Goal: Task Accomplishment & Management: Manage account settings

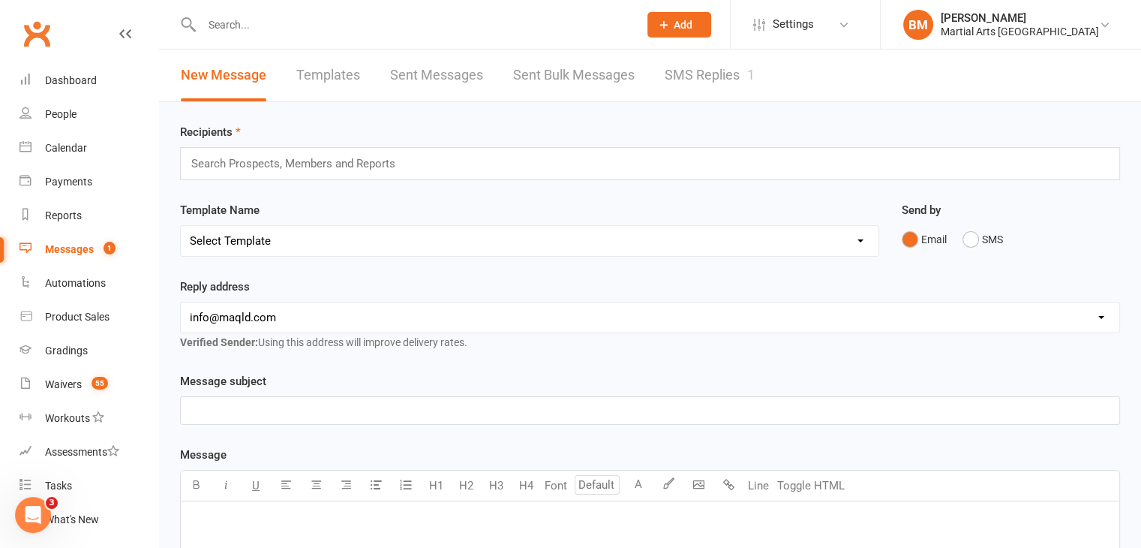
click at [228, 17] on input "text" at bounding box center [412, 24] width 431 height 21
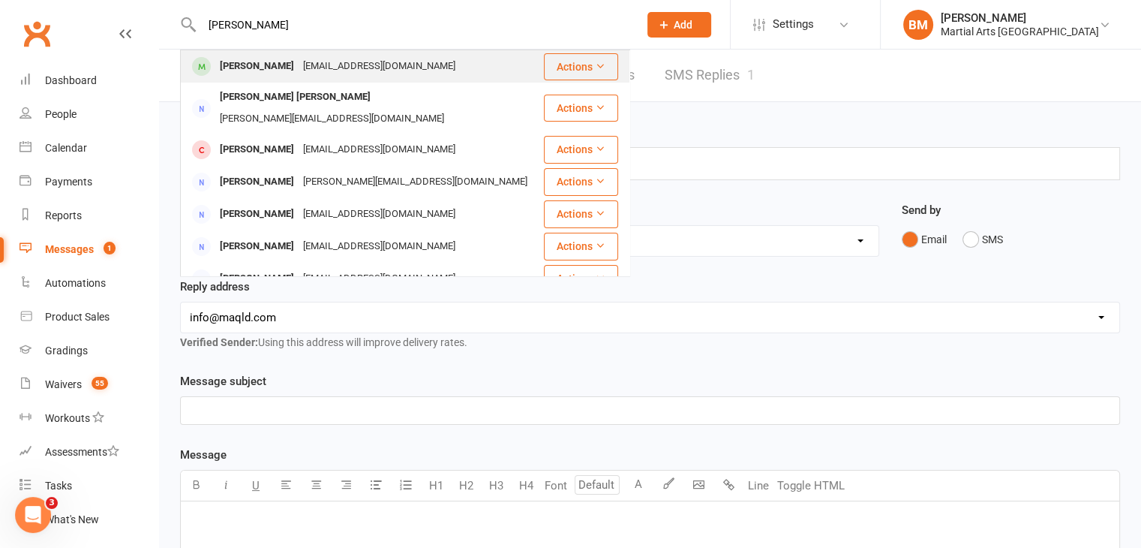
type input "jennie yang"
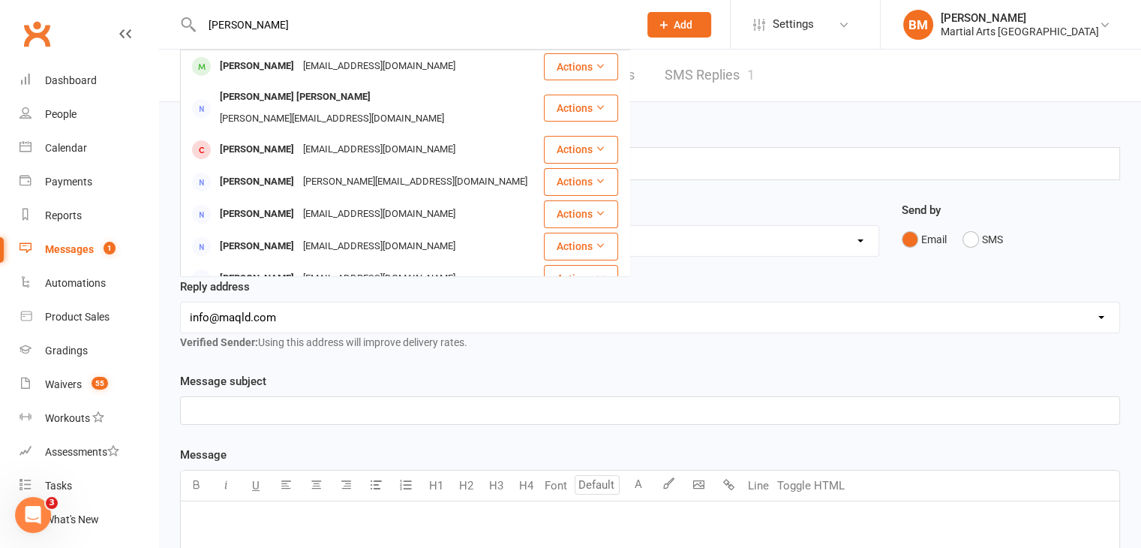
click at [336, 80] on div "Jennie Yang jnylife22@gmail.com" at bounding box center [362, 66] width 361 height 31
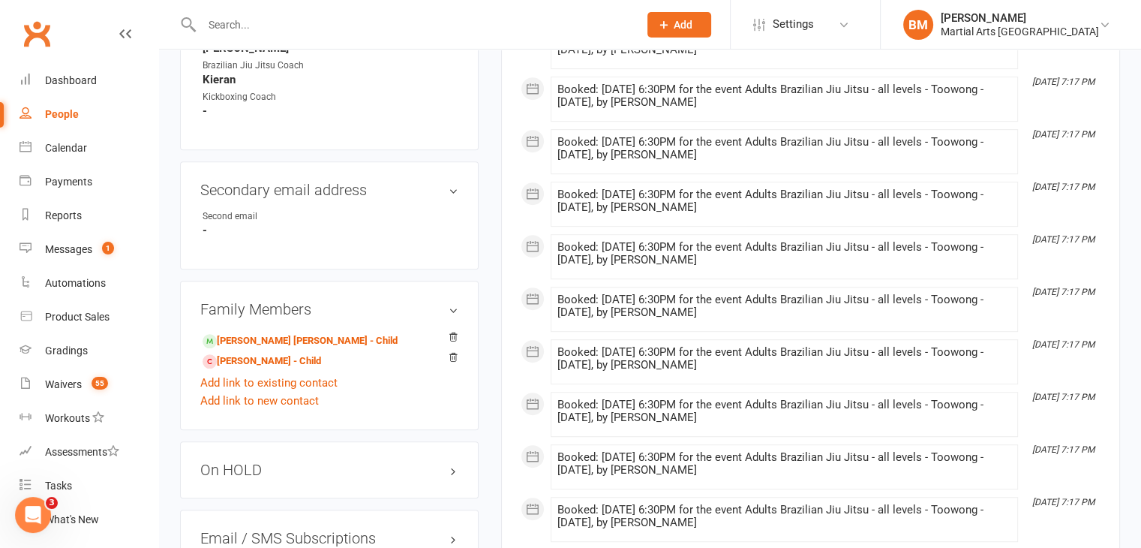
scroll to position [1050, 0]
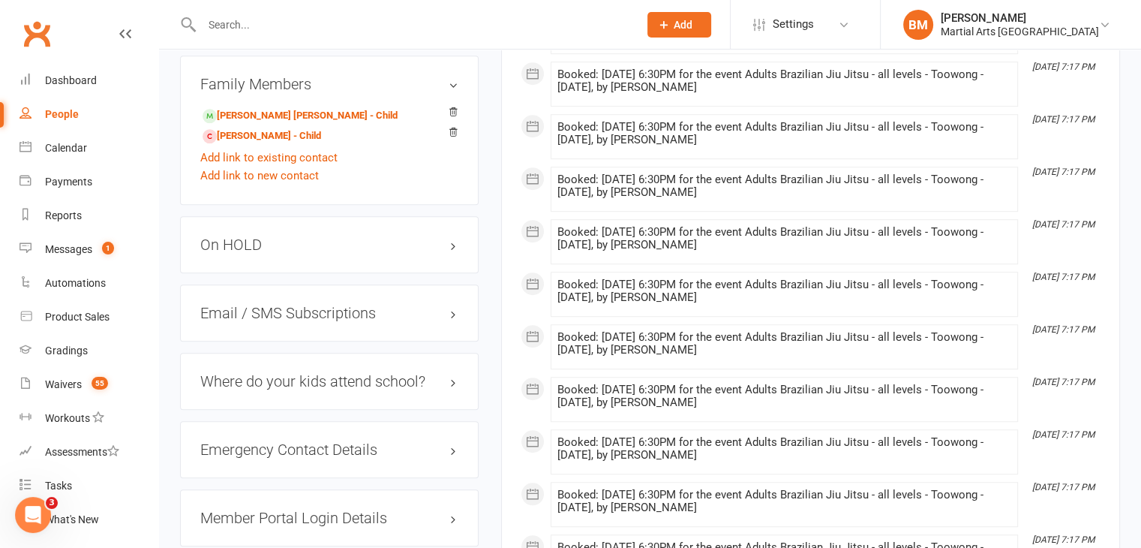
click at [293, 253] on h3 "On HOLD" at bounding box center [329, 244] width 258 height 17
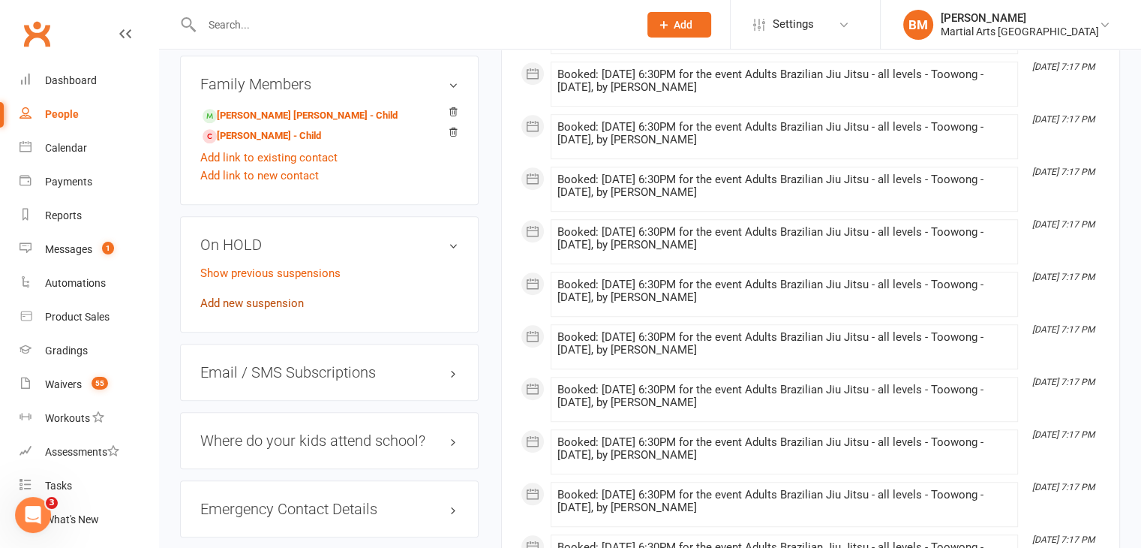
click at [267, 307] on link "Add new suspension" at bounding box center [252, 303] width 104 height 14
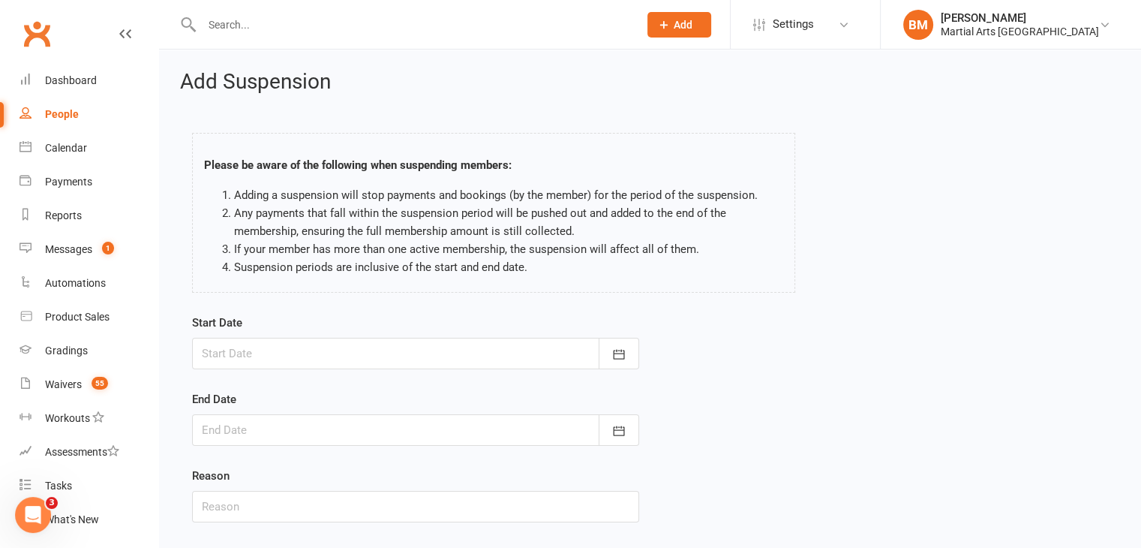
click at [206, 358] on div at bounding box center [415, 354] width 447 height 32
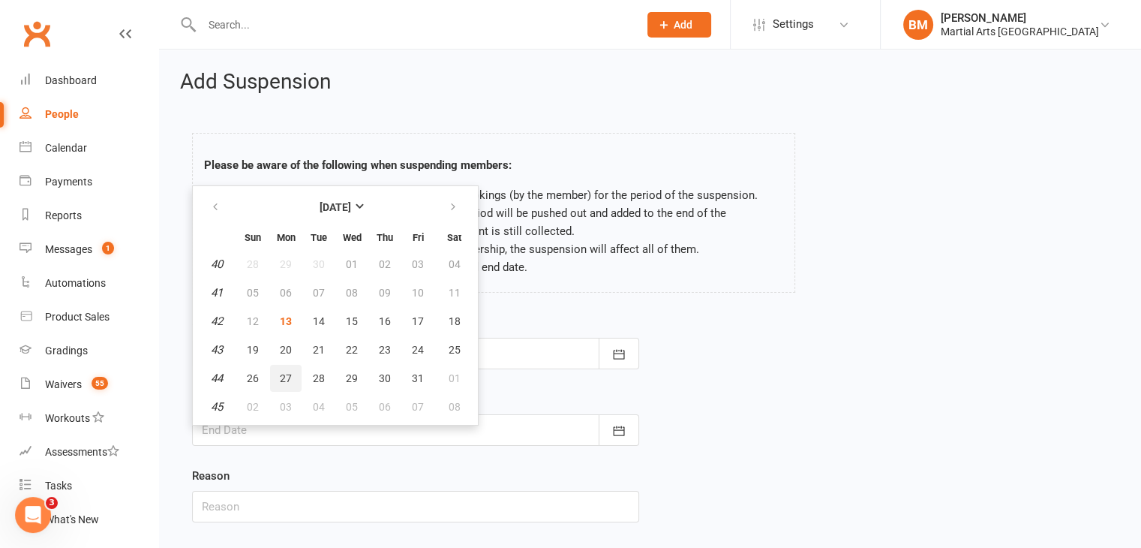
click at [286, 378] on span "27" at bounding box center [286, 378] width 12 height 12
type input "27 Oct 2025"
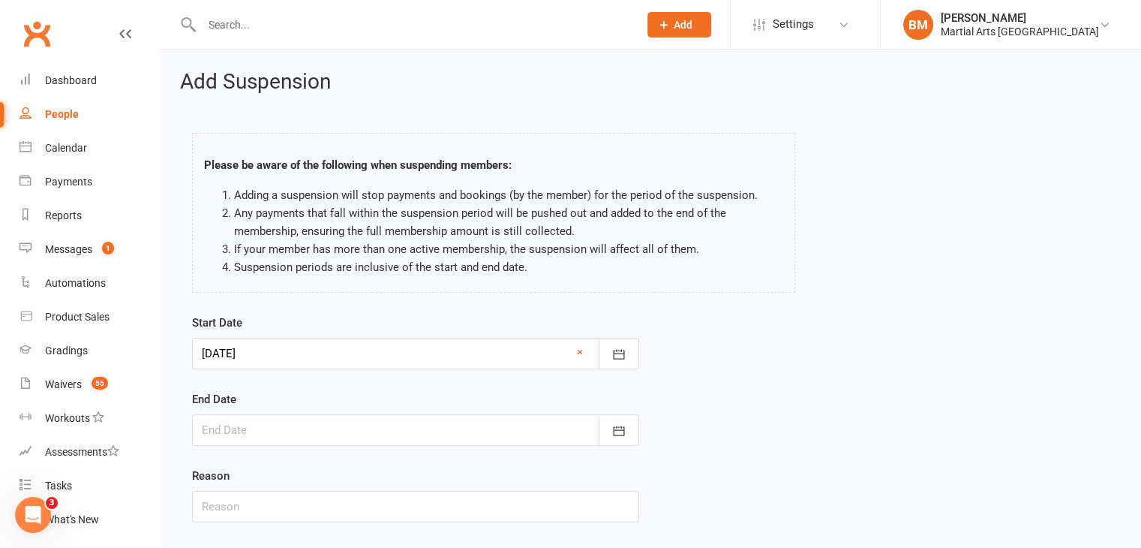
click at [266, 424] on div at bounding box center [415, 430] width 447 height 32
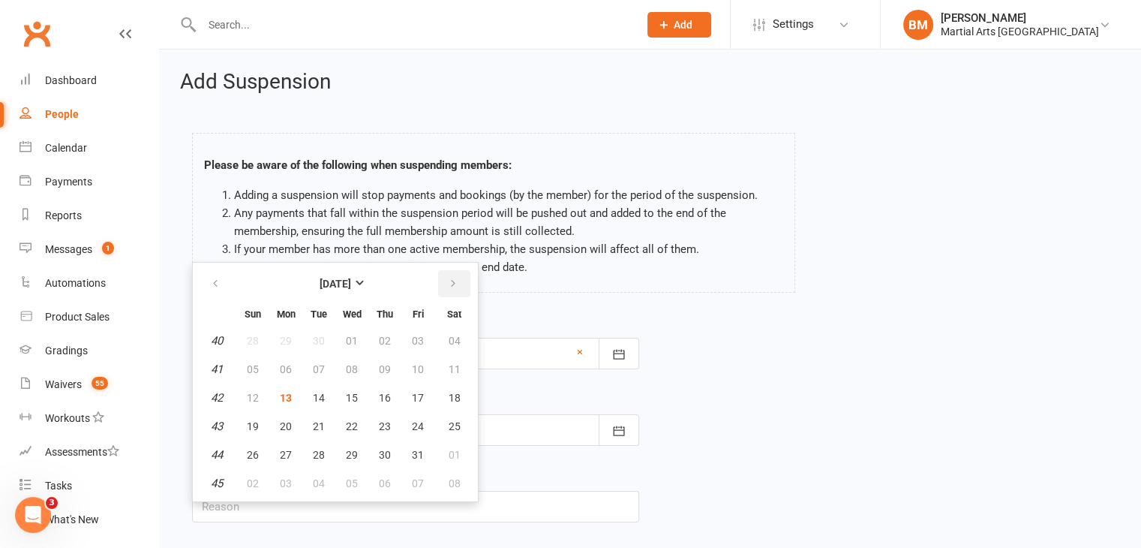
click at [459, 287] on button "button" at bounding box center [454, 283] width 32 height 27
drag, startPoint x: 450, startPoint y: 421, endPoint x: 439, endPoint y: 388, distance: 34.9
click at [450, 413] on button "22" at bounding box center [454, 426] width 38 height 27
type input "22 Nov 2025"
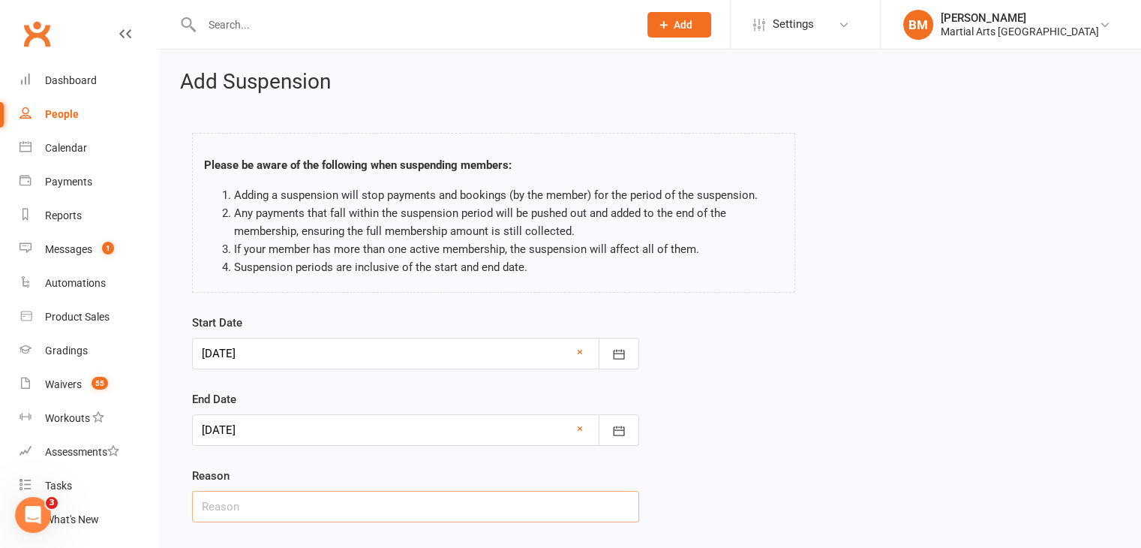
click at [264, 500] on input "text" at bounding box center [415, 507] width 447 height 32
type input "On Hold 4 Weeks Via Email"
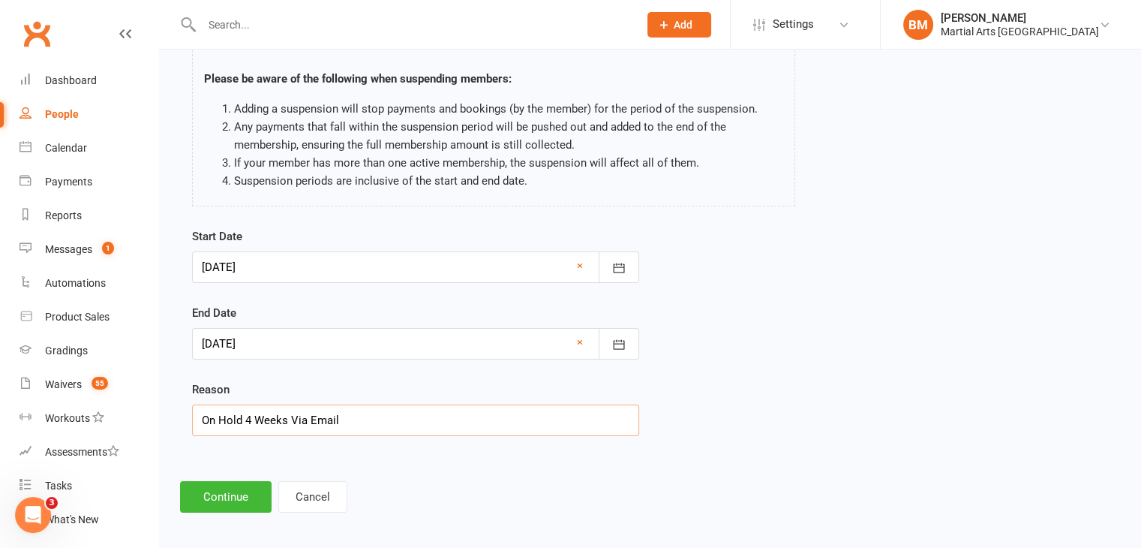
scroll to position [92, 0]
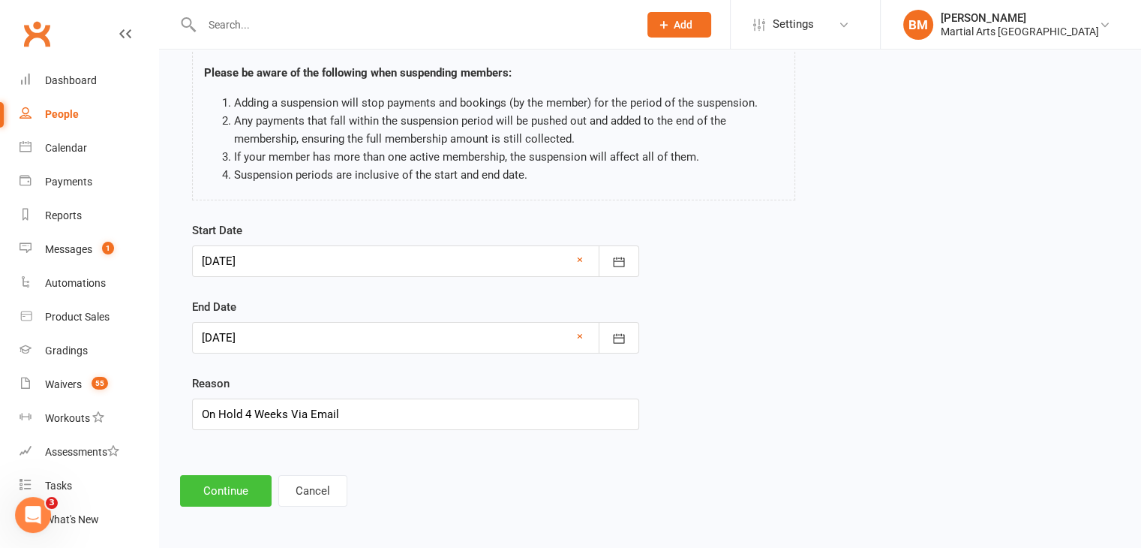
click at [242, 484] on button "Continue" at bounding box center [226, 491] width 92 height 32
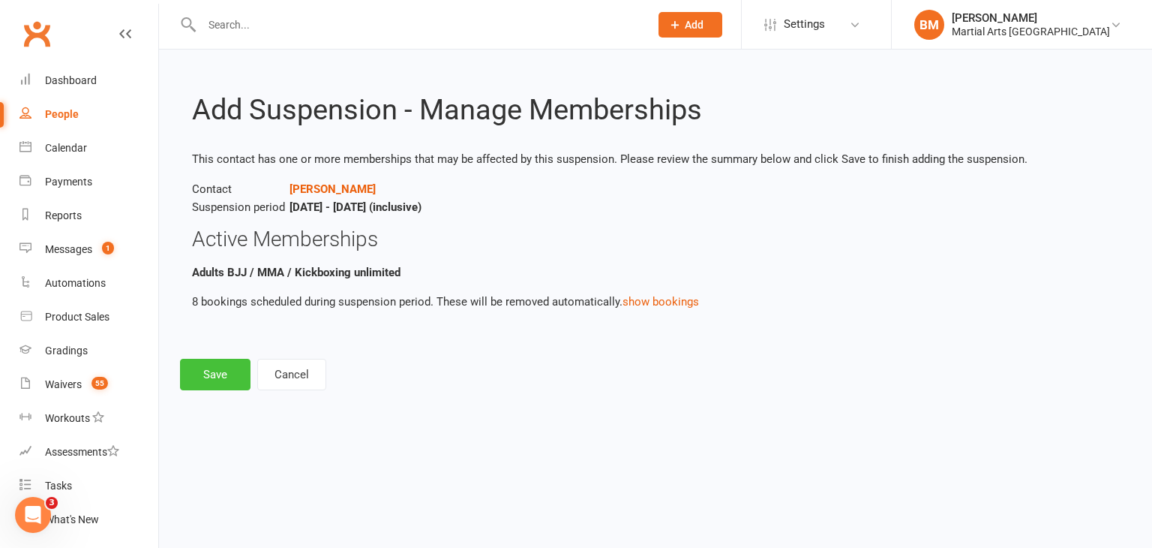
drag, startPoint x: 216, startPoint y: 387, endPoint x: 216, endPoint y: 373, distance: 14.3
click at [216, 388] on button "Save" at bounding box center [215, 375] width 71 height 32
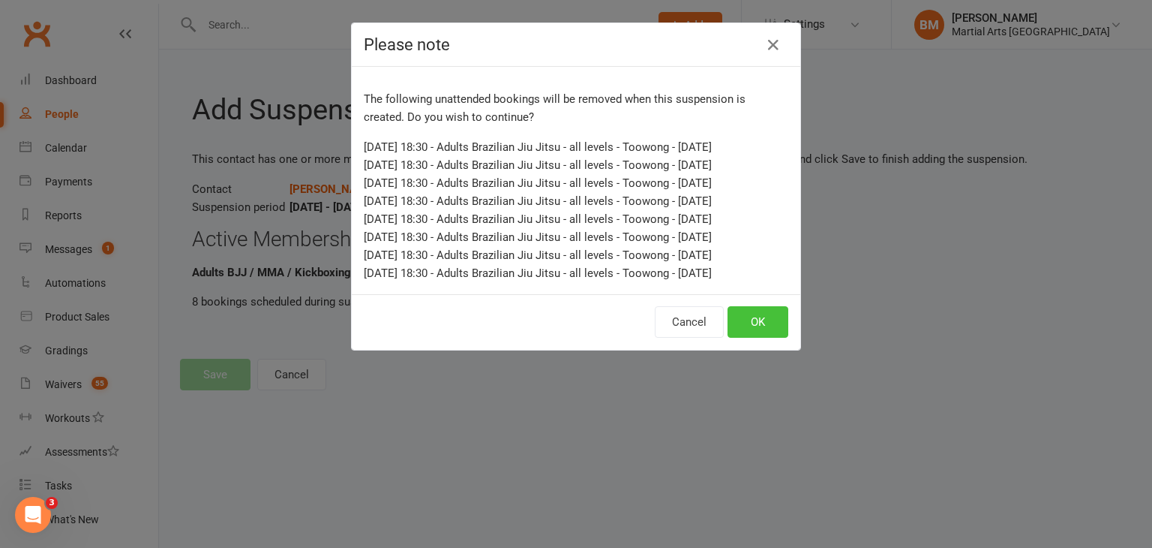
click at [770, 316] on button "OK" at bounding box center [758, 322] width 61 height 32
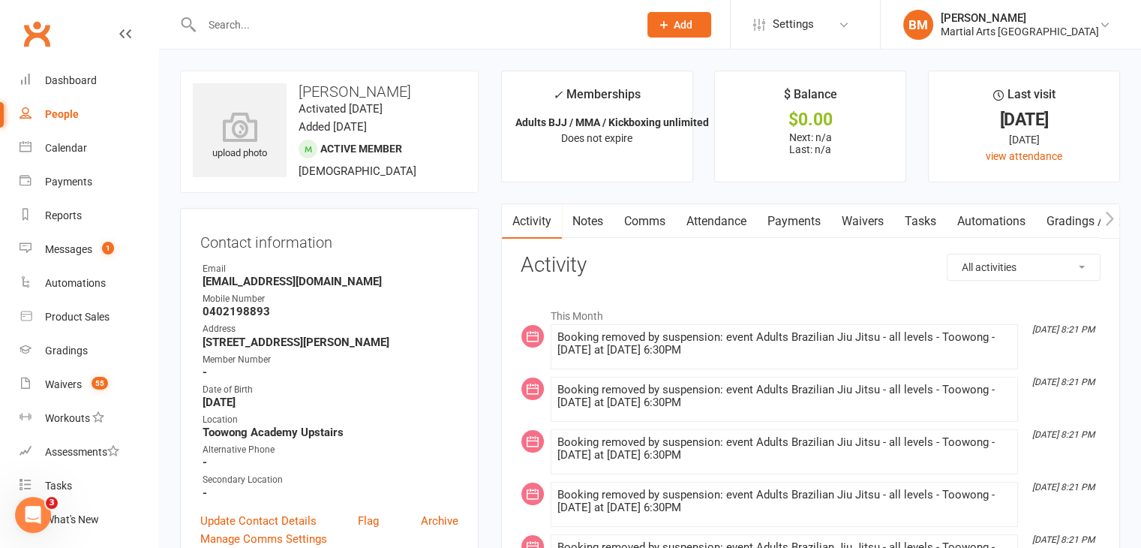
click at [222, 31] on input "text" at bounding box center [412, 24] width 431 height 21
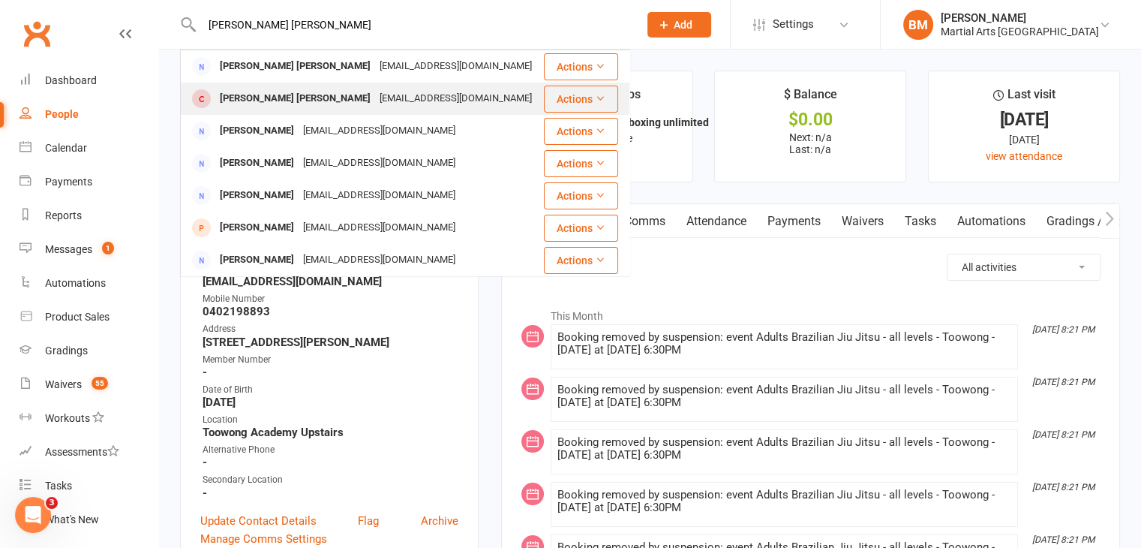
type input "miller luna"
click at [266, 112] on div "Luna Miller sabrinaforlin@hotmail.com" at bounding box center [362, 98] width 361 height 31
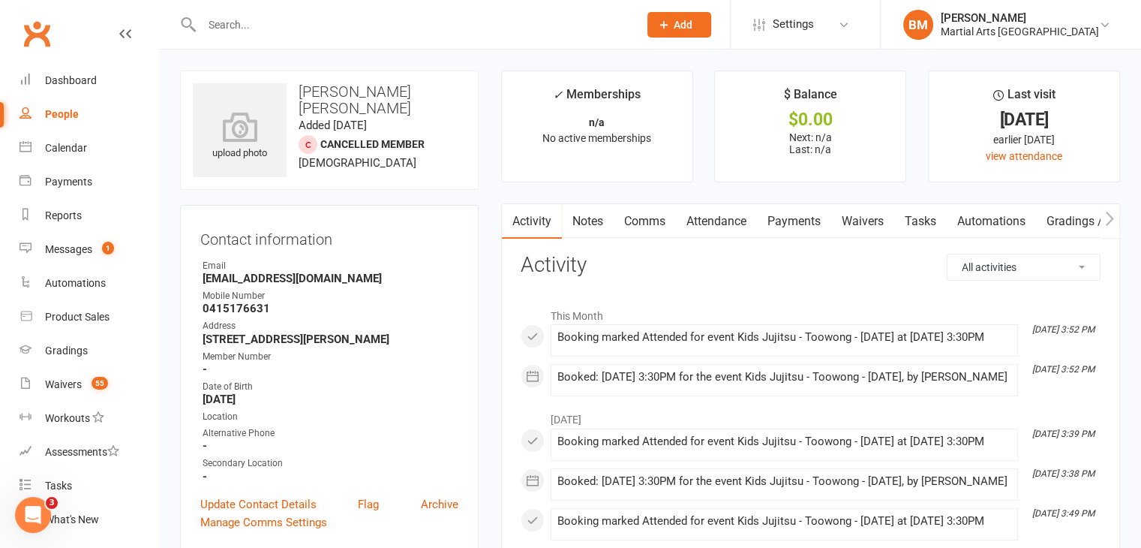
click at [721, 211] on link "Attendance" at bounding box center [716, 221] width 81 height 35
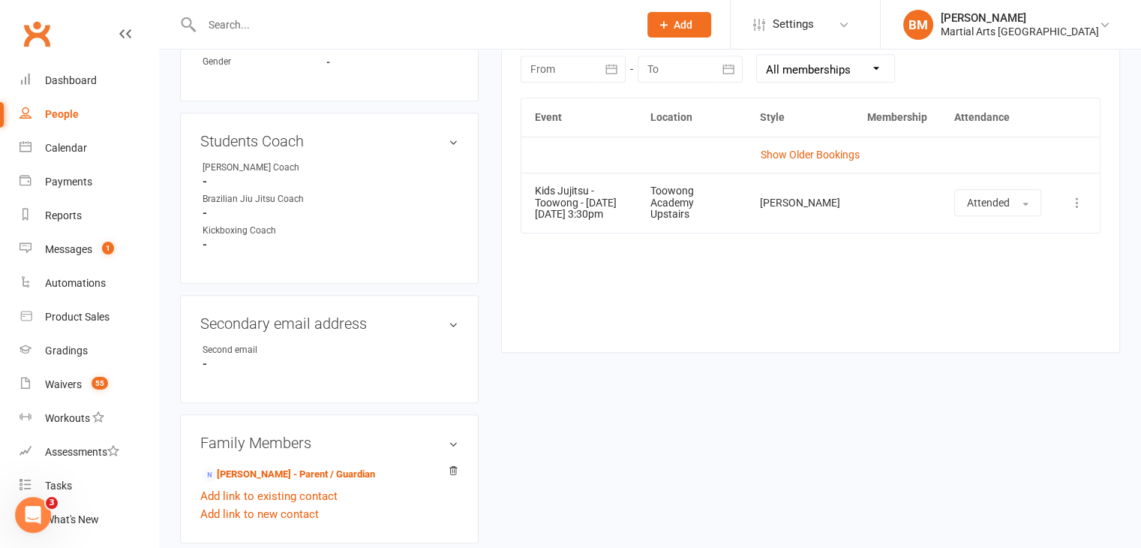
scroll to position [675, 0]
click at [551, 77] on div at bounding box center [573, 69] width 105 height 27
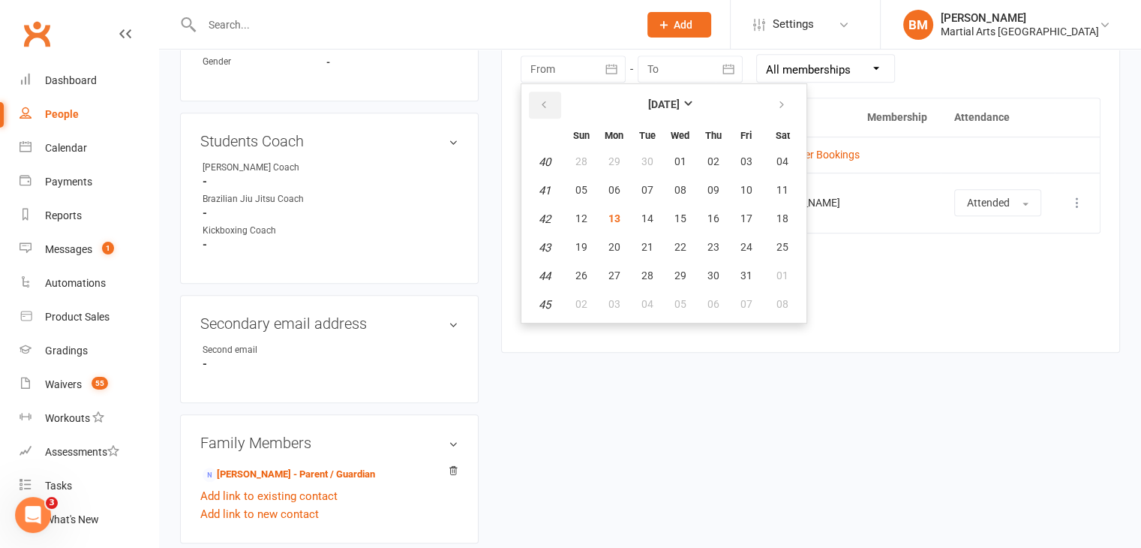
click at [549, 99] on button "button" at bounding box center [545, 105] width 32 height 27
click at [569, 150] on button "27" at bounding box center [582, 162] width 32 height 27
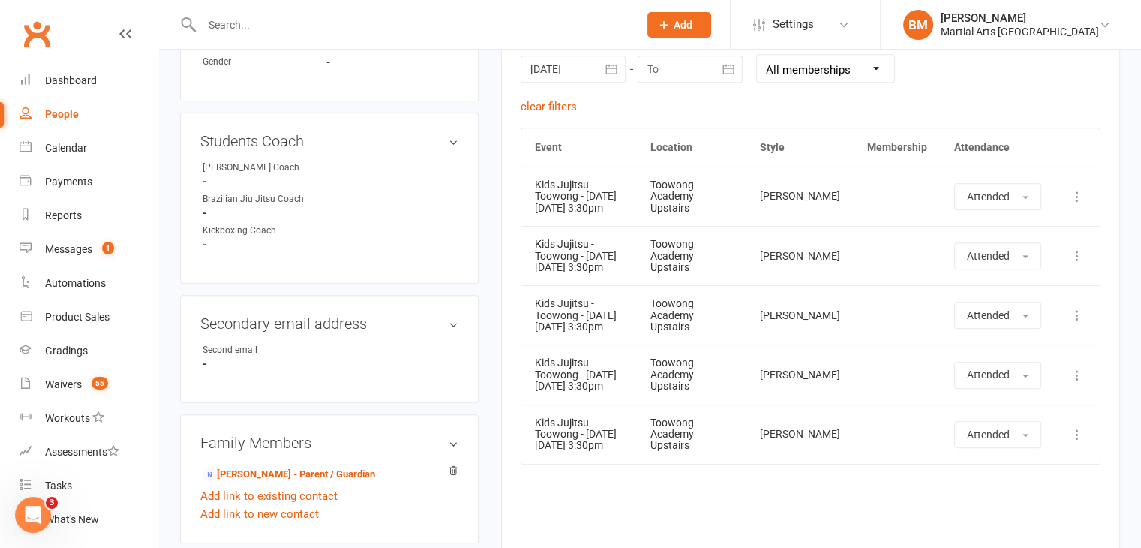
click at [558, 70] on div at bounding box center [573, 69] width 105 height 27
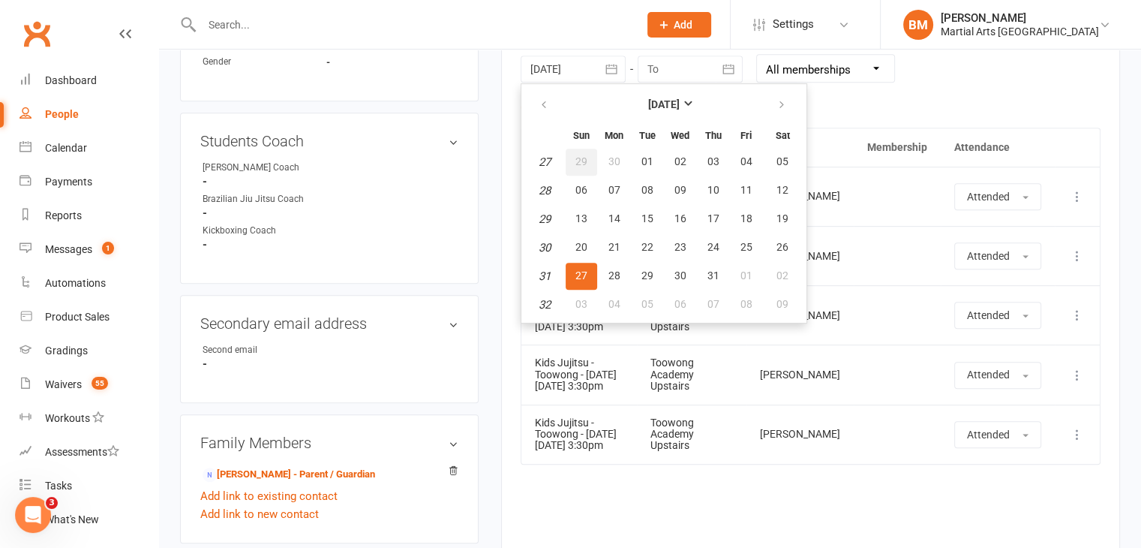
click at [581, 155] on span "29" at bounding box center [581, 161] width 12 height 12
type input "29 Jun 2025"
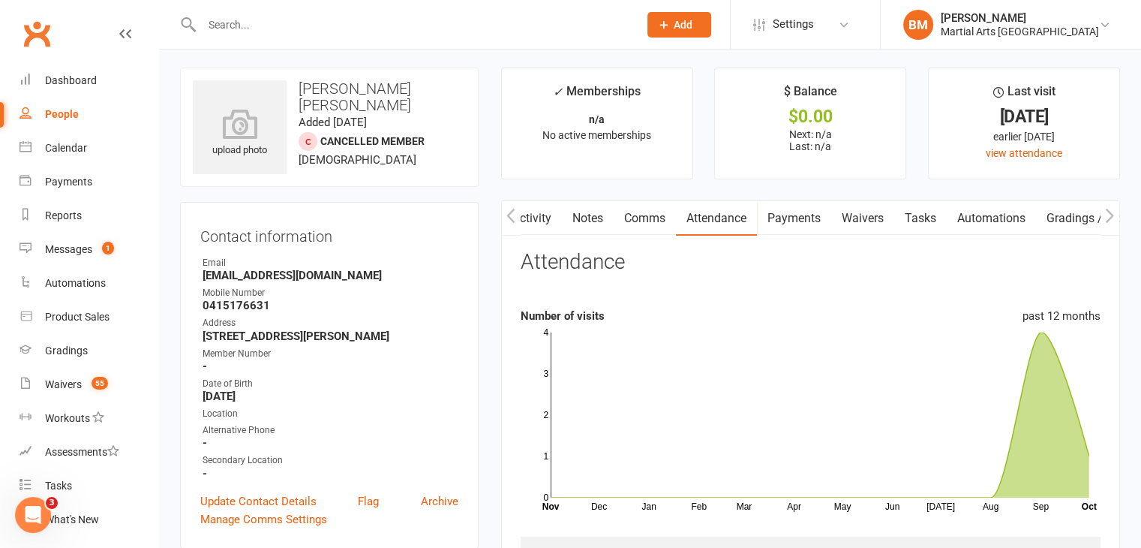
scroll to position [0, 0]
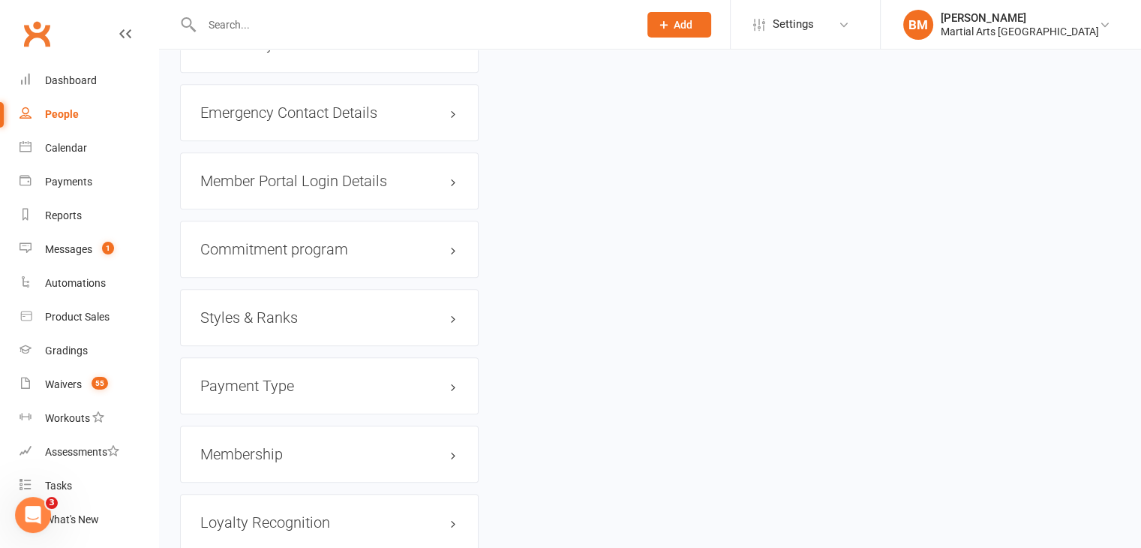
click at [341, 317] on h3 "Styles & Ranks" at bounding box center [329, 317] width 258 height 17
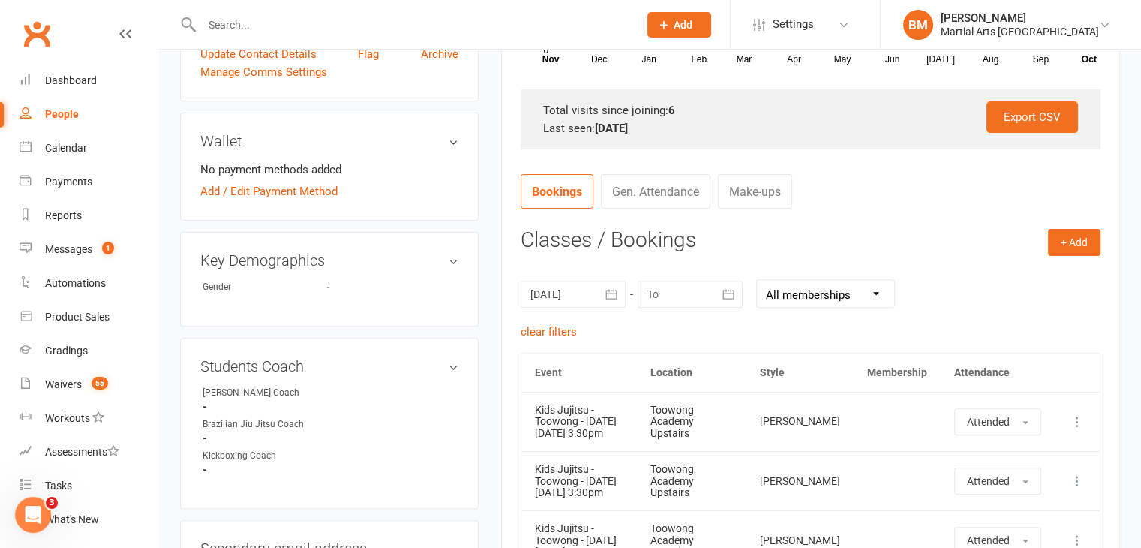
click at [341, 299] on div "Key Demographics edit Gender -" at bounding box center [329, 279] width 299 height 95
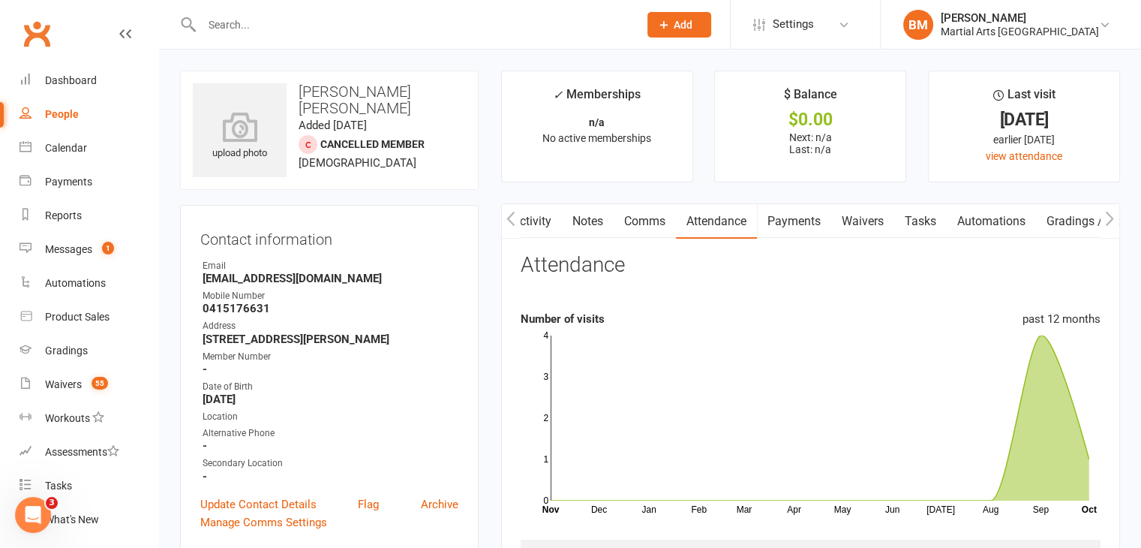
click at [523, 220] on link "Activity" at bounding box center [532, 221] width 60 height 35
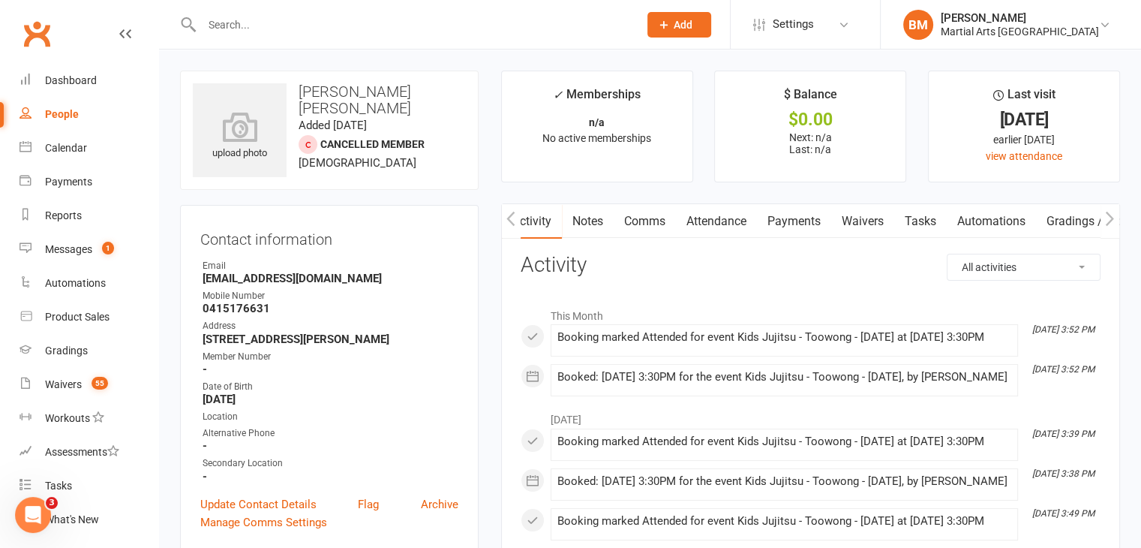
click at [554, 216] on link "Activity" at bounding box center [532, 221] width 60 height 35
click at [567, 220] on link "Notes" at bounding box center [588, 221] width 52 height 35
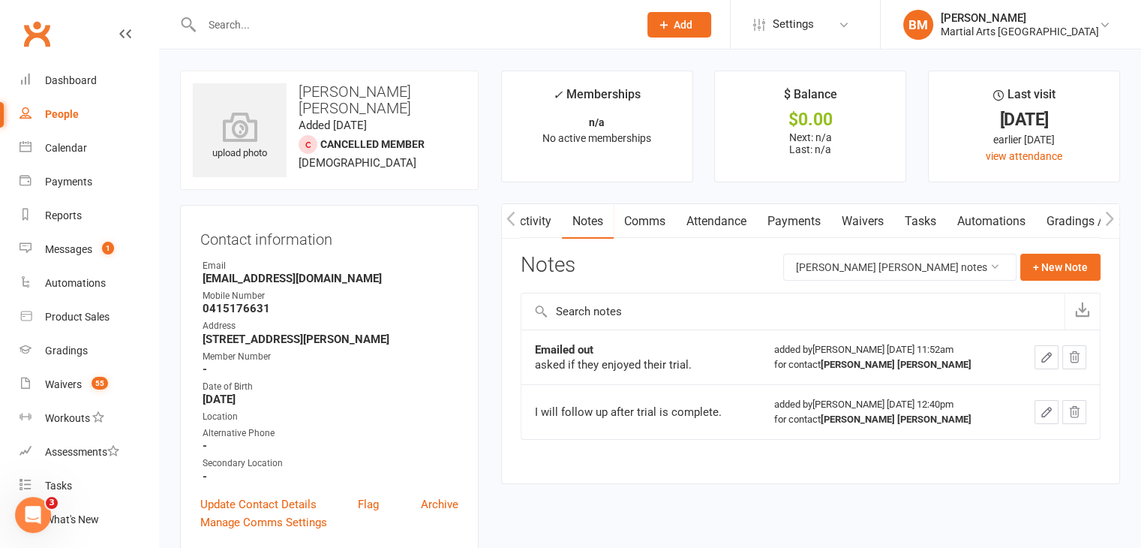
click at [517, 219] on button "button" at bounding box center [511, 221] width 19 height 34
click at [536, 231] on link "Activity" at bounding box center [532, 221] width 60 height 35
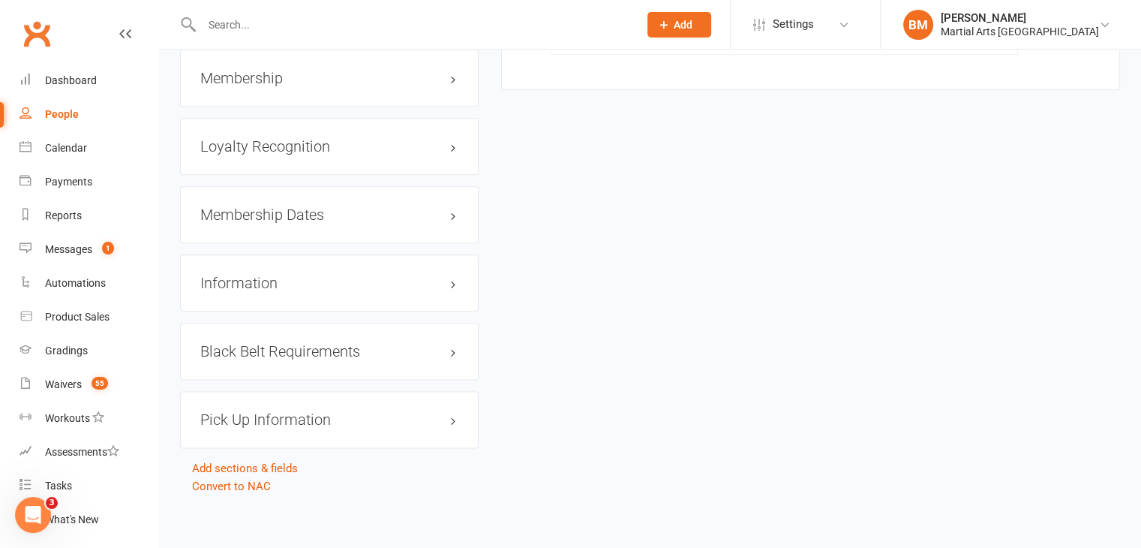
scroll to position [1790, 0]
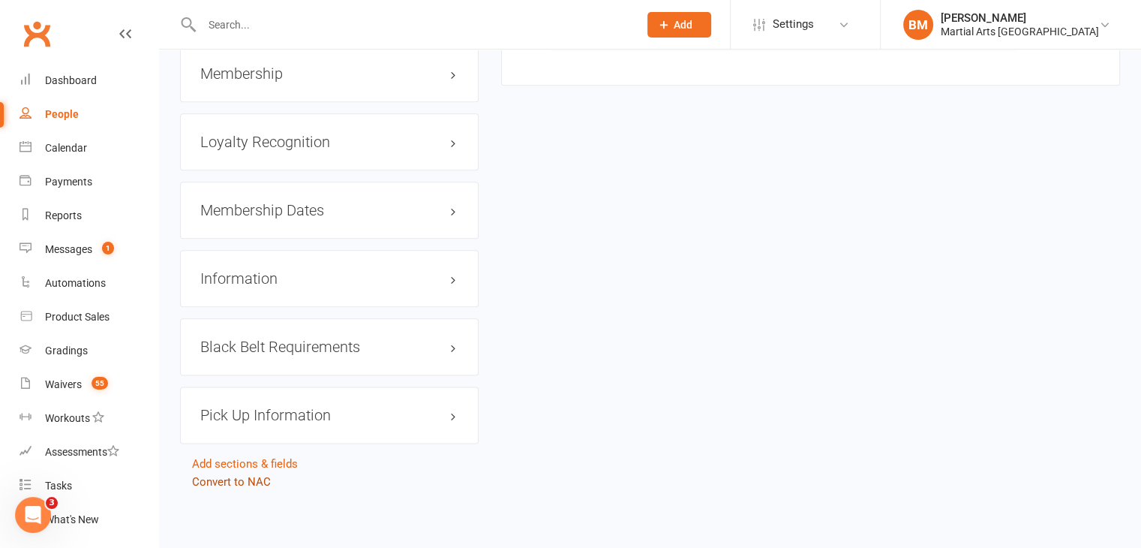
click at [245, 482] on link "Convert to NAC" at bounding box center [231, 482] width 79 height 14
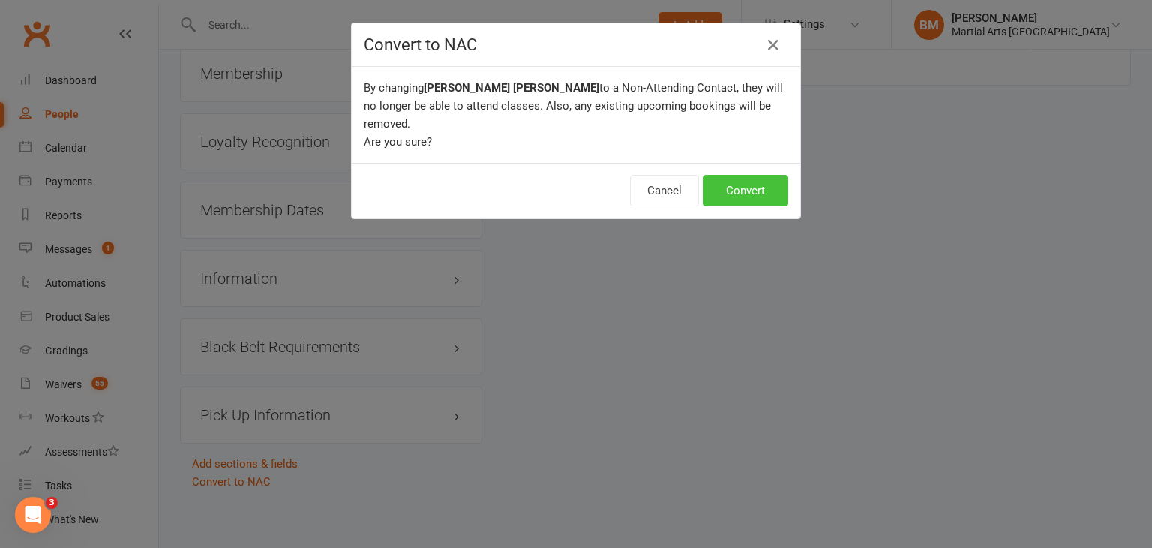
click at [727, 175] on button "Convert" at bounding box center [746, 191] width 86 height 32
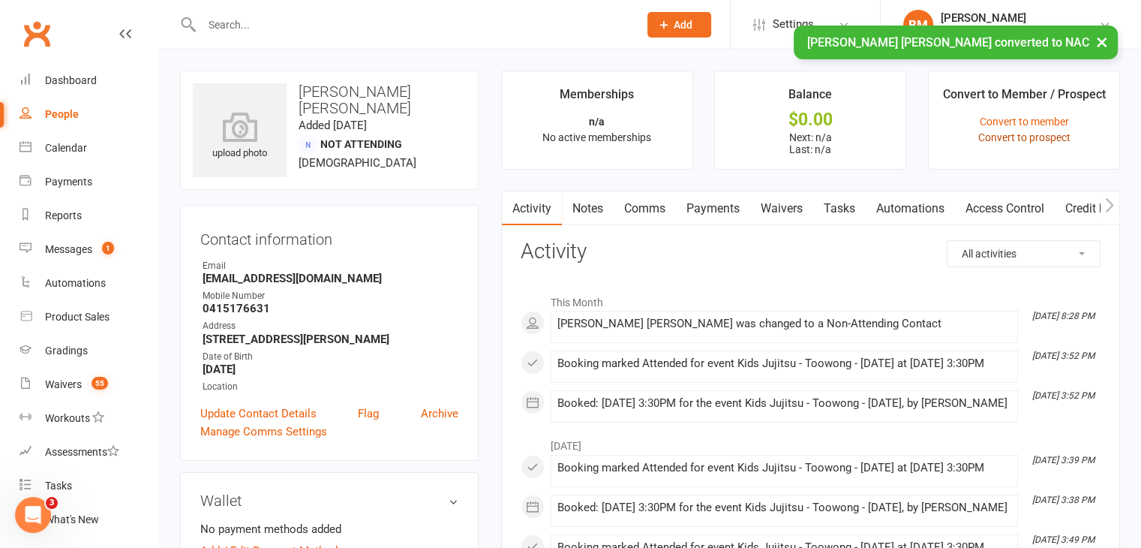
click at [1002, 138] on link "Convert to prospect" at bounding box center [1024, 137] width 92 height 12
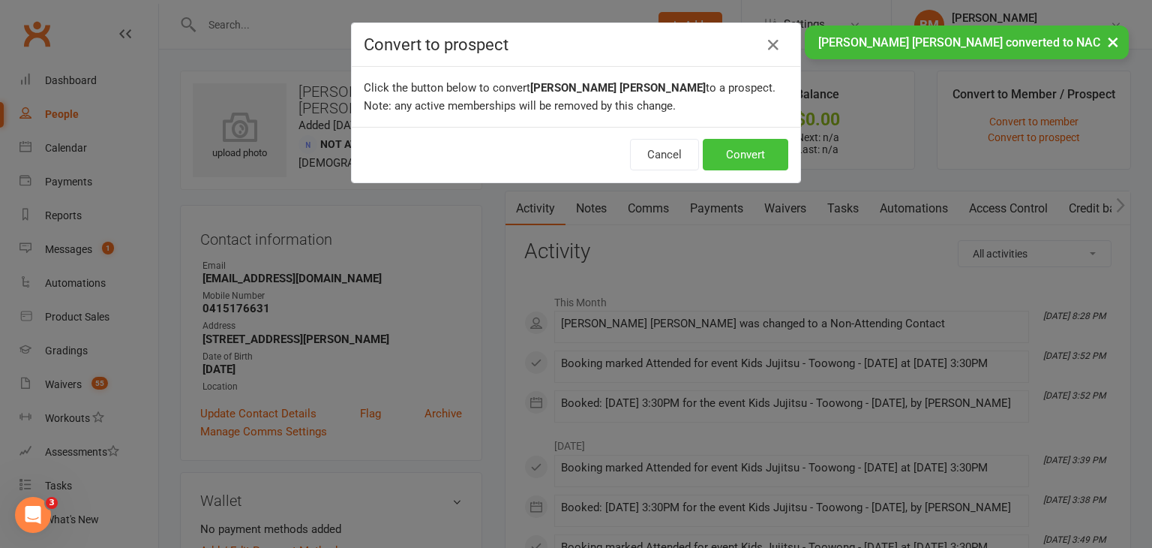
click at [719, 152] on button "Convert" at bounding box center [746, 155] width 86 height 32
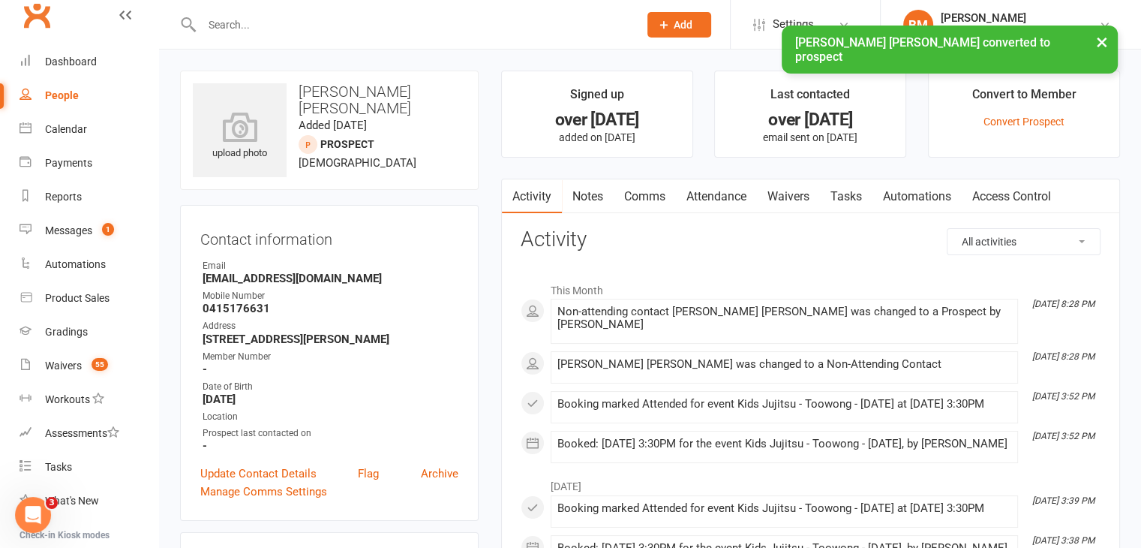
scroll to position [75, 0]
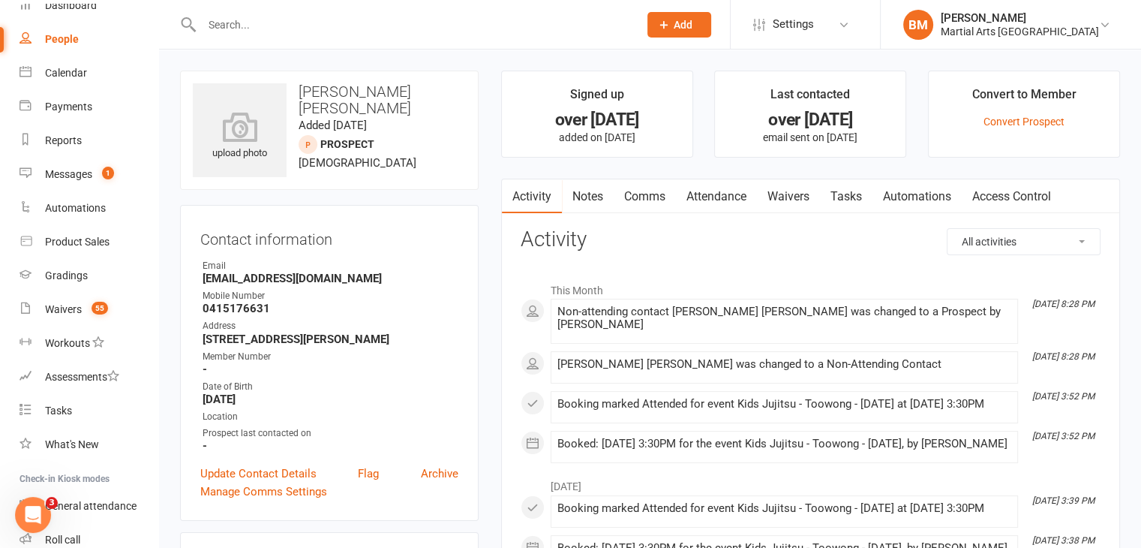
click at [623, 206] on link "Comms" at bounding box center [645, 196] width 62 height 35
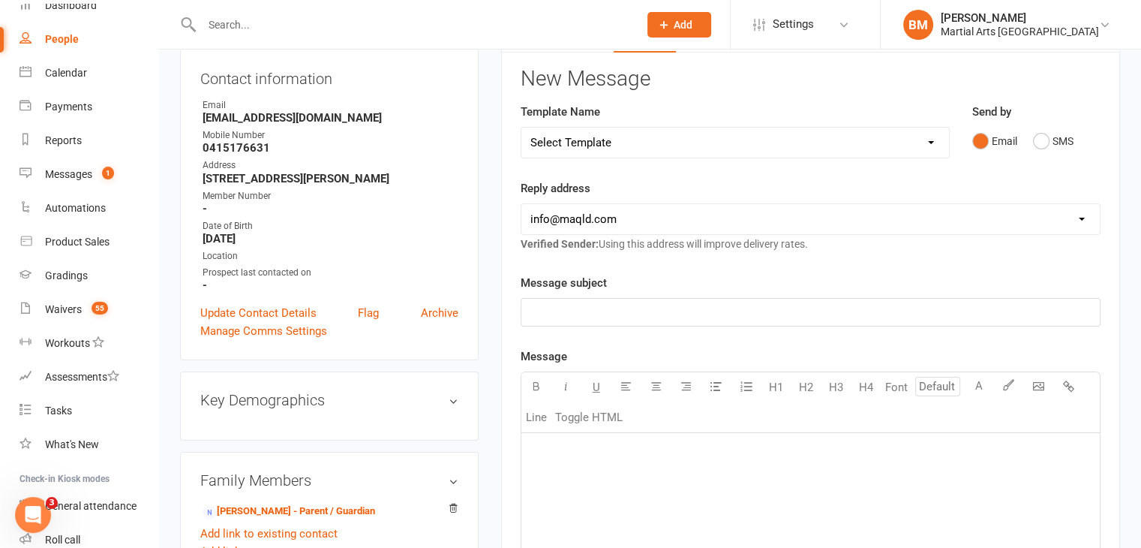
scroll to position [225, 0]
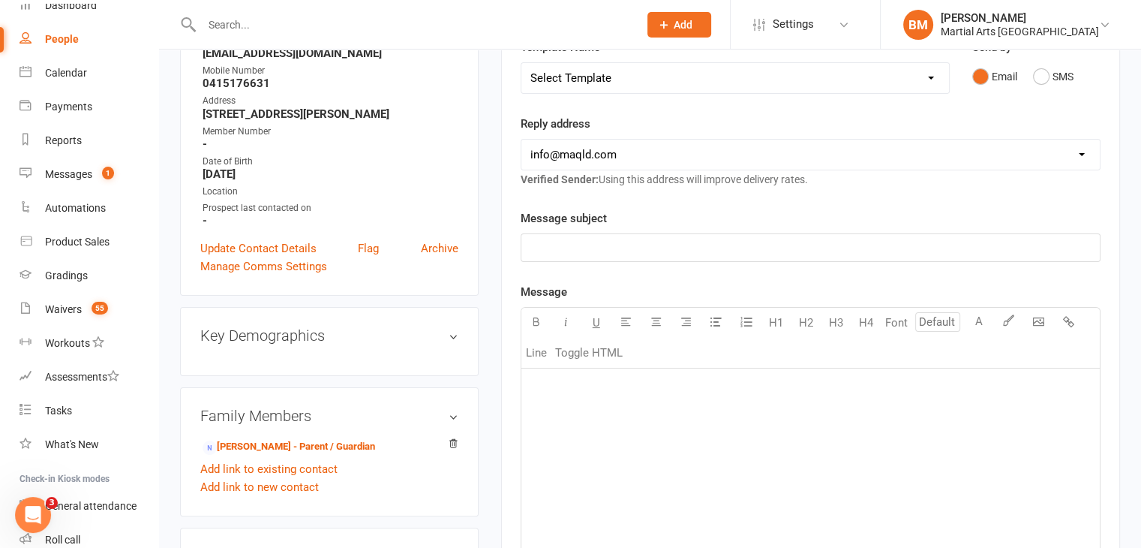
click at [603, 147] on select "hello@clubworx.com info@maqld.com accounts@maqld.com admin@physicophysio.com an…" at bounding box center [810, 155] width 578 height 30
select select "2"
click at [521, 140] on select "hello@clubworx.com info@maqld.com accounts@maqld.com admin@physicophysio.com an…" at bounding box center [810, 155] width 578 height 30
click at [570, 257] on div "﻿" at bounding box center [810, 247] width 578 height 27
click at [607, 412] on div "﻿" at bounding box center [810, 480] width 578 height 225
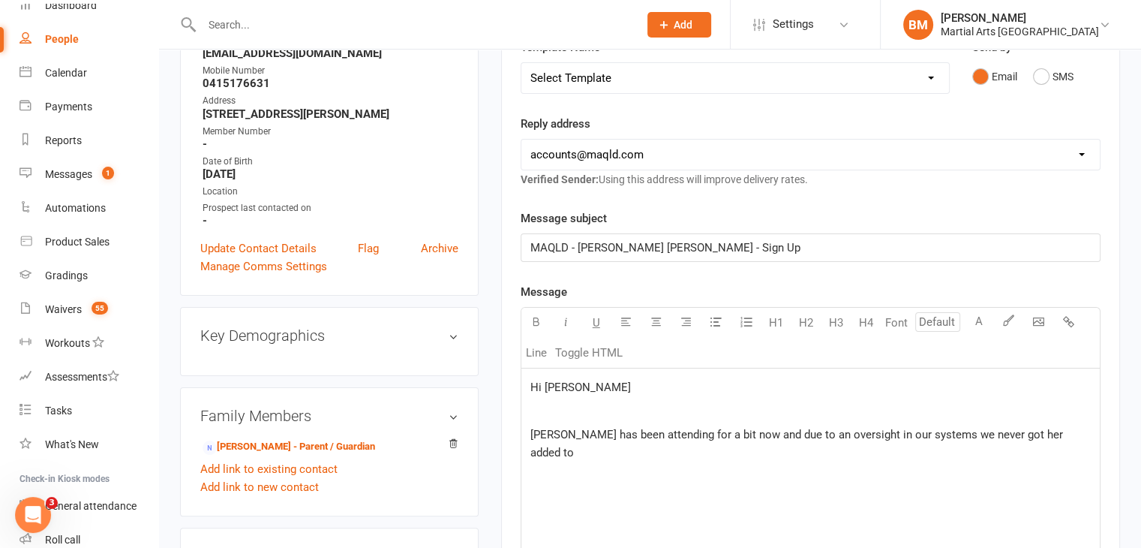
click at [1068, 434] on p "Luna has been attending for a bit now and due to an oversight in our systems we…" at bounding box center [810, 443] width 560 height 36
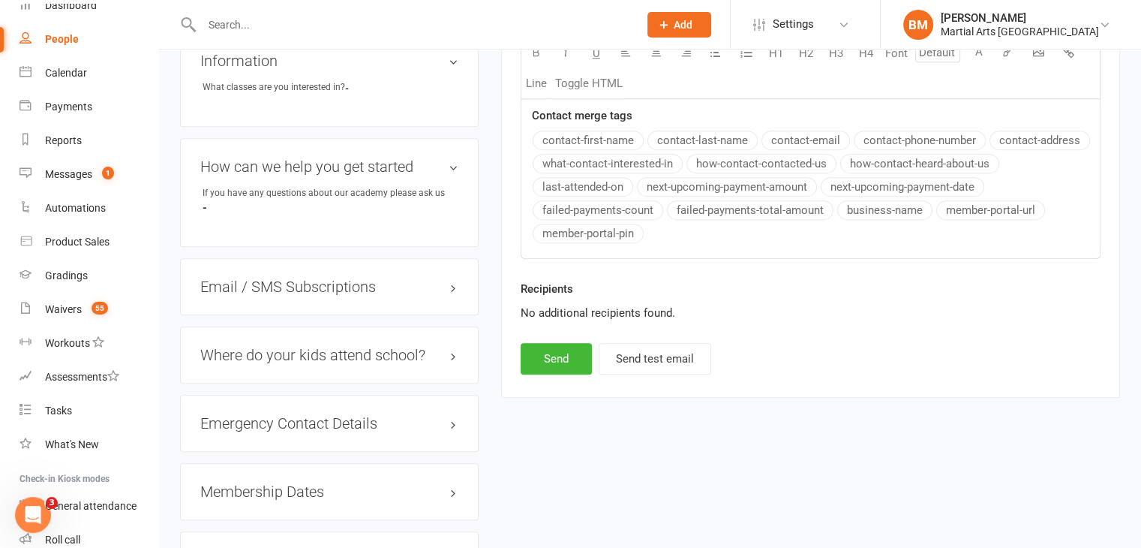
scroll to position [867, 0]
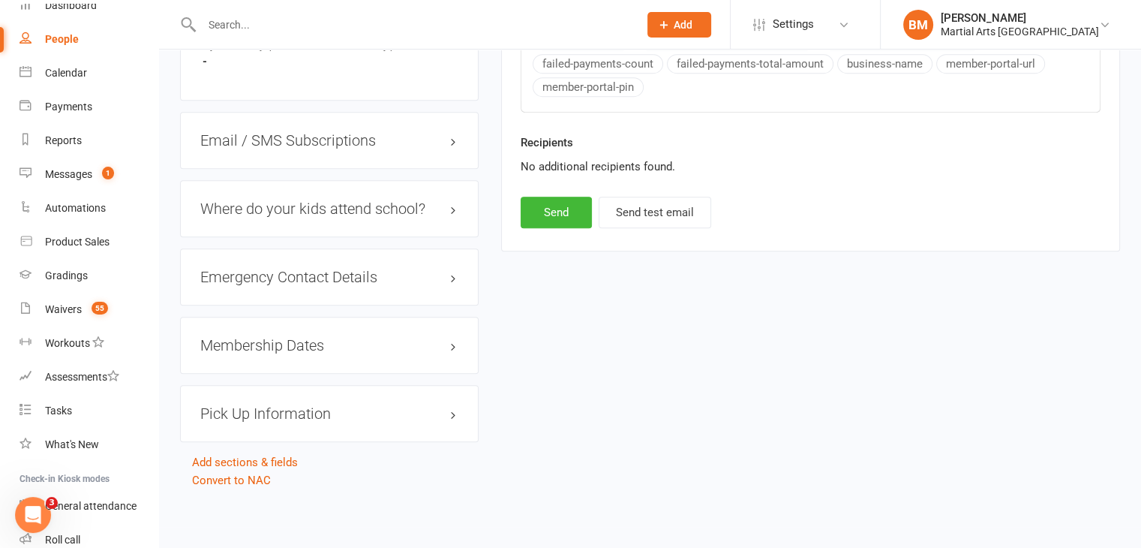
click at [548, 220] on button "Send" at bounding box center [556, 213] width 71 height 32
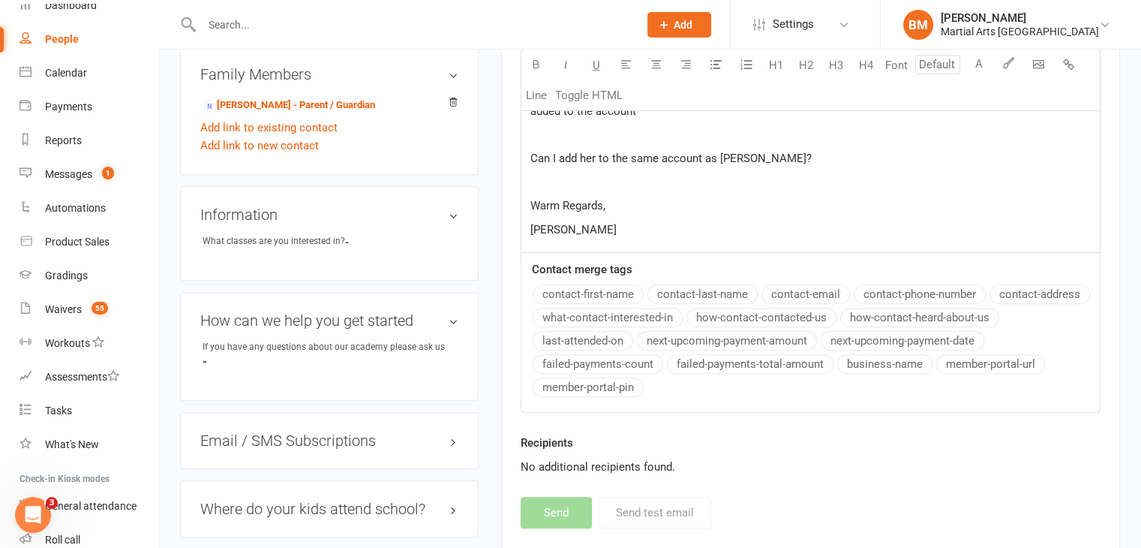
select select "1"
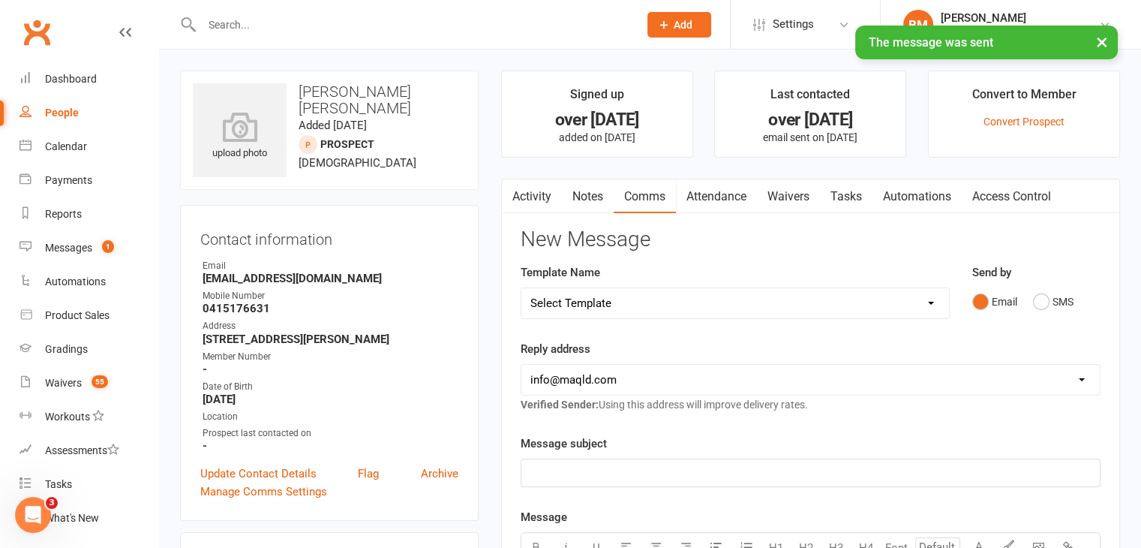
scroll to position [0, 0]
click at [50, 26] on div "× The message was sent" at bounding box center [561, 26] width 1122 height 0
click at [39, 26] on div "× The message was sent" at bounding box center [561, 26] width 1122 height 0
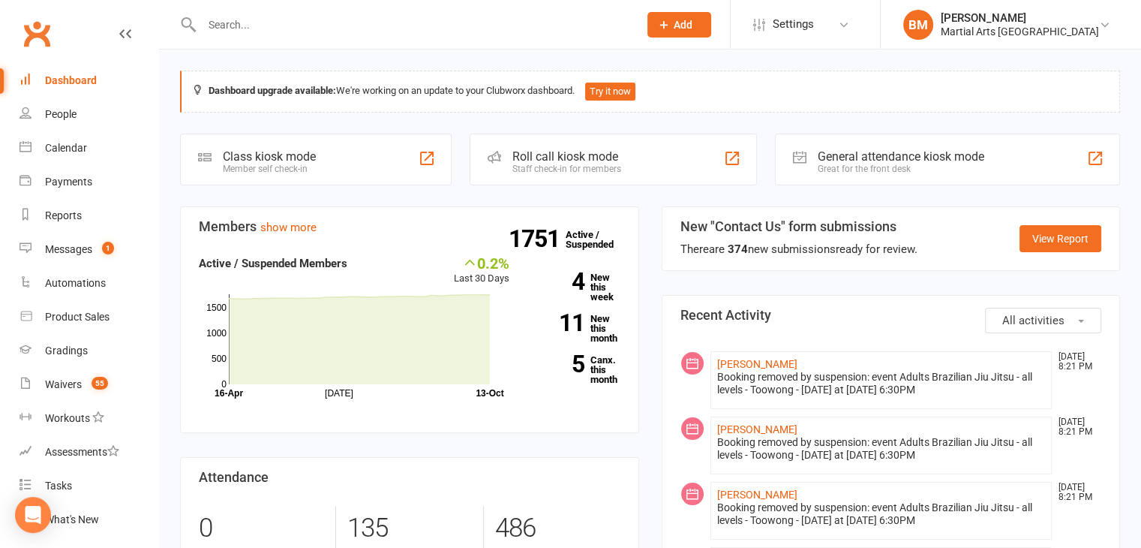
click at [254, 23] on input "text" at bounding box center [412, 24] width 431 height 21
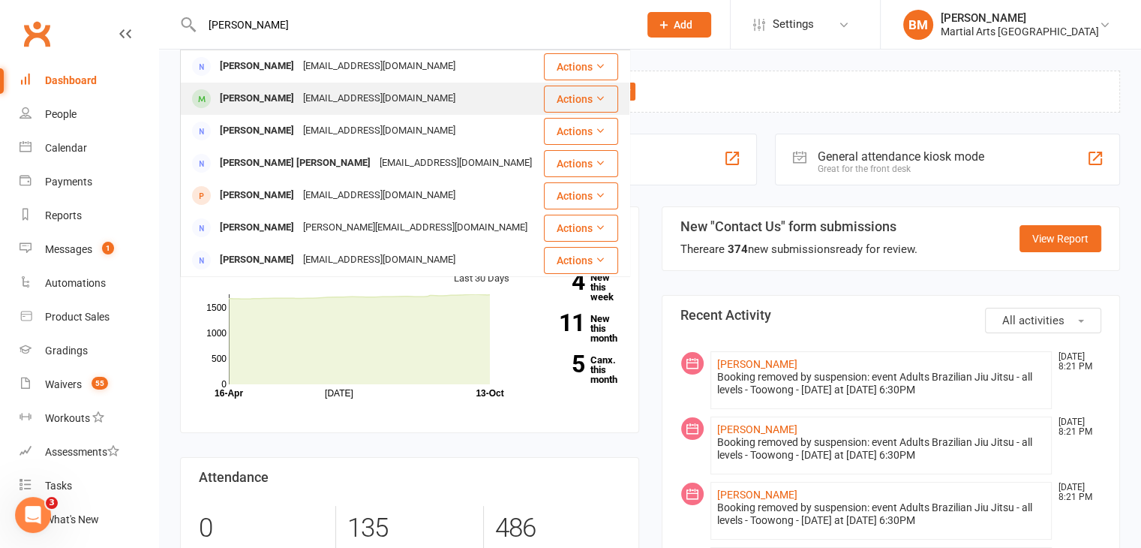
type input "luca miller"
click at [299, 99] on div "SABRINAFORLIN@HOTMAIL.COM" at bounding box center [379, 99] width 161 height 22
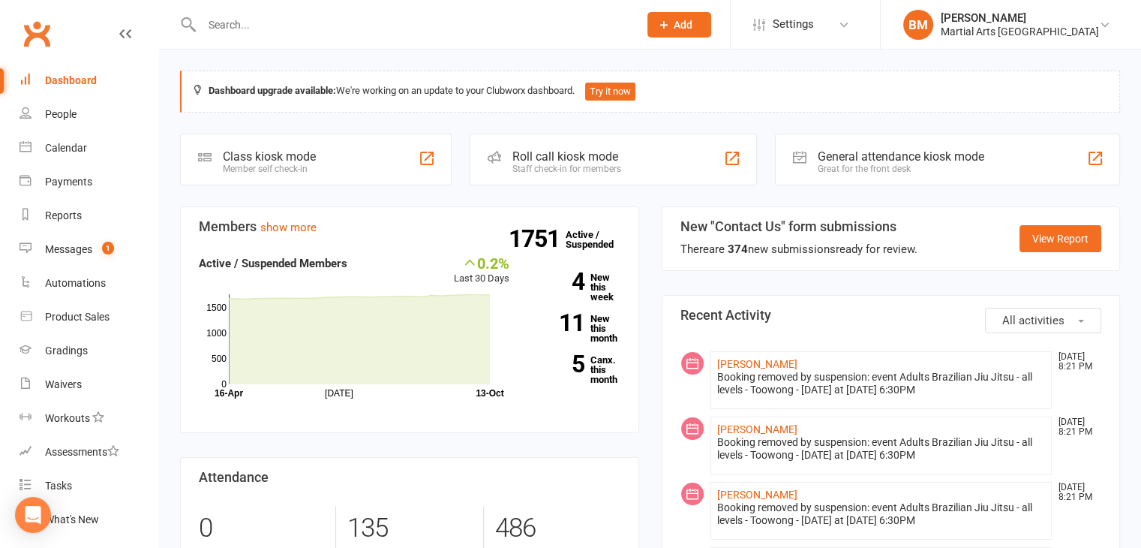
click at [266, 29] on input "text" at bounding box center [412, 24] width 431 height 21
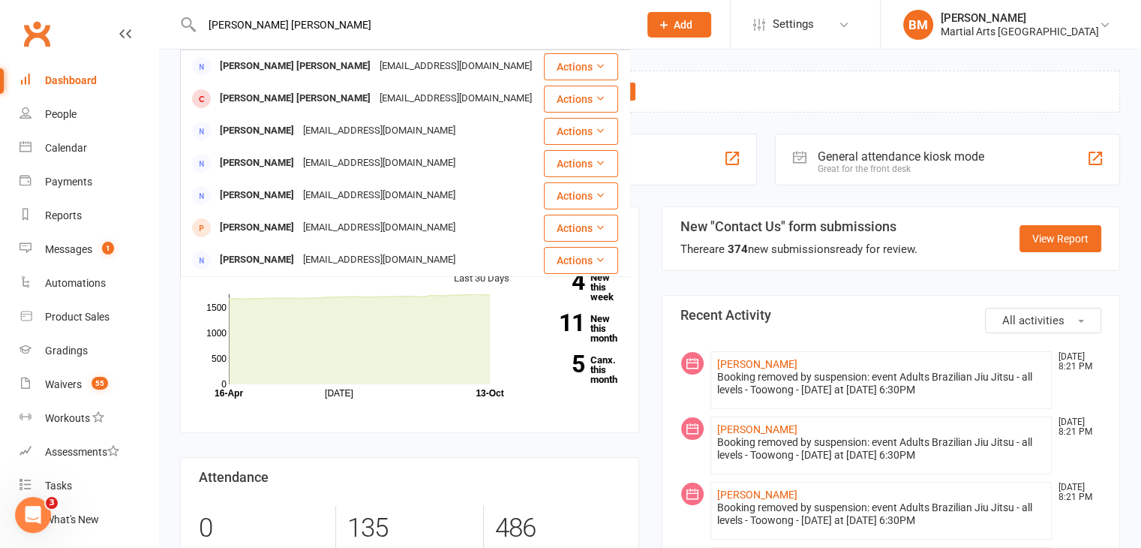
type input "luna miller"
click at [879, 82] on div "Dashboard upgrade available: We're working on an update to your Clubworx dashbo…" at bounding box center [650, 92] width 940 height 42
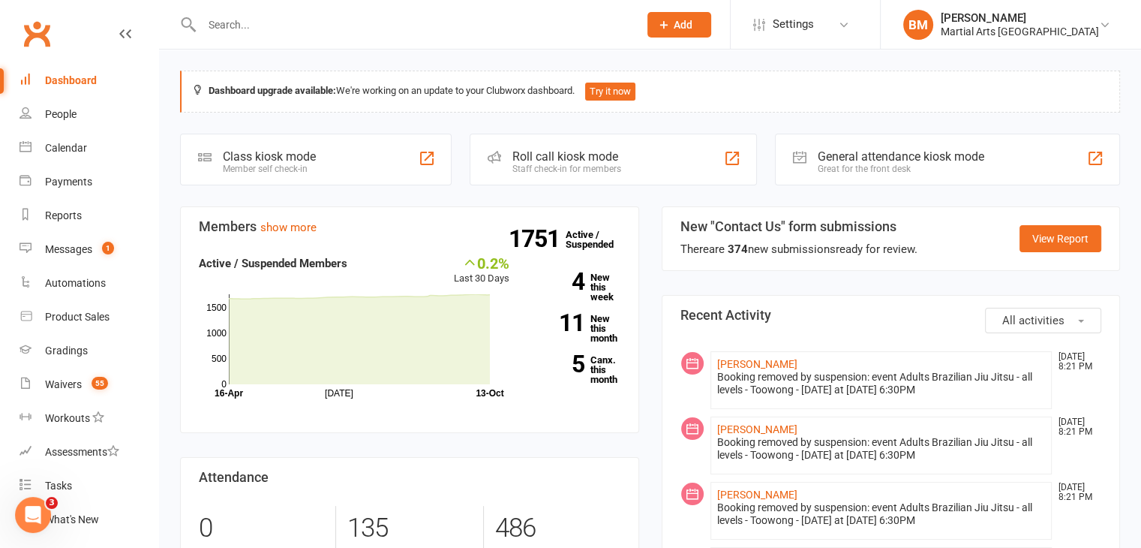
click at [306, 25] on input "text" at bounding box center [412, 24] width 431 height 21
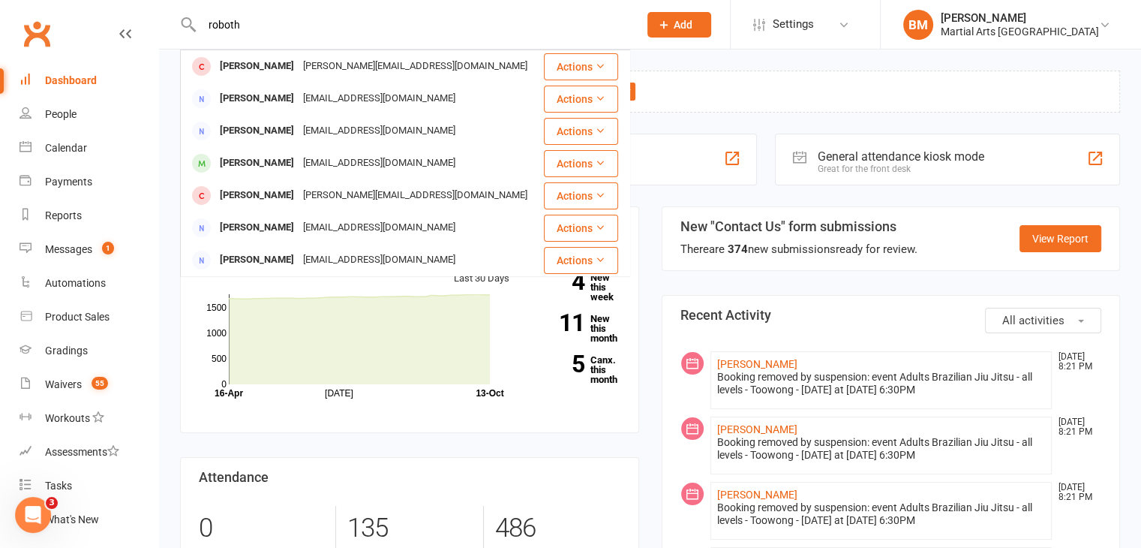
type input "roboth"
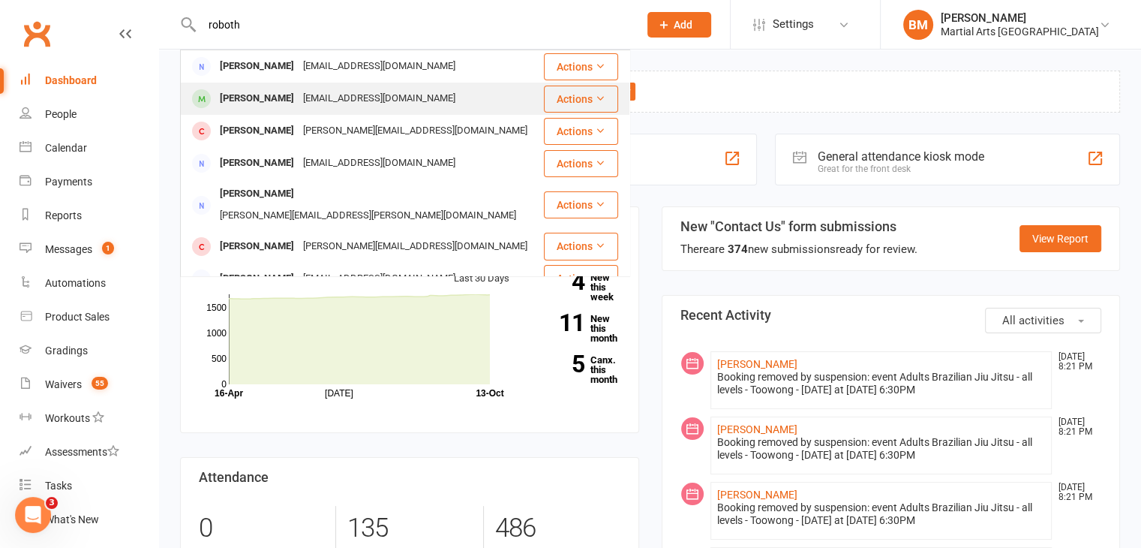
click at [321, 101] on div "johnrobothamtiling@gmail.com" at bounding box center [379, 99] width 161 height 22
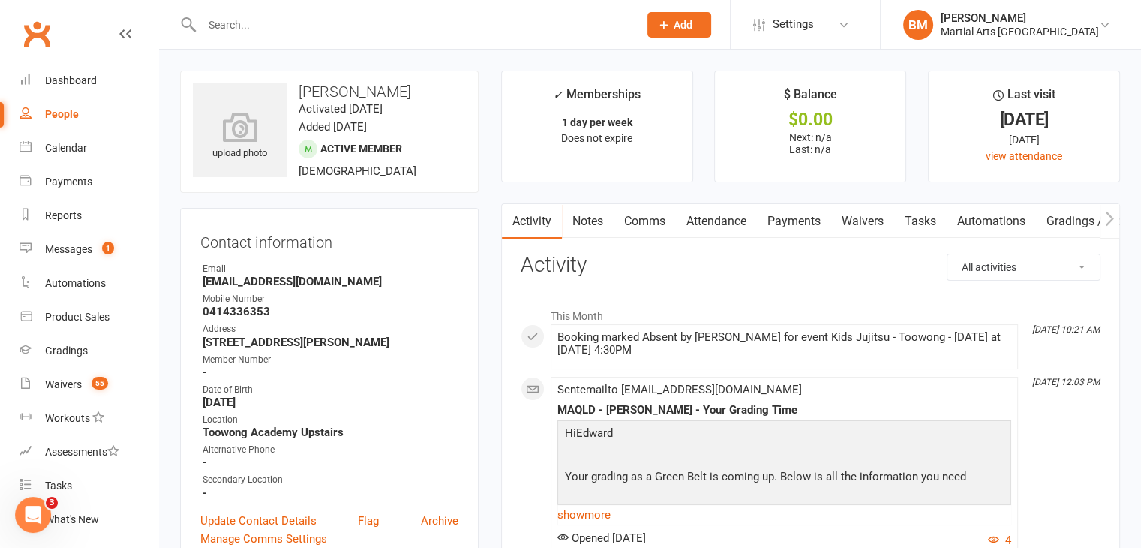
click at [726, 212] on link "Attendance" at bounding box center [716, 221] width 81 height 35
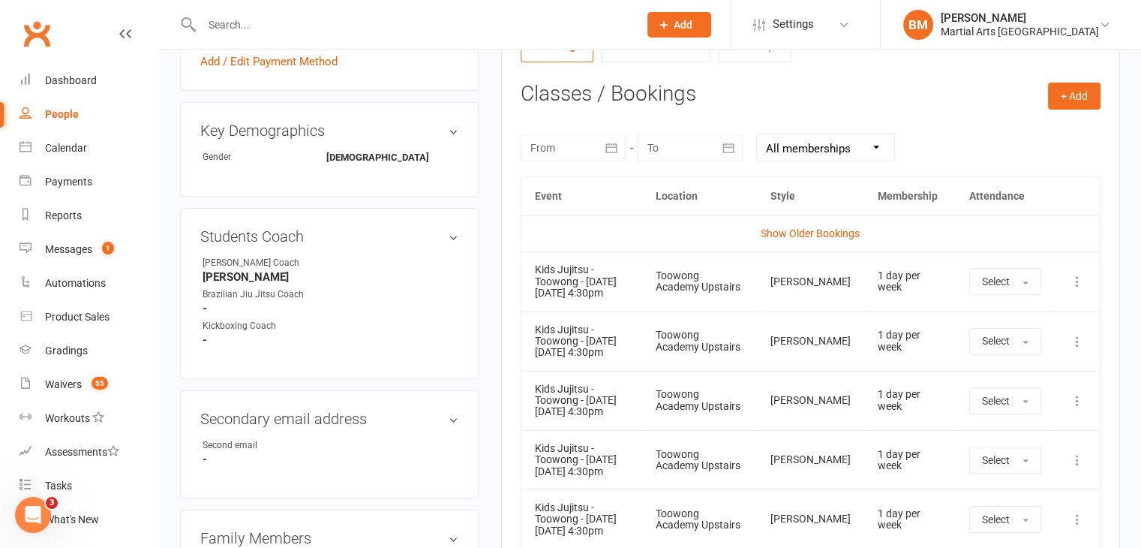
scroll to position [600, 0]
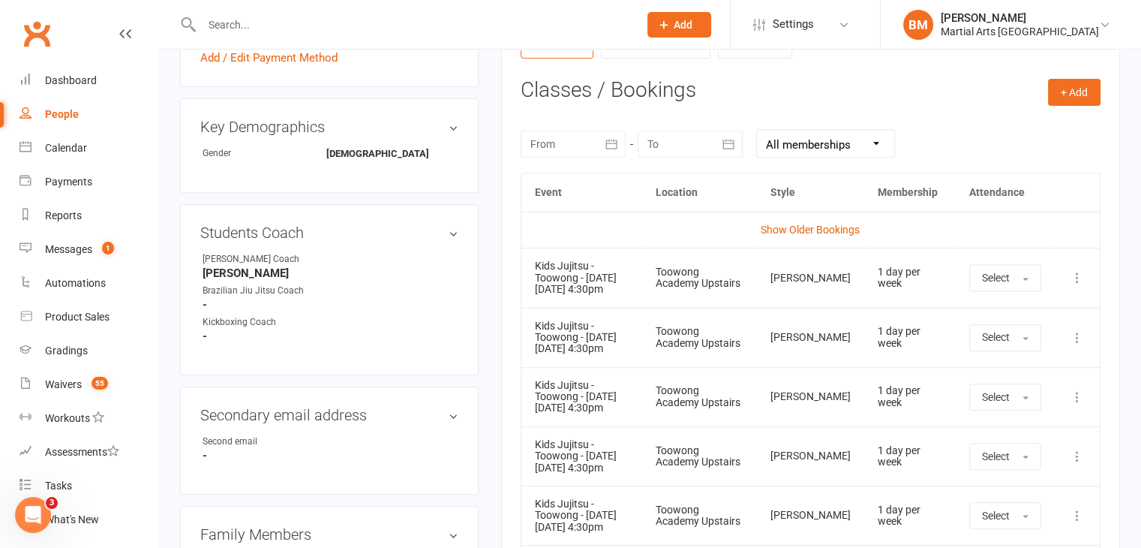
click at [1081, 283] on icon at bounding box center [1077, 277] width 15 height 15
click at [1005, 365] on link "Remove booking" at bounding box center [1011, 367] width 149 height 30
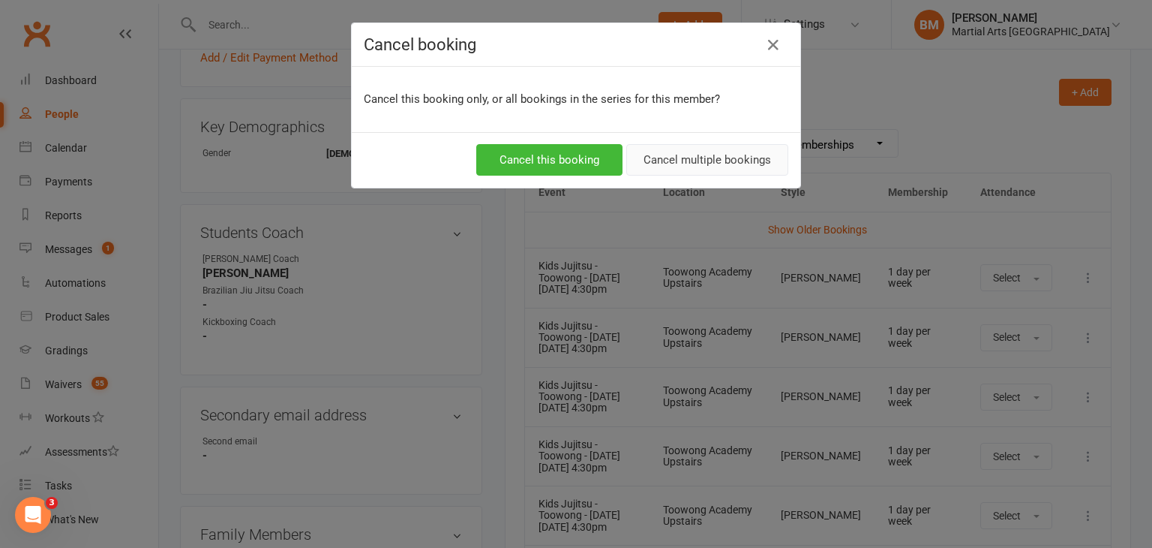
click at [658, 167] on button "Cancel multiple bookings" at bounding box center [707, 160] width 162 height 32
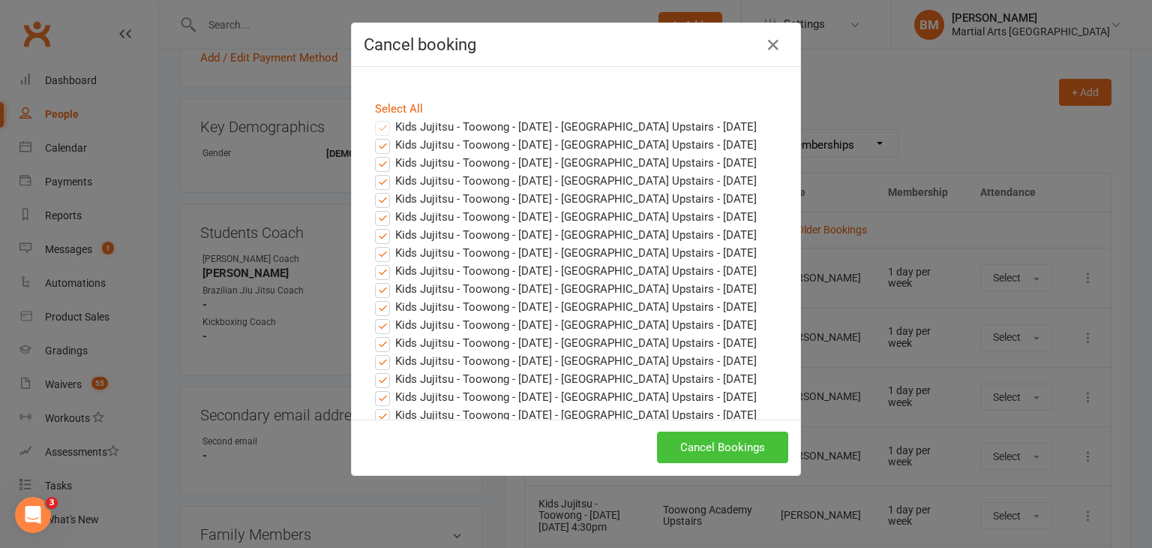
click at [713, 435] on button "Cancel Bookings" at bounding box center [722, 447] width 131 height 32
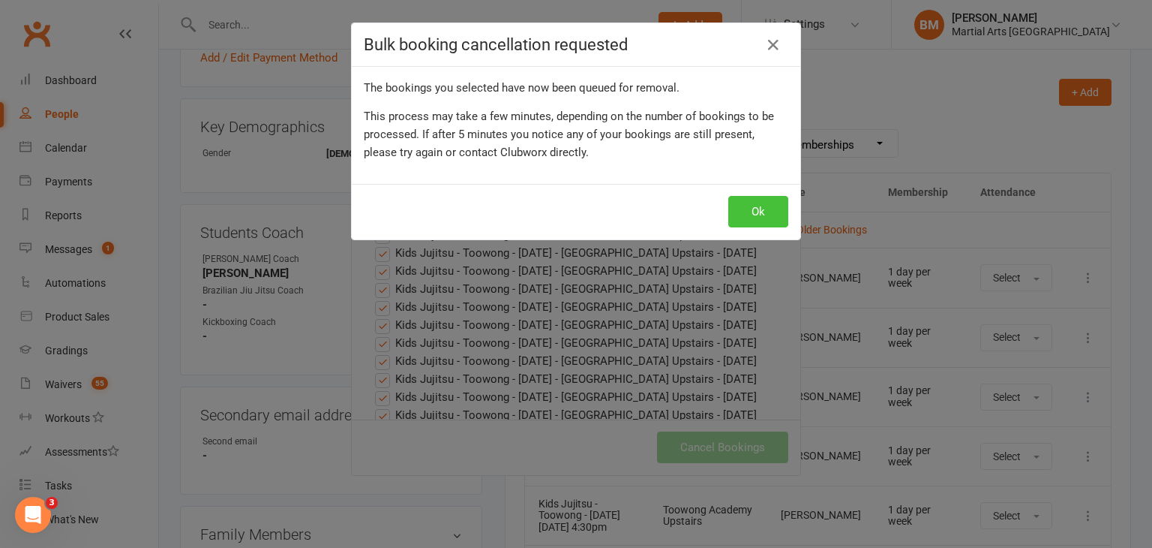
click at [756, 212] on button "Ok" at bounding box center [758, 212] width 60 height 32
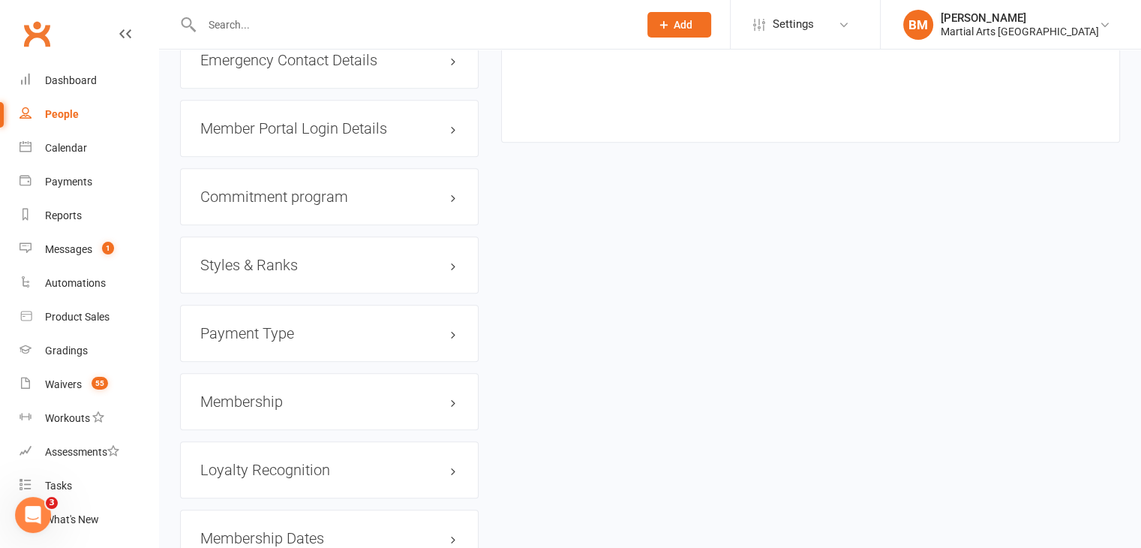
scroll to position [1726, 0]
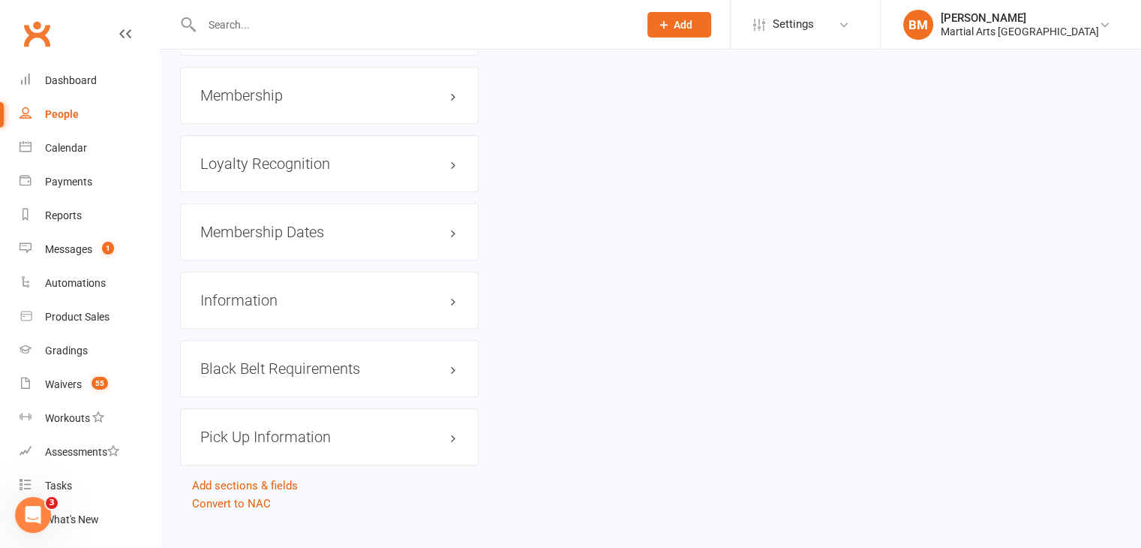
click at [275, 95] on h3 "Membership" at bounding box center [329, 95] width 258 height 17
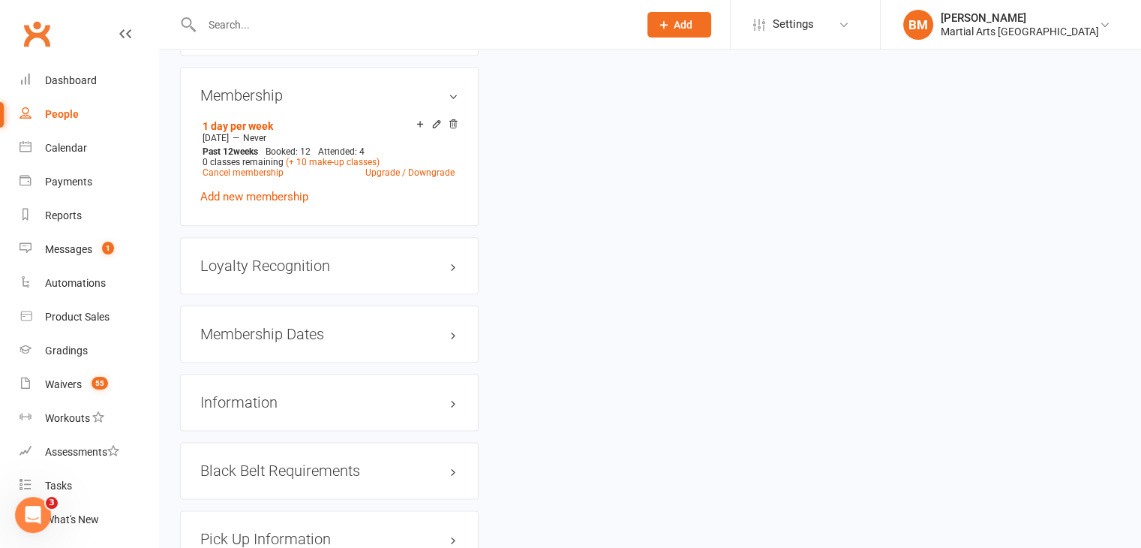
drag, startPoint x: 452, startPoint y: 127, endPoint x: 636, endPoint y: 84, distance: 188.7
click at [453, 127] on icon at bounding box center [453, 124] width 8 height 8
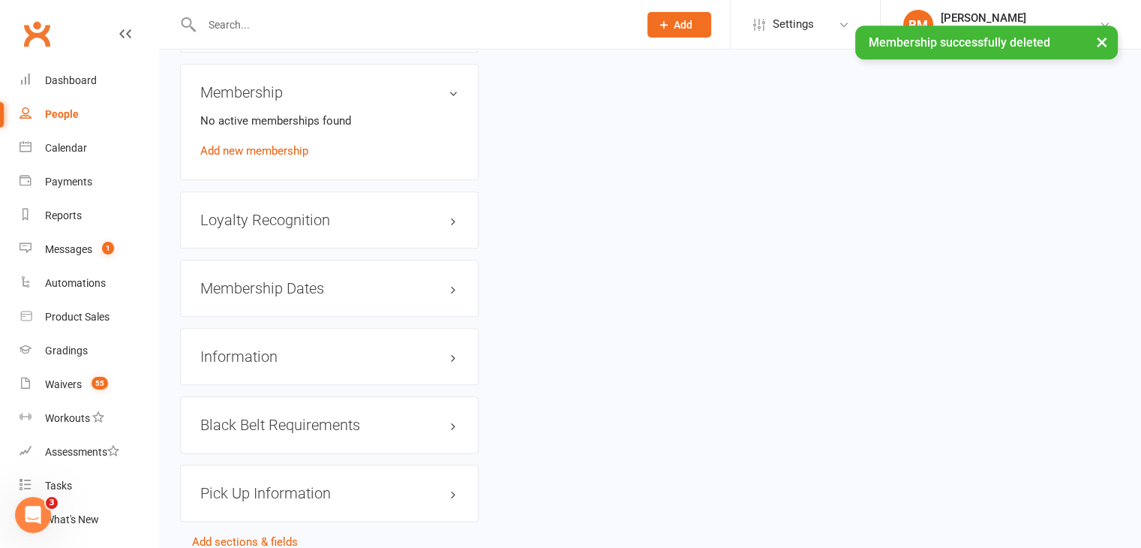
scroll to position [1723, 0]
click at [295, 292] on h3 "Membership Dates edit" at bounding box center [329, 291] width 258 height 17
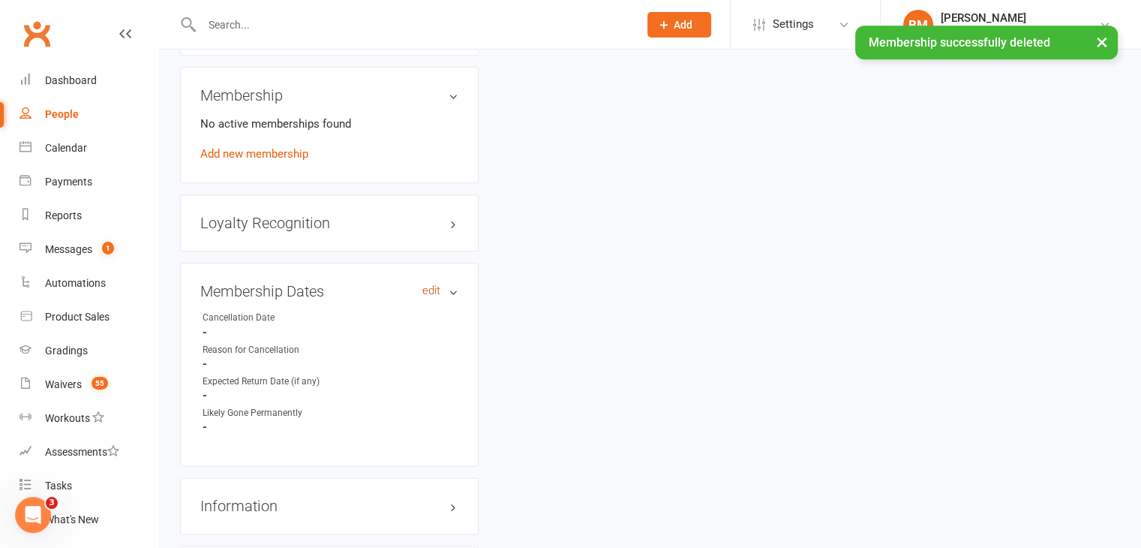
click at [430, 292] on link "edit" at bounding box center [431, 290] width 18 height 13
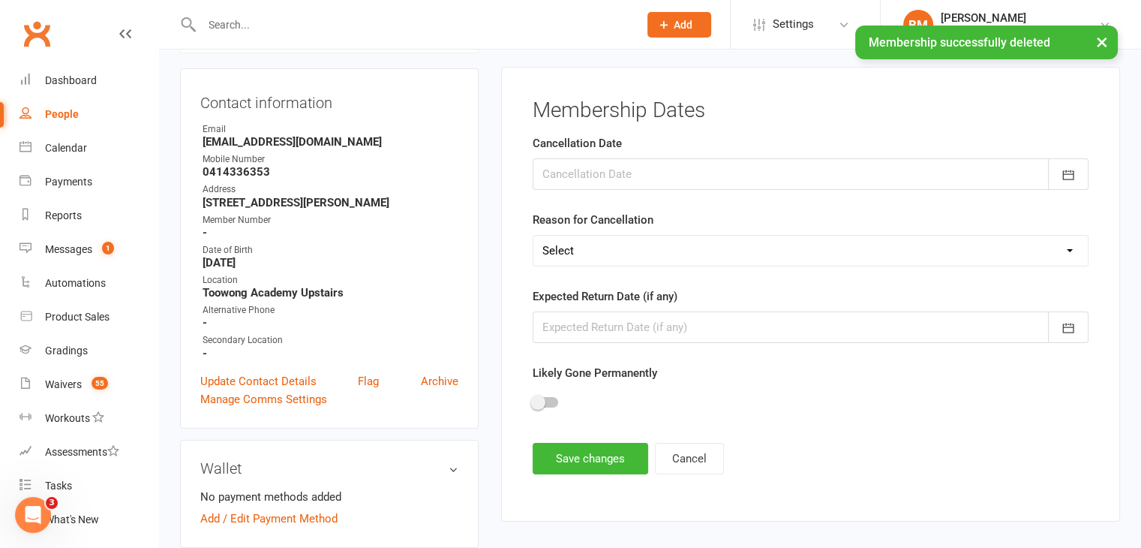
scroll to position [128, 0]
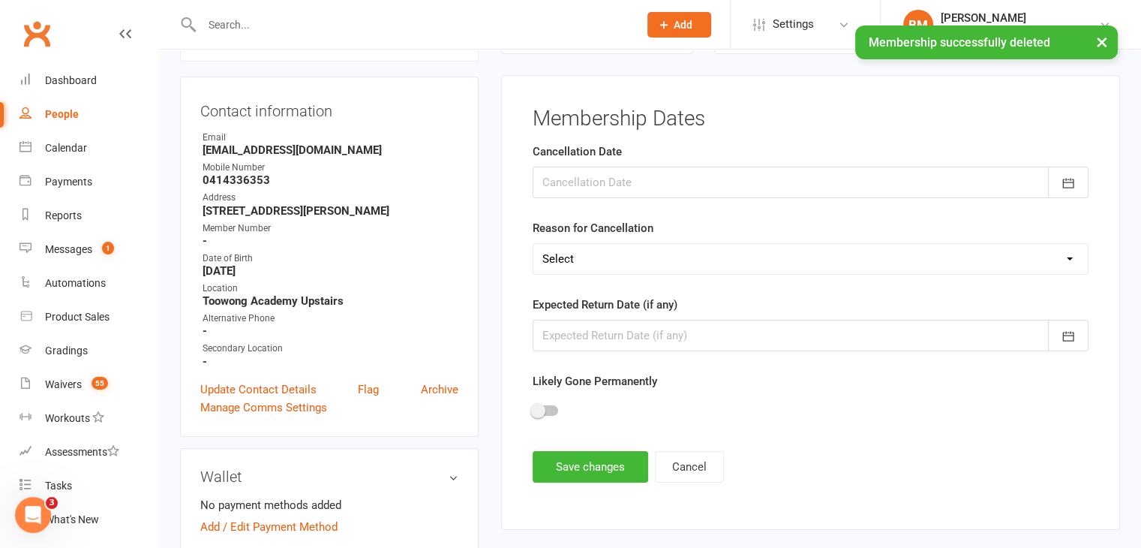
click at [571, 170] on div at bounding box center [811, 183] width 556 height 32
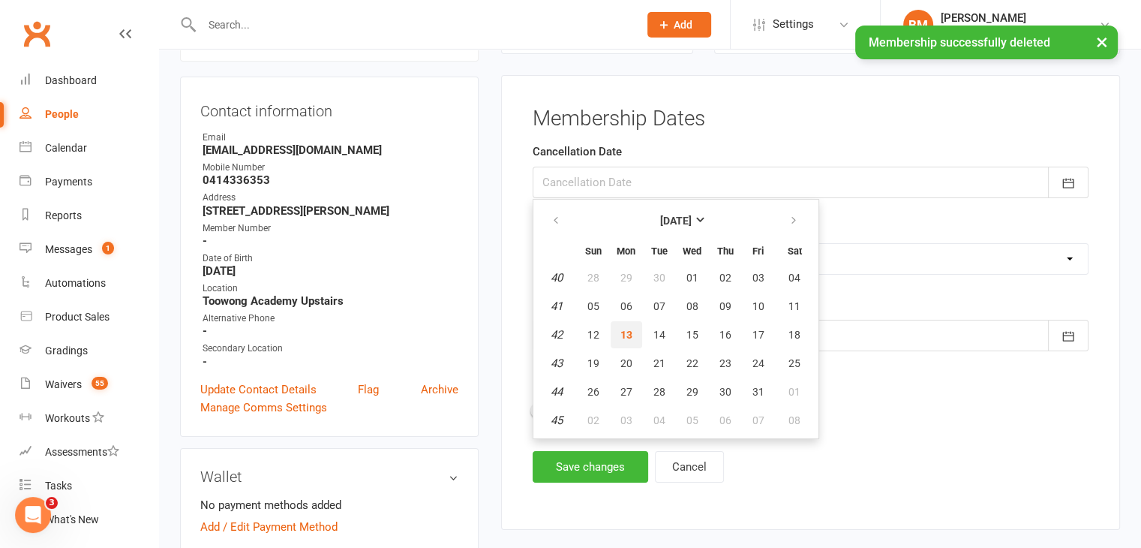
click at [631, 329] on button "13" at bounding box center [627, 334] width 32 height 27
type input "[DATE]"
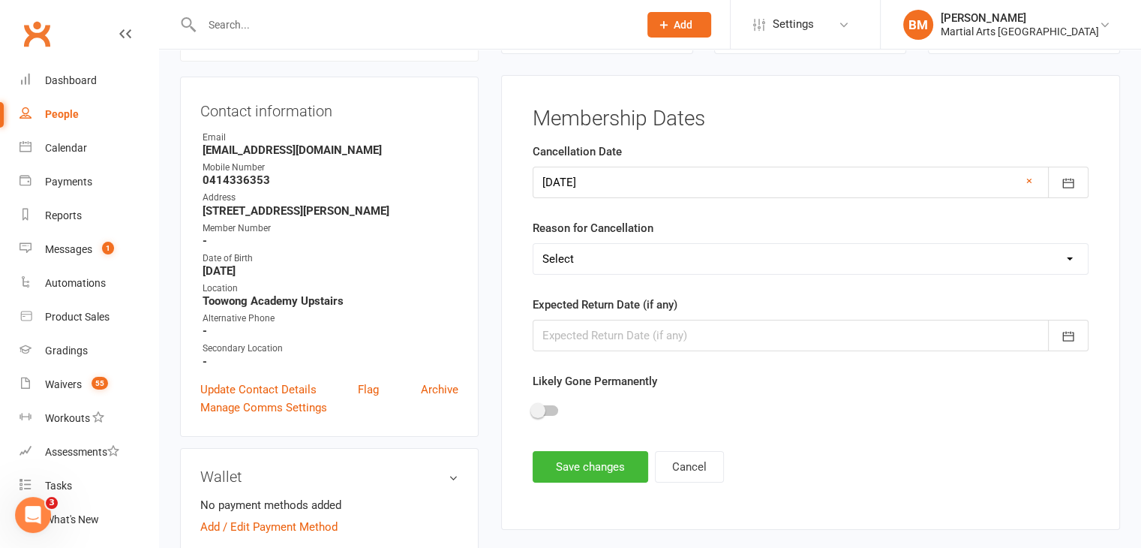
click at [587, 271] on select "Select Other Sport Too Busy/Work/School Commitments Transport/Parking Financial…" at bounding box center [810, 259] width 554 height 30
select select "Lost Interest"
click at [533, 244] on select "Select Other Sport Too Busy/Work/School Commitments Transport/Parking Financial…" at bounding box center [810, 259] width 554 height 30
click at [587, 467] on button "Save changes" at bounding box center [591, 467] width 116 height 32
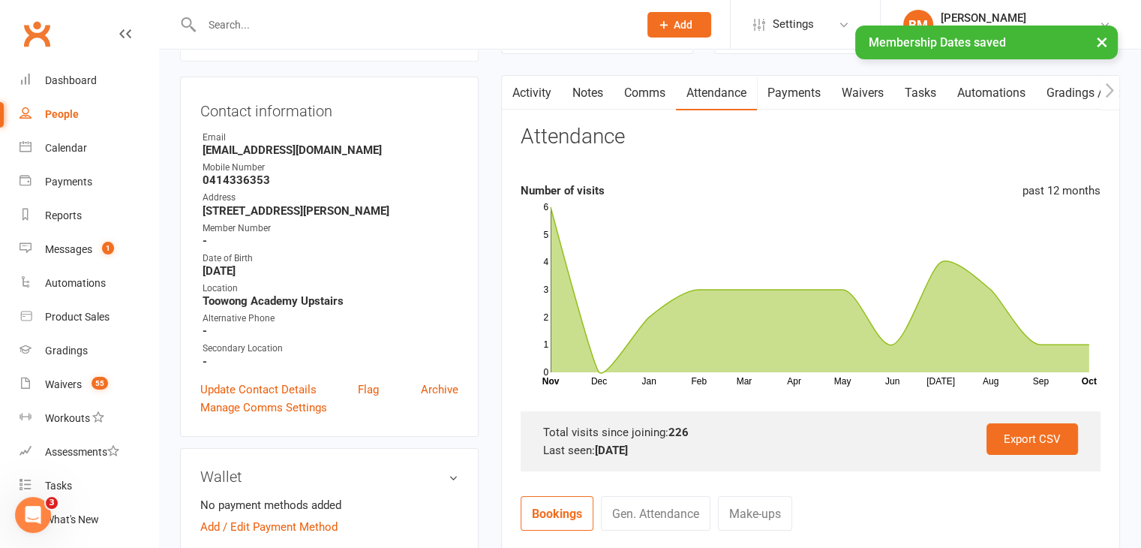
click at [584, 89] on link "Notes" at bounding box center [588, 93] width 52 height 35
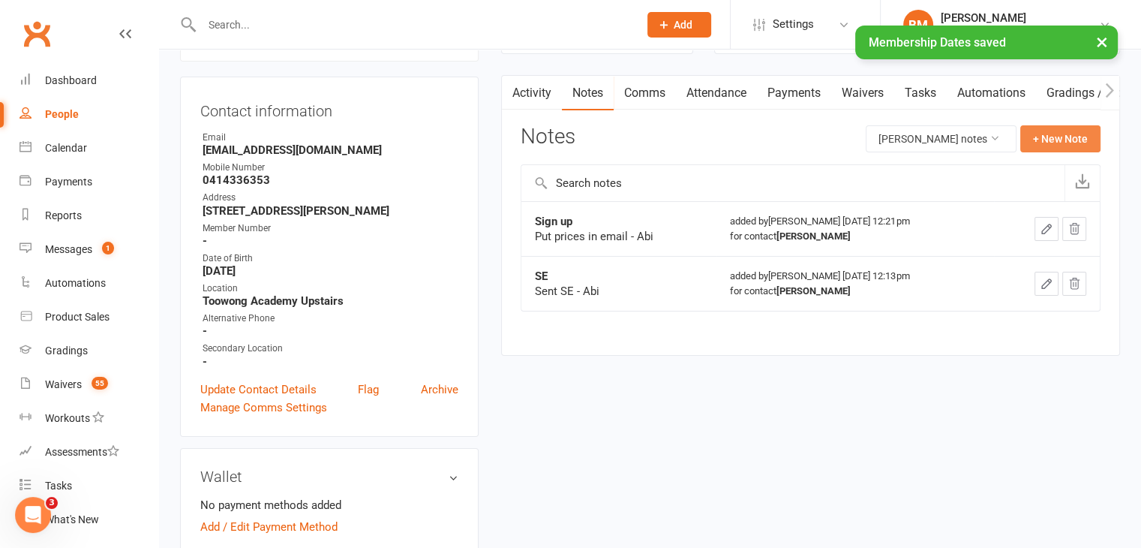
click at [1042, 137] on button "+ New Note" at bounding box center [1060, 138] width 80 height 27
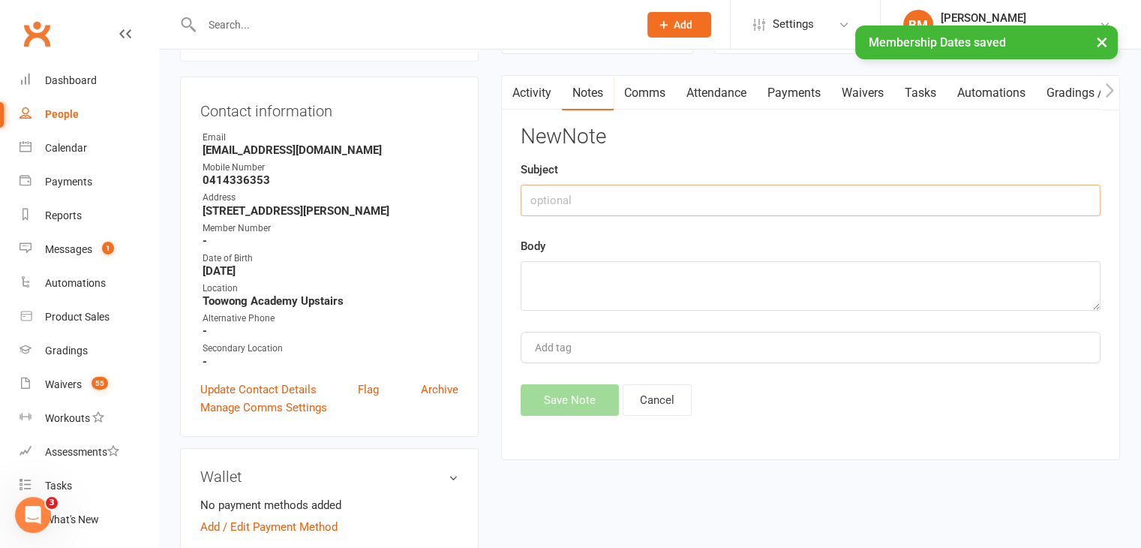
drag, startPoint x: 1005, startPoint y: 202, endPoint x: 999, endPoint y: 179, distance: 23.5
click at [1005, 202] on input "text" at bounding box center [811, 201] width 580 height 32
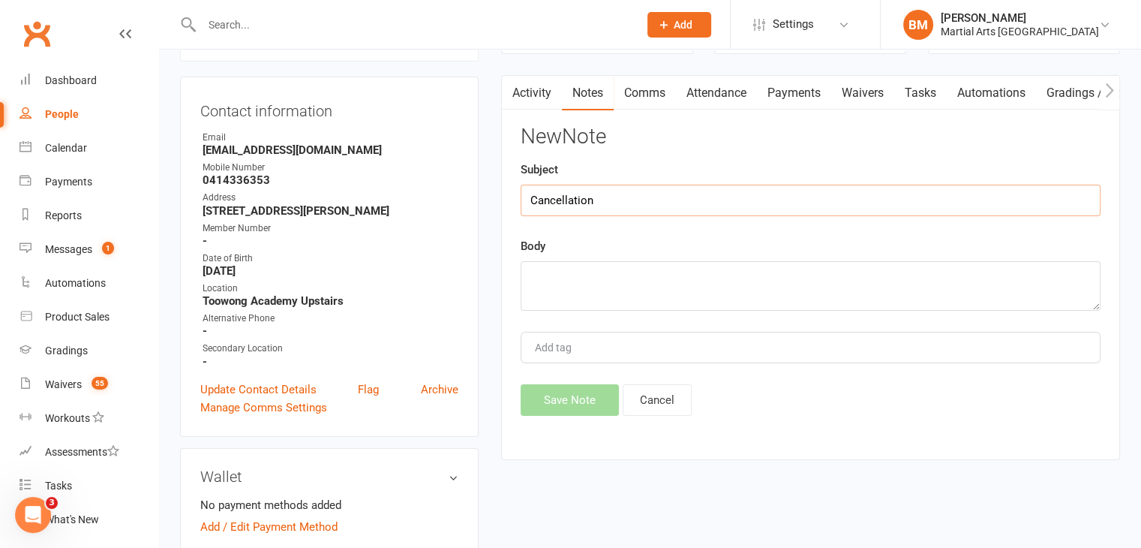
type input "Cancellation"
paste textarea "johnrobothamtiling@gmail.com Sun, Oct 12, 3:07 PM (1 day ago) to Brandon Hi Bra…"
type textarea "johnrobothamtiling@gmail.com Sun, Oct 12, 3:07 PM (1 day ago) to Brandon Hi Bra…"
click at [579, 401] on button "Save Note" at bounding box center [570, 400] width 98 height 32
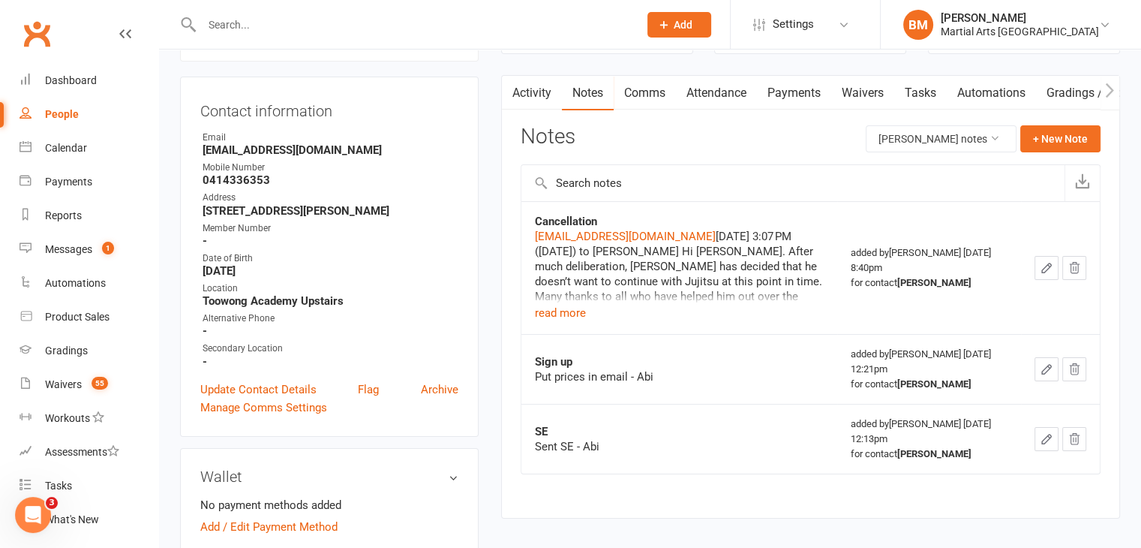
click at [332, 8] on div at bounding box center [404, 24] width 448 height 49
click at [332, 22] on input "text" at bounding box center [412, 24] width 431 height 21
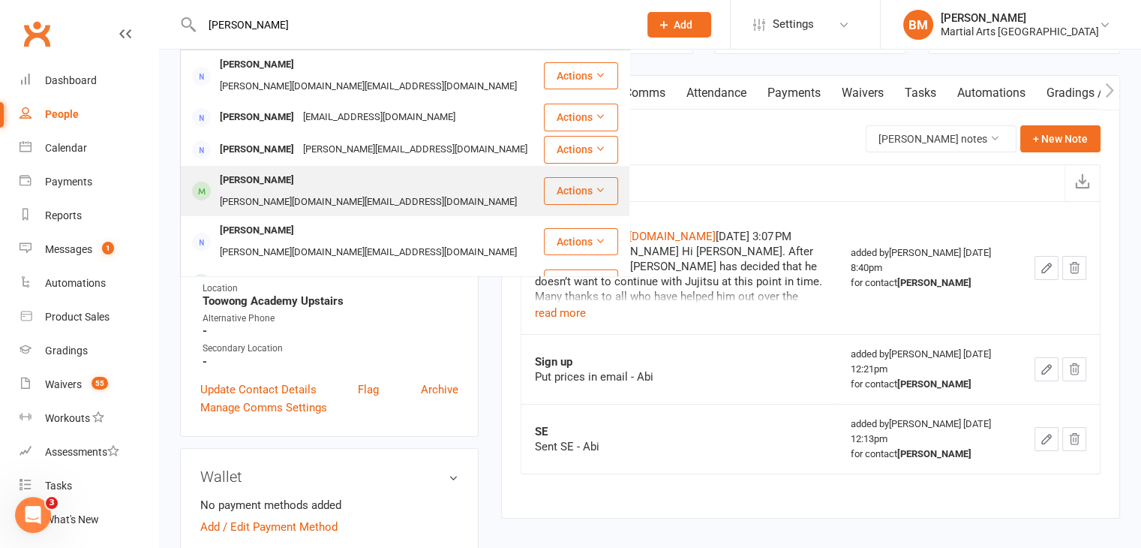
type input "penelope moore"
click at [341, 176] on div "Angus Moore penny.am@icloud.com" at bounding box center [362, 192] width 361 height 50
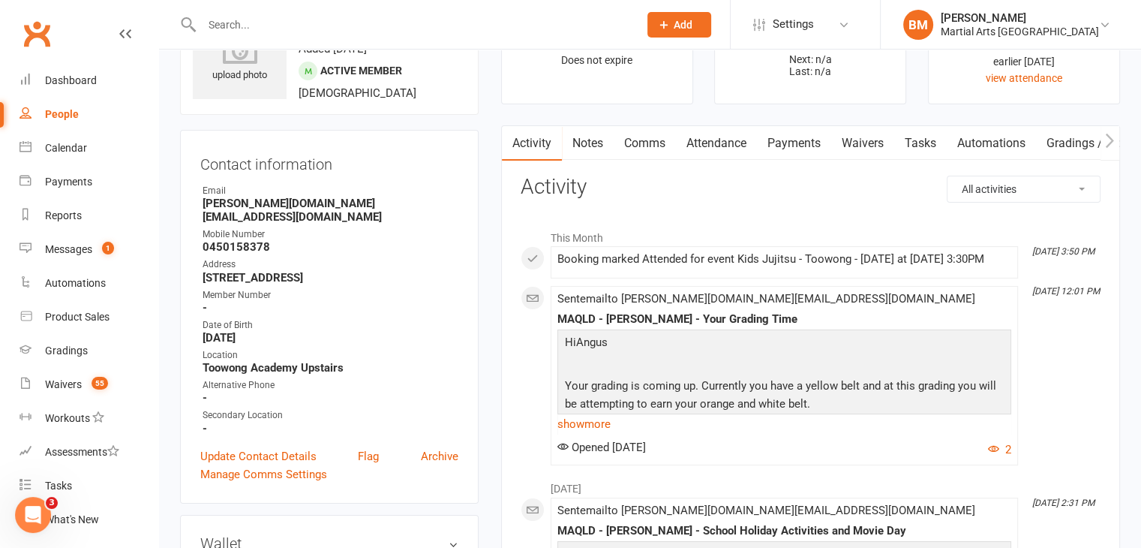
scroll to position [75, 0]
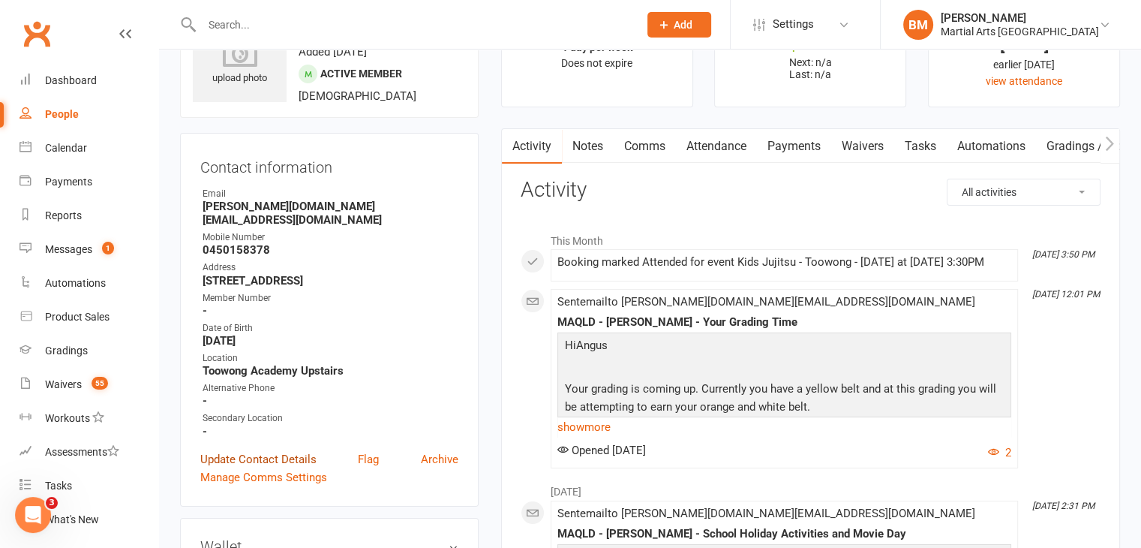
click at [245, 450] on link "Update Contact Details" at bounding box center [258, 459] width 116 height 18
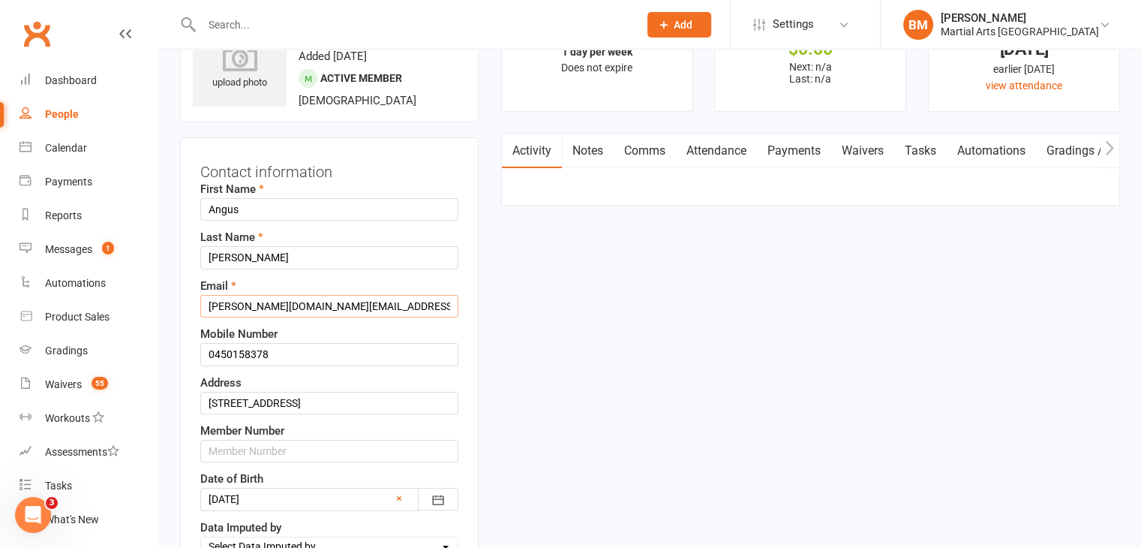
click at [262, 314] on input "penny.am@icloud.com" at bounding box center [329, 306] width 258 height 23
paste input "moore007@gmail"
type input "penmoore007@gmail.com"
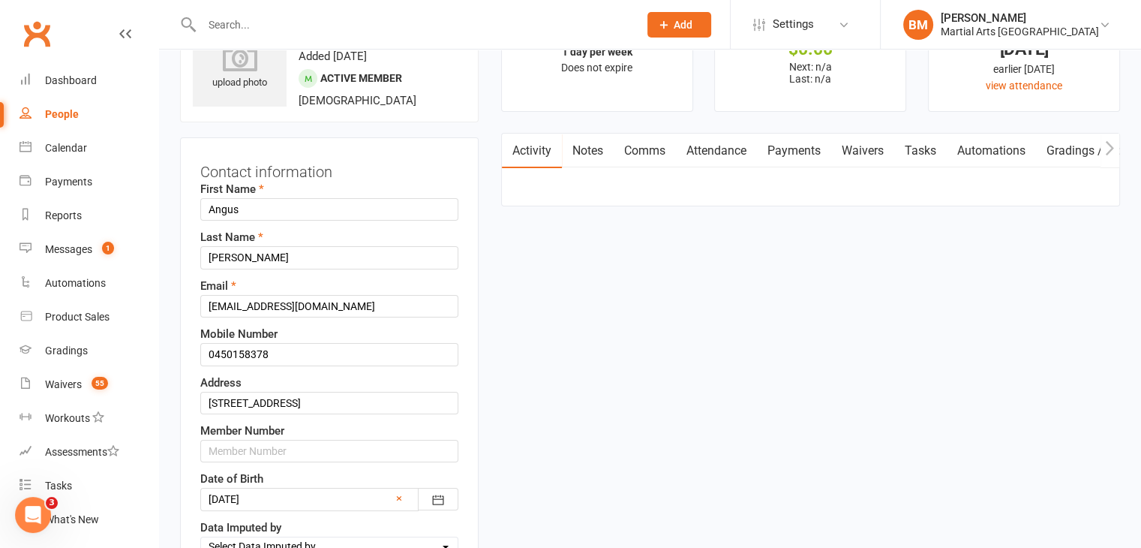
click at [208, 328] on label "Mobile Number" at bounding box center [238, 334] width 77 height 18
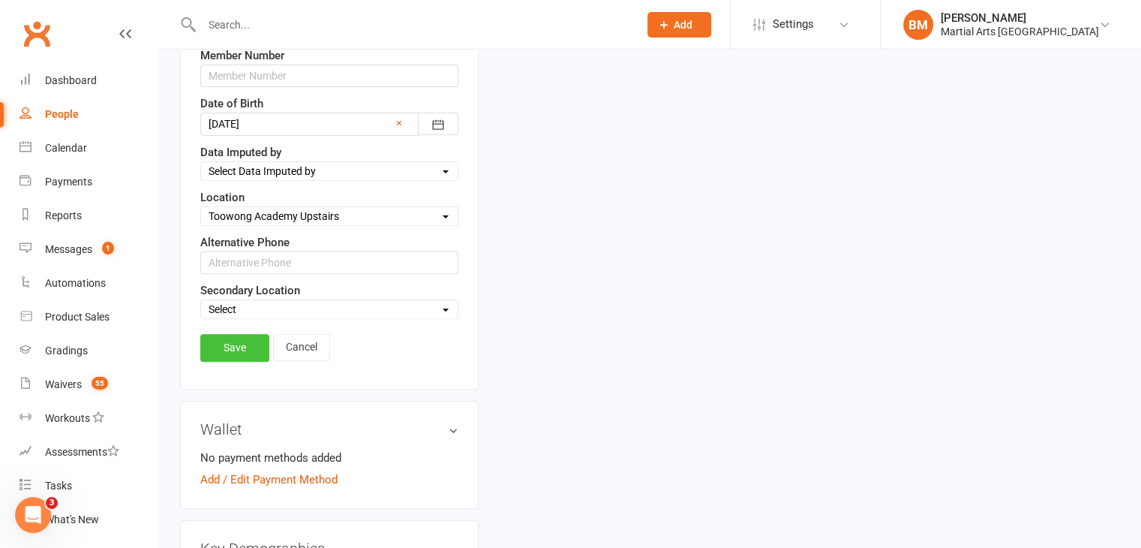
click at [221, 355] on link "Save" at bounding box center [234, 347] width 69 height 27
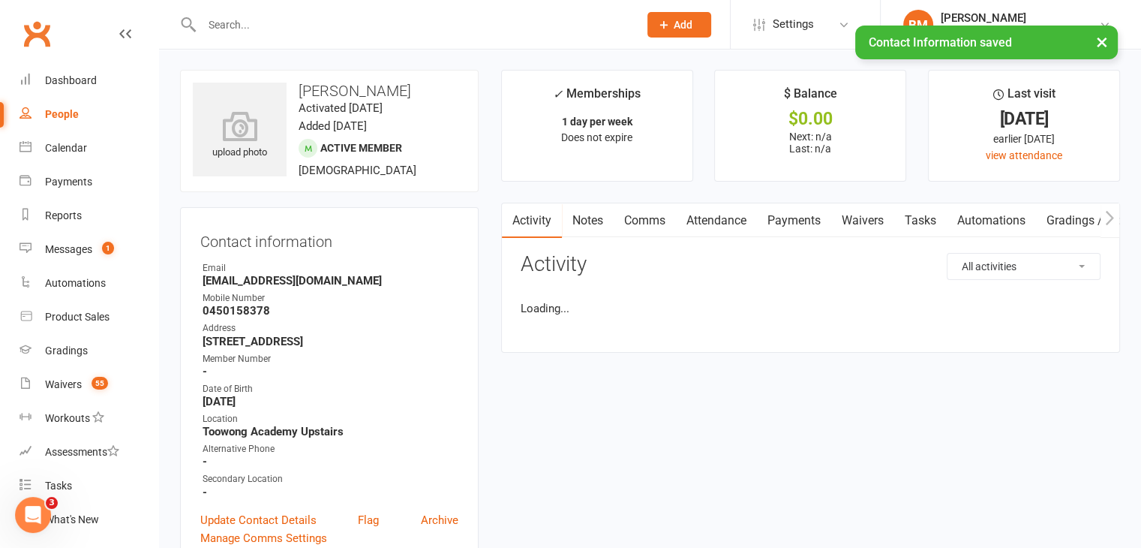
scroll to position [0, 0]
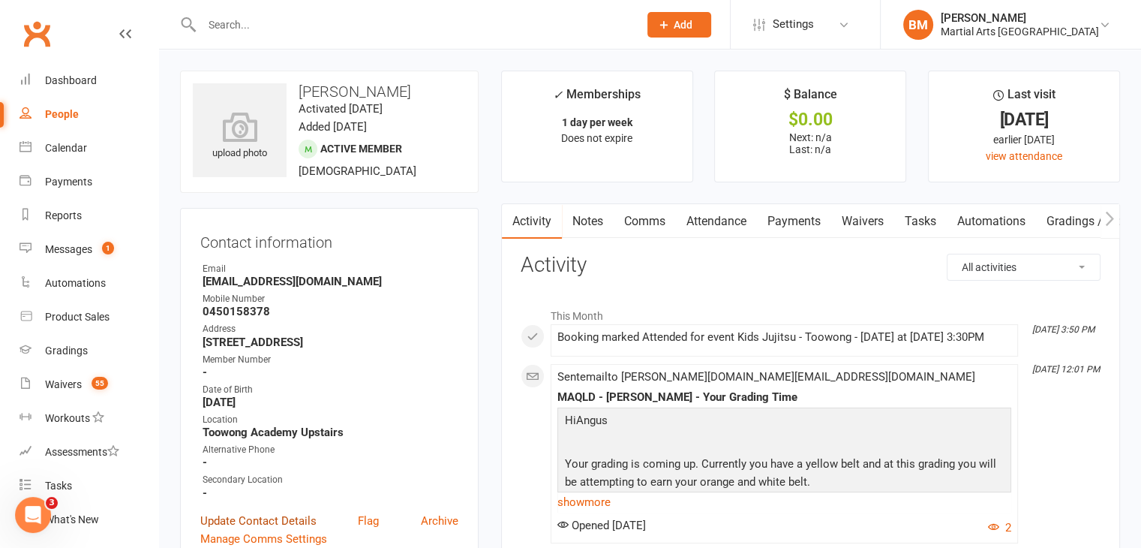
click at [290, 518] on link "Update Contact Details" at bounding box center [258, 521] width 116 height 18
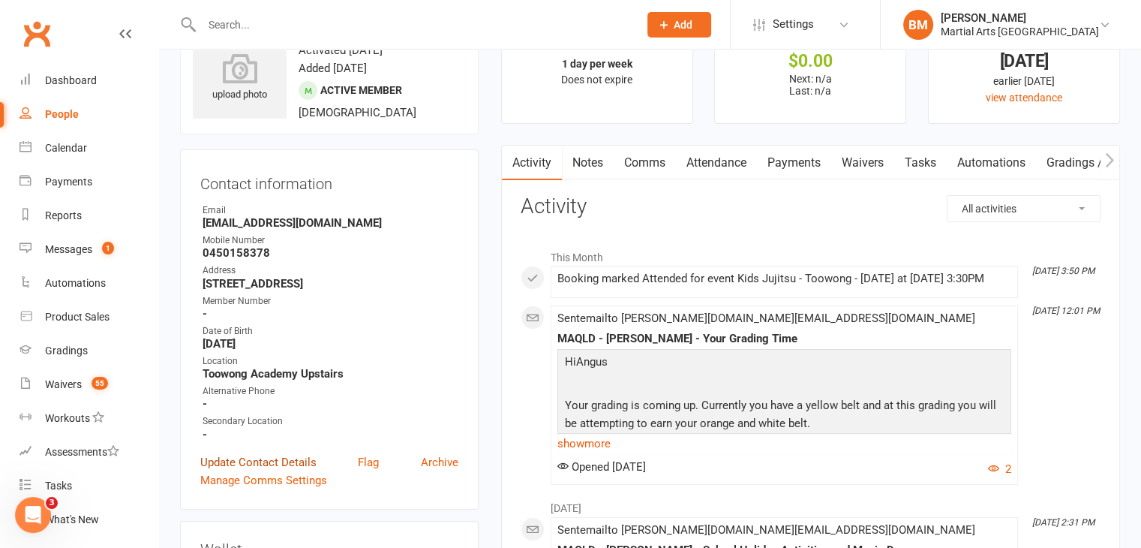
scroll to position [71, 0]
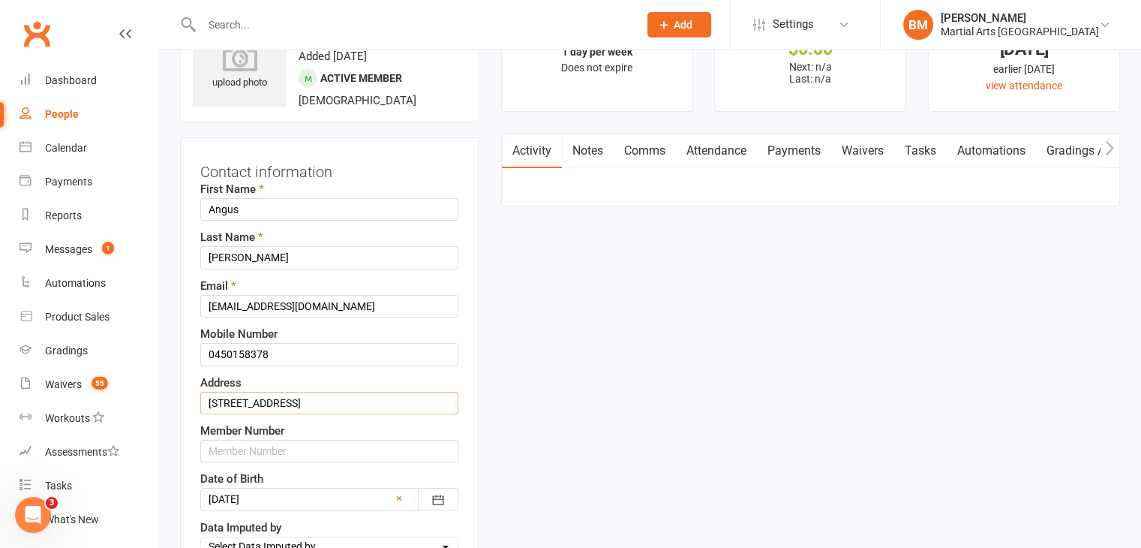
click at [303, 403] on input "20 Sauger Court Mountain Creek QLD 4557" at bounding box center [329, 403] width 258 height 23
click at [305, 405] on input "20 Sauger Court Mountain Creek QLD 4557" at bounding box center [329, 403] width 258 height 23
click at [314, 406] on input "20 Sauger Court Mountain Creek QLD 4557" at bounding box center [329, 403] width 258 height 23
click at [315, 406] on input "20 Sauger Court Mountain Creek QLD 4557" at bounding box center [329, 403] width 258 height 23
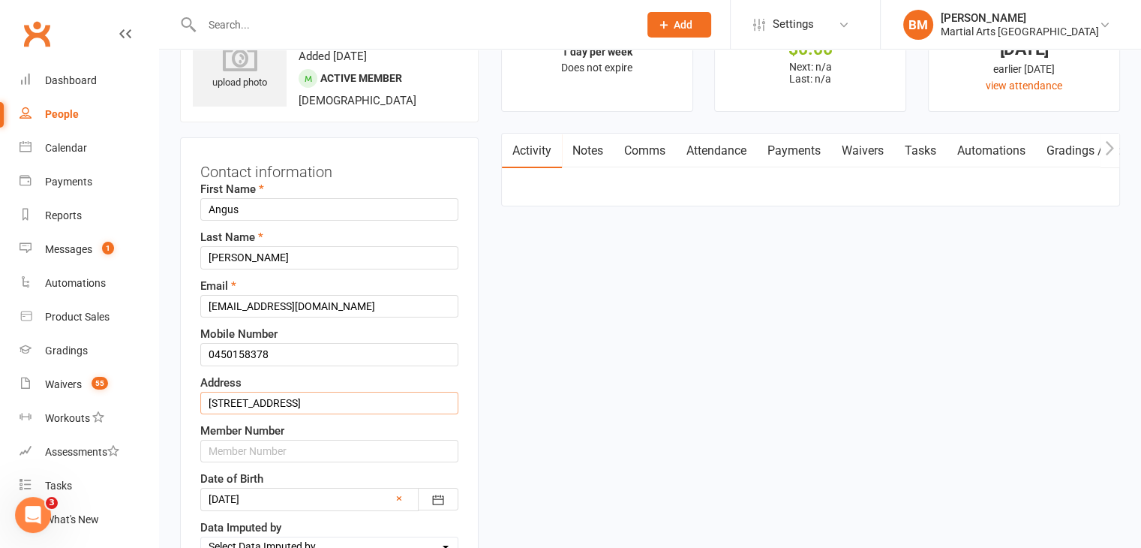
click at [315, 406] on input "20 Sauger Court Mountain Creek QLD 4557" at bounding box center [329, 403] width 258 height 23
drag, startPoint x: 421, startPoint y: 401, endPoint x: 194, endPoint y: 464, distance: 236.1
click at [194, 466] on div "Contact information First Name Angus Last Name Moore Email penmoore007@gmail.co…" at bounding box center [329, 450] width 299 height 627
click at [201, 419] on div "First Name Angus Last Name Moore Email penmoore007@gmail.com Mobile Number 0450…" at bounding box center [329, 437] width 258 height 514
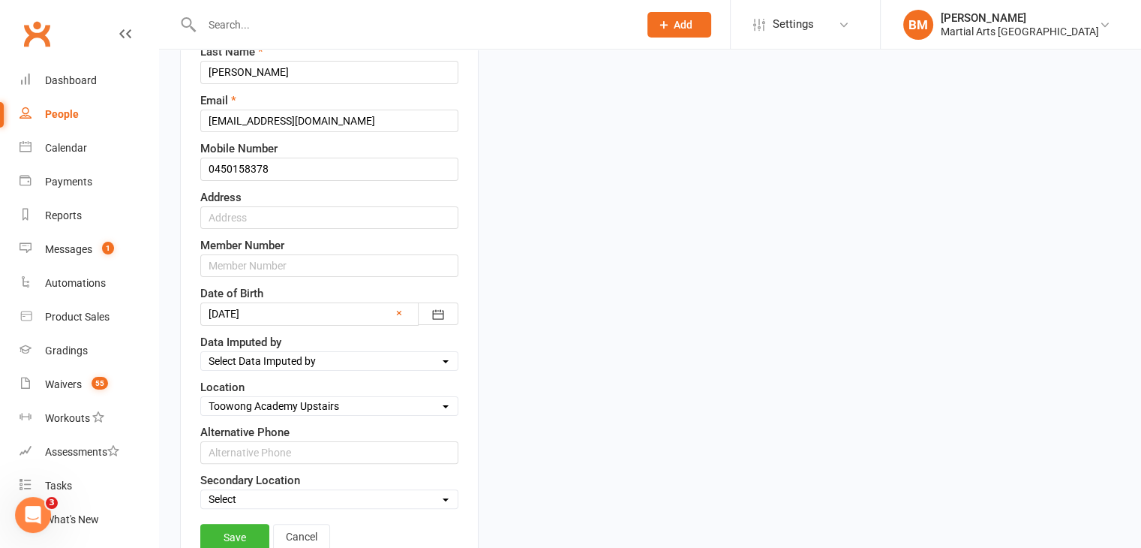
scroll to position [296, 0]
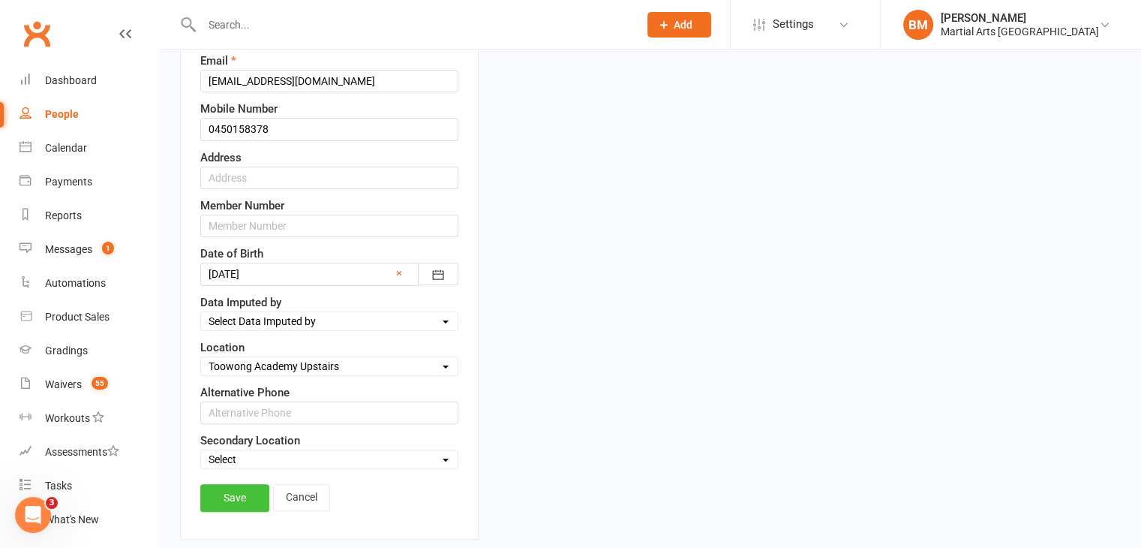
click at [239, 490] on link "Save" at bounding box center [234, 497] width 69 height 27
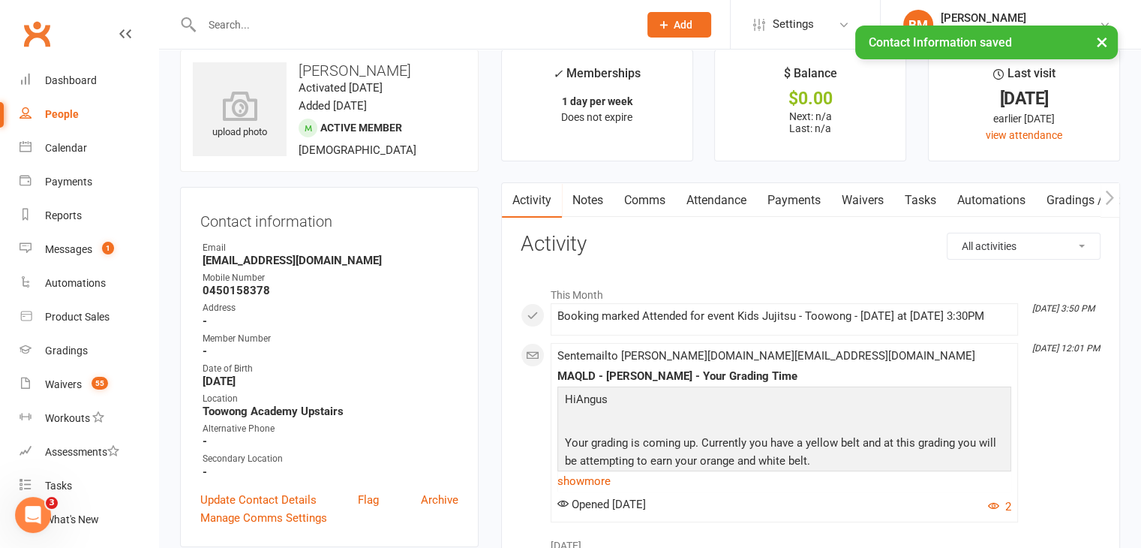
scroll to position [0, 0]
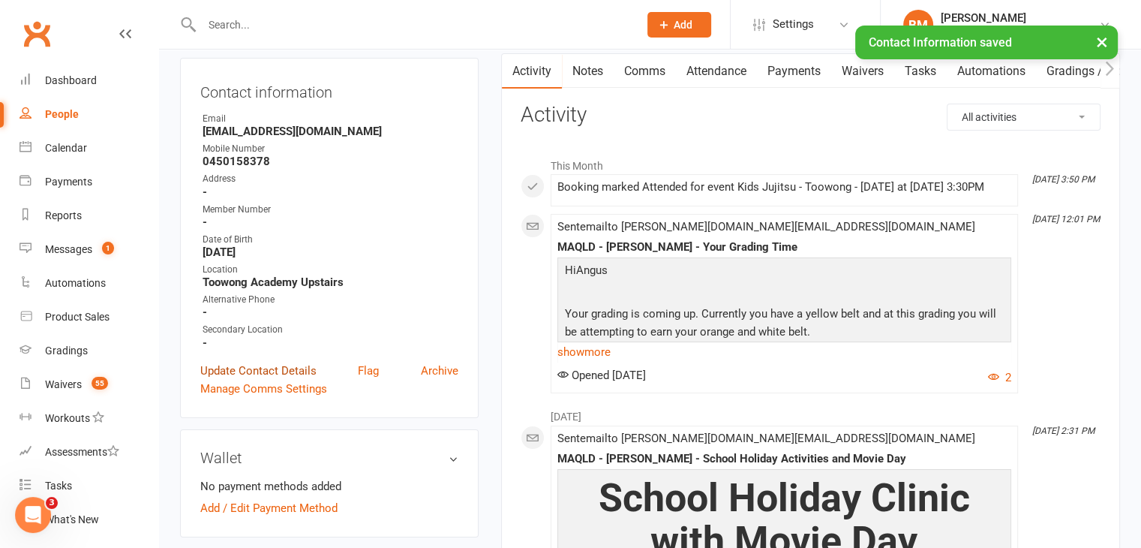
click at [279, 376] on link "Update Contact Details" at bounding box center [258, 371] width 116 height 18
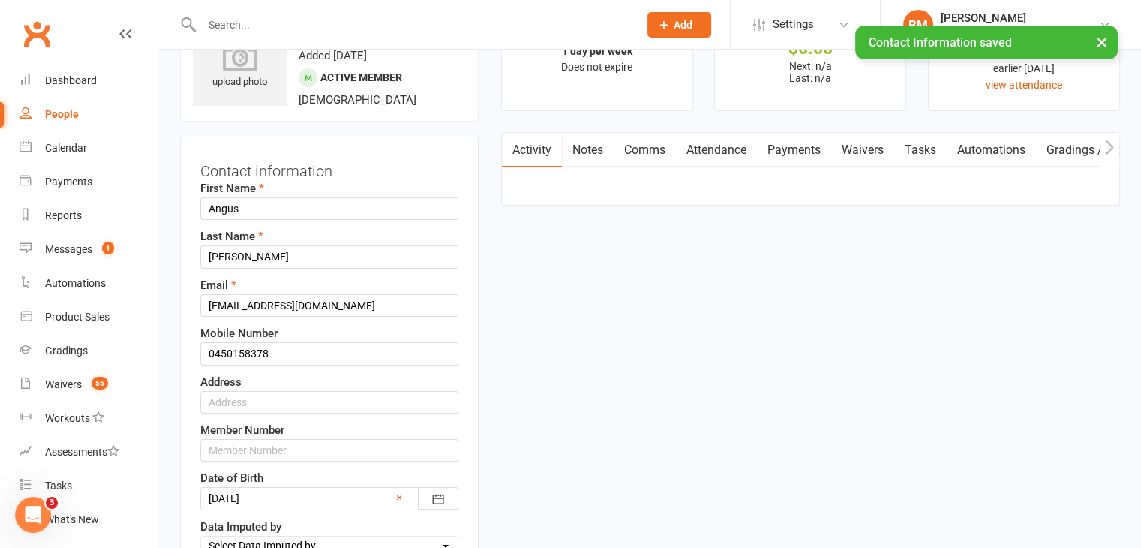
scroll to position [71, 0]
click at [253, 406] on input "text" at bounding box center [329, 403] width 258 height 23
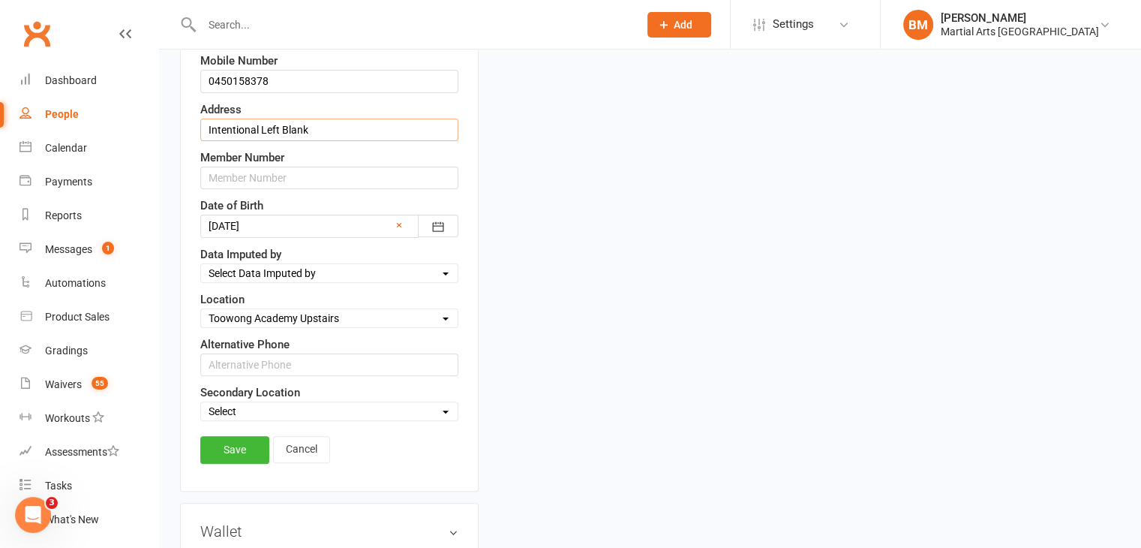
scroll to position [371, 0]
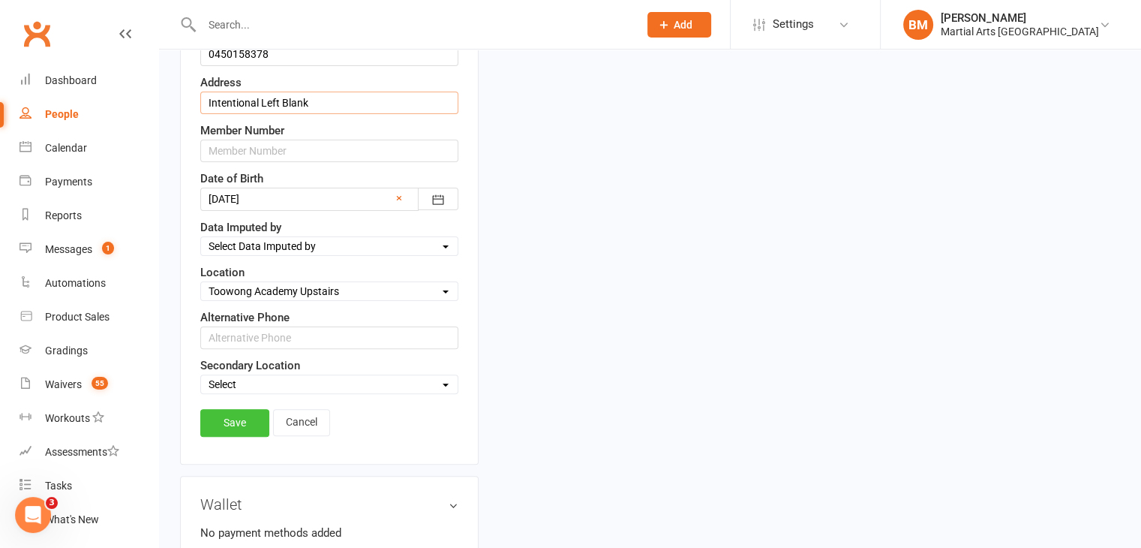
type input "Intentional Left Blank"
click at [245, 416] on link "Save" at bounding box center [234, 422] width 69 height 27
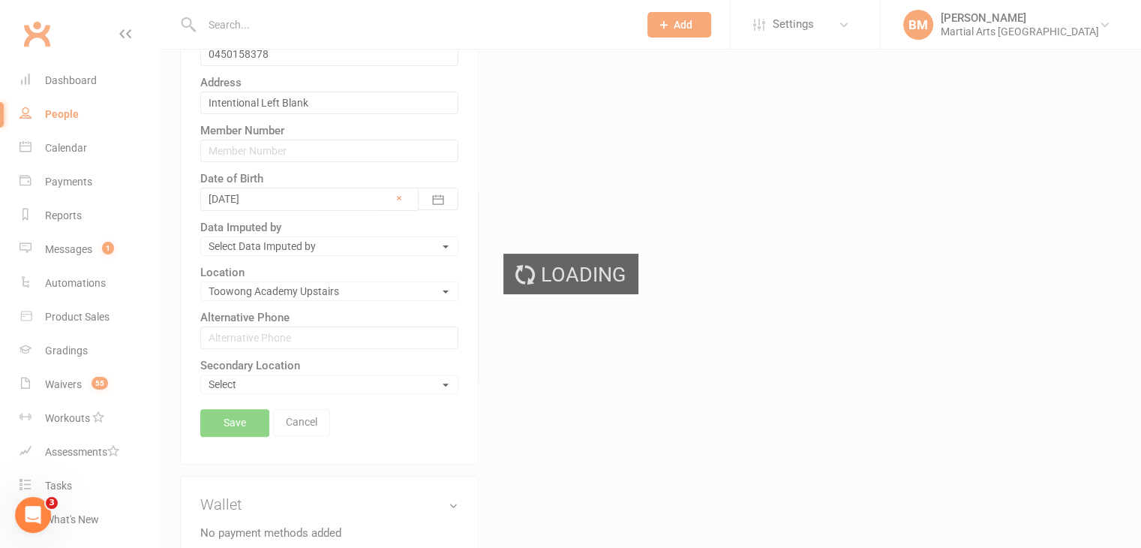
scroll to position [71, 0]
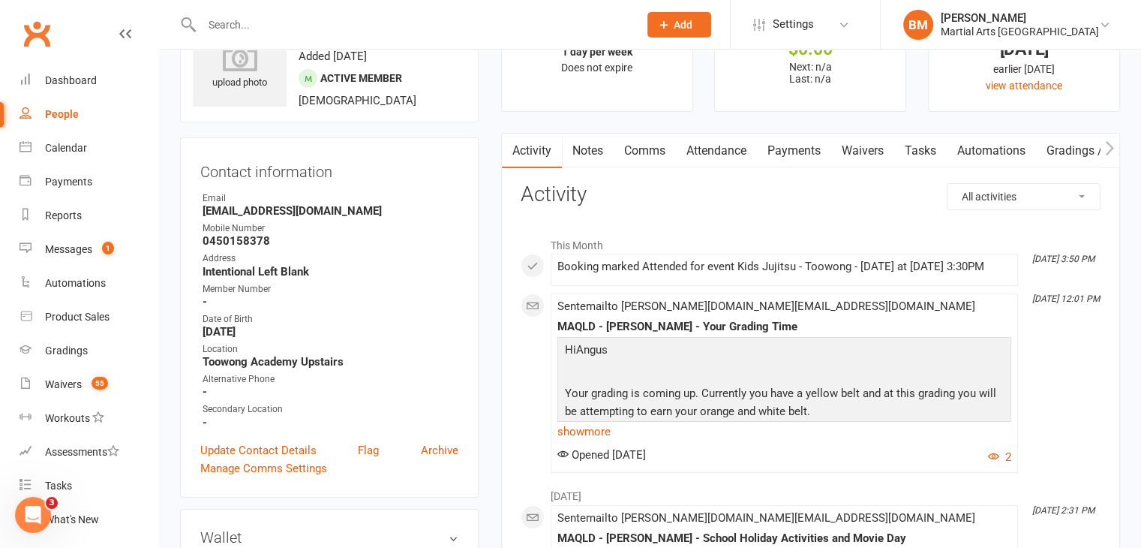
click at [273, 17] on div at bounding box center [404, 24] width 448 height 49
click at [272, 25] on input "text" at bounding box center [412, 24] width 431 height 21
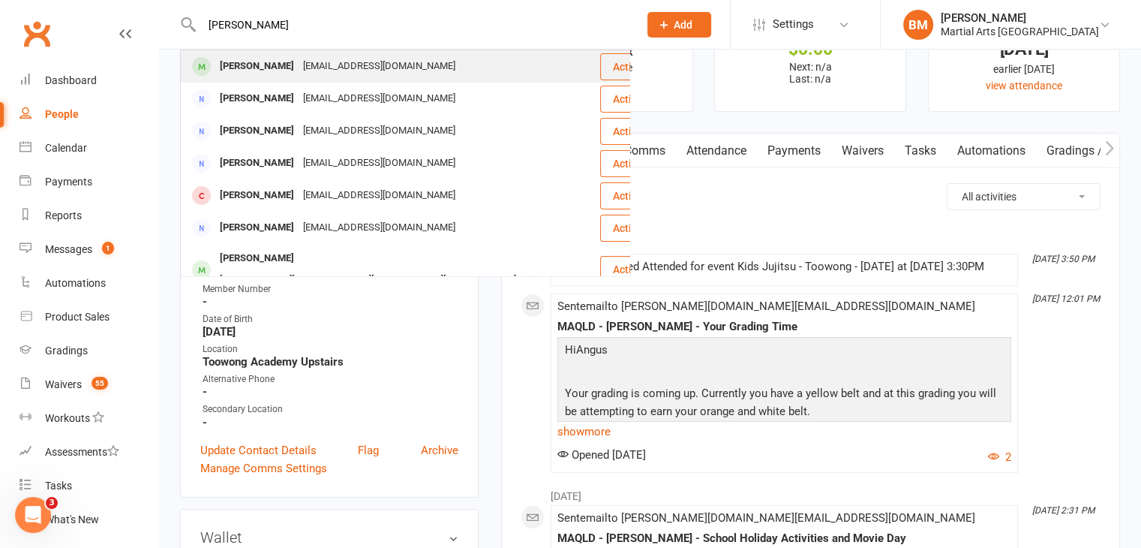
type input "leo dallinson"
click at [282, 71] on div "Leo Dallinson" at bounding box center [256, 67] width 83 height 22
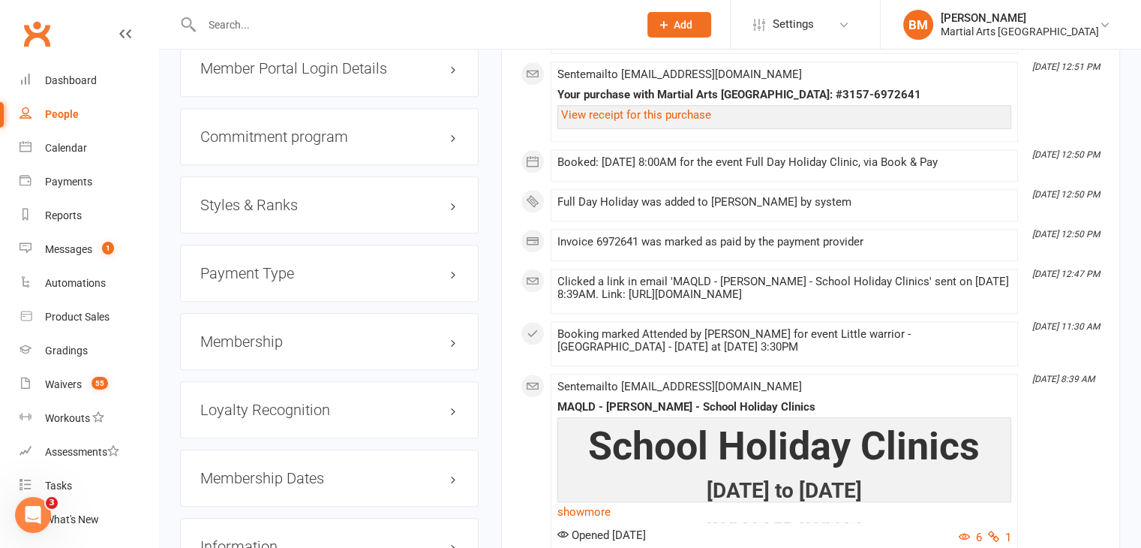
scroll to position [1500, 0]
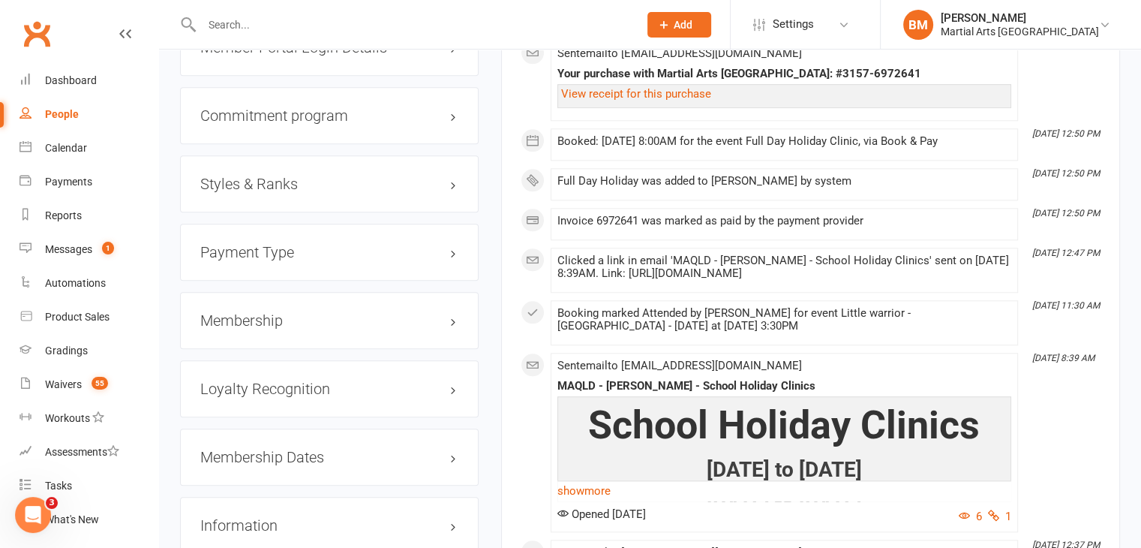
click at [303, 195] on div "Styles & Ranks" at bounding box center [329, 183] width 299 height 57
click at [302, 179] on h3 "Styles & Ranks" at bounding box center [329, 184] width 258 height 17
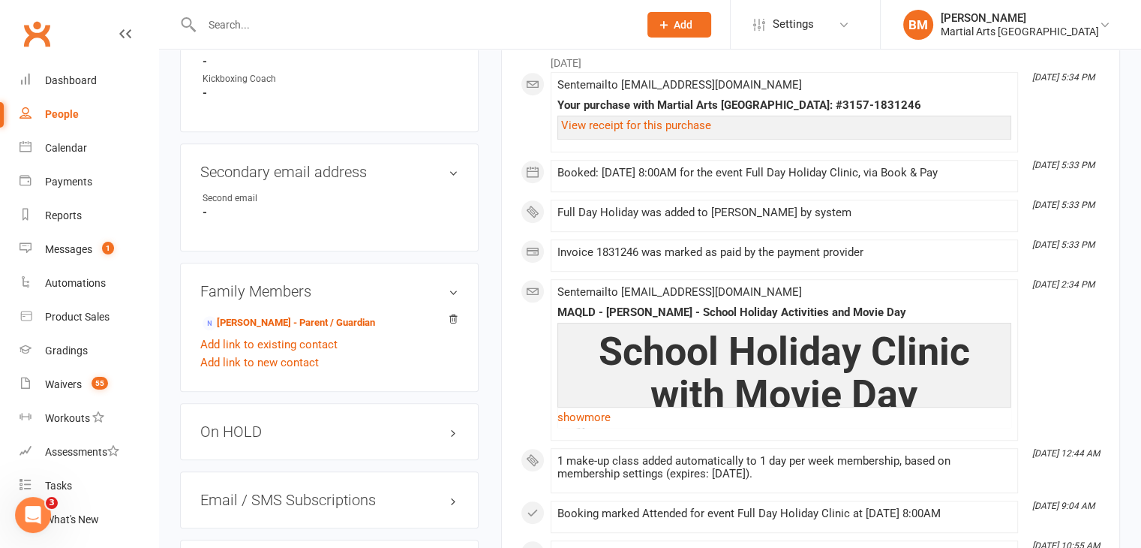
scroll to position [825, 0]
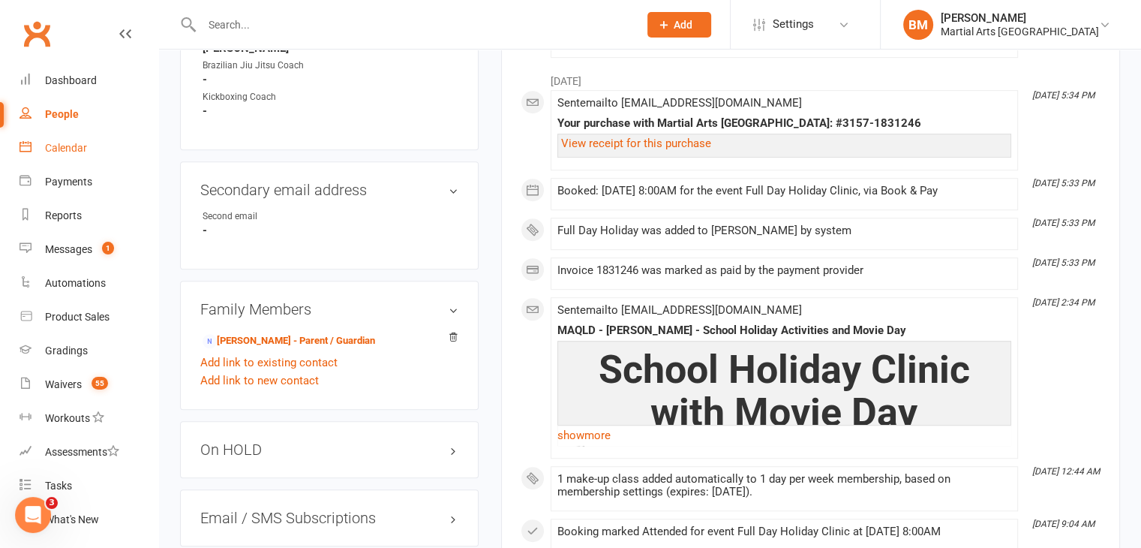
click at [91, 142] on link "Calendar" at bounding box center [89, 148] width 139 height 34
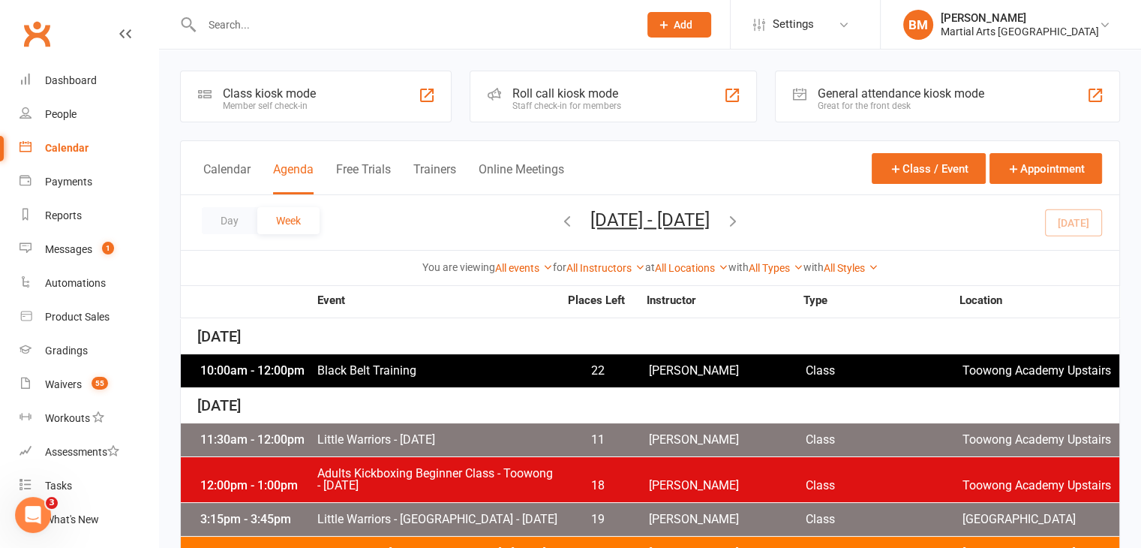
click at [741, 217] on icon "button" at bounding box center [733, 220] width 17 height 17
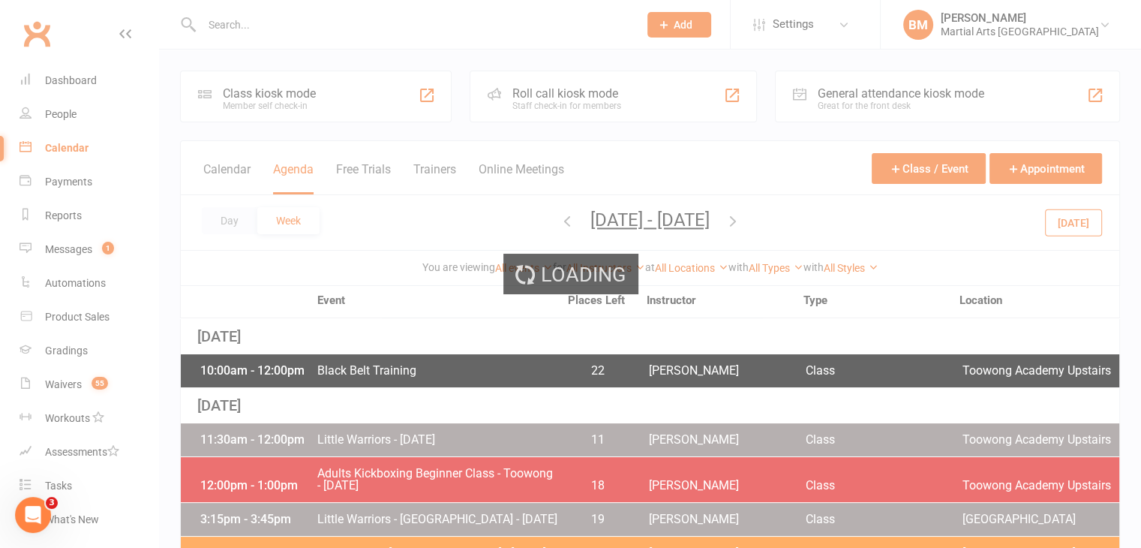
click at [789, 217] on div "Loading" at bounding box center [570, 274] width 1141 height 548
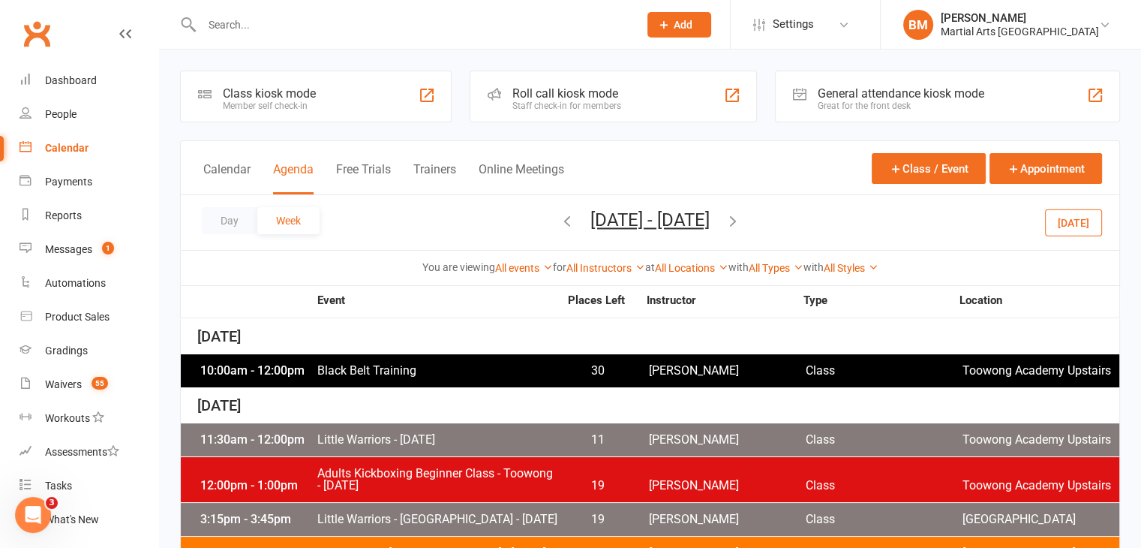
click at [741, 223] on icon "button" at bounding box center [733, 220] width 17 height 17
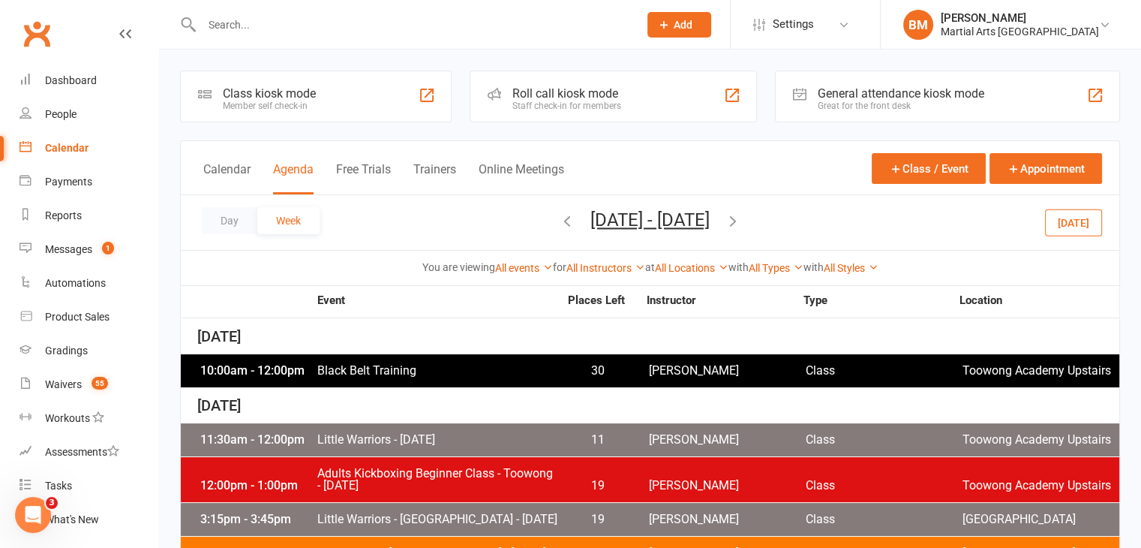
click at [741, 223] on icon "button" at bounding box center [733, 220] width 17 height 17
click at [611, 278] on div "You are viewing All events All events Empty events Full events Non-empty events…" at bounding box center [650, 267] width 939 height 35
click at [603, 268] on link "All Instructors" at bounding box center [605, 268] width 79 height 12
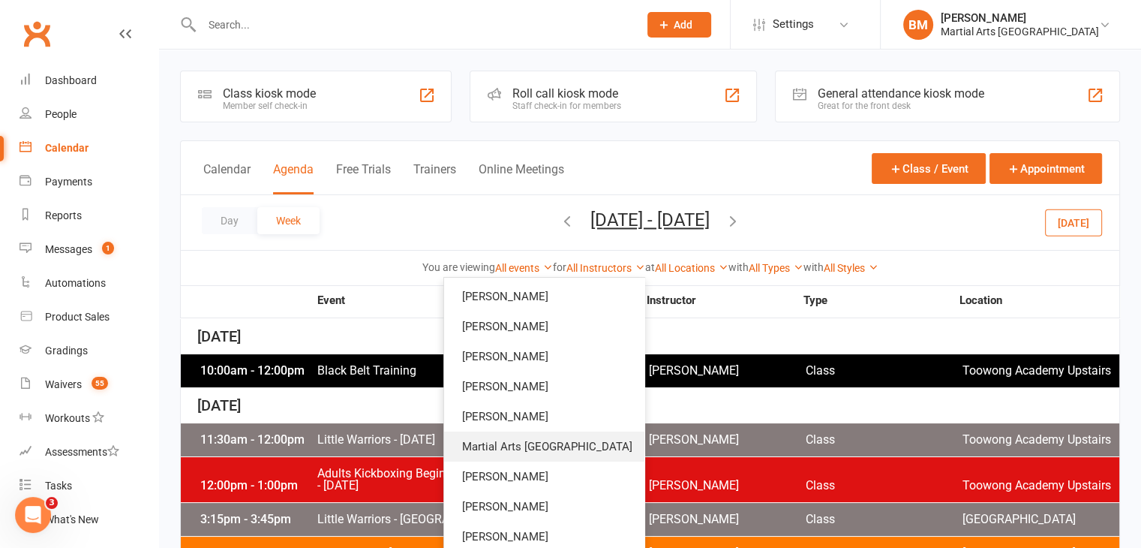
click at [554, 446] on link "Martial Arts [GEOGRAPHIC_DATA]" at bounding box center [544, 446] width 200 height 30
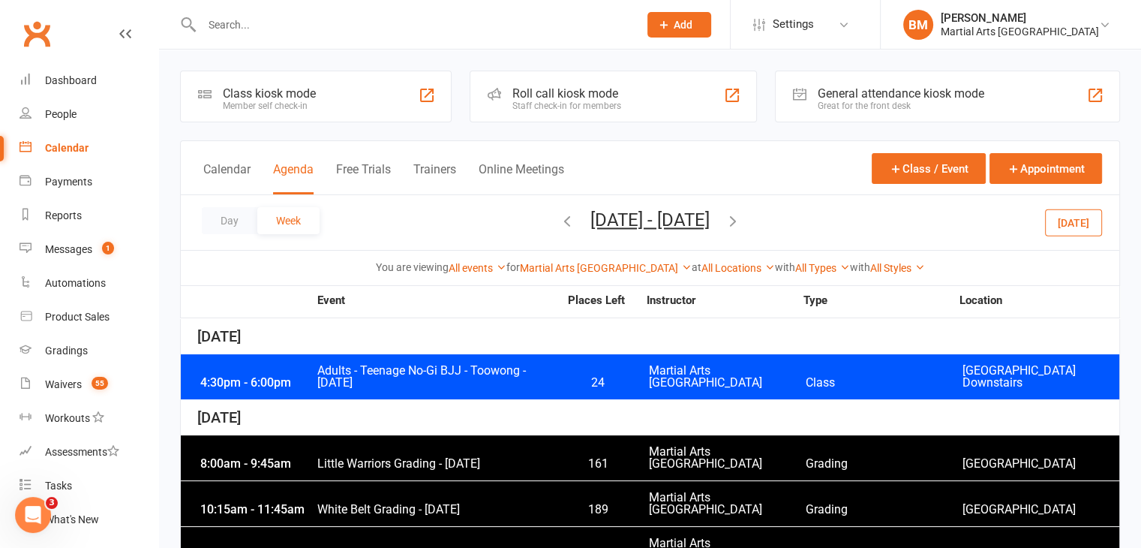
click at [372, 458] on span "Little Warriors Grading - [DATE]" at bounding box center [438, 464] width 242 height 12
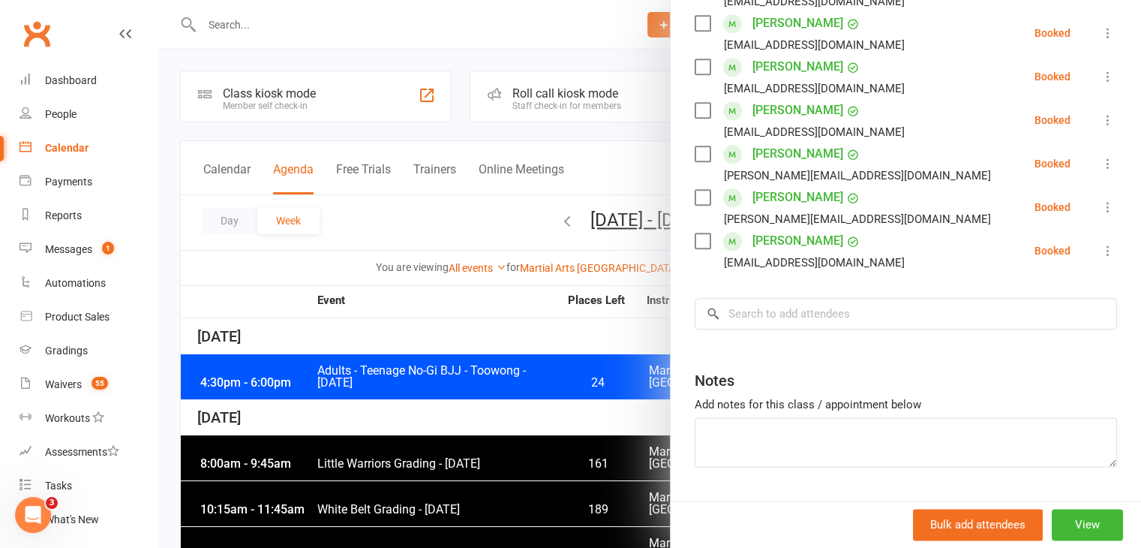
scroll to position [1745, 0]
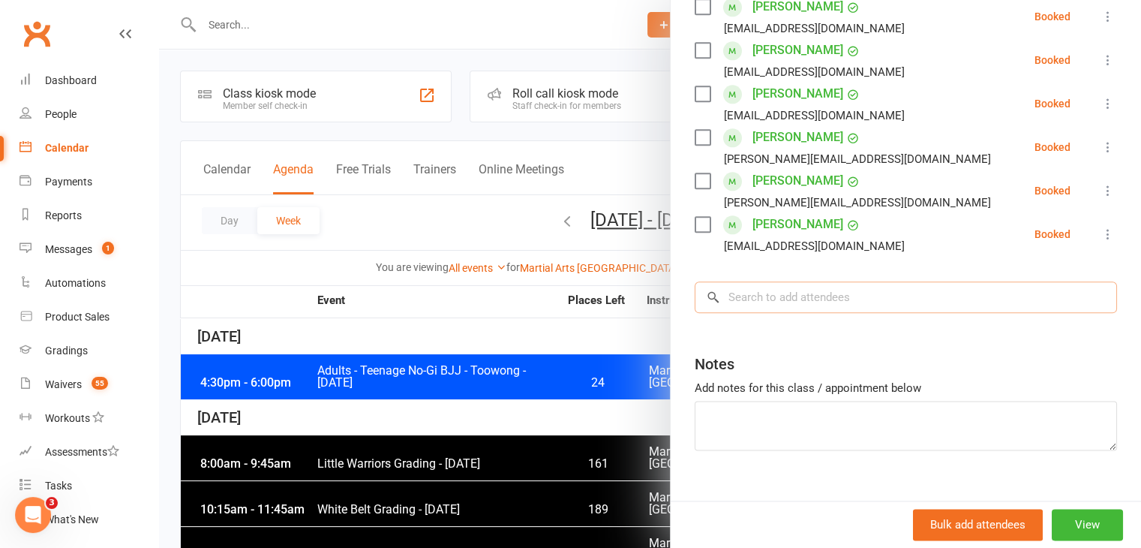
click at [821, 281] on input "search" at bounding box center [906, 297] width 422 height 32
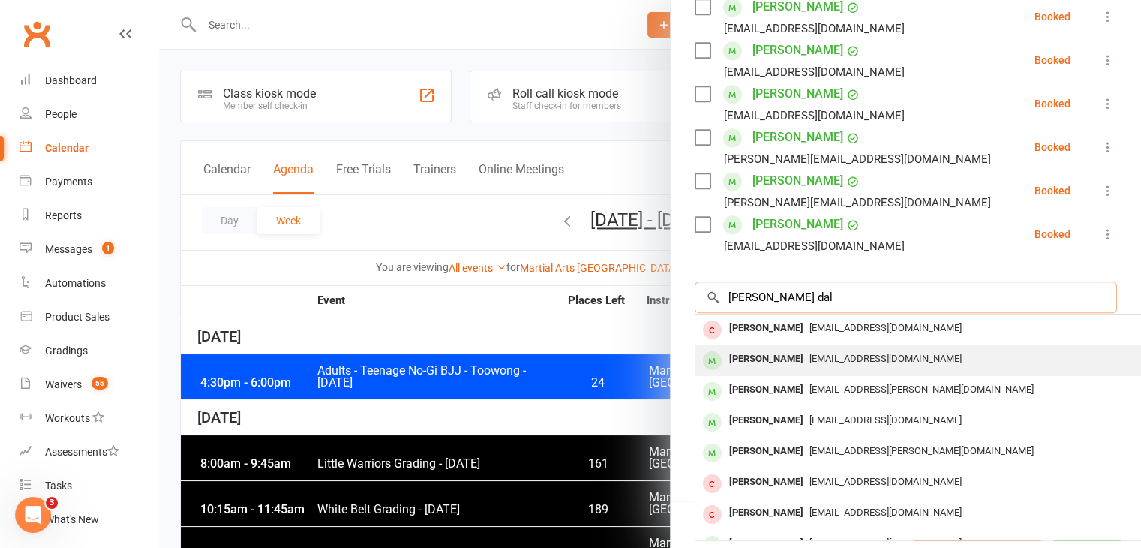
type input "Leo dal"
click at [809, 353] on span "amelia289@hotmail.com" at bounding box center [885, 358] width 152 height 11
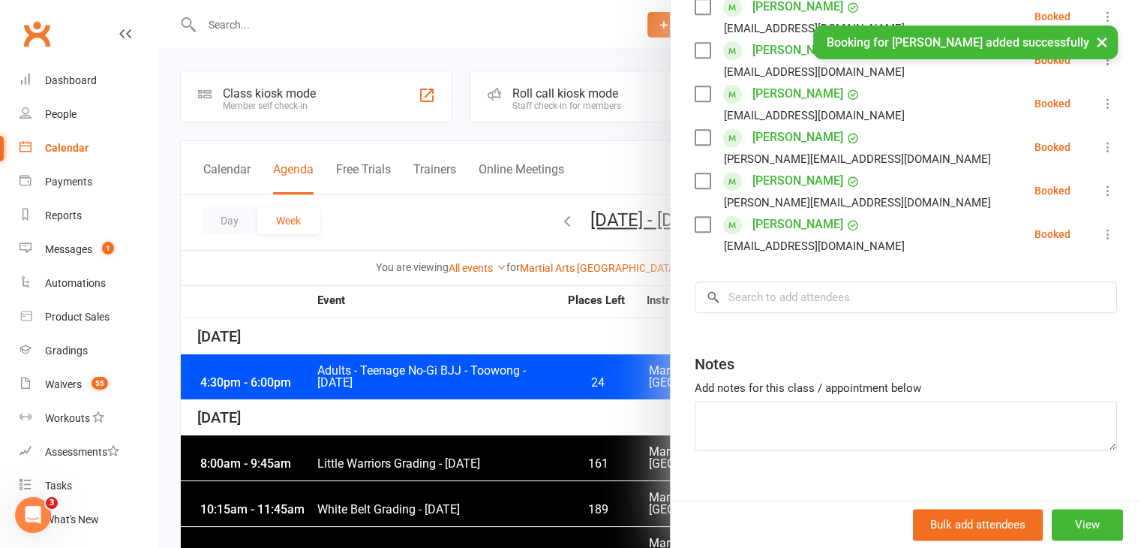
scroll to position [1789, 0]
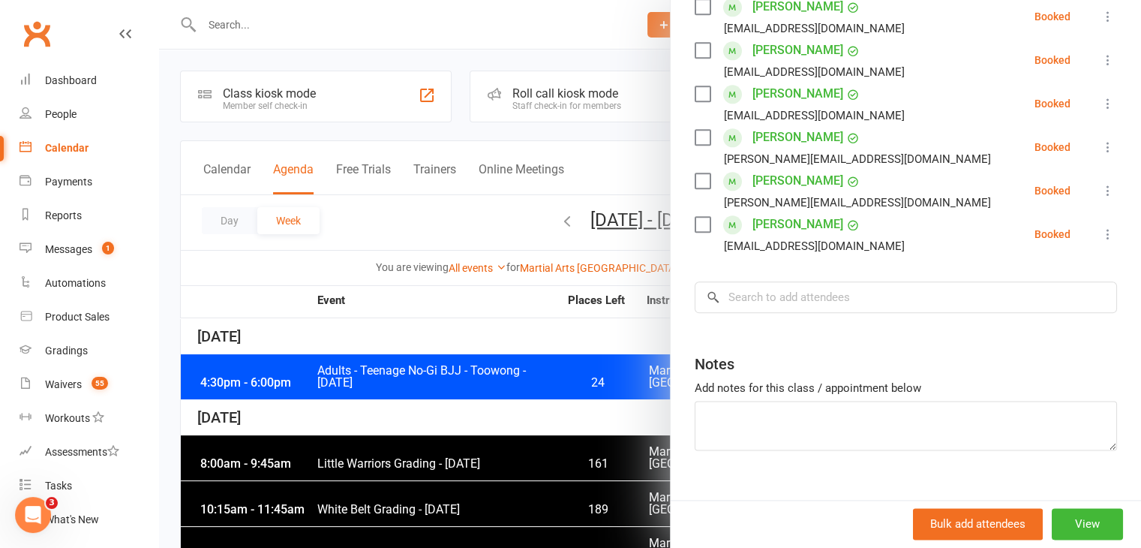
click at [299, 26] on div at bounding box center [650, 274] width 982 height 548
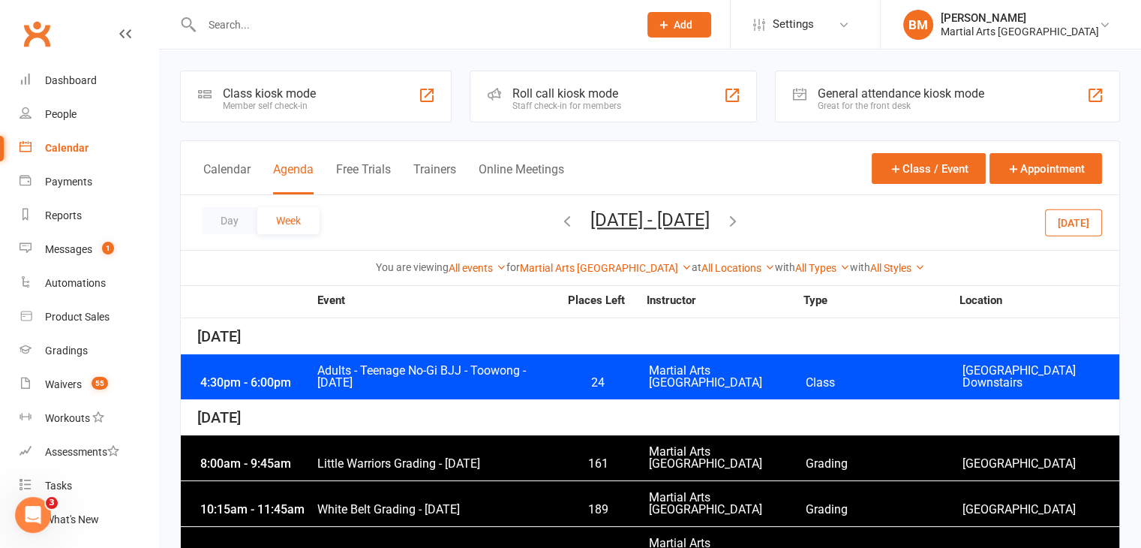
click at [231, 29] on input "text" at bounding box center [412, 24] width 431 height 21
paste input "dangthunguyencindy@icloud.com"
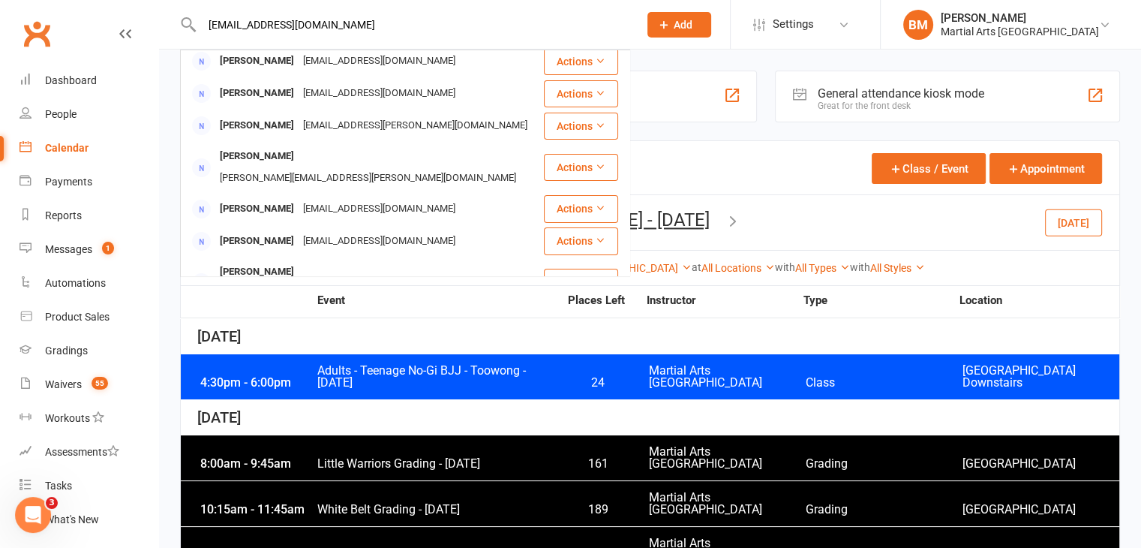
scroll to position [0, 0]
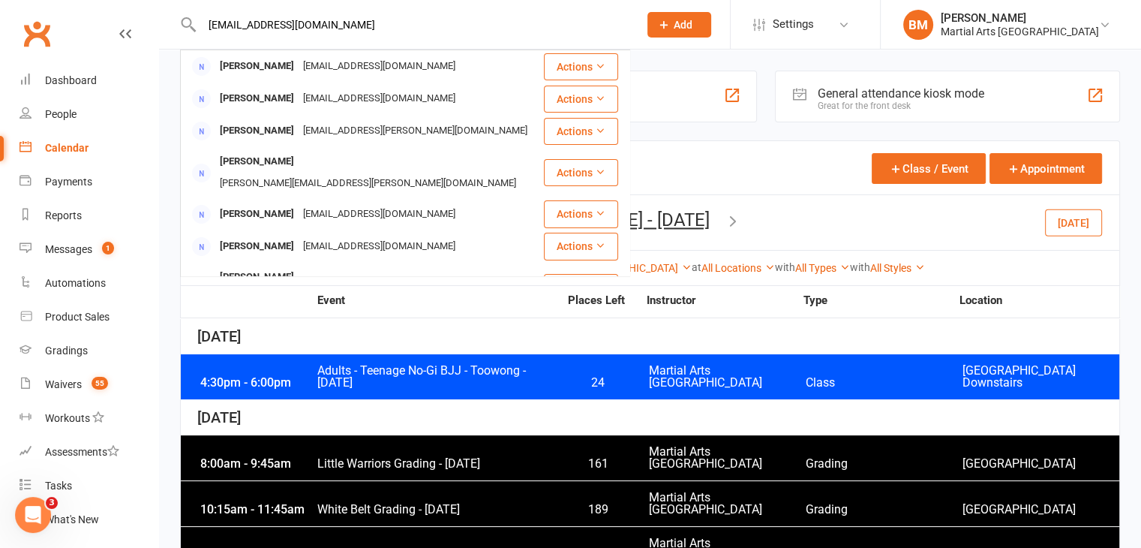
click at [298, 28] on input "dangthunguyencindy@icloud.com" at bounding box center [412, 24] width 431 height 21
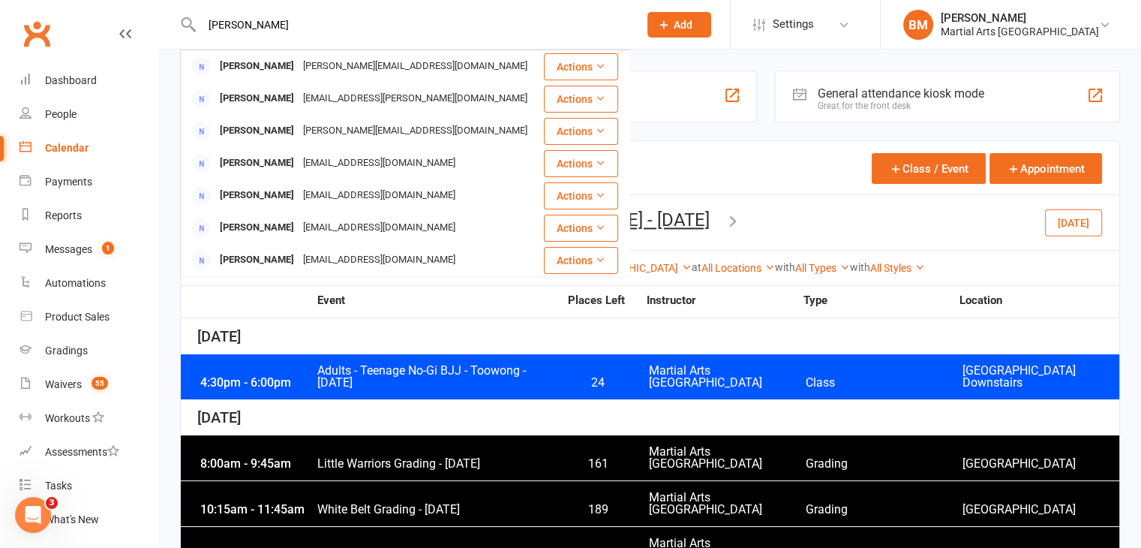
drag, startPoint x: 301, startPoint y: 26, endPoint x: 134, endPoint y: 37, distance: 166.9
click at [134, 4] on header "cindy nguyen Quyen Nguyen q.k.t.nguyen@gmail.com Actions Katie Nguyen Kt88.nguy…" at bounding box center [570, 4] width 1141 height 0
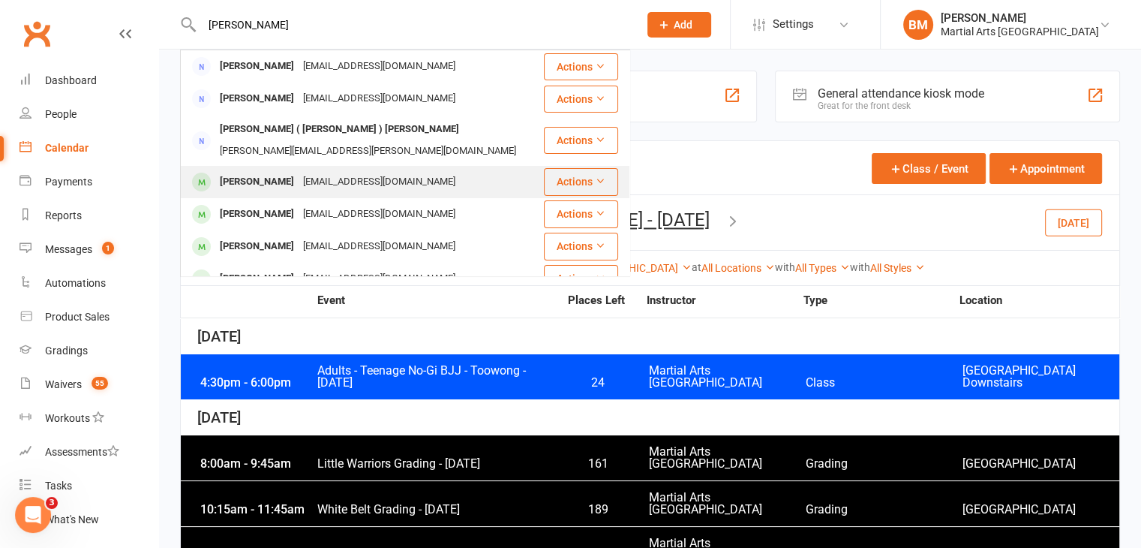
type input "truong tuyen"
click at [261, 172] on div "Anthony Nguyen" at bounding box center [256, 182] width 83 height 22
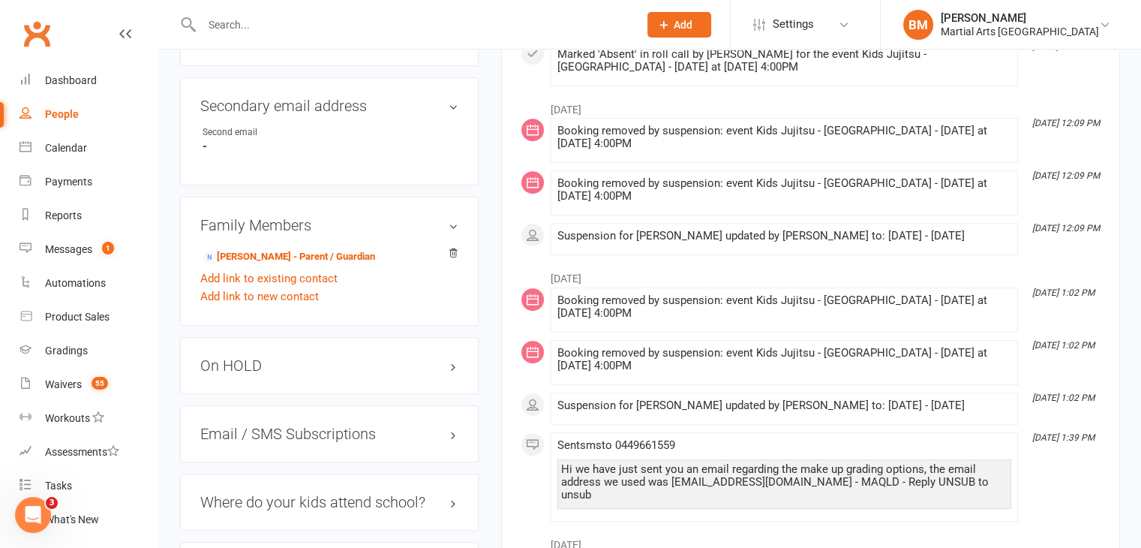
scroll to position [975, 0]
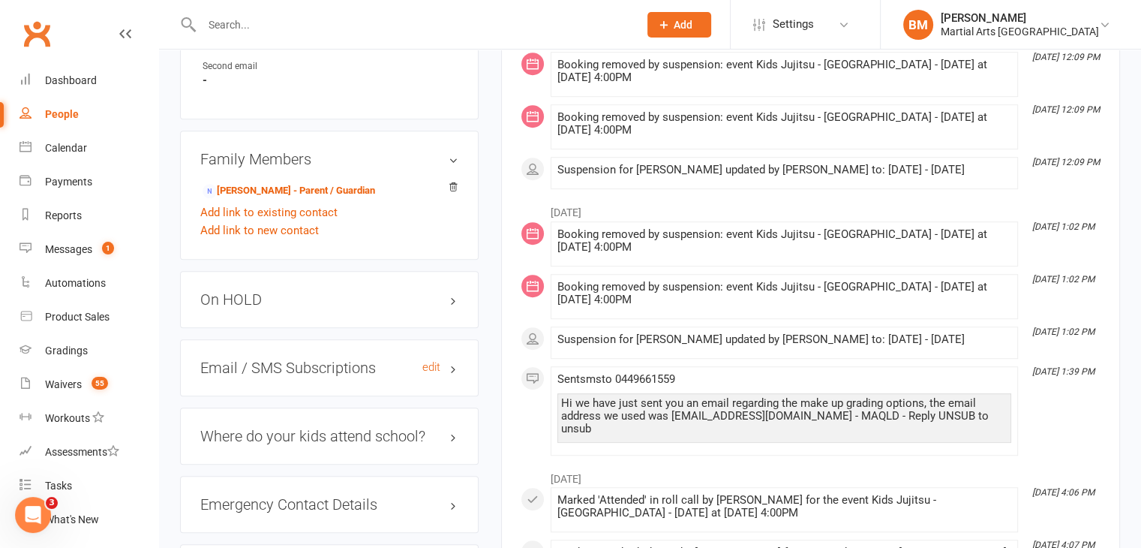
click at [350, 362] on h3 "Email / SMS Subscriptions edit" at bounding box center [329, 367] width 258 height 17
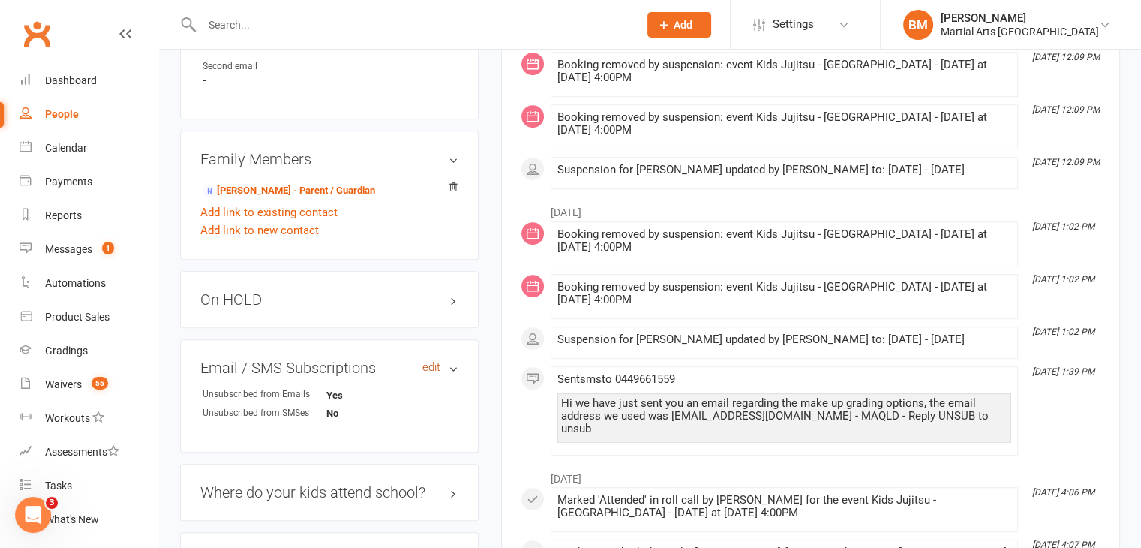
click at [427, 365] on link "edit" at bounding box center [431, 367] width 18 height 13
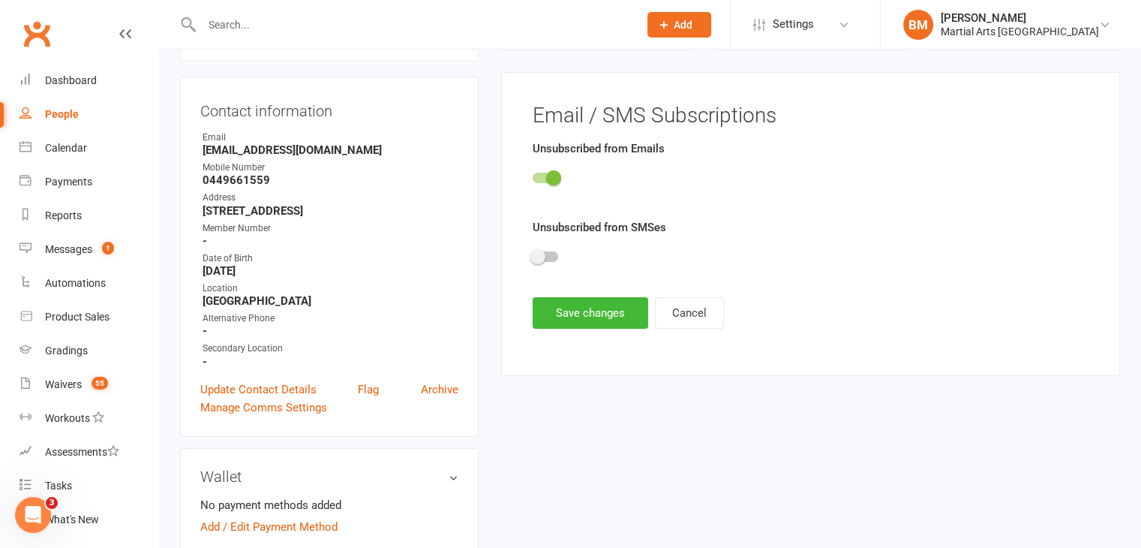
scroll to position [128, 0]
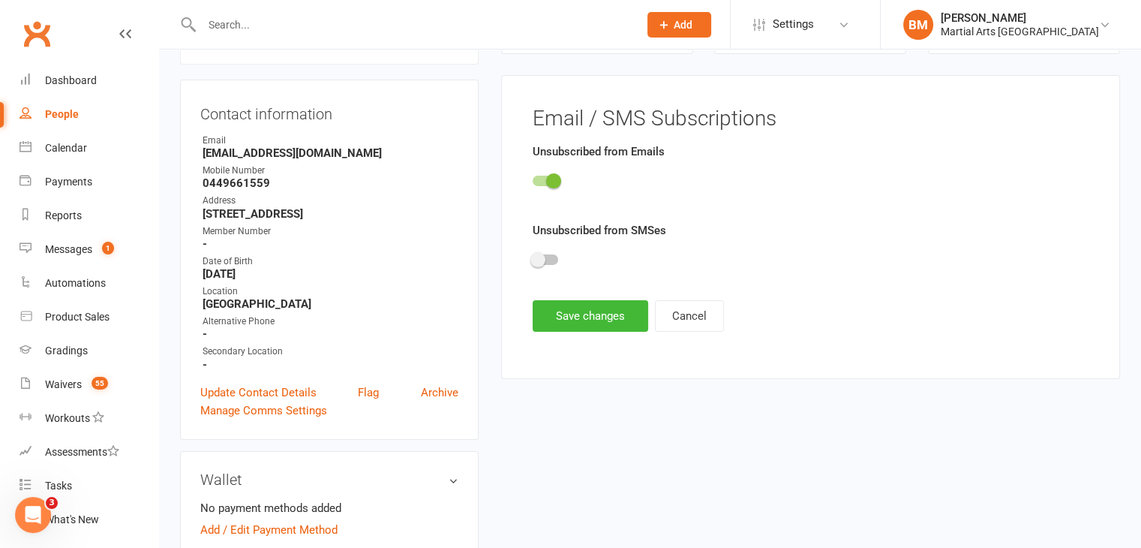
click at [555, 179] on span at bounding box center [553, 180] width 15 height 15
click at [533, 179] on input "checkbox" at bounding box center [533, 179] width 0 height 0
drag, startPoint x: 564, startPoint y: 299, endPoint x: 569, endPoint y: 310, distance: 12.4
click at [564, 299] on main "Email / SMS Subscriptions Unsubscribed from Emails Unsubscribed from SMSes Save…" at bounding box center [811, 219] width 580 height 224
click at [569, 310] on button "Save changes" at bounding box center [591, 316] width 116 height 32
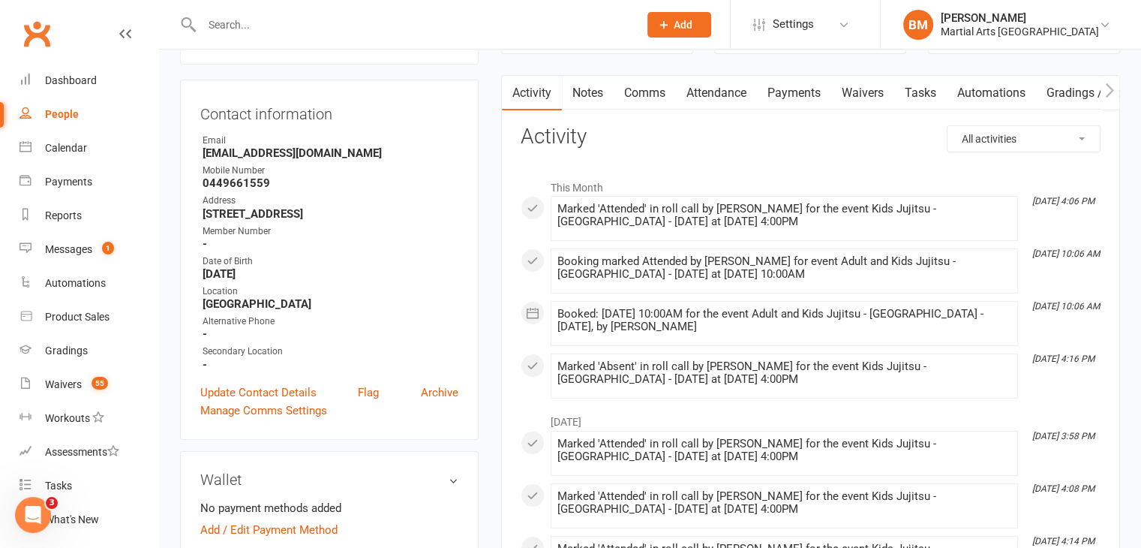
click at [107, 122] on link "People" at bounding box center [89, 115] width 139 height 34
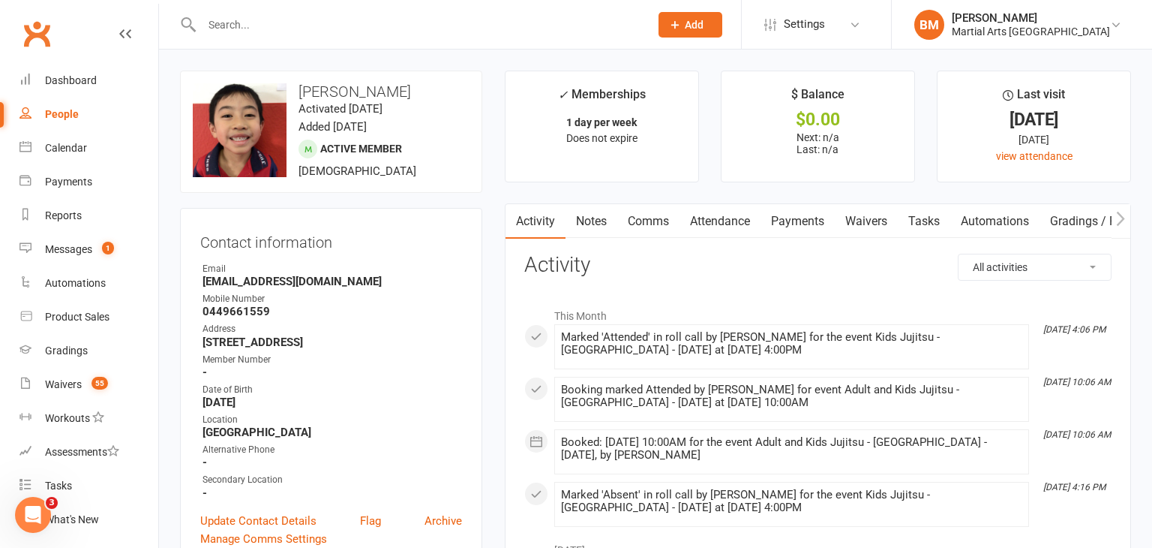
select select "100"
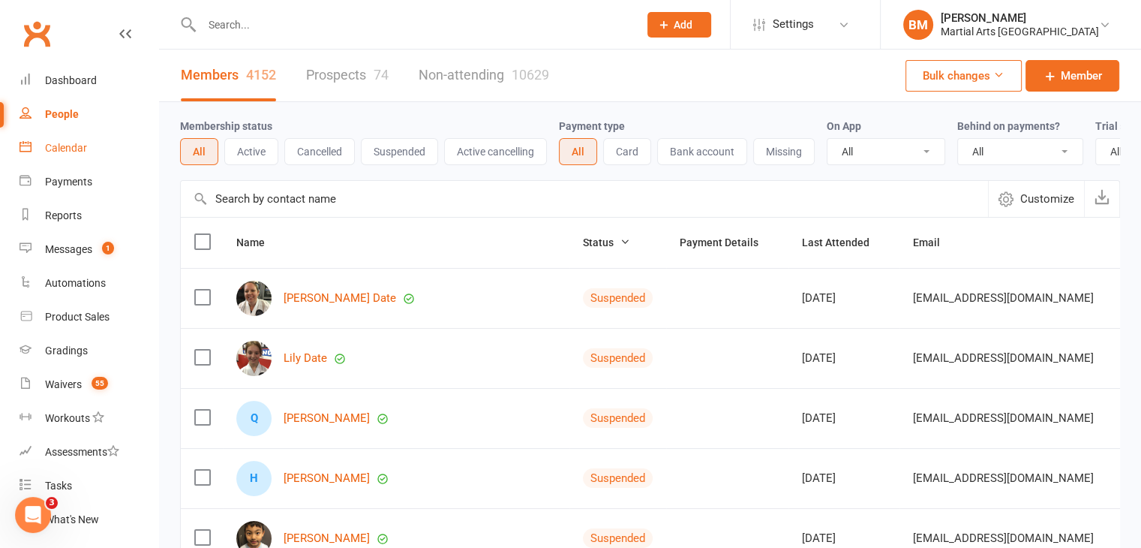
click at [66, 152] on div "Calendar" at bounding box center [66, 148] width 42 height 12
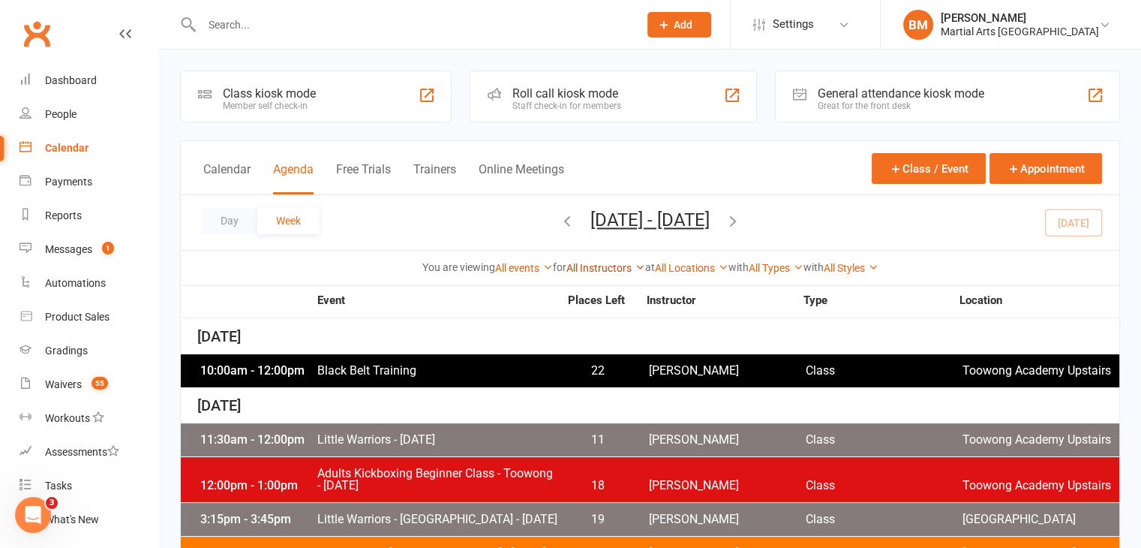
click at [591, 263] on link "All Instructors" at bounding box center [605, 268] width 79 height 12
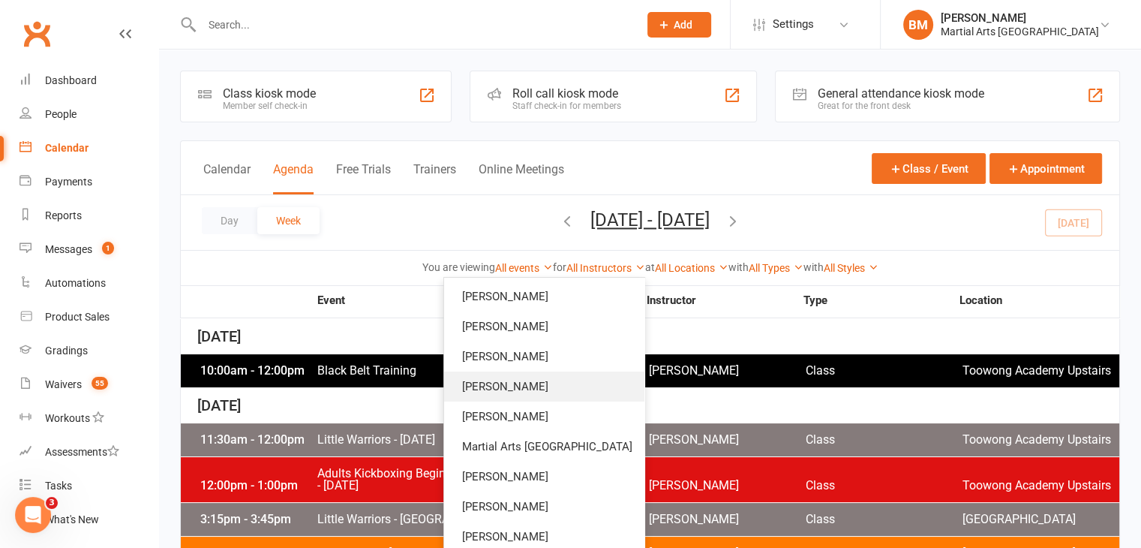
click at [562, 391] on link "[PERSON_NAME]" at bounding box center [544, 386] width 200 height 30
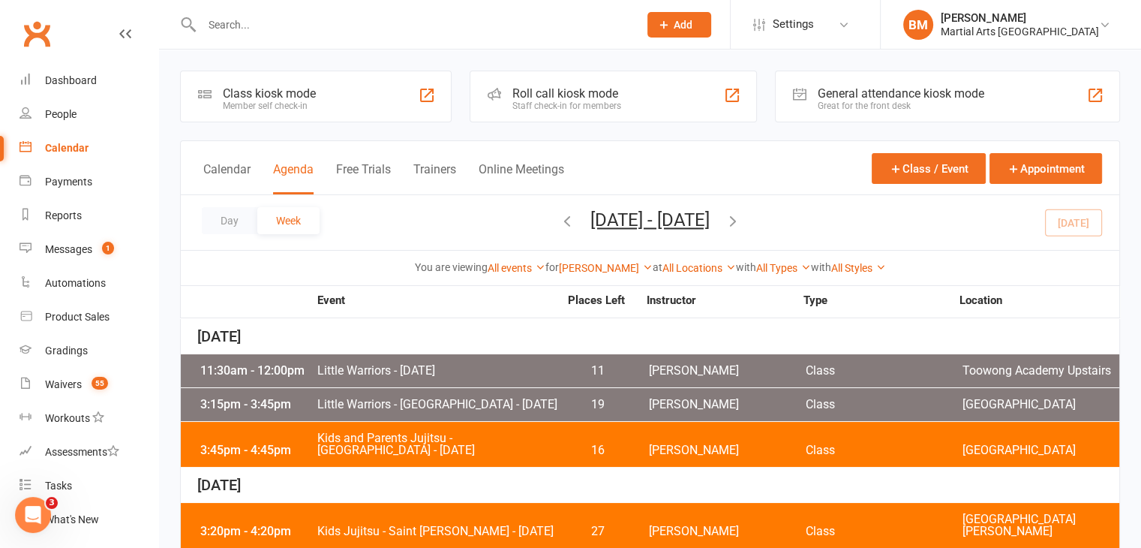
click at [344, 358] on div "11:30am - 12:00pm Little Warriors - Monday 11 Brandon McNamara Class Toowong Ac…" at bounding box center [650, 370] width 939 height 33
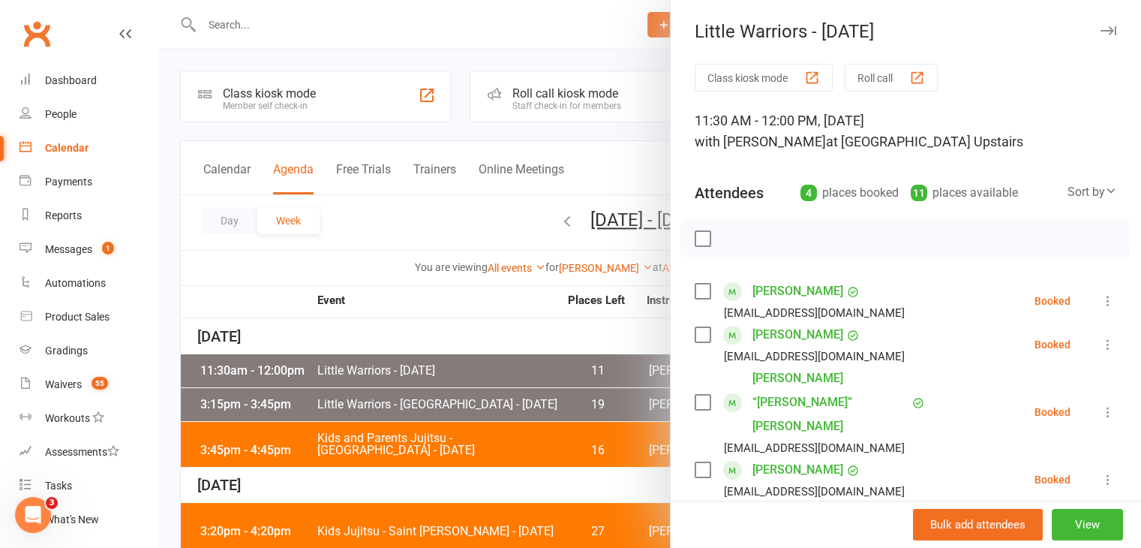
click at [695, 299] on div "Lily Crisci erinjcrisci@gmail.com" at bounding box center [803, 301] width 216 height 44
click at [684, 295] on div "Class kiosk mode Roll call 11:30 AM - 12:00 PM, Monday, October, 13, 2025 with …" at bounding box center [906, 417] width 470 height 707
click at [695, 290] on label at bounding box center [702, 291] width 15 height 15
click at [695, 337] on label at bounding box center [702, 334] width 15 height 15
click at [696, 462] on label at bounding box center [702, 469] width 15 height 15
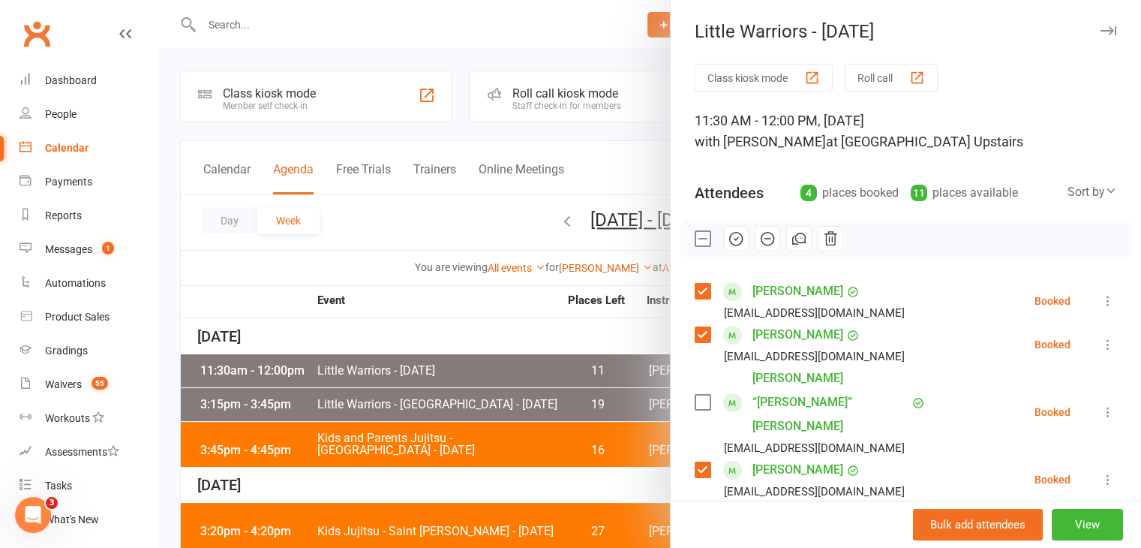
click at [730, 241] on icon "button" at bounding box center [736, 238] width 17 height 17
click at [696, 231] on label at bounding box center [702, 238] width 15 height 15
drag, startPoint x: 509, startPoint y: 434, endPoint x: 462, endPoint y: 436, distance: 46.6
click at [508, 433] on div at bounding box center [650, 274] width 982 height 548
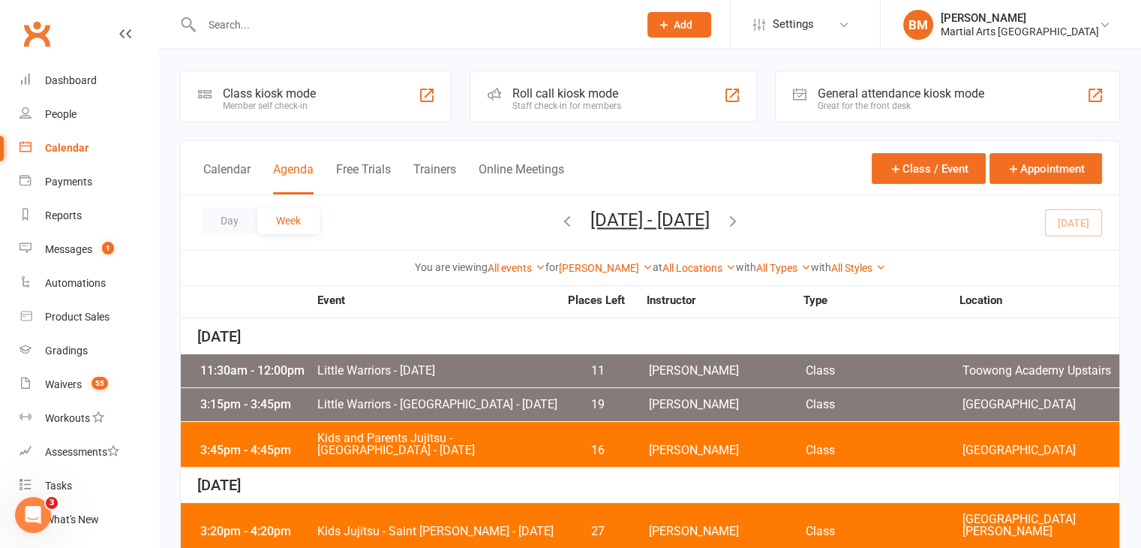
click at [429, 421] on div "3:15pm - 3:45pm Little Warriors - Brookfield State School - Monday 19 Brandon M…" at bounding box center [650, 404] width 939 height 33
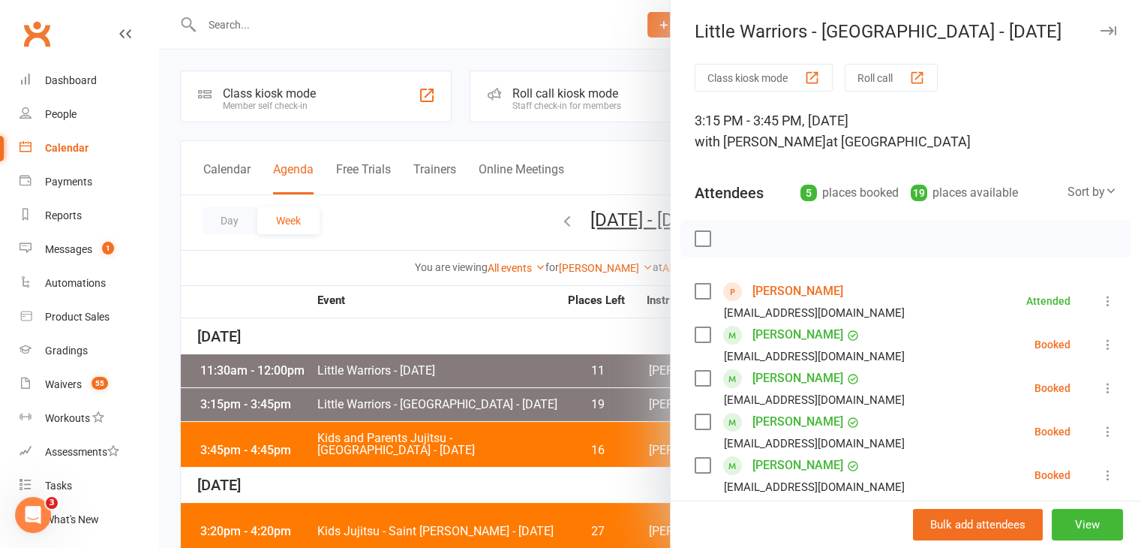
click at [695, 382] on label at bounding box center [702, 378] width 15 height 15
click at [695, 424] on label at bounding box center [702, 421] width 15 height 15
click at [695, 458] on label at bounding box center [702, 465] width 15 height 15
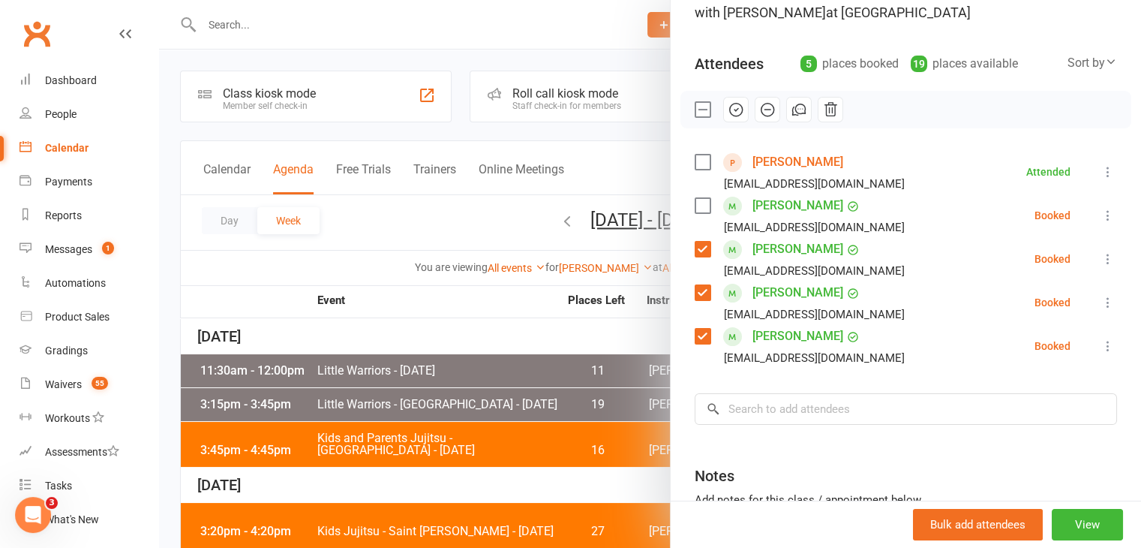
scroll to position [150, 0]
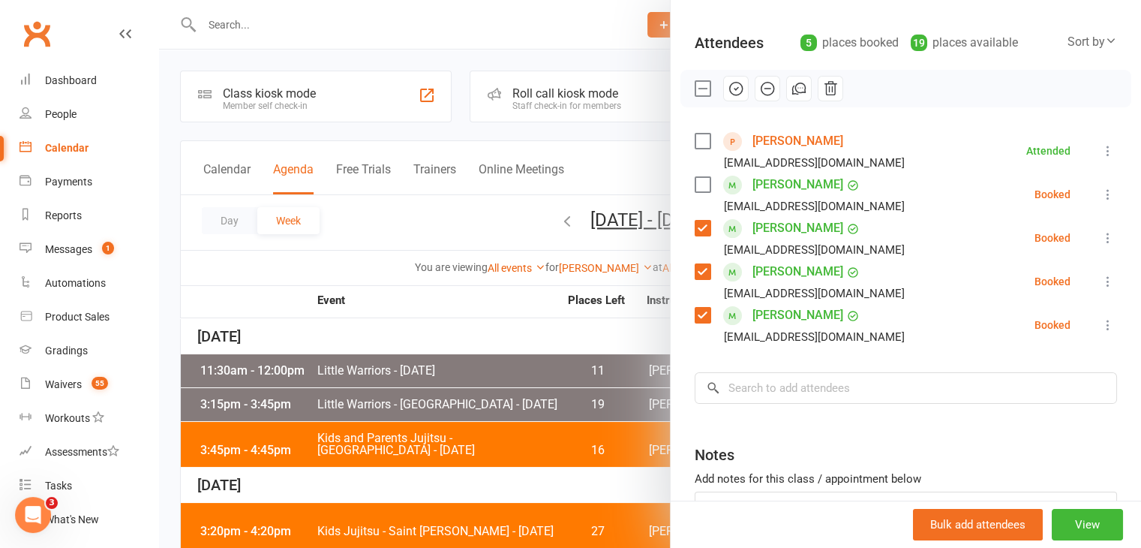
click at [695, 319] on label at bounding box center [702, 315] width 15 height 15
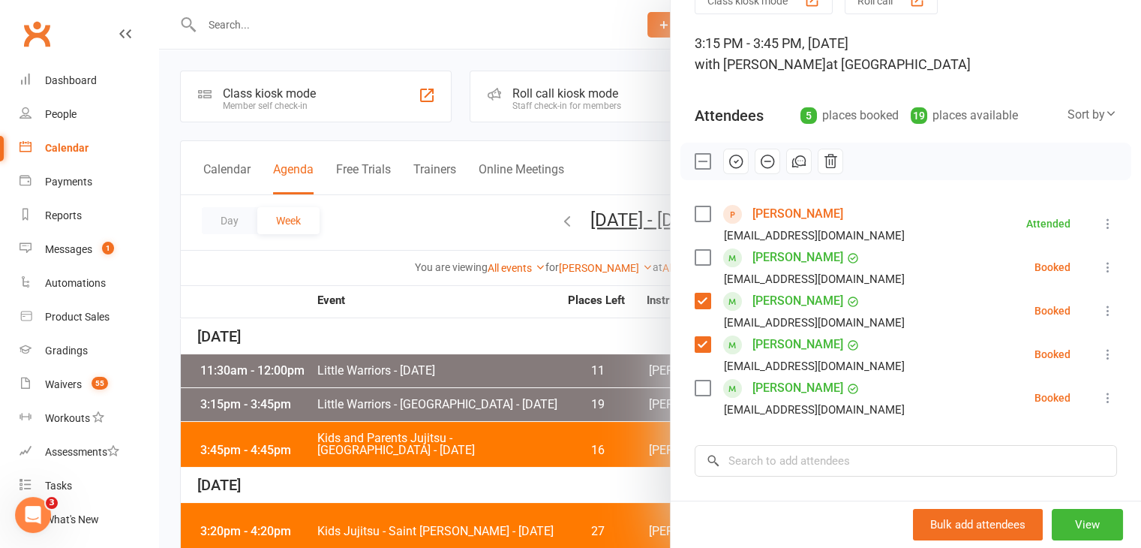
scroll to position [75, 0]
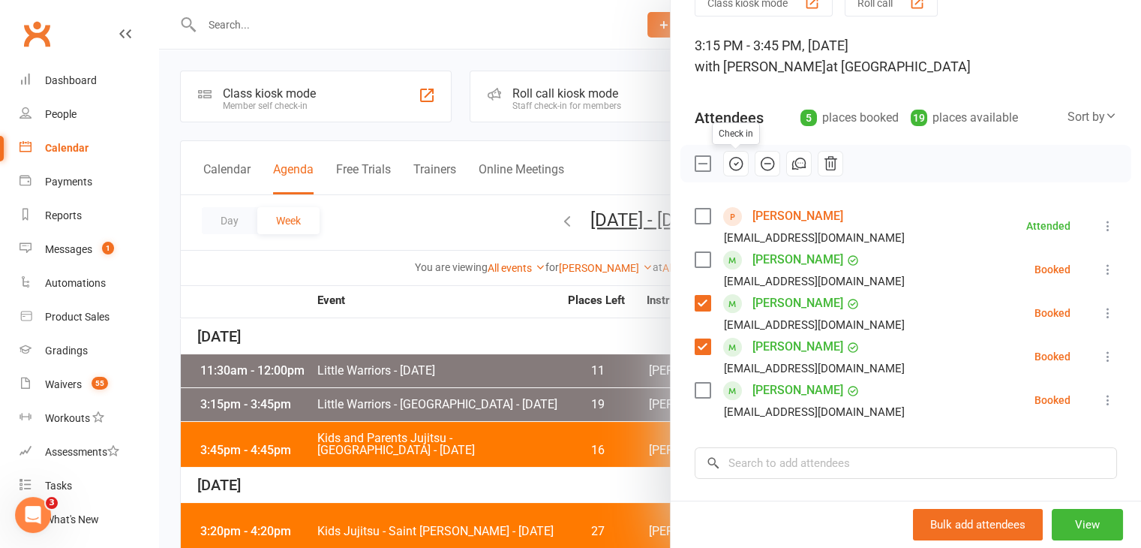
click at [728, 170] on icon "button" at bounding box center [736, 163] width 17 height 17
click at [695, 165] on label at bounding box center [702, 163] width 15 height 15
click at [522, 367] on div at bounding box center [650, 274] width 982 height 548
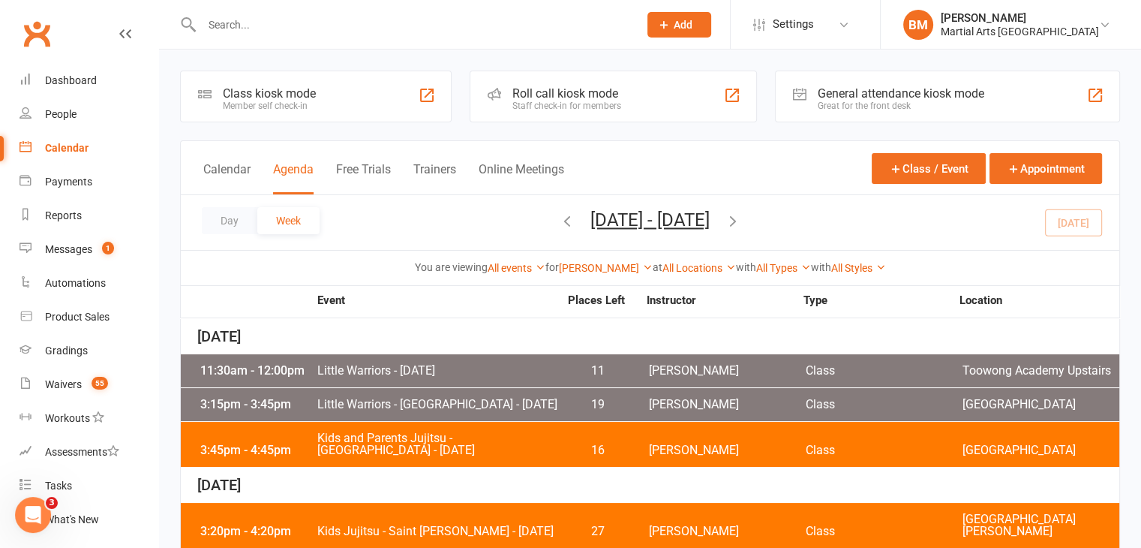
click at [470, 456] on span "Kids and Parents Jujitsu - [GEOGRAPHIC_DATA] - [DATE]" at bounding box center [438, 444] width 242 height 24
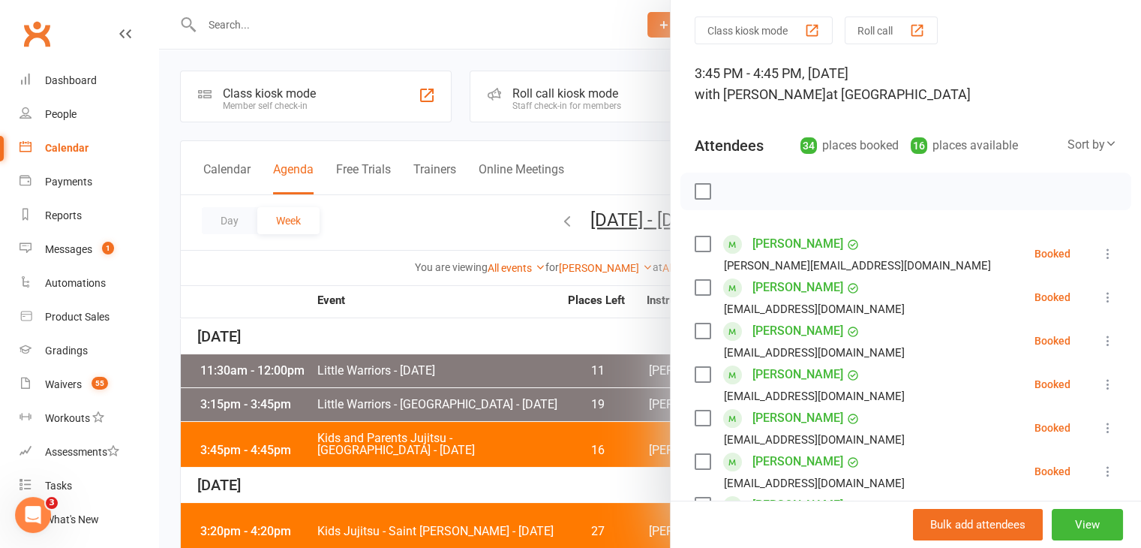
scroll to position [150, 0]
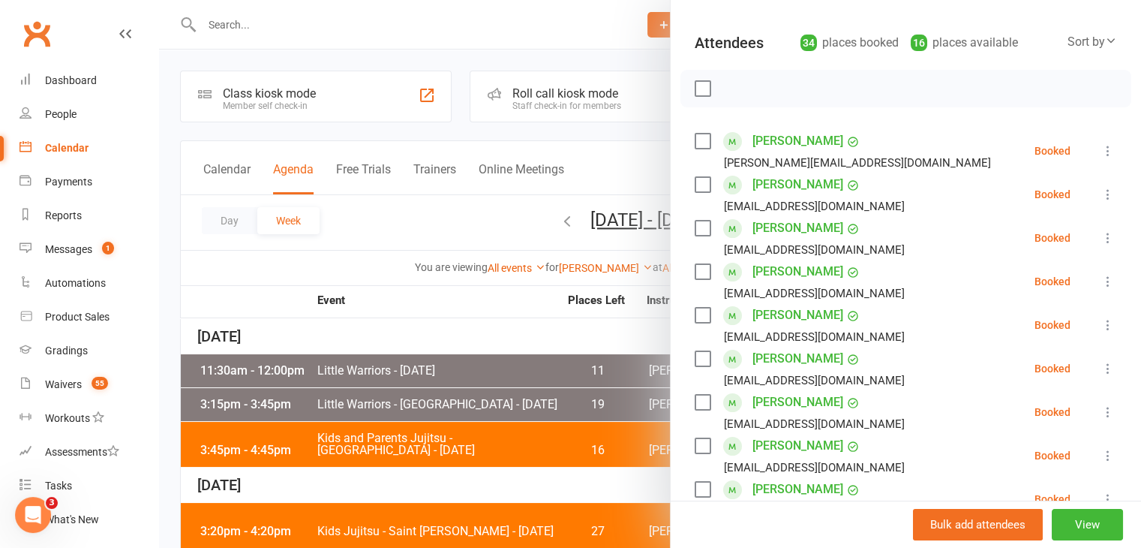
click at [695, 95] on label at bounding box center [702, 88] width 15 height 15
click at [723, 104] on div at bounding box center [905, 89] width 451 height 38
click at [728, 95] on icon "button" at bounding box center [736, 88] width 17 height 17
click at [698, 85] on label at bounding box center [702, 88] width 15 height 15
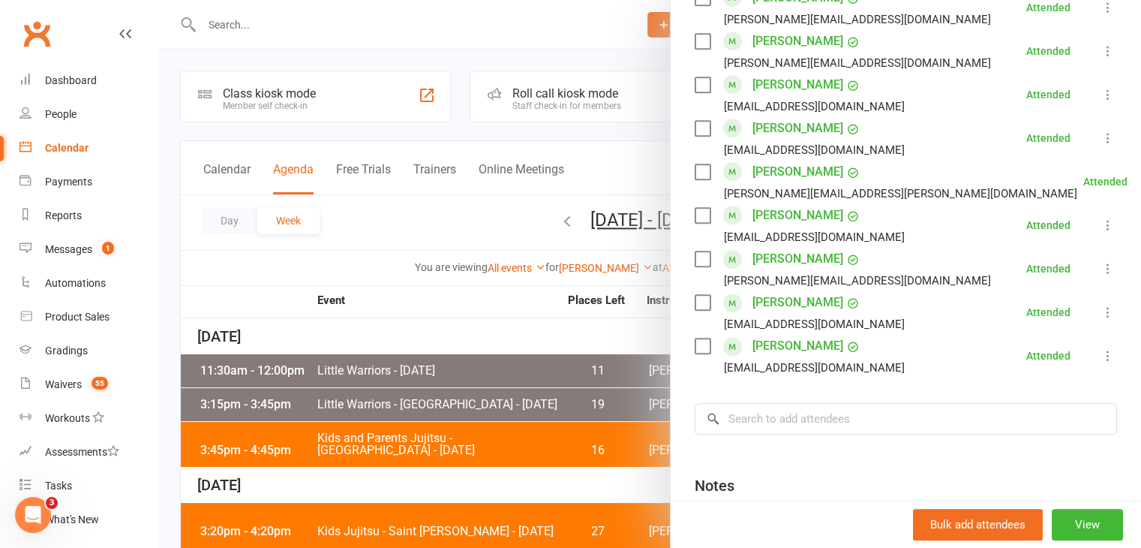
scroll to position [1425, 0]
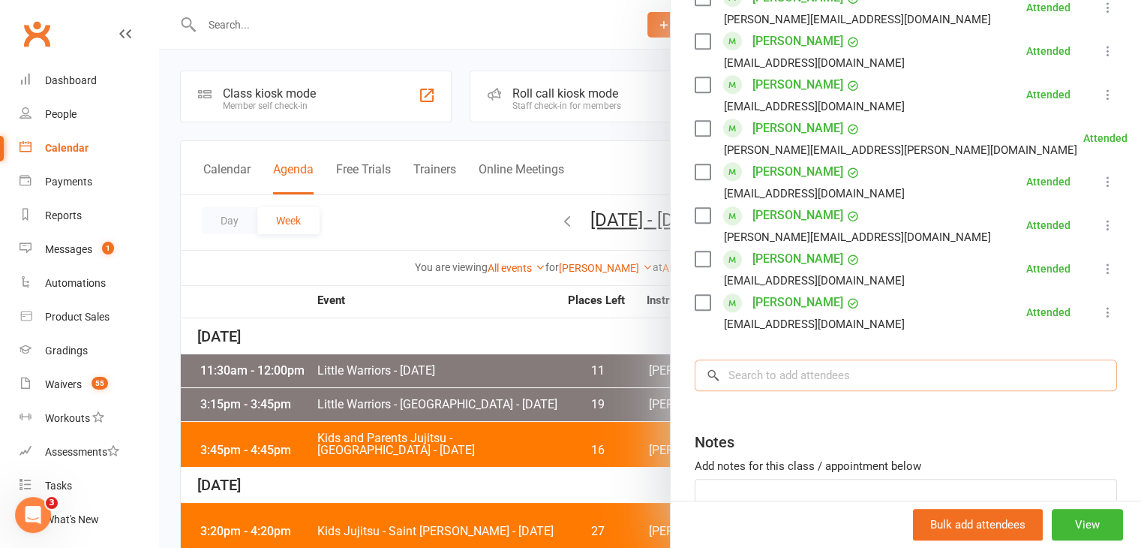
click at [776, 365] on input "search" at bounding box center [906, 375] width 422 height 32
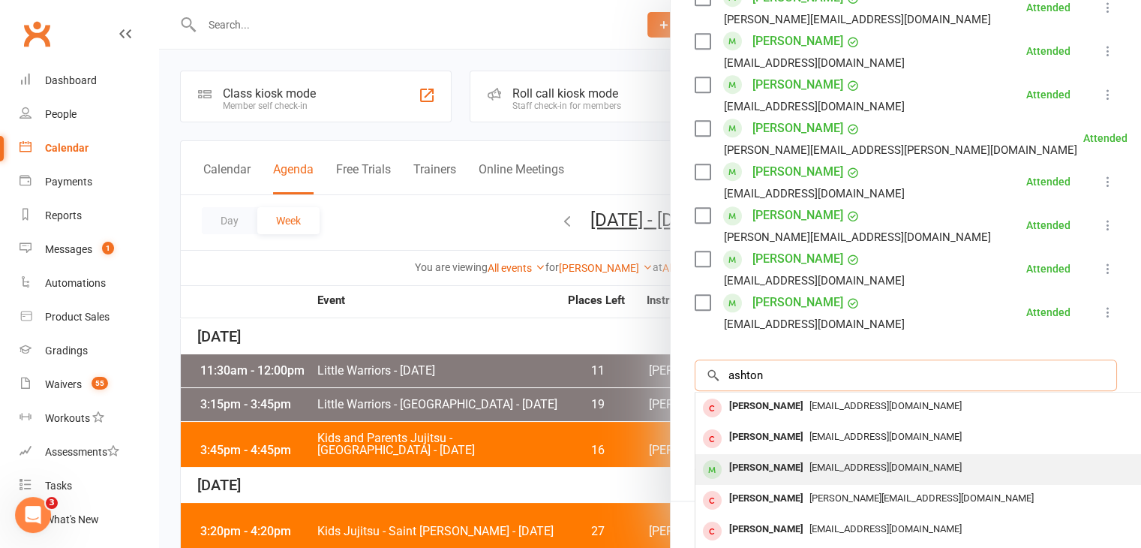
type input "ashton"
click at [827, 478] on div "Ashton de Vries cindijade@gmail.com" at bounding box center [919, 469] width 449 height 31
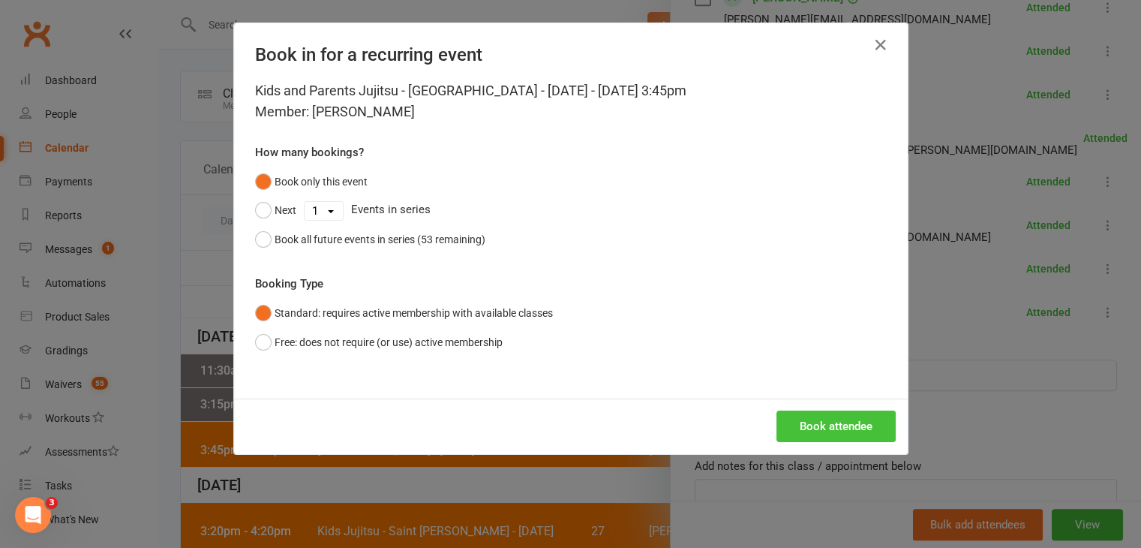
click at [816, 431] on button "Book attendee" at bounding box center [835, 426] width 119 height 32
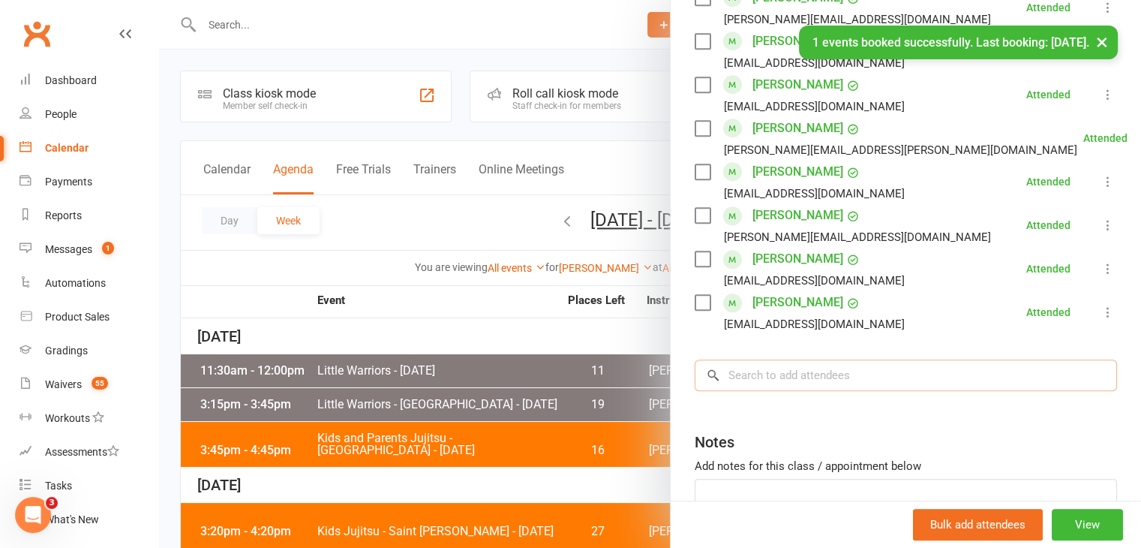
click at [813, 380] on input "search" at bounding box center [906, 375] width 422 height 32
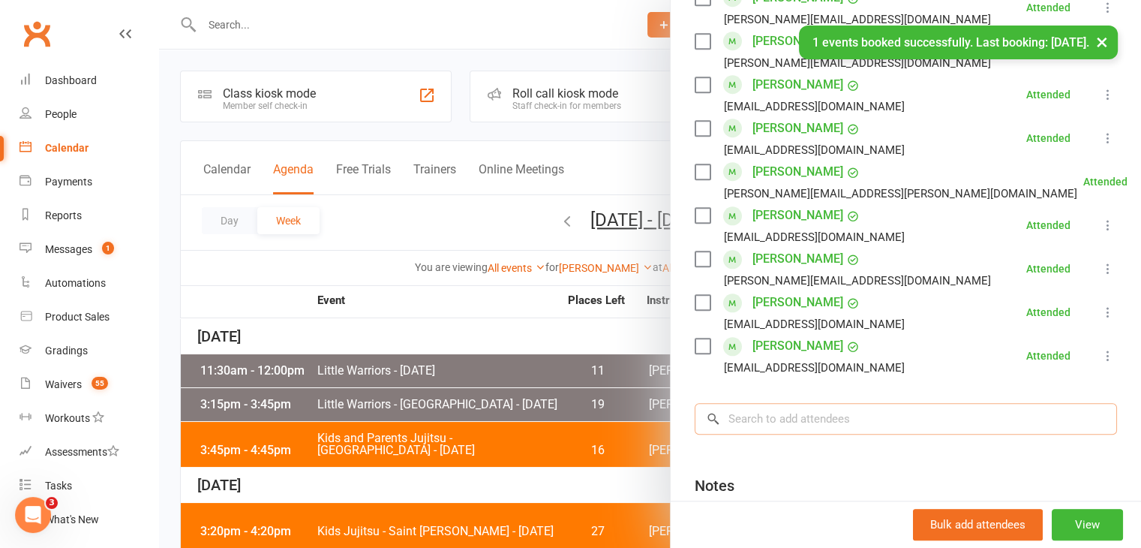
scroll to position [1469, 0]
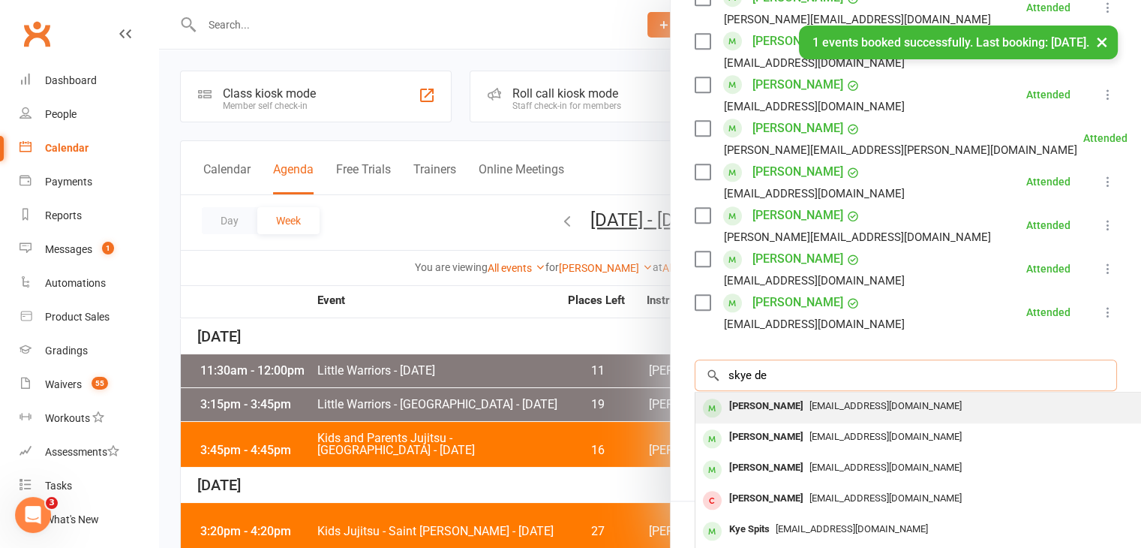
type input "skye de"
click at [780, 410] on div "Skye de Vries" at bounding box center [766, 406] width 86 height 22
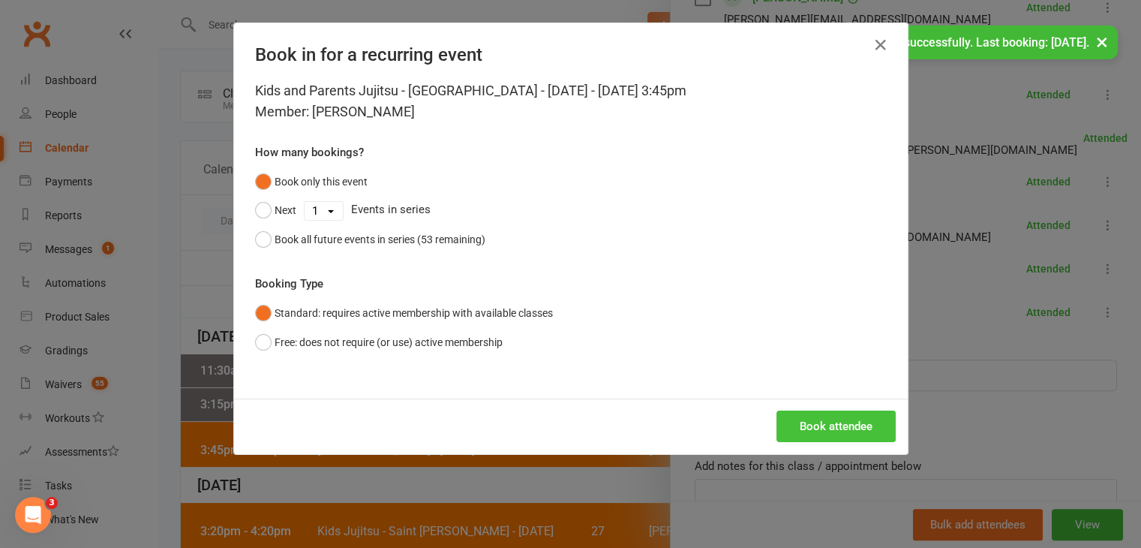
click at [810, 426] on button "Book attendee" at bounding box center [835, 426] width 119 height 32
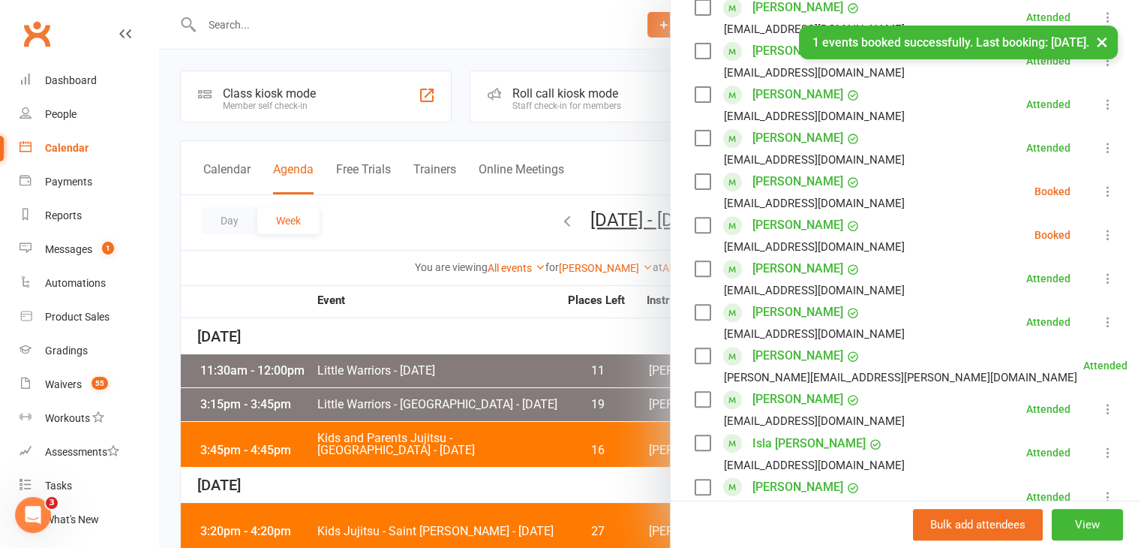
scroll to position [462, 0]
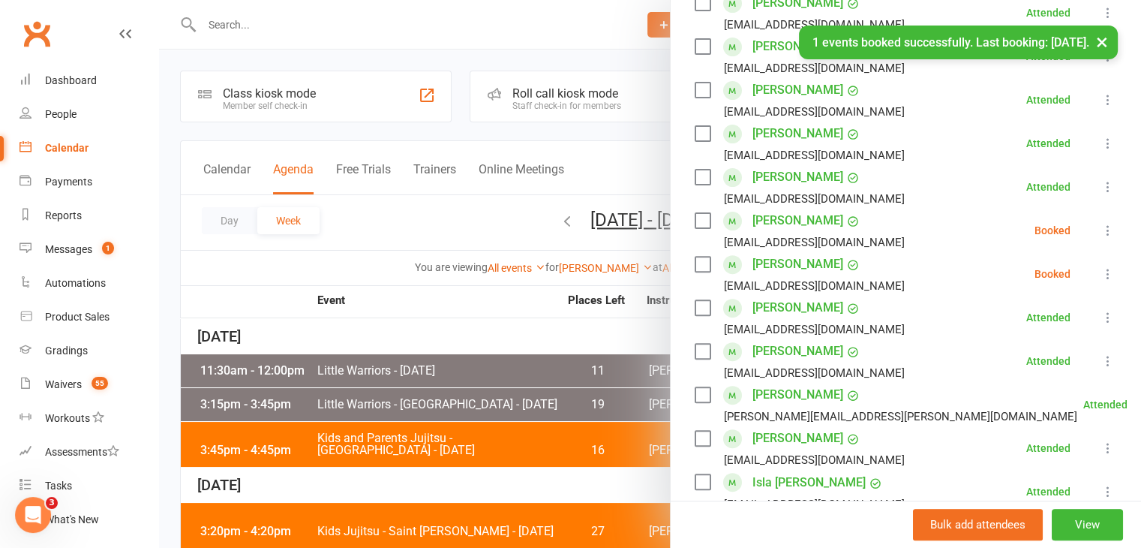
click at [695, 226] on label at bounding box center [702, 220] width 15 height 15
click at [697, 260] on label at bounding box center [702, 264] width 15 height 15
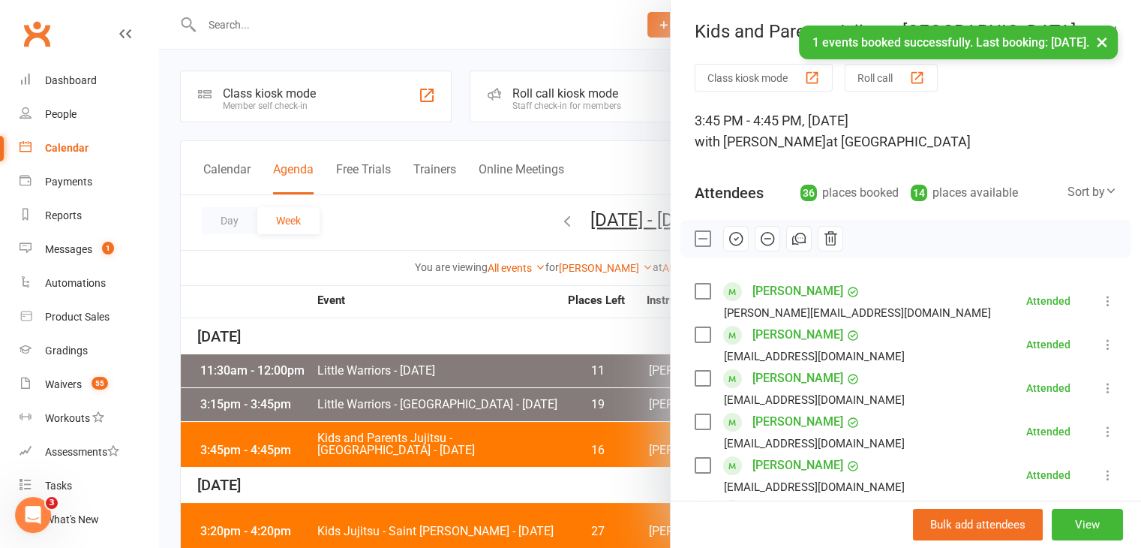
scroll to position [0, 0]
click at [725, 229] on button "button" at bounding box center [736, 239] width 26 height 26
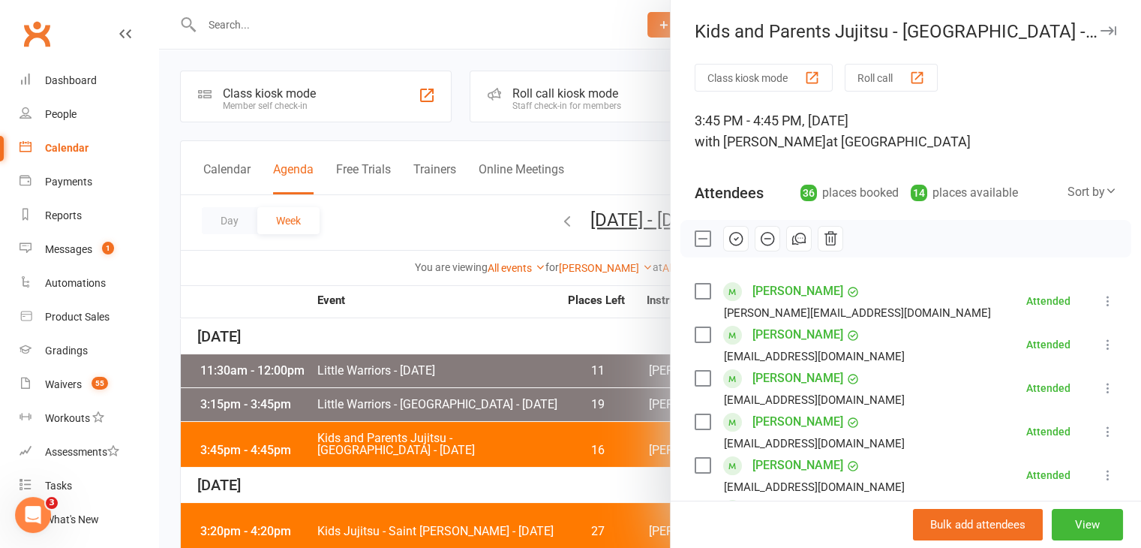
click at [695, 241] on label at bounding box center [702, 238] width 15 height 15
click at [432, 293] on div at bounding box center [650, 274] width 982 height 548
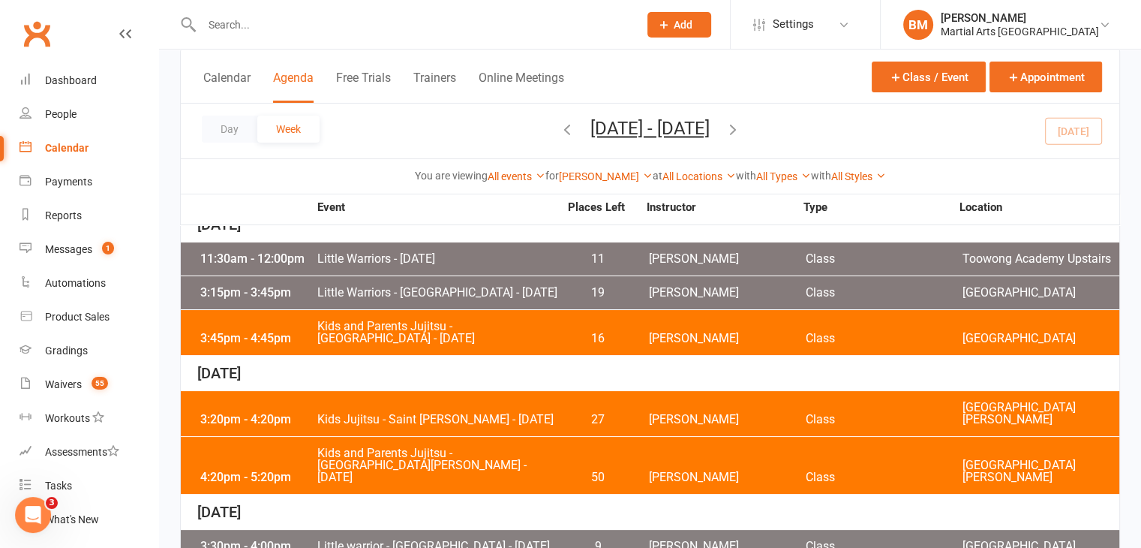
scroll to position [75, 0]
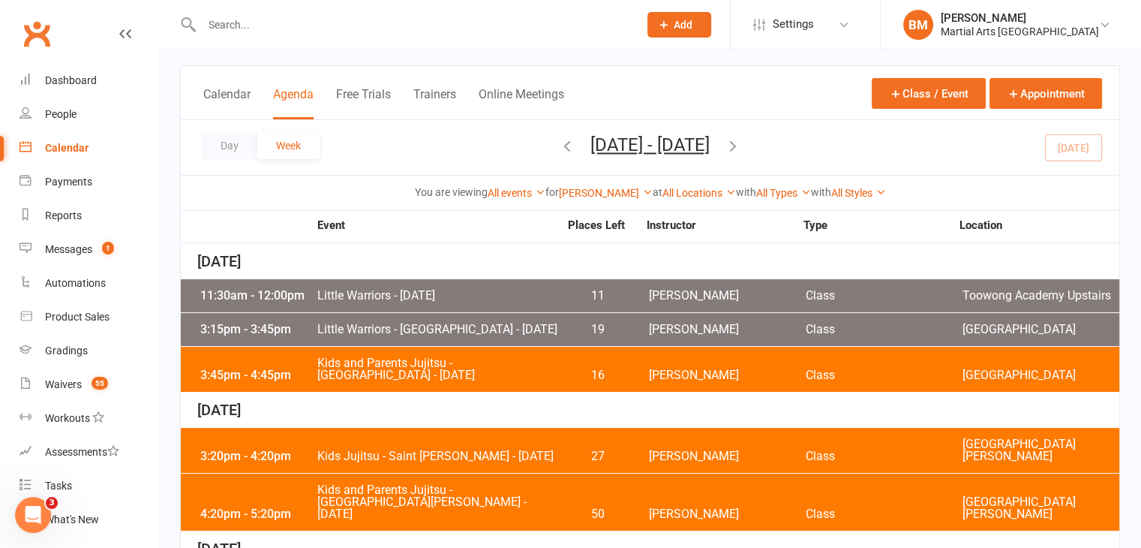
click at [425, 381] on span "Kids and Parents Jujitsu - [GEOGRAPHIC_DATA] - [DATE]" at bounding box center [438, 369] width 242 height 24
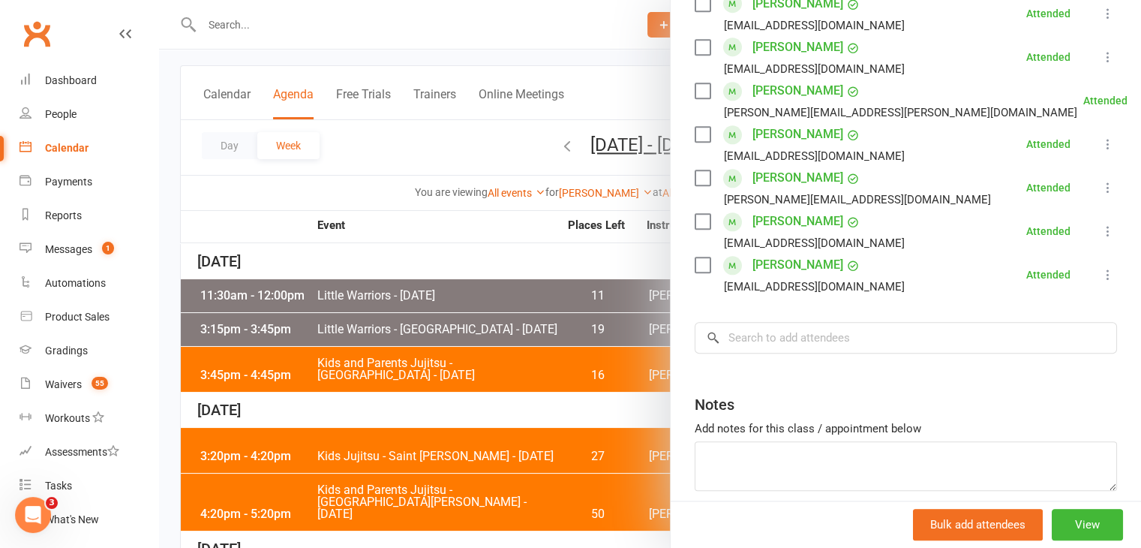
scroll to position [1575, 0]
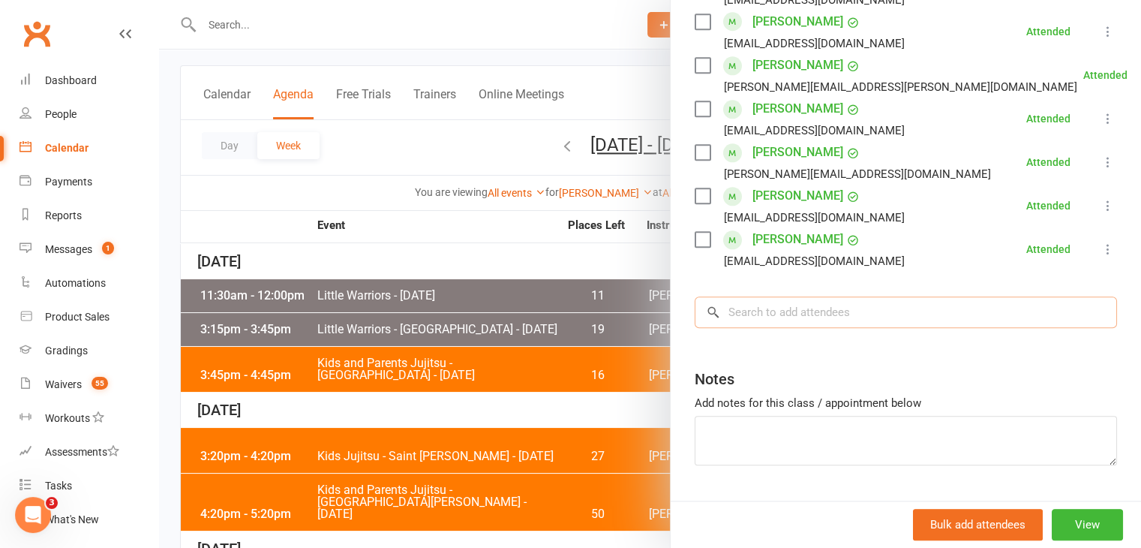
click at [785, 322] on input "search" at bounding box center [906, 312] width 422 height 32
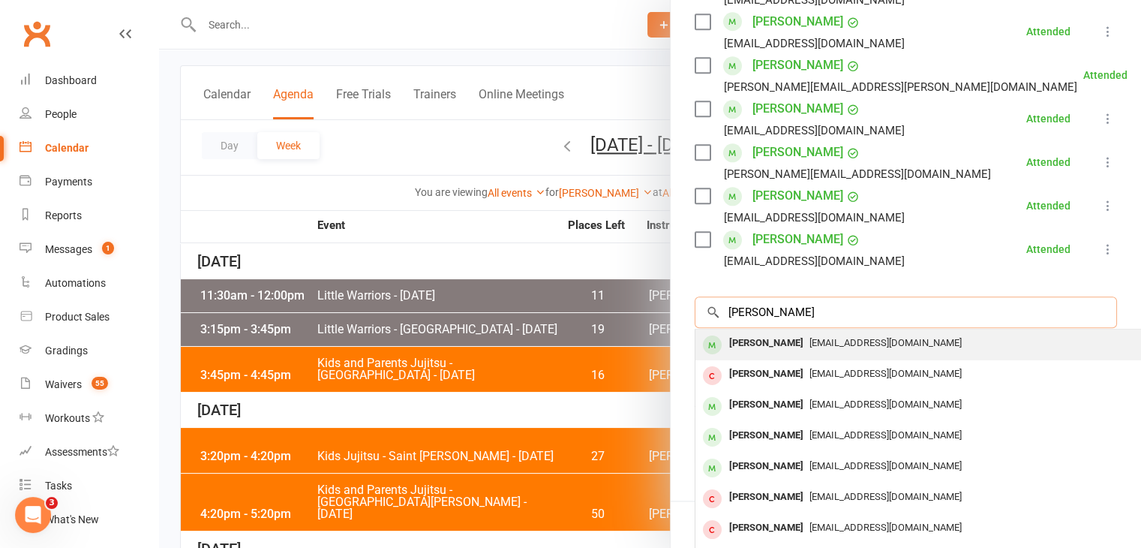
type input "james addison"
click at [752, 348] on div "James Addison" at bounding box center [766, 343] width 86 height 22
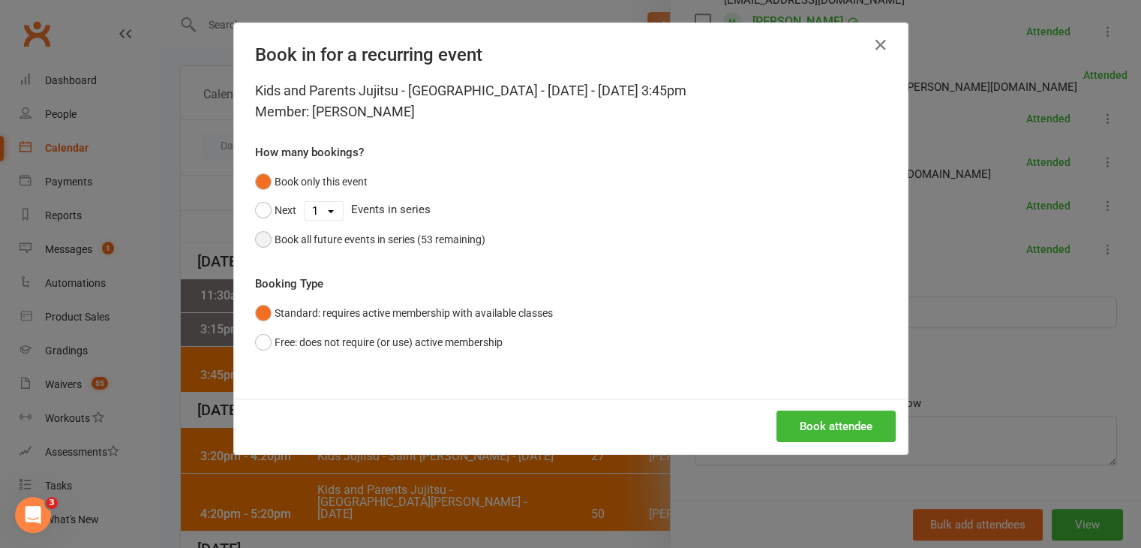
drag, startPoint x: 423, startPoint y: 242, endPoint x: 588, endPoint y: 320, distance: 182.6
click at [423, 242] on div "Book all future events in series (53 remaining)" at bounding box center [380, 239] width 211 height 17
click at [851, 455] on div "Book in for a recurring event Kids and Parents Jujitsu - Brookfield State Schoo…" at bounding box center [570, 274] width 1141 height 548
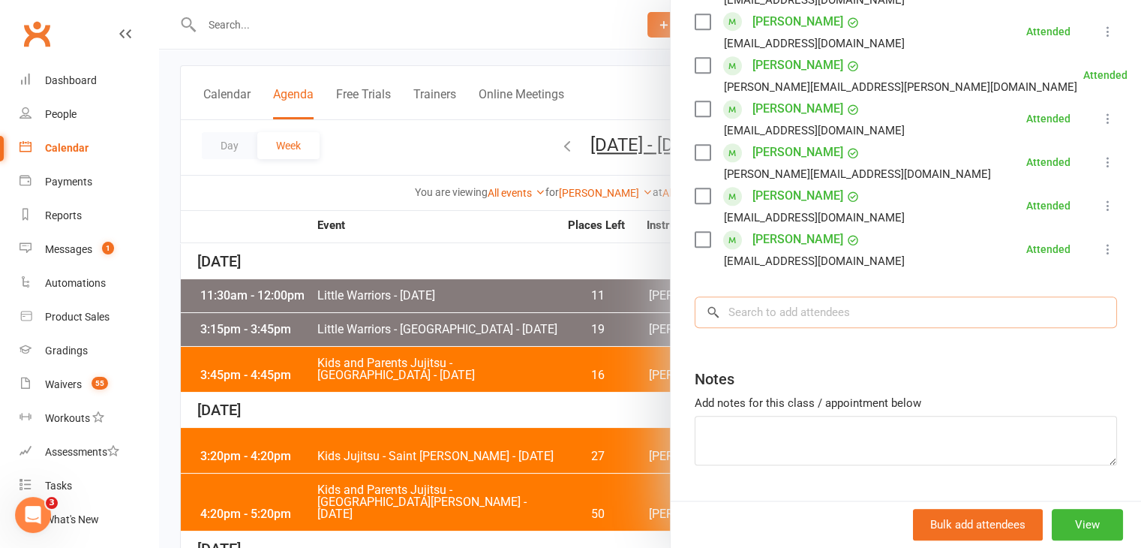
click at [768, 313] on input "search" at bounding box center [906, 312] width 422 height 32
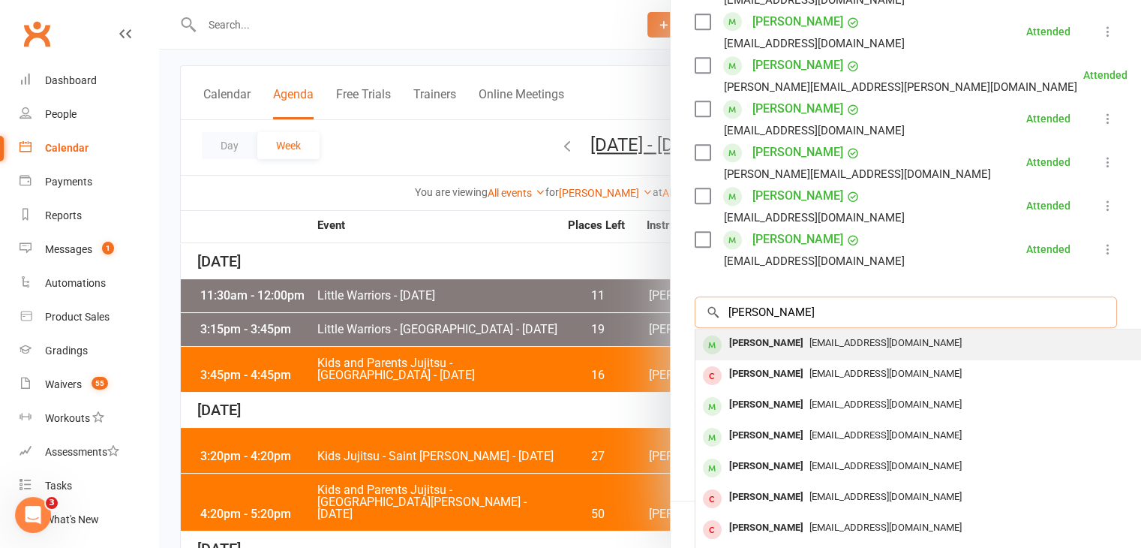
type input "james addison"
click at [765, 339] on div "James Addison" at bounding box center [766, 343] width 86 height 22
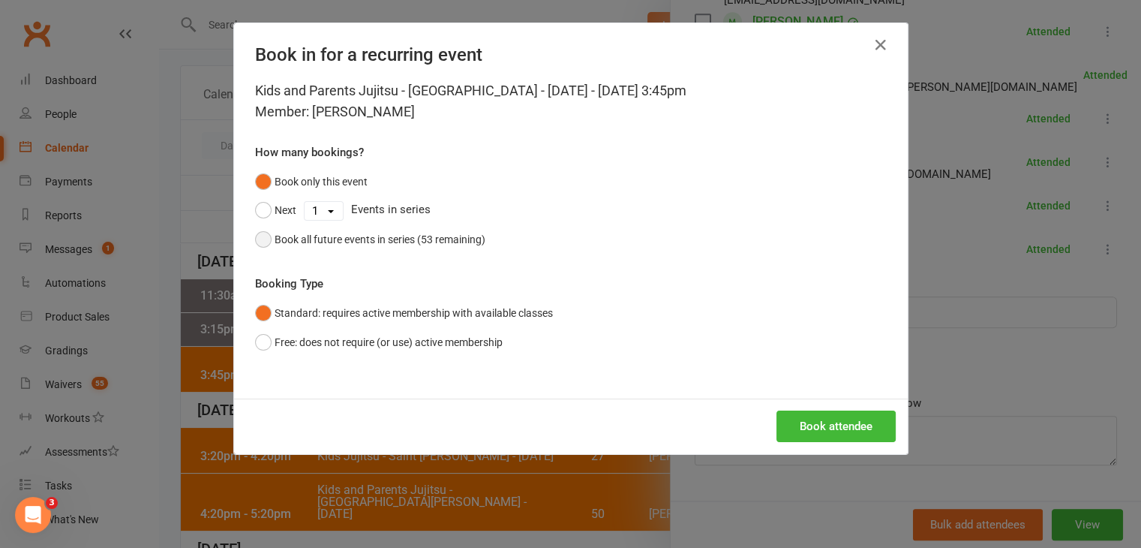
click at [411, 239] on div "Book all future events in series (53 remaining)" at bounding box center [380, 239] width 211 height 17
click at [818, 425] on button "Book attendee" at bounding box center [835, 426] width 119 height 32
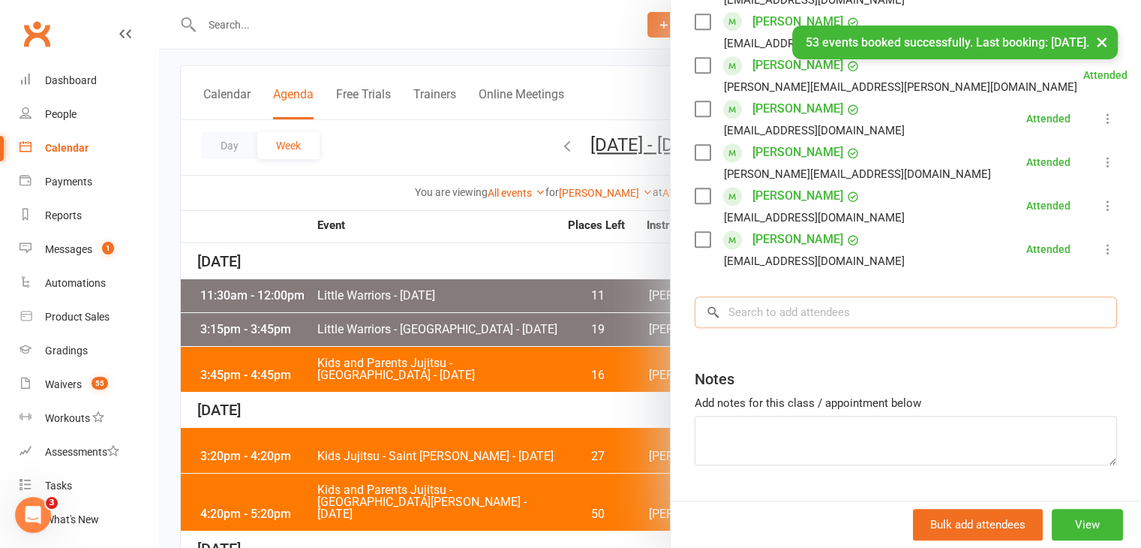
drag, startPoint x: 915, startPoint y: 317, endPoint x: 906, endPoint y: 322, distance: 10.1
click at [915, 317] on input "search" at bounding box center [906, 312] width 422 height 32
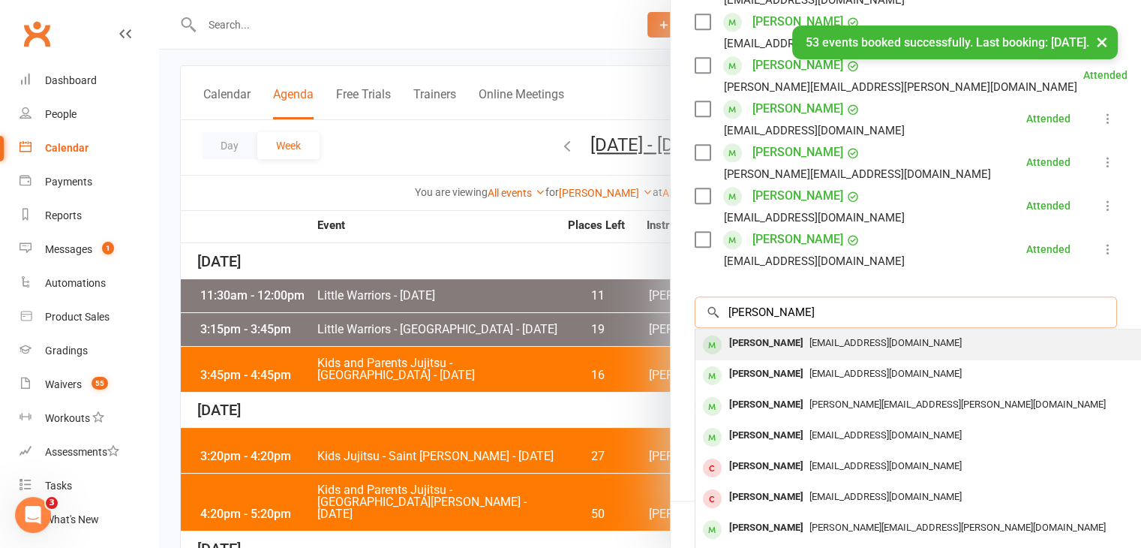
type input "max addison"
click at [861, 346] on span "haylee_smith@hotmail.com" at bounding box center [885, 342] width 152 height 11
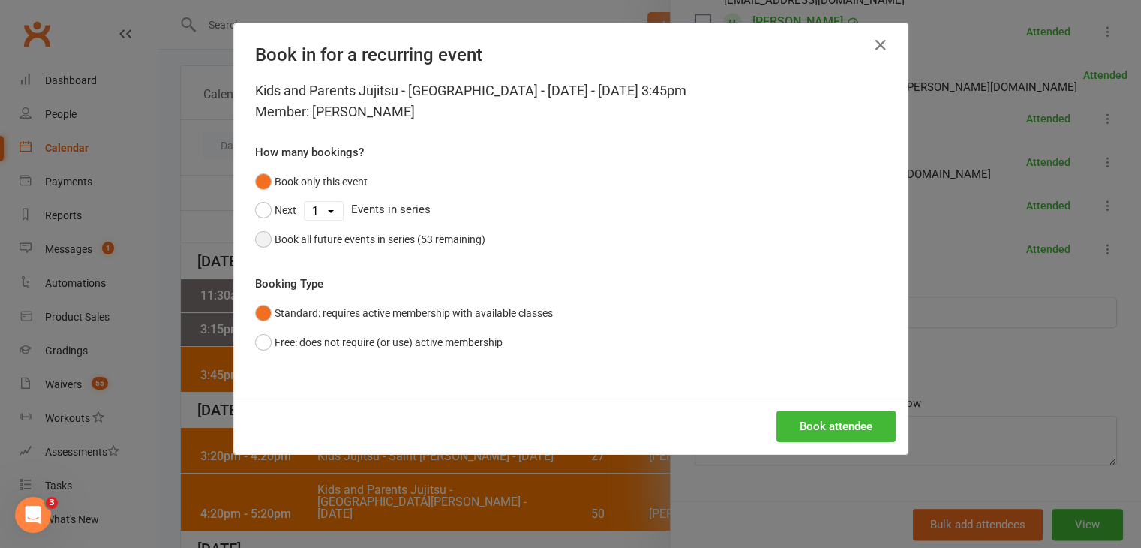
click at [338, 242] on div "Book all future events in series (53 remaining)" at bounding box center [380, 239] width 211 height 17
click at [830, 428] on button "Book attendee" at bounding box center [835, 426] width 119 height 32
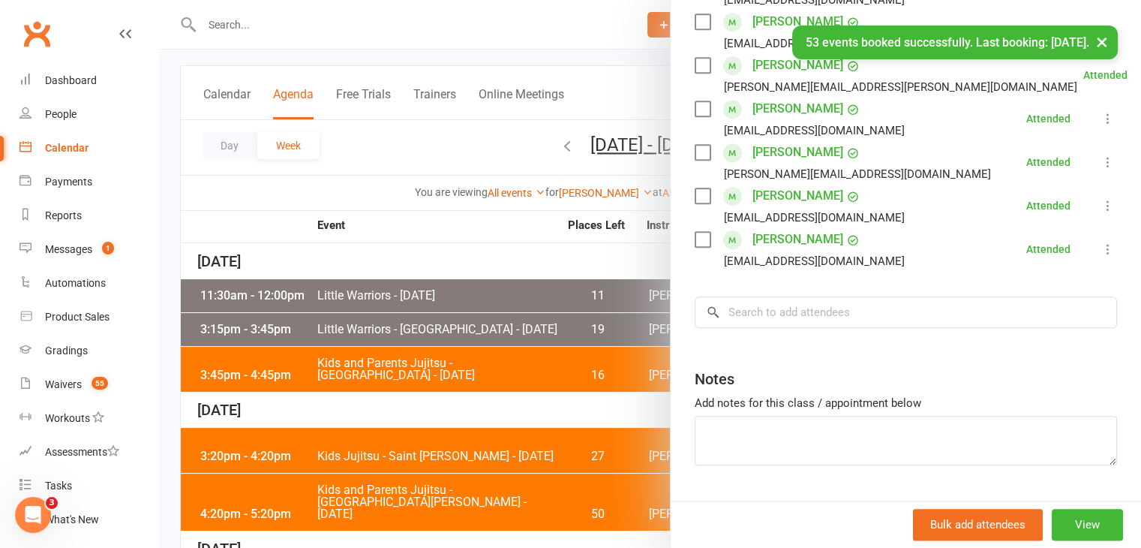
scroll to position [1662, 0]
click at [1101, 116] on icon at bounding box center [1108, 118] width 15 height 15
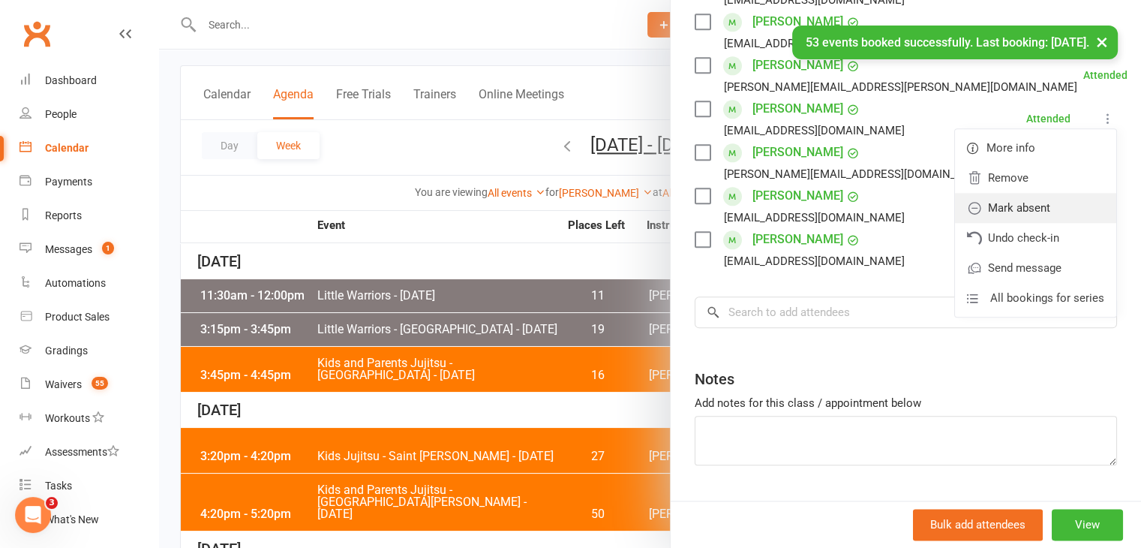
drag, startPoint x: 1016, startPoint y: 205, endPoint x: 1027, endPoint y: 175, distance: 32.0
click at [1016, 205] on link "Mark absent" at bounding box center [1035, 208] width 161 height 30
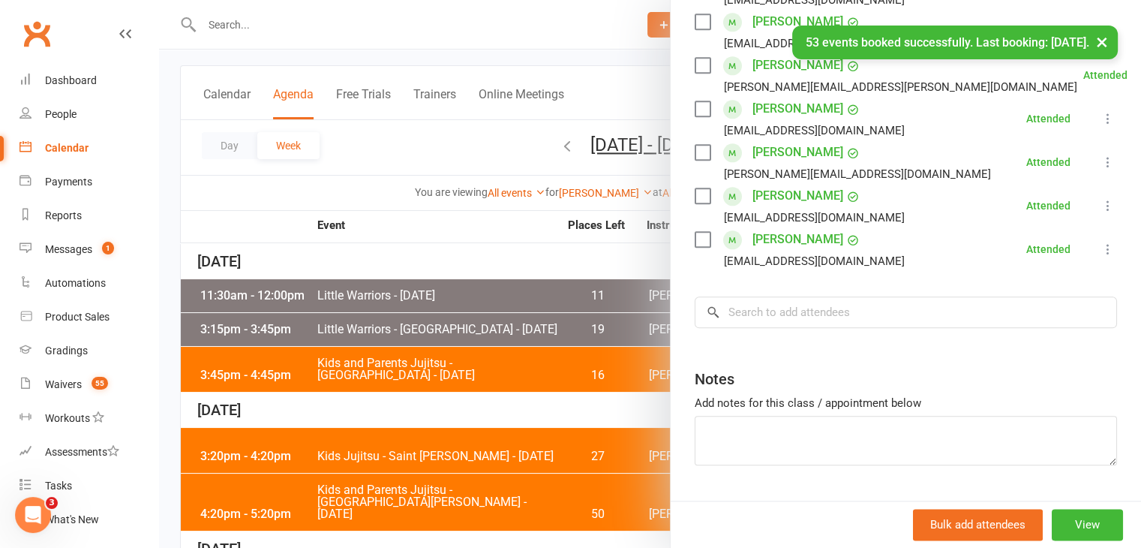
click at [1101, 162] on icon at bounding box center [1108, 162] width 15 height 15
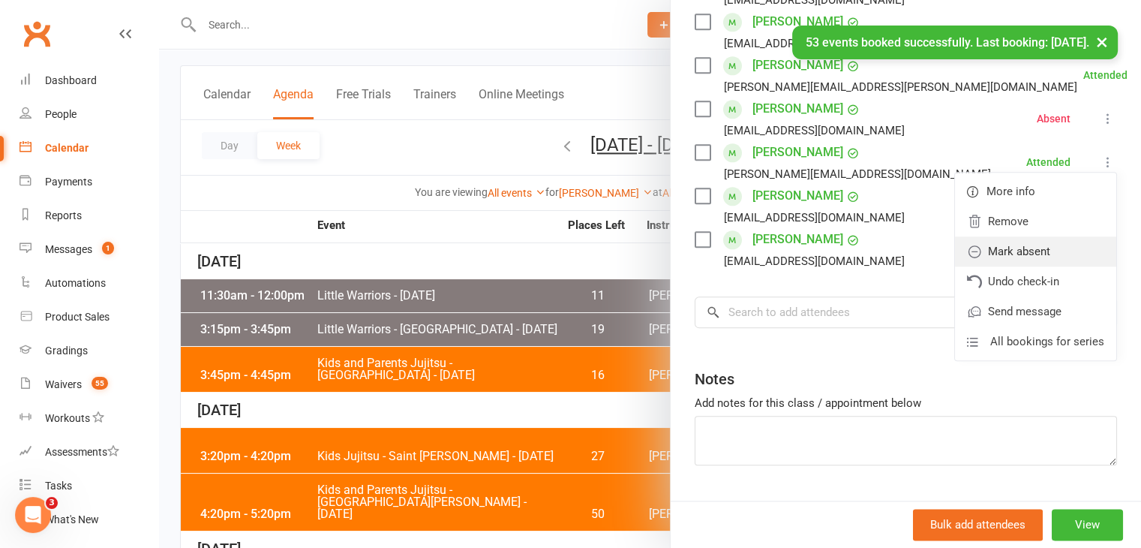
click at [1021, 250] on link "Mark absent" at bounding box center [1035, 251] width 161 height 30
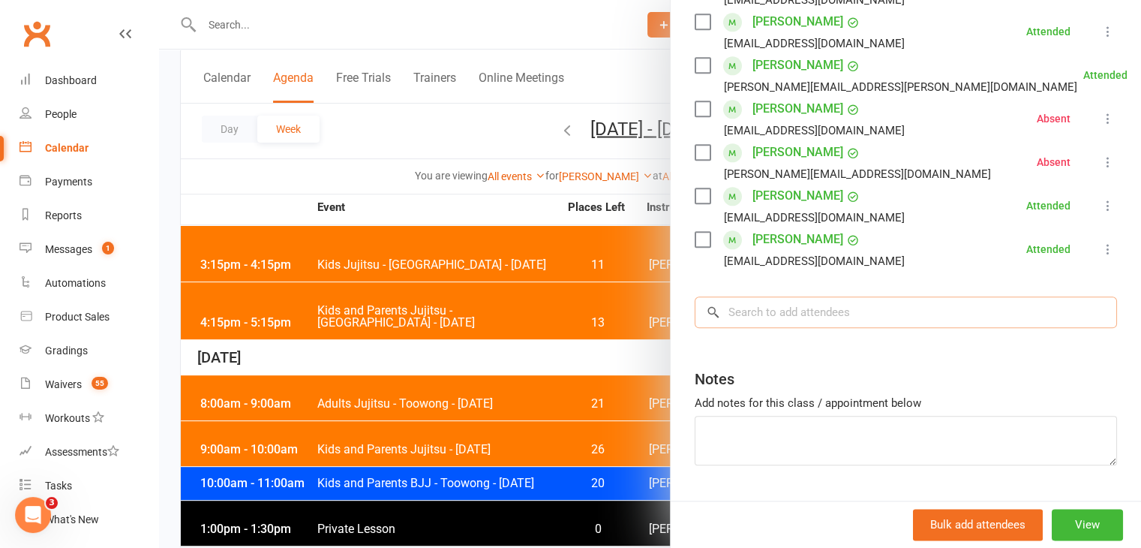
click at [760, 313] on input "search" at bounding box center [906, 312] width 422 height 32
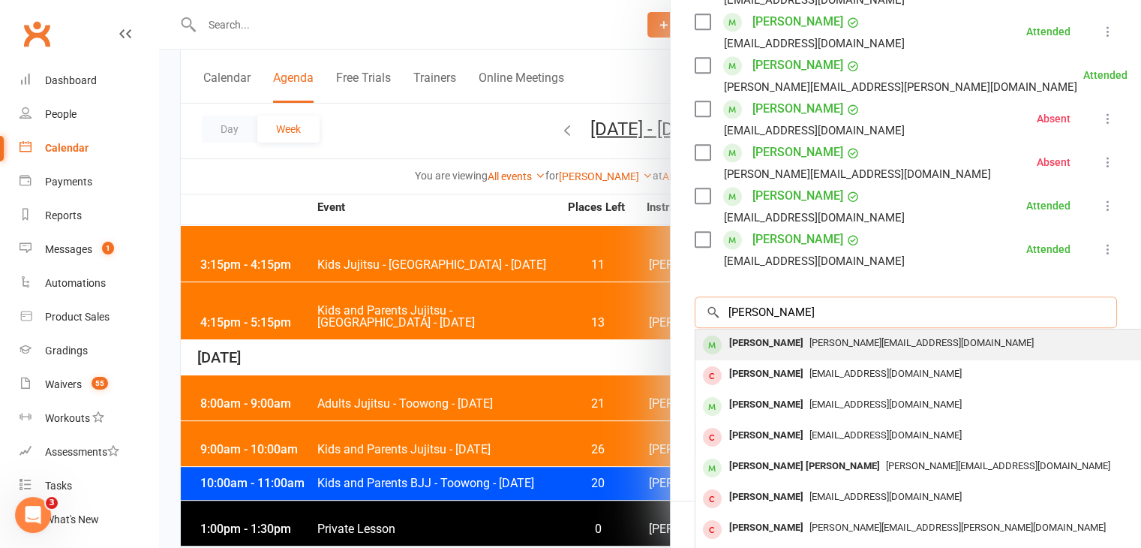
type input "finley pr"
click at [780, 355] on div "Finley Preston-Toepfer katie@sprinkler.media" at bounding box center [919, 344] width 449 height 31
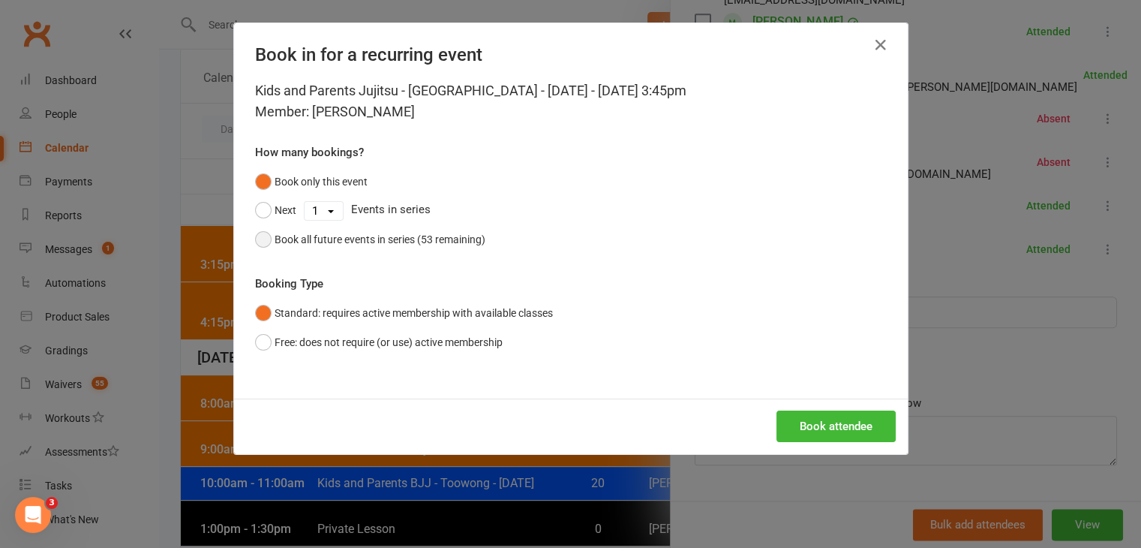
click at [363, 241] on div "Book all future events in series (53 remaining)" at bounding box center [380, 239] width 211 height 17
click at [826, 417] on button "Book attendee" at bounding box center [835, 426] width 119 height 32
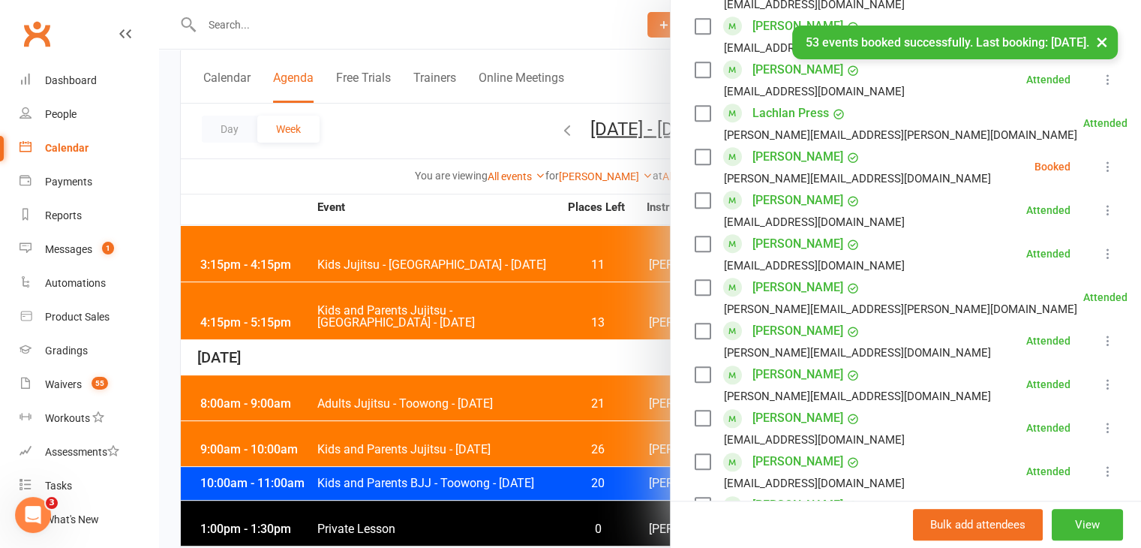
scroll to position [1212, 0]
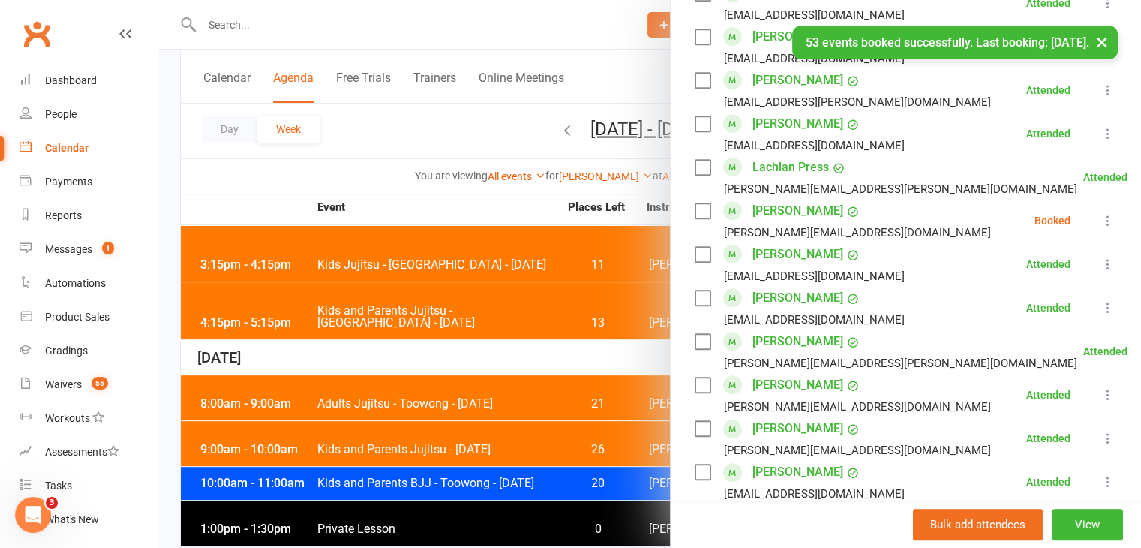
click at [1089, 231] on li "Finley Preston-Toepfer katie@sprinkler.media Booked More info Remove Check in M…" at bounding box center [906, 221] width 422 height 44
click at [1101, 222] on icon at bounding box center [1108, 220] width 15 height 15
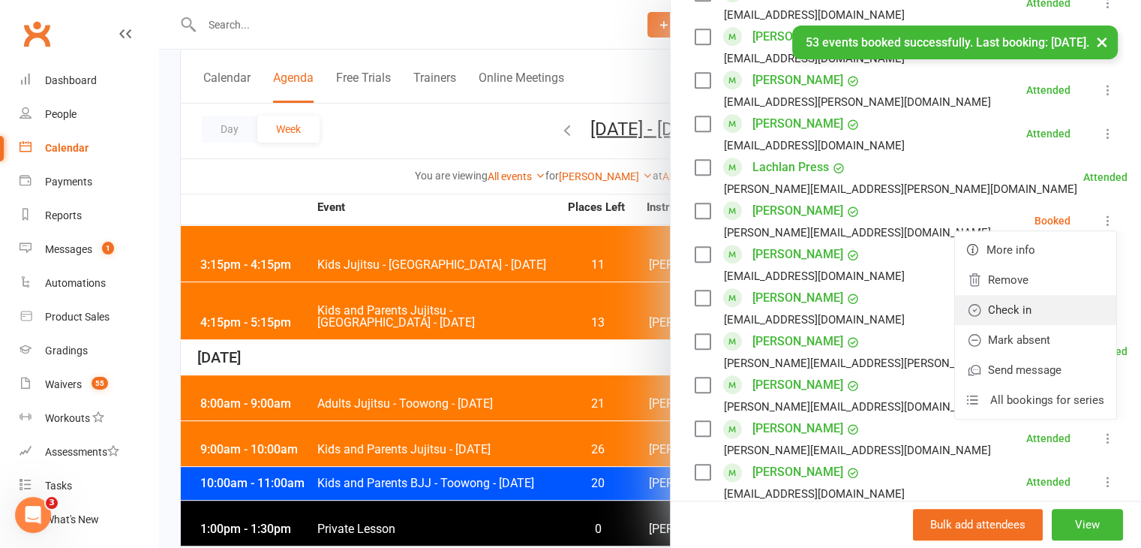
click at [1026, 320] on link "Check in" at bounding box center [1035, 310] width 161 height 30
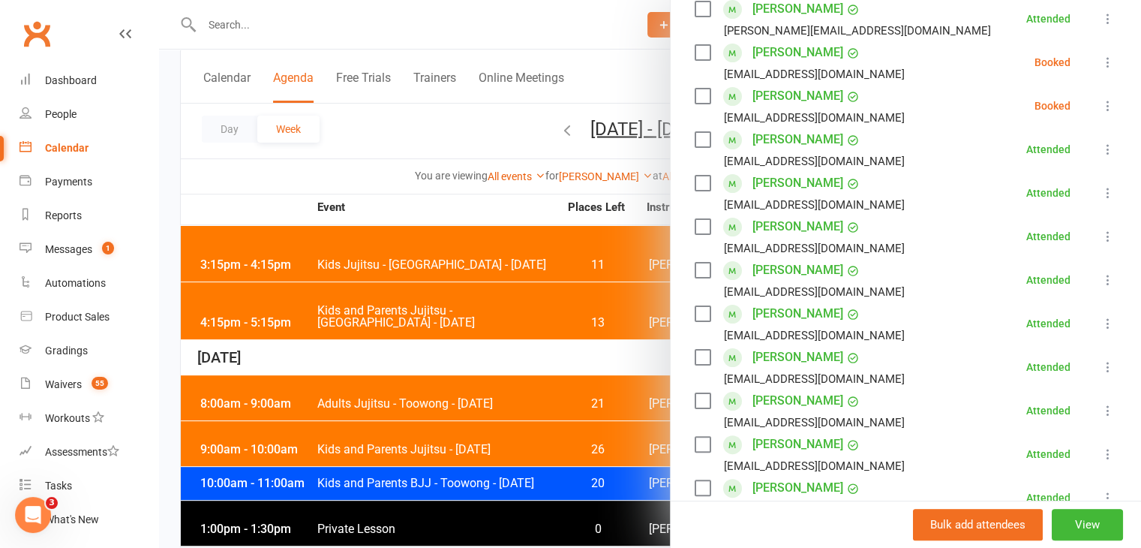
scroll to position [87, 0]
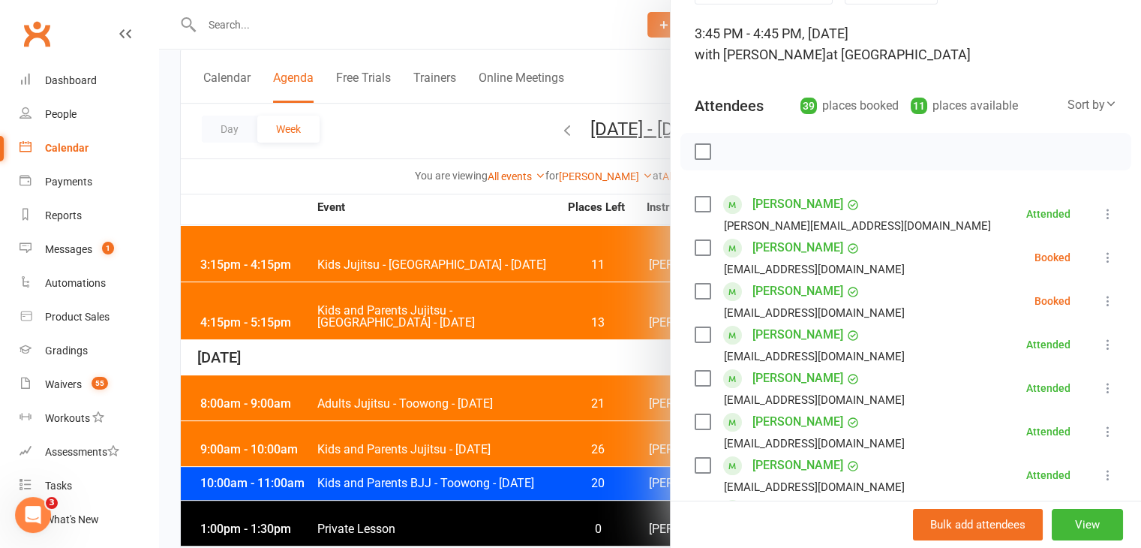
click at [1091, 245] on li "James Addison haylee_smith@hotmail.com Booked More info Remove Check in Mark ab…" at bounding box center [906, 258] width 422 height 44
click at [1101, 254] on icon at bounding box center [1108, 257] width 15 height 15
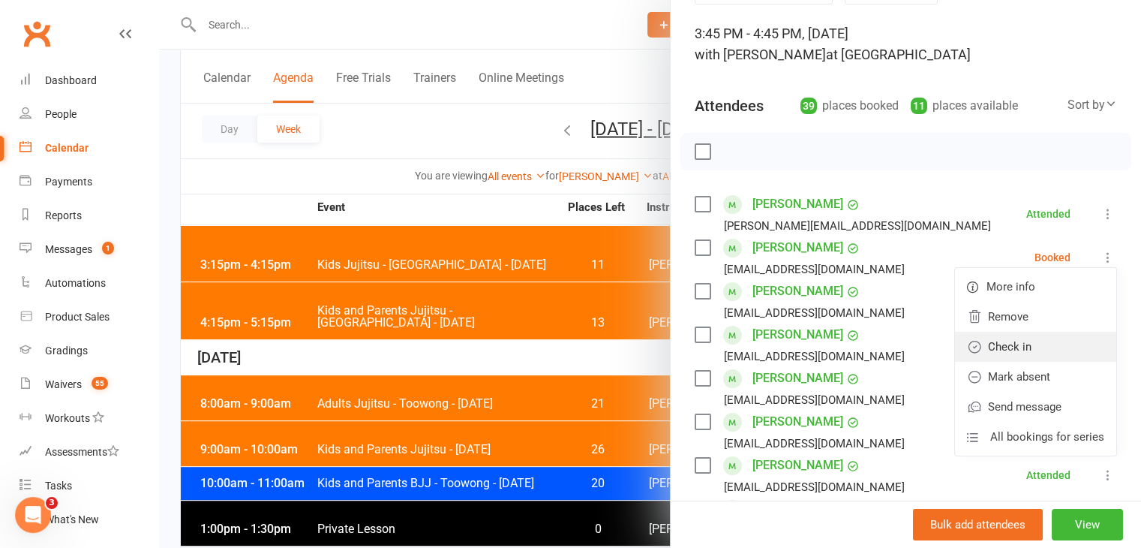
click at [1024, 335] on link "Check in" at bounding box center [1035, 347] width 161 height 30
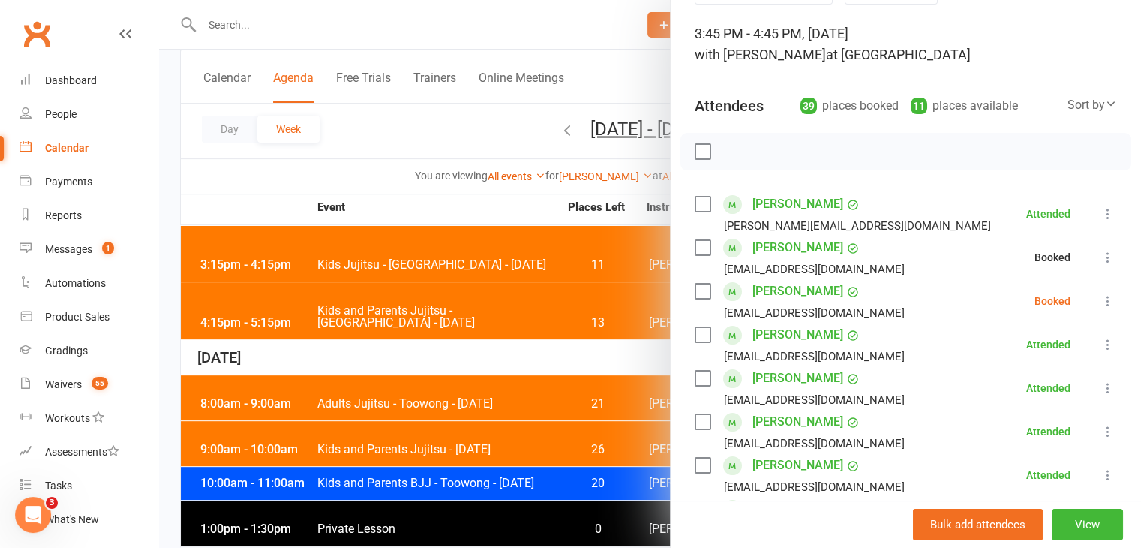
click at [1101, 298] on icon at bounding box center [1108, 300] width 15 height 15
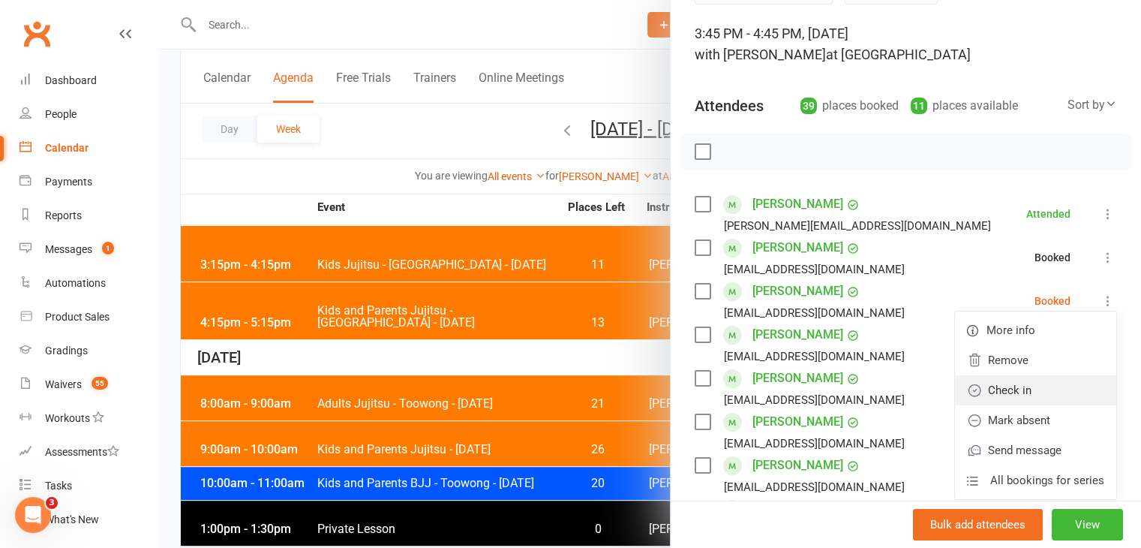
click at [1008, 385] on link "Check in" at bounding box center [1035, 390] width 161 height 30
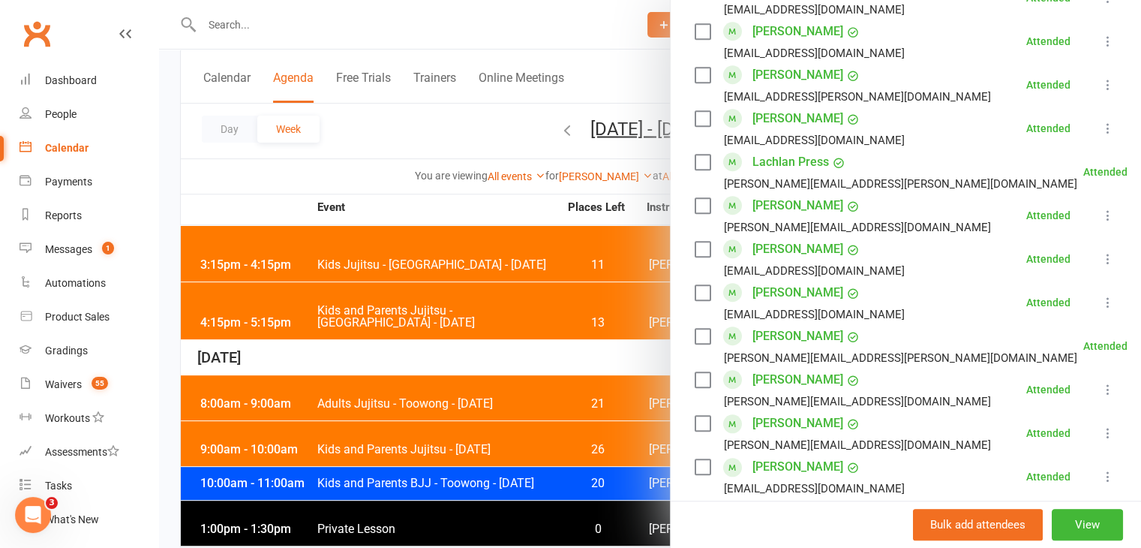
scroll to position [1212, 0]
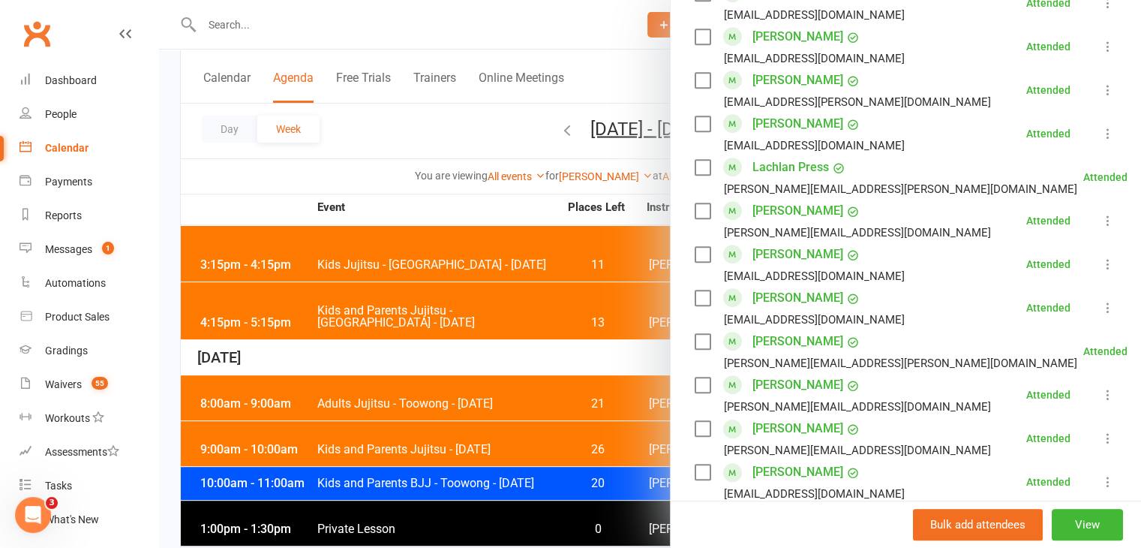
drag, startPoint x: 258, startPoint y: 51, endPoint x: 247, endPoint y: 23, distance: 30.0
click at [252, 32] on div at bounding box center [650, 274] width 982 height 548
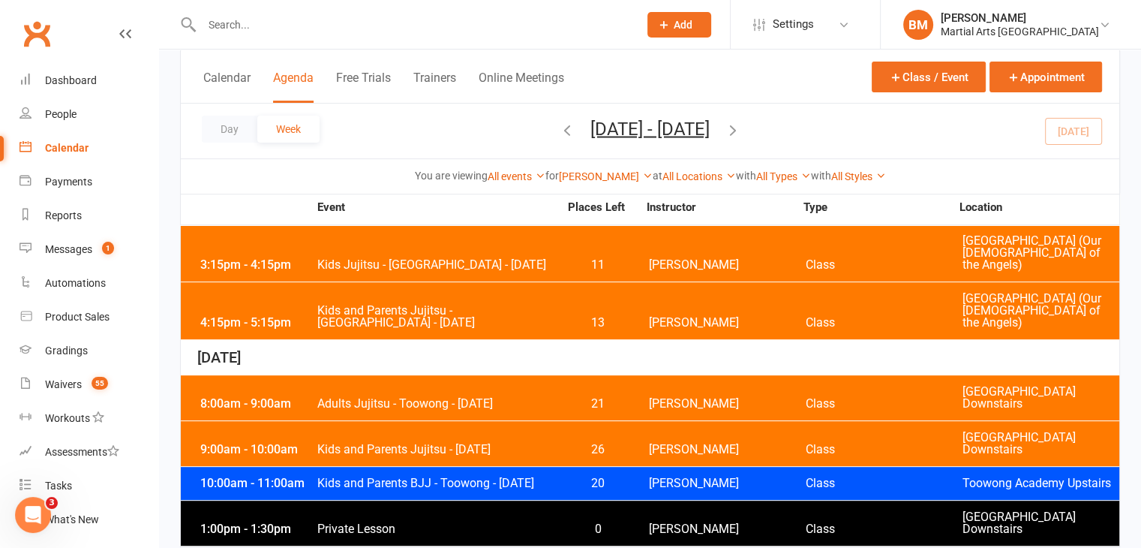
click at [247, 23] on div at bounding box center [650, 274] width 982 height 548
click at [231, 28] on input "text" at bounding box center [412, 24] width 431 height 21
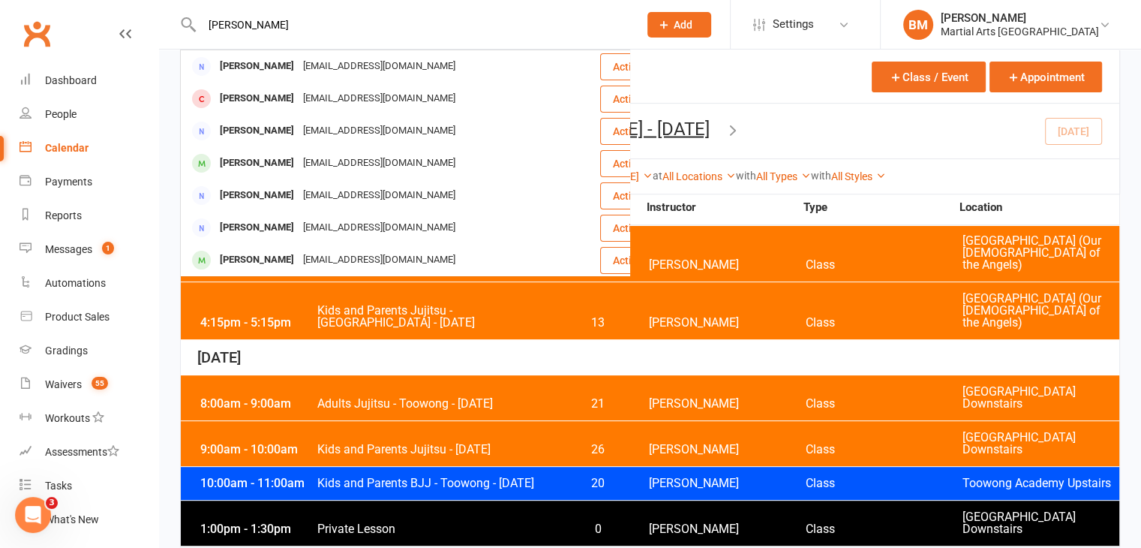
click at [252, 25] on input "samantha carter" at bounding box center [412, 24] width 431 height 21
click at [251, 28] on input "samantha carter" at bounding box center [412, 24] width 431 height 21
drag, startPoint x: 305, startPoint y: 23, endPoint x: 212, endPoint y: 28, distance: 92.4
click at [212, 28] on input "samantha carter" at bounding box center [412, 24] width 431 height 21
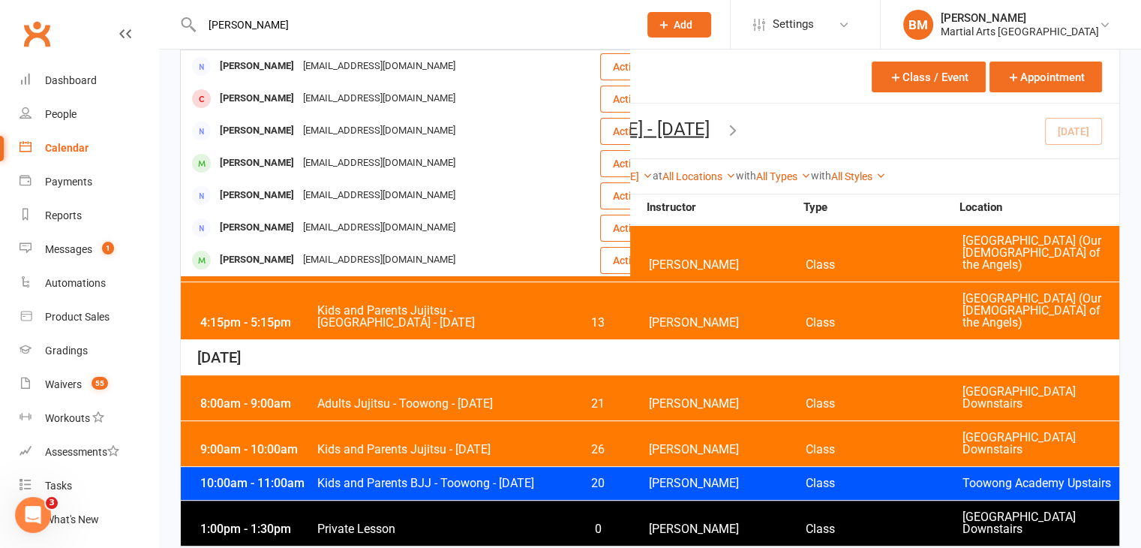
type input "s"
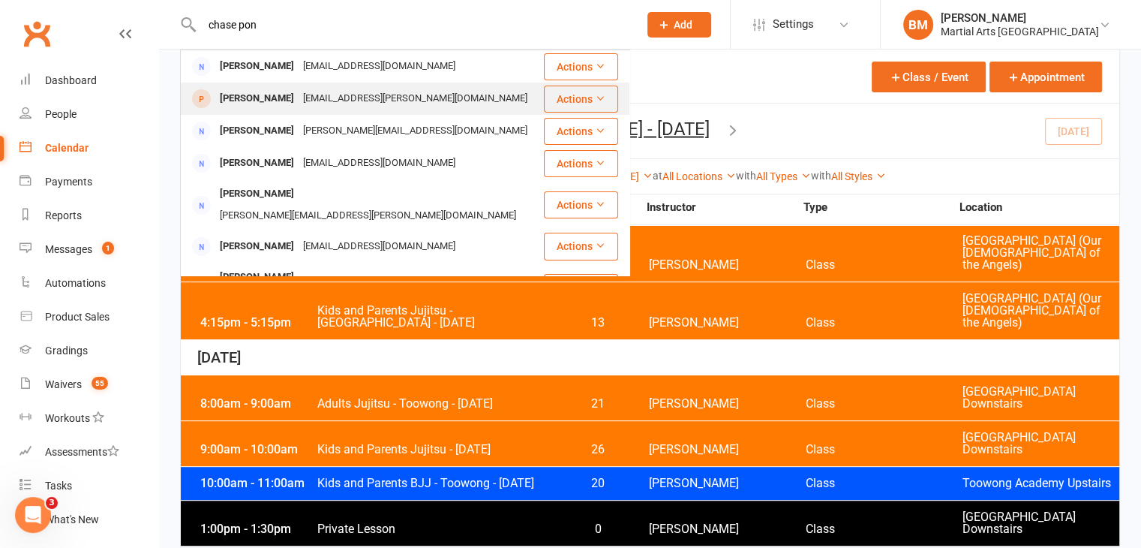
type input "chase pon"
click at [300, 97] on div "Bianca.m.horn@gmail.com" at bounding box center [415, 99] width 233 height 22
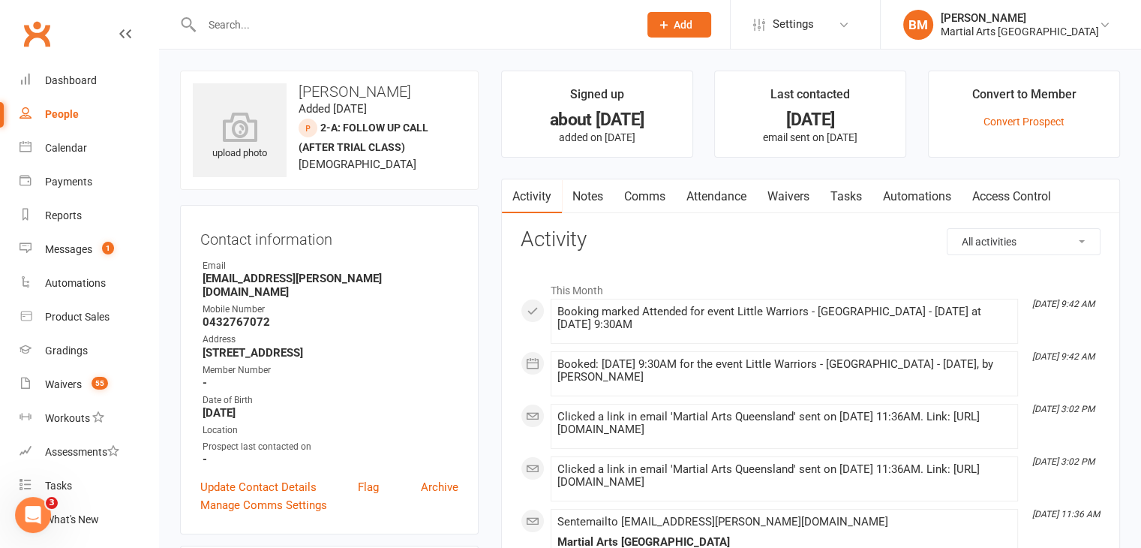
click at [244, 12] on div at bounding box center [404, 24] width 448 height 49
click at [246, 17] on input "text" at bounding box center [412, 24] width 431 height 21
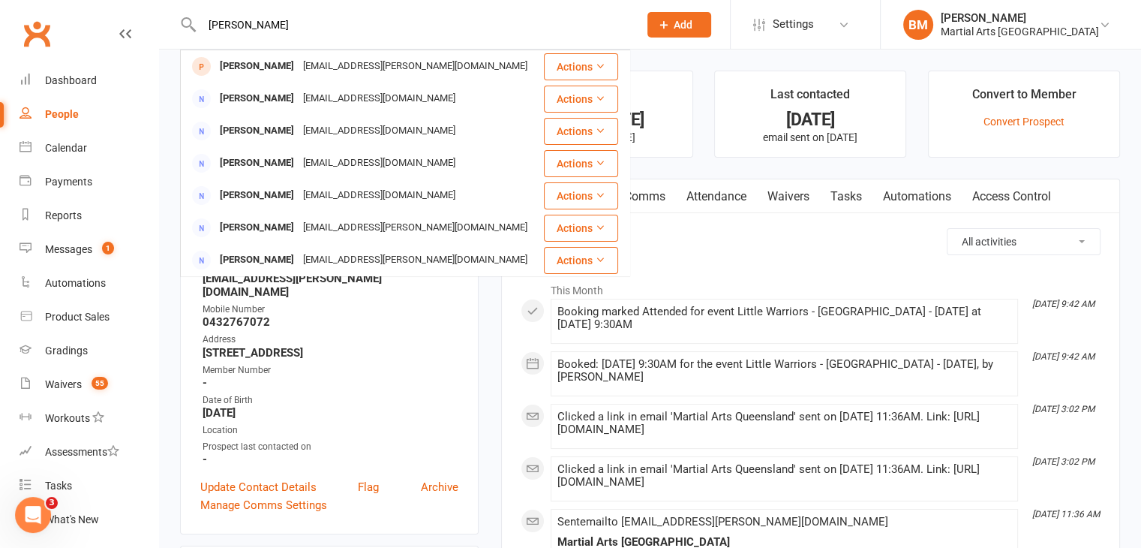
type input "chase ponting"
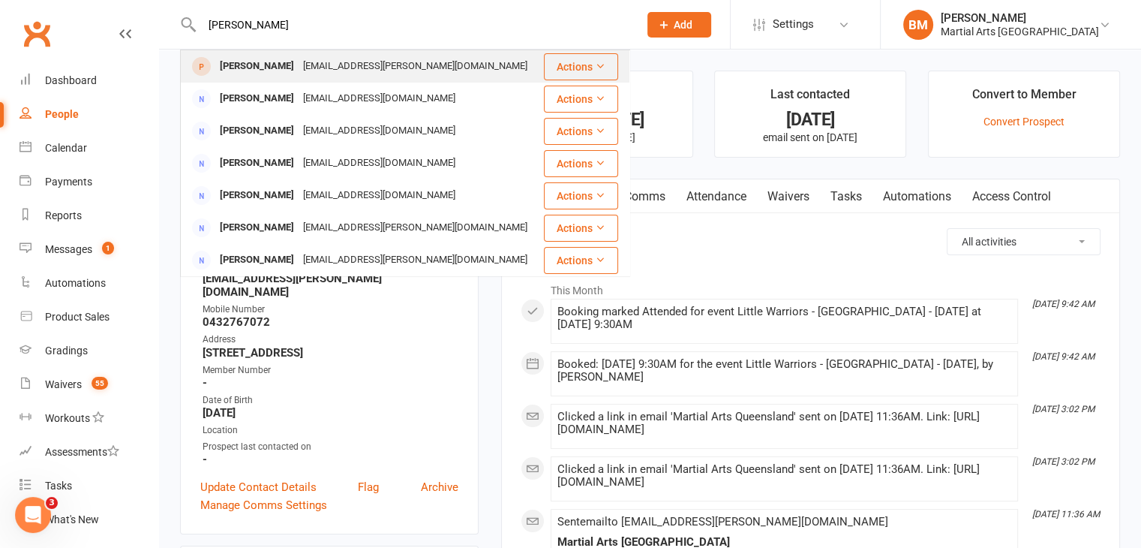
click at [284, 74] on div "Chase Ponting" at bounding box center [256, 67] width 83 height 22
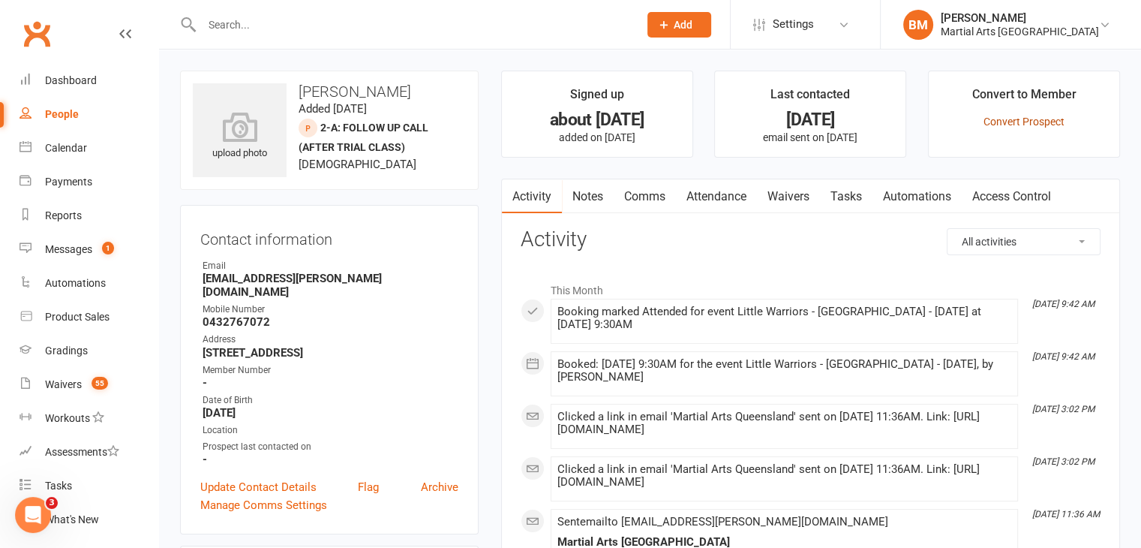
click at [1033, 116] on link "Convert Prospect" at bounding box center [1024, 122] width 81 height 12
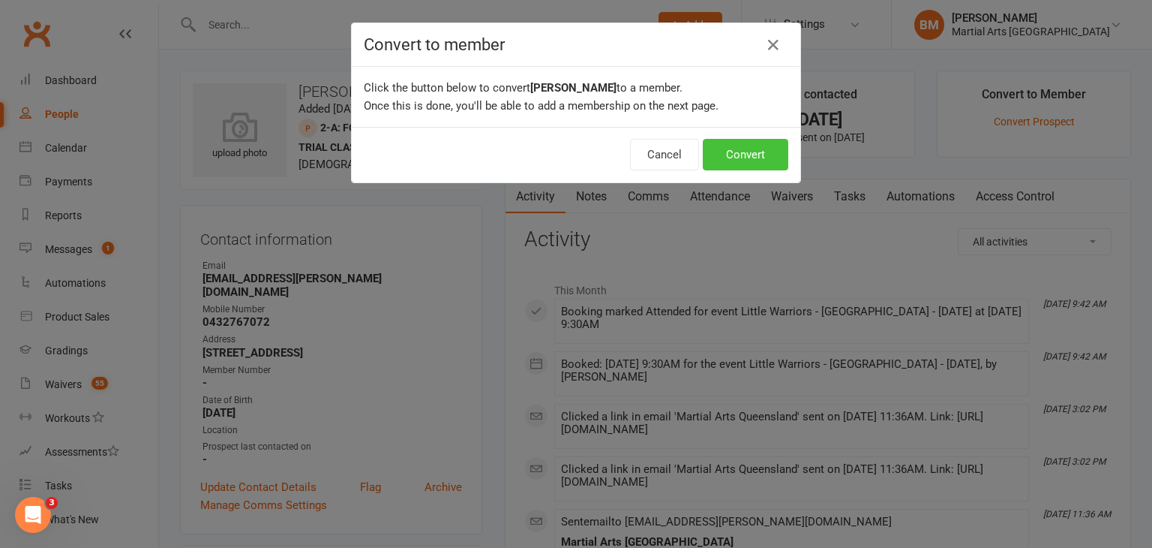
click at [759, 156] on button "Convert" at bounding box center [746, 155] width 86 height 32
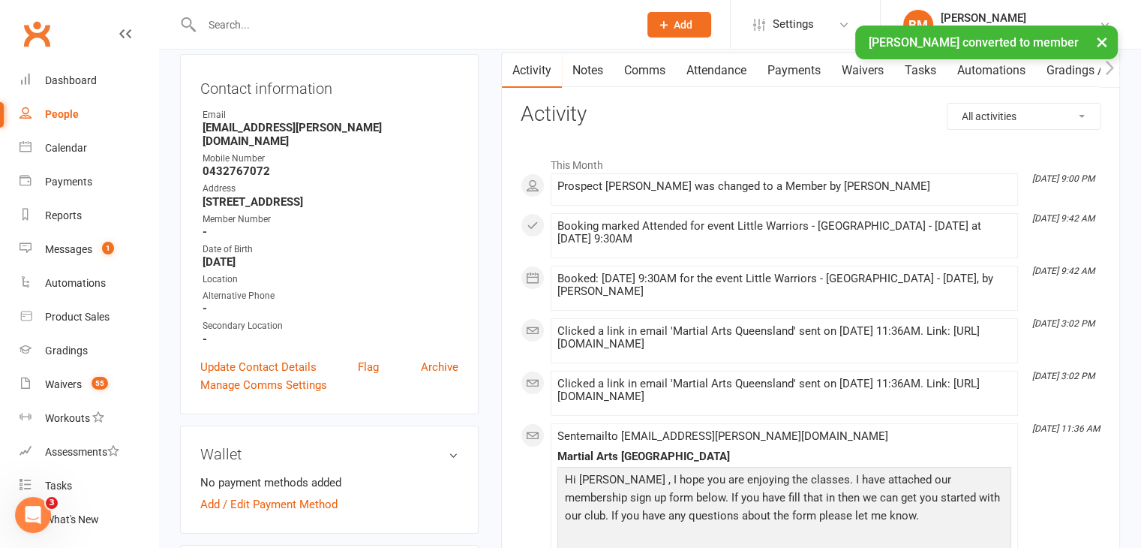
scroll to position [150, 0]
click at [270, 359] on link "Update Contact Details" at bounding box center [258, 368] width 116 height 18
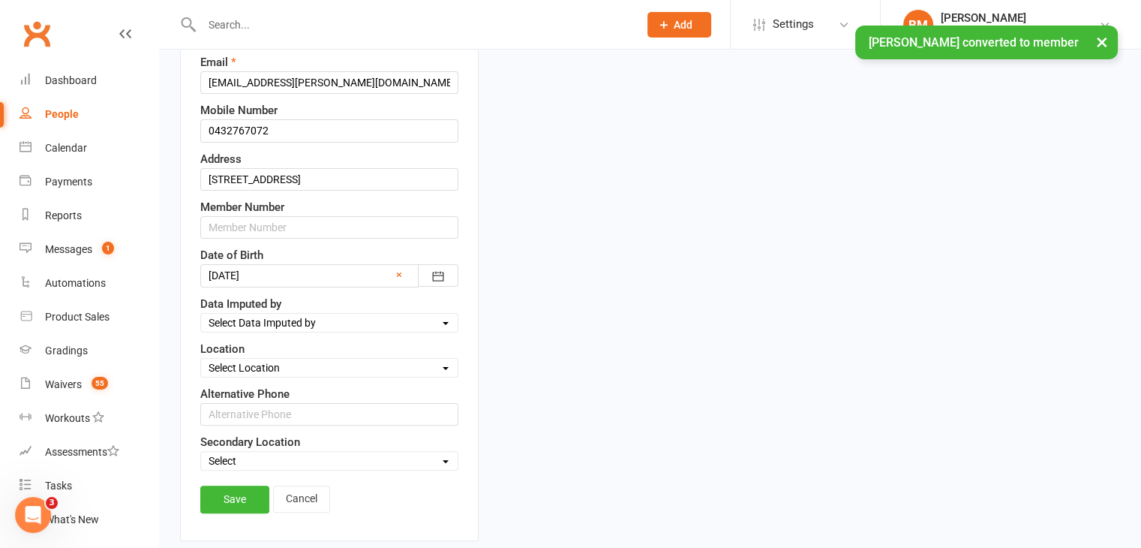
scroll to position [296, 0]
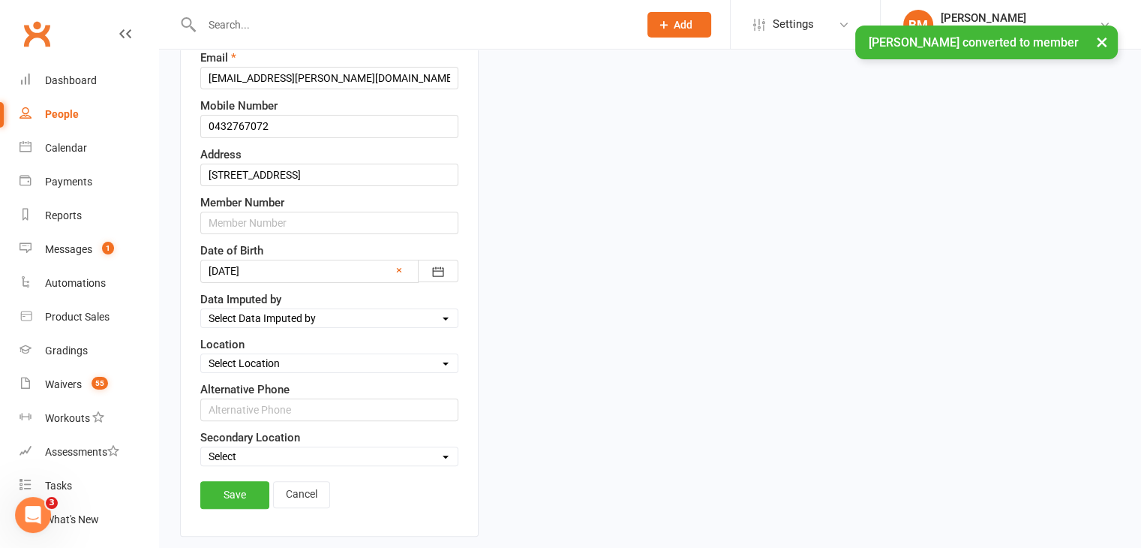
click at [273, 355] on select "Select Location Brookfield State School Jamboree Heights Academy ONLINE - Zoom …" at bounding box center [329, 363] width 257 height 17
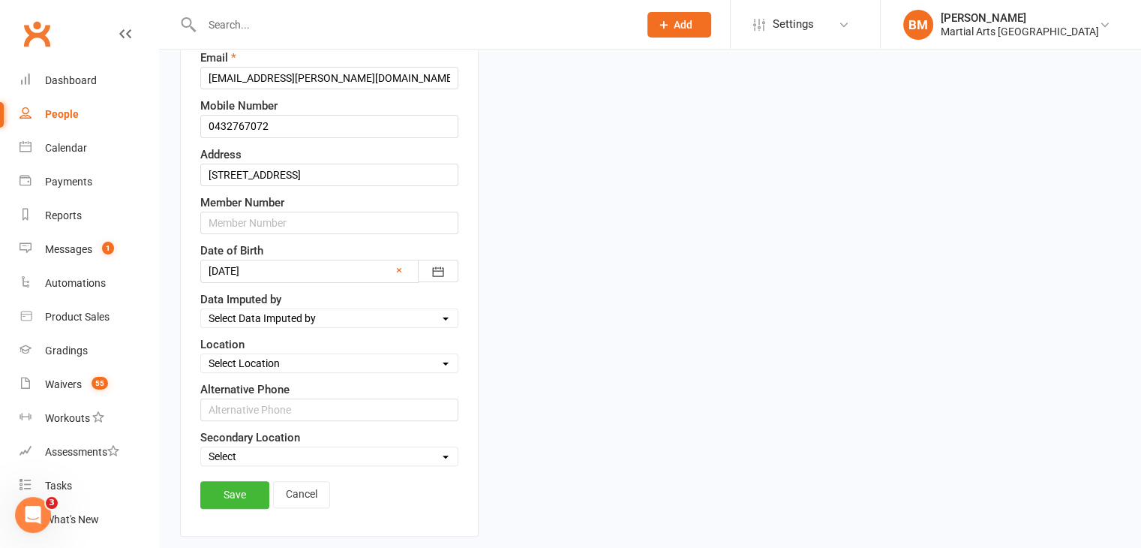
select select "1"
click at [201, 355] on select "Select Location Brookfield State School Jamboree Heights Academy ONLINE - Zoom …" at bounding box center [329, 363] width 257 height 17
click at [225, 502] on link "Save" at bounding box center [234, 494] width 69 height 27
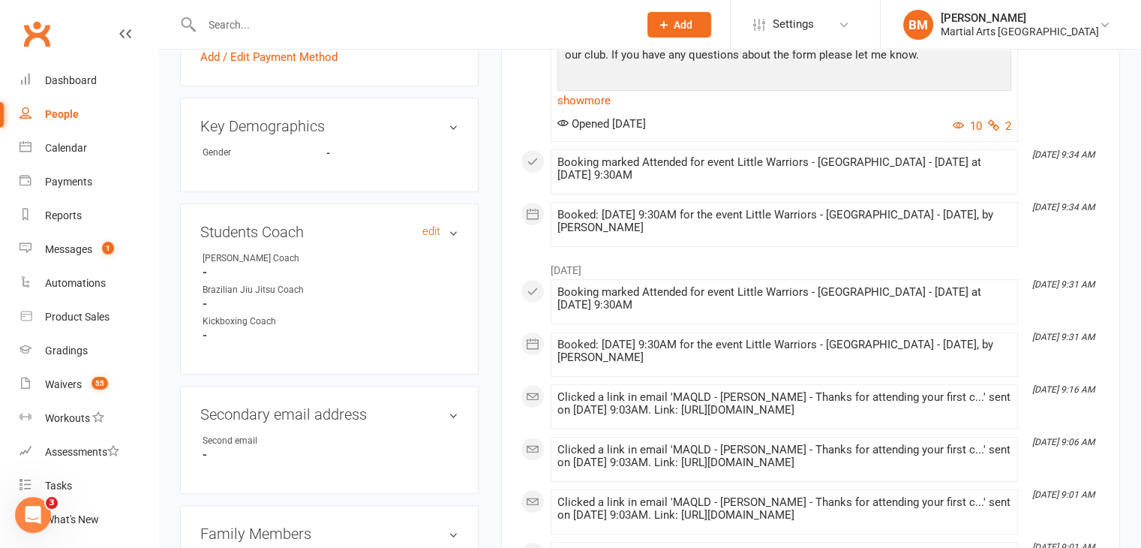
scroll to position [596, 0]
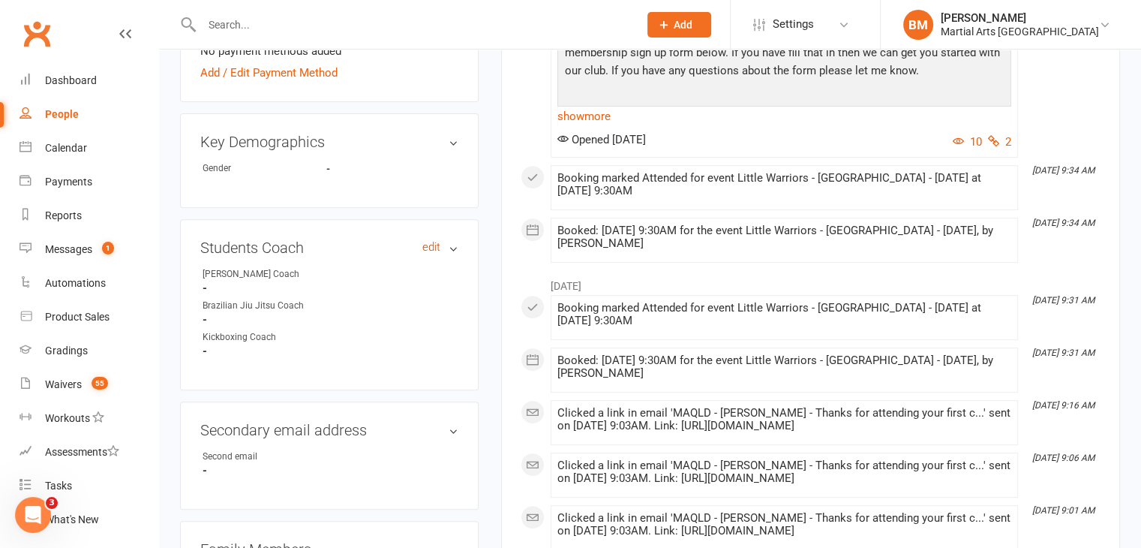
click at [428, 241] on link "edit" at bounding box center [431, 247] width 18 height 13
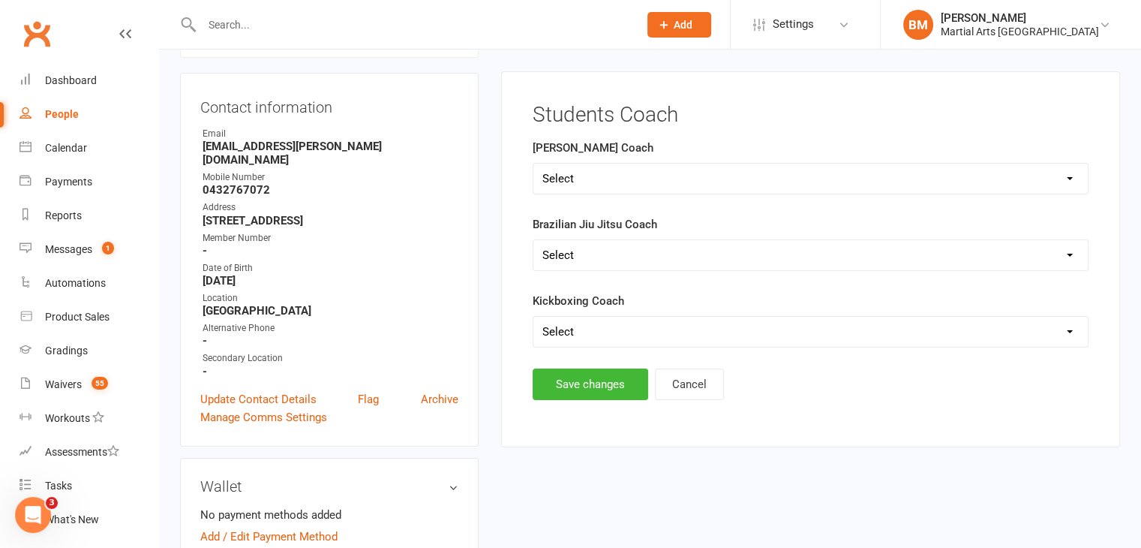
scroll to position [128, 0]
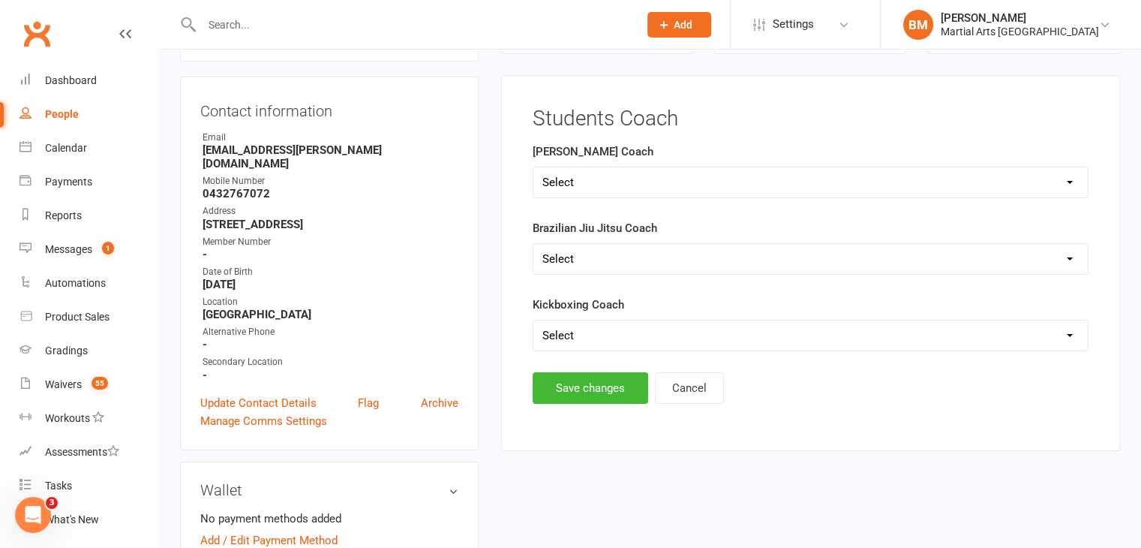
click at [594, 206] on form "Ronin Ryu Jujitsu Coach Select Shane Rob Matthew Quinton Brandon Richard Andrew…" at bounding box center [811, 247] width 556 height 209
click at [594, 194] on select "Select Shane Rob Matthew Quinton Brandon Richard Andrew Dan Kyle" at bounding box center [810, 182] width 554 height 30
select select "[PERSON_NAME]"
click at [533, 167] on select "Select Shane Rob Matthew Quinton Brandon Richard Andrew Dan Kyle" at bounding box center [810, 182] width 554 height 30
click at [594, 356] on main "Students Coach Ronin Ryu Jujitsu Coach Select Shane Rob Matthew Quinton Brandon…" at bounding box center [811, 255] width 580 height 296
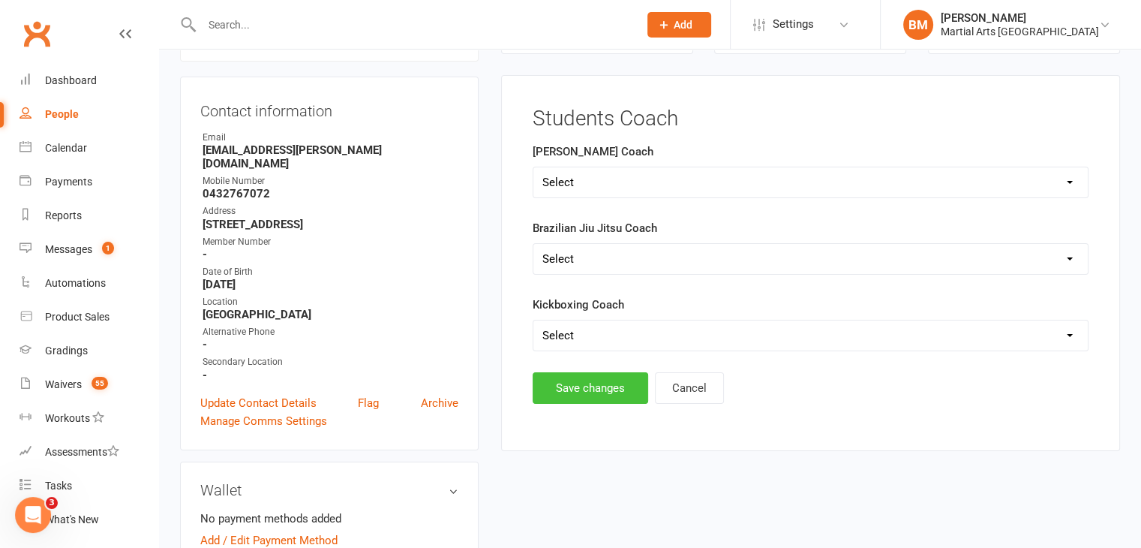
click at [594, 400] on button "Save changes" at bounding box center [591, 388] width 116 height 32
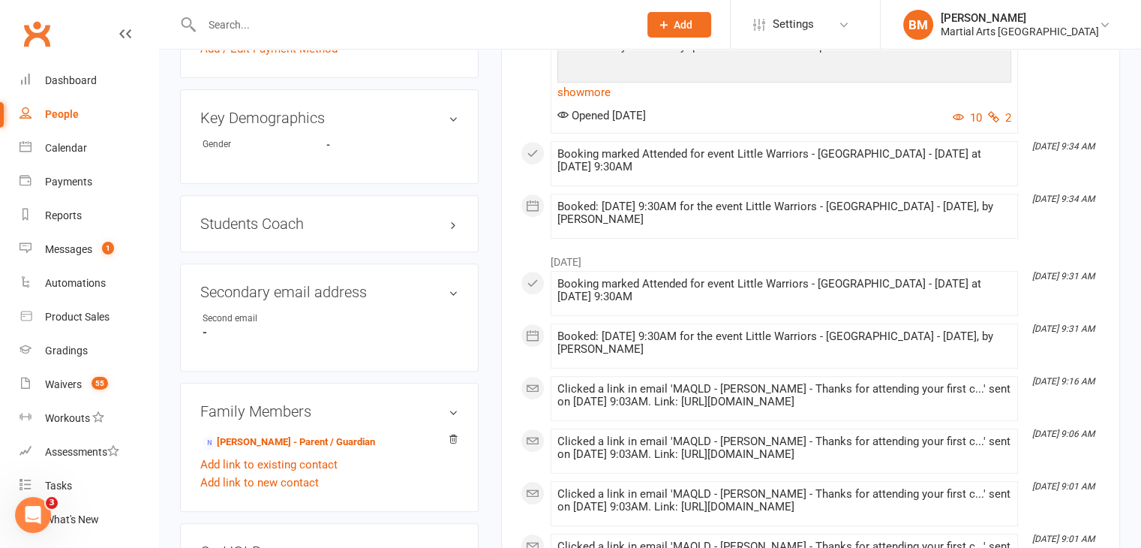
scroll to position [600, 0]
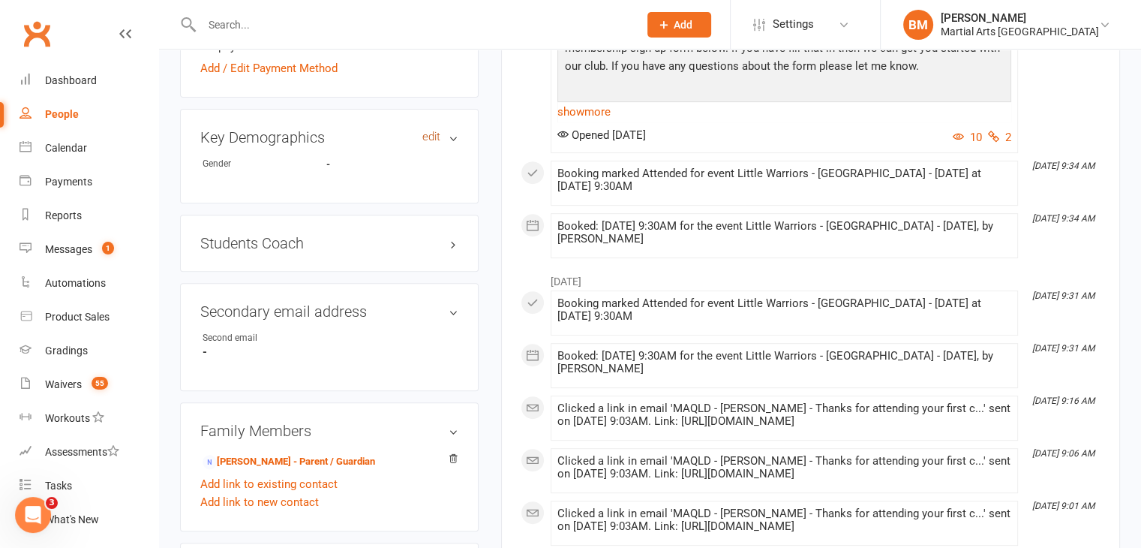
click at [434, 131] on link "edit" at bounding box center [431, 137] width 18 height 13
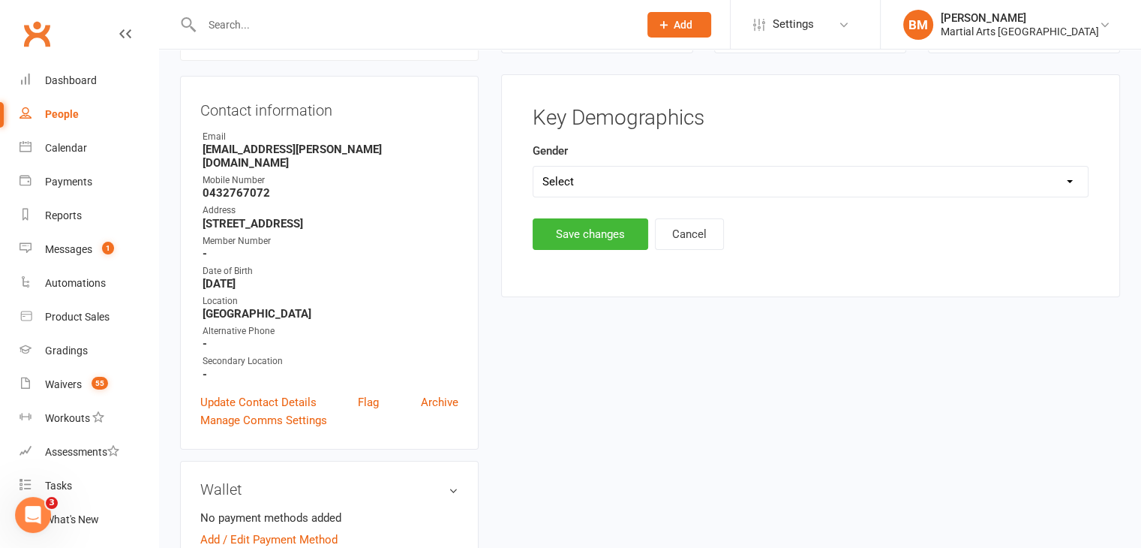
scroll to position [128, 0]
click at [639, 175] on select "Select Male Female" at bounding box center [810, 182] width 554 height 30
select select "[DEMOGRAPHIC_DATA]"
click at [533, 167] on select "Select Male Female" at bounding box center [810, 182] width 554 height 30
click at [581, 234] on button "Save changes" at bounding box center [591, 235] width 116 height 32
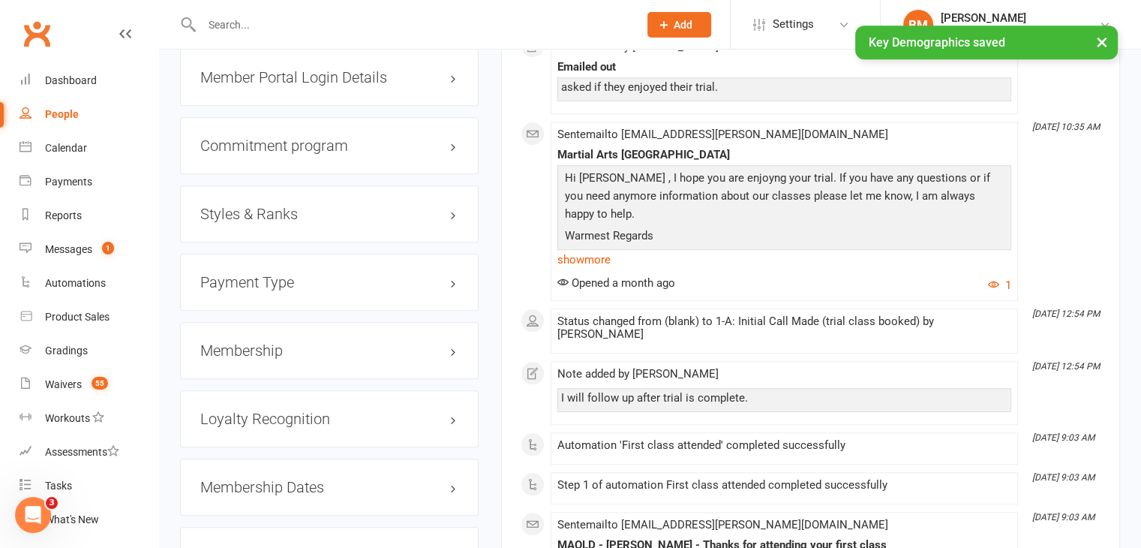
scroll to position [1324, 0]
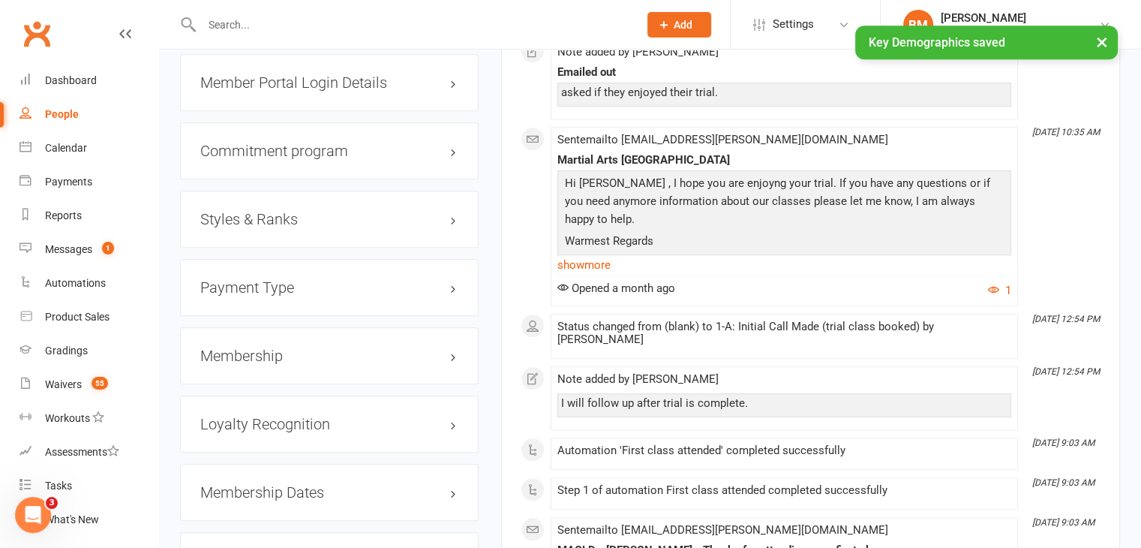
click at [273, 212] on div "Styles & Ranks" at bounding box center [329, 219] width 299 height 57
click at [272, 211] on h3 "Styles & Ranks" at bounding box center [329, 219] width 258 height 17
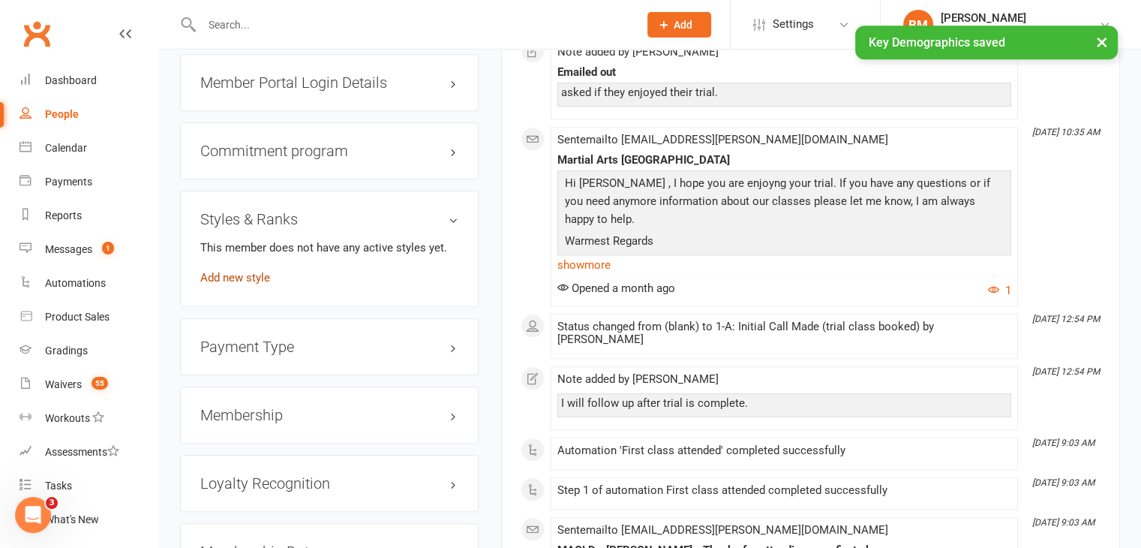
click at [245, 271] on link "Add new style" at bounding box center [235, 278] width 70 height 14
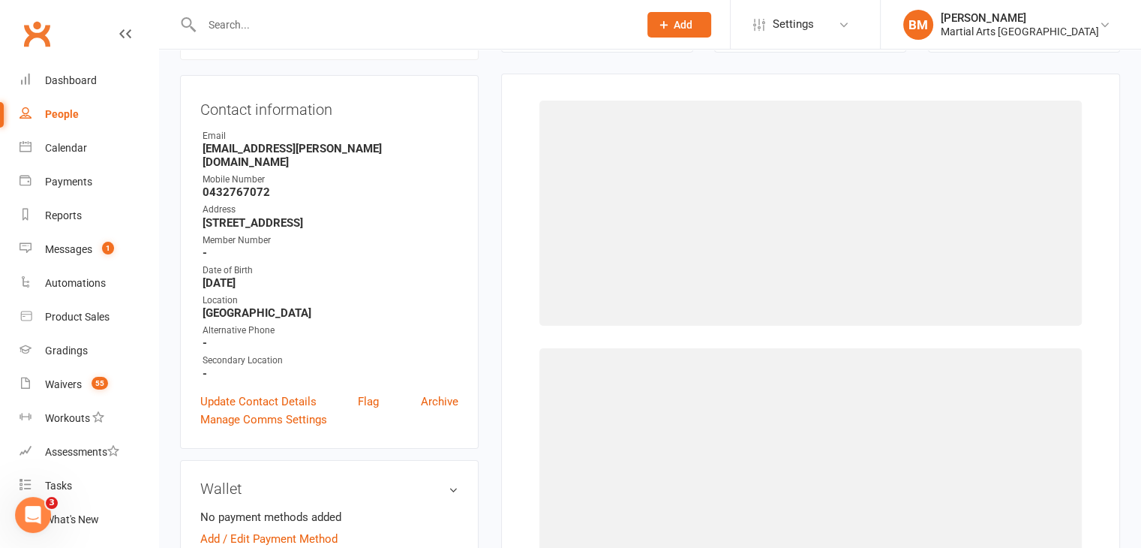
scroll to position [128, 0]
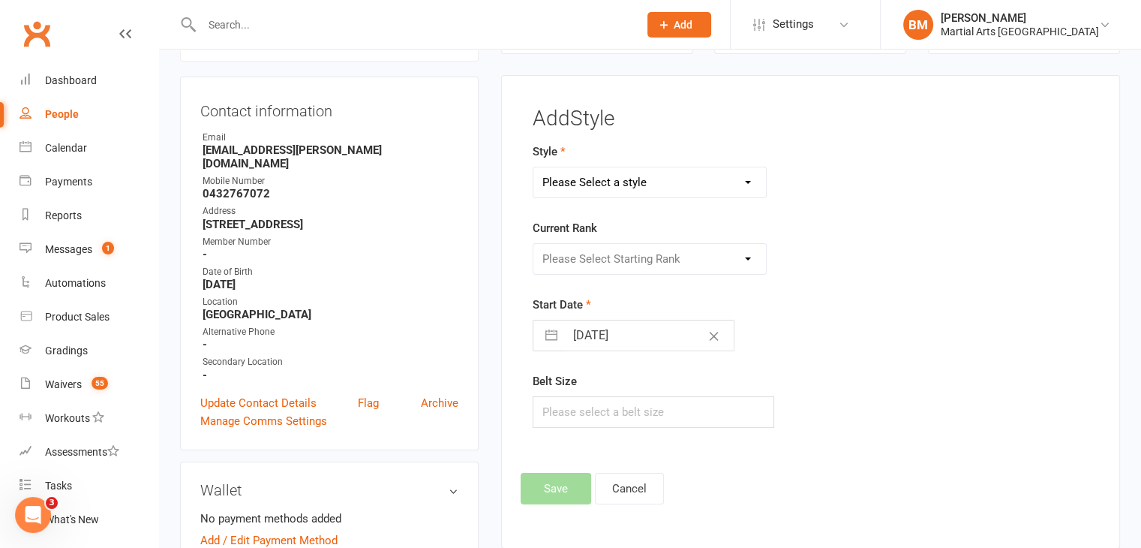
click at [596, 174] on select "Please Select a style Brazilian Jiu Jitsu PUMMA Kickboxing Kids Brazilian Jiu J…" at bounding box center [649, 182] width 233 height 30
select select "700"
click at [533, 167] on select "Please Select a style Brazilian Jiu Jitsu PUMMA Kickboxing Kids Brazilian Jiu J…" at bounding box center [649, 182] width 233 height 30
click at [602, 271] on select "Please Select Starting Rank White White and Yellow White and Orange White and G…" at bounding box center [649, 259] width 233 height 30
select select "6255"
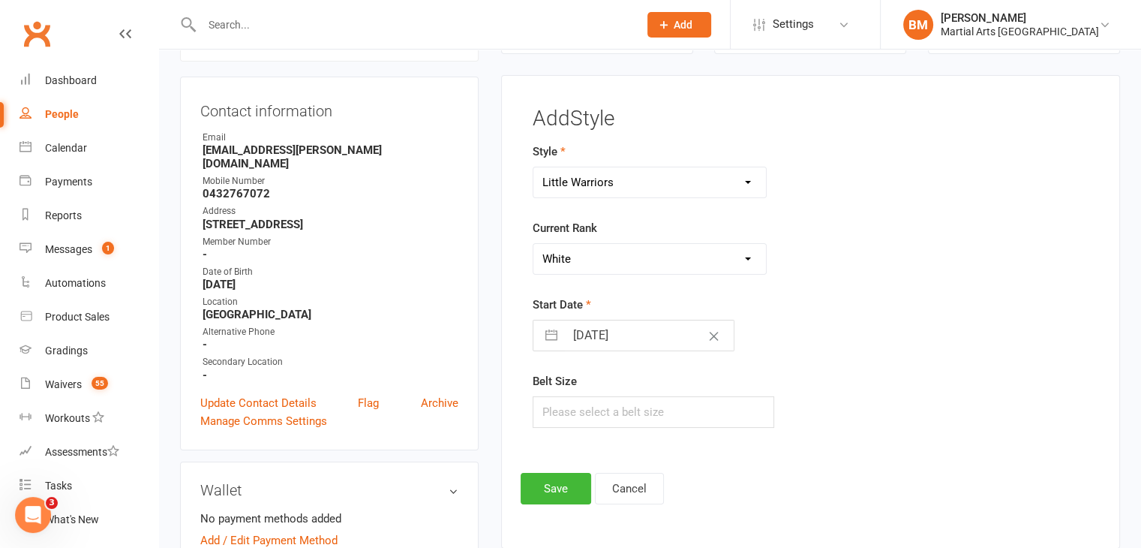
click at [533, 244] on select "Please Select Starting Rank White White and Yellow White and Orange White and G…" at bounding box center [649, 259] width 233 height 30
click at [612, 337] on input "[DATE]" at bounding box center [649, 335] width 169 height 30
select select "8"
select select "2025"
select select "9"
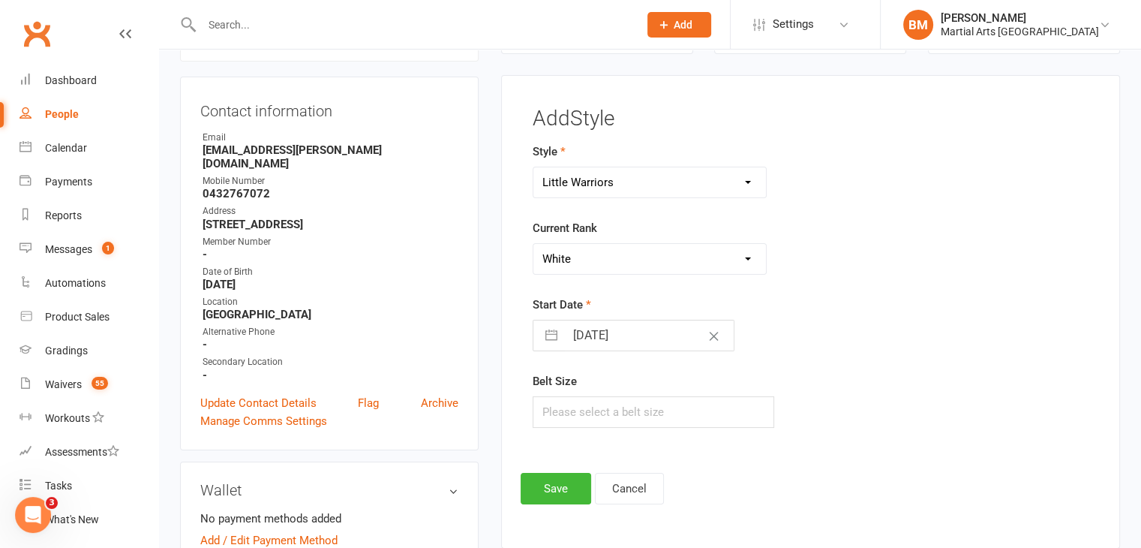
select select "2025"
select select "10"
select select "2025"
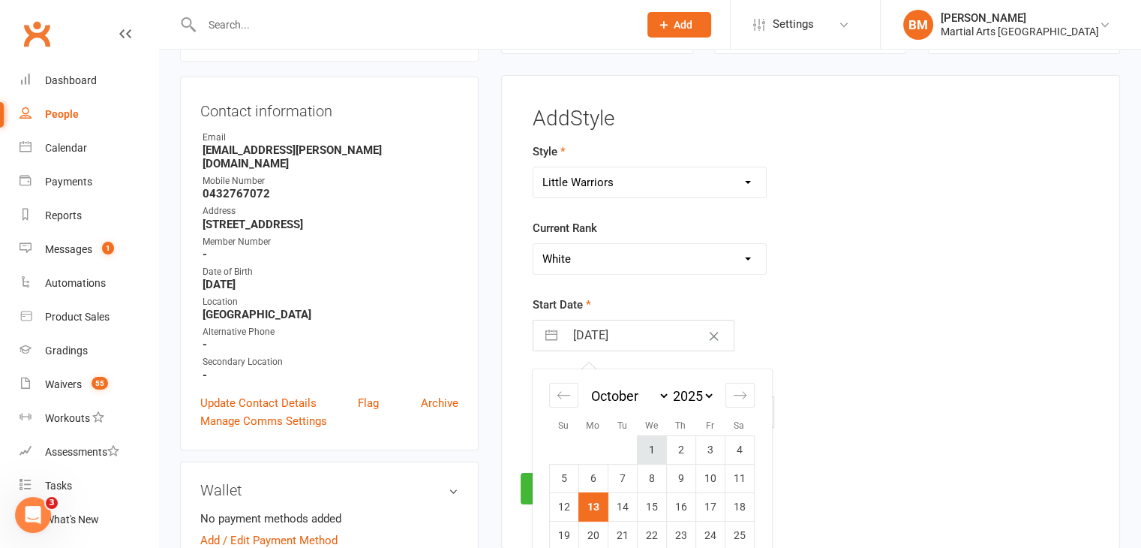
click at [651, 450] on td "1" at bounding box center [651, 449] width 29 height 29
type input "01 Oct 2025"
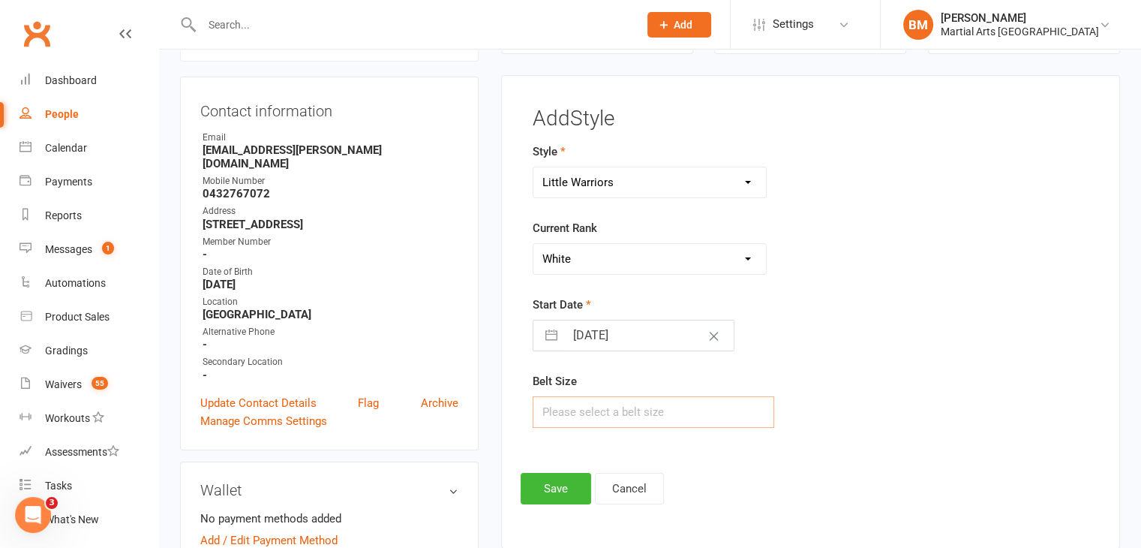
click at [596, 418] on input "text" at bounding box center [654, 412] width 242 height 32
type input "1"
click at [537, 496] on button "Save" at bounding box center [556, 489] width 71 height 32
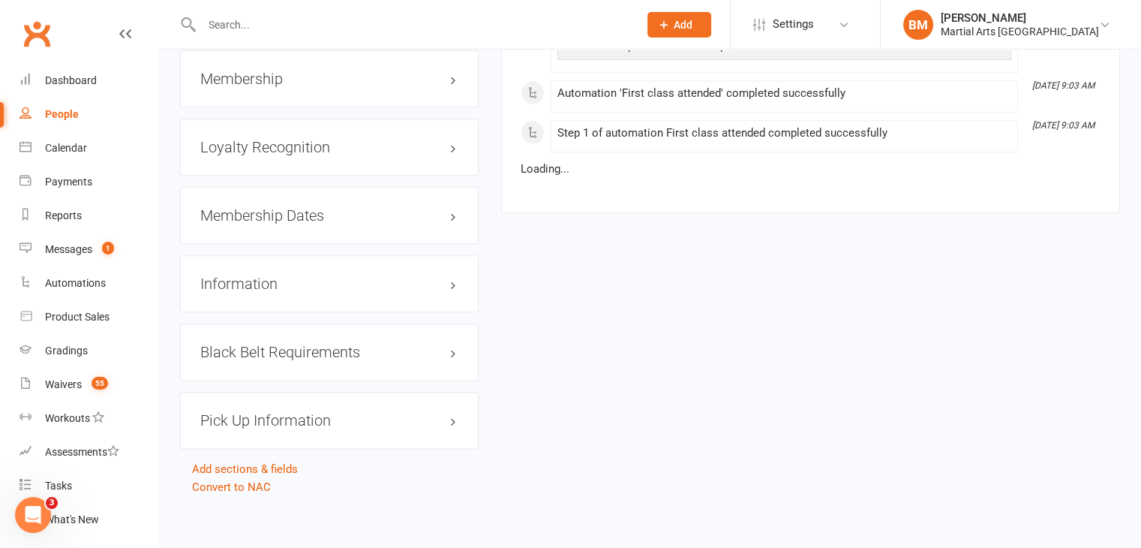
scroll to position [1773, 0]
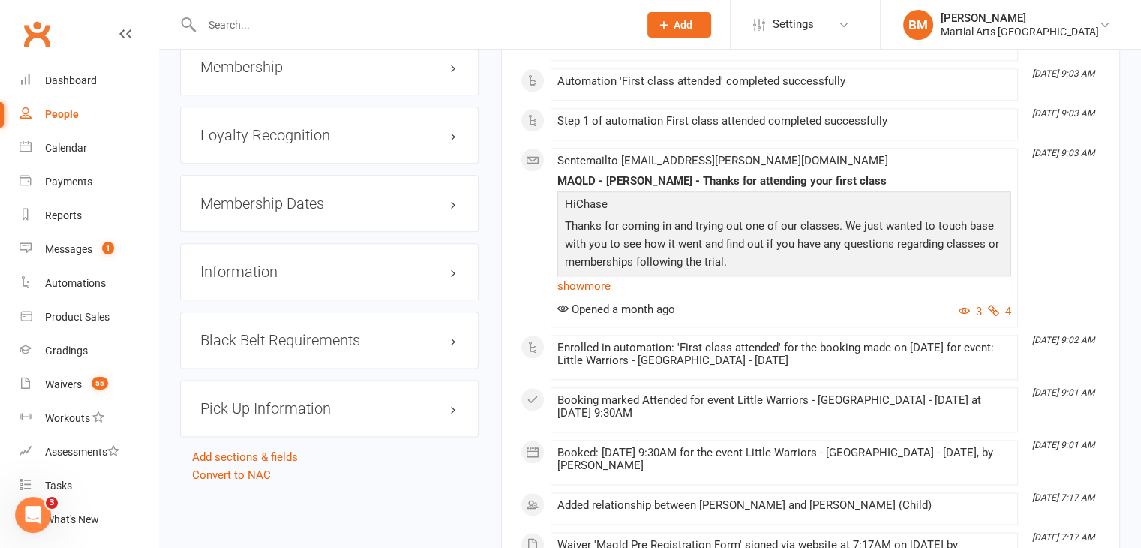
click at [280, 62] on div "Membership" at bounding box center [329, 66] width 299 height 57
click at [265, 59] on h3 "Membership" at bounding box center [329, 67] width 258 height 17
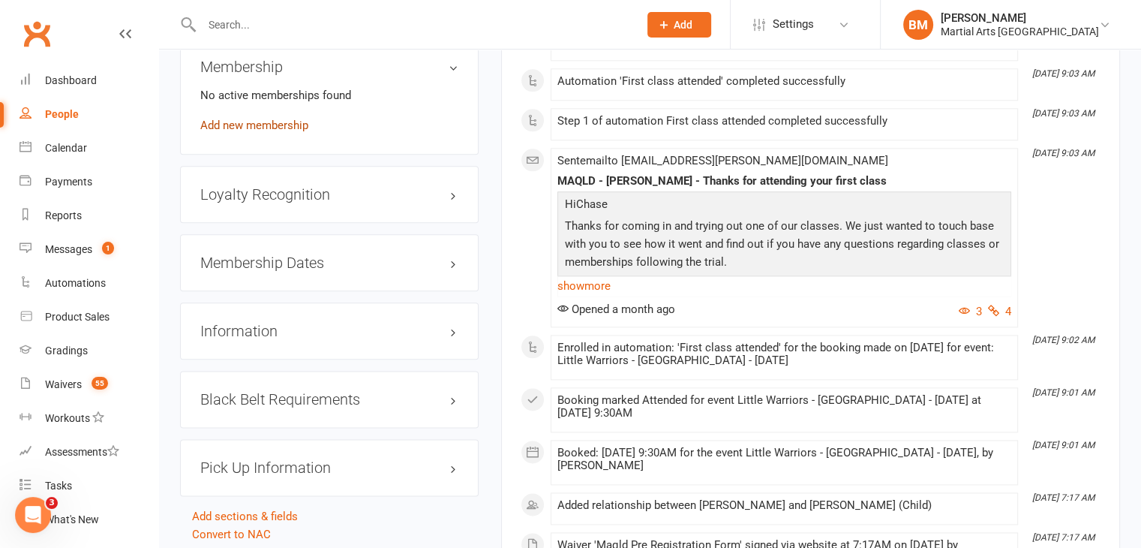
click at [271, 119] on link "Add new membership" at bounding box center [254, 126] width 108 height 14
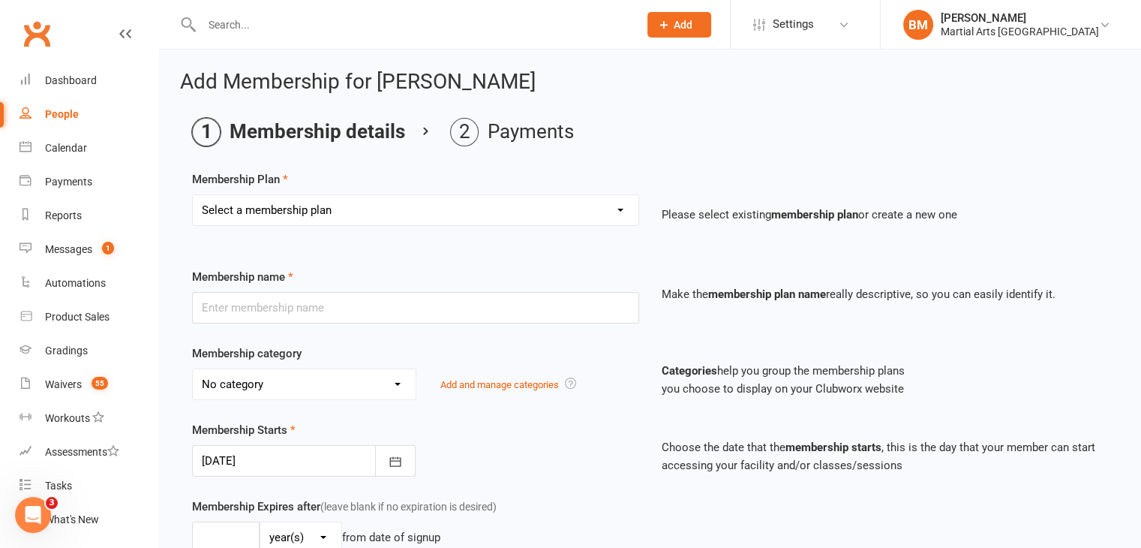
click at [281, 219] on select "Select a membership plan Create new Membership Plan 1 day per week 2 days per w…" at bounding box center [416, 210] width 446 height 30
select select "1"
click at [193, 195] on select "Select a membership plan Create new Membership Plan 1 day per week 2 days per w…" at bounding box center [416, 210] width 446 height 30
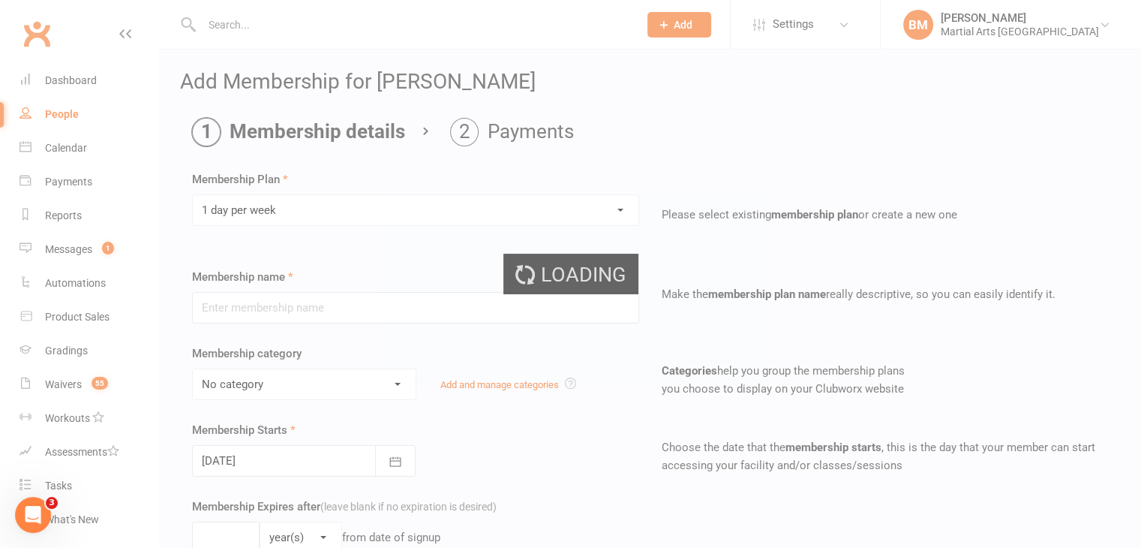
type input "1 day per week"
select select "3"
type input "0"
type input "1"
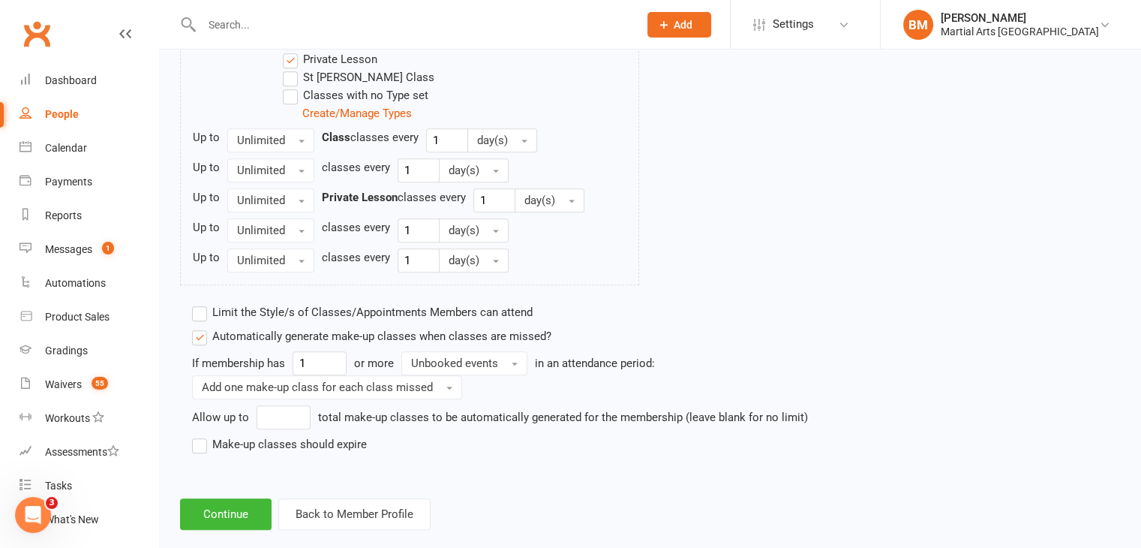
scroll to position [1097, 0]
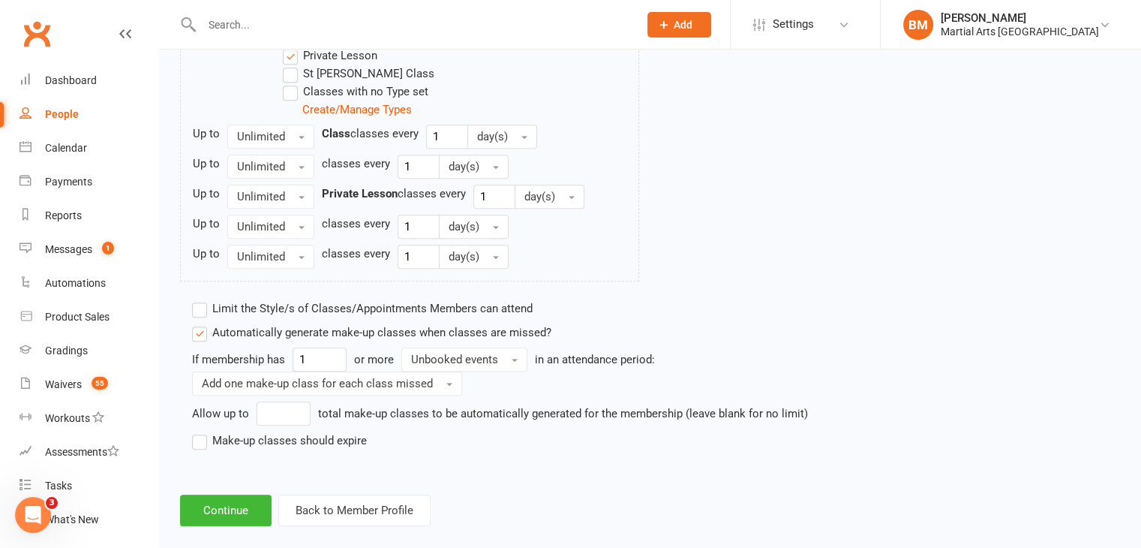
click at [333, 306] on label "Limit the Style/s of Classes/Appointments Members can attend" at bounding box center [362, 308] width 341 height 18
click at [202, 299] on input "Limit the Style/s of Classes/Appointments Members can attend" at bounding box center [197, 299] width 10 height 0
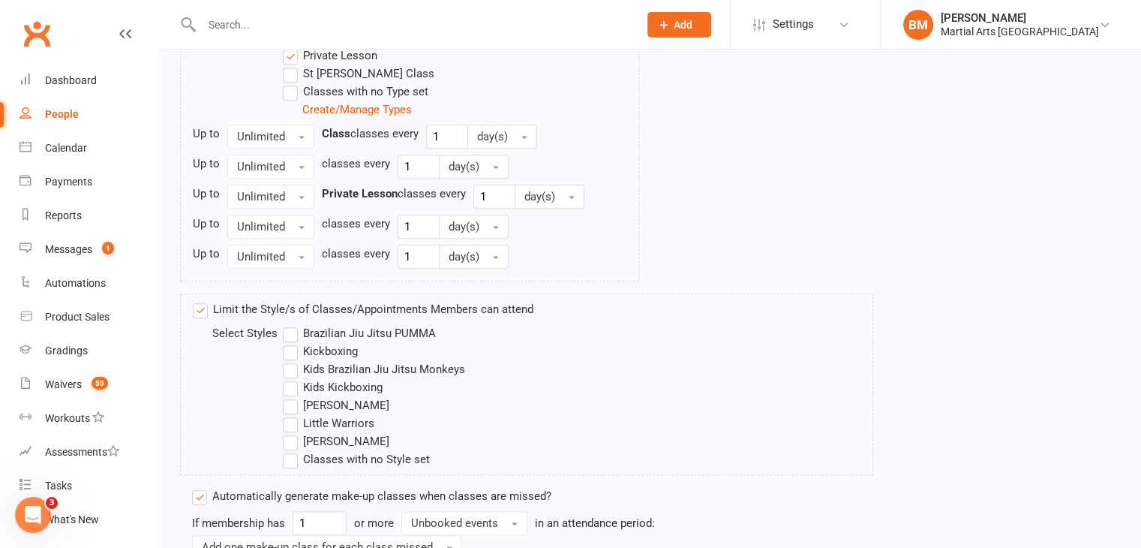
click at [296, 422] on label "Little Warriors" at bounding box center [329, 423] width 92 height 18
click at [293, 414] on input "Little Warriors" at bounding box center [288, 414] width 10 height 0
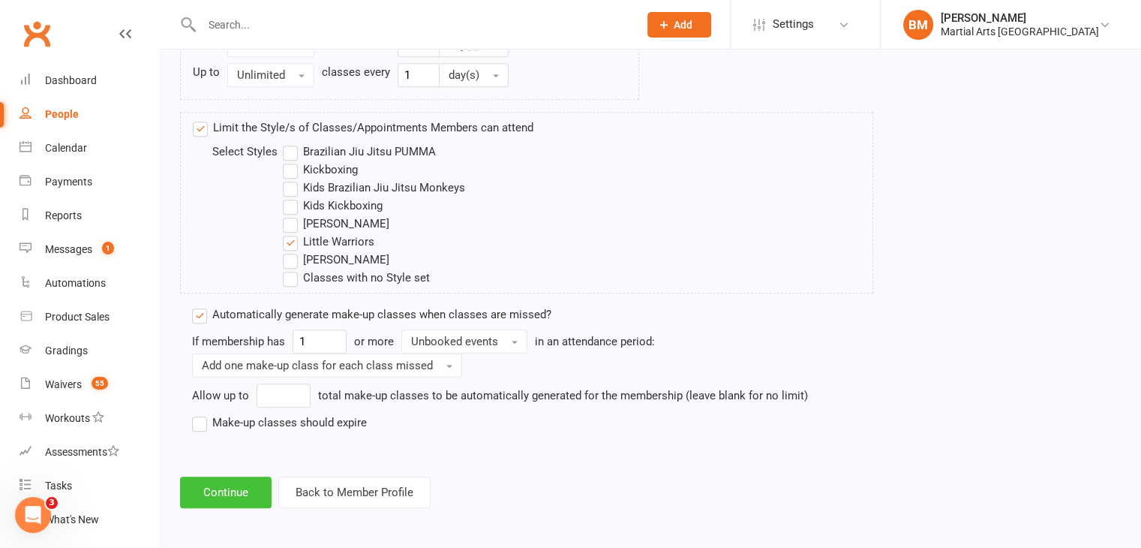
click at [233, 487] on button "Continue" at bounding box center [226, 492] width 92 height 32
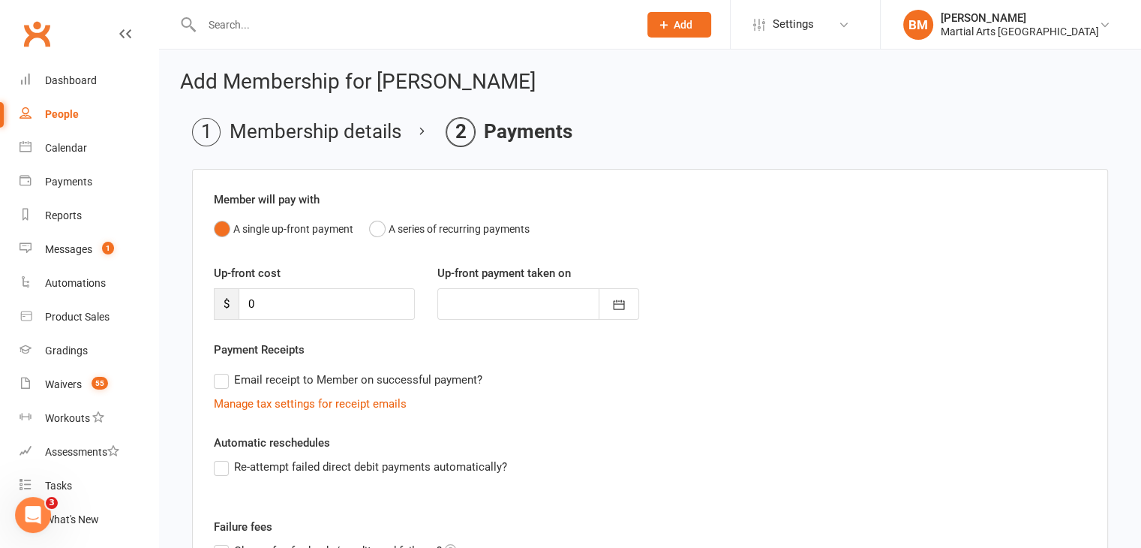
scroll to position [209, 0]
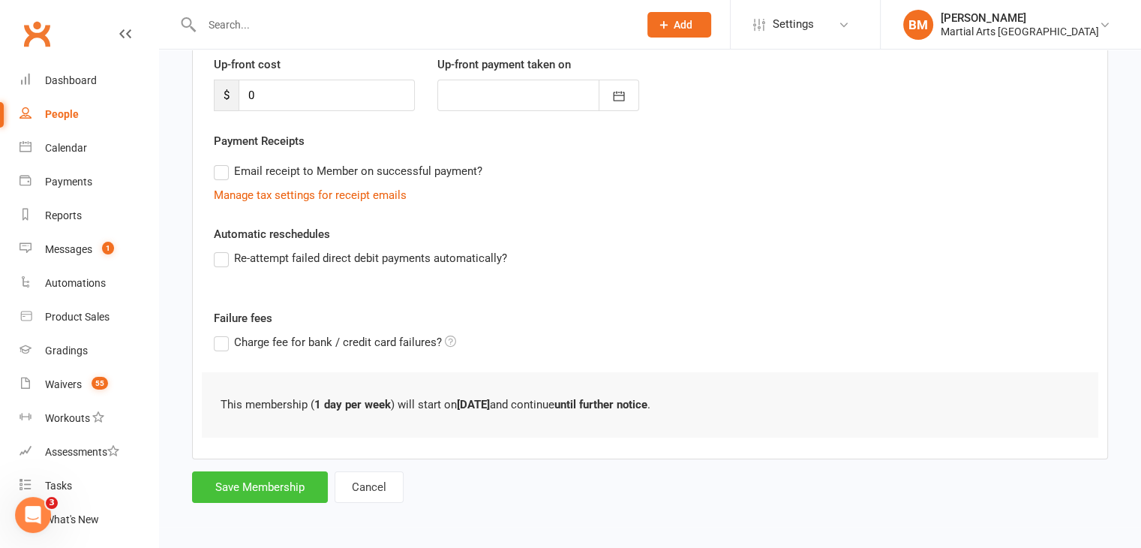
click at [230, 485] on button "Save Membership" at bounding box center [260, 487] width 136 height 32
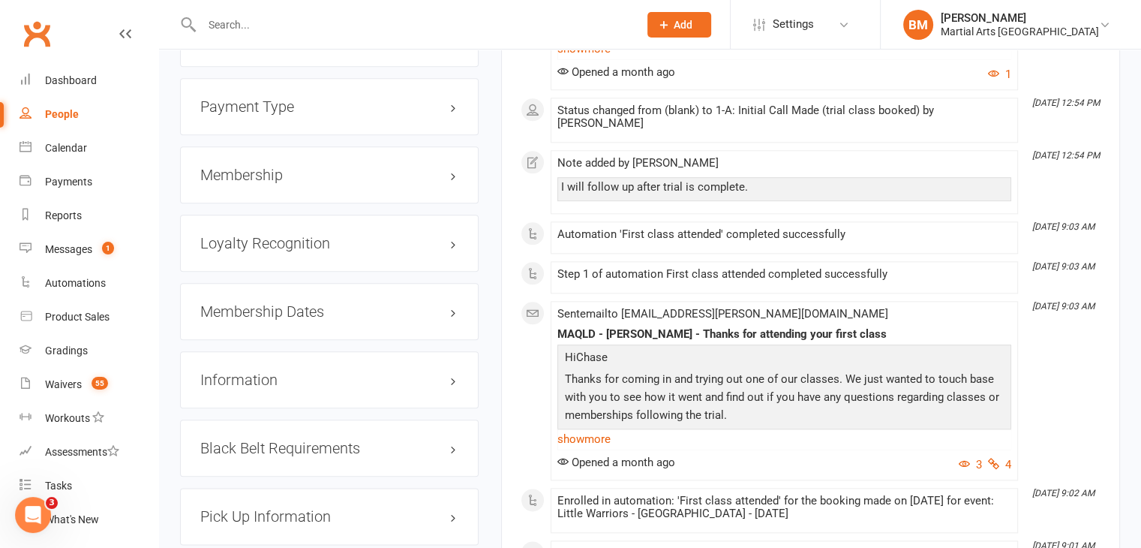
scroll to position [1704, 0]
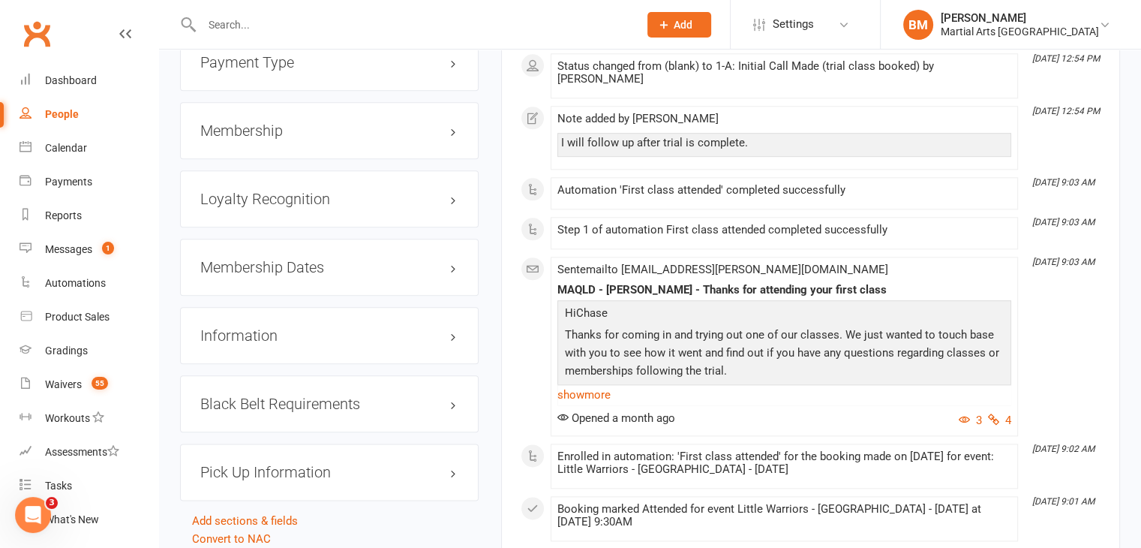
click at [322, 200] on div "Loyalty Recognition edit" at bounding box center [329, 198] width 299 height 57
click at [315, 194] on div "Loyalty Recognition edit" at bounding box center [329, 198] width 299 height 57
click at [299, 191] on h3 "Loyalty Recognition edit" at bounding box center [329, 199] width 258 height 17
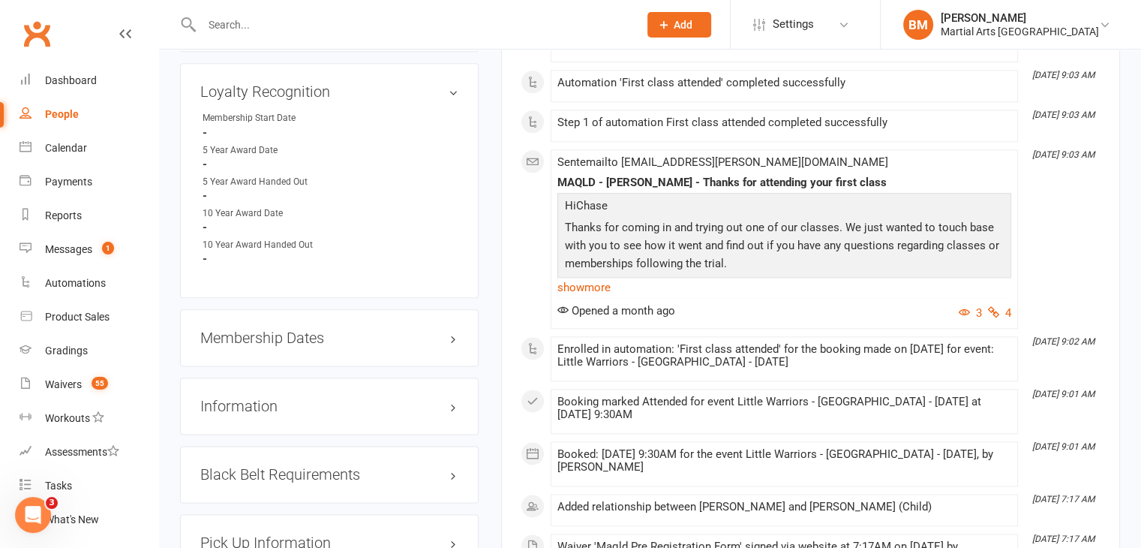
scroll to position [1803, 0]
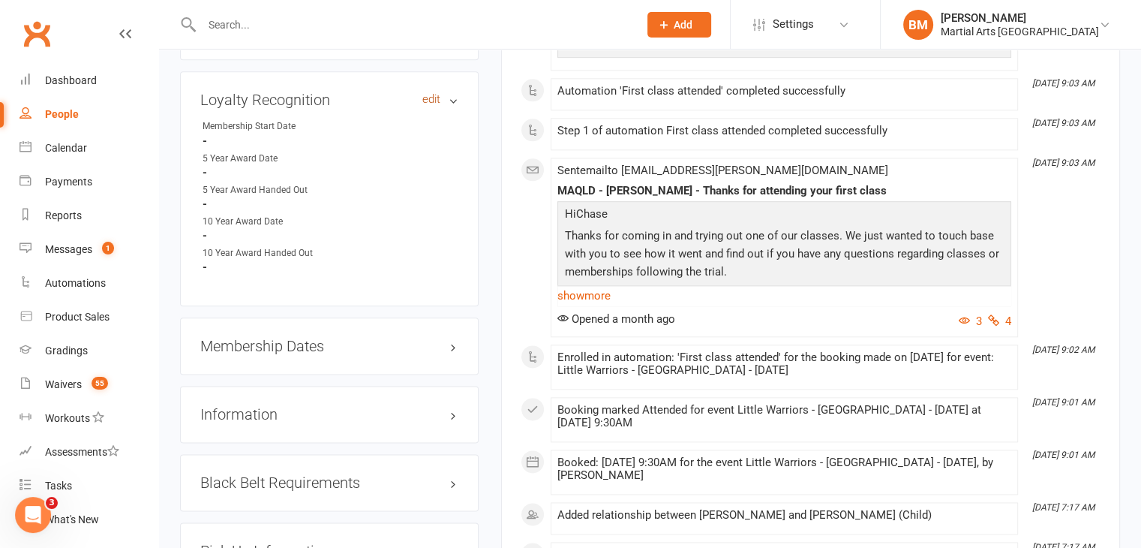
click at [433, 93] on link "edit" at bounding box center [431, 99] width 18 height 13
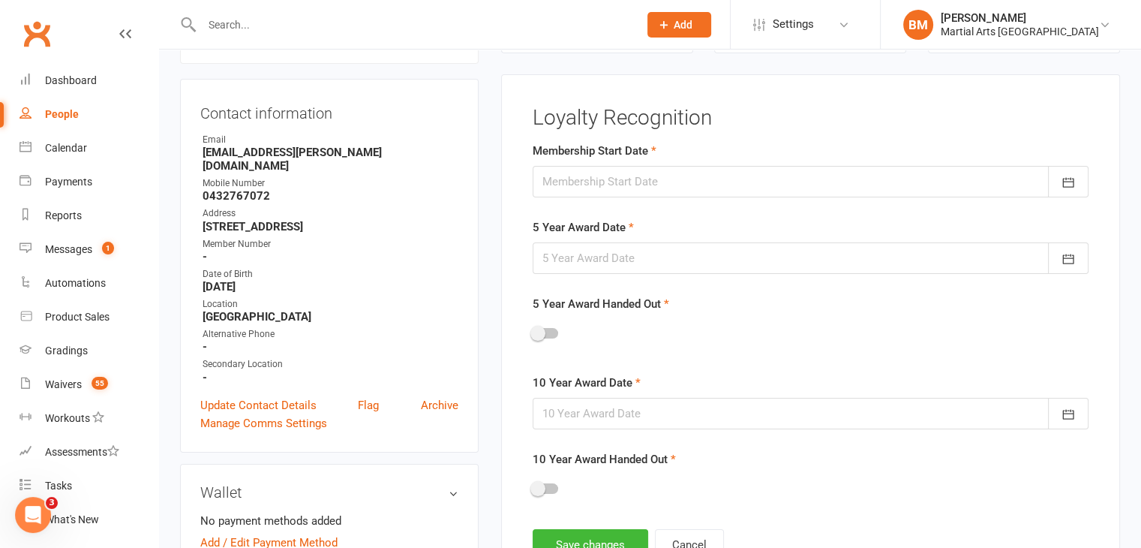
scroll to position [128, 0]
click at [638, 186] on div at bounding box center [811, 183] width 556 height 32
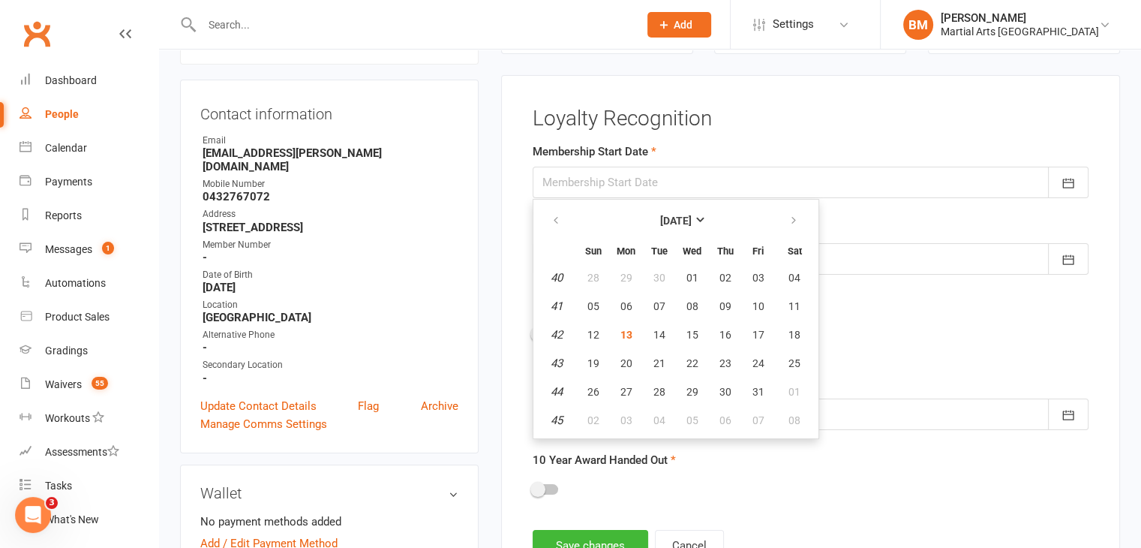
click at [538, 214] on th at bounding box center [557, 220] width 38 height 33
click at [563, 218] on button "button" at bounding box center [557, 220] width 32 height 27
click at [789, 301] on span "13" at bounding box center [794, 306] width 12 height 12
type input "13 Sep 2025"
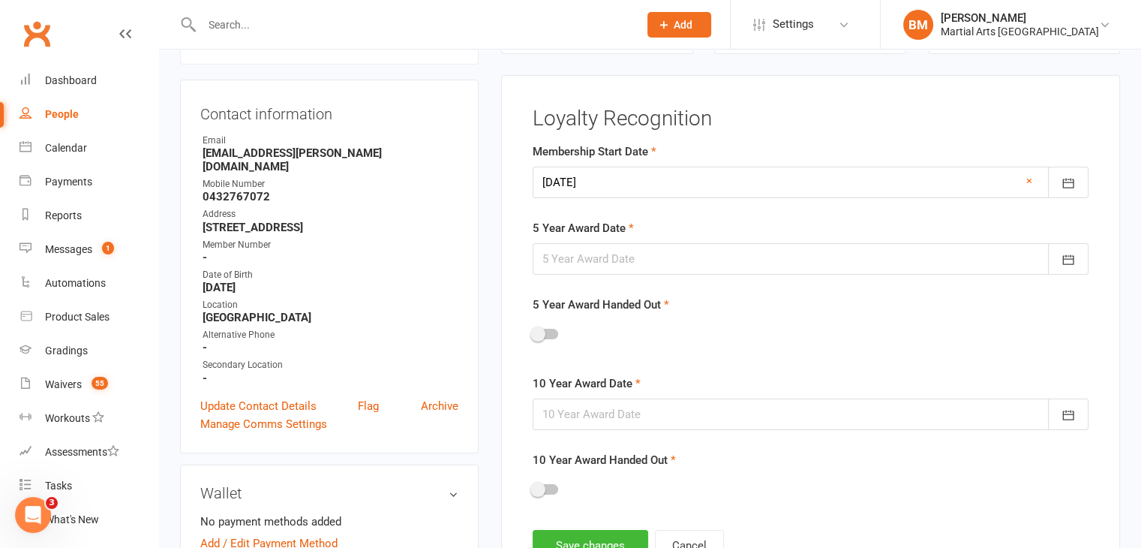
click at [691, 260] on div at bounding box center [811, 259] width 556 height 32
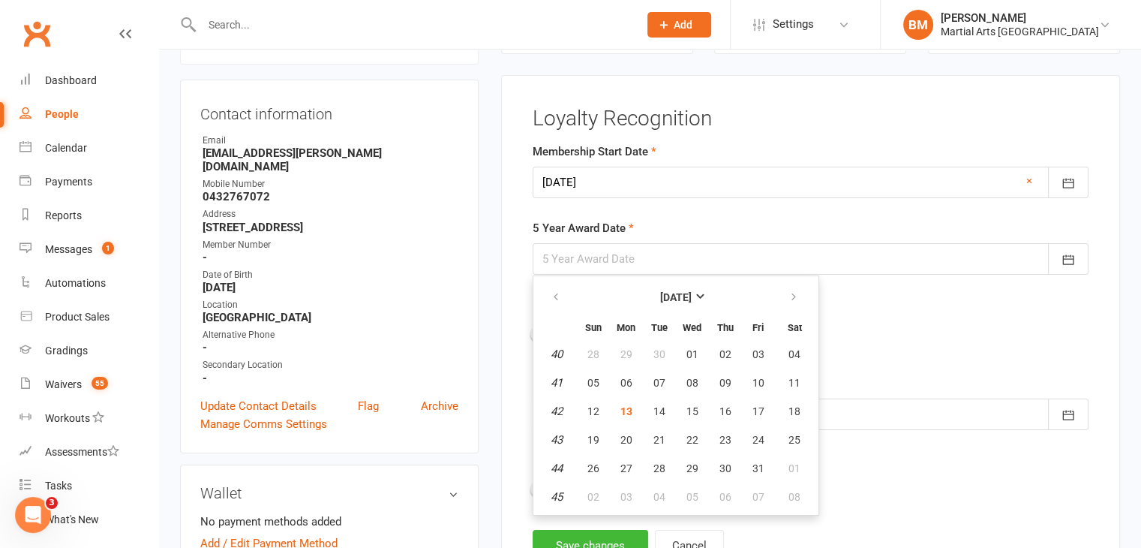
click at [691, 260] on div at bounding box center [811, 259] width 556 height 32
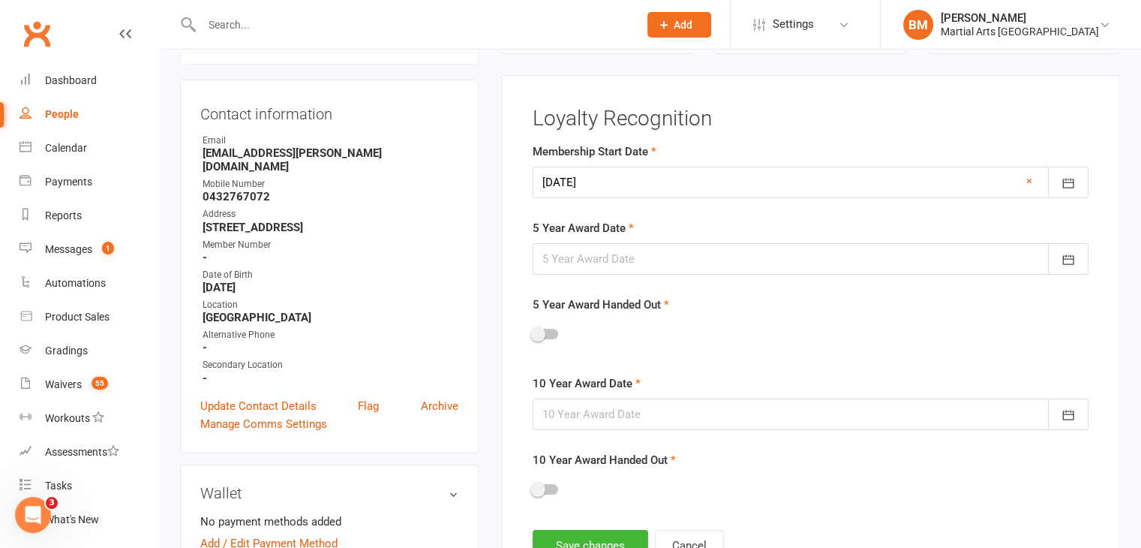
click at [653, 267] on div at bounding box center [811, 259] width 556 height 32
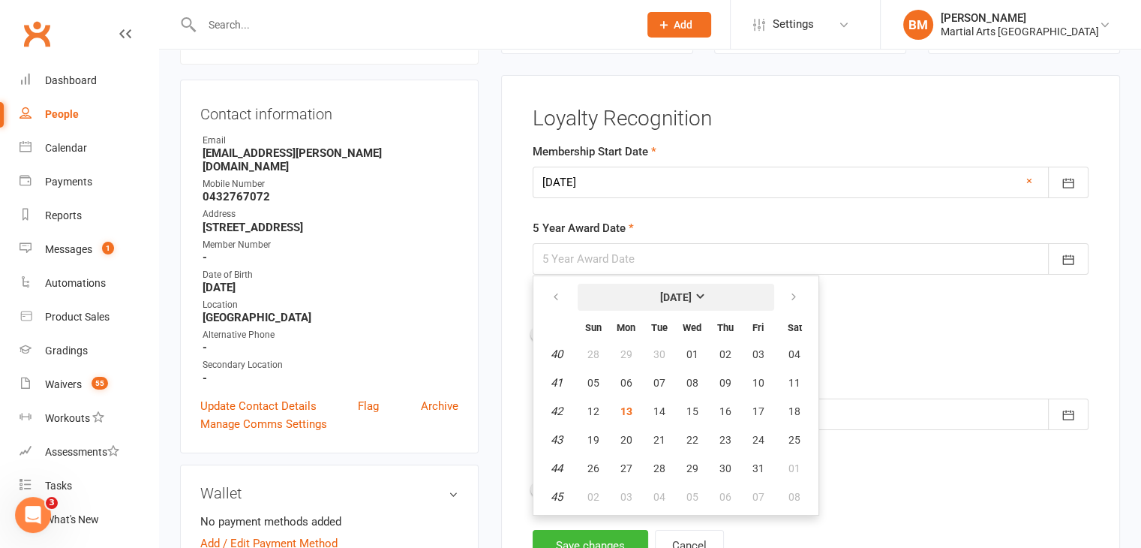
click at [690, 294] on strong "[DATE]" at bounding box center [676, 297] width 32 height 12
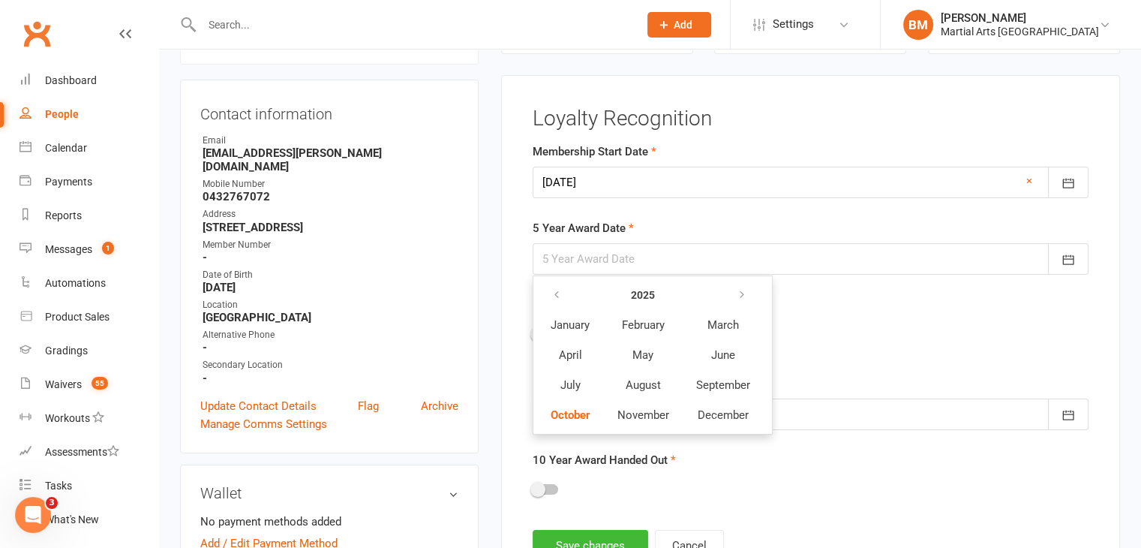
click at [690, 294] on th at bounding box center [723, 295] width 80 height 29
click at [640, 292] on strong "2025" at bounding box center [643, 295] width 24 height 12
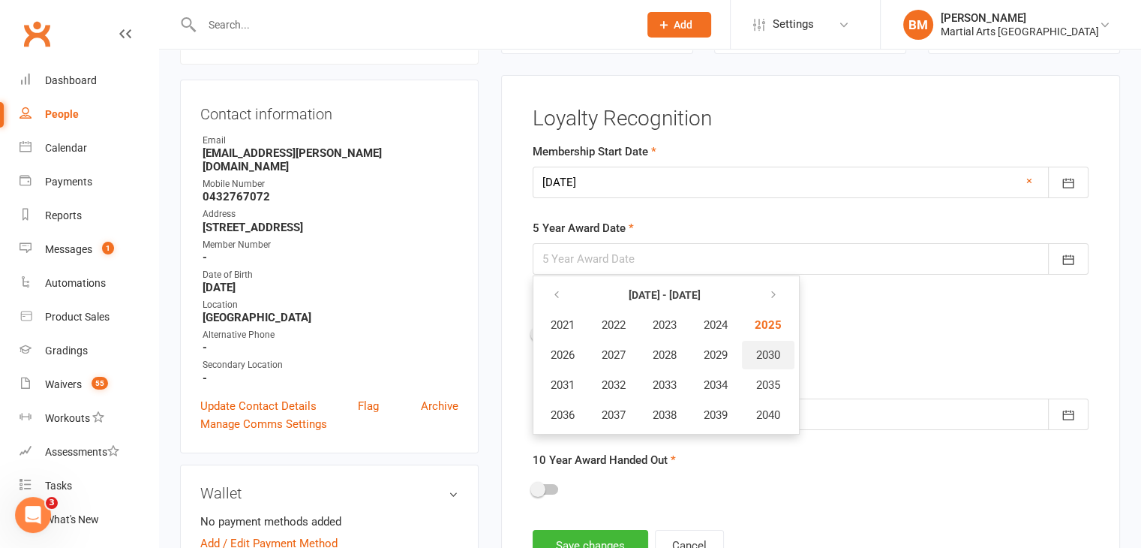
click at [764, 352] on span "2030" at bounding box center [768, 355] width 24 height 14
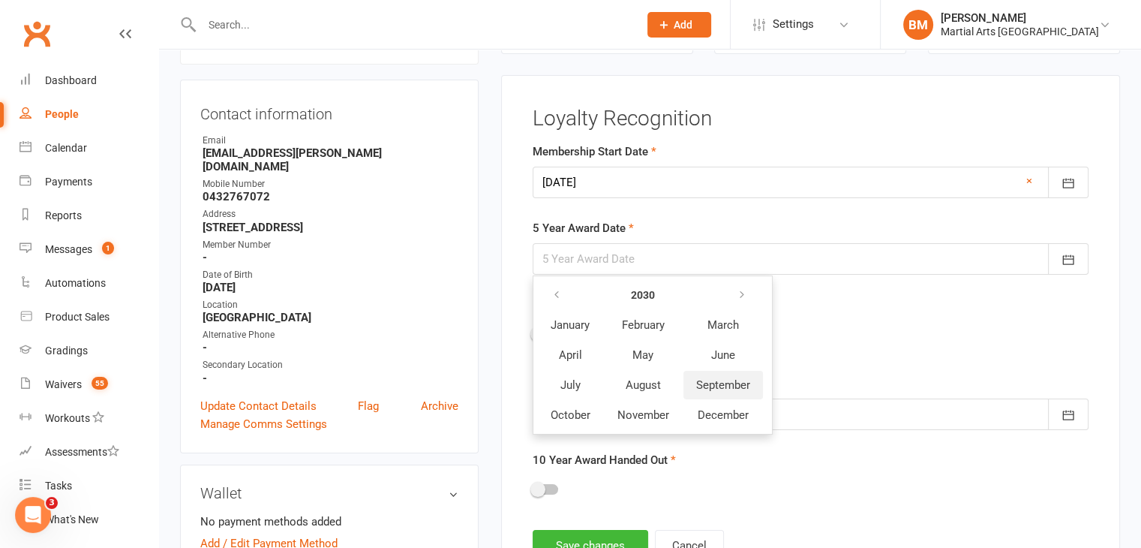
click at [725, 387] on span "September" at bounding box center [723, 385] width 54 height 14
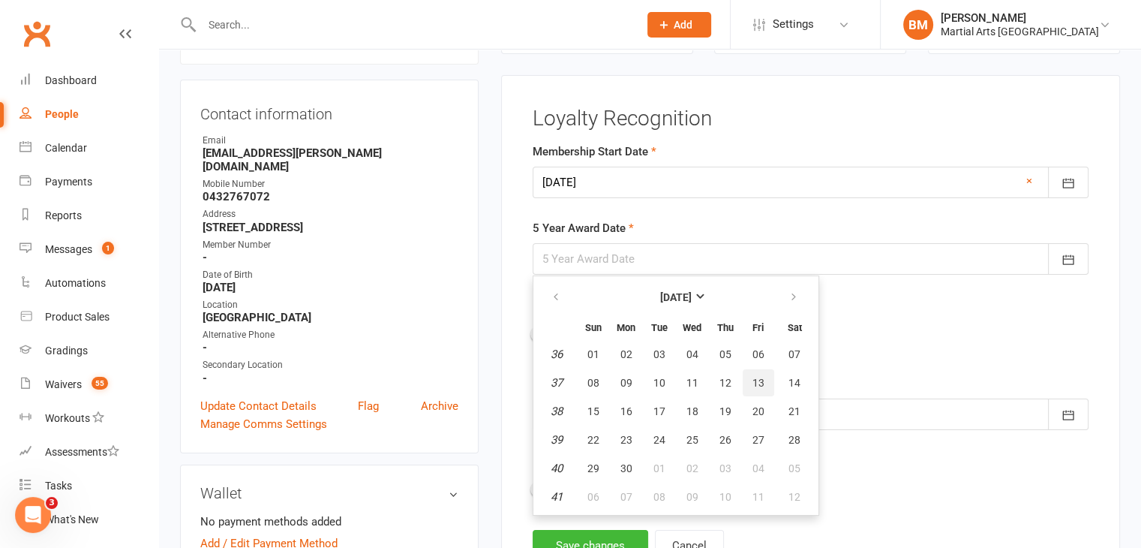
click at [761, 384] on button "13" at bounding box center [759, 382] width 32 height 27
type input "13 Sep 2030"
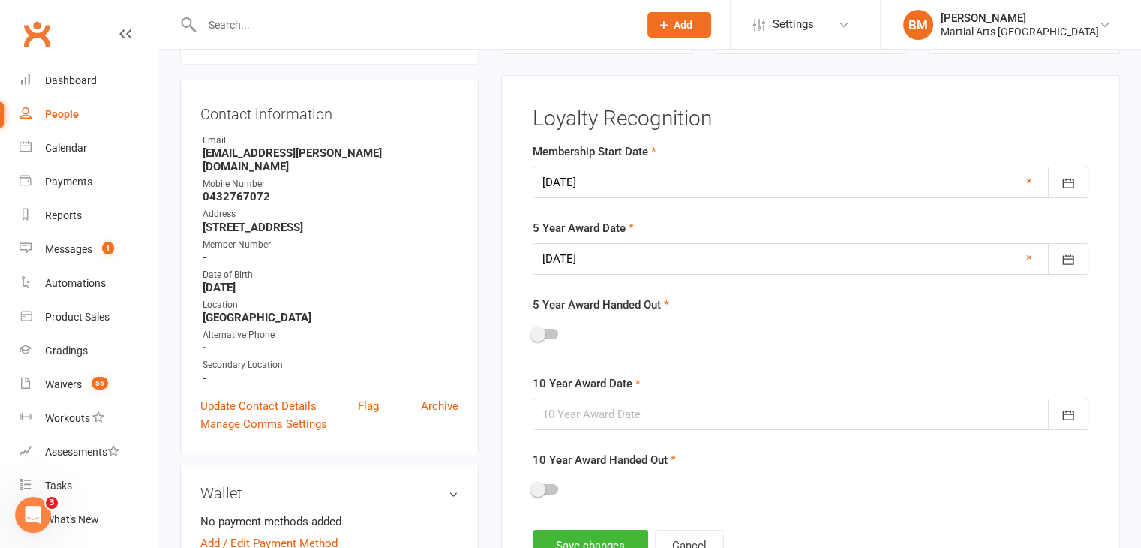
click at [633, 422] on div at bounding box center [811, 414] width 556 height 32
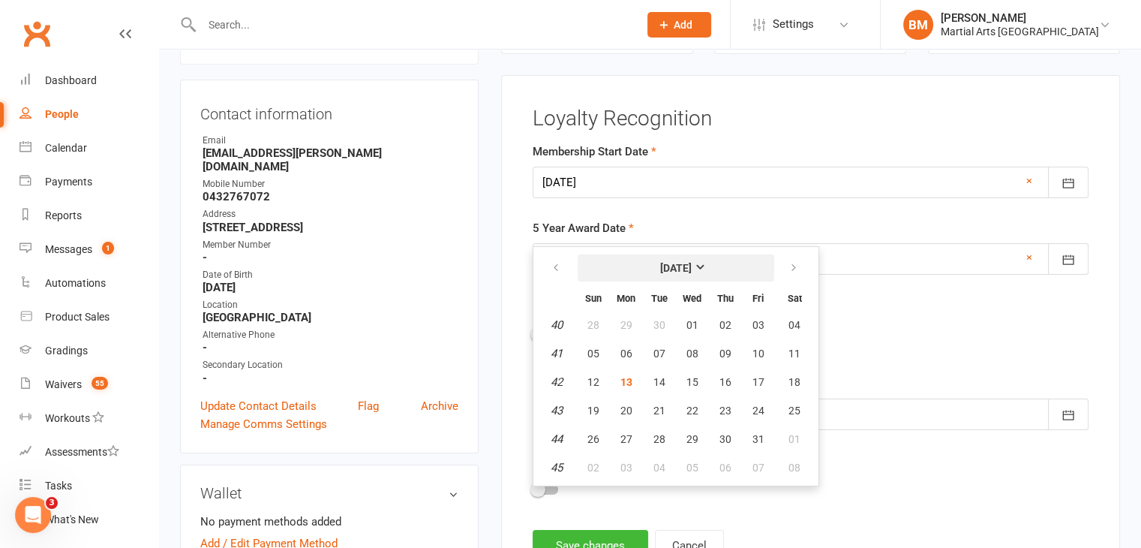
click at [675, 262] on strong "[DATE]" at bounding box center [676, 268] width 32 height 12
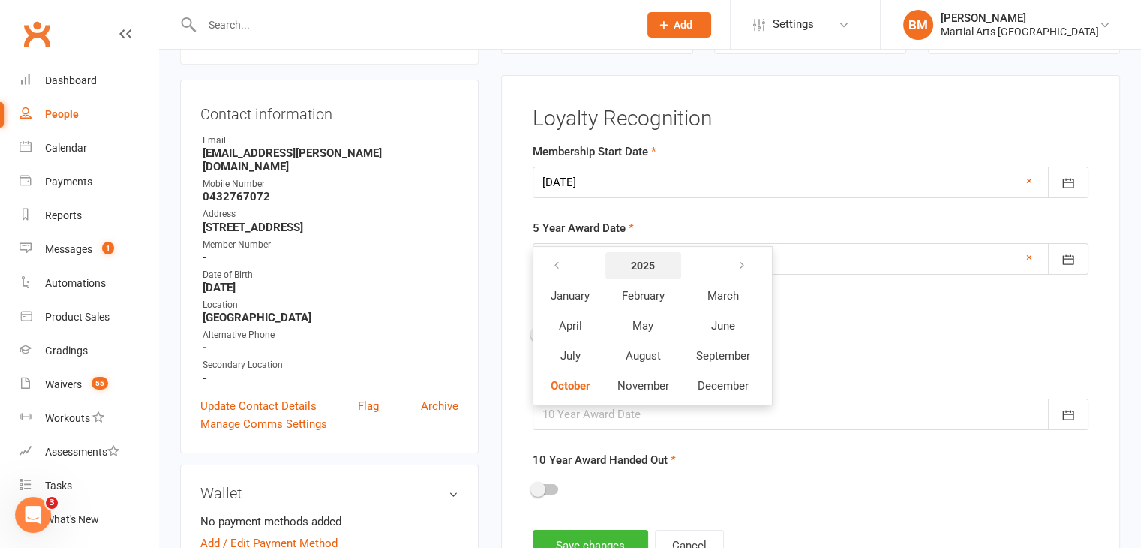
click at [675, 260] on button "2025" at bounding box center [643, 265] width 76 height 27
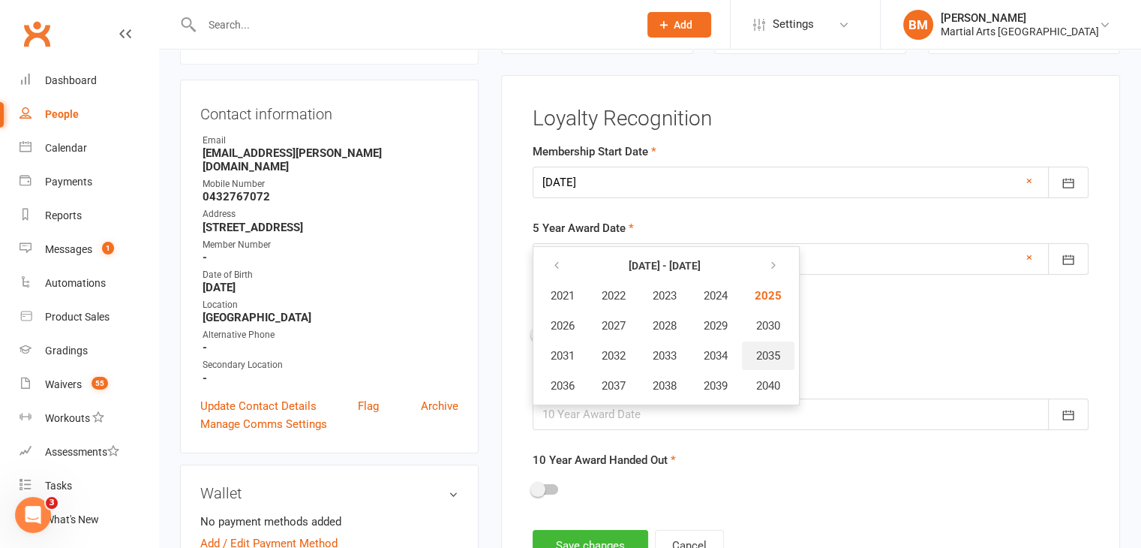
click at [774, 350] on span "2035" at bounding box center [768, 356] width 24 height 14
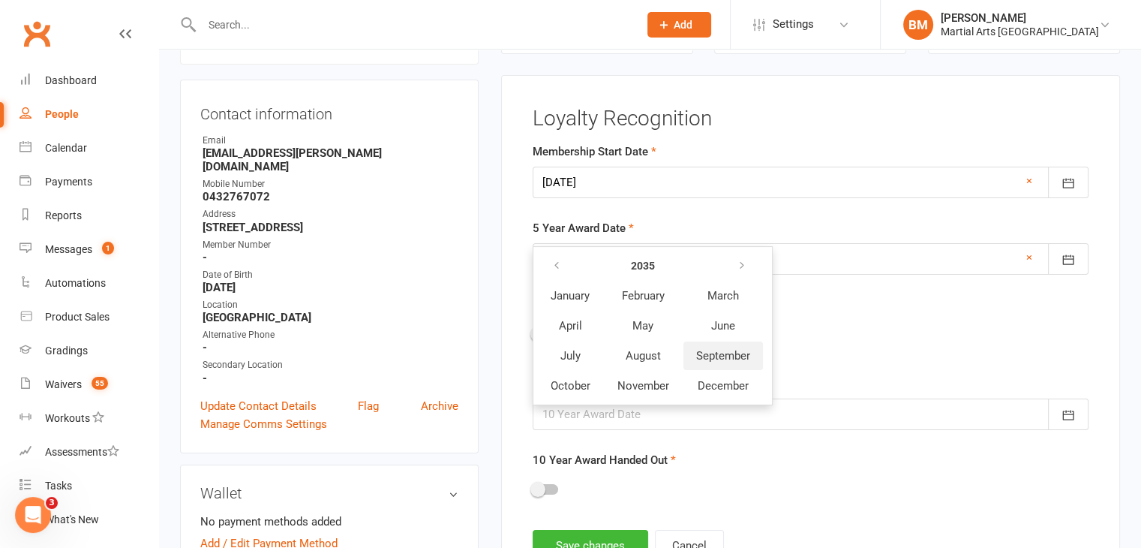
click at [706, 342] on button "September" at bounding box center [723, 355] width 80 height 29
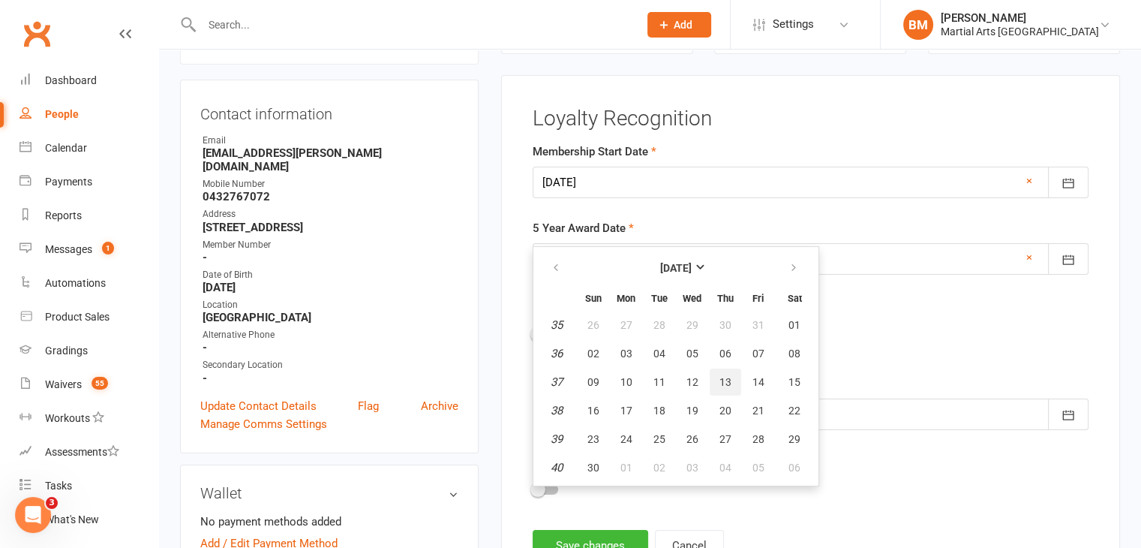
click at [711, 376] on button "13" at bounding box center [726, 381] width 32 height 27
type input "13 Sep 2035"
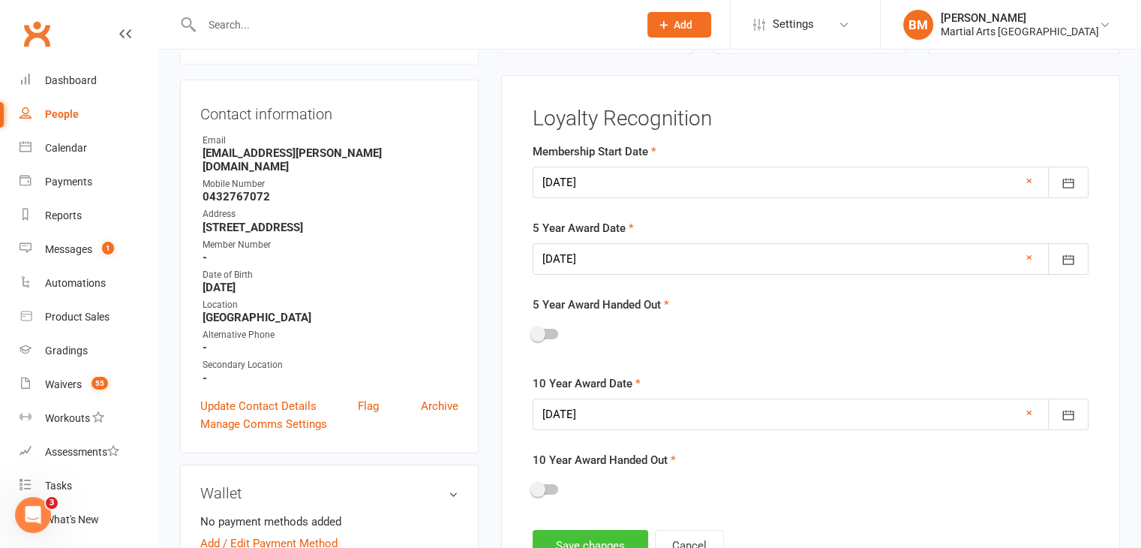
click at [602, 532] on button "Save changes" at bounding box center [591, 546] width 116 height 32
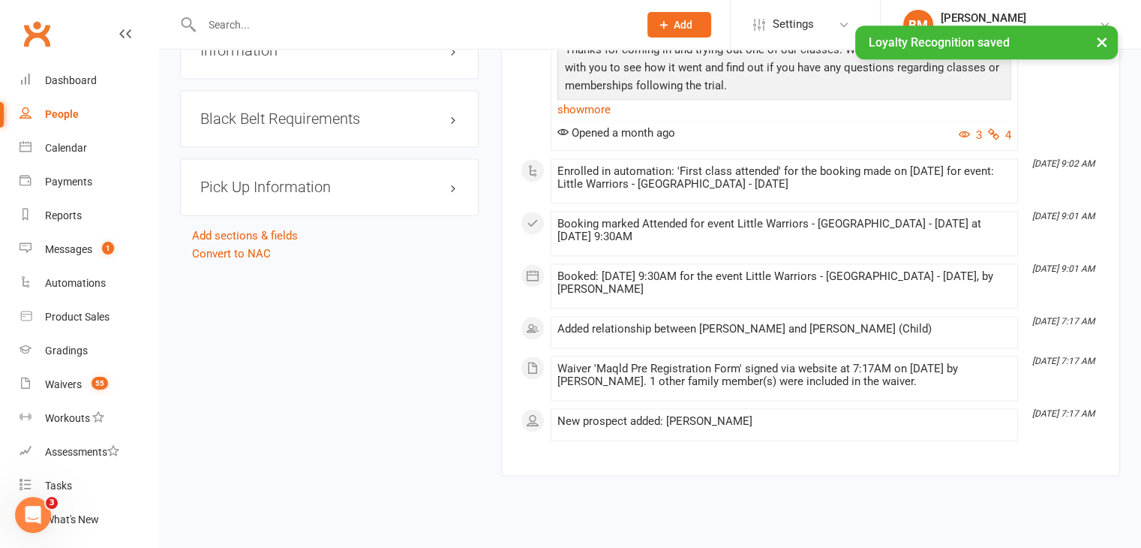
scroll to position [0, 0]
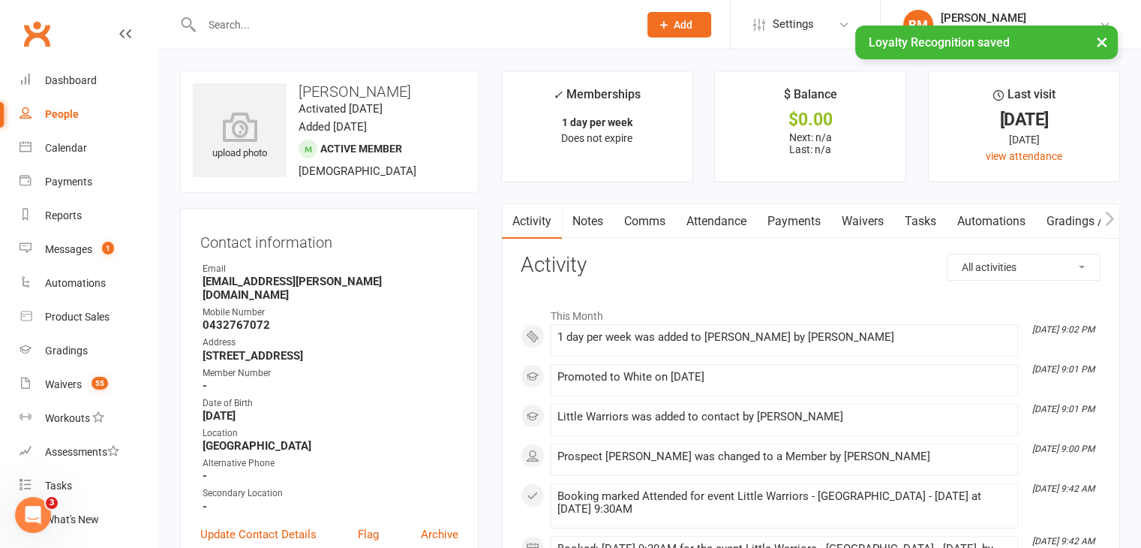
click at [720, 223] on link "Attendance" at bounding box center [716, 221] width 81 height 35
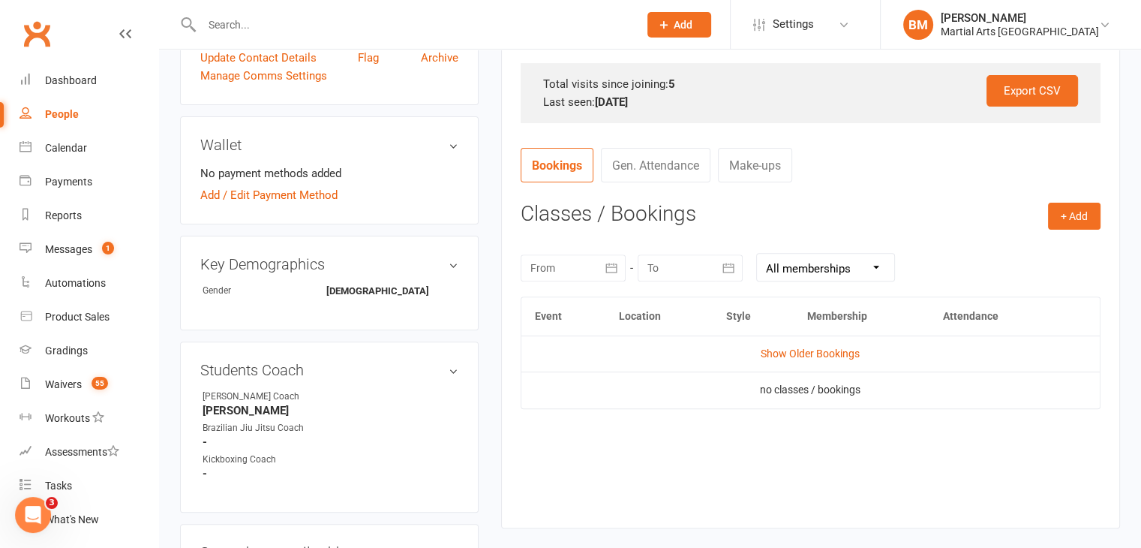
scroll to position [479, 0]
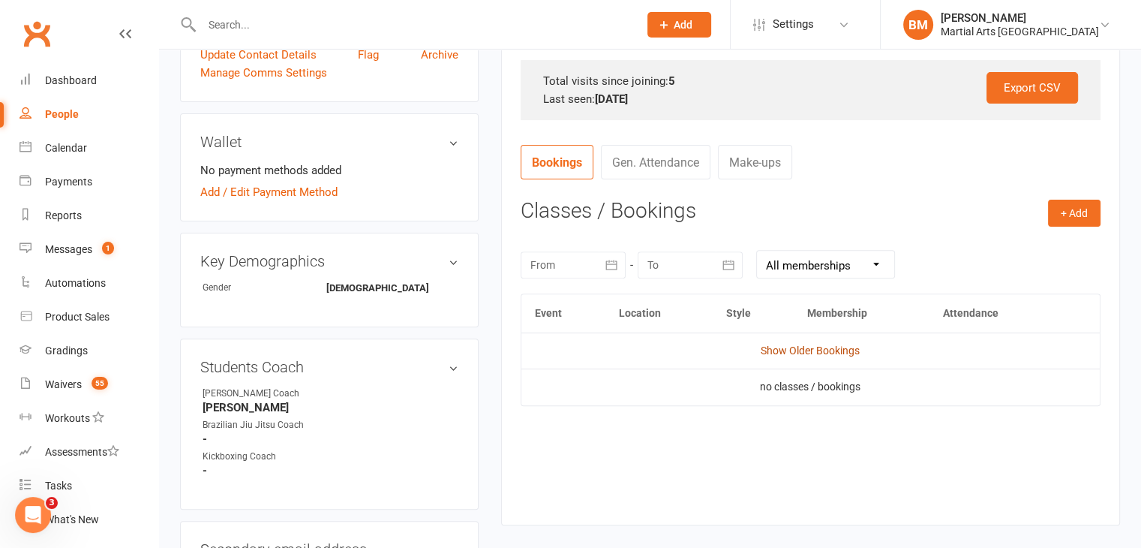
click at [794, 345] on link "Show Older Bookings" at bounding box center [810, 350] width 99 height 12
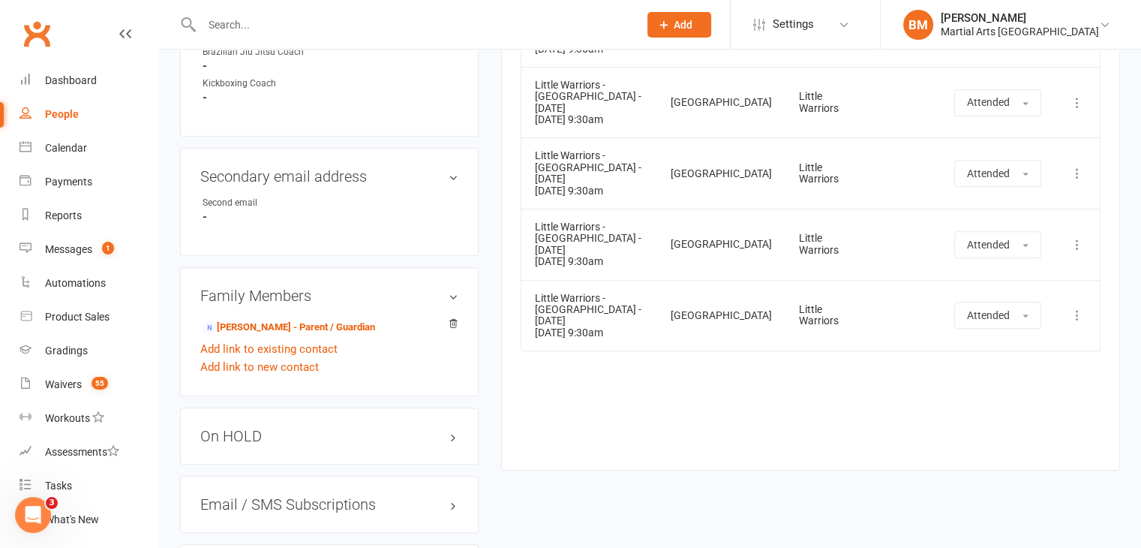
scroll to position [961, 0]
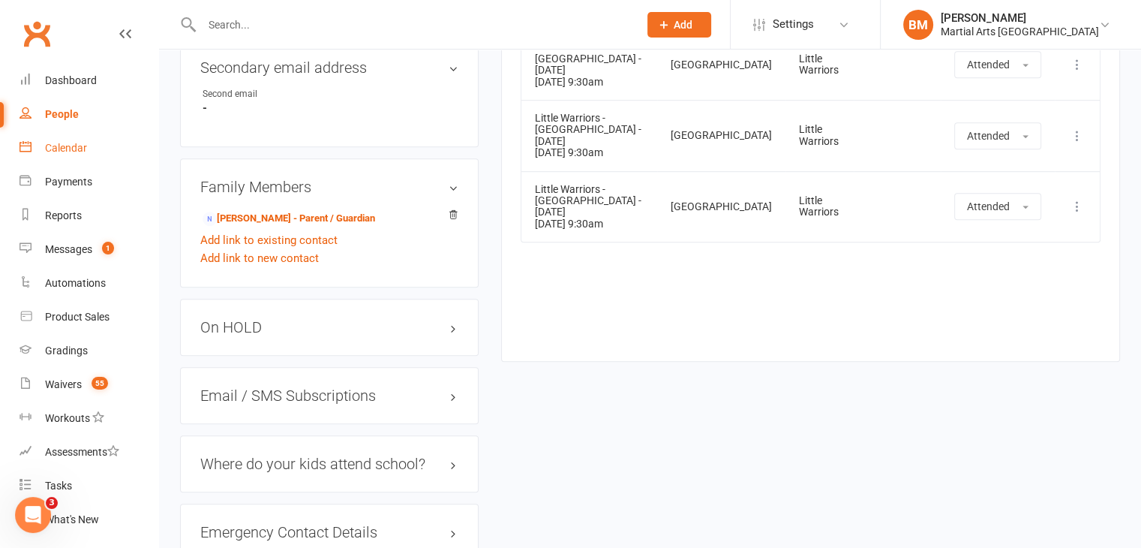
click at [76, 149] on div "Calendar" at bounding box center [66, 148] width 42 height 12
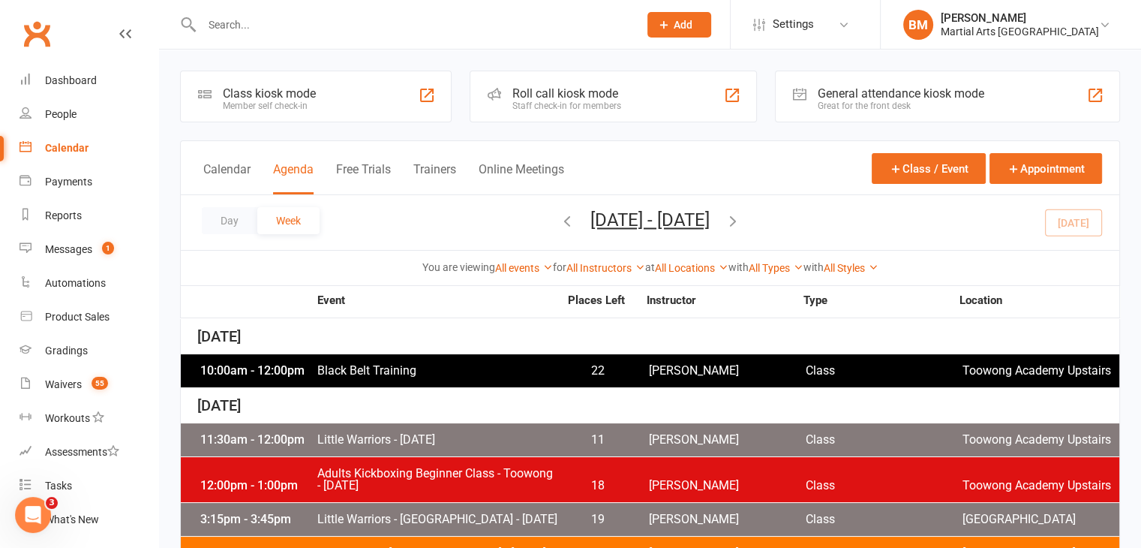
click at [602, 278] on div "You are viewing All events All events Empty events Full events Non-empty events…" at bounding box center [650, 267] width 939 height 35
click at [617, 274] on div "All Instructors Quinton Cugola Dan Nembach Courtney Vedelago Brandon McNamara K…" at bounding box center [605, 268] width 79 height 17
click at [600, 269] on link "All Instructors" at bounding box center [605, 268] width 79 height 12
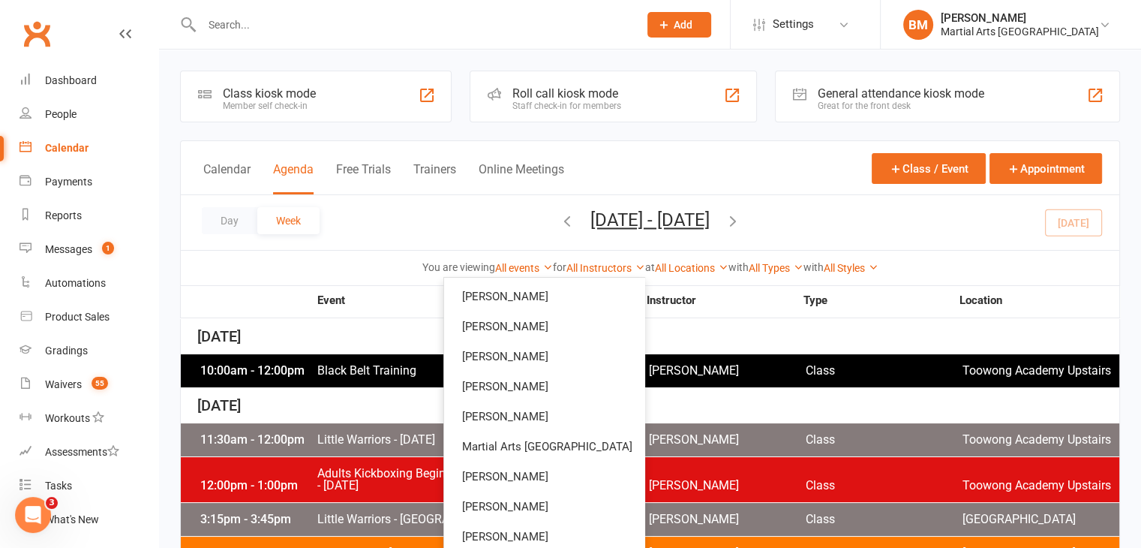
scroll to position [125, 0]
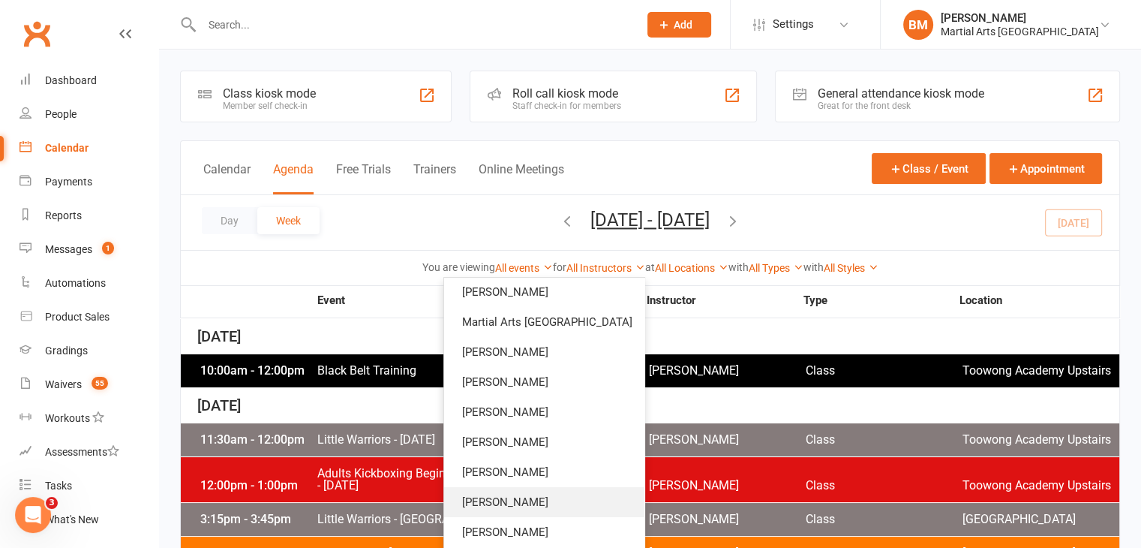
click at [542, 500] on link "[PERSON_NAME]" at bounding box center [544, 502] width 200 height 30
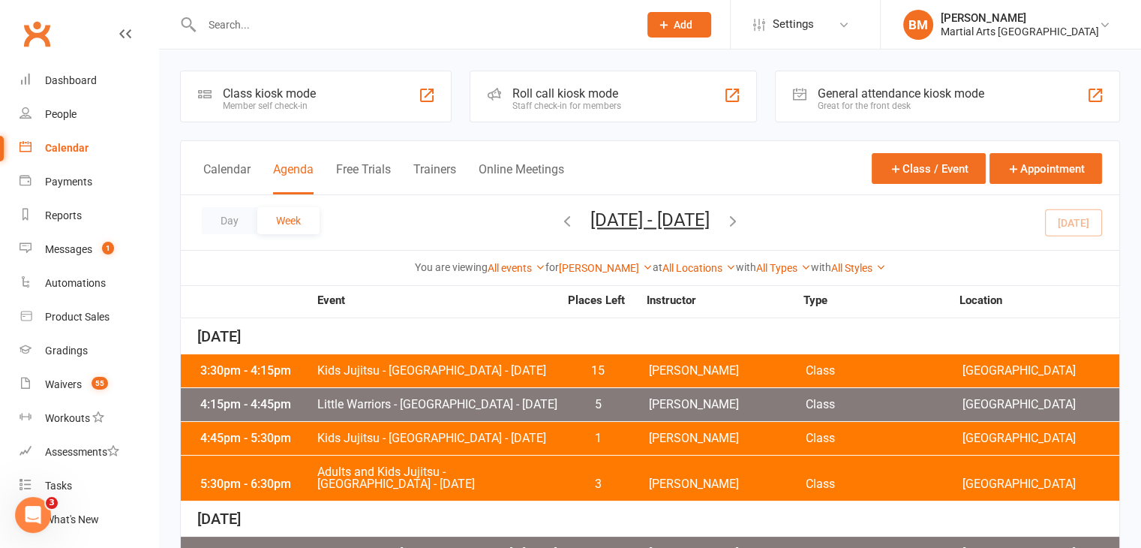
scroll to position [880, 0]
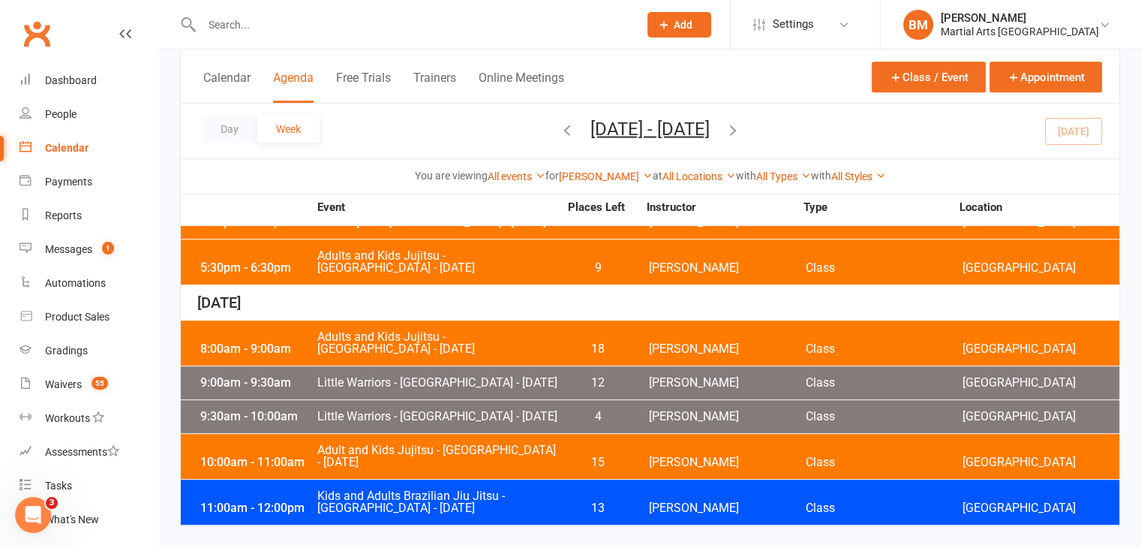
click at [389, 416] on span "Little Warriors - [GEOGRAPHIC_DATA] - [DATE]" at bounding box center [438, 416] width 242 height 12
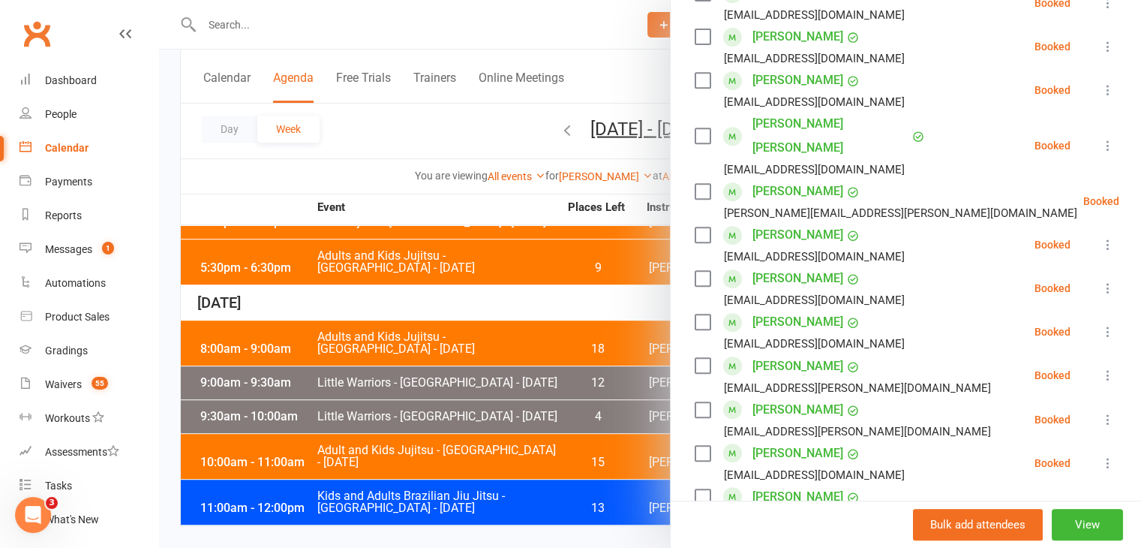
scroll to position [717, 0]
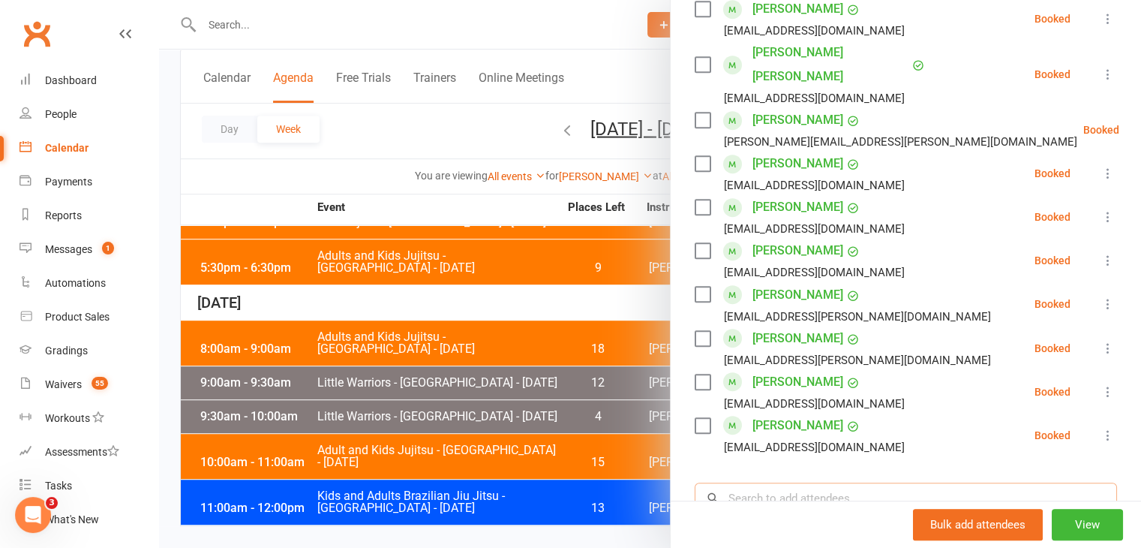
click at [765, 482] on input "search" at bounding box center [906, 498] width 422 height 32
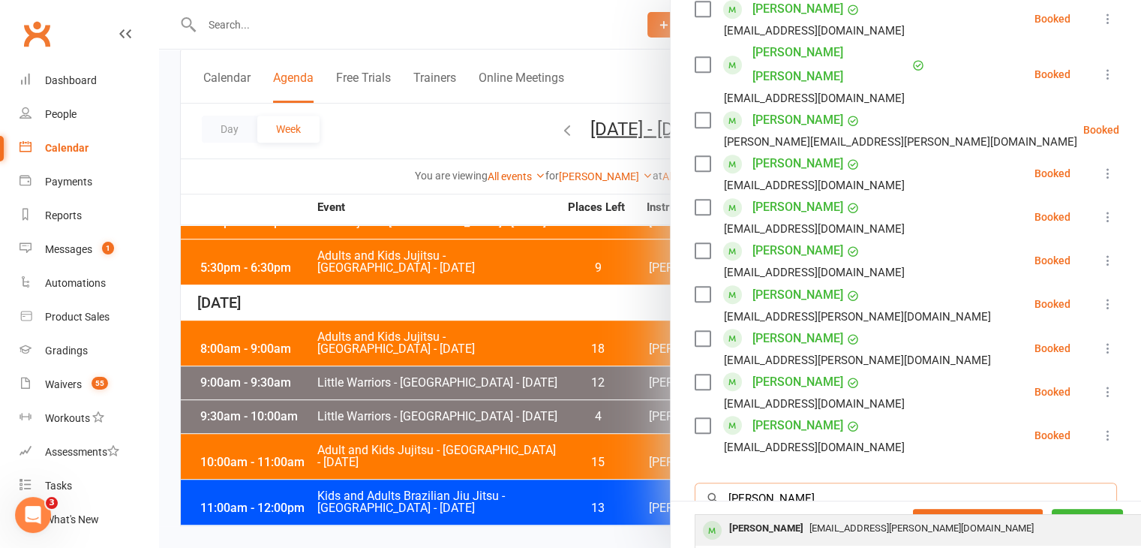
type input "Chase ponting"
click at [745, 518] on div "Chase Ponting" at bounding box center [766, 529] width 86 height 22
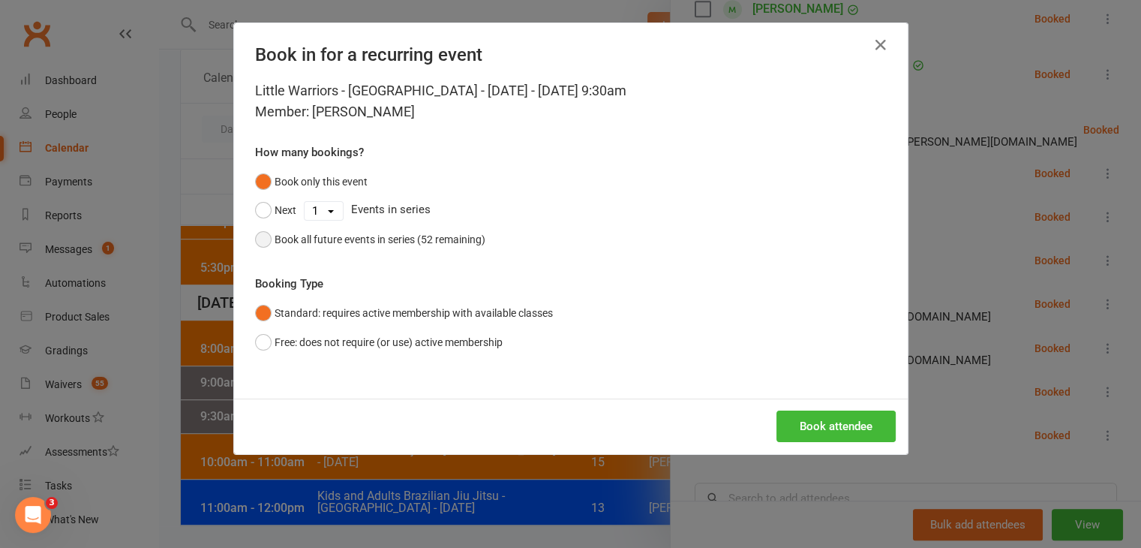
click at [388, 232] on div "Book all future events in series (52 remaining)" at bounding box center [380, 239] width 211 height 17
click at [837, 431] on button "Book attendee" at bounding box center [835, 426] width 119 height 32
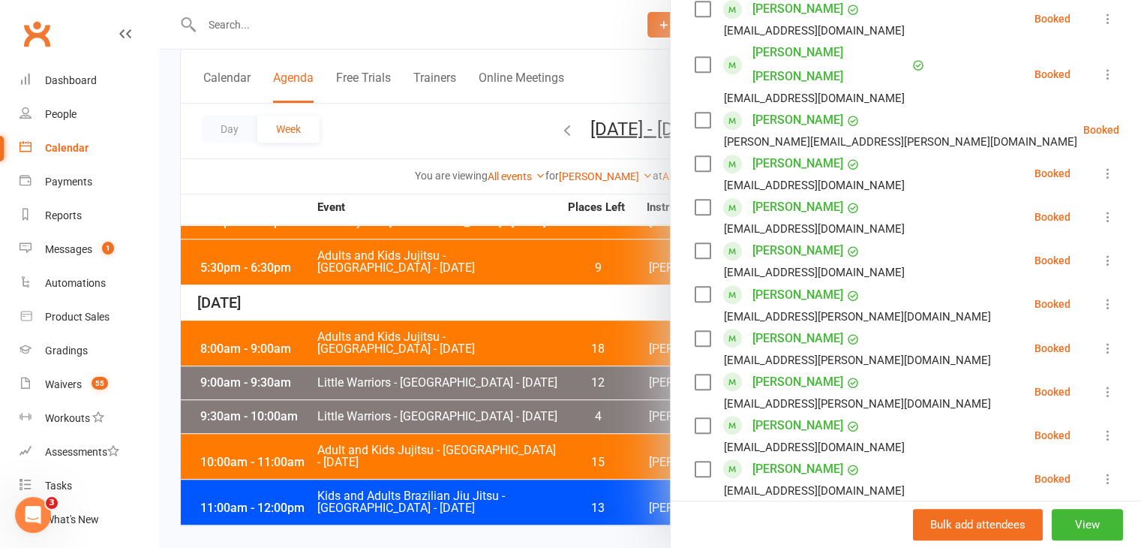
click at [243, 28] on div at bounding box center [650, 274] width 982 height 548
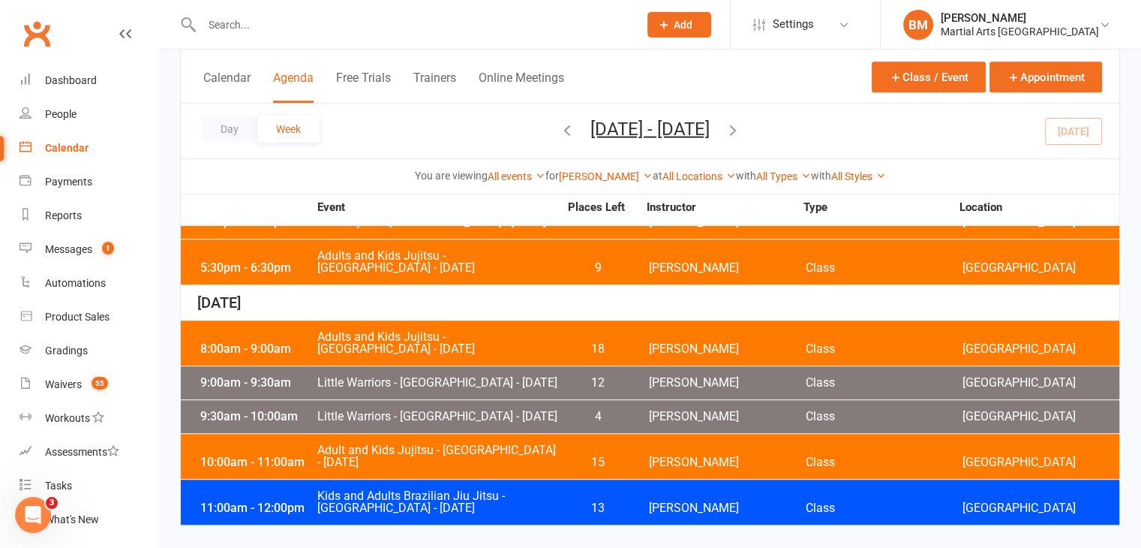
click at [224, 20] on input "text" at bounding box center [412, 24] width 431 height 21
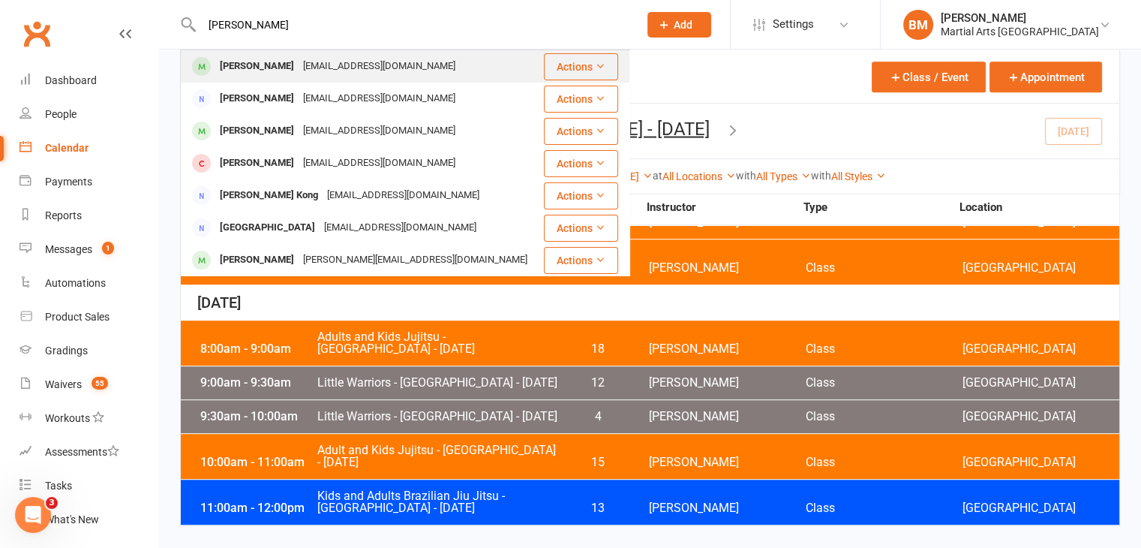
type input "siena howard"
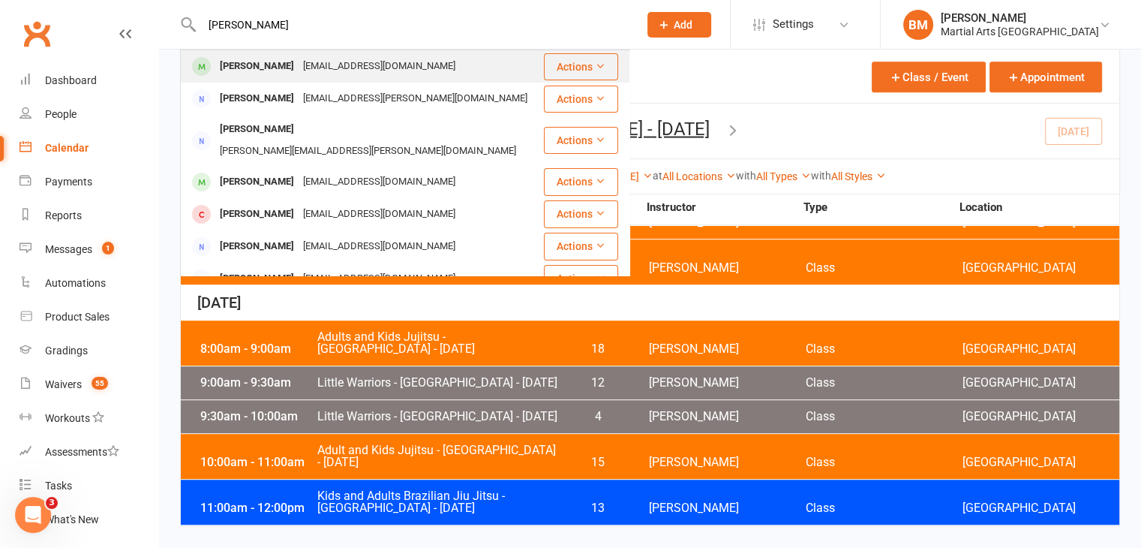
click at [272, 74] on div "Siena Howard" at bounding box center [256, 67] width 83 height 22
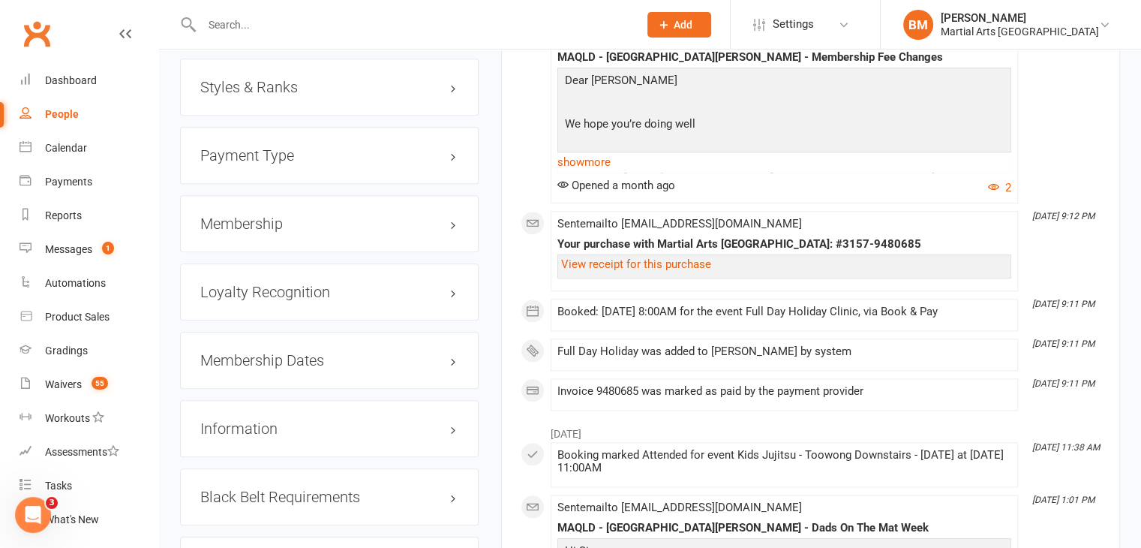
scroll to position [1607, 0]
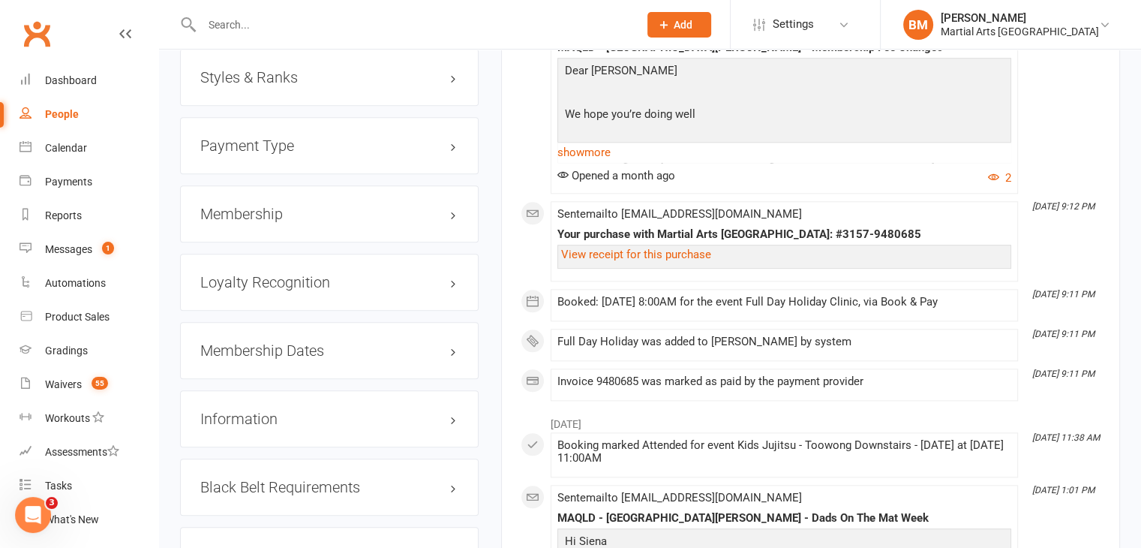
click at [247, 81] on h3 "Styles & Ranks" at bounding box center [329, 77] width 258 height 17
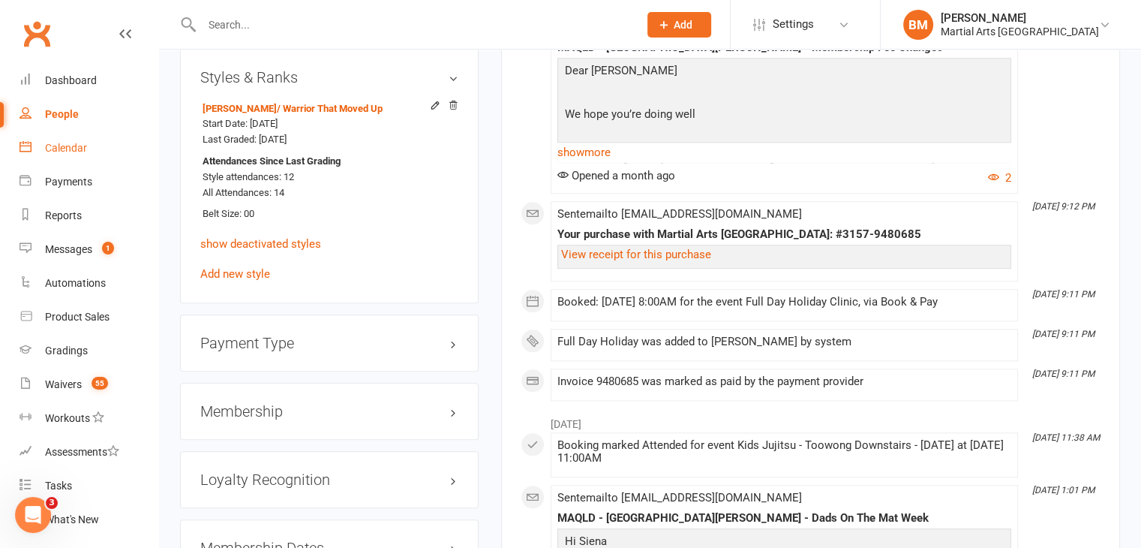
click at [53, 151] on div "Calendar" at bounding box center [66, 148] width 42 height 12
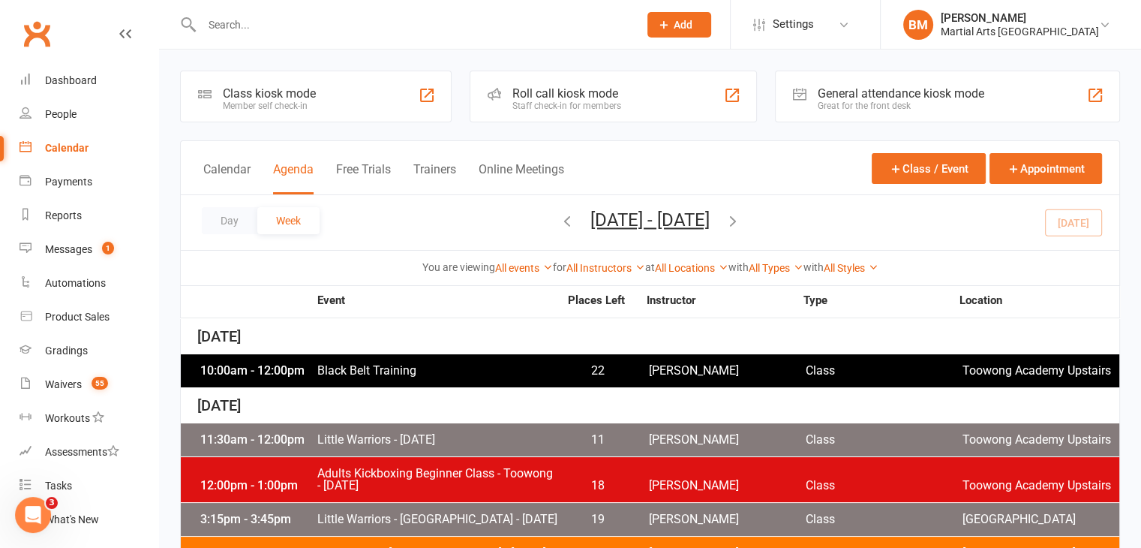
click at [741, 223] on icon "button" at bounding box center [733, 220] width 17 height 17
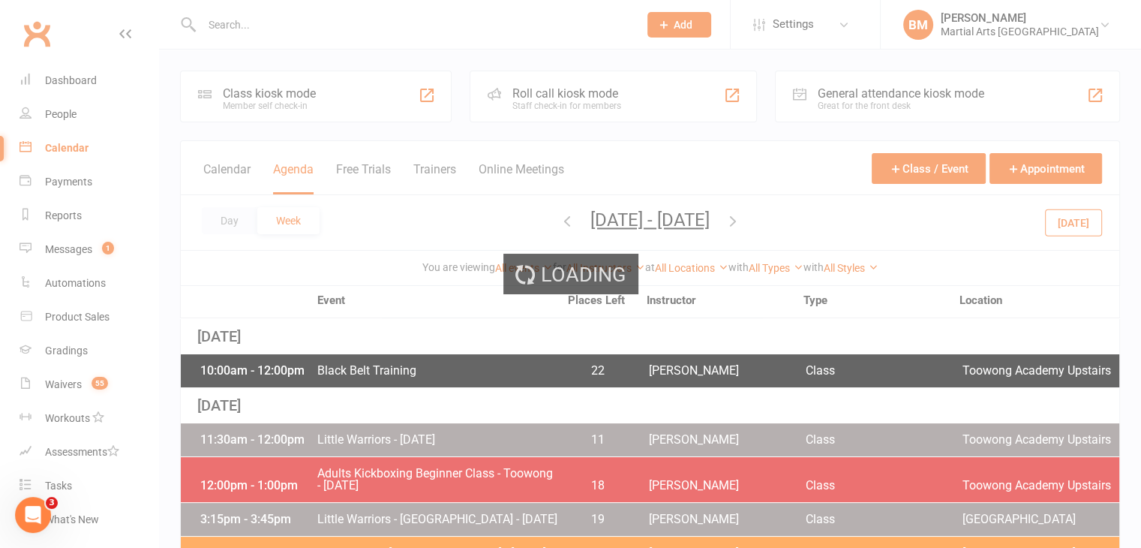
click at [780, 223] on div "Loading" at bounding box center [570, 274] width 1141 height 548
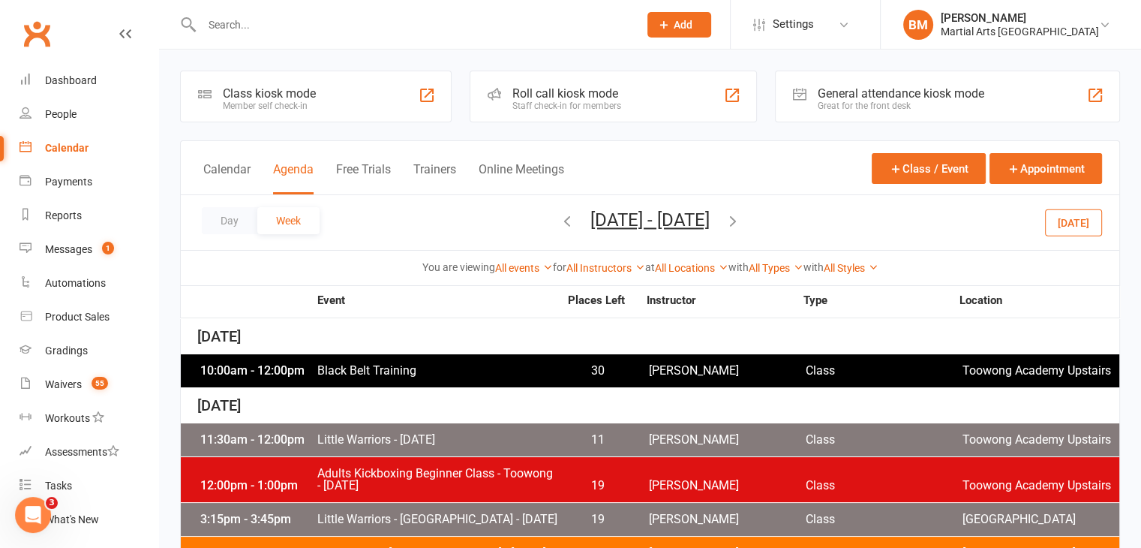
click at [741, 223] on icon "button" at bounding box center [733, 220] width 17 height 17
click at [595, 266] on link "All Instructors" at bounding box center [605, 268] width 79 height 12
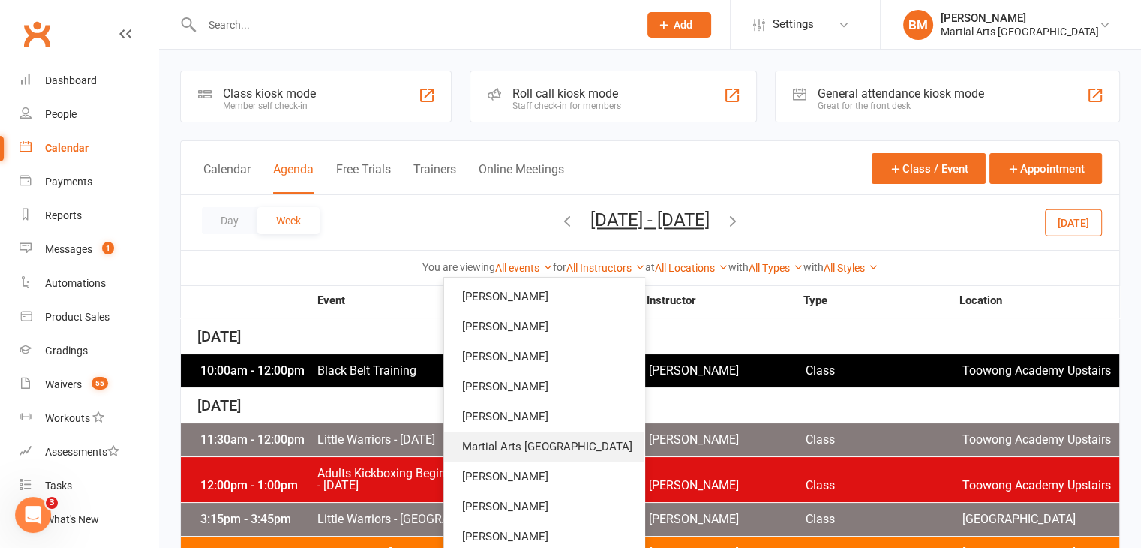
click at [570, 437] on link "Martial Arts [GEOGRAPHIC_DATA]" at bounding box center [544, 446] width 200 height 30
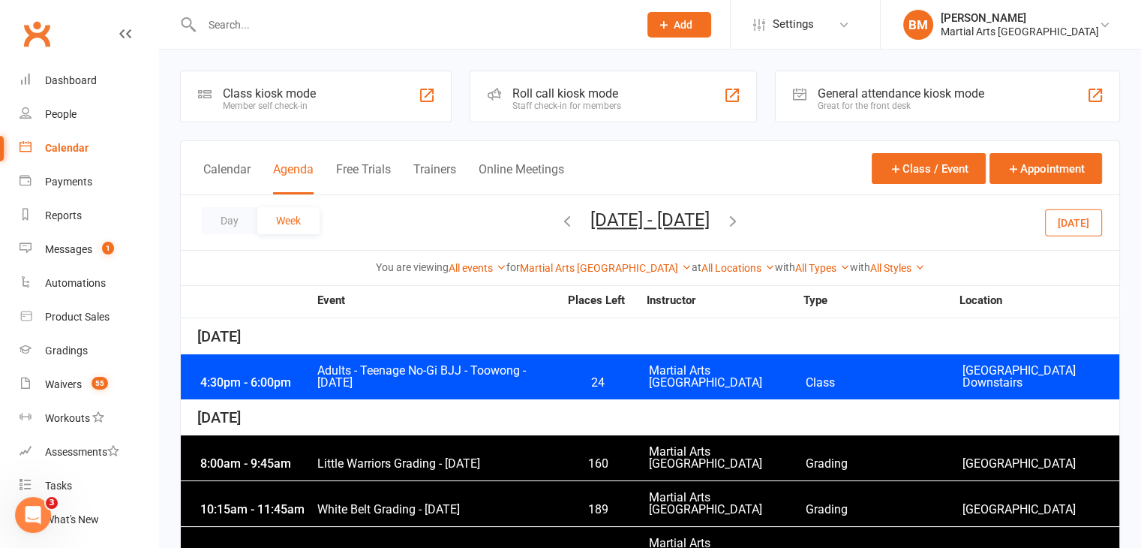
click at [231, 29] on input "text" at bounding box center [412, 24] width 431 height 21
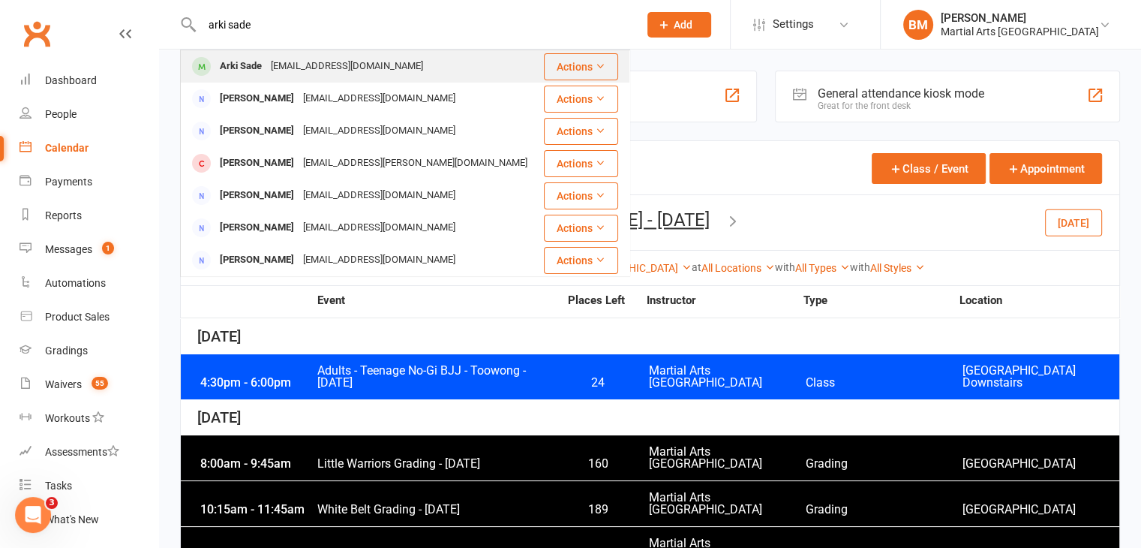
type input "arki sade"
click at [318, 74] on div "cil@priscillabracks.com" at bounding box center [346, 67] width 161 height 22
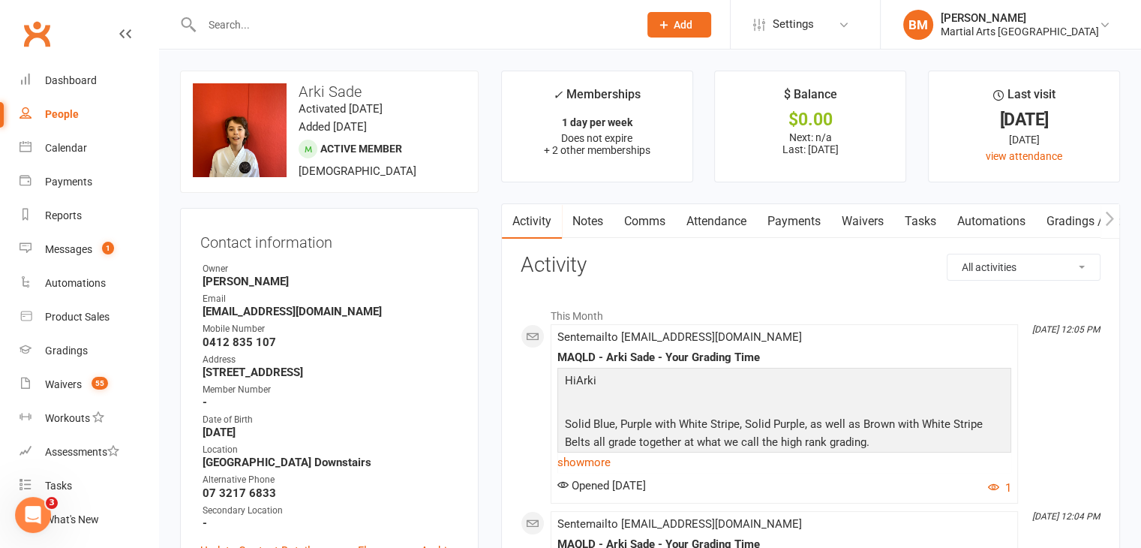
click at [263, 23] on input "text" at bounding box center [412, 24] width 431 height 21
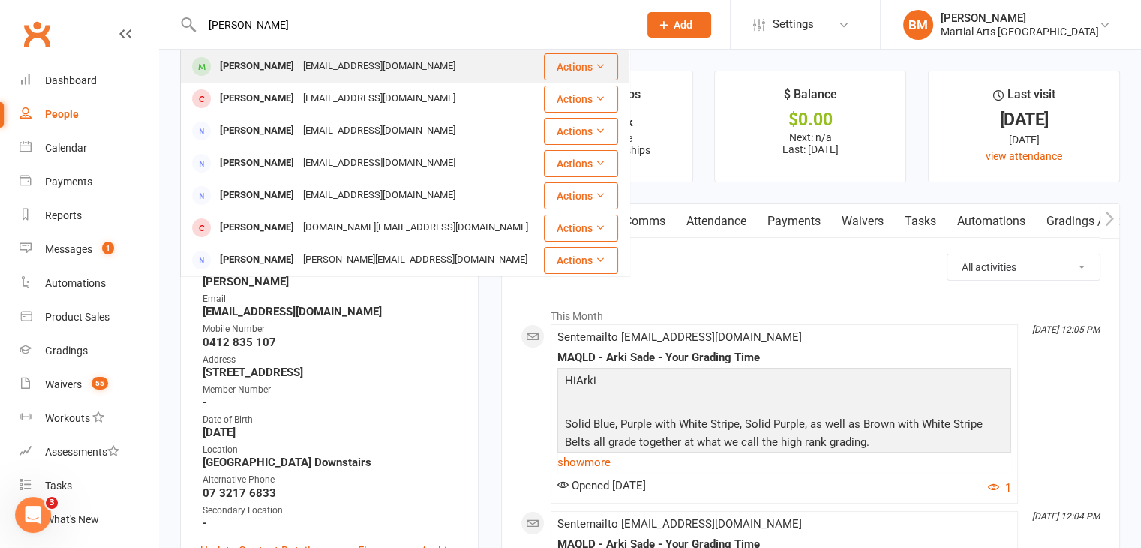
type input "mia fletcher"
click at [312, 67] on div "christieg@live.com.au" at bounding box center [379, 67] width 161 height 22
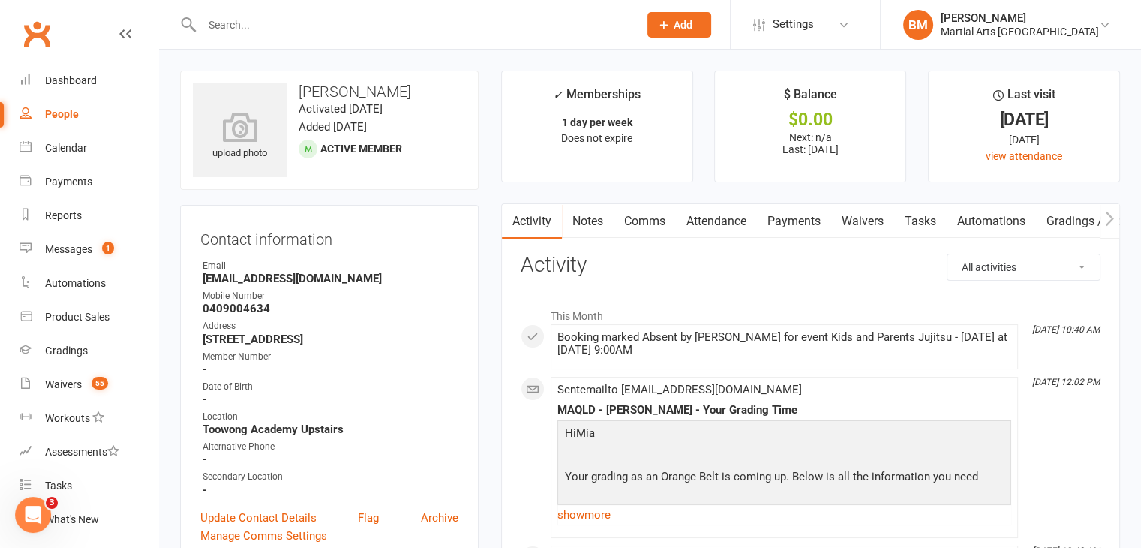
click at [726, 224] on link "Attendance" at bounding box center [716, 221] width 81 height 35
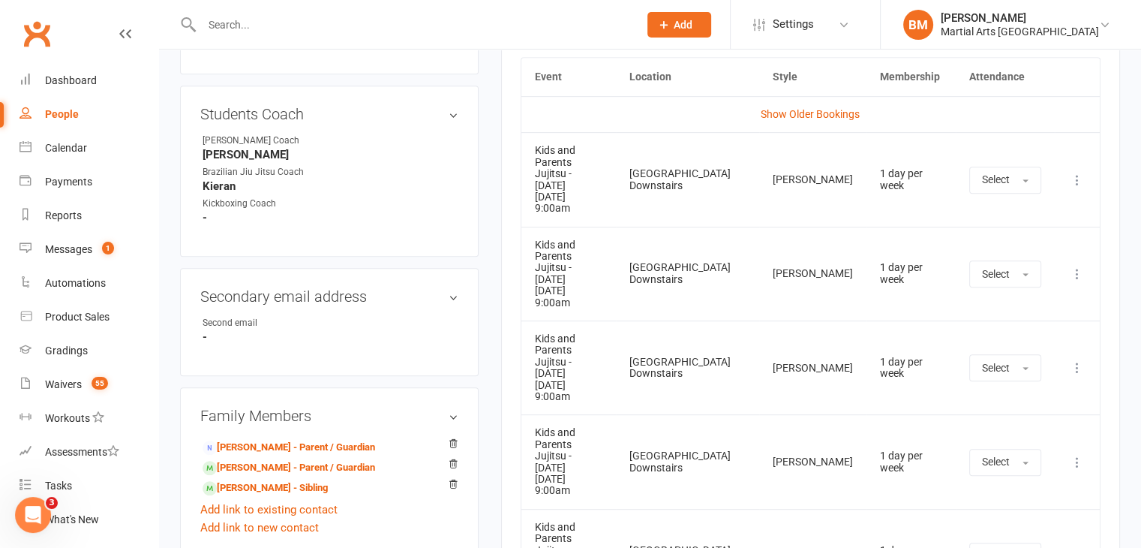
scroll to position [718, 0]
click at [1074, 170] on icon at bounding box center [1077, 177] width 15 height 15
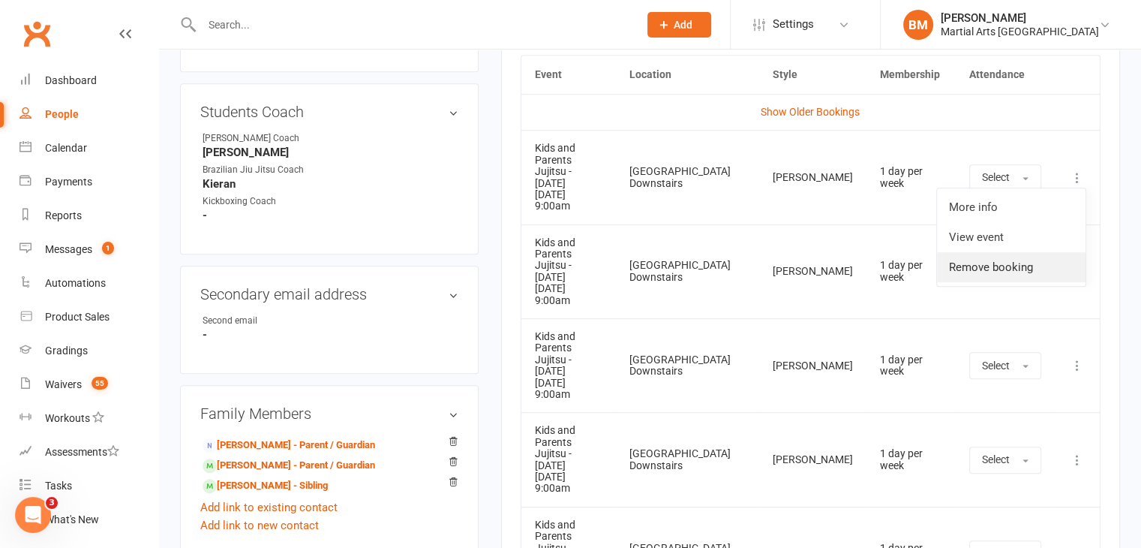
click at [1002, 252] on link "Remove booking" at bounding box center [1011, 267] width 149 height 30
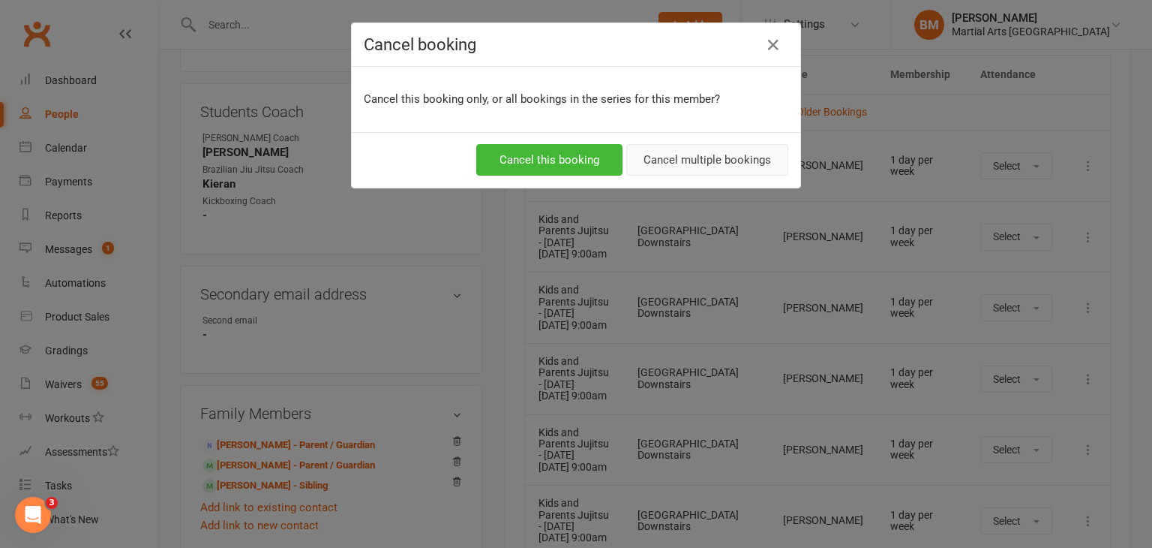
click at [695, 154] on button "Cancel multiple bookings" at bounding box center [707, 160] width 162 height 32
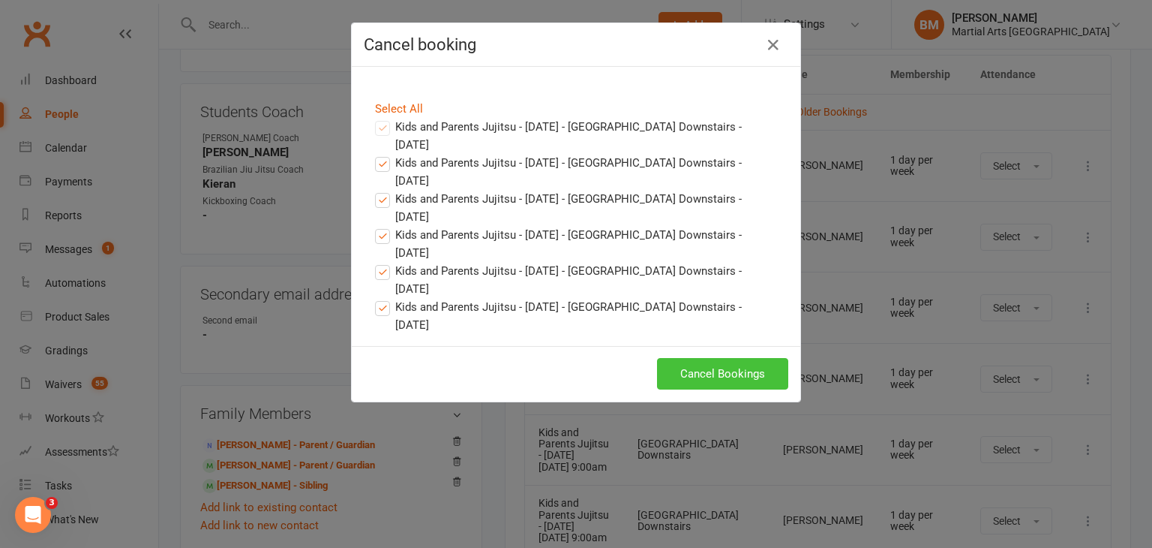
click at [708, 364] on button "Cancel Bookings" at bounding box center [722, 374] width 131 height 32
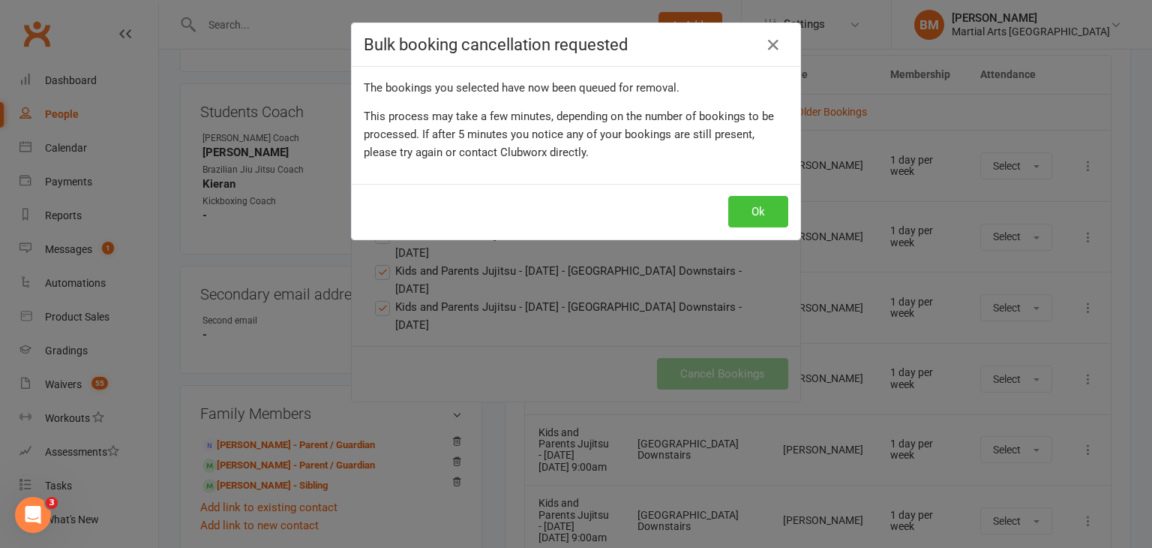
click at [738, 220] on button "Ok" at bounding box center [758, 212] width 60 height 32
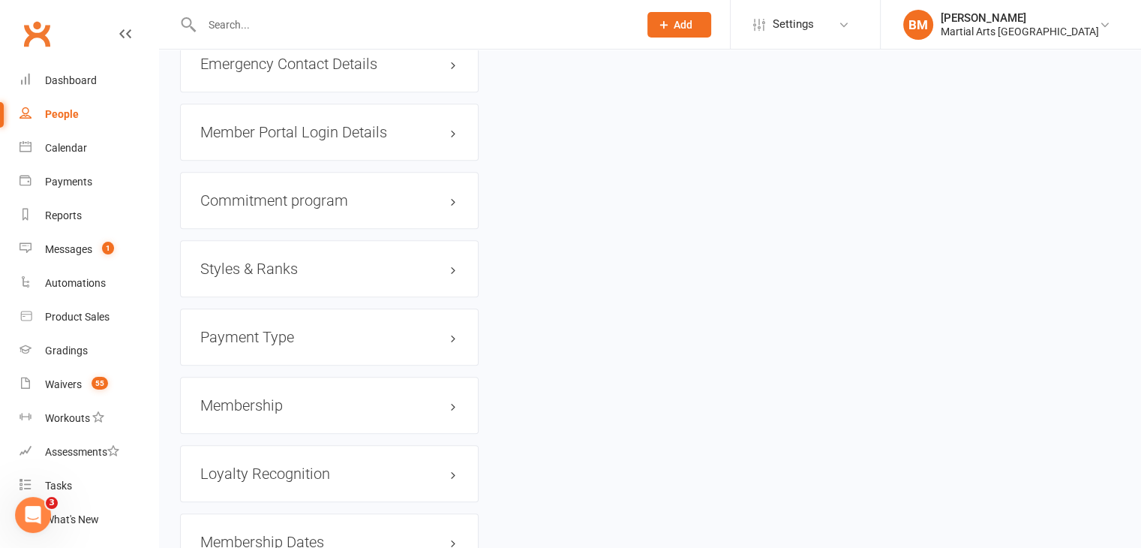
scroll to position [1464, 0]
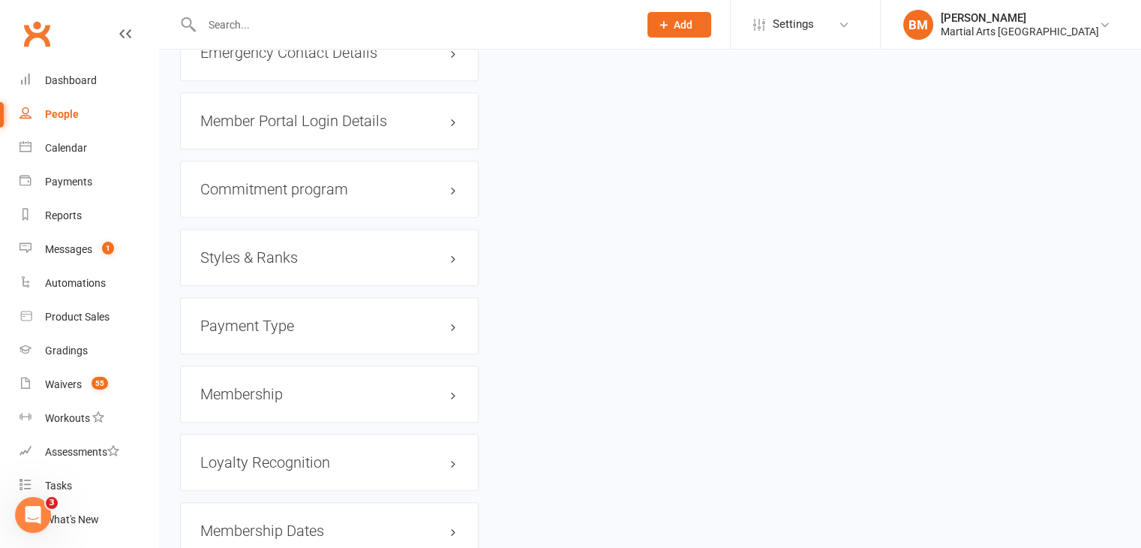
click at [272, 394] on h3 "Membership" at bounding box center [329, 394] width 258 height 17
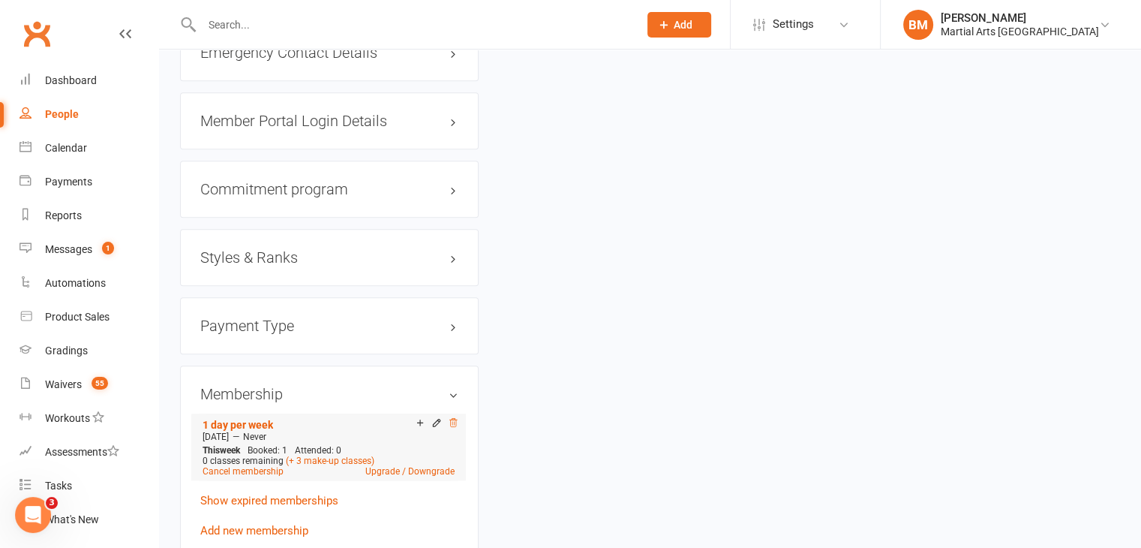
click at [453, 422] on icon at bounding box center [453, 422] width 11 height 11
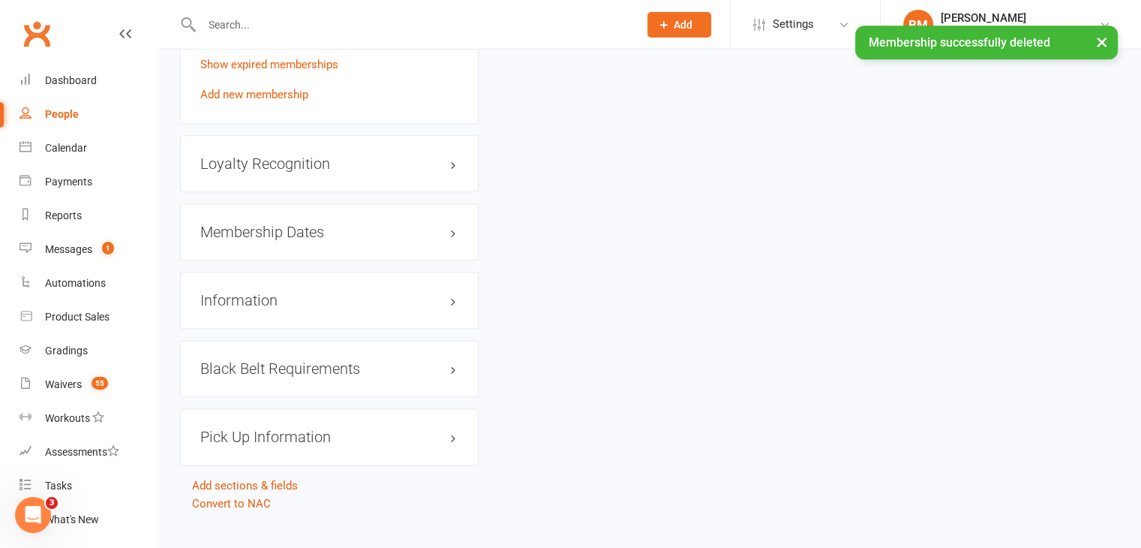
scroll to position [1875, 0]
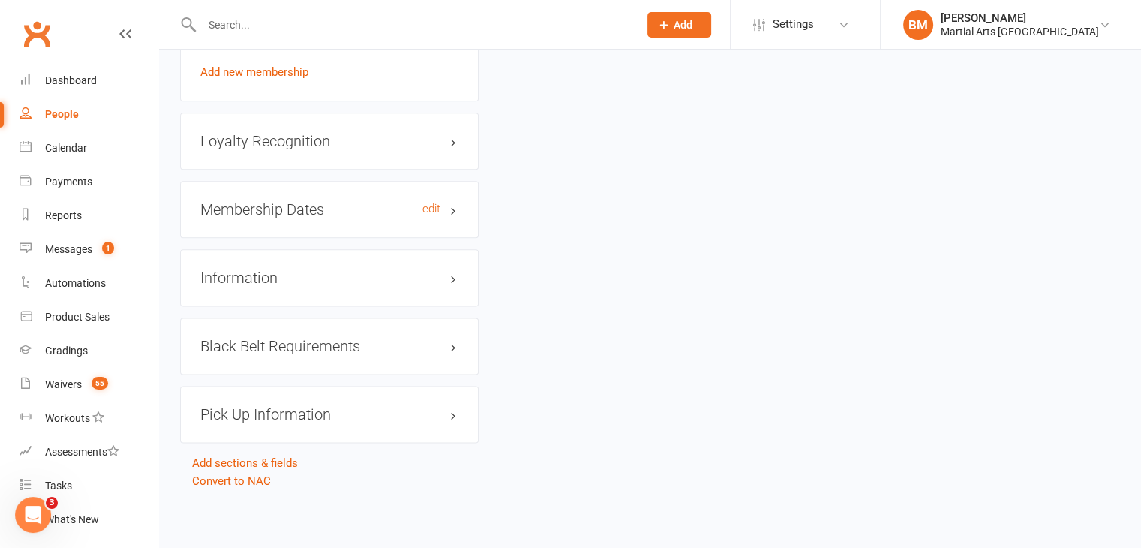
click at [266, 208] on h3 "Membership Dates edit" at bounding box center [329, 209] width 258 height 17
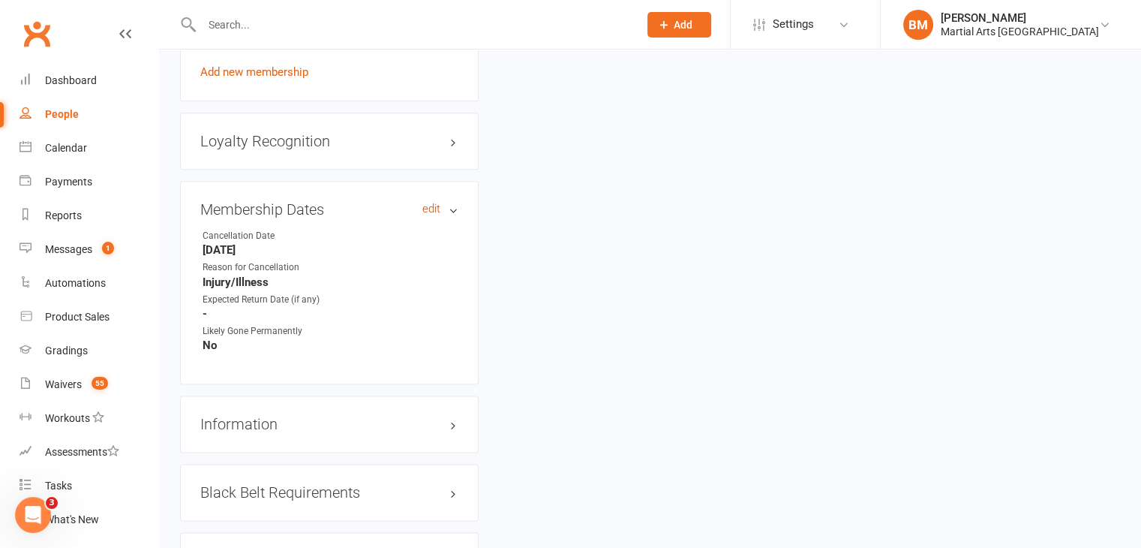
click at [428, 211] on link "edit" at bounding box center [431, 209] width 18 height 13
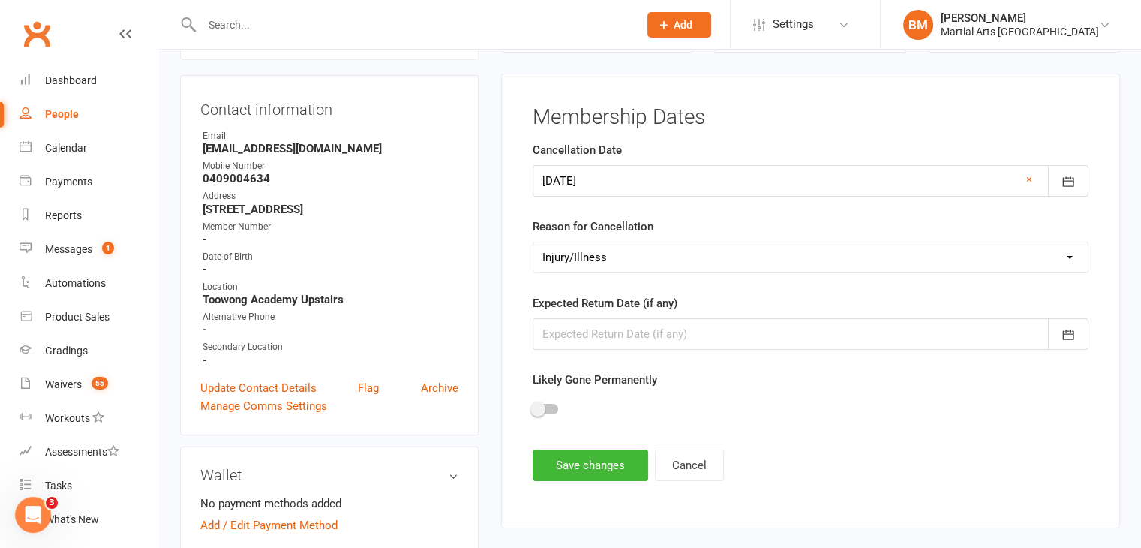
scroll to position [128, 0]
click at [587, 170] on div at bounding box center [811, 183] width 556 height 32
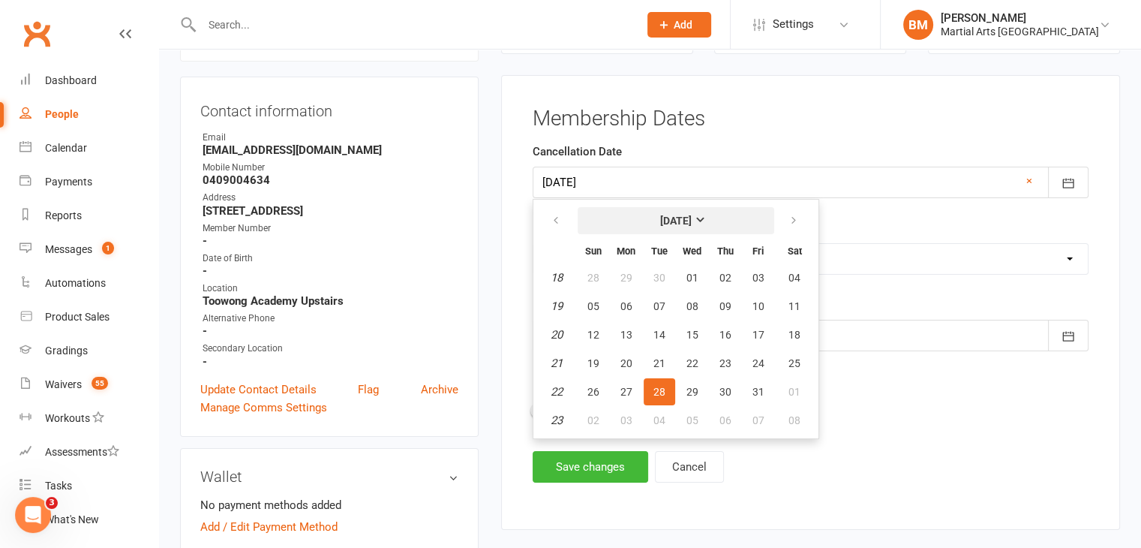
click at [687, 220] on strong "May 2024" at bounding box center [676, 221] width 32 height 12
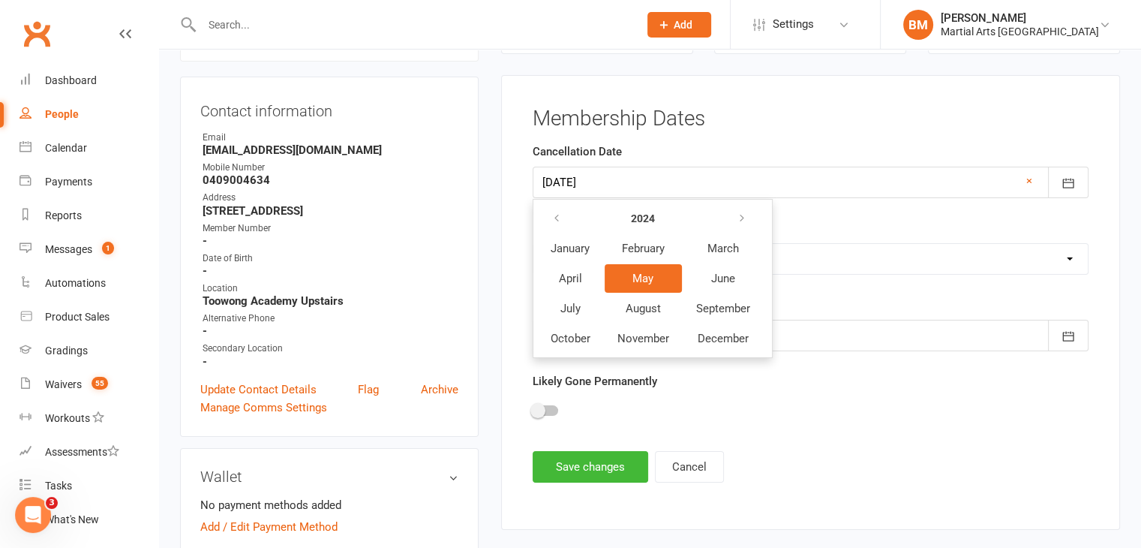
click at [687, 220] on th at bounding box center [723, 218] width 80 height 29
click at [648, 216] on strong "2024" at bounding box center [643, 218] width 24 height 12
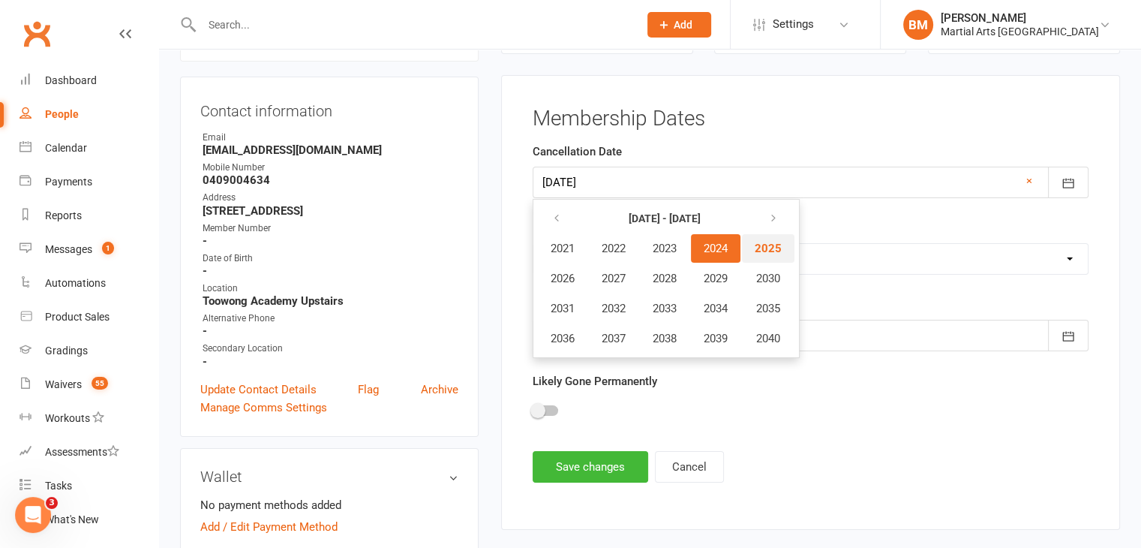
click at [774, 244] on span "2025" at bounding box center [768, 249] width 27 height 14
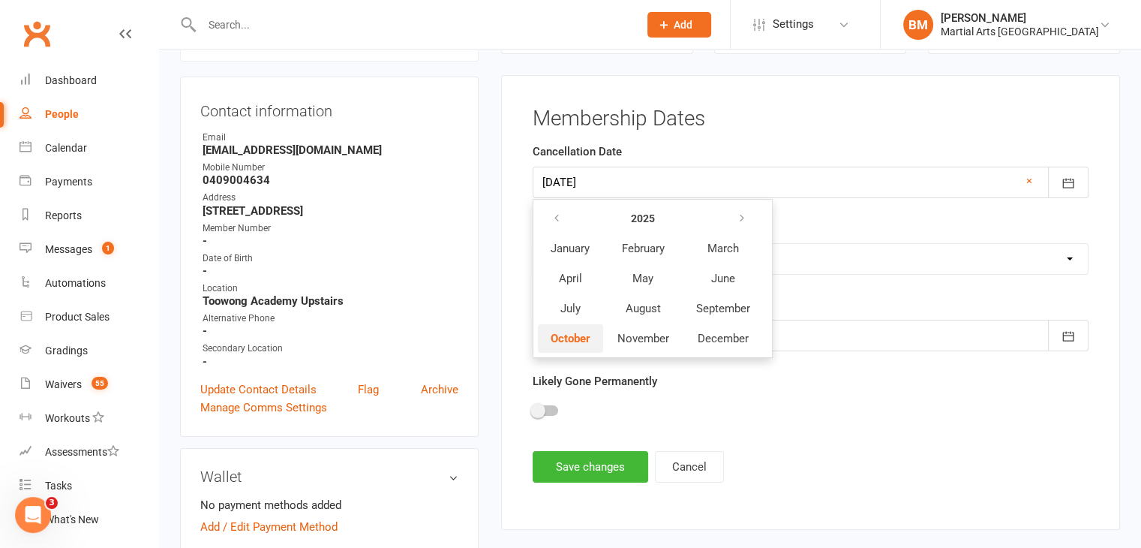
click at [570, 325] on button "October" at bounding box center [570, 338] width 65 height 29
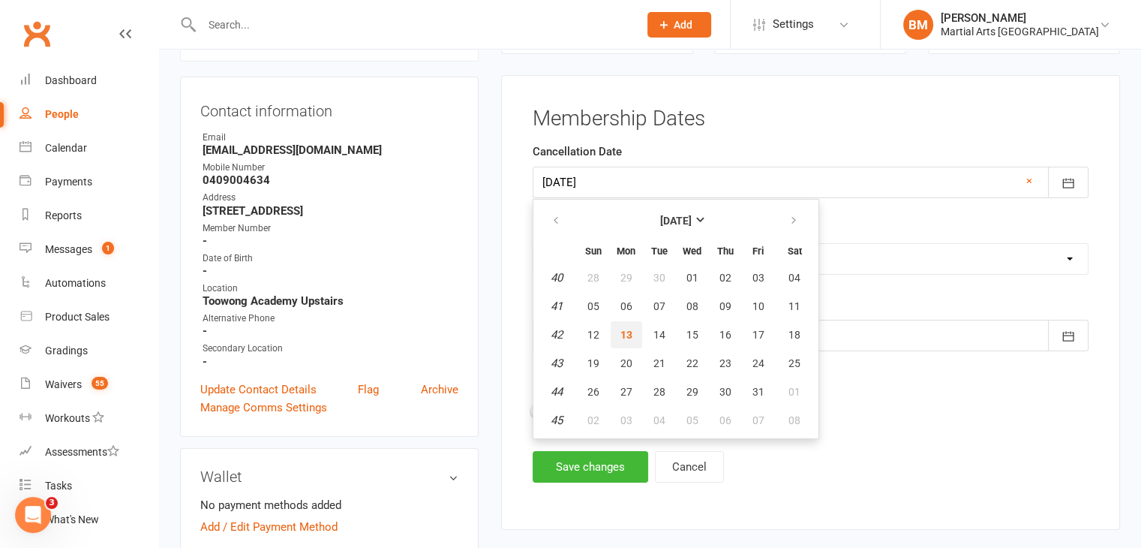
click at [633, 329] on button "13" at bounding box center [627, 334] width 32 height 27
type input "13 Oct 2025"
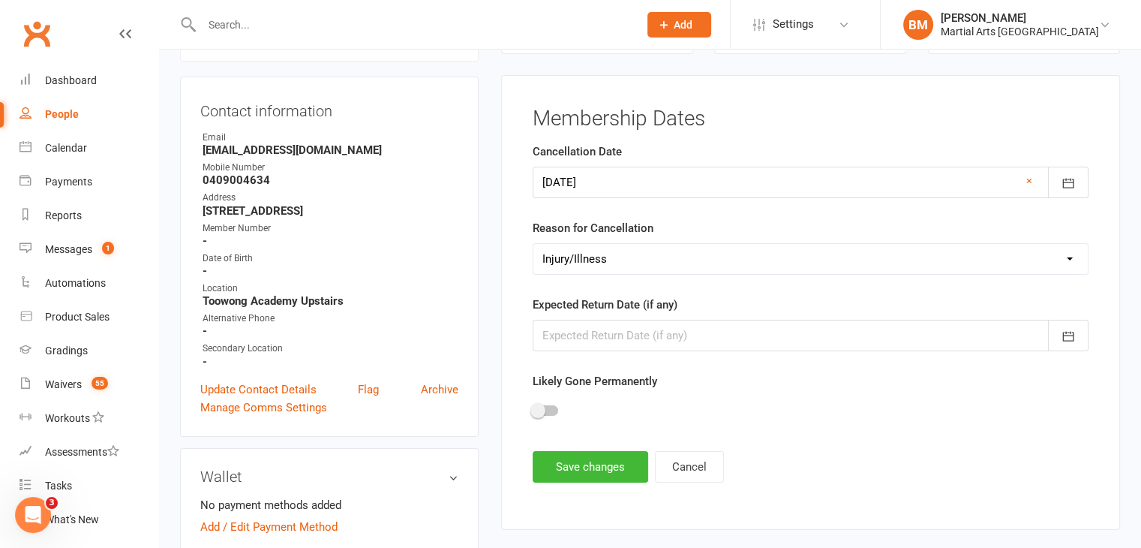
click at [617, 252] on select "Select Other Sport Too Busy/Work/School Commitments Transport/Parking Financial…" at bounding box center [810, 259] width 554 height 30
select select "Lost Interest"
click at [533, 244] on select "Select Other Sport Too Busy/Work/School Commitments Transport/Parking Financial…" at bounding box center [810, 259] width 554 height 30
click at [569, 468] on button "Save changes" at bounding box center [591, 467] width 116 height 32
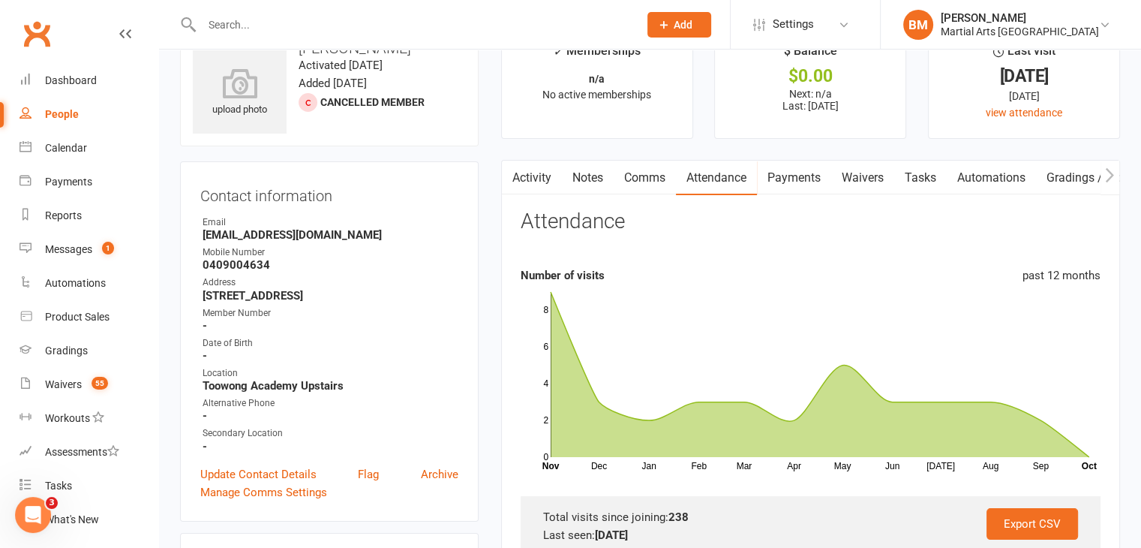
scroll to position [0, 0]
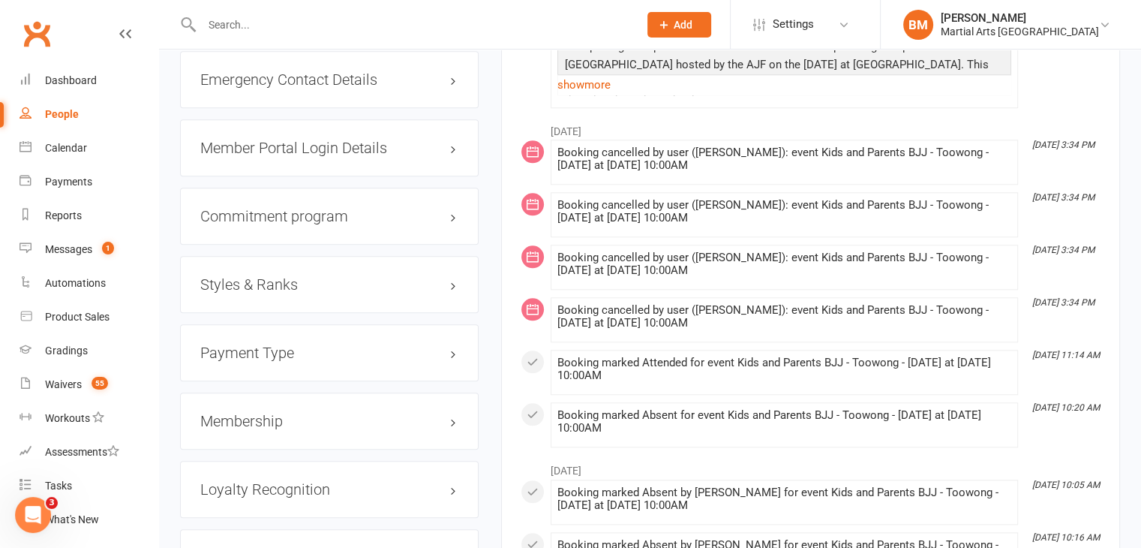
scroll to position [1434, 0]
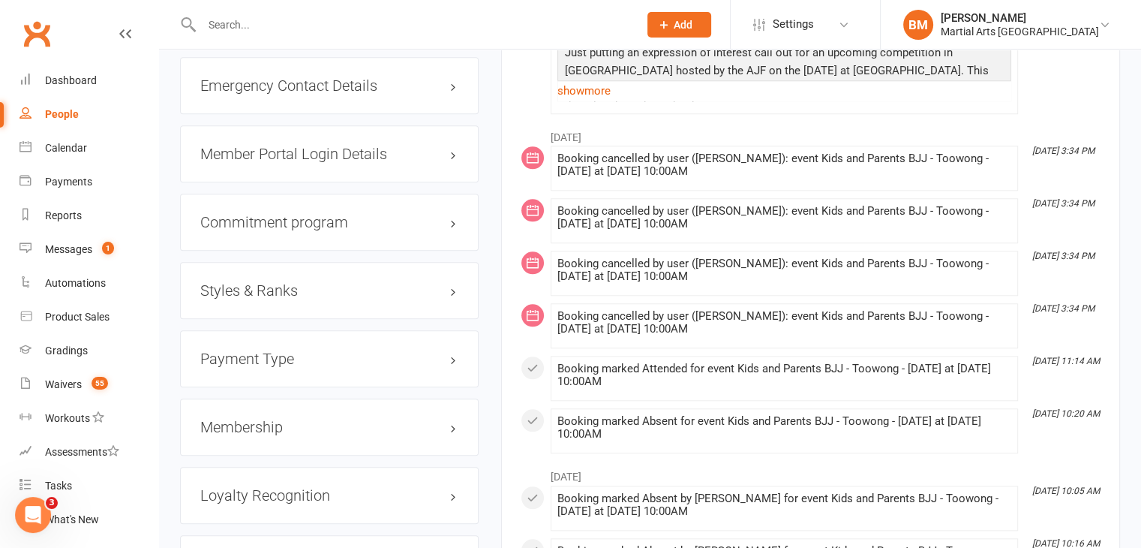
drag, startPoint x: 248, startPoint y: 431, endPoint x: 404, endPoint y: 435, distance: 155.3
click at [248, 429] on h3 "Membership" at bounding box center [329, 427] width 258 height 17
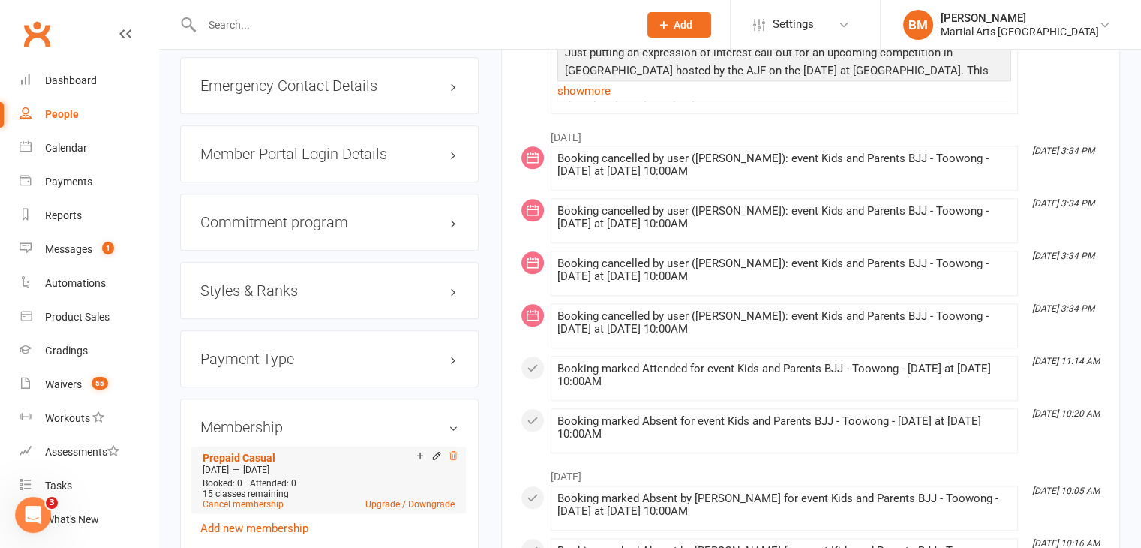
click at [455, 459] on icon at bounding box center [453, 455] width 8 height 8
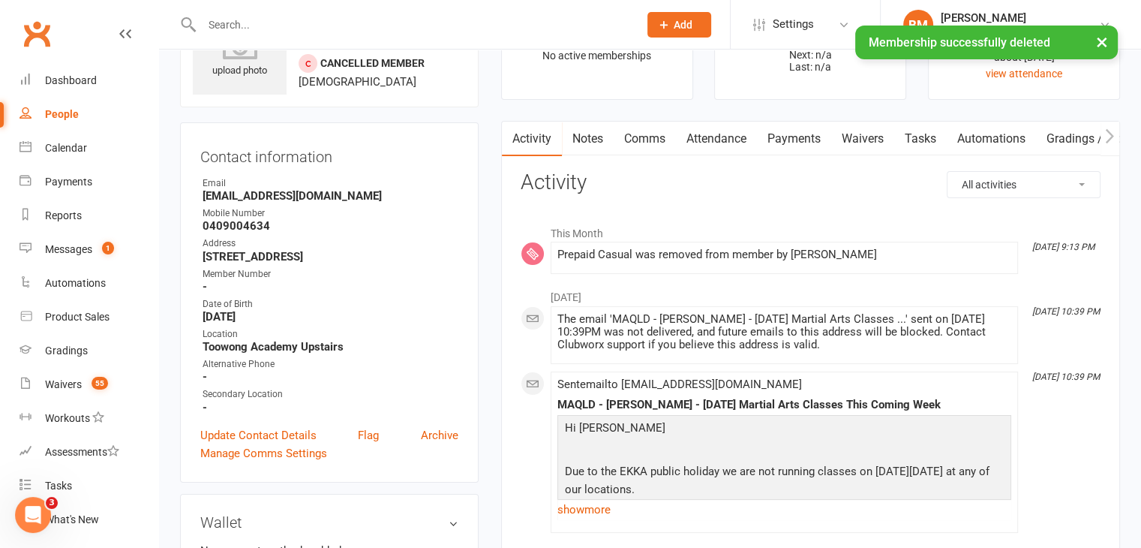
scroll to position [0, 0]
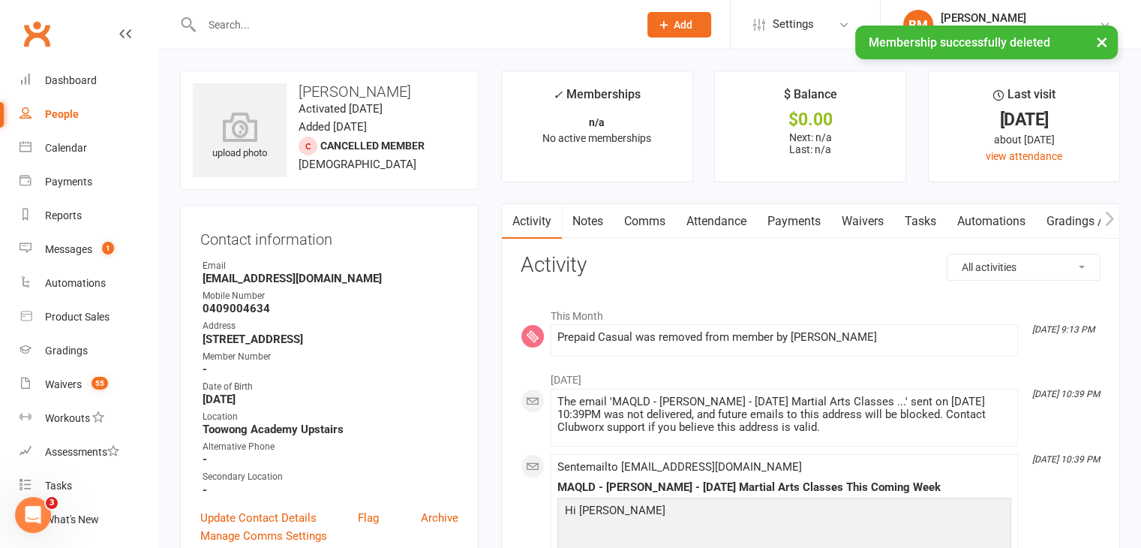
click at [266, 26] on div "× Membership successfully deleted" at bounding box center [561, 26] width 1122 height 0
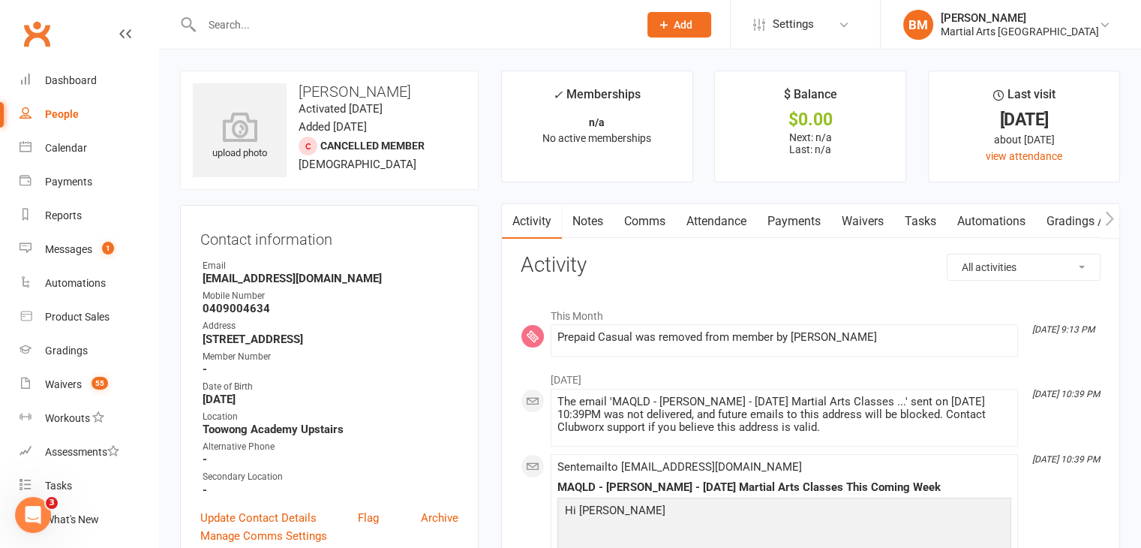
click at [210, 20] on input "text" at bounding box center [412, 24] width 431 height 21
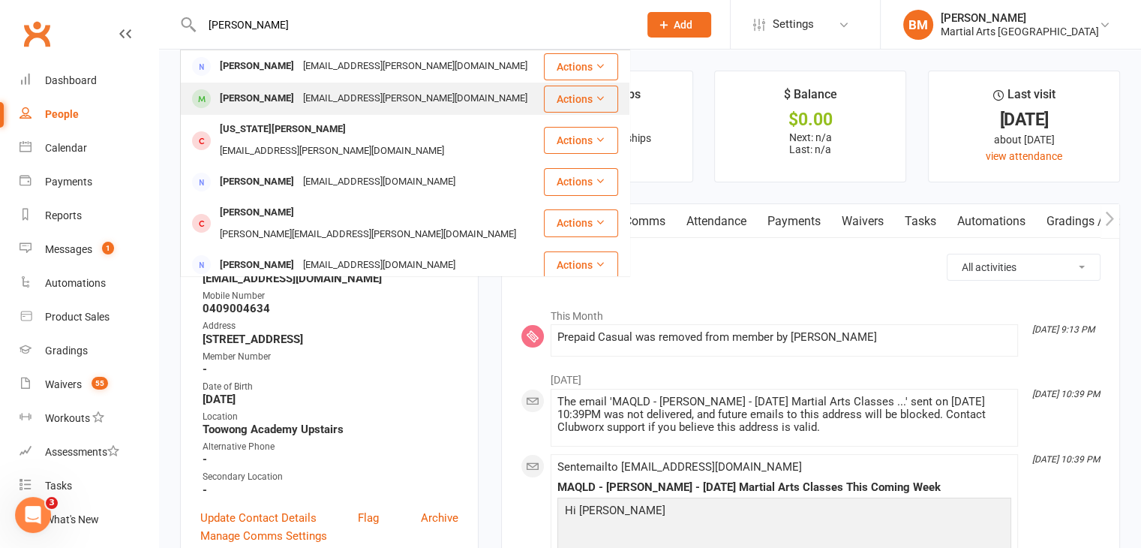
type input "tessa tierney"
click at [257, 91] on div "Samuel Tierney" at bounding box center [256, 99] width 83 height 22
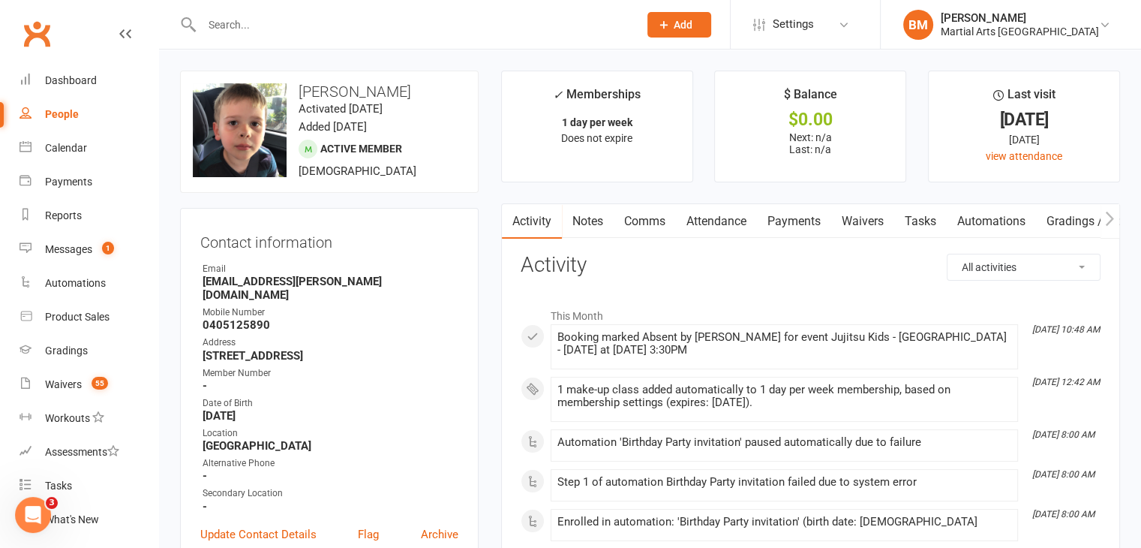
drag, startPoint x: 593, startPoint y: 230, endPoint x: 483, endPoint y: 163, distance: 128.7
click at [593, 227] on link "Notes" at bounding box center [588, 221] width 52 height 35
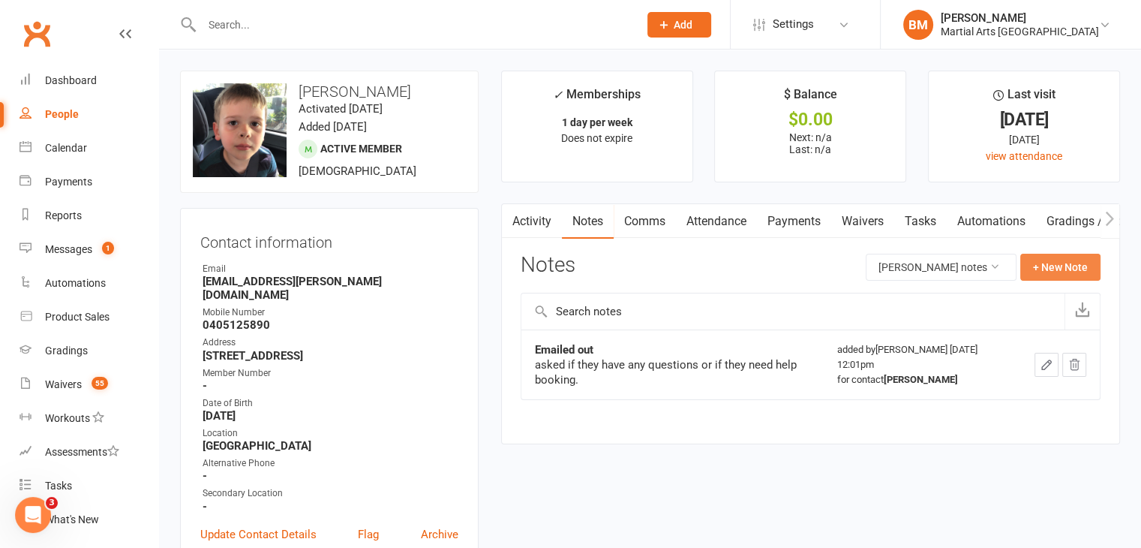
click at [1065, 271] on button "+ New Note" at bounding box center [1060, 267] width 80 height 27
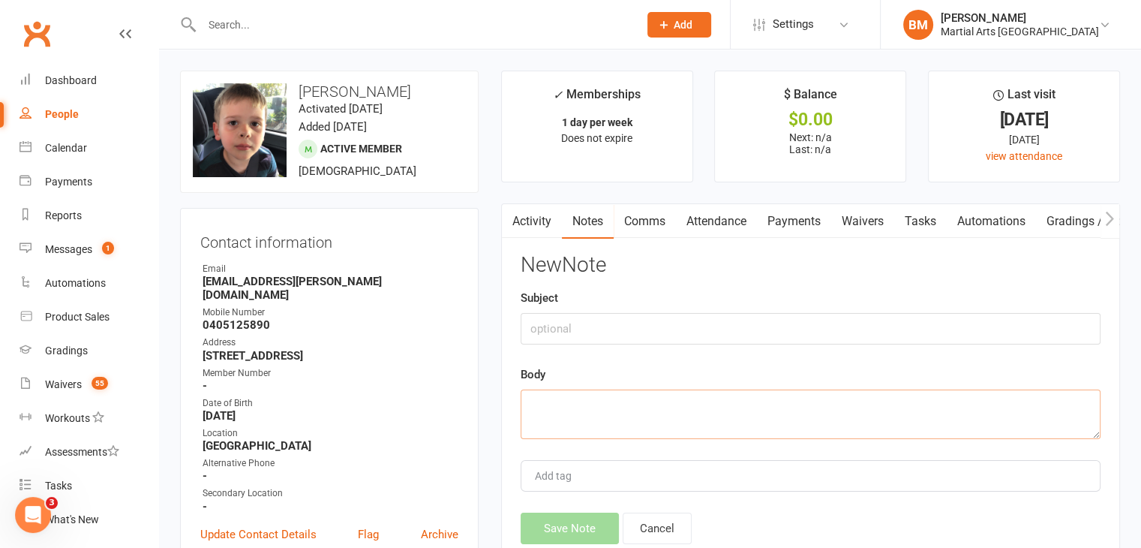
click at [579, 404] on textarea at bounding box center [811, 414] width 580 height 50
paste textarea "Tessa Tierney via maqld.com Sat, Oct 11, 10:11 AM (2 days ago) to Brandon Hi th…"
type textarea "Tessa Tierney via maqld.com Sat, Oct 11, 10:11 AM (2 days ago) to Brandon Hi th…"
click at [586, 335] on input "text" at bounding box center [811, 329] width 580 height 32
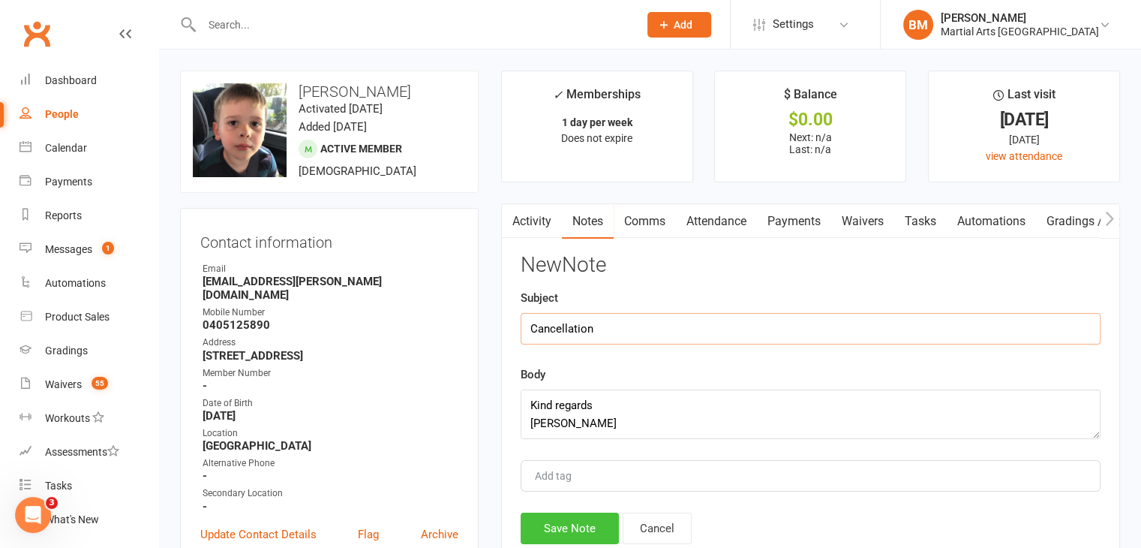
type input "Cancellation"
click at [571, 531] on button "Save Note" at bounding box center [570, 528] width 98 height 32
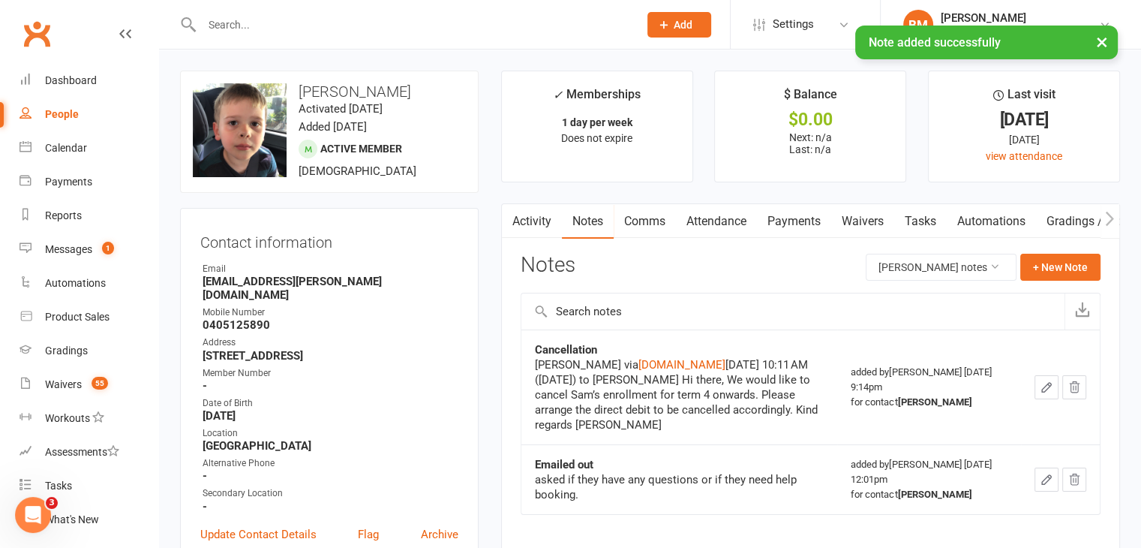
click at [713, 226] on link "Attendance" at bounding box center [716, 221] width 81 height 35
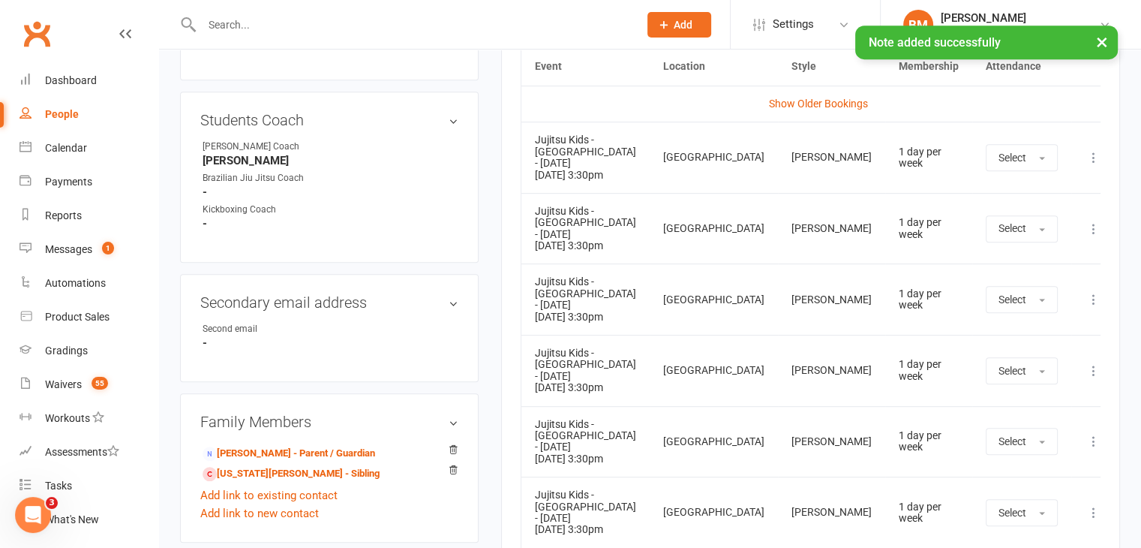
scroll to position [665, 0]
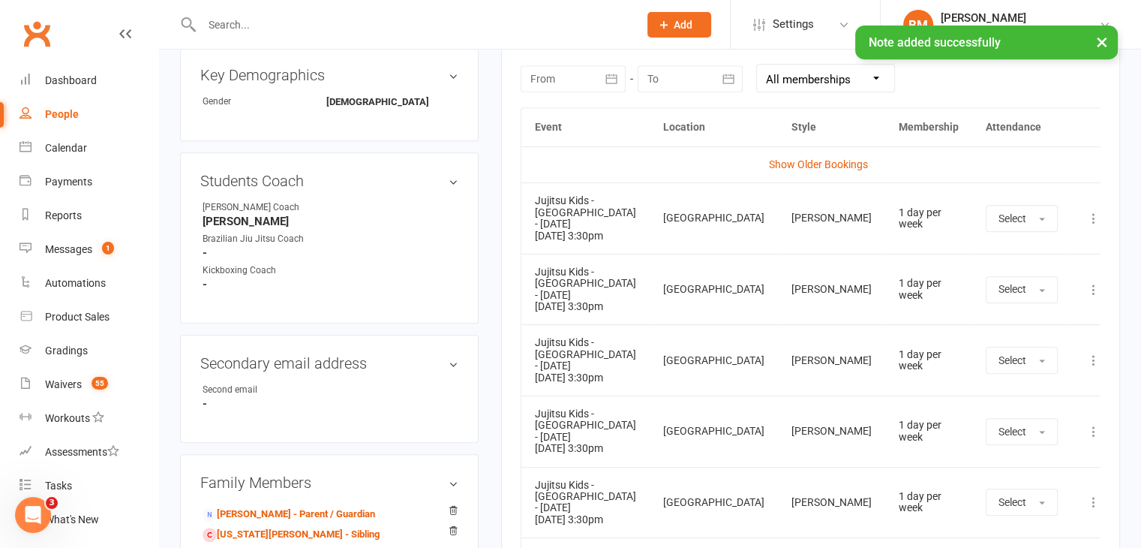
click at [1086, 211] on icon at bounding box center [1093, 218] width 15 height 15
click at [999, 297] on link "Remove booking" at bounding box center [1028, 308] width 149 height 30
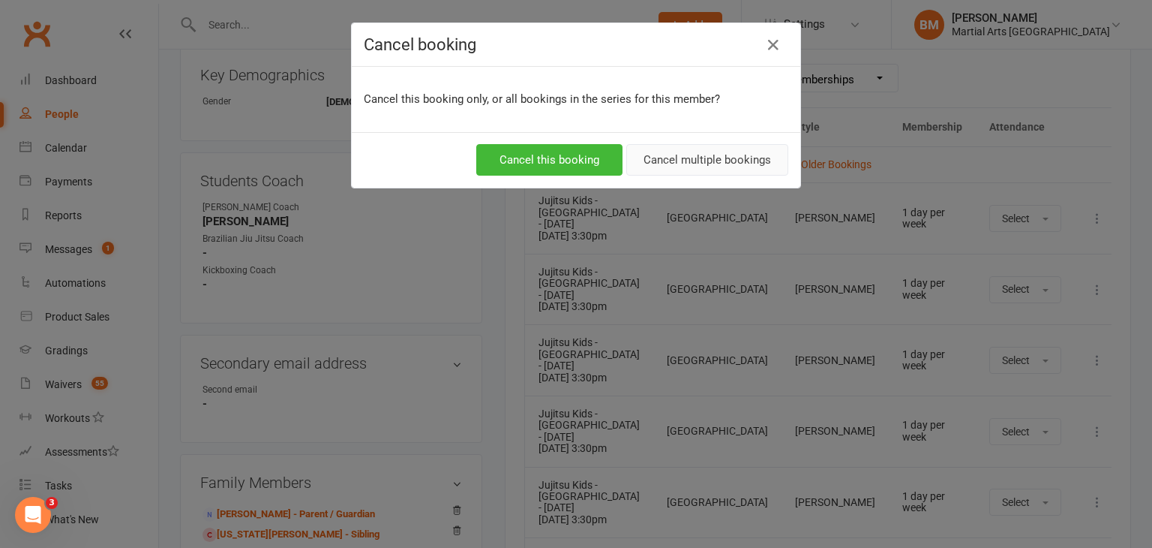
click at [713, 167] on button "Cancel multiple bookings" at bounding box center [707, 160] width 162 height 32
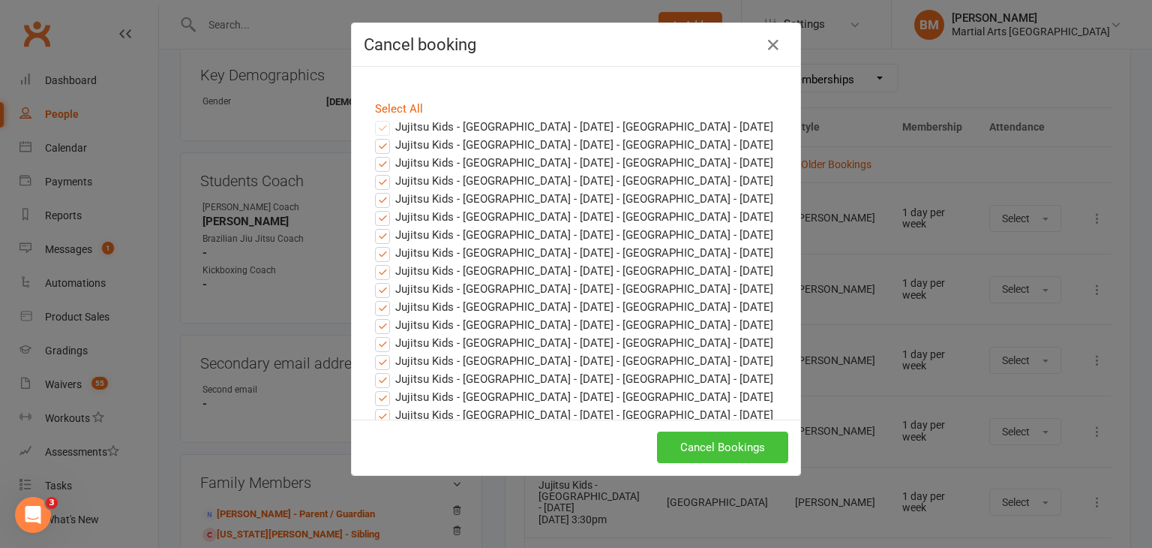
click at [722, 446] on button "Cancel Bookings" at bounding box center [722, 447] width 131 height 32
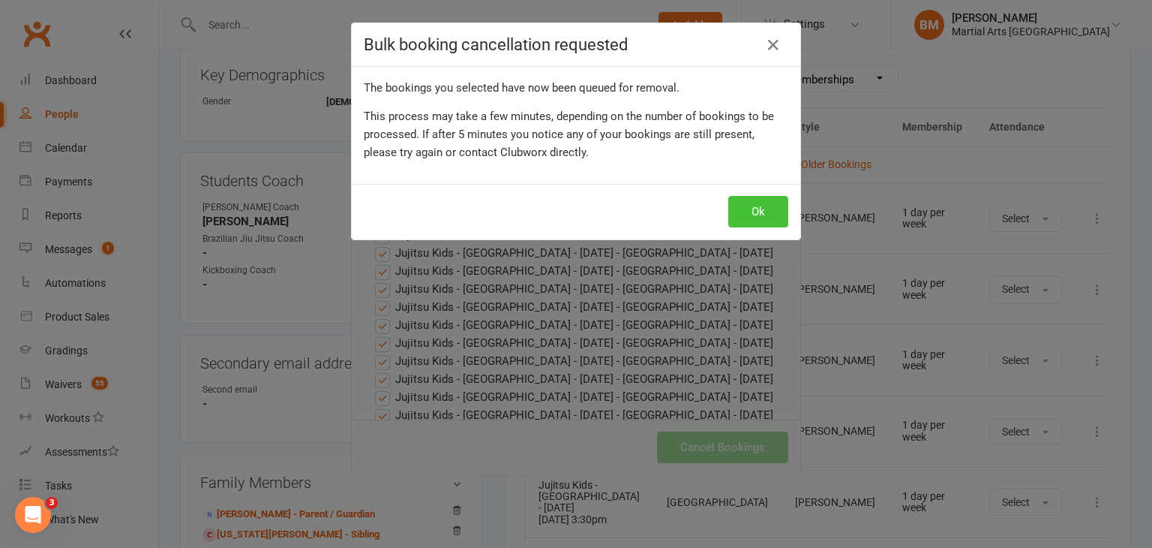
click at [752, 218] on button "Ok" at bounding box center [758, 212] width 60 height 32
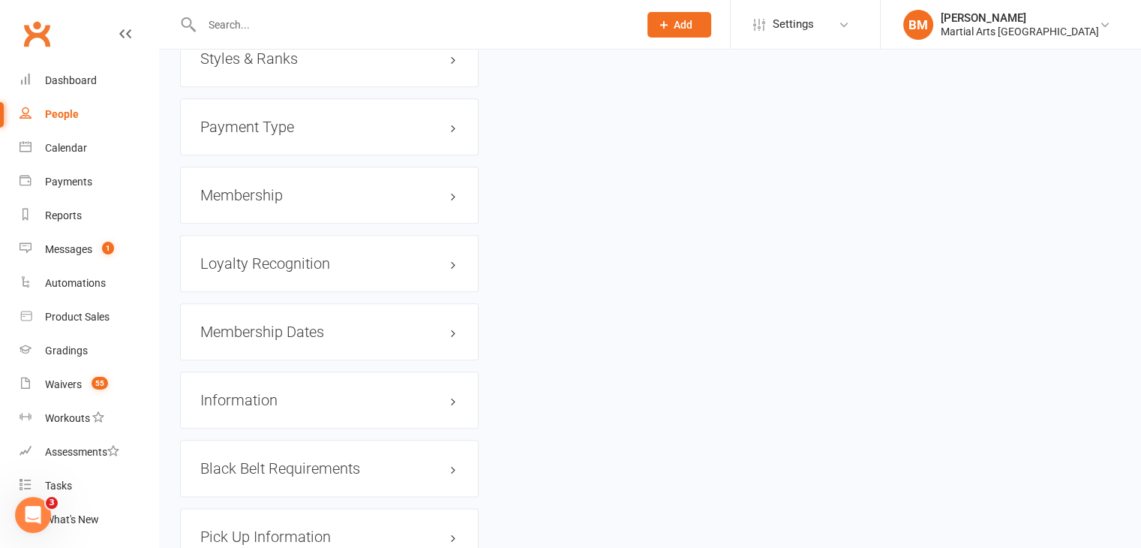
scroll to position [1627, 0]
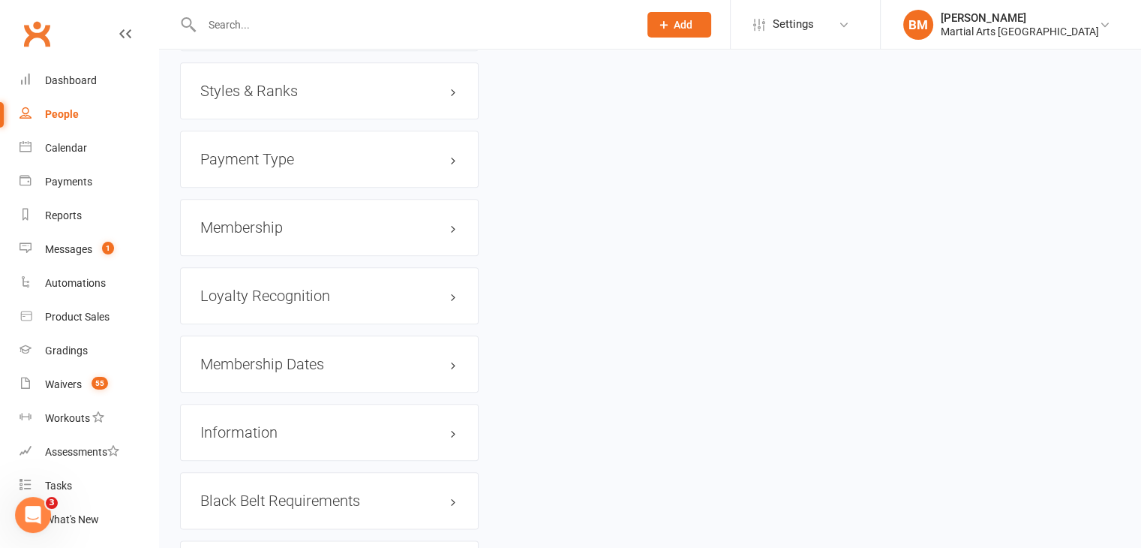
click at [294, 219] on h3 "Membership" at bounding box center [329, 227] width 258 height 17
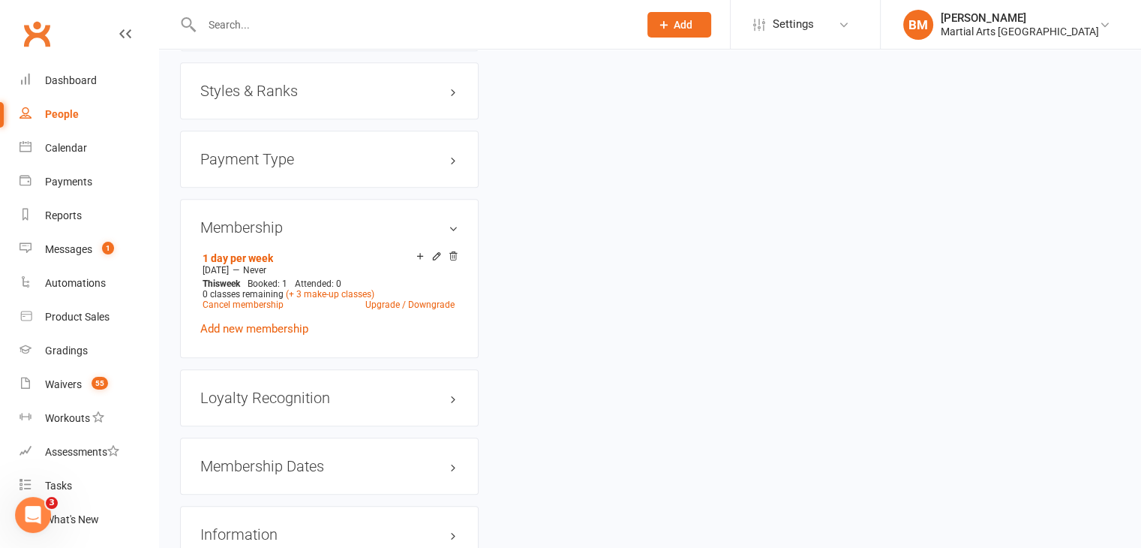
click at [454, 252] on icon at bounding box center [453, 256] width 8 height 8
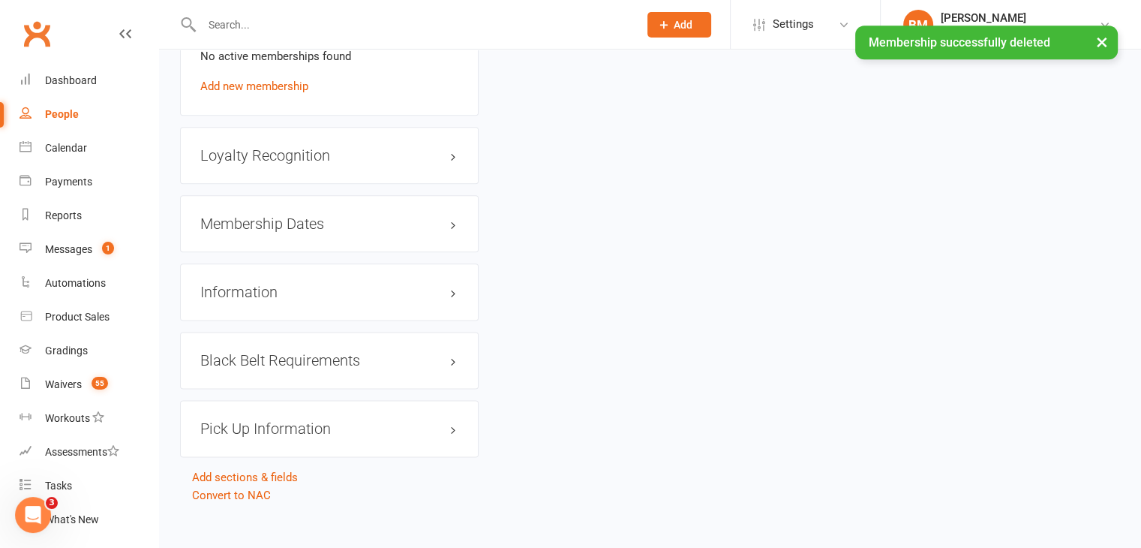
scroll to position [1825, 0]
click at [325, 221] on div "Membership Dates edit" at bounding box center [329, 222] width 299 height 57
click at [318, 215] on h3 "Membership Dates edit" at bounding box center [329, 223] width 258 height 17
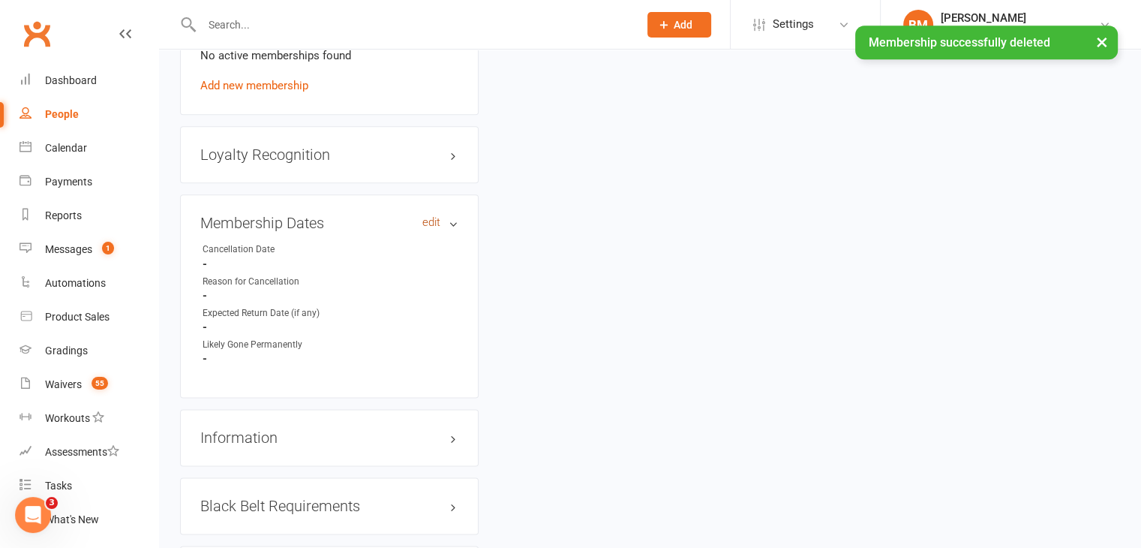
click at [427, 216] on link "edit" at bounding box center [431, 222] width 18 height 13
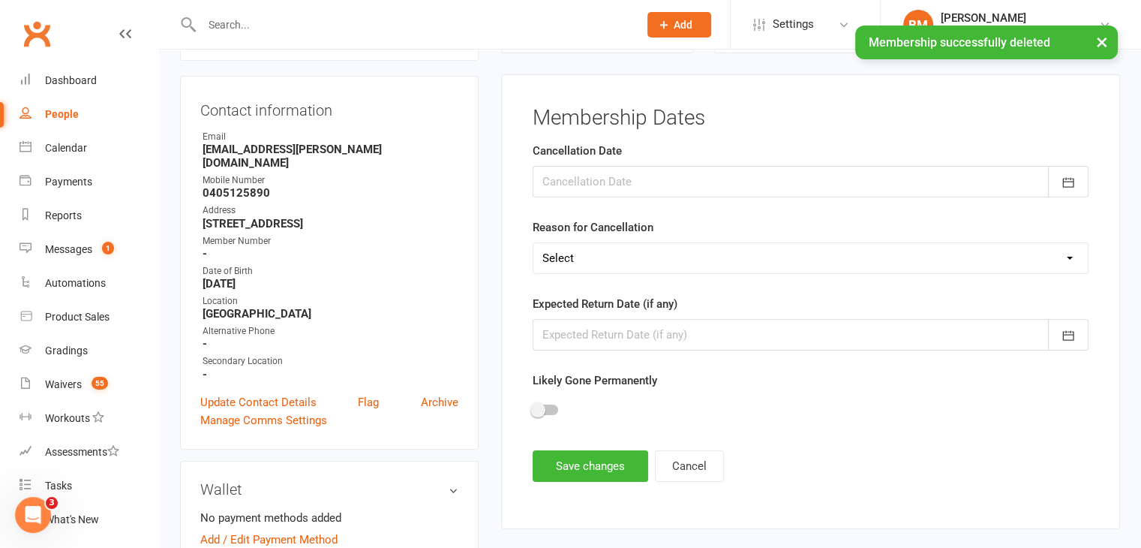
scroll to position [128, 0]
click at [603, 179] on div at bounding box center [811, 183] width 556 height 32
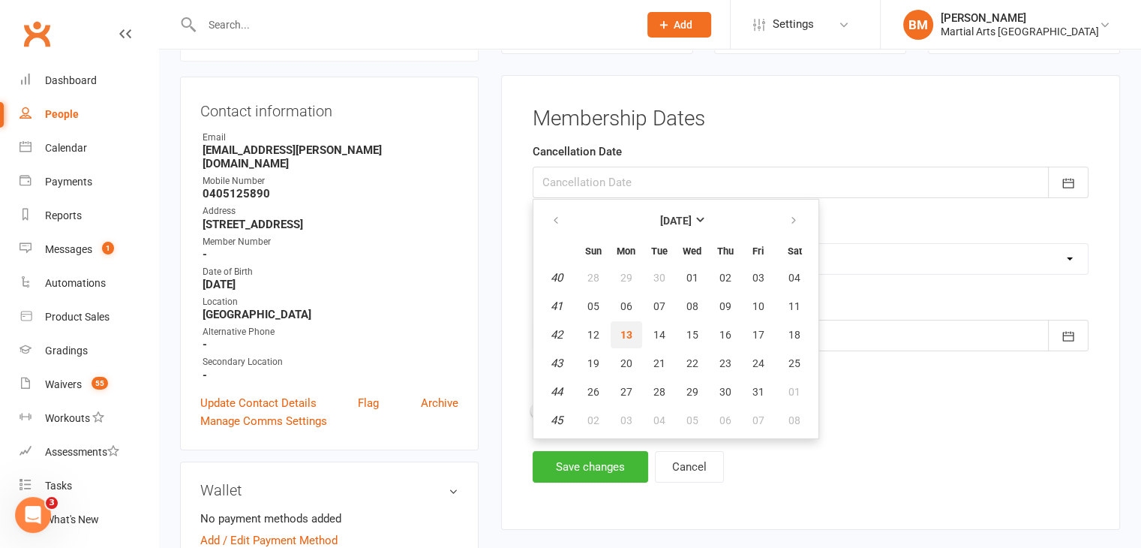
drag, startPoint x: 628, startPoint y: 331, endPoint x: 627, endPoint y: 322, distance: 9.0
click at [629, 329] on span "13" at bounding box center [626, 335] width 12 height 12
type input "[DATE]"
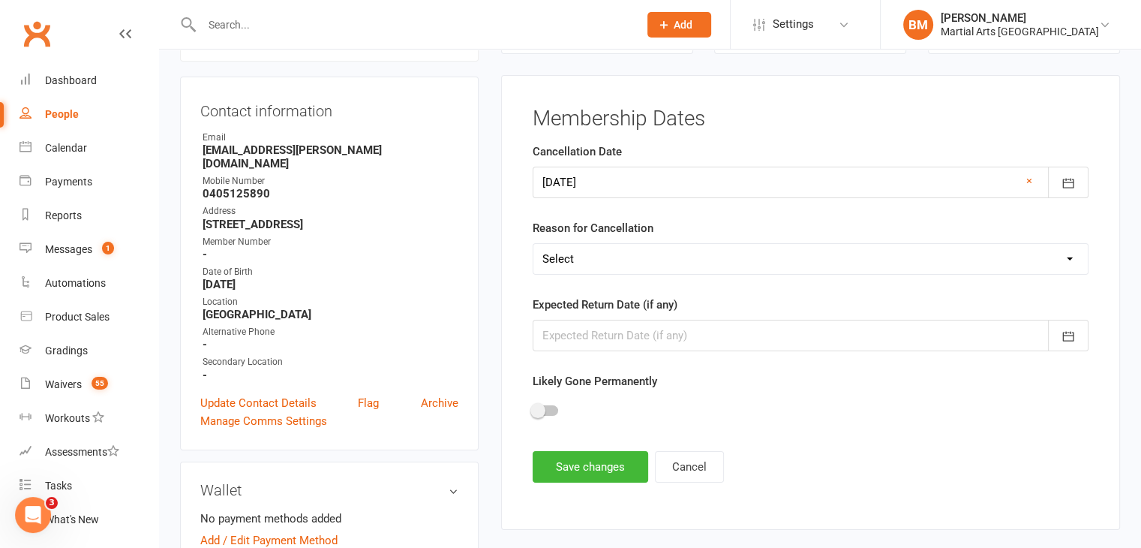
click at [593, 260] on select "Select Other Sport Too Busy/Work/School Commitments Transport/Parking Financial…" at bounding box center [810, 259] width 554 height 30
select select "None Given"
click at [533, 244] on select "Select Other Sport Too Busy/Work/School Commitments Transport/Parking Financial…" at bounding box center [810, 259] width 554 height 30
click at [588, 452] on button "Save changes" at bounding box center [591, 467] width 116 height 32
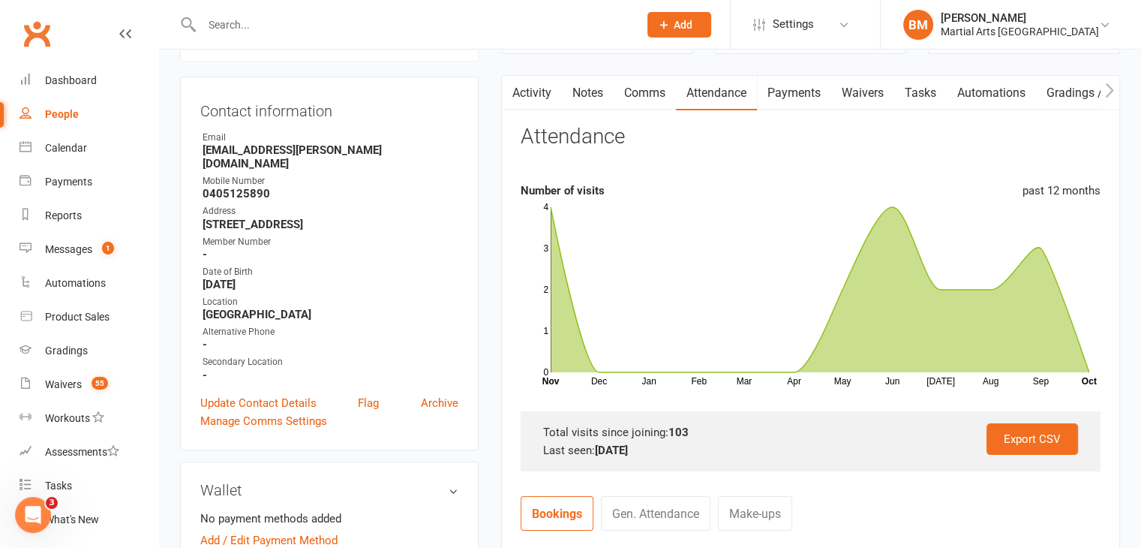
click at [298, 23] on input "text" at bounding box center [412, 24] width 431 height 21
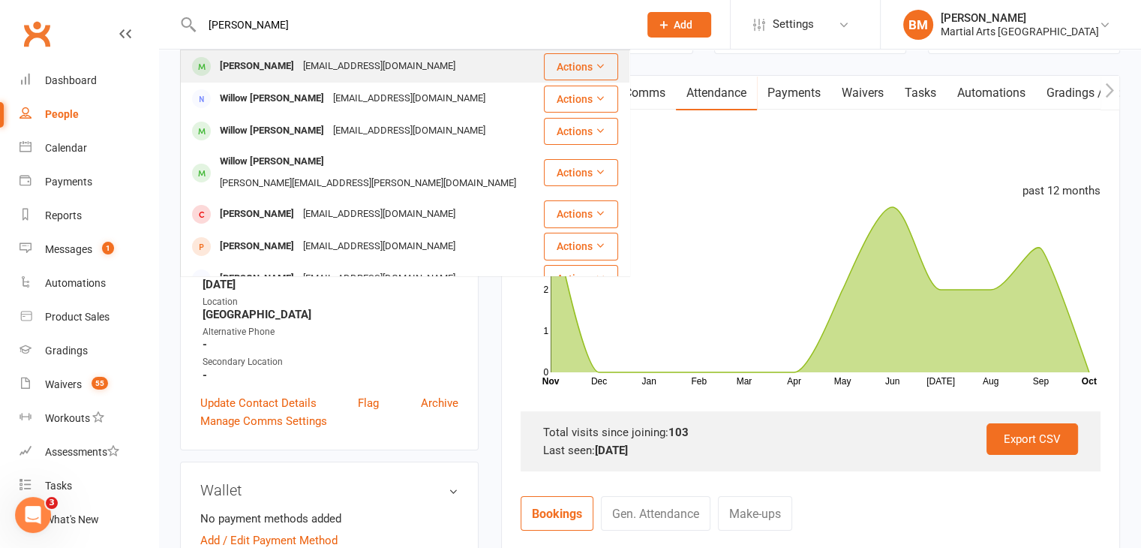
type input "willow bailey"
click at [299, 61] on div "mrsallisonbailey@gmail.com" at bounding box center [379, 67] width 161 height 22
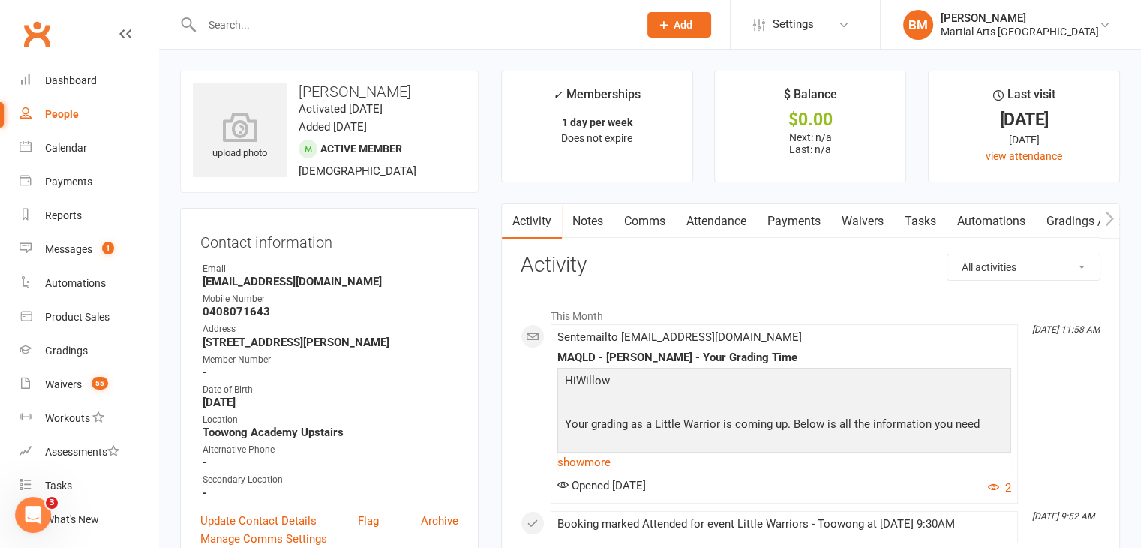
click at [726, 216] on link "Attendance" at bounding box center [716, 221] width 81 height 35
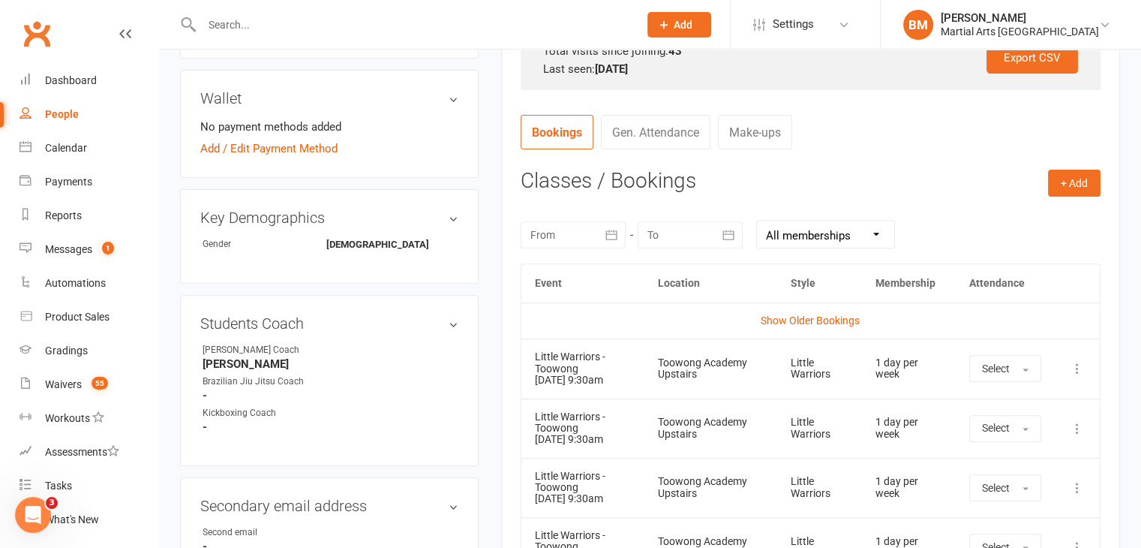
scroll to position [506, 0]
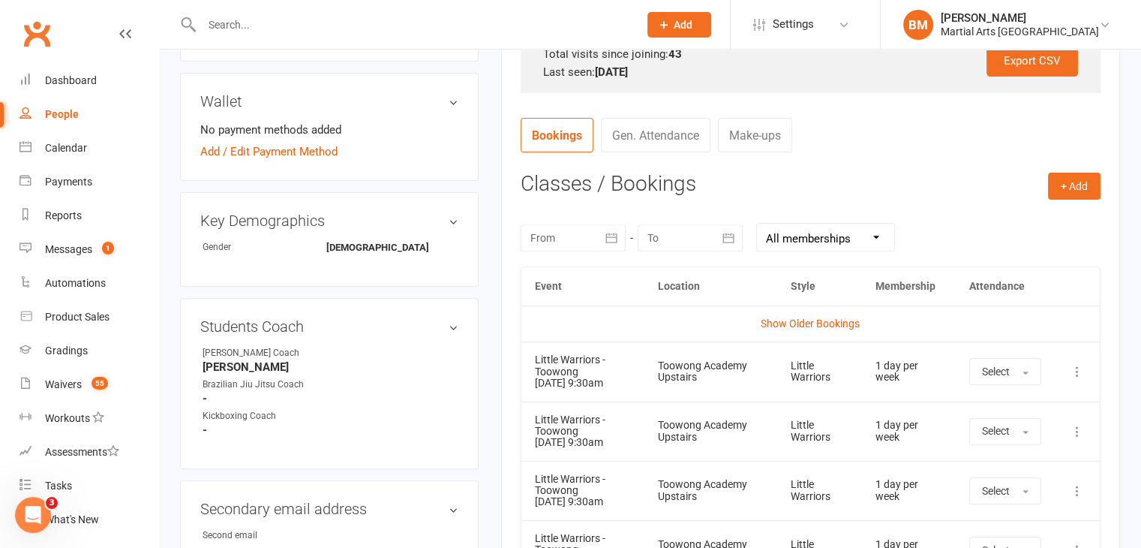
click at [1088, 429] on td "More info View event Remove booking" at bounding box center [1077, 430] width 45 height 59
click at [1080, 428] on icon at bounding box center [1077, 431] width 15 height 15
click at [1010, 515] on link "Remove booking" at bounding box center [1011, 521] width 149 height 30
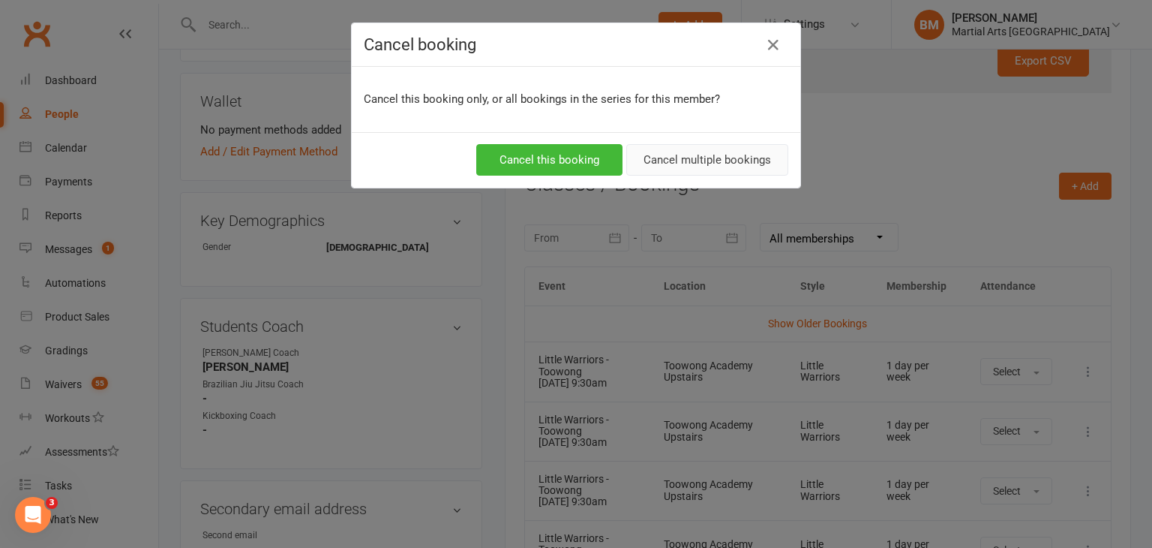
click at [705, 161] on button "Cancel multiple bookings" at bounding box center [707, 160] width 162 height 32
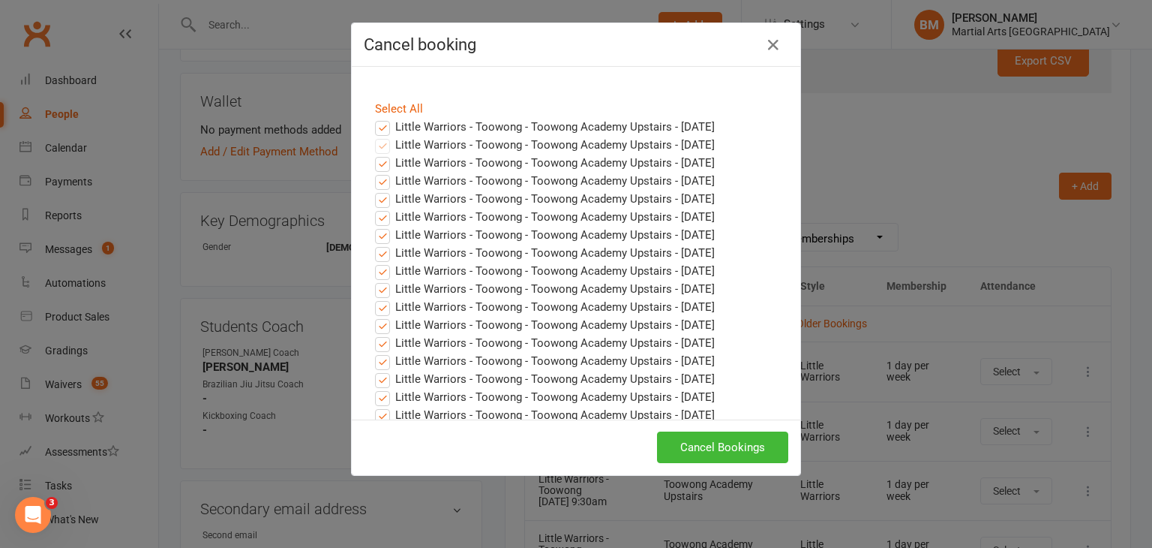
click at [383, 121] on label "Little Warriors - Toowong - Toowong Academy Upstairs - Oct 18, 2025" at bounding box center [545, 127] width 340 height 18
click at [374, 118] on input "Little Warriors - Toowong - Toowong Academy Upstairs - Oct 18, 2025" at bounding box center [369, 118] width 10 height 0
click at [725, 462] on div "Cancel Bookings" at bounding box center [576, 447] width 449 height 56
click at [719, 447] on button "Cancel Bookings" at bounding box center [722, 447] width 131 height 32
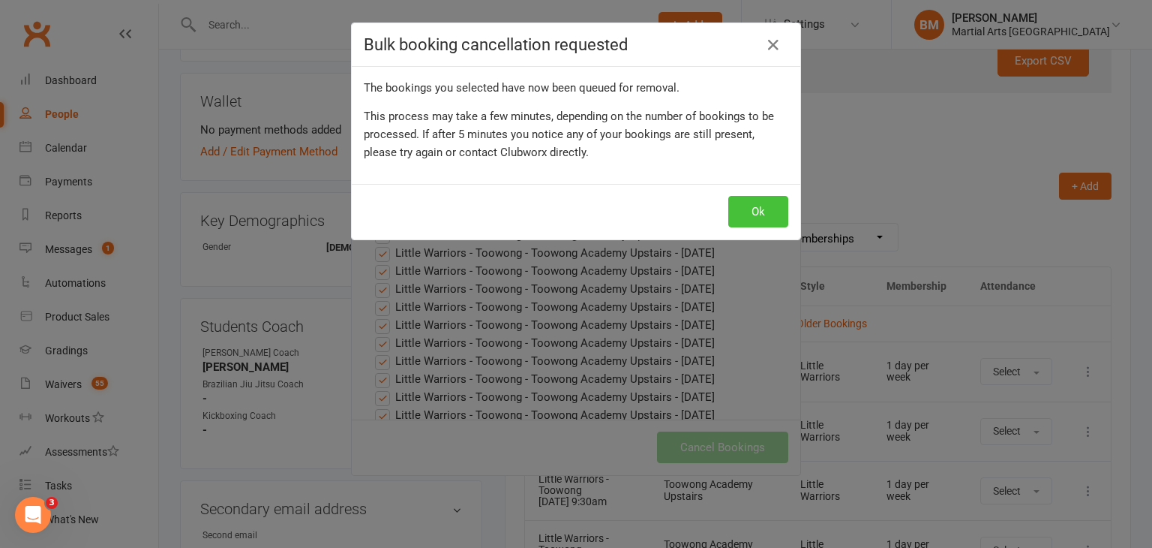
click at [750, 223] on button "Ok" at bounding box center [758, 212] width 60 height 32
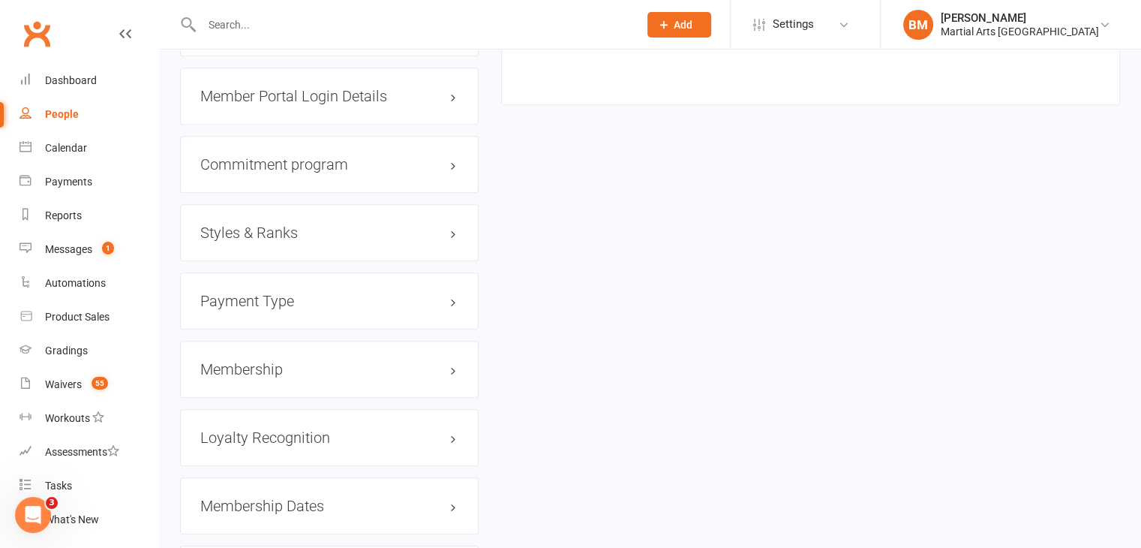
scroll to position [1476, 0]
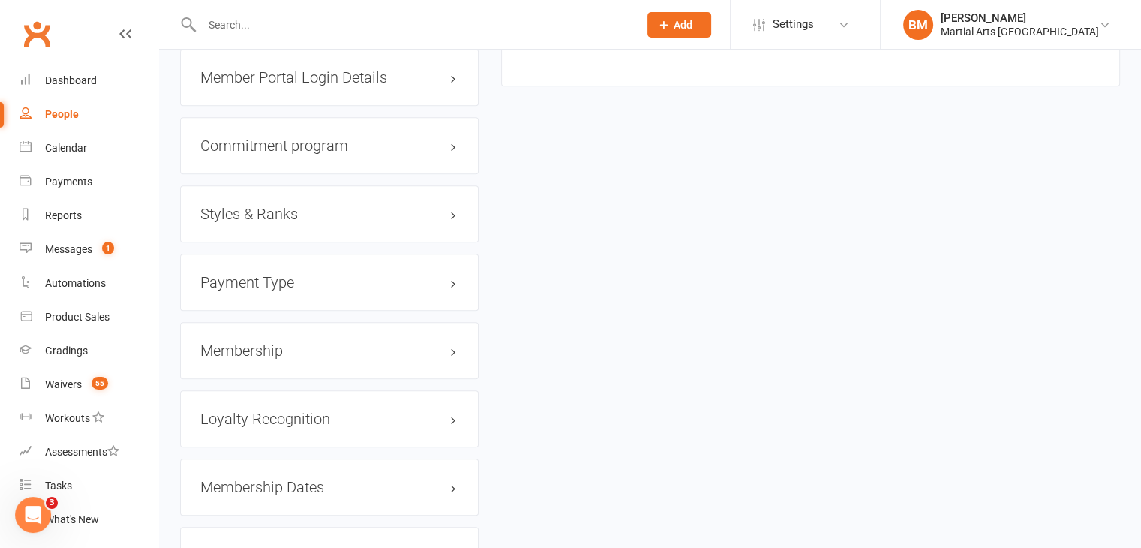
click at [305, 353] on h3 "Membership" at bounding box center [329, 350] width 258 height 17
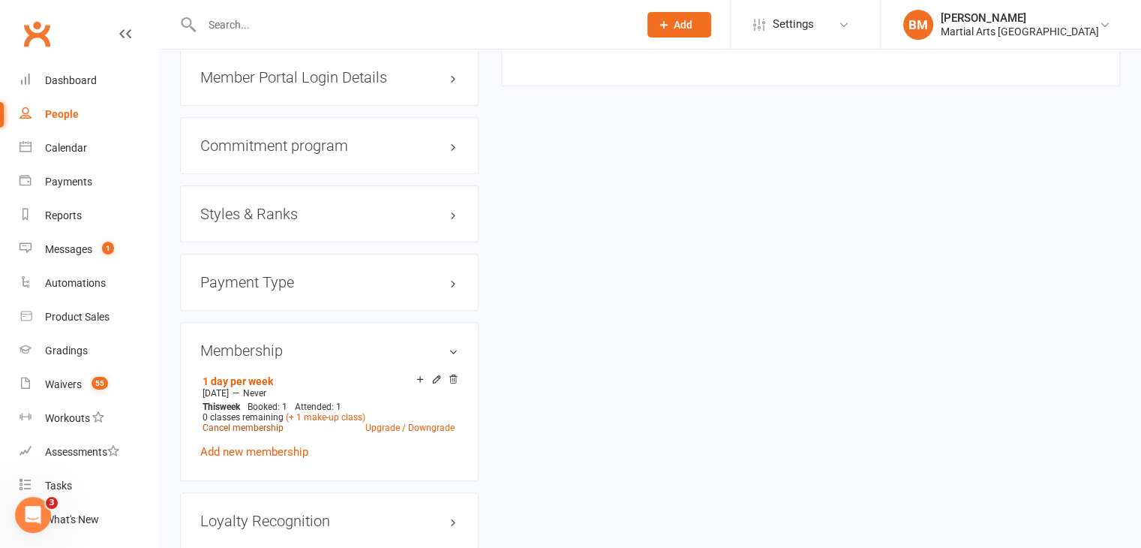
click at [238, 429] on link "Cancel membership" at bounding box center [243, 427] width 81 height 11
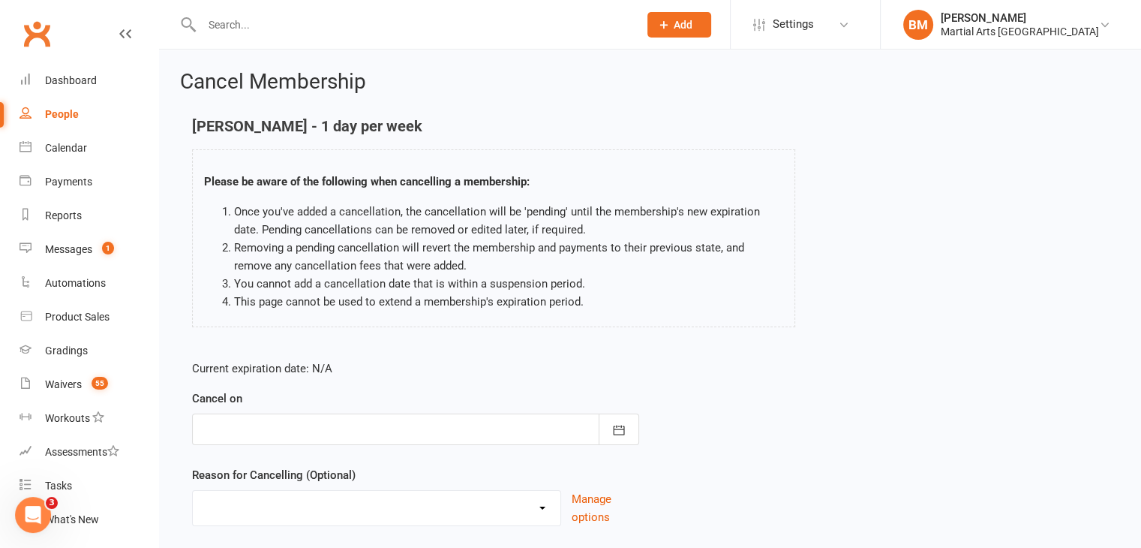
click at [371, 422] on div at bounding box center [415, 429] width 447 height 32
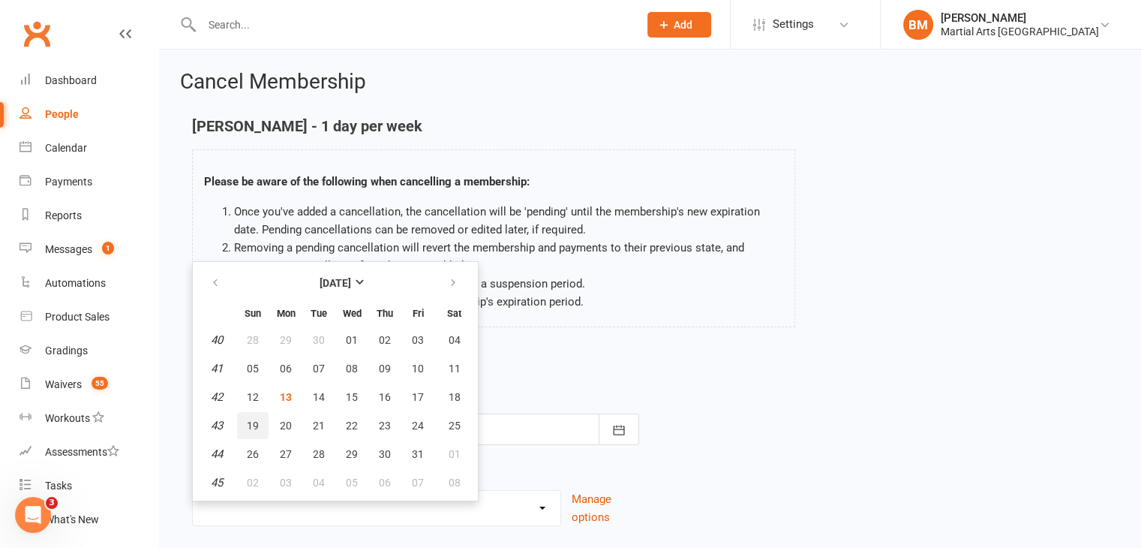
click at [256, 425] on span "19" at bounding box center [253, 425] width 12 height 12
type input "19 Oct 2025"
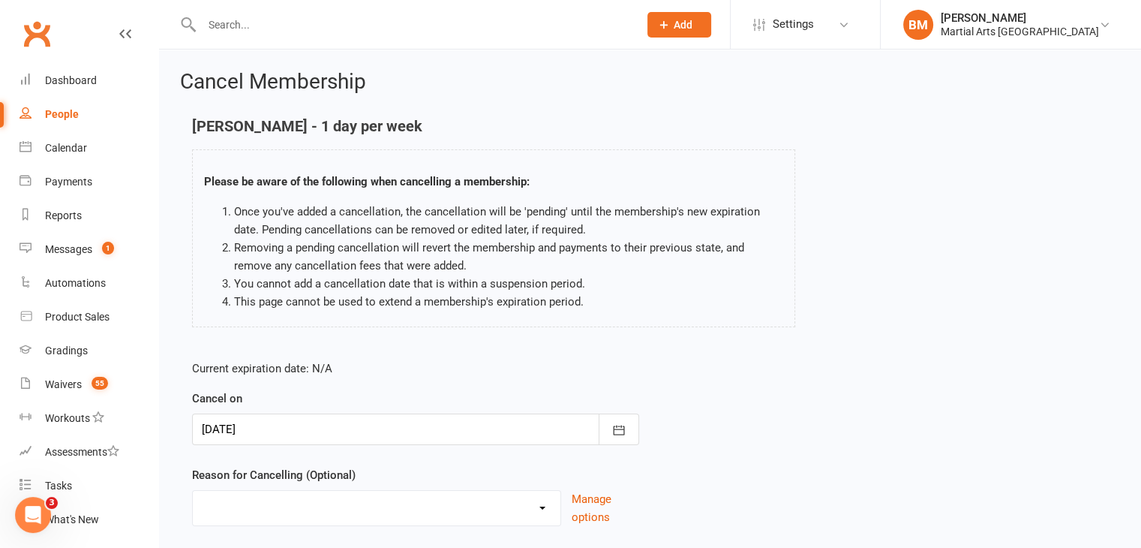
click at [280, 504] on select "Holiday Injury Lost Interest Moving None Given Other Commitments Taking a break…" at bounding box center [377, 506] width 368 height 30
click at [193, 491] on select "Holiday Injury Lost Interest Moving None Given Other Commitments Taking a break…" at bounding box center [377, 506] width 368 height 30
drag, startPoint x: 1137, startPoint y: 325, endPoint x: 1148, endPoint y: 307, distance: 20.8
click at [1140, 343] on html "Prospect Member Non-attending contact Class / event Appointment Grading event T…" at bounding box center [570, 323] width 1141 height 647
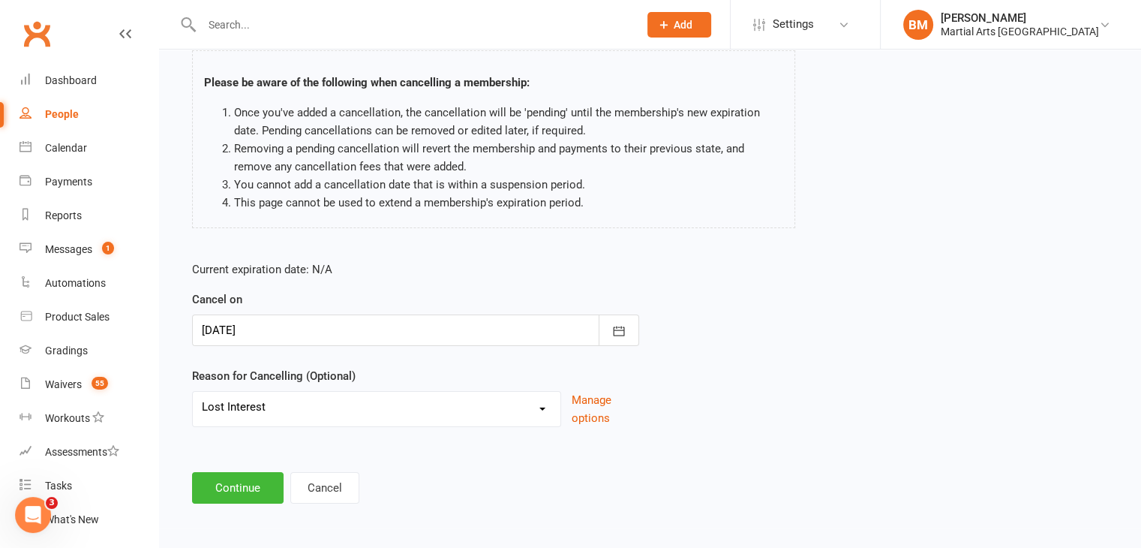
click at [291, 395] on select "Holiday Injury Lost Interest Moving None Given Other Commitments Taking a break…" at bounding box center [377, 407] width 368 height 30
select select "6"
click at [193, 392] on select "Holiday Injury Lost Interest Moving None Given Other Commitments Taking a break…" at bounding box center [377, 407] width 368 height 30
click at [237, 479] on button "Continue" at bounding box center [238, 488] width 92 height 32
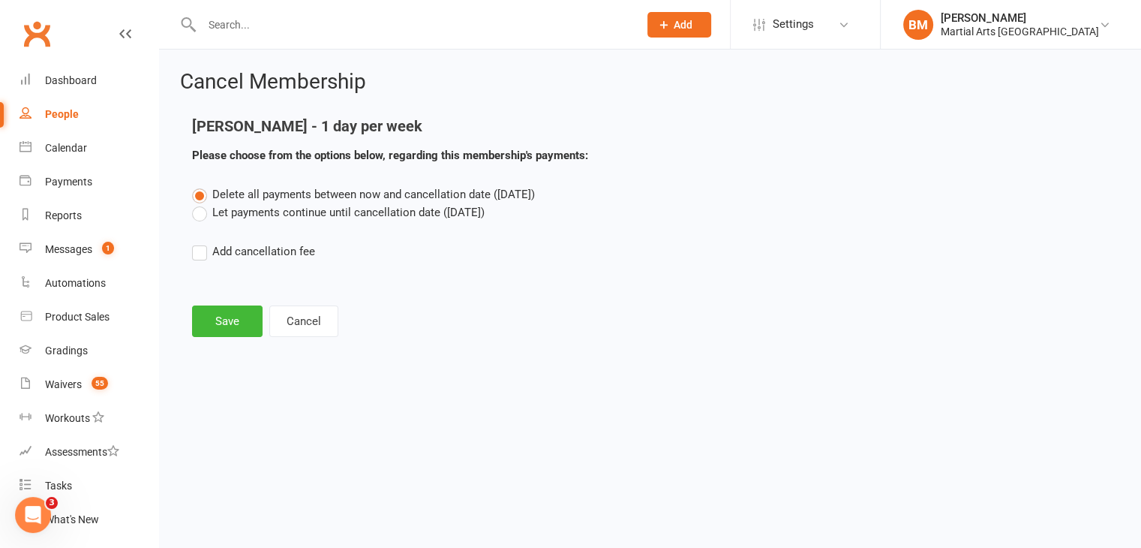
scroll to position [0, 0]
click at [224, 326] on button "Save" at bounding box center [227, 321] width 71 height 32
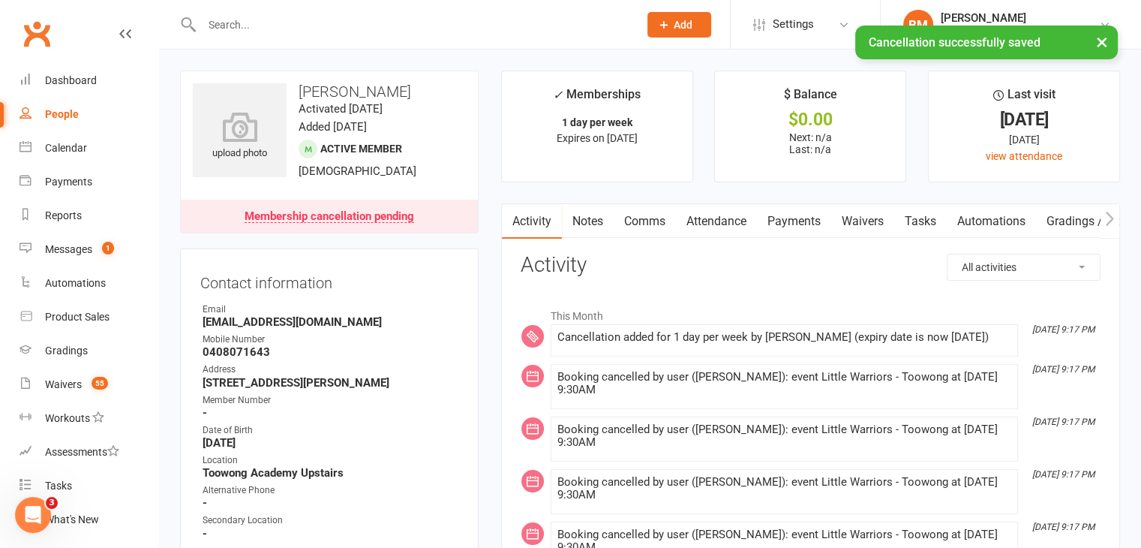
click at [729, 217] on link "Attendance" at bounding box center [716, 221] width 81 height 35
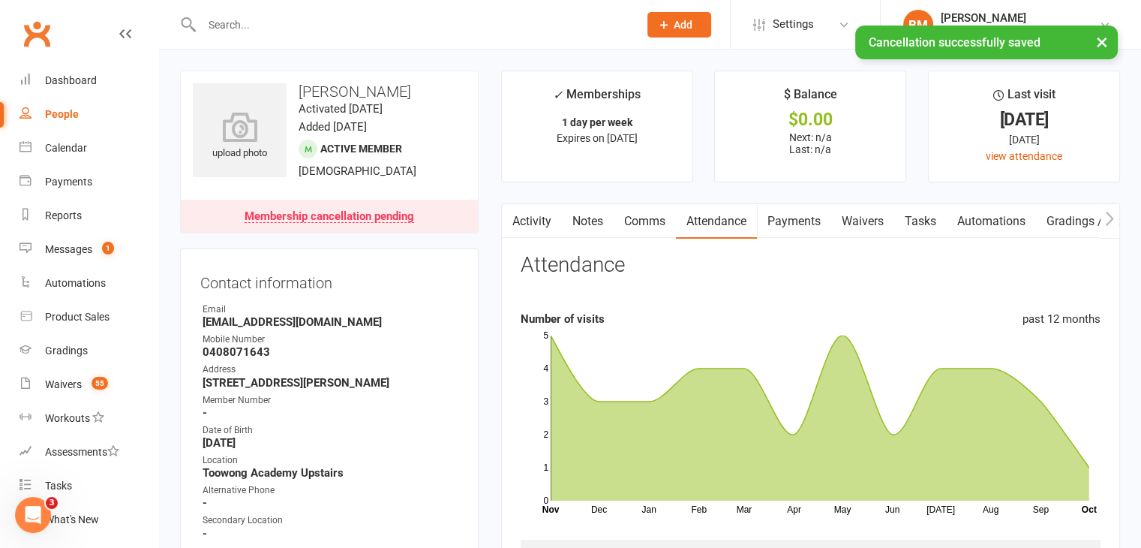
click at [597, 218] on link "Notes" at bounding box center [588, 221] width 52 height 35
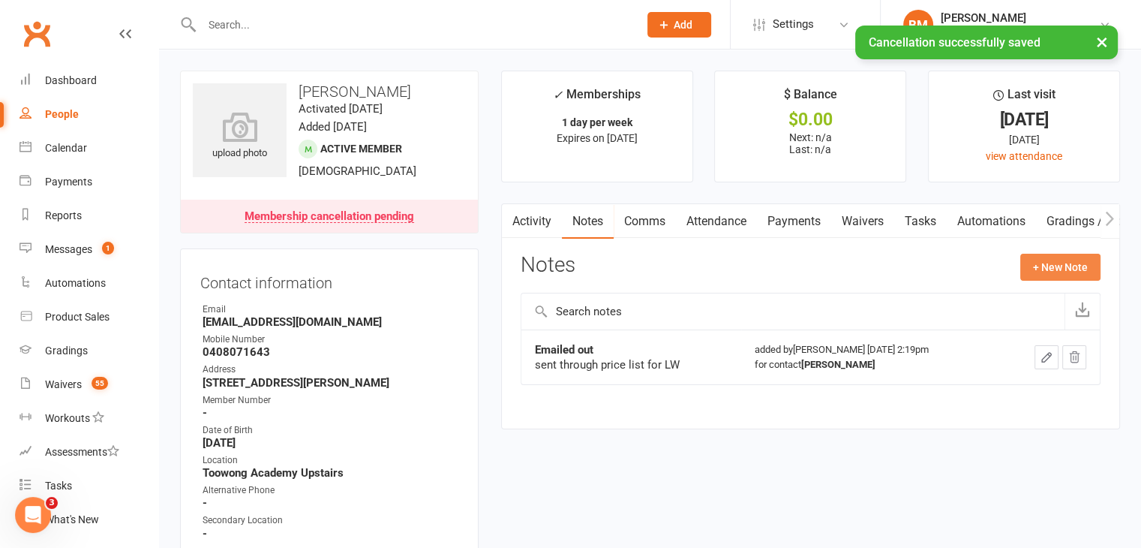
click at [1056, 265] on button "+ New Note" at bounding box center [1060, 267] width 80 height 27
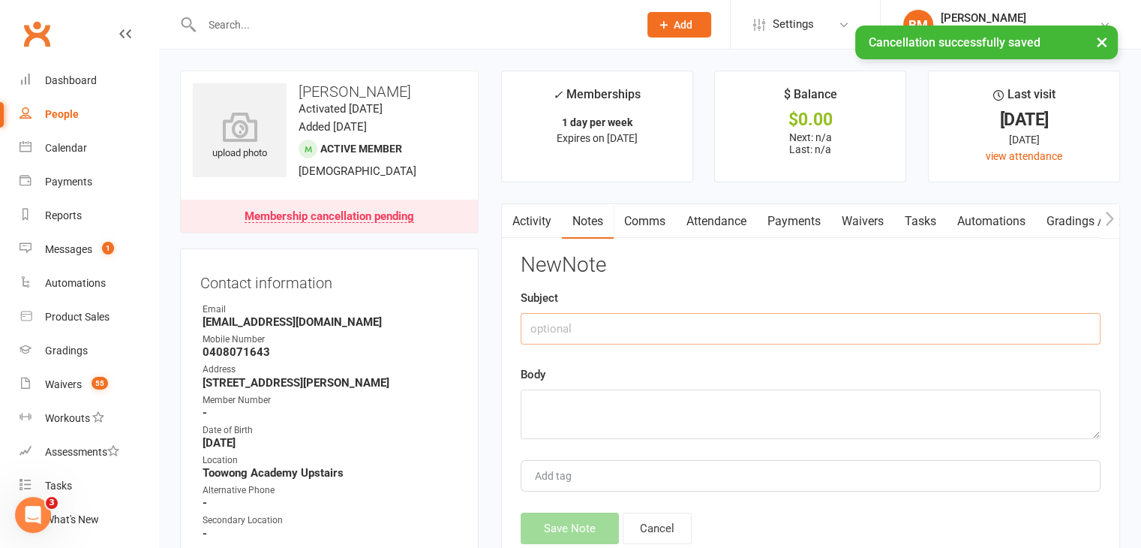
click at [583, 319] on input "text" at bounding box center [811, 329] width 580 height 32
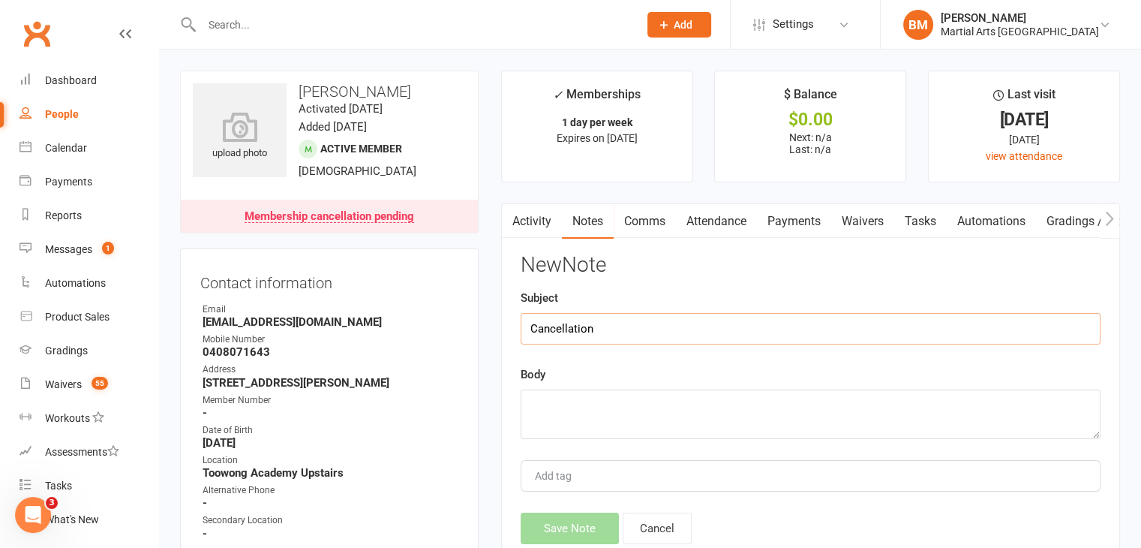
type input "Cancellation"
paste textarea "Allison Bailey Sat, Oct 11, 8:07 AM (2 days ago) to me Hi team Willow has decid…"
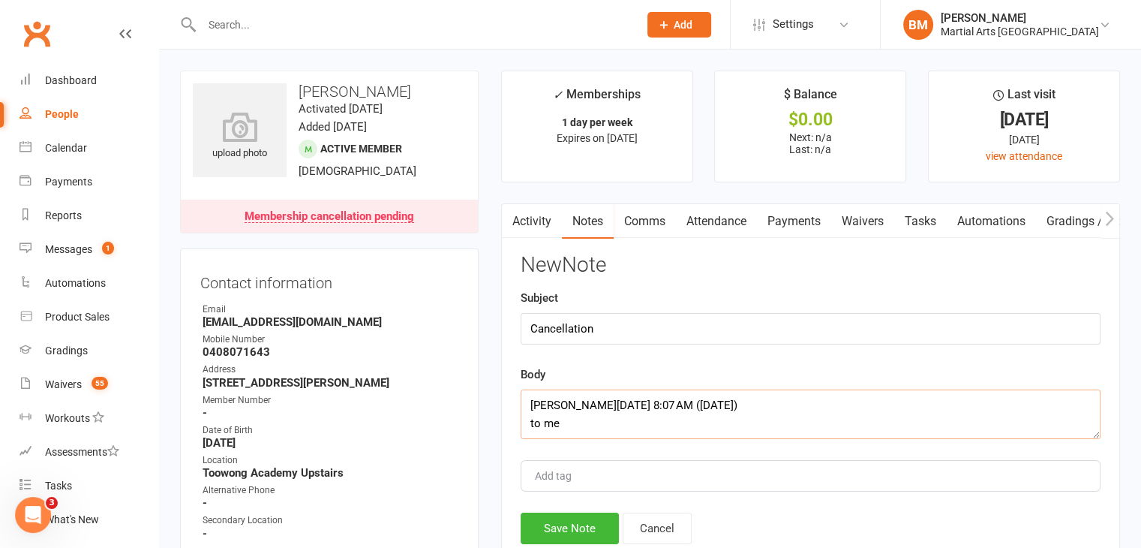
scroll to position [190, 0]
type textarea "Allison Bailey Sat, Oct 11, 8:07 AM (2 days ago) to me Hi team Willow has decid…"
click at [578, 526] on button "Save Note" at bounding box center [570, 528] width 98 height 32
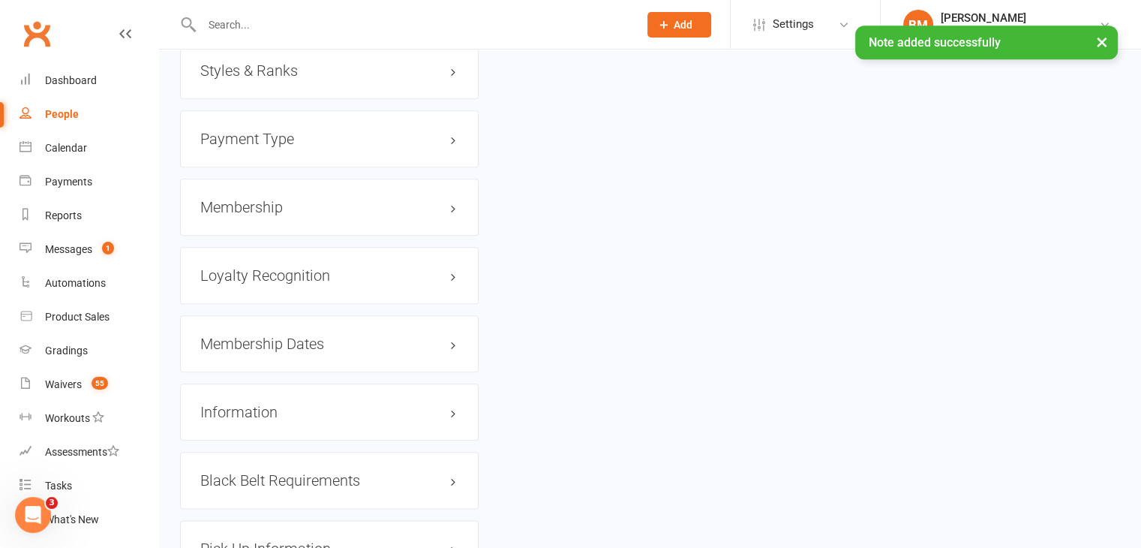
scroll to position [1578, 0]
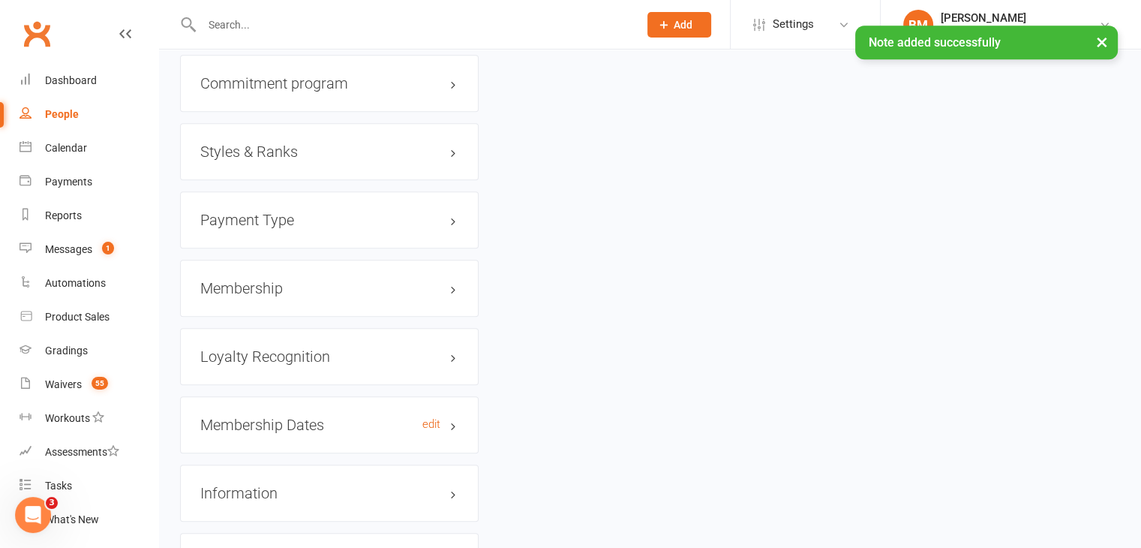
click at [307, 416] on h3 "Membership Dates edit" at bounding box center [329, 424] width 258 height 17
click at [0, 0] on link "edit" at bounding box center [0, 0] width 0 height 0
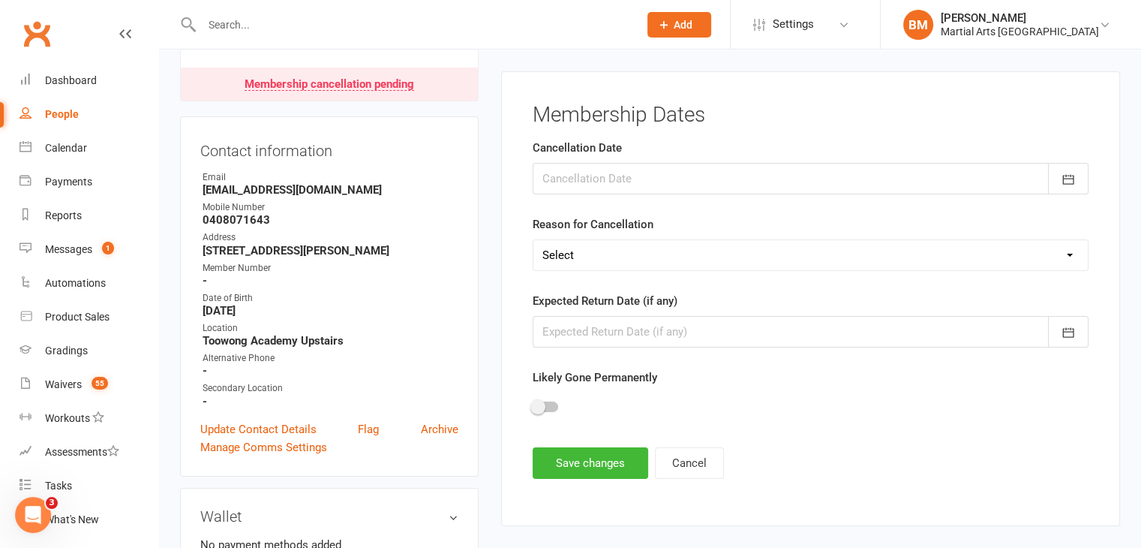
scroll to position [128, 0]
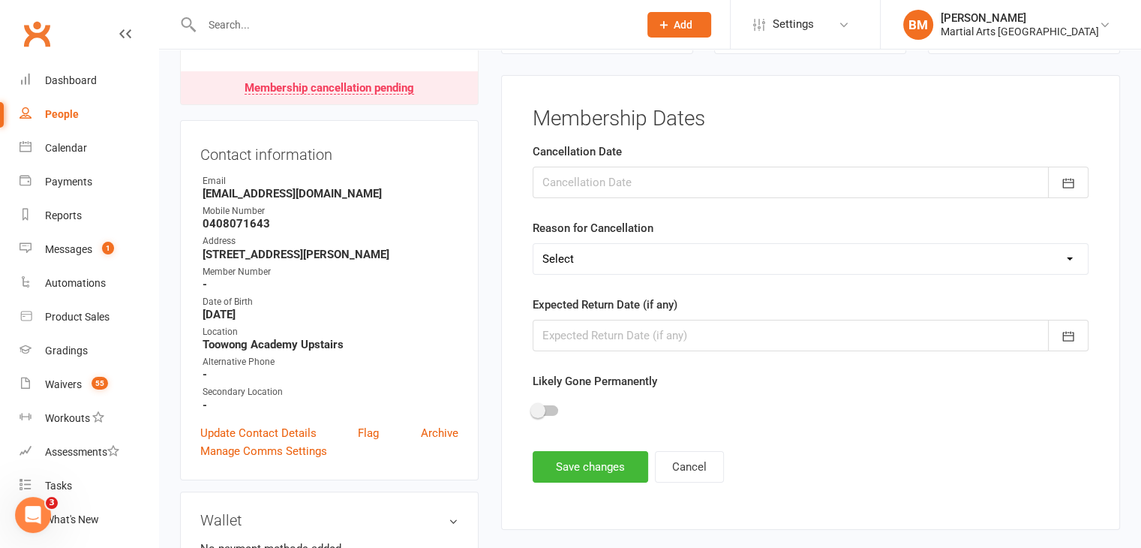
click at [620, 185] on div at bounding box center [811, 183] width 556 height 32
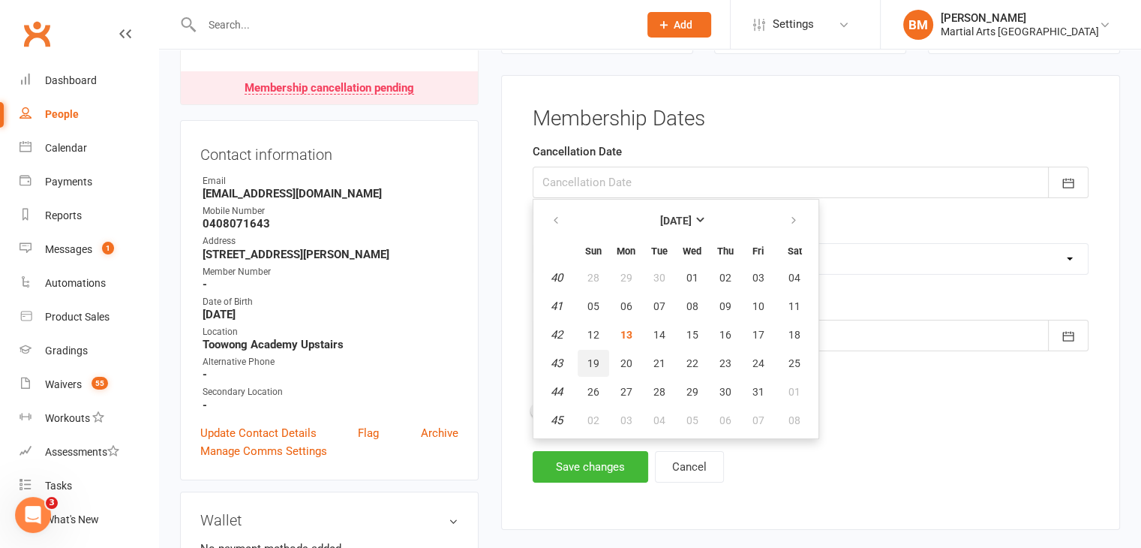
drag, startPoint x: 584, startPoint y: 362, endPoint x: 585, endPoint y: 347, distance: 14.3
click at [585, 362] on button "19" at bounding box center [594, 363] width 32 height 27
type input "19 Oct 2025"
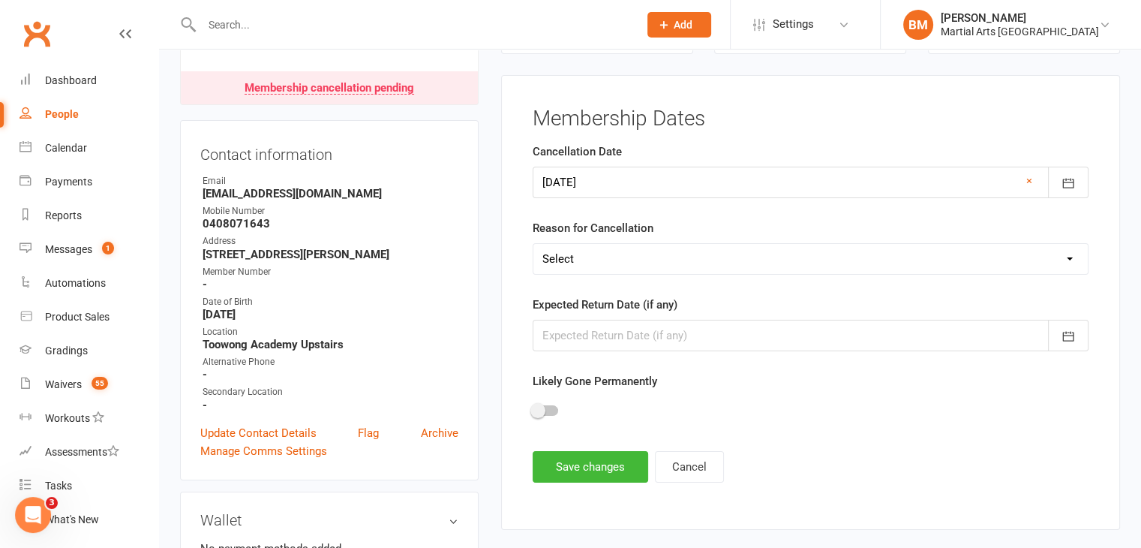
click at [585, 268] on select "Select Other Sport Too Busy/Work/School Commitments Transport/Parking Financial…" at bounding box center [810, 259] width 554 height 30
select select "Lost Interest"
click at [533, 244] on select "Select Other Sport Too Busy/Work/School Commitments Transport/Parking Financial…" at bounding box center [810, 259] width 554 height 30
drag, startPoint x: 603, startPoint y: 467, endPoint x: 599, endPoint y: 450, distance: 16.9
click at [603, 463] on button "Save changes" at bounding box center [591, 467] width 116 height 32
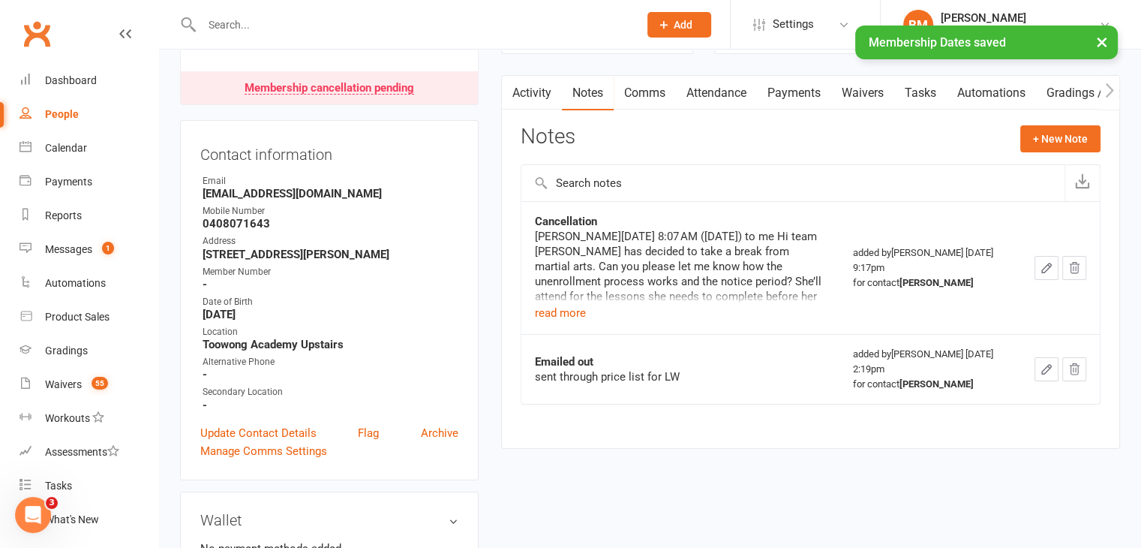
scroll to position [0, 0]
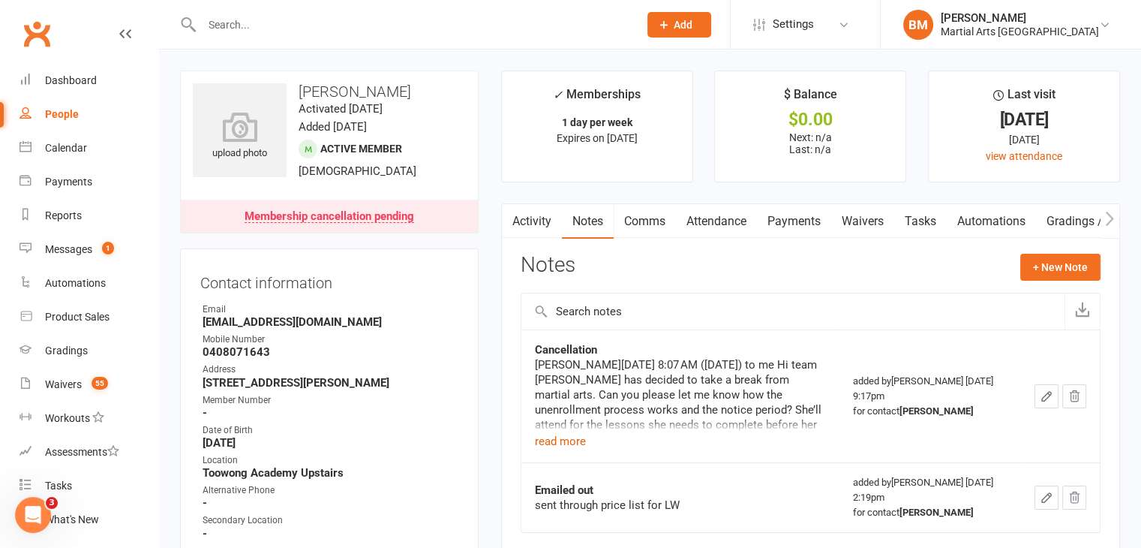
click at [246, 25] on input "text" at bounding box center [412, 24] width 431 height 21
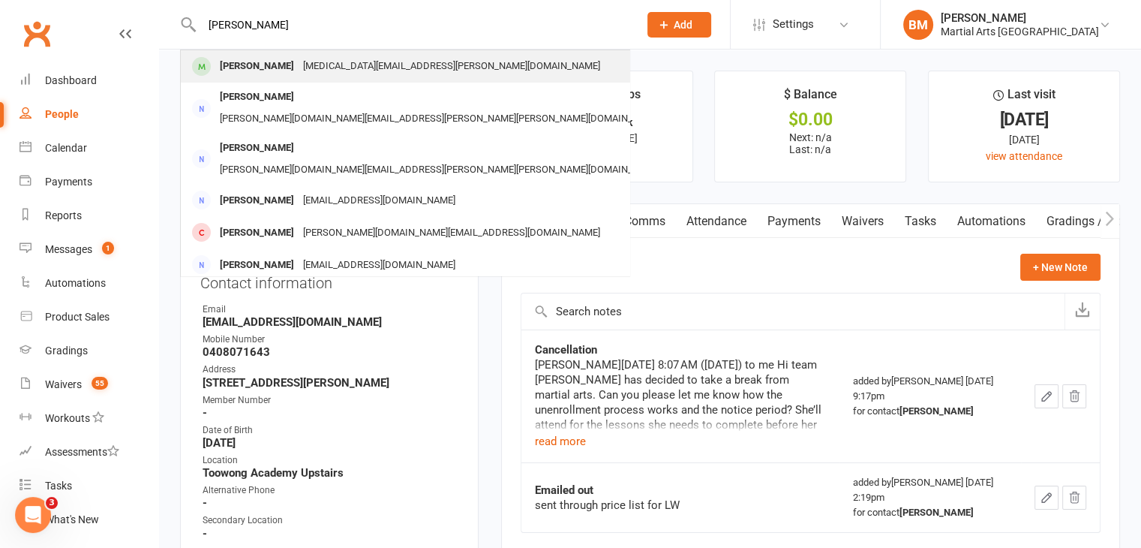
type input "joshua gahan"
click at [252, 69] on div "Joshua Gahan" at bounding box center [256, 67] width 83 height 22
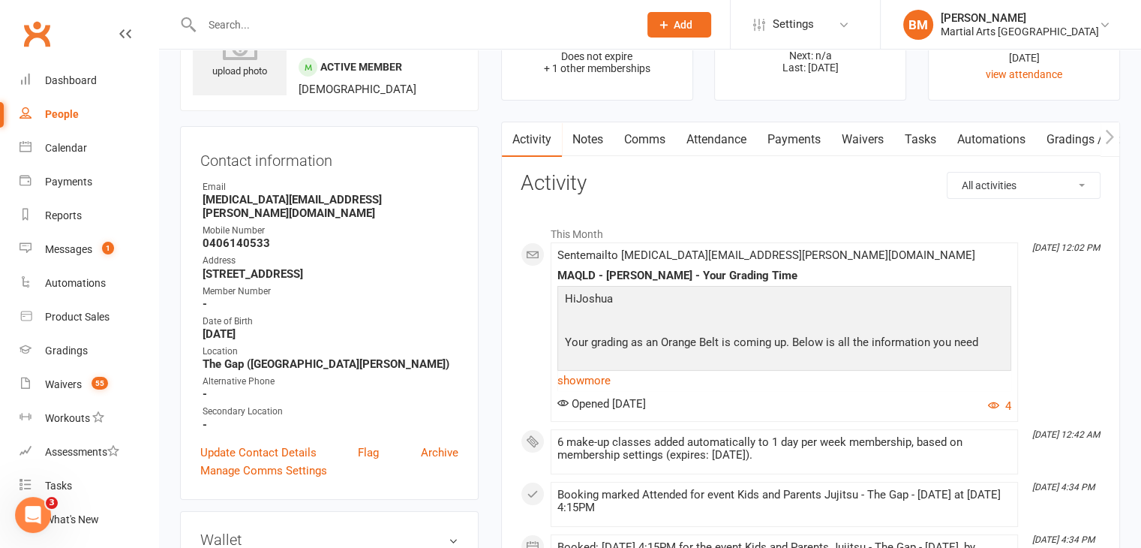
scroll to position [48, 0]
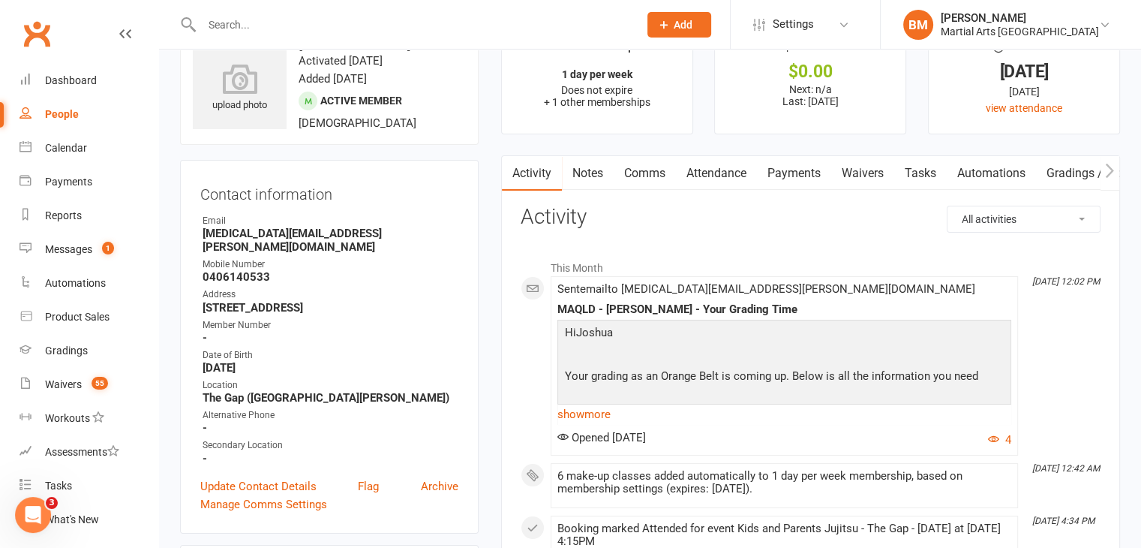
click at [1008, 209] on select "All activities Bookings / Attendances Communications Notes Failed SMSes Grading…" at bounding box center [1024, 219] width 152 height 26
select select "ConversationLogEntry"
click at [948, 206] on select "All activities Bookings / Attendances Communications Notes Failed SMSes Grading…" at bounding box center [1024, 219] width 152 height 26
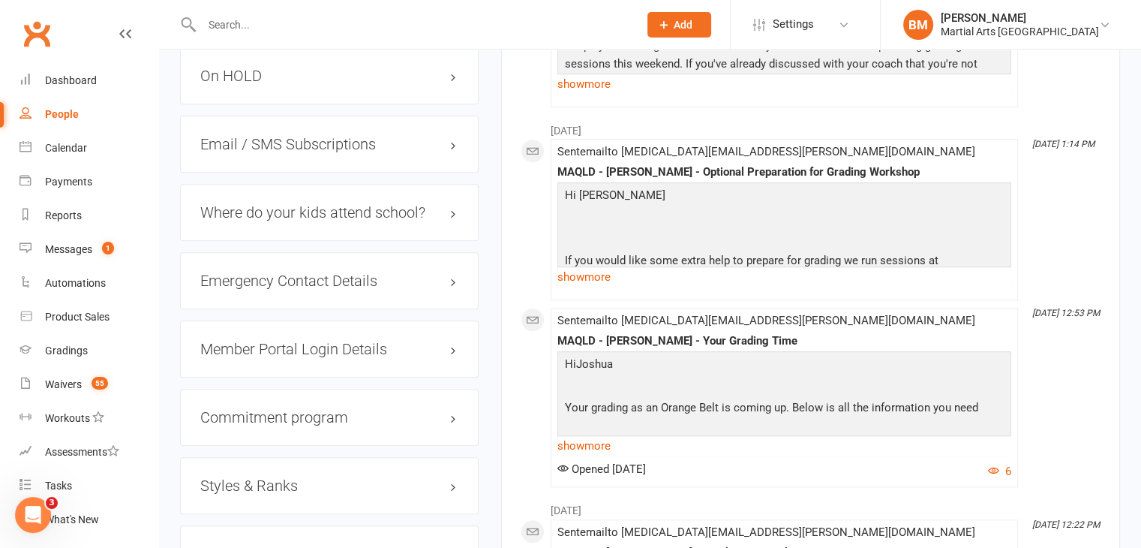
scroll to position [1275, 0]
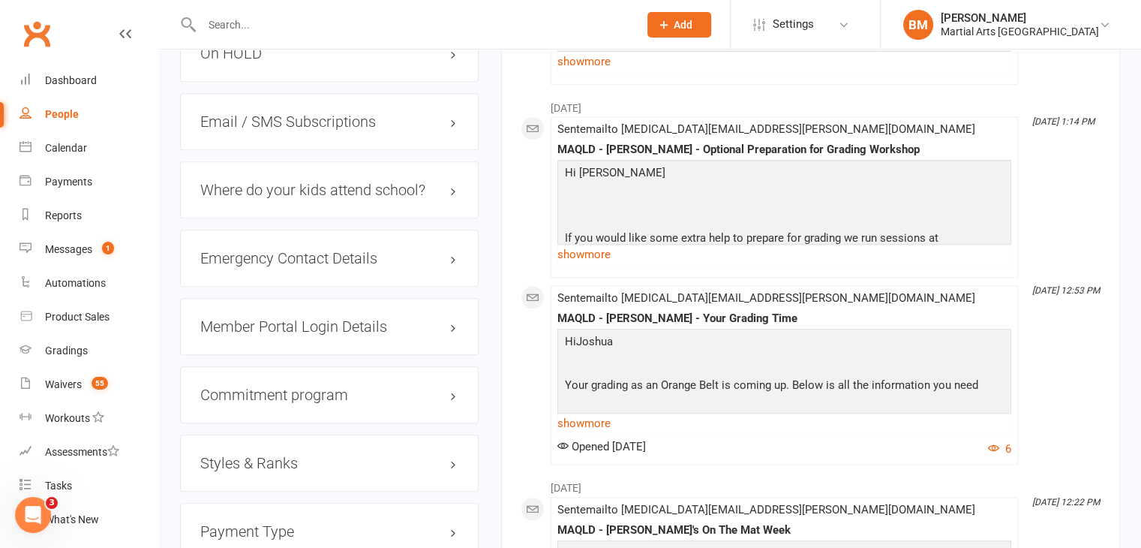
click at [591, 413] on link "show more" at bounding box center [784, 423] width 454 height 21
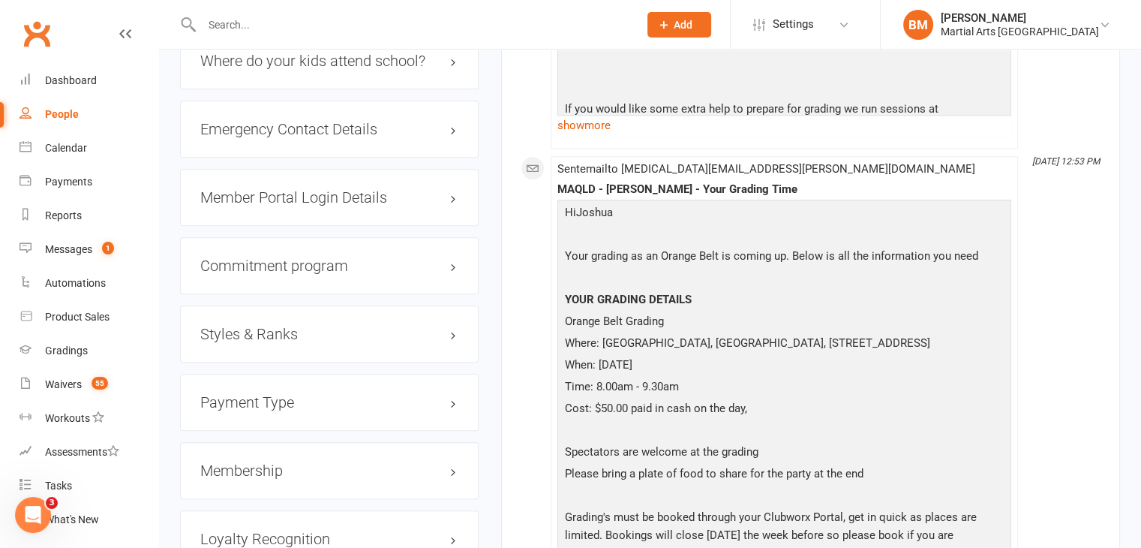
scroll to position [1410, 0]
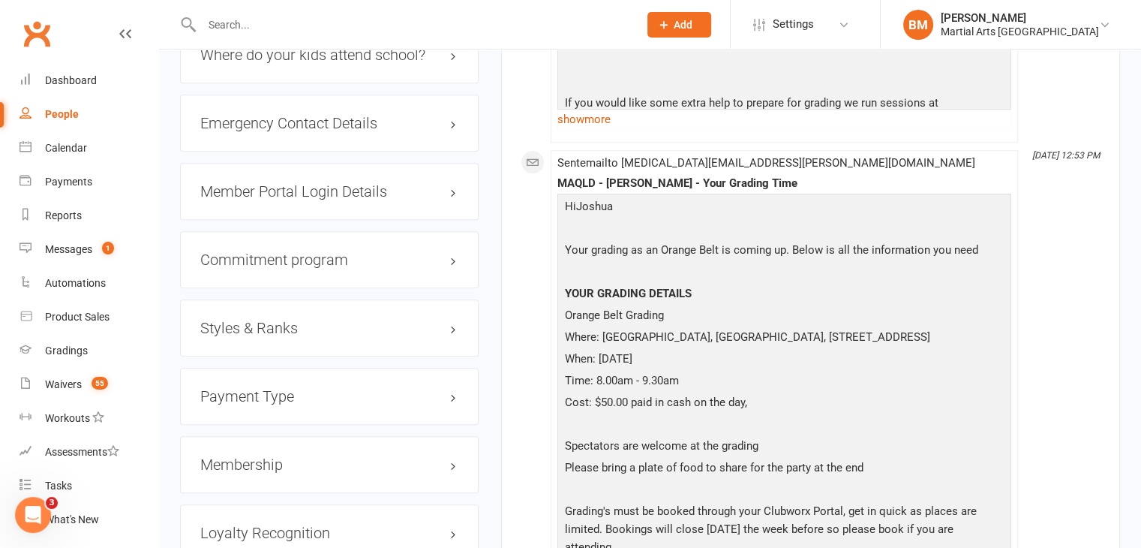
drag, startPoint x: 296, startPoint y: 309, endPoint x: 293, endPoint y: 317, distance: 8.6
click at [296, 308] on div "Styles & Ranks" at bounding box center [329, 327] width 299 height 57
click at [293, 320] on h3 "Styles & Ranks" at bounding box center [329, 328] width 258 height 17
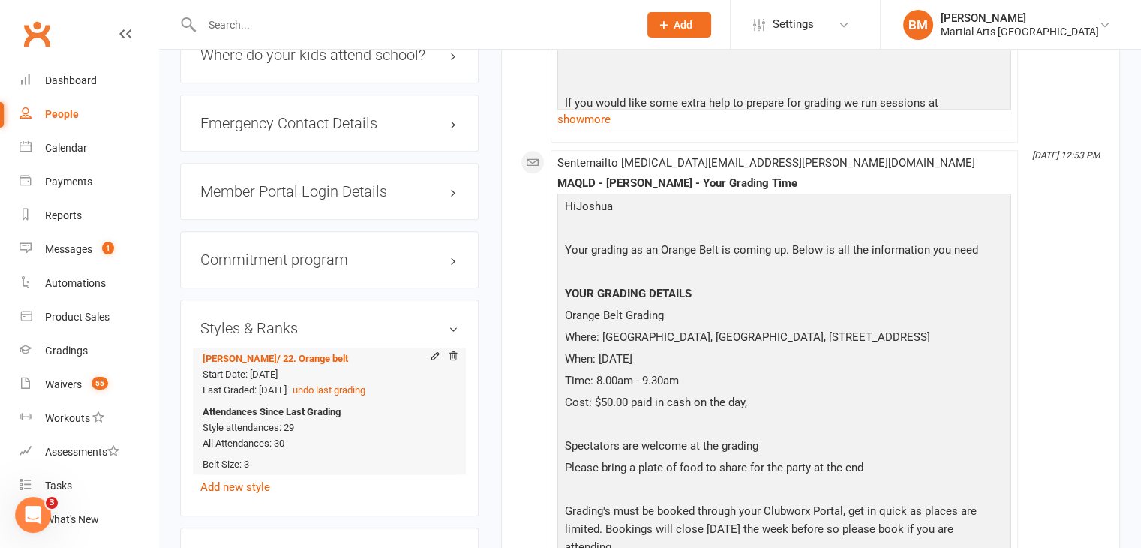
click at [452, 352] on icon at bounding box center [453, 357] width 11 height 11
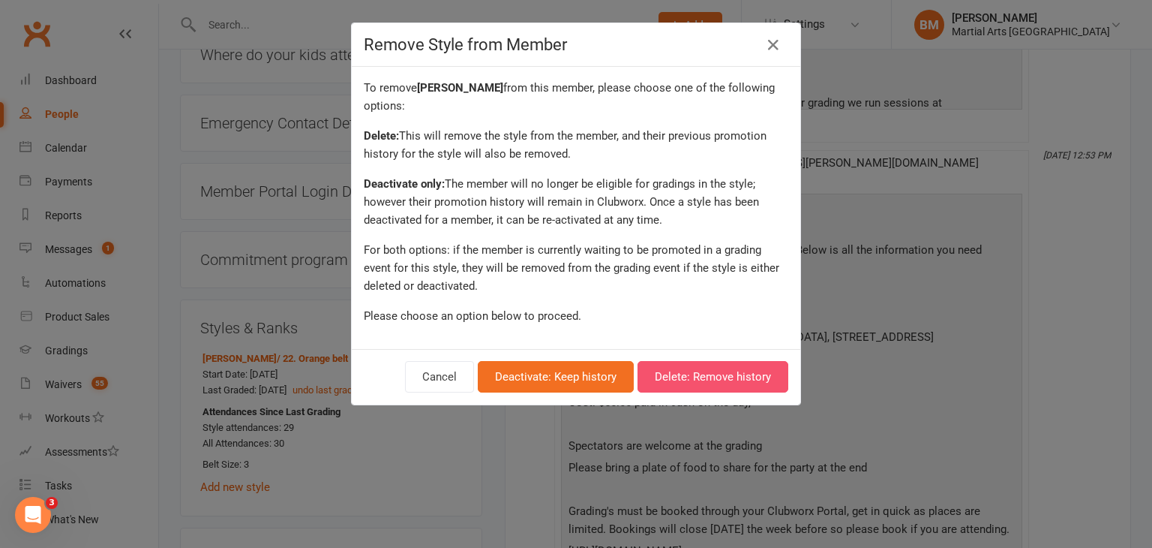
click at [716, 385] on button "Delete: Remove history" at bounding box center [713, 377] width 151 height 32
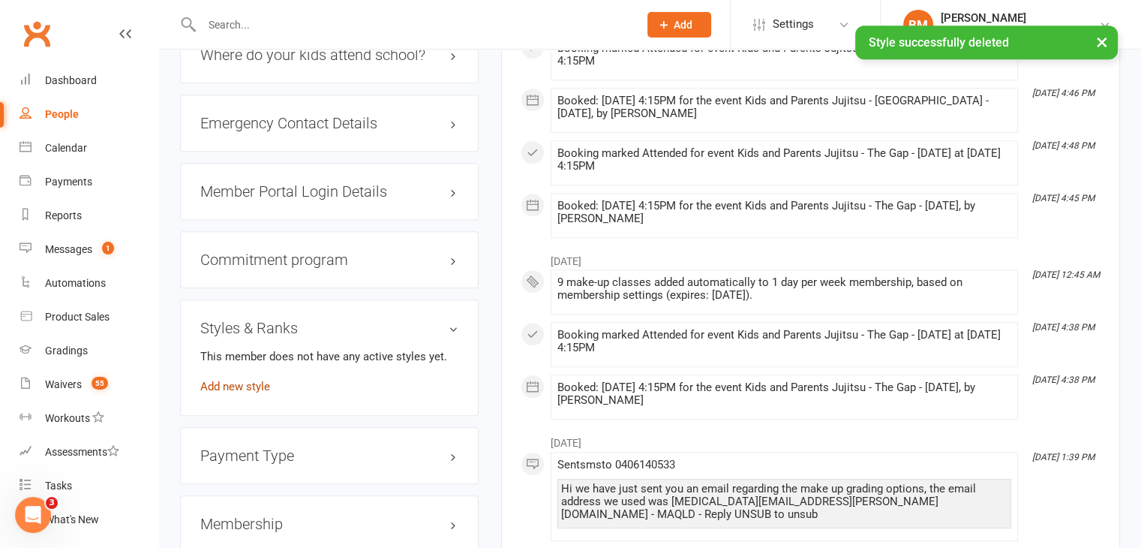
click at [242, 380] on link "Add new style" at bounding box center [235, 387] width 70 height 14
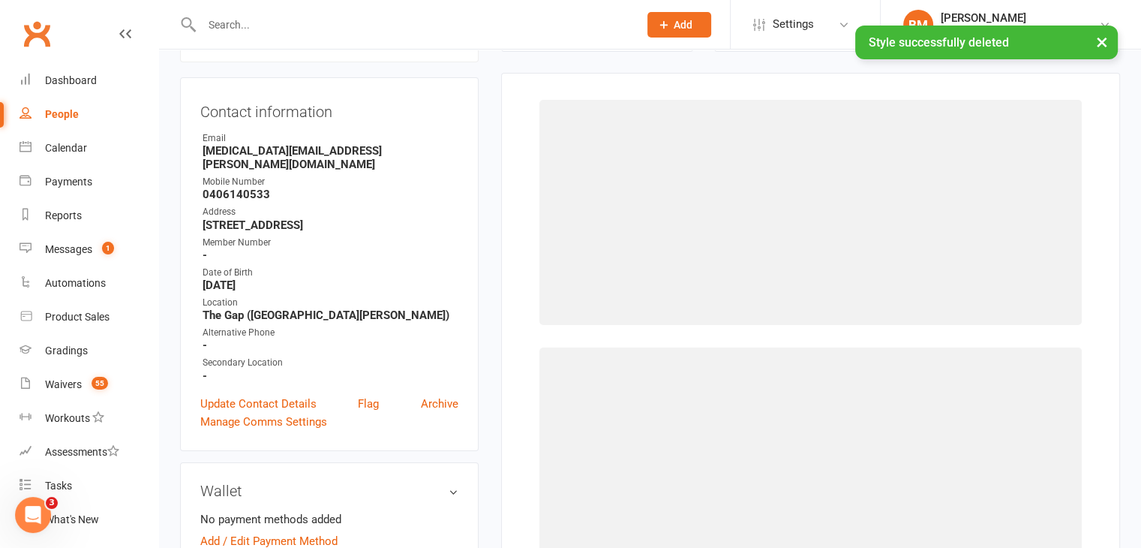
scroll to position [128, 0]
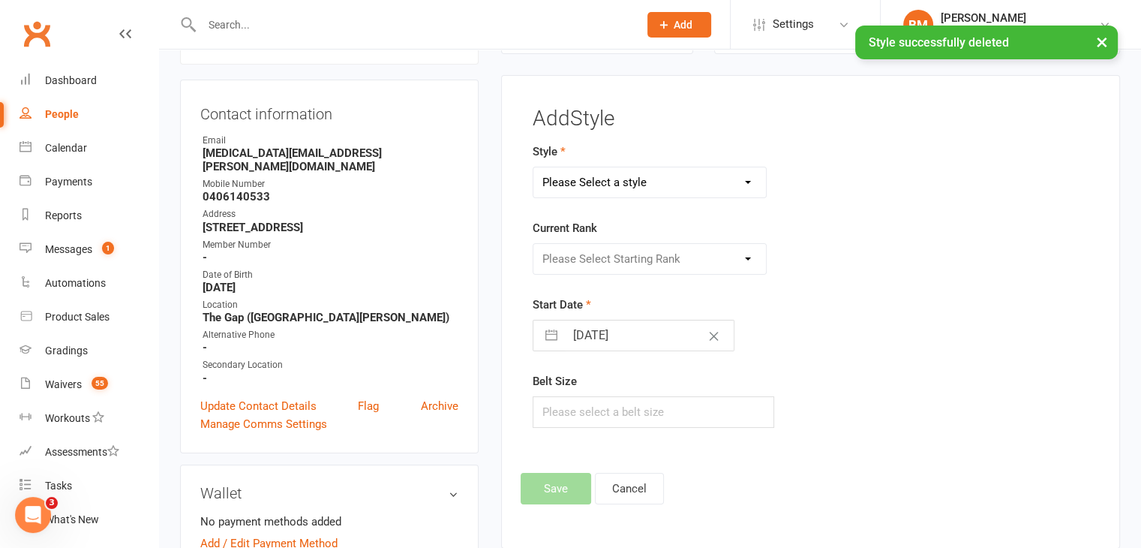
click at [585, 187] on select "Please Select a style Brazilian Jiu Jitsu PUMMA Kickboxing Kids Brazilian Jiu J…" at bounding box center [649, 182] width 233 height 30
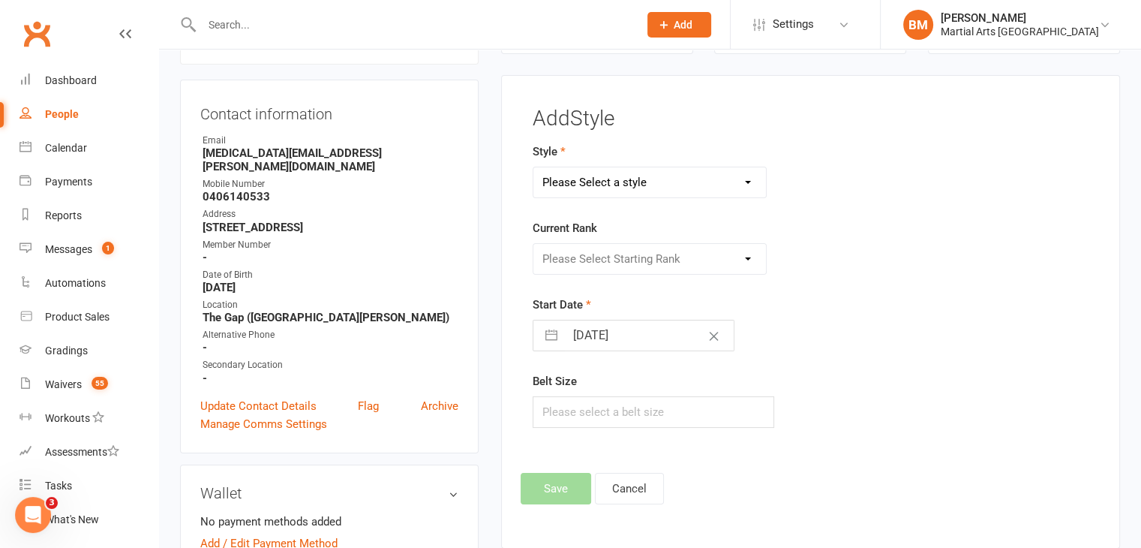
select select "695"
click at [533, 167] on select "Please Select a style Brazilian Jiu Jitsu PUMMA Kickboxing Kids Brazilian Jiu J…" at bounding box center [649, 182] width 233 height 30
click at [626, 243] on div "Please Select Starting Rank Warrior That Moved Up 10. White belt 11. Yellow & W…" at bounding box center [650, 259] width 235 height 32
click at [616, 257] on select "Please Select Starting Rank Warrior That Moved Up 10. White belt 11. Yellow & W…" at bounding box center [649, 259] width 233 height 30
select select "6316"
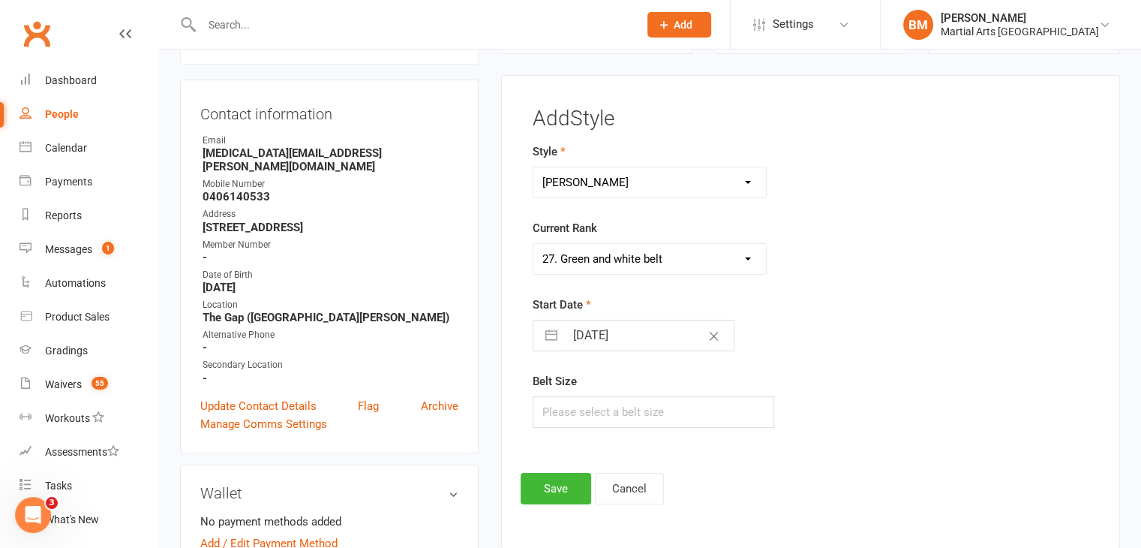
click at [533, 244] on select "Please Select Starting Rank Warrior That Moved Up 10. White belt 11. Yellow & W…" at bounding box center [649, 259] width 233 height 30
select select "8"
select select "2025"
select select "9"
select select "2025"
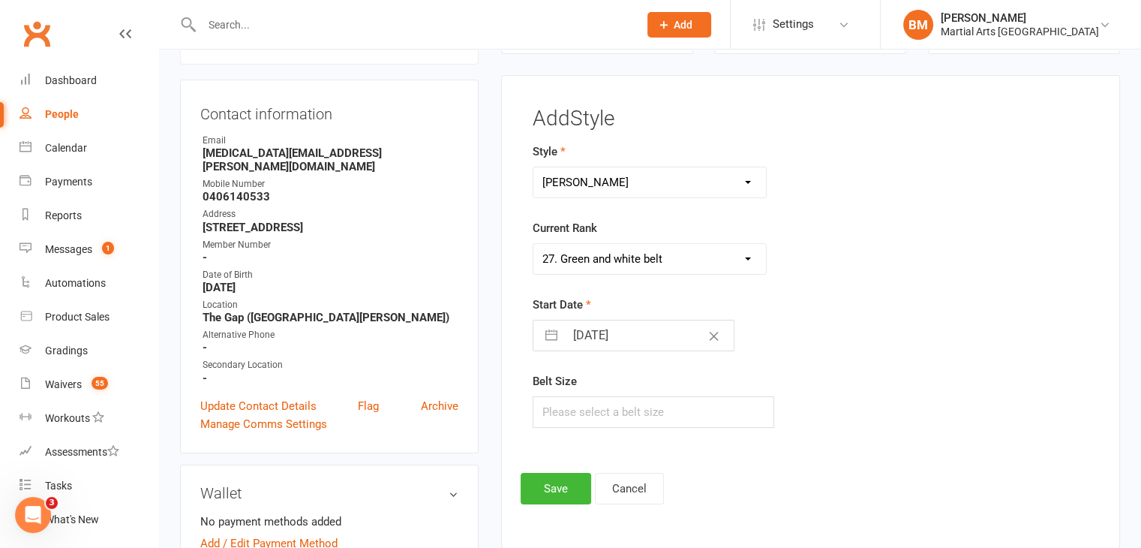
select select "10"
select select "2025"
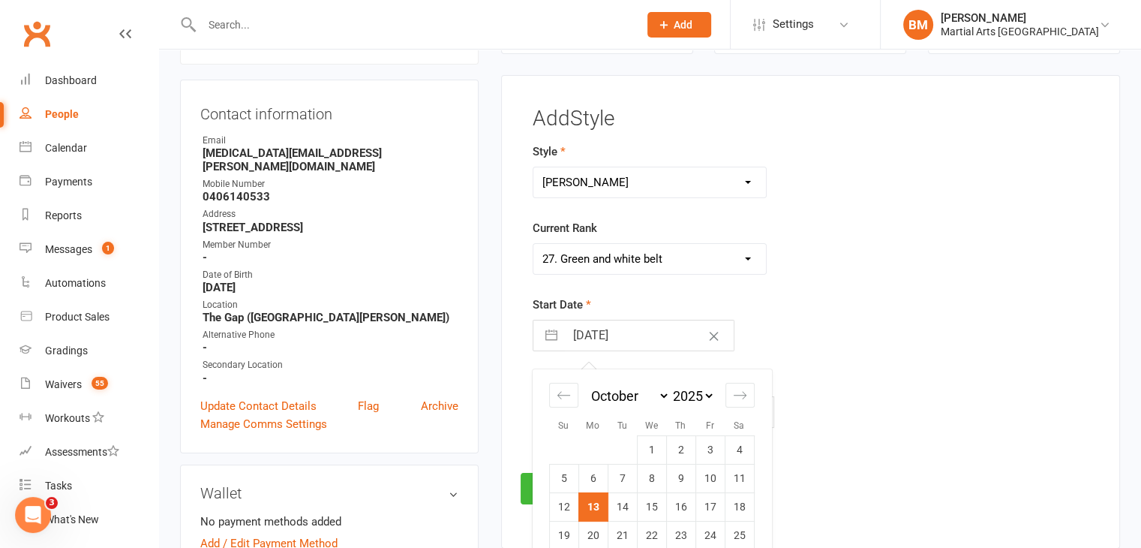
click at [593, 332] on input "[DATE]" at bounding box center [649, 335] width 169 height 30
click at [567, 403] on div "Move backward to switch to the previous month." at bounding box center [563, 395] width 29 height 25
select select "7"
select select "2025"
click at [567, 403] on div "Move backward to switch to the previous month." at bounding box center [563, 395] width 29 height 25
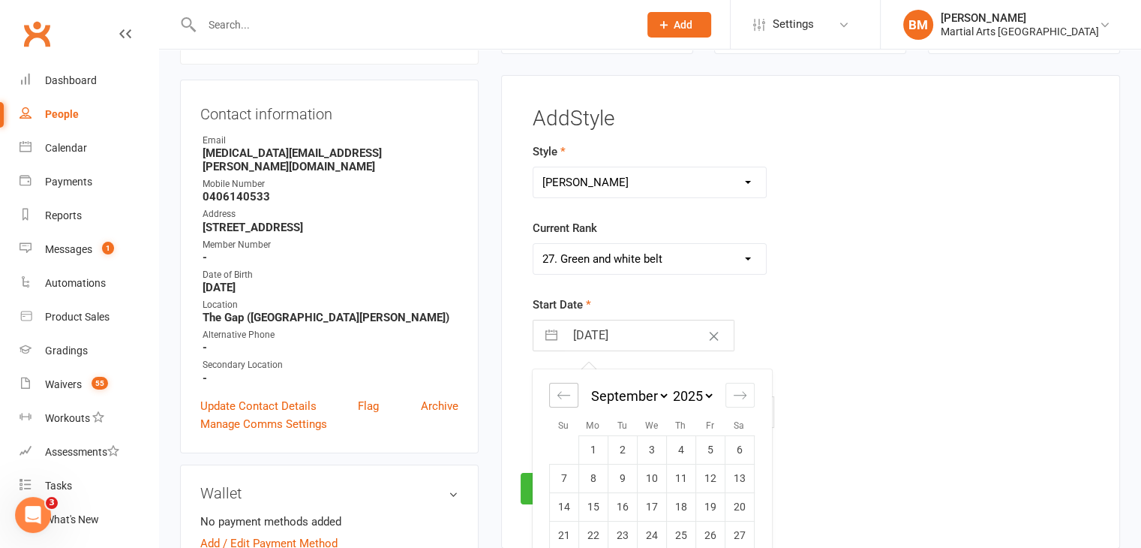
select select "6"
select select "2025"
click at [567, 406] on div "Move backward to switch to the previous month." at bounding box center [563, 395] width 29 height 25
click at [566, 406] on div "Move backward to switch to the previous month." at bounding box center [563, 395] width 29 height 25
select select "4"
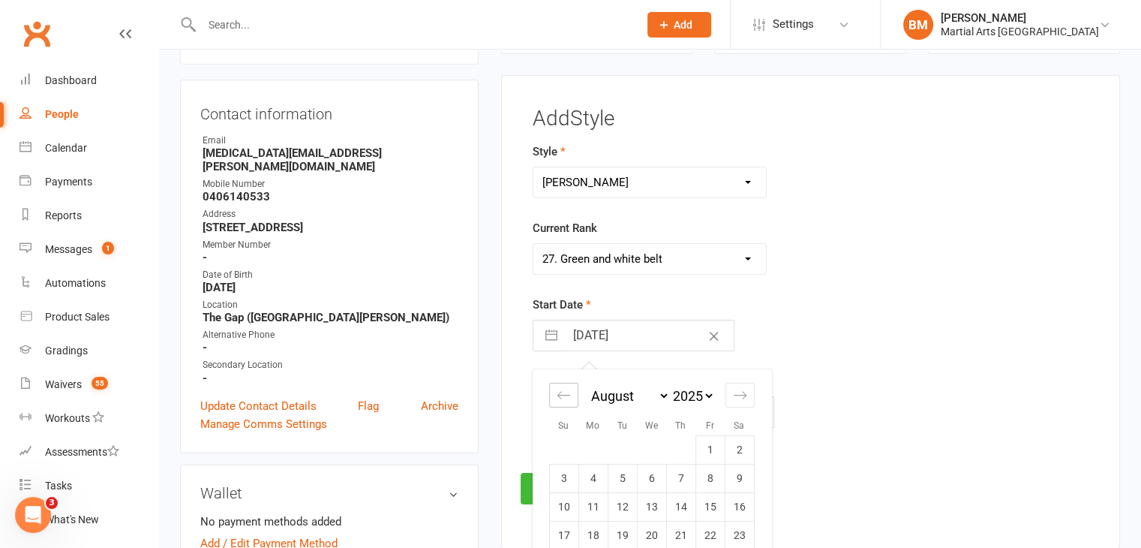
select select "2025"
select select "5"
select select "2025"
click at [566, 405] on div "Move backward to switch to the previous month." at bounding box center [563, 395] width 29 height 25
select select "3"
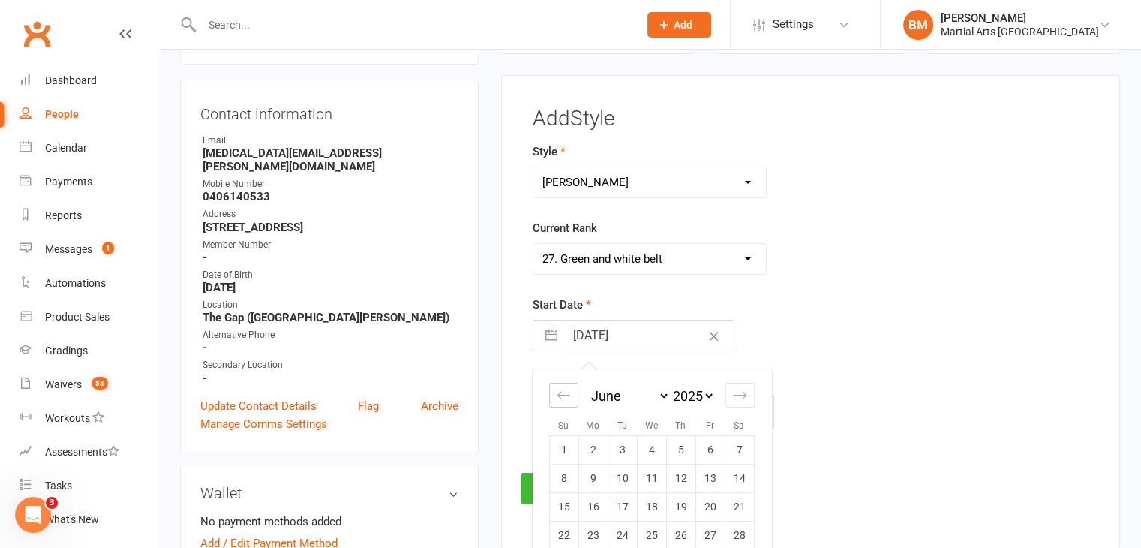
select select "2025"
click at [565, 405] on div "Move backward to switch to the previous month." at bounding box center [563, 395] width 29 height 25
select select "2"
select select "2025"
click at [565, 404] on div "Move backward to switch to the previous month." at bounding box center [563, 395] width 29 height 25
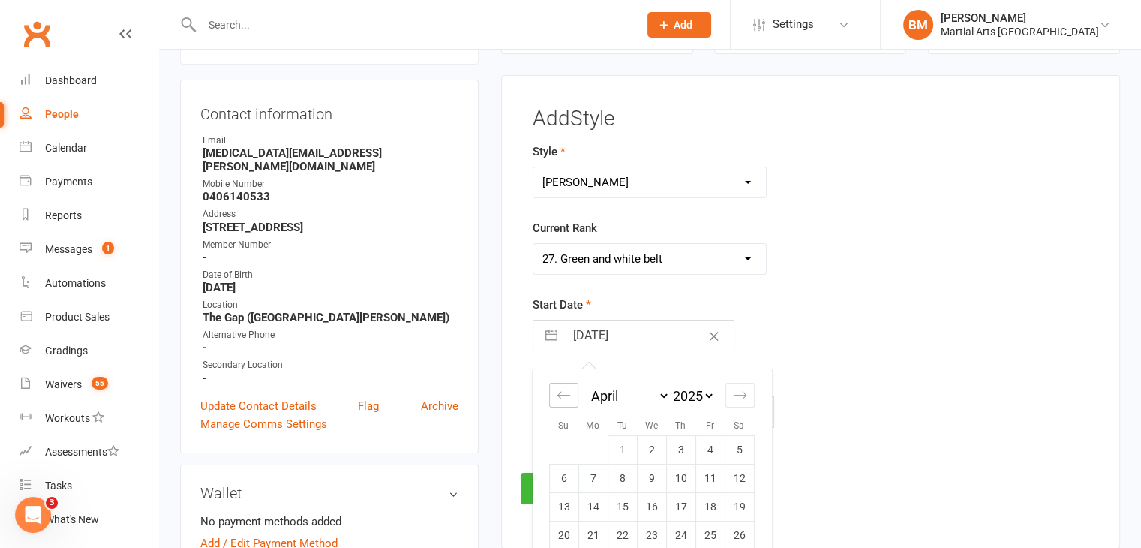
select select "1"
select select "2025"
click at [565, 404] on div "Move backward to switch to the previous month." at bounding box center [563, 395] width 29 height 25
select select "2025"
click at [565, 403] on div "Move backward to switch to the previous month." at bounding box center [563, 395] width 29 height 25
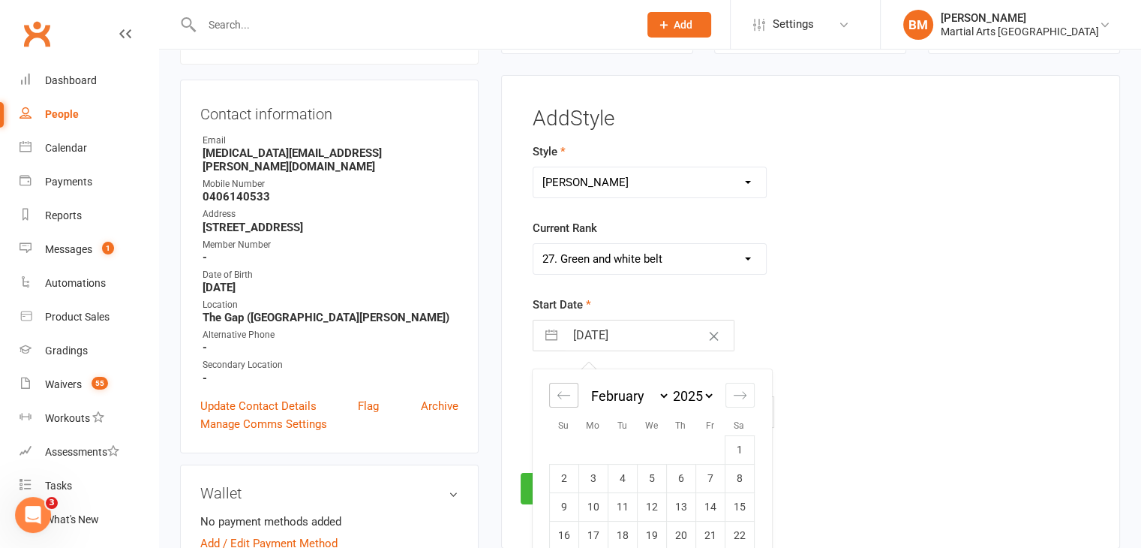
select select "11"
select select "2024"
click at [749, 396] on div "Move forward to switch to the next month." at bounding box center [739, 395] width 29 height 25
click at [749, 397] on div "Move forward to switch to the next month." at bounding box center [739, 395] width 29 height 25
select select "2"
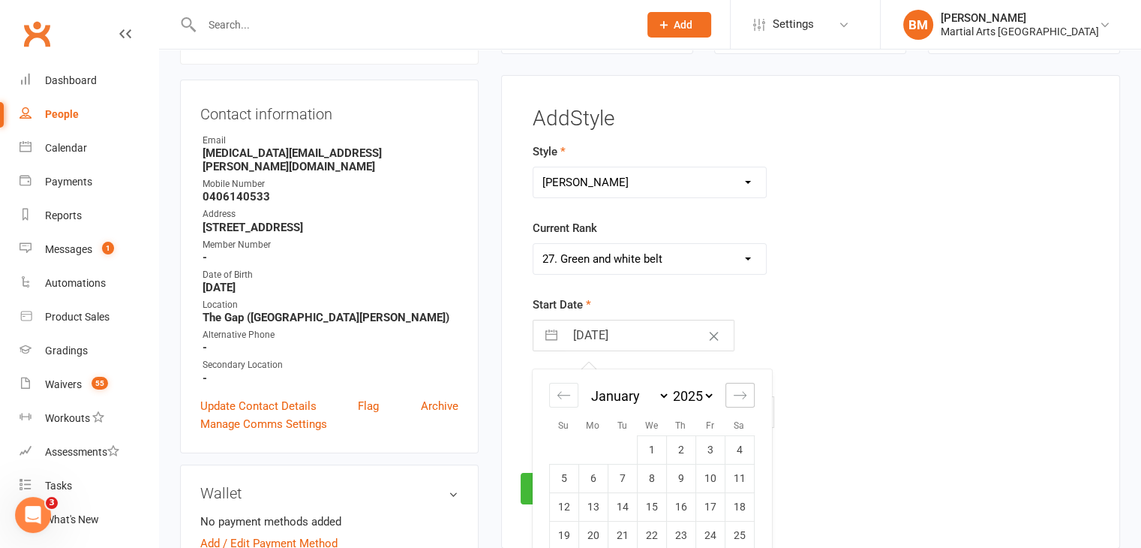
select select "2025"
select select "3"
select select "2025"
click at [749, 397] on div "Move forward to switch to the next month." at bounding box center [739, 395] width 29 height 25
select select "4"
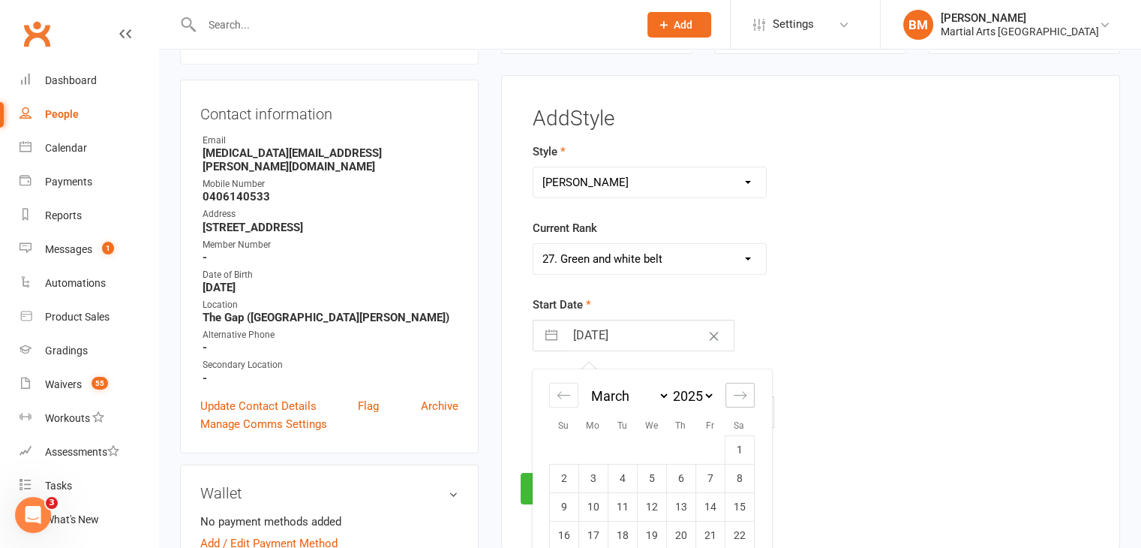
select select "2025"
click at [748, 397] on div "Move forward to switch to the next month." at bounding box center [739, 395] width 29 height 25
click at [749, 397] on div "Move forward to switch to the next month." at bounding box center [739, 395] width 29 height 25
select select "5"
select select "2025"
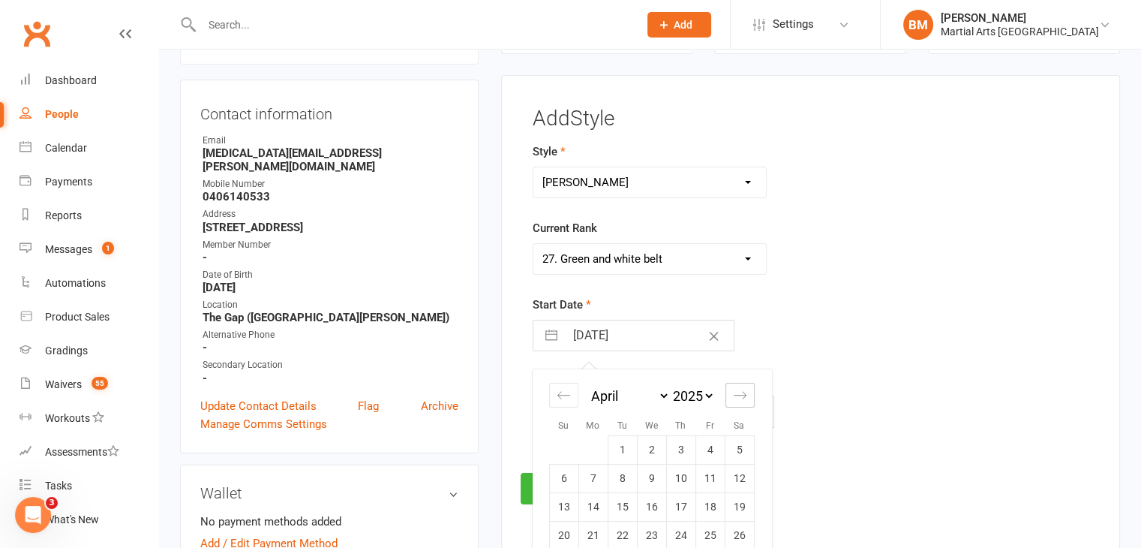
select select "6"
select select "2025"
drag, startPoint x: 739, startPoint y: 482, endPoint x: 597, endPoint y: 461, distance: 143.3
click at [739, 481] on td "14" at bounding box center [739, 478] width 29 height 29
type input "14 Jun 2025"
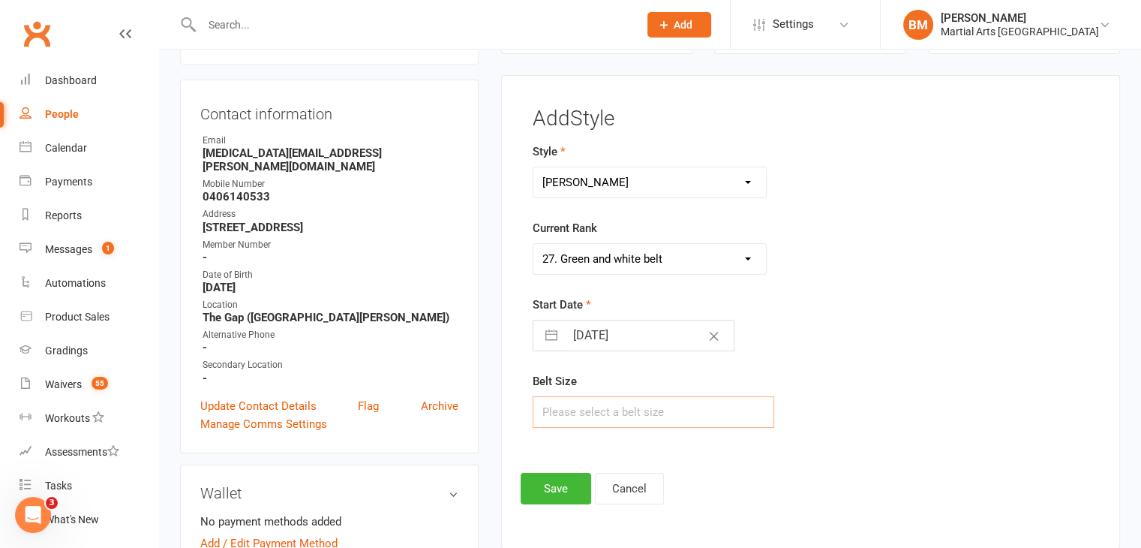
click at [560, 421] on input "text" at bounding box center [654, 412] width 242 height 32
type input "3"
click at [552, 478] on button "Save" at bounding box center [556, 489] width 71 height 32
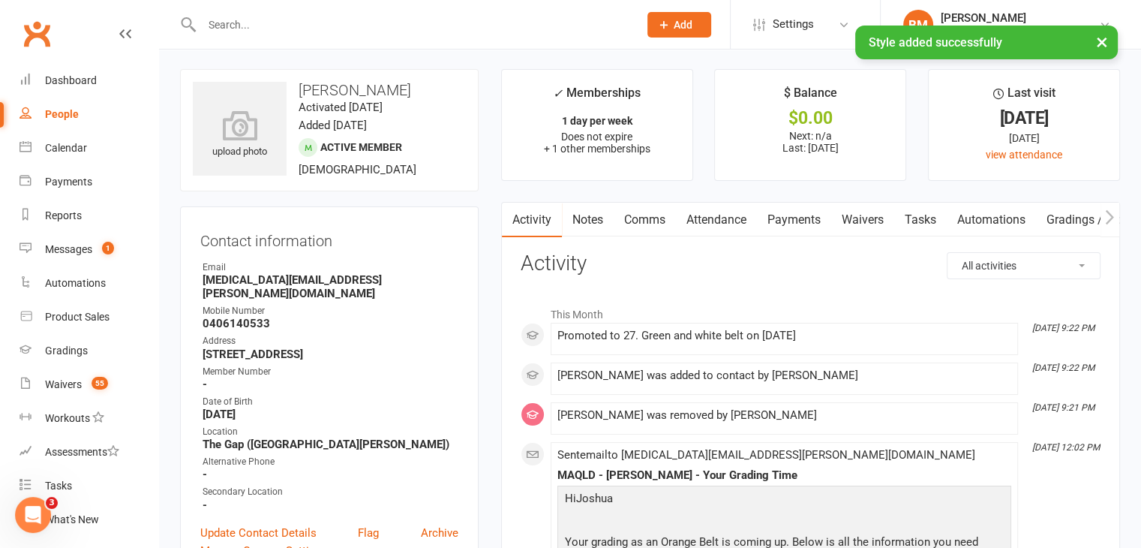
scroll to position [0, 0]
click at [667, 224] on link "Comms" at bounding box center [645, 221] width 62 height 35
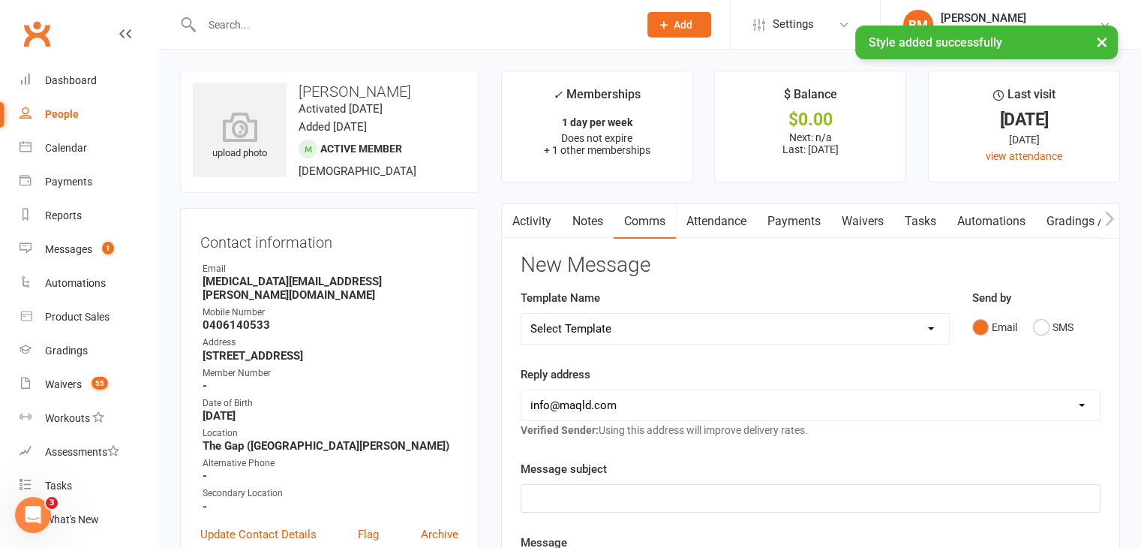
click at [698, 322] on select "Select Template [Email] Black Belt 1st degree [Email] Bushido Seminar [Email] K…" at bounding box center [735, 329] width 428 height 30
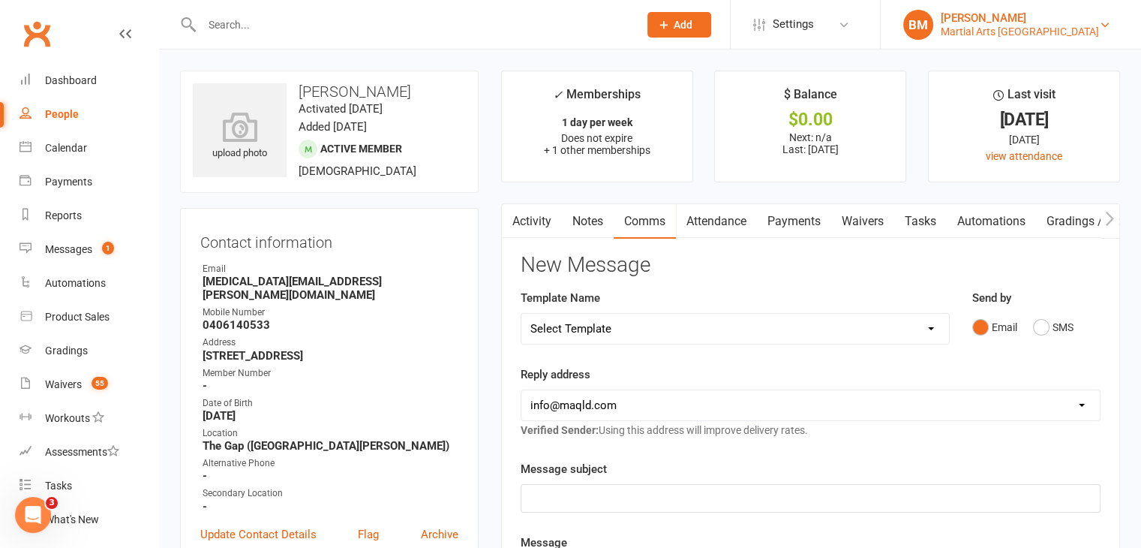
select select "68"
click at [521, 314] on select "Select Template [Email] Black Belt 1st degree [Email] Bushido Seminar [Email] K…" at bounding box center [735, 329] width 428 height 30
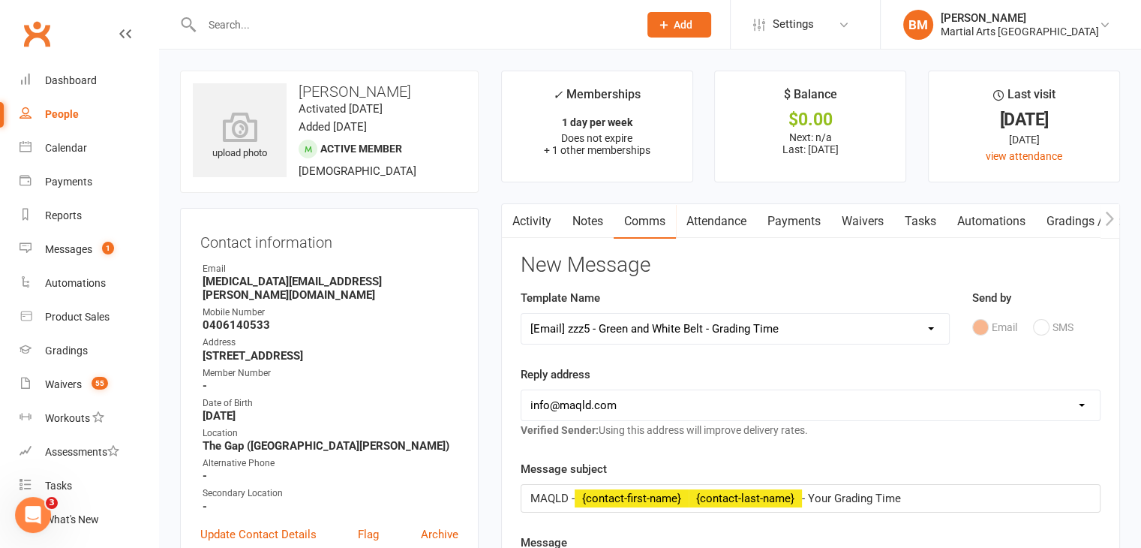
click at [560, 424] on strong "Verified Sender:" at bounding box center [560, 430] width 78 height 12
click at [566, 410] on select "hello@clubworx.com info@maqld.com accounts@maqld.com admin@physicophysio.com an…" at bounding box center [810, 405] width 578 height 30
select select "2"
click at [521, 390] on select "hello@clubworx.com info@maqld.com accounts@maqld.com admin@physicophysio.com an…" at bounding box center [810, 405] width 578 height 30
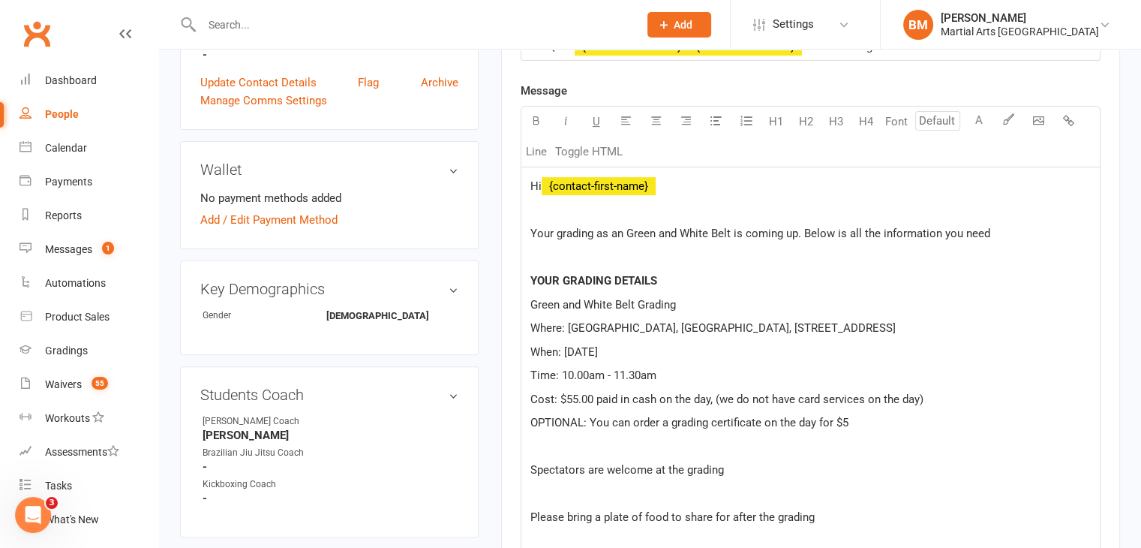
scroll to position [440, 0]
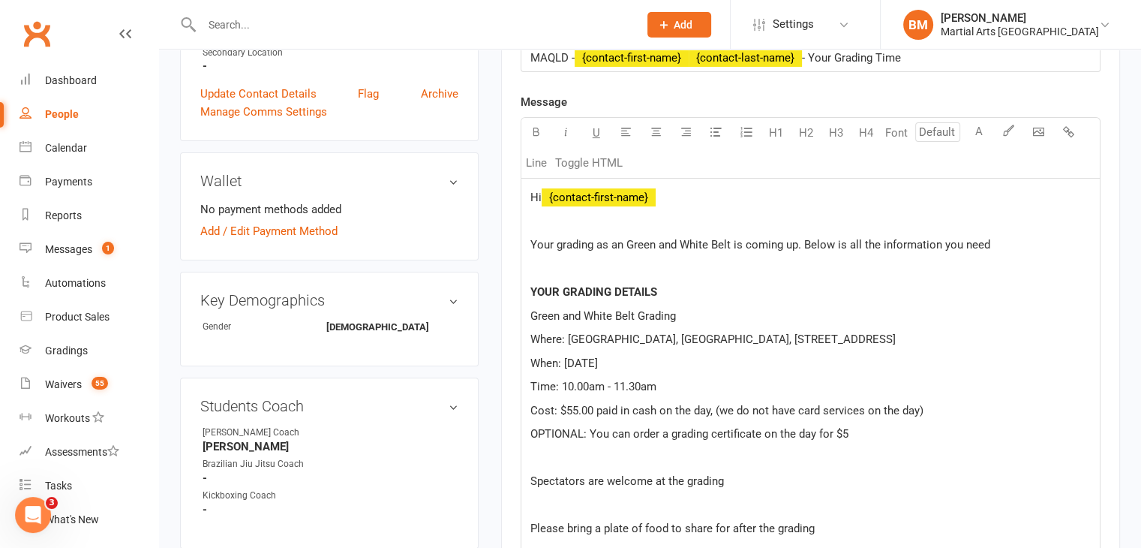
click at [598, 230] on div "Hi ﻿ {contact-first-name} Your grading as an Green and White Belt is coming up.…" at bounding box center [810, 532] width 578 height 707
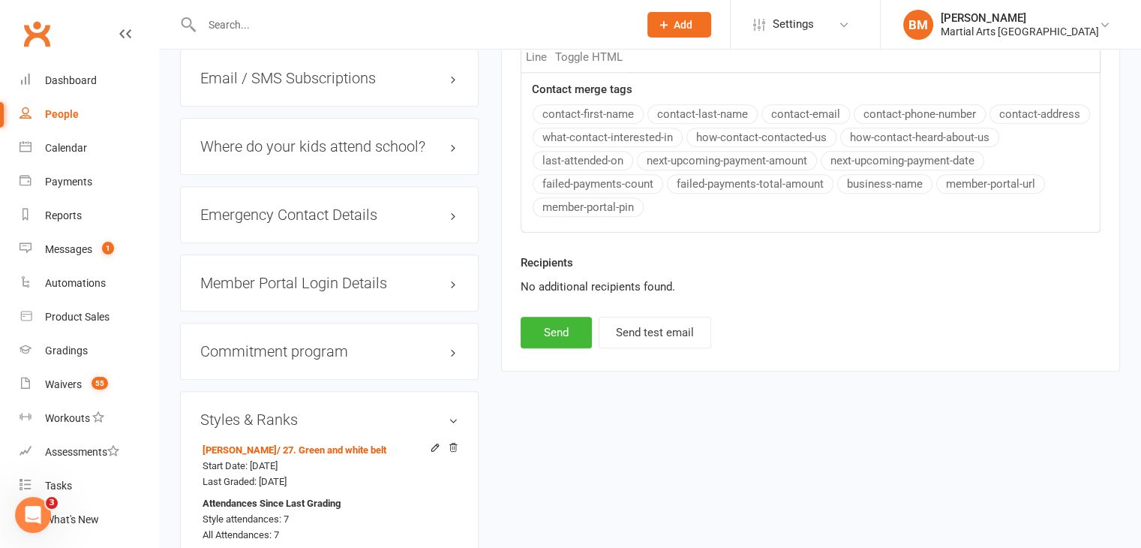
scroll to position [1314, 0]
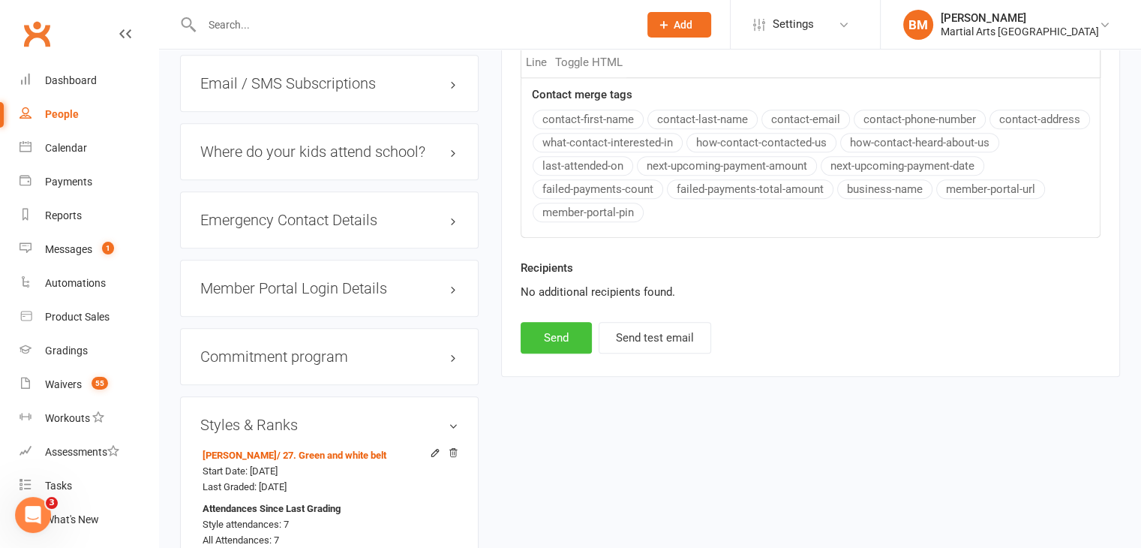
click at [548, 322] on button "Send" at bounding box center [556, 338] width 71 height 32
select select
select select "1"
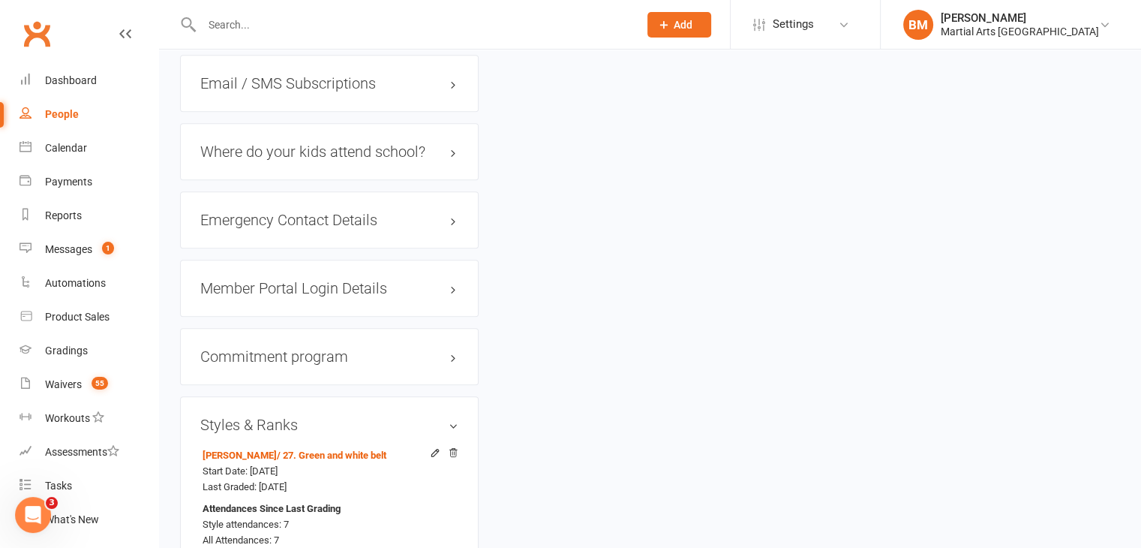
click at [311, 29] on input "text" at bounding box center [412, 24] width 431 height 21
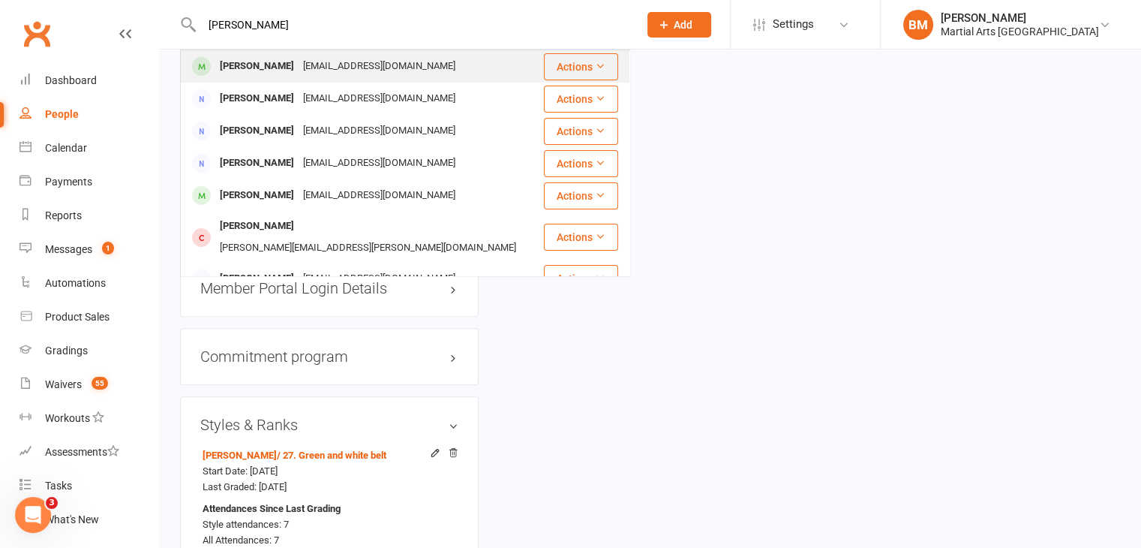
type input "marcus hall"
click at [301, 69] on div "akwhite21@hotmail.com" at bounding box center [379, 67] width 161 height 22
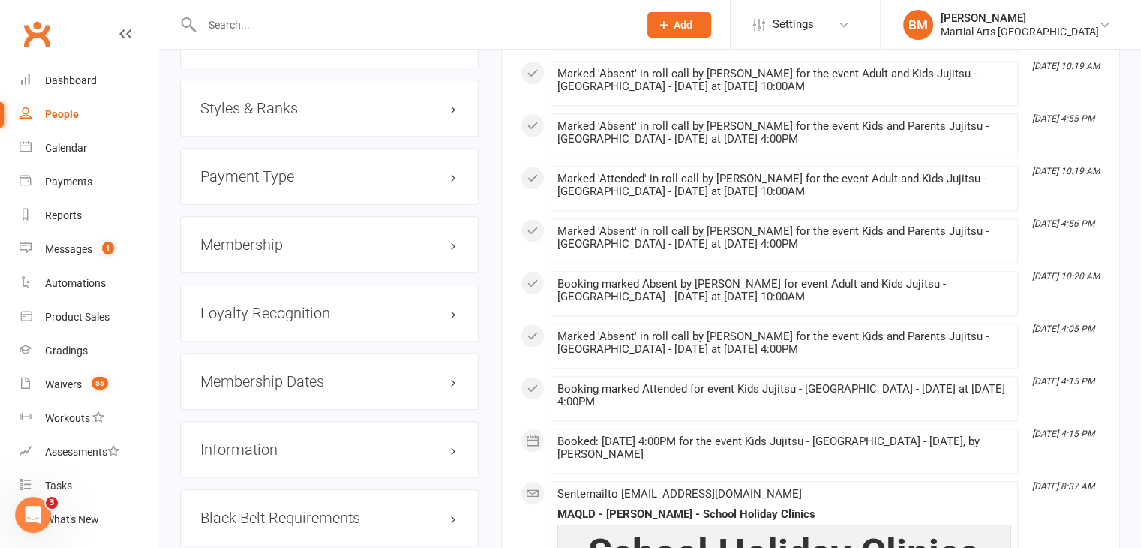
scroll to position [1505, 0]
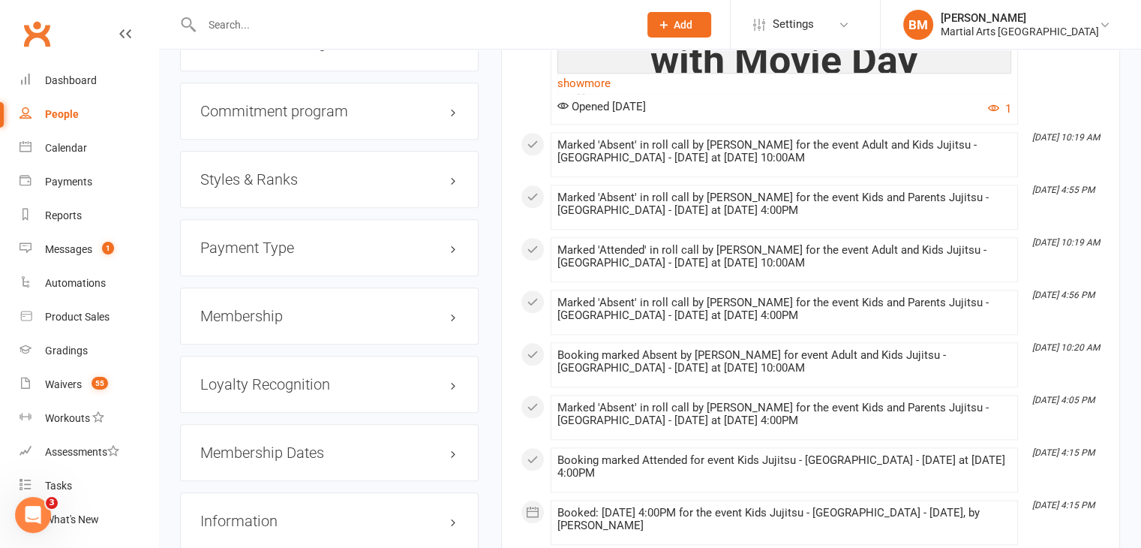
click at [261, 326] on div "Membership" at bounding box center [329, 315] width 299 height 57
click at [260, 317] on h3 "Membership" at bounding box center [329, 316] width 258 height 17
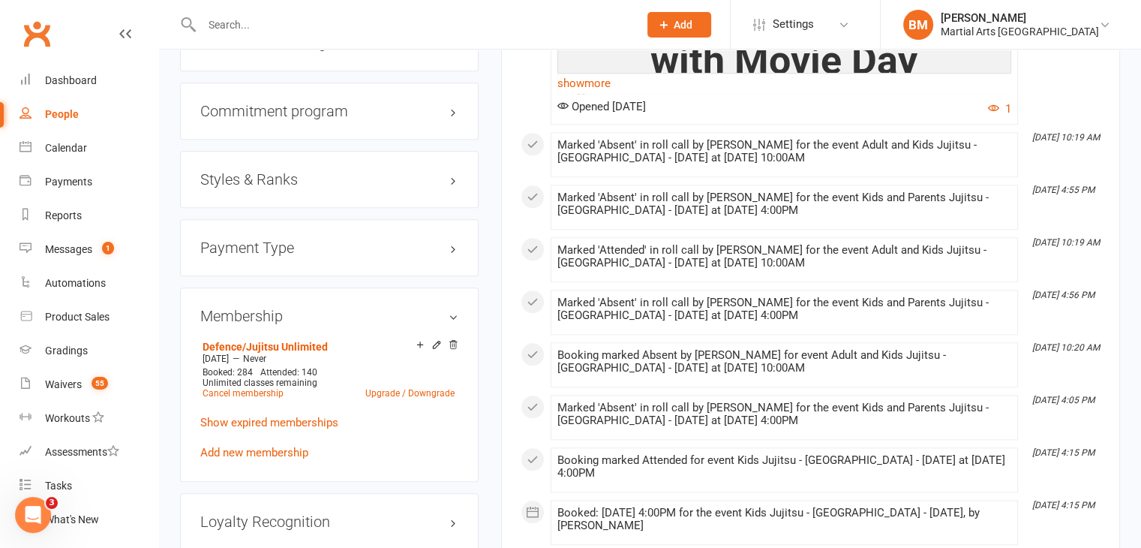
click at [455, 344] on icon at bounding box center [453, 344] width 11 height 11
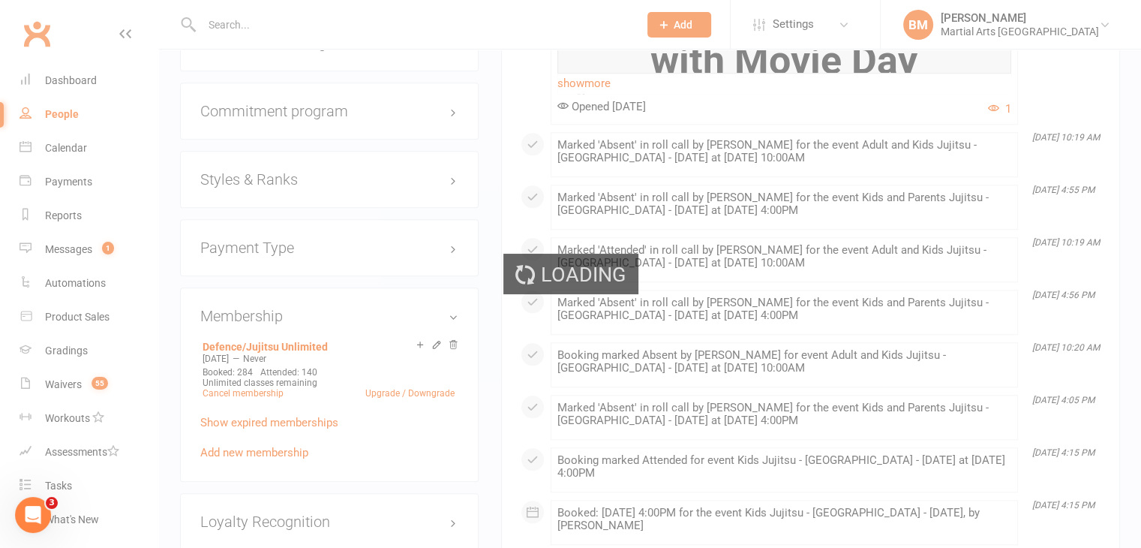
scroll to position [1502, 0]
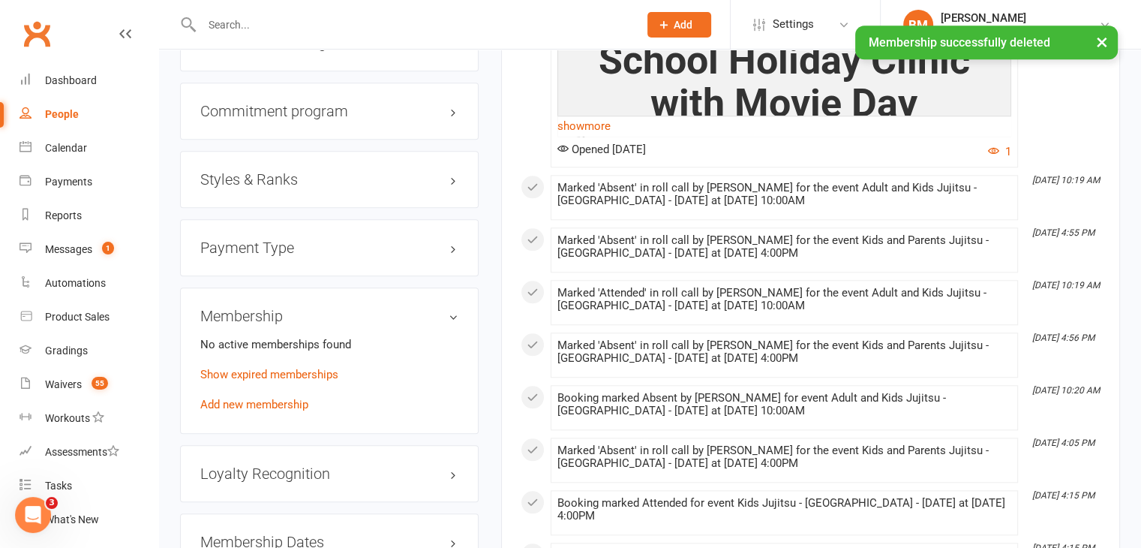
click at [261, 394] on div "No active memberships found Show expired memberships Add new membership" at bounding box center [329, 374] width 258 height 78
click at [256, 403] on link "Add new membership" at bounding box center [254, 405] width 108 height 14
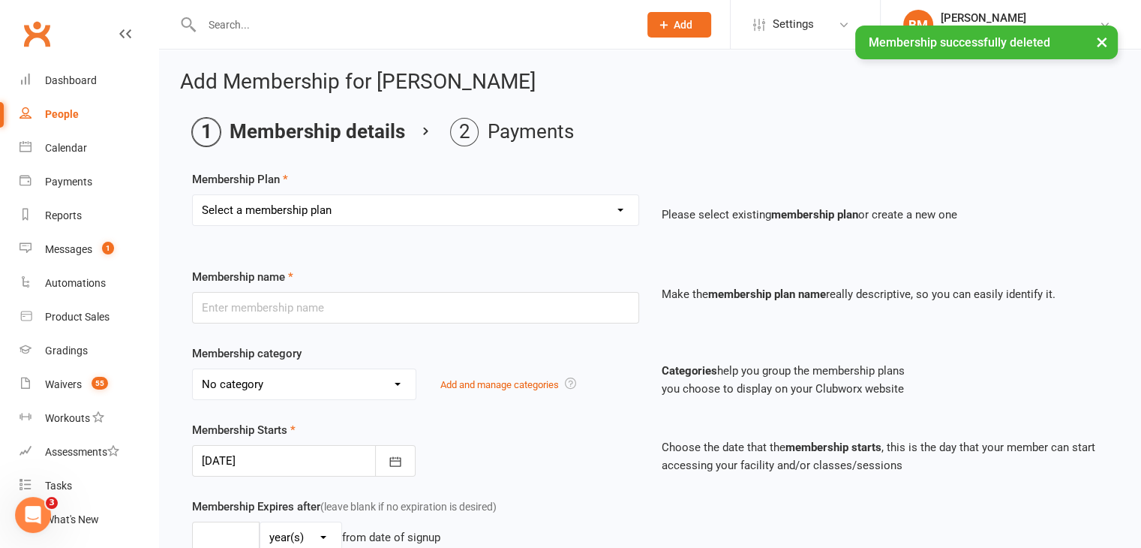
click at [252, 223] on select "Select a membership plan Create new Membership Plan 1 day per week 2 days per w…" at bounding box center [416, 210] width 446 height 30
select select "1"
click at [193, 195] on select "Select a membership plan Create new Membership Plan 1 day per week 2 days per w…" at bounding box center [416, 210] width 446 height 30
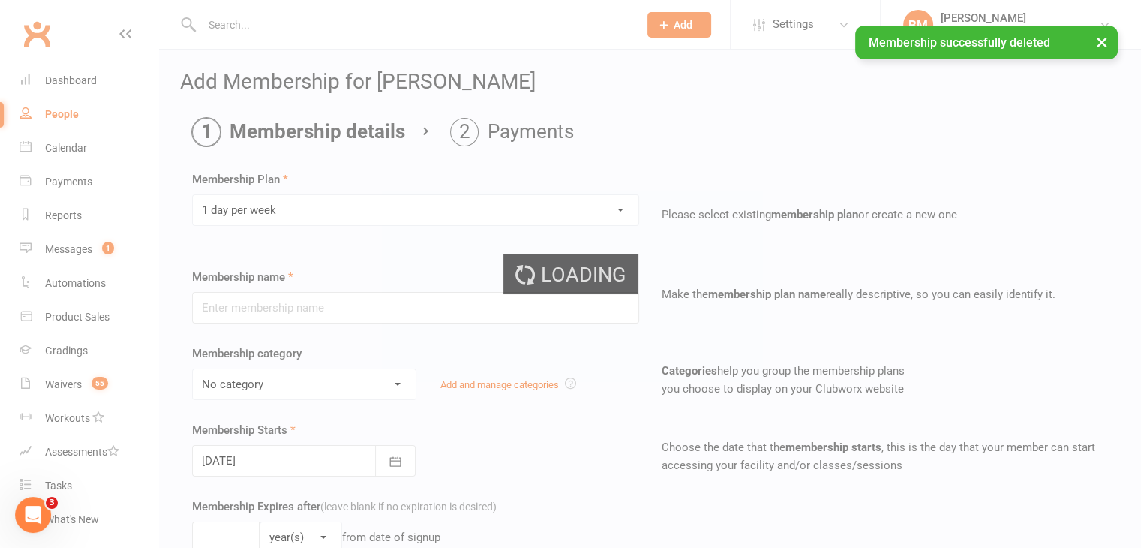
type input "1 day per week"
select select "3"
type input "0"
type input "1"
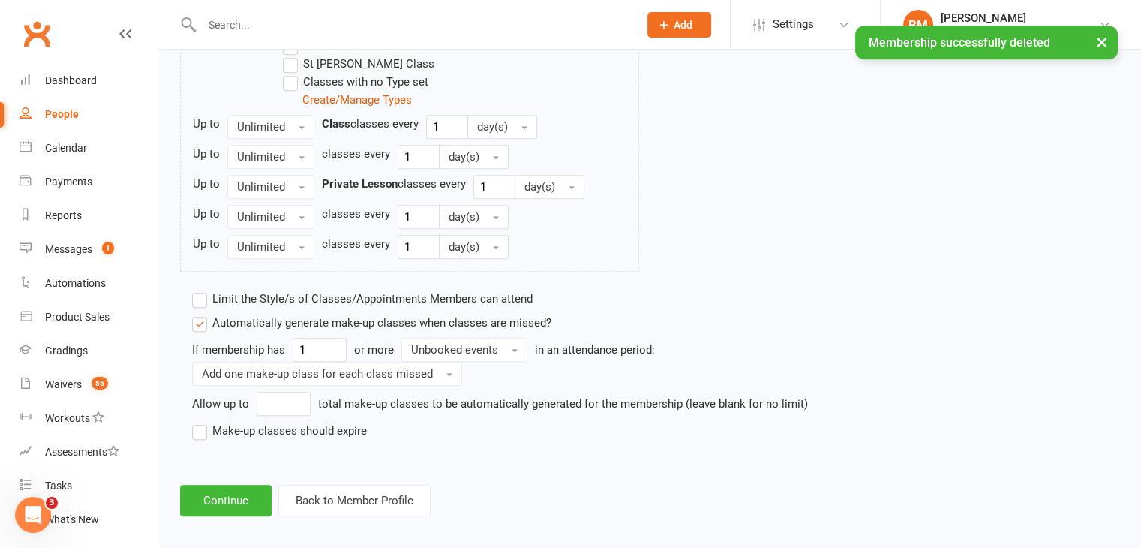
scroll to position [1115, 0]
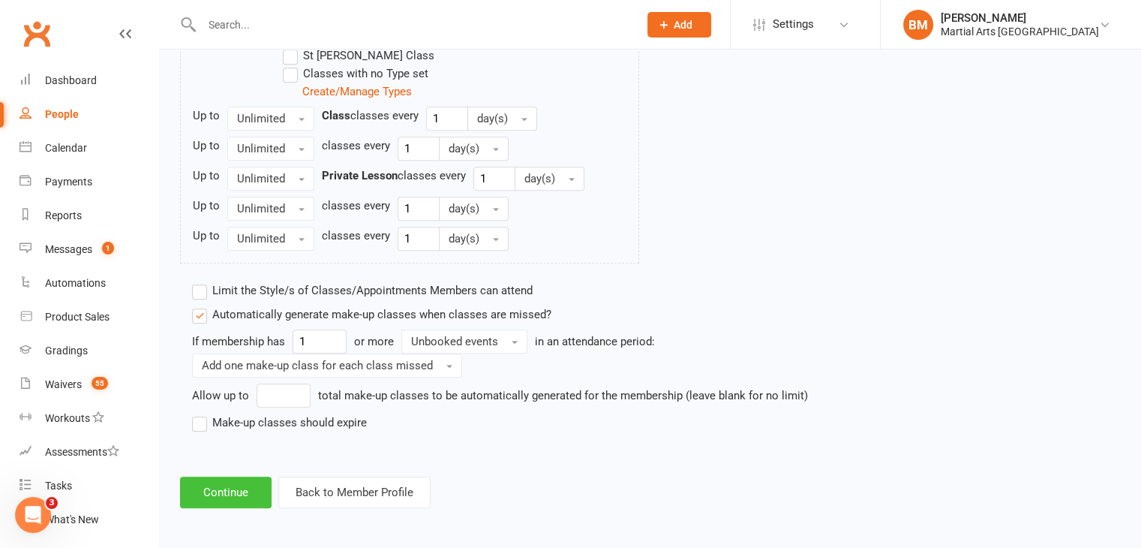
click at [208, 488] on button "Continue" at bounding box center [226, 492] width 92 height 32
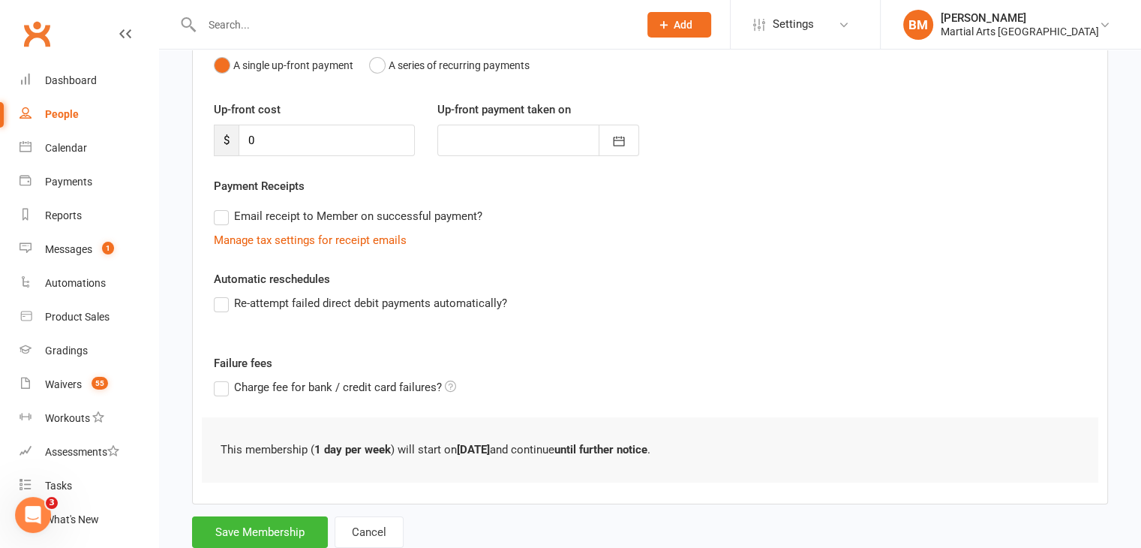
scroll to position [209, 0]
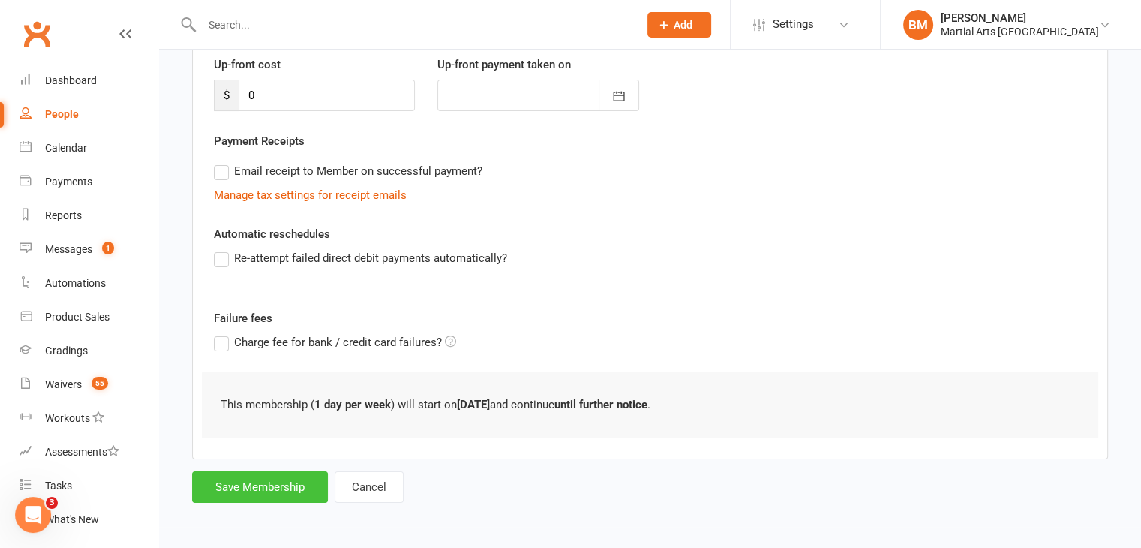
click at [263, 481] on button "Save Membership" at bounding box center [260, 487] width 136 height 32
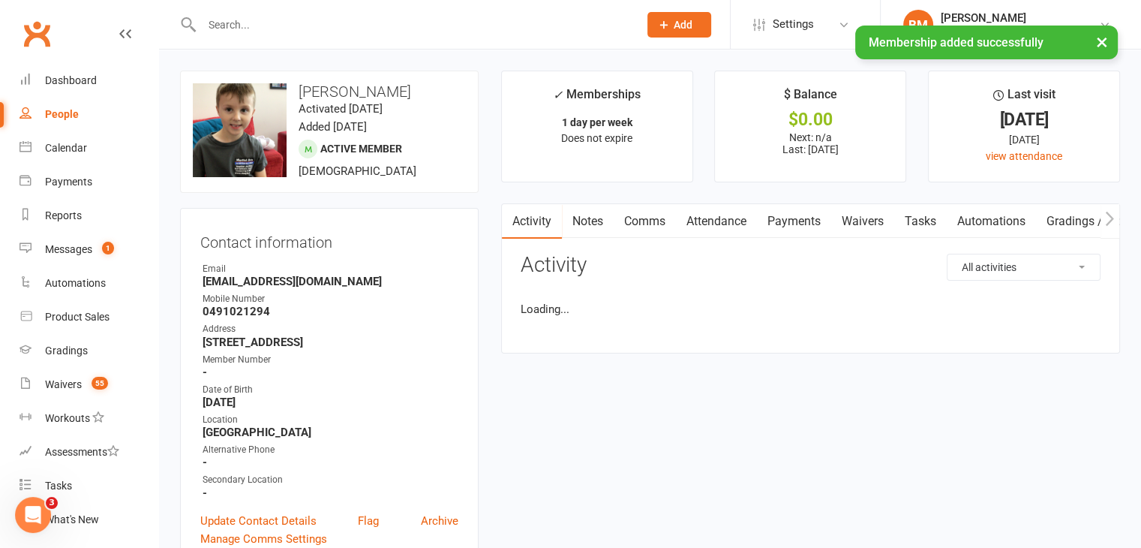
click at [728, 205] on link "Attendance" at bounding box center [716, 221] width 81 height 35
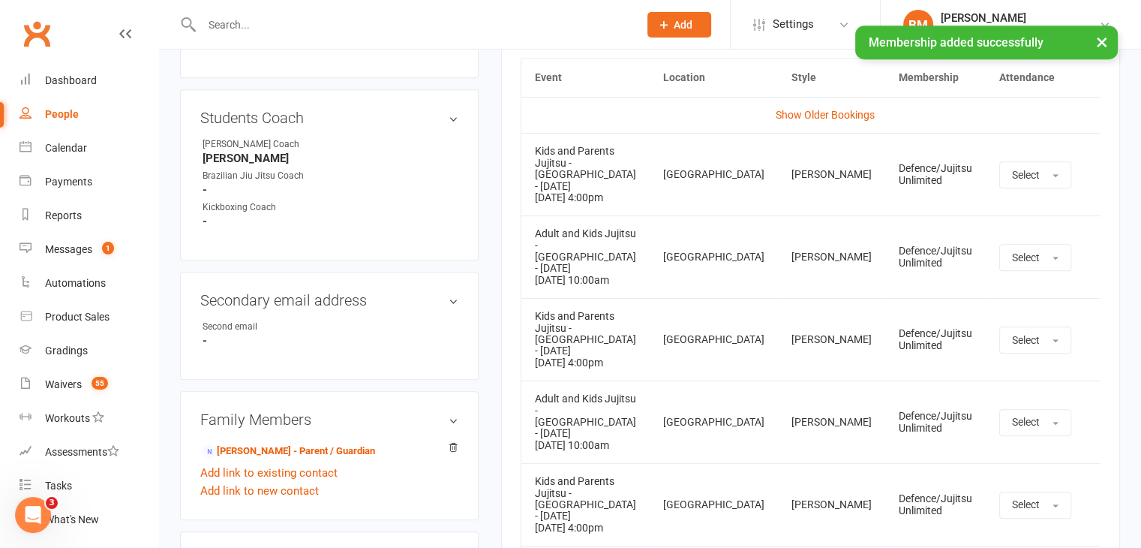
scroll to position [710, 0]
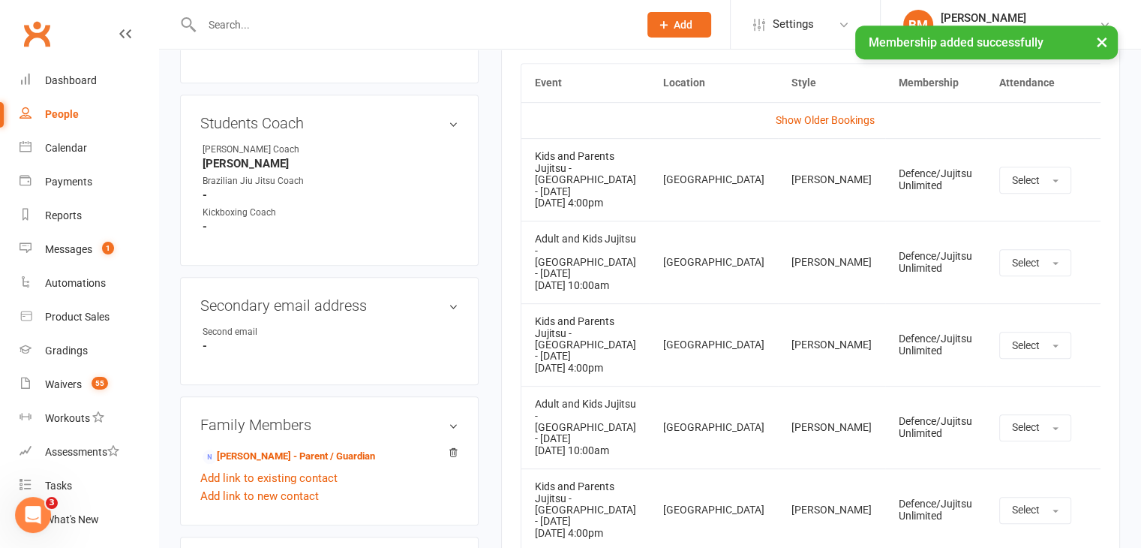
click at [1100, 174] on icon at bounding box center [1107, 180] width 15 height 15
click at [1014, 267] on link "Remove booking" at bounding box center [1041, 269] width 149 height 30
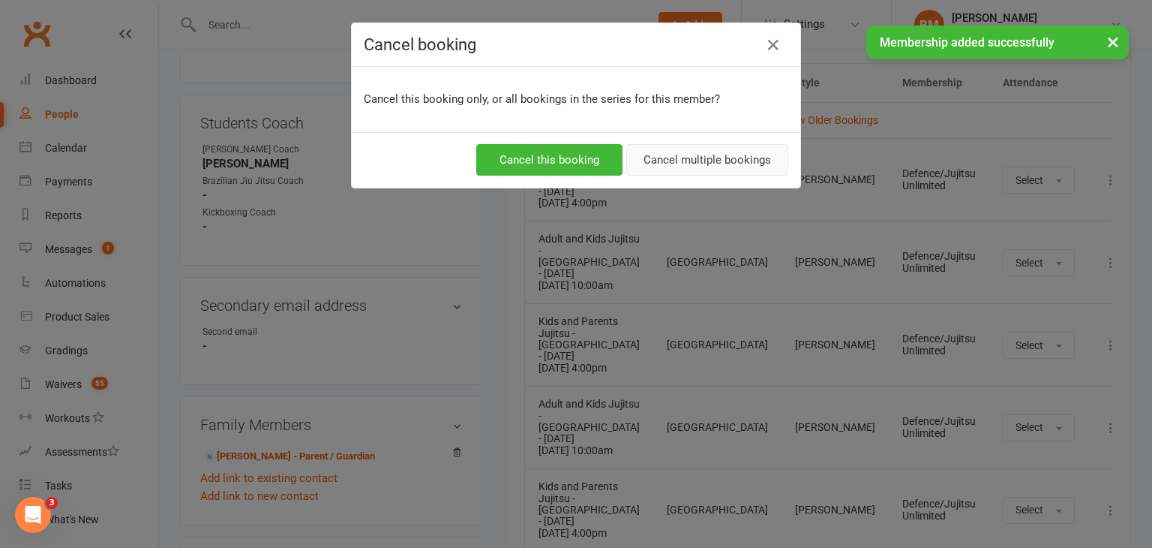
click at [721, 153] on button "Cancel multiple bookings" at bounding box center [707, 160] width 162 height 32
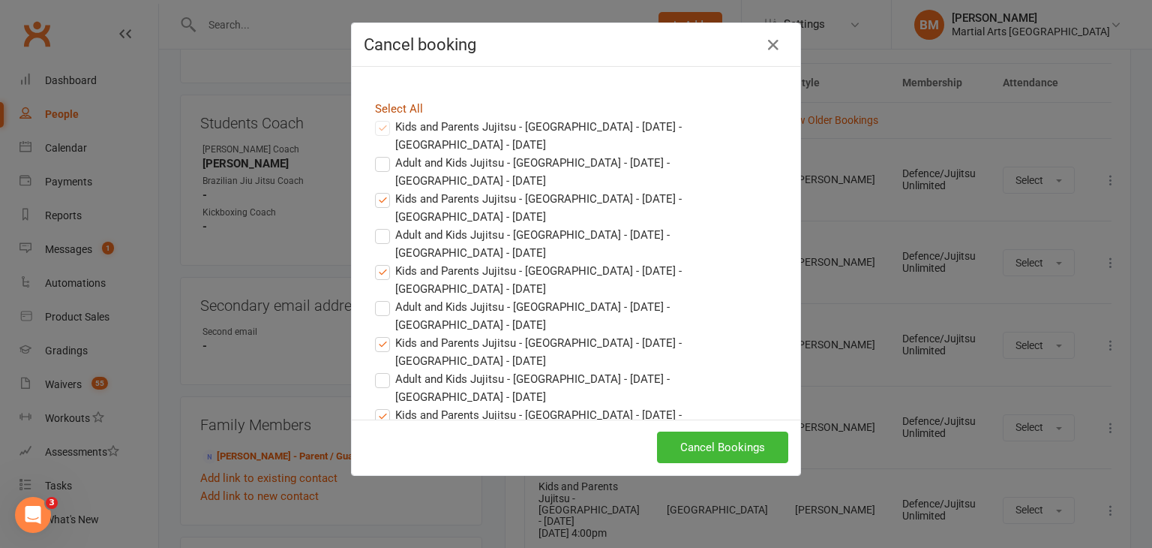
click at [377, 112] on link "Select All" at bounding box center [399, 109] width 48 height 14
drag, startPoint x: 726, startPoint y: 445, endPoint x: 728, endPoint y: 433, distance: 12.2
click at [726, 442] on button "Cancel Bookings" at bounding box center [722, 447] width 131 height 32
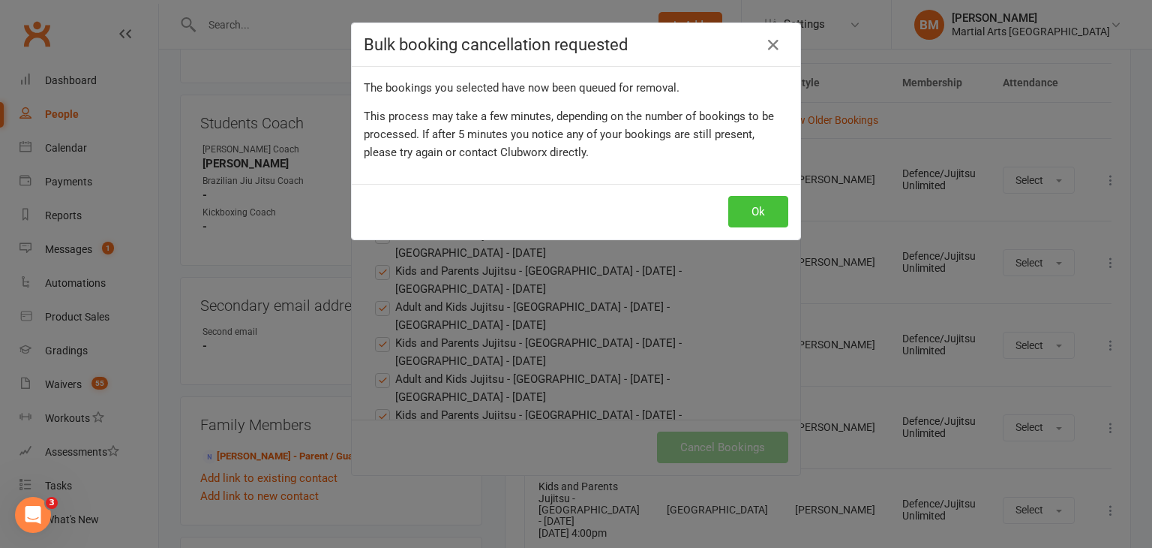
click at [755, 223] on button "Ok" at bounding box center [758, 212] width 60 height 32
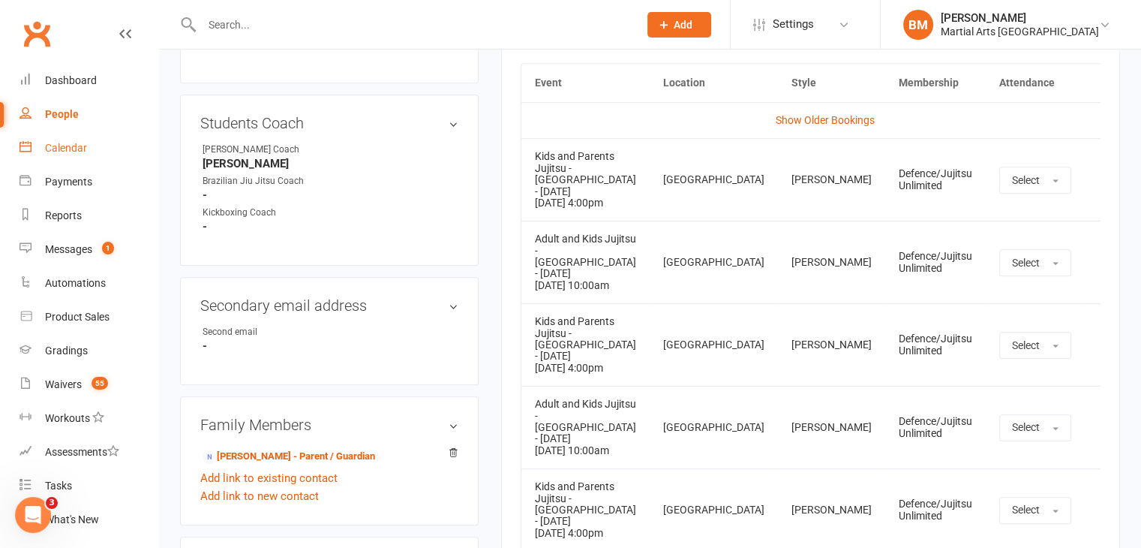
click at [59, 149] on div "Calendar" at bounding box center [66, 148] width 42 height 12
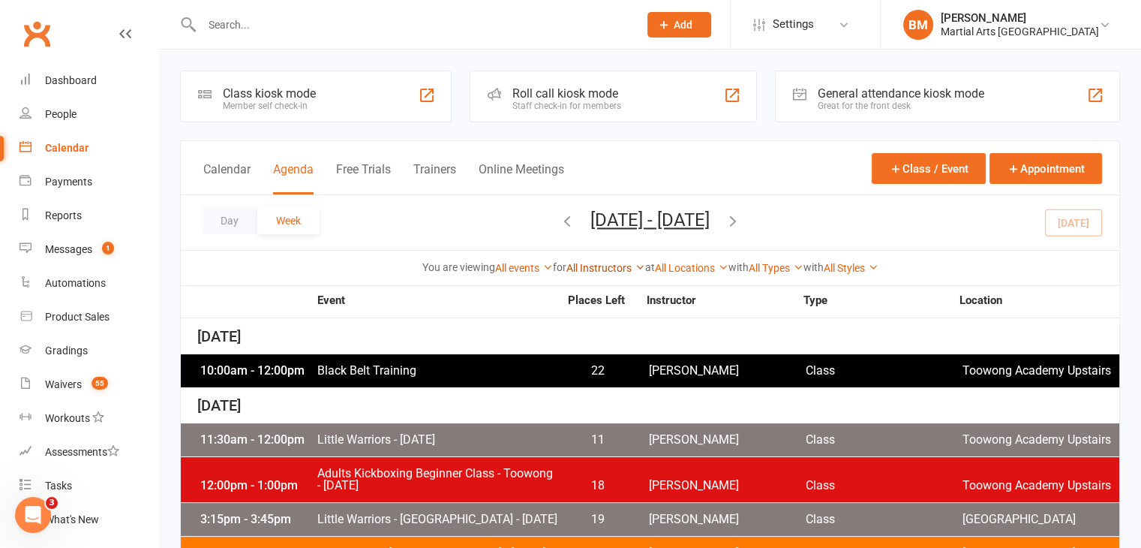
click at [590, 272] on link "All Instructors" at bounding box center [605, 268] width 79 height 12
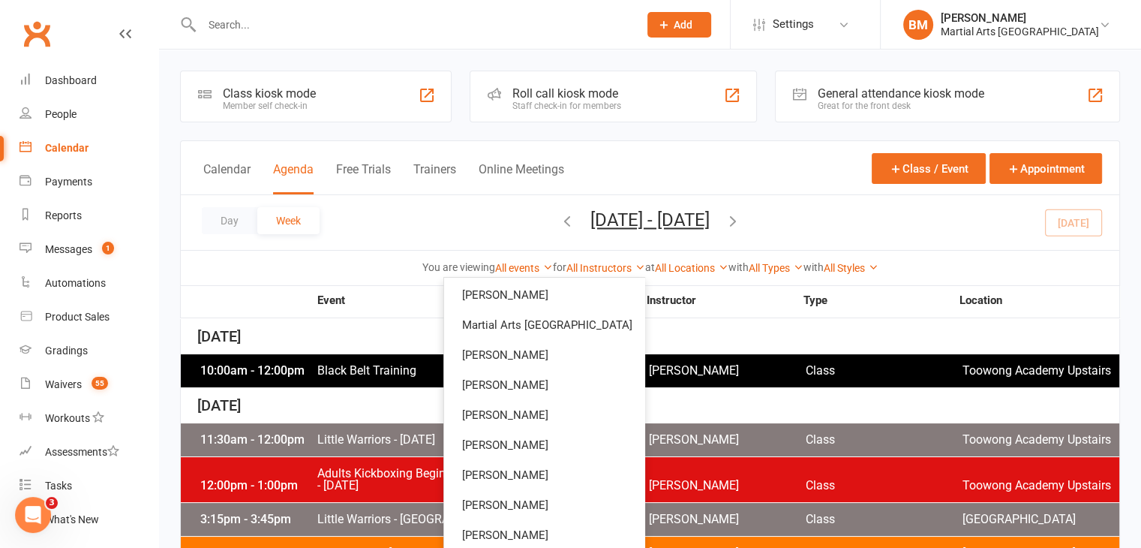
scroll to position [125, 0]
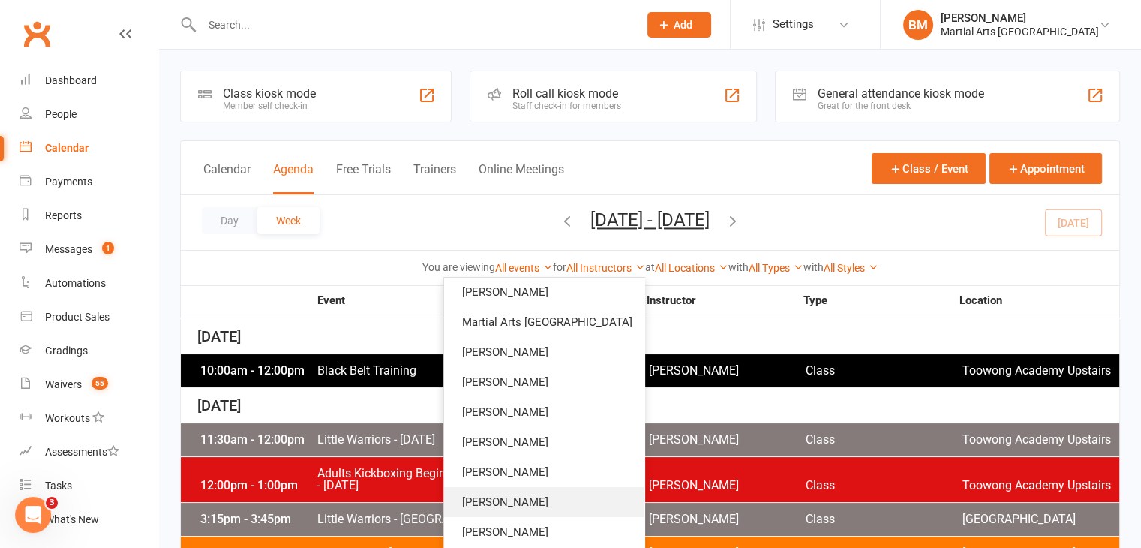
click at [534, 509] on link "Shane Philpot" at bounding box center [544, 502] width 200 height 30
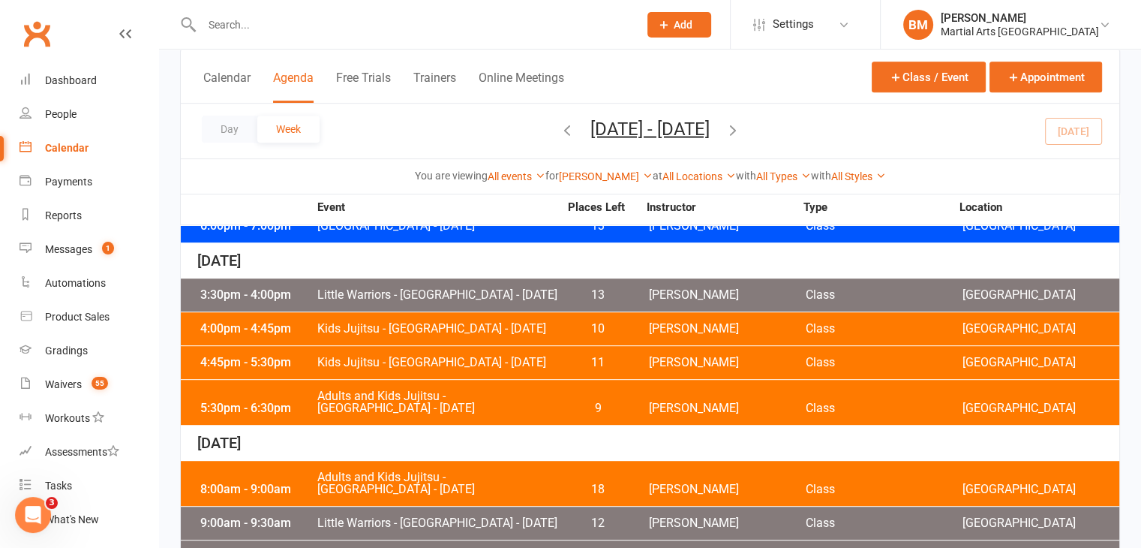
scroll to position [705, 0]
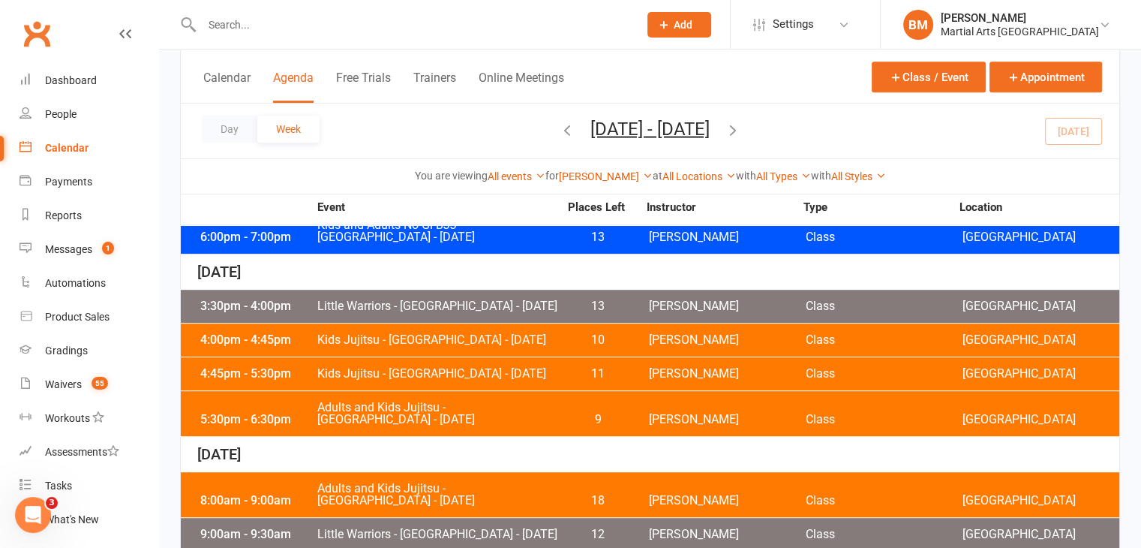
click at [403, 356] on div "4:00pm - 4:45pm Kids Jujitsu - Jamboree Heights - Thursday 10 Shane Philpot Cla…" at bounding box center [650, 339] width 939 height 33
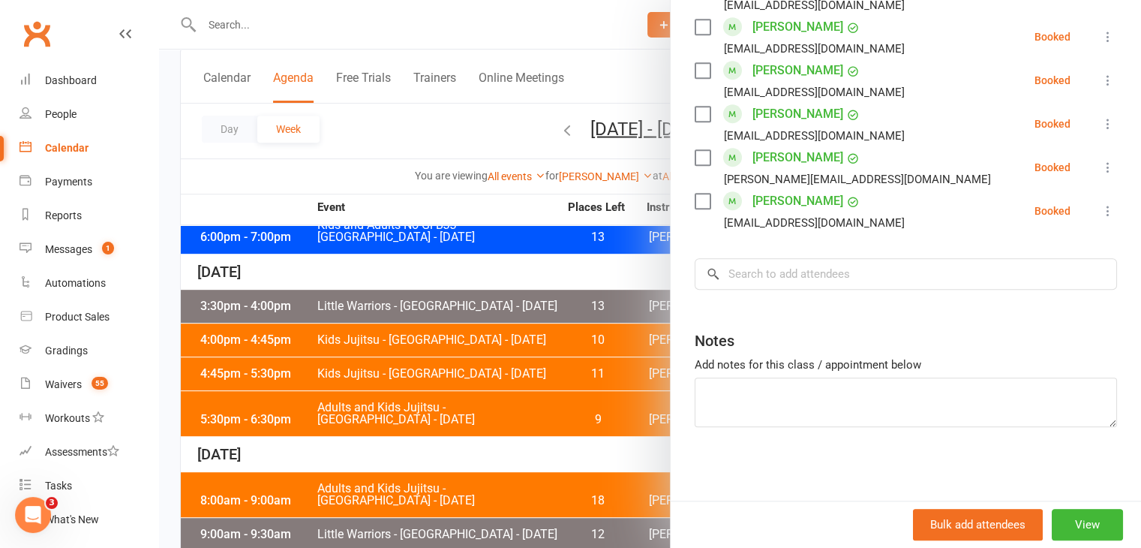
scroll to position [1053, 0]
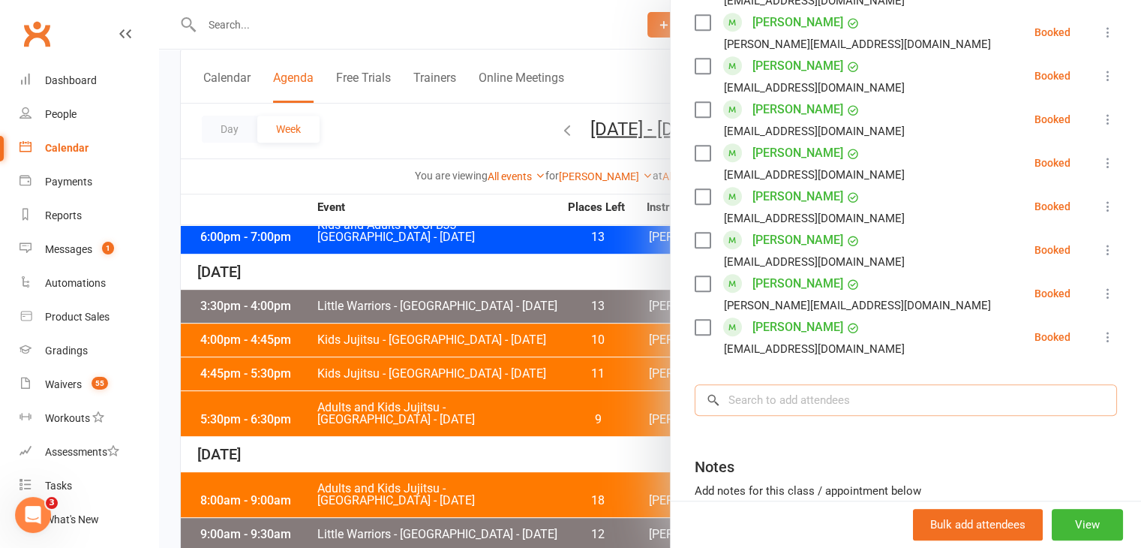
click at [788, 404] on input "search" at bounding box center [906, 400] width 422 height 32
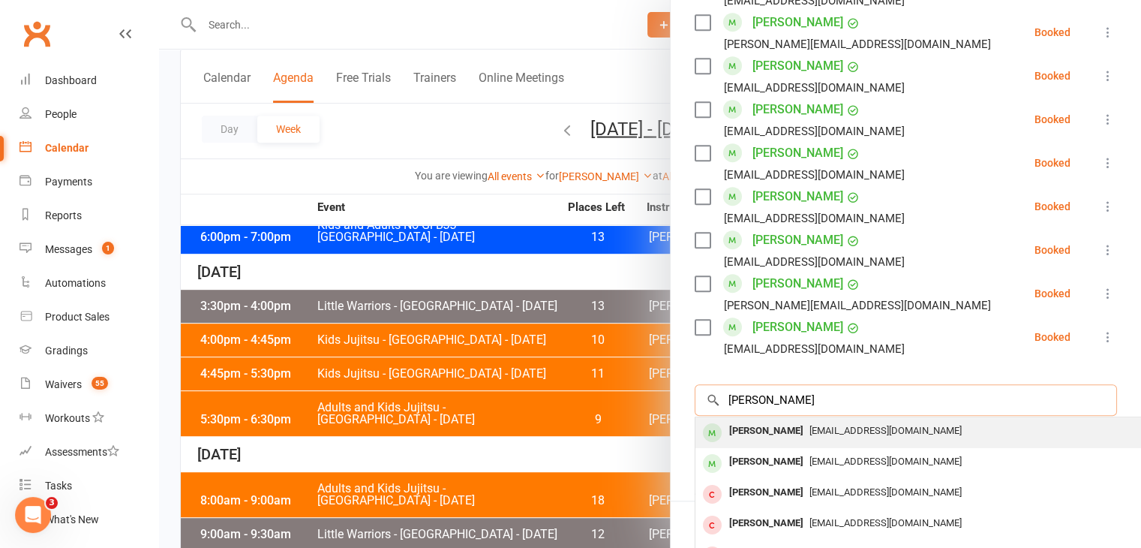
type input "marcus hall"
click at [809, 429] on span "akwhite21@hotmail.com" at bounding box center [885, 430] width 152 height 11
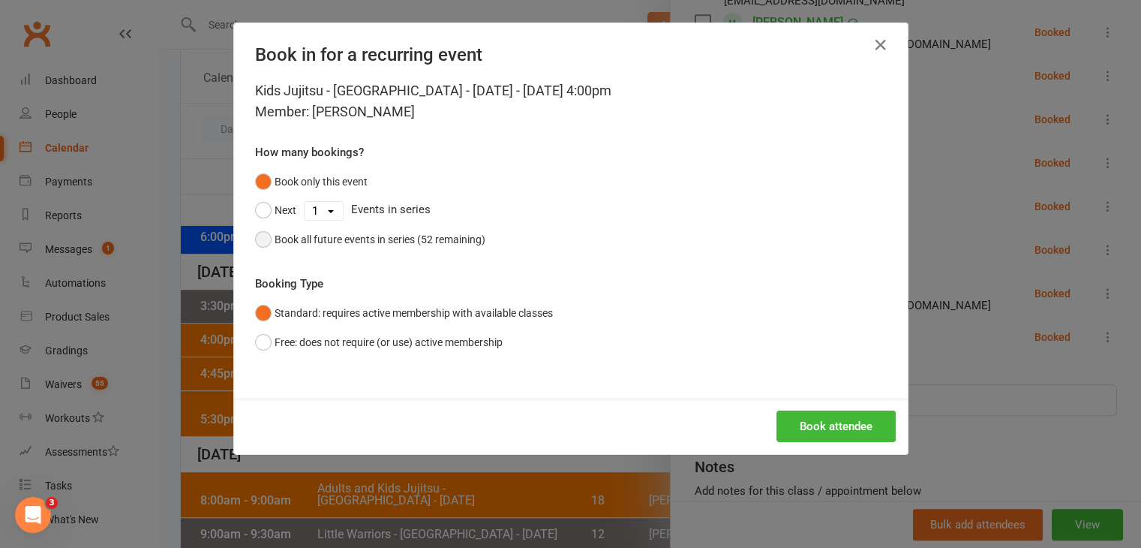
click at [382, 233] on div "Book all future events in series (52 remaining)" at bounding box center [380, 239] width 211 height 17
click at [785, 427] on button "Book attendee" at bounding box center [835, 426] width 119 height 32
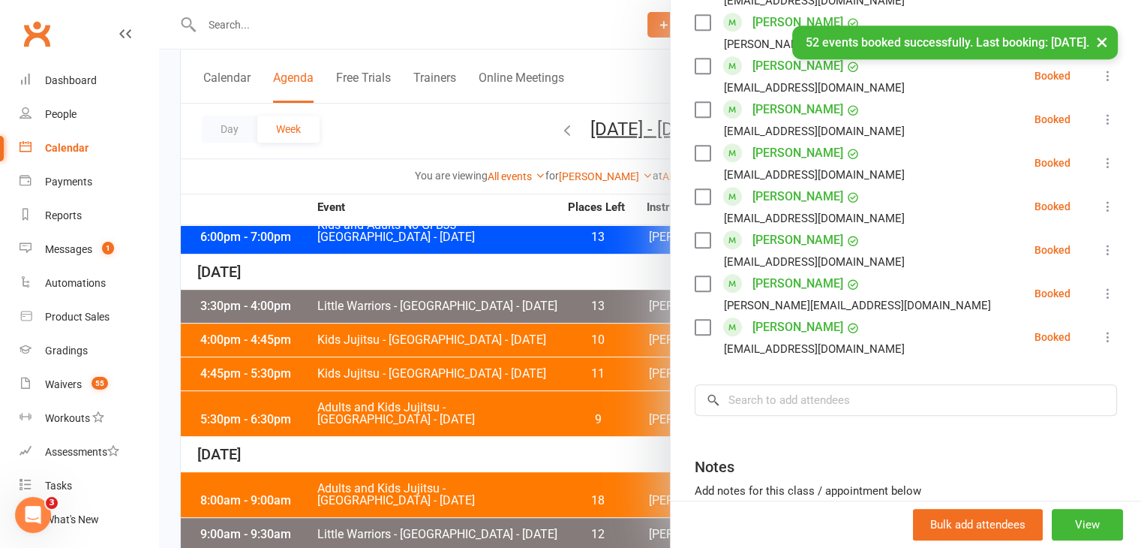
scroll to position [1095, 0]
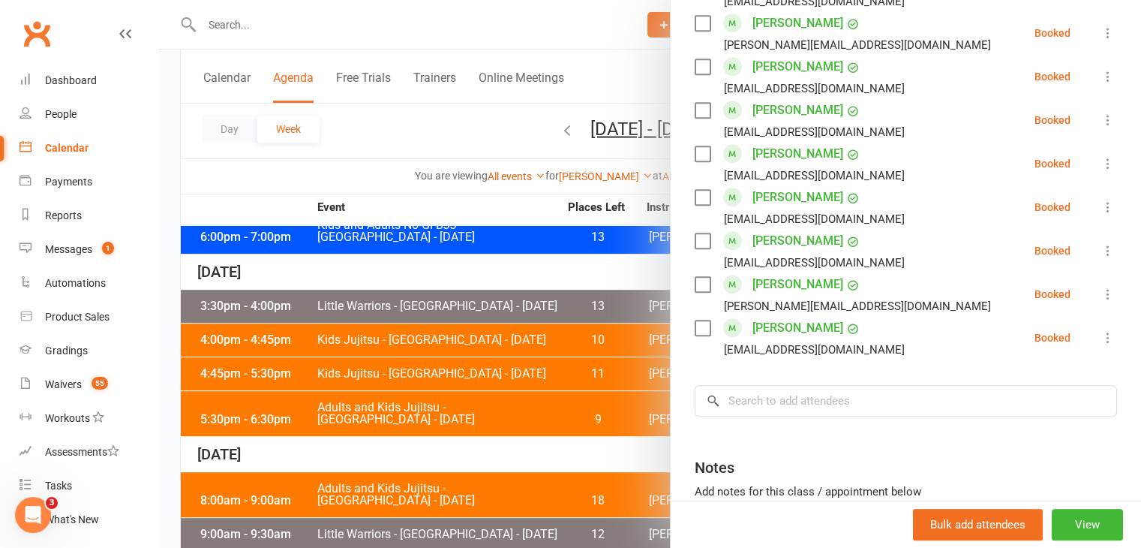
click at [220, 11] on div at bounding box center [650, 274] width 982 height 548
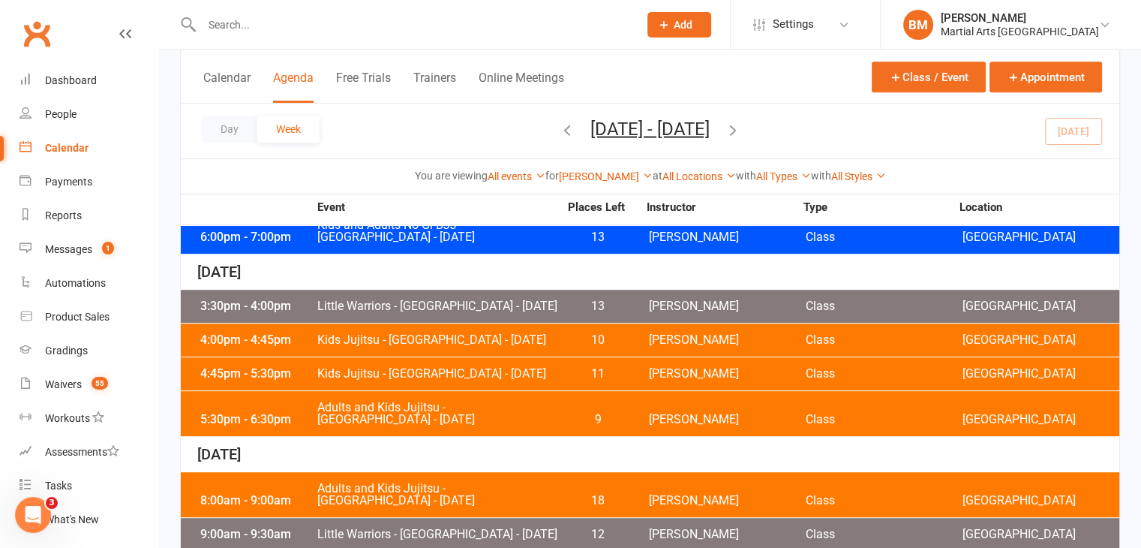
click at [228, 28] on div at bounding box center [650, 274] width 982 height 548
click at [228, 23] on input "text" at bounding box center [412, 24] width 431 height 21
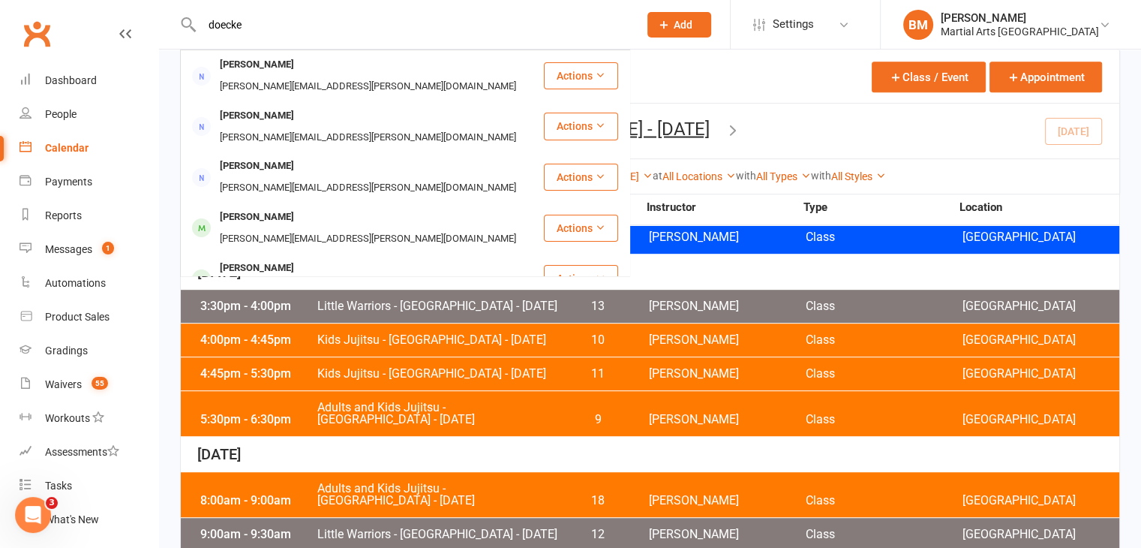
type input "doecke"
click at [287, 228] on div "Nicole.seccombe@gmail.com" at bounding box center [367, 239] width 305 height 22
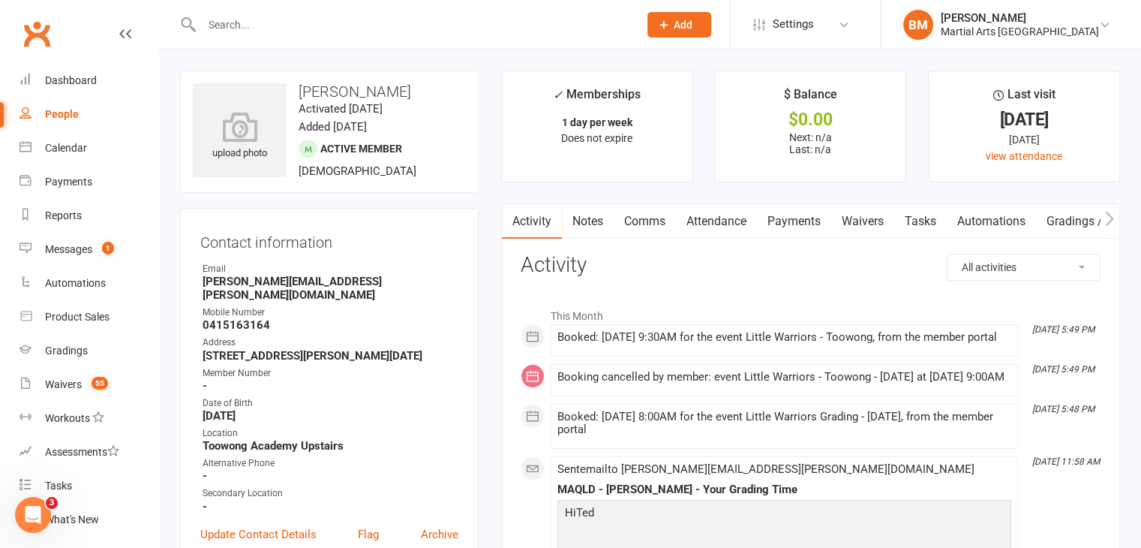
click at [731, 237] on link "Attendance" at bounding box center [716, 221] width 81 height 35
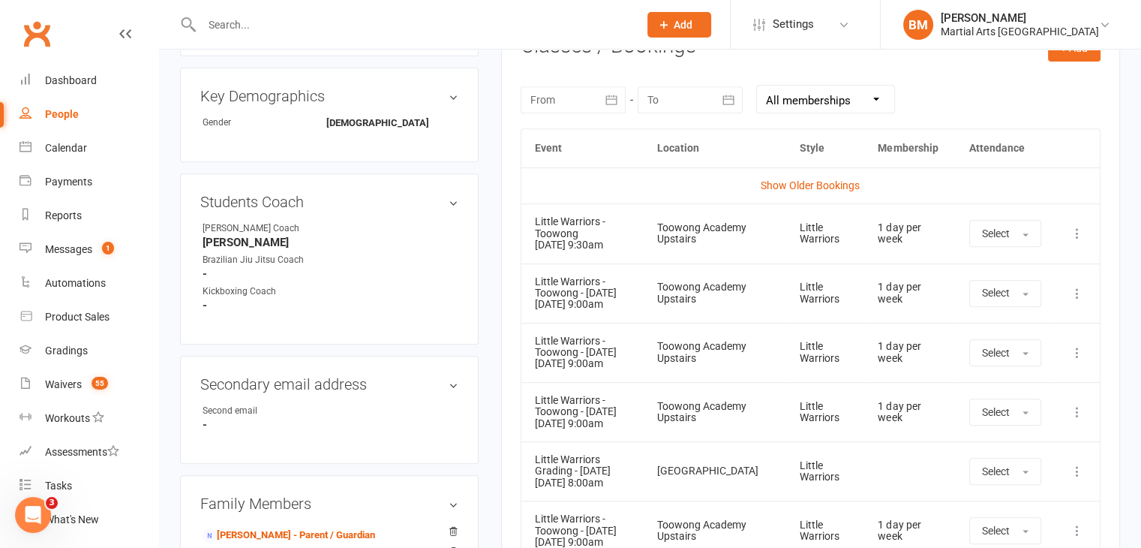
scroll to position [647, 0]
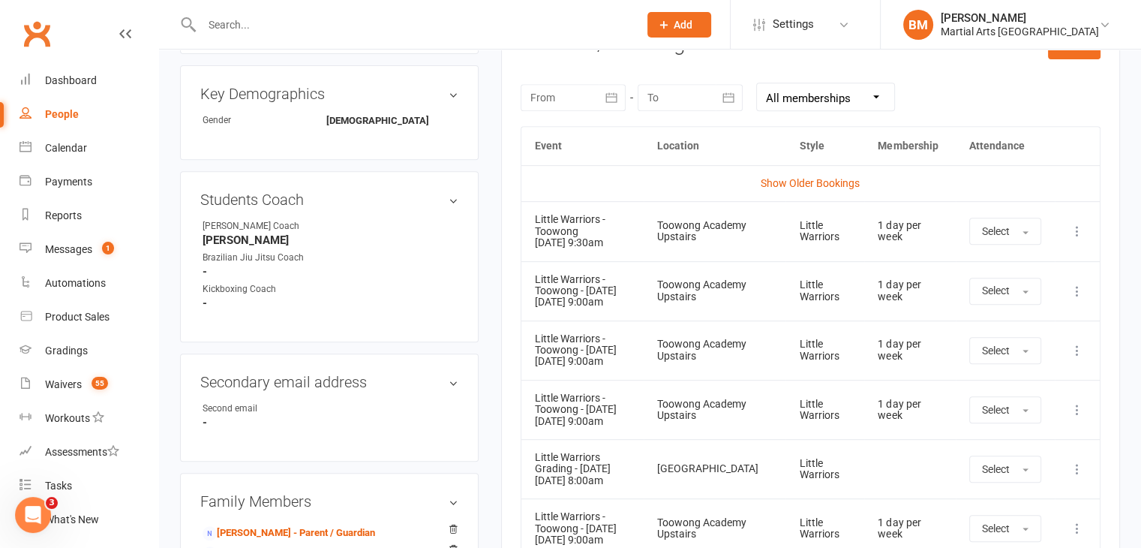
click at [1089, 283] on td "More info View event Remove booking" at bounding box center [1077, 290] width 45 height 59
click at [1079, 284] on icon at bounding box center [1077, 291] width 15 height 15
click at [978, 380] on link "Remove booking" at bounding box center [1011, 380] width 149 height 30
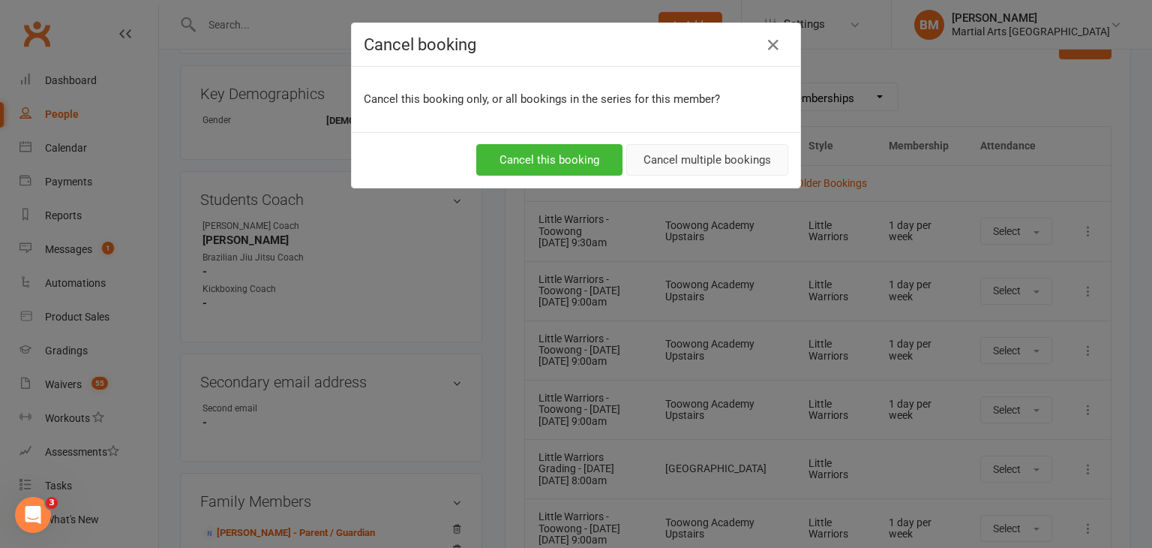
click at [722, 164] on button "Cancel multiple bookings" at bounding box center [707, 160] width 162 height 32
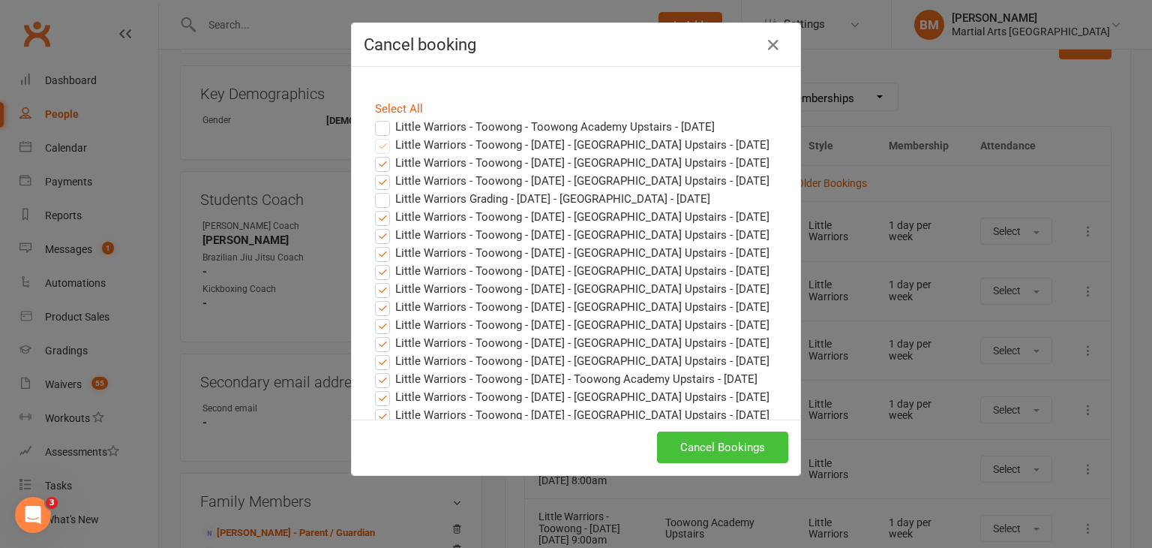
click at [726, 445] on button "Cancel Bookings" at bounding box center [722, 447] width 131 height 32
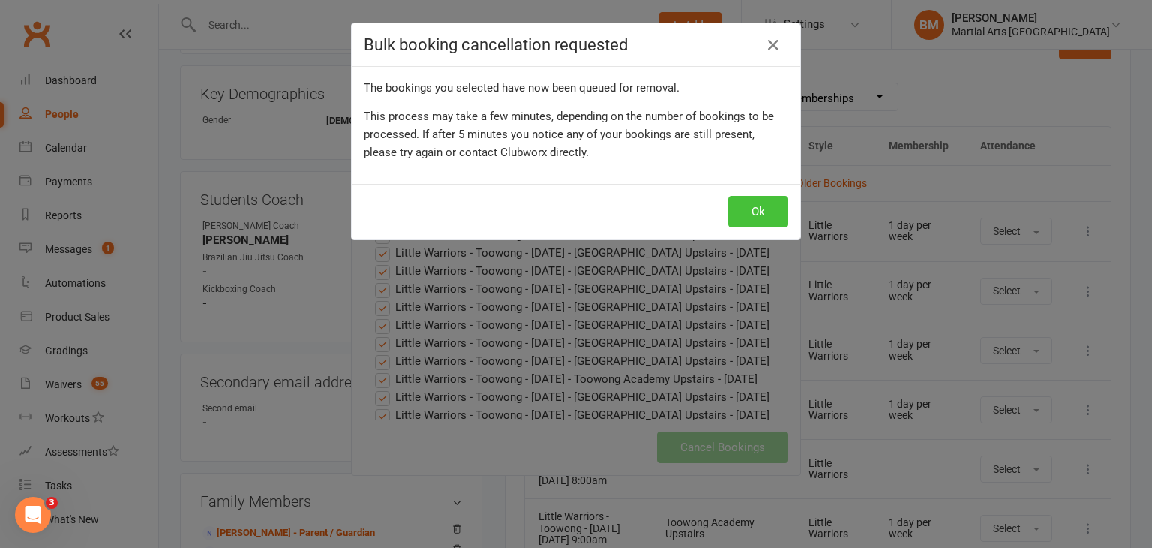
click at [767, 214] on button "Ok" at bounding box center [758, 212] width 60 height 32
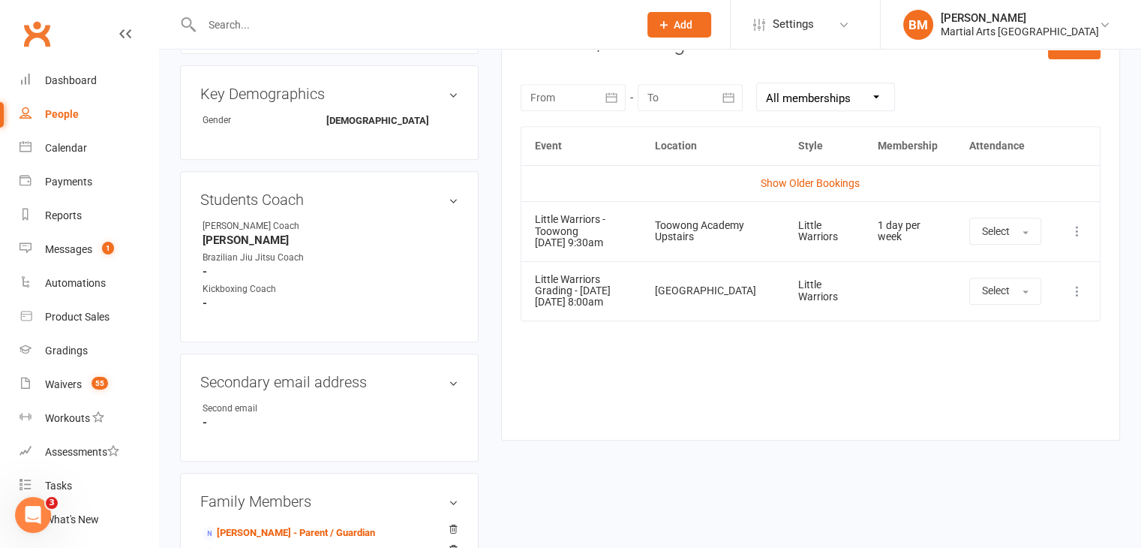
click at [1071, 226] on icon at bounding box center [1077, 231] width 15 height 15
click at [1029, 296] on link "View event" at bounding box center [1011, 290] width 149 height 30
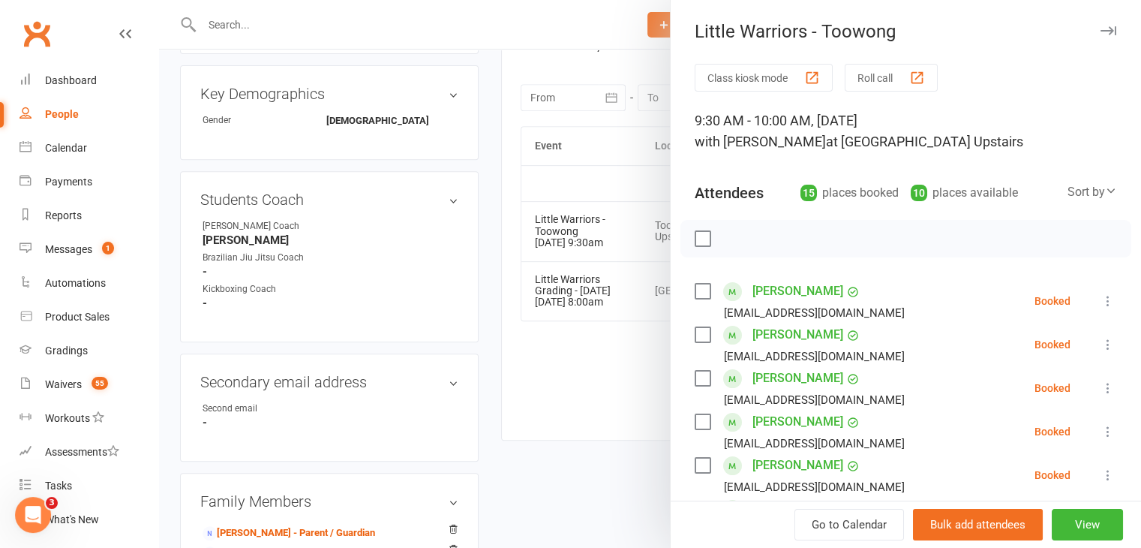
click at [343, 386] on div at bounding box center [650, 274] width 982 height 548
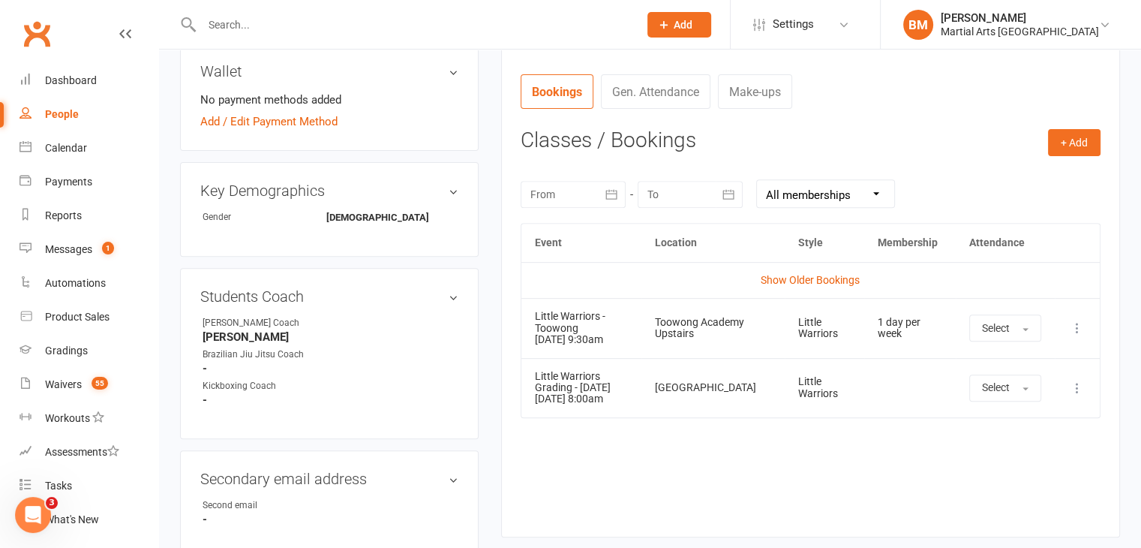
scroll to position [609, 0]
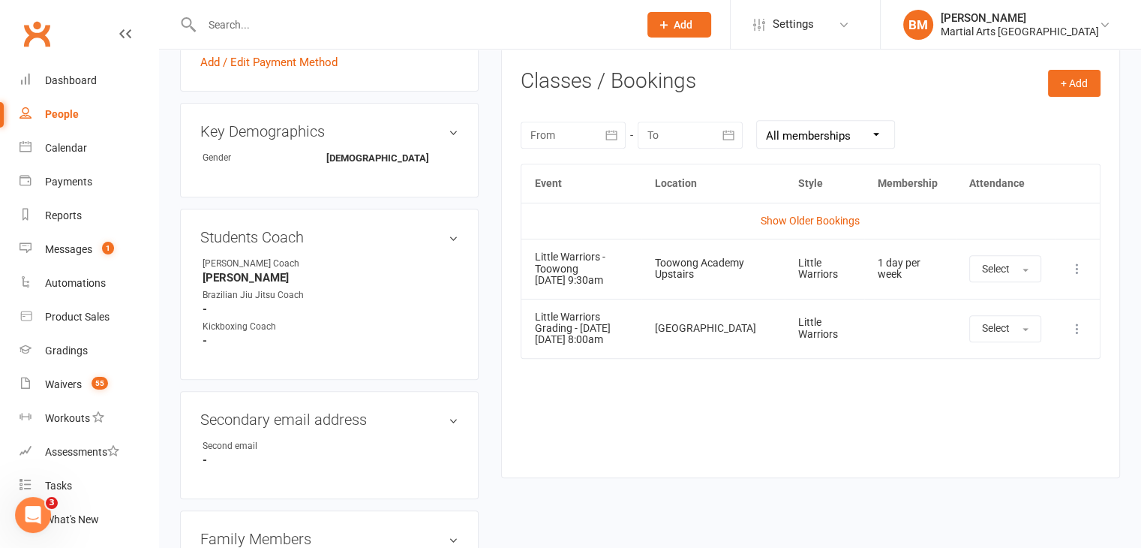
click at [1071, 264] on icon at bounding box center [1077, 268] width 15 height 15
click at [985, 330] on link "View event" at bounding box center [1011, 328] width 149 height 30
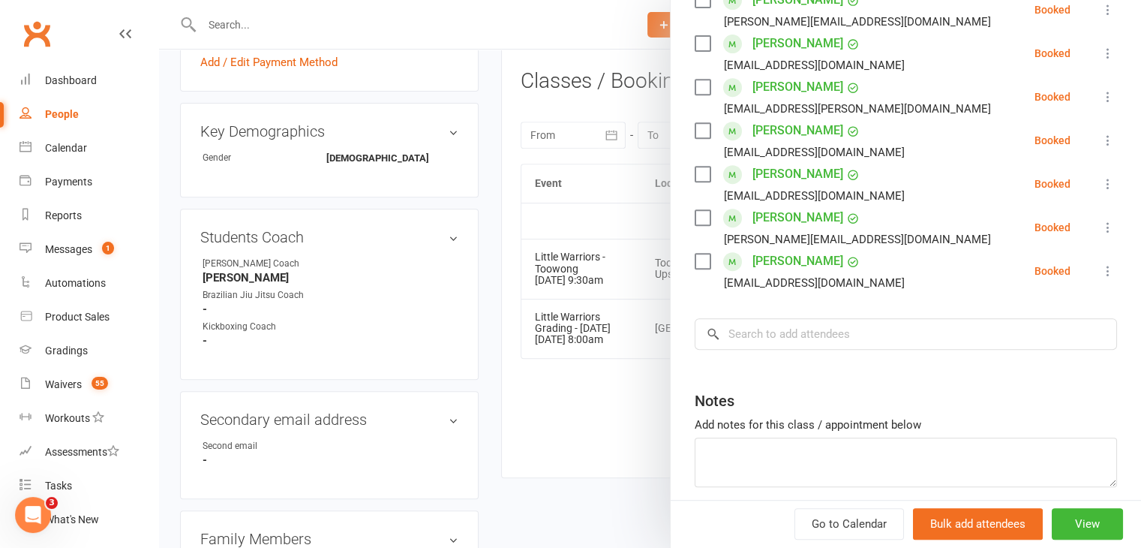
scroll to position [552, 0]
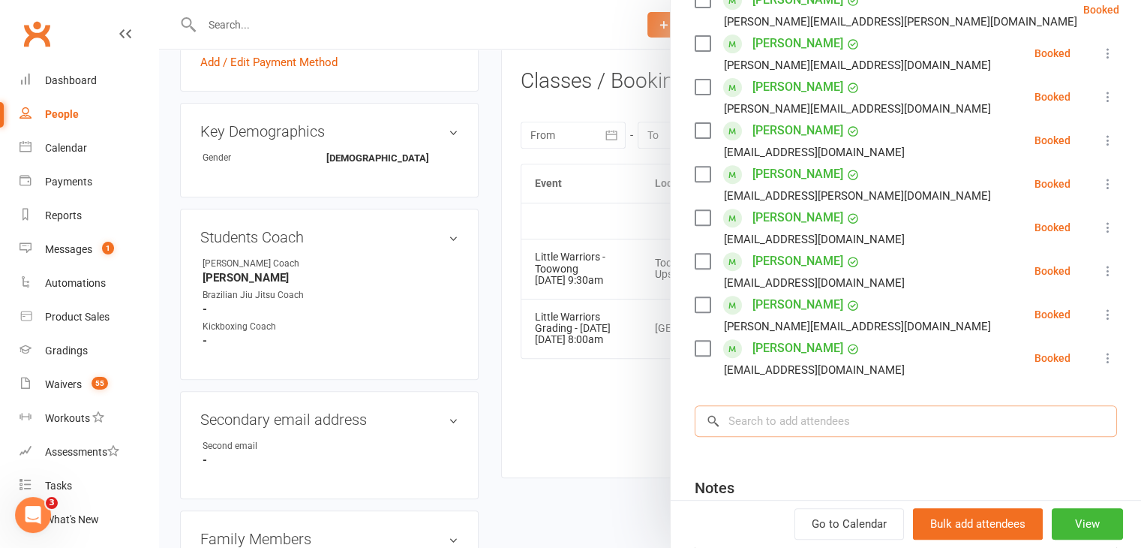
click at [810, 428] on input "search" at bounding box center [906, 421] width 422 height 32
type input "R"
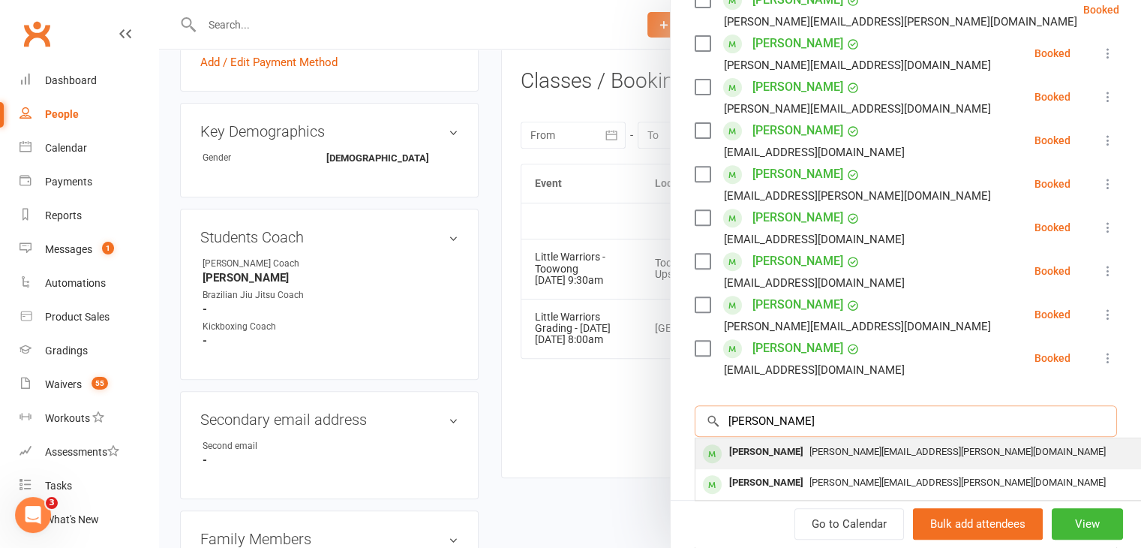
type input "Ted doecke"
click at [809, 454] on span "Nicole.seccombe@gmail.com" at bounding box center [957, 451] width 296 height 11
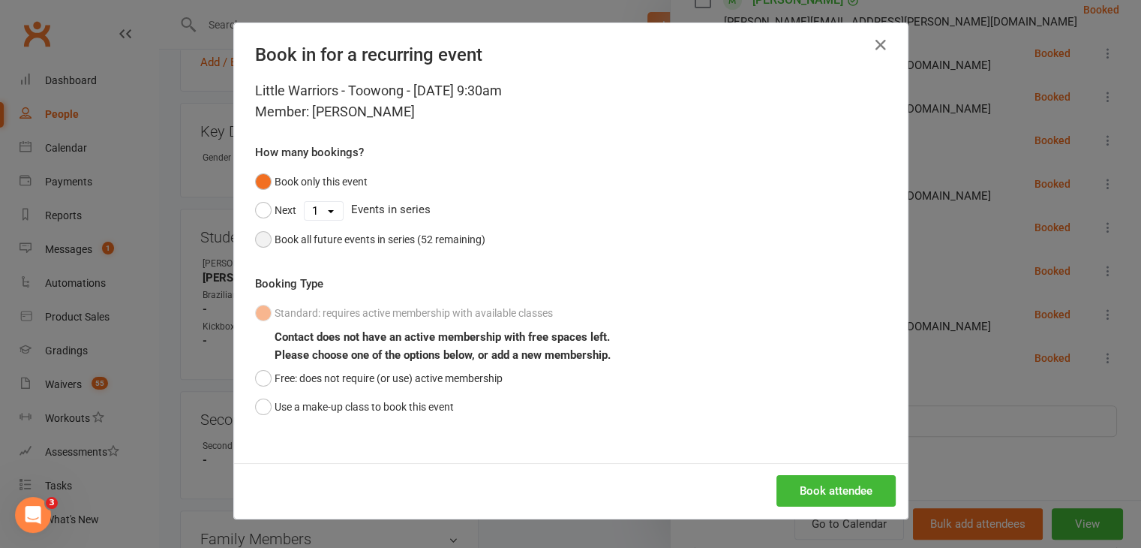
click at [339, 231] on div "Book all future events in series (52 remaining)" at bounding box center [380, 239] width 211 height 17
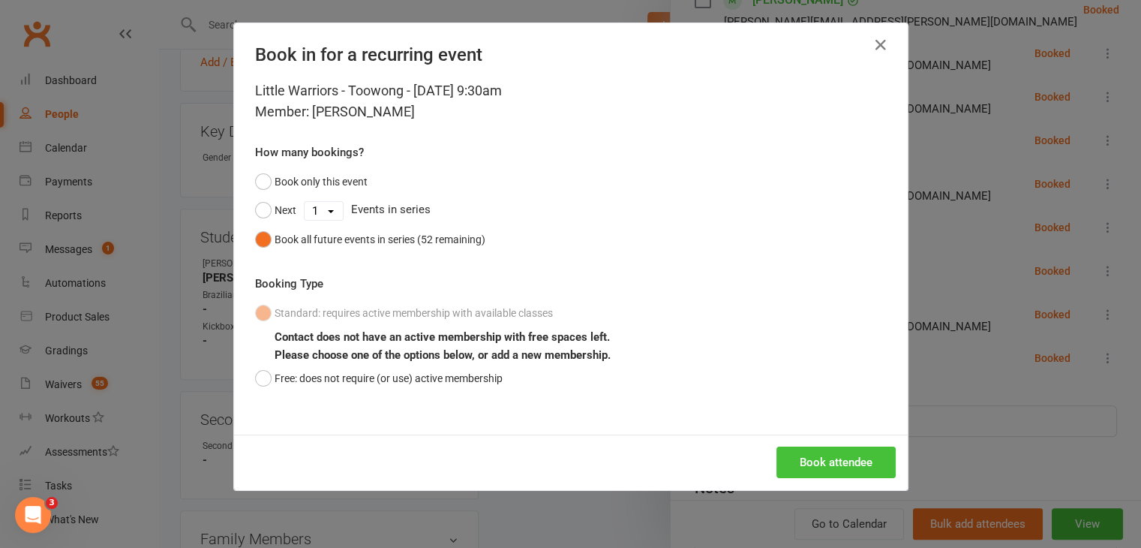
click at [803, 457] on button "Book attendee" at bounding box center [835, 462] width 119 height 32
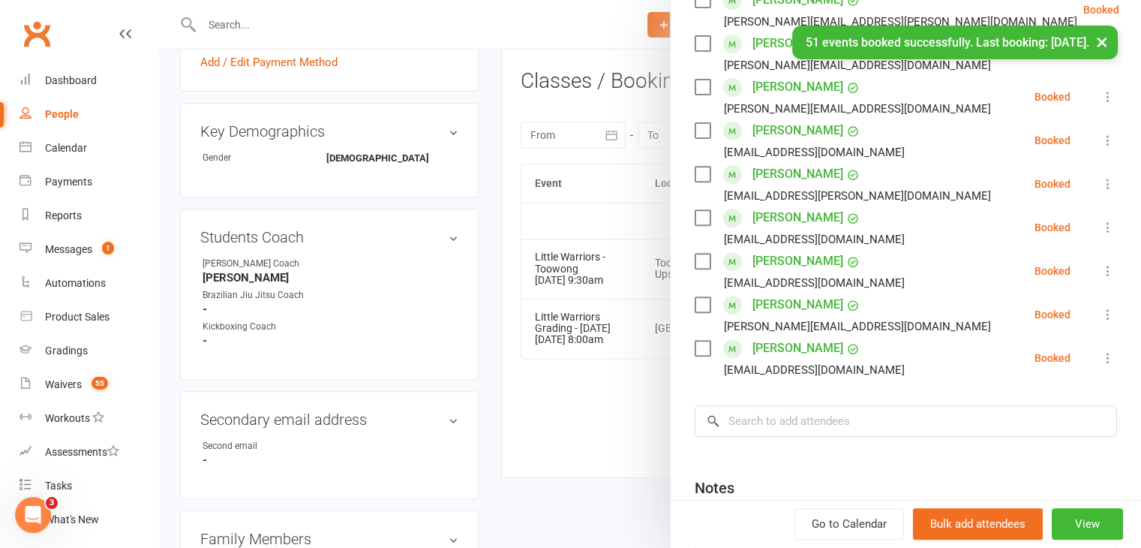
click at [606, 430] on div at bounding box center [650, 274] width 982 height 548
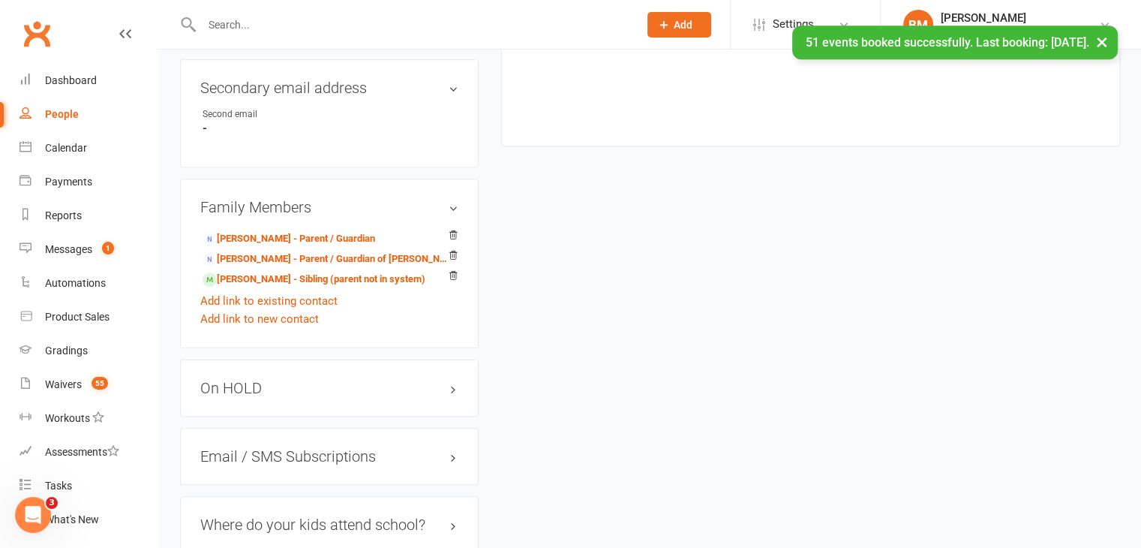
scroll to position [943, 0]
click at [360, 269] on link "Savannah Doecke - Sibling (parent not in system)" at bounding box center [314, 277] width 223 height 16
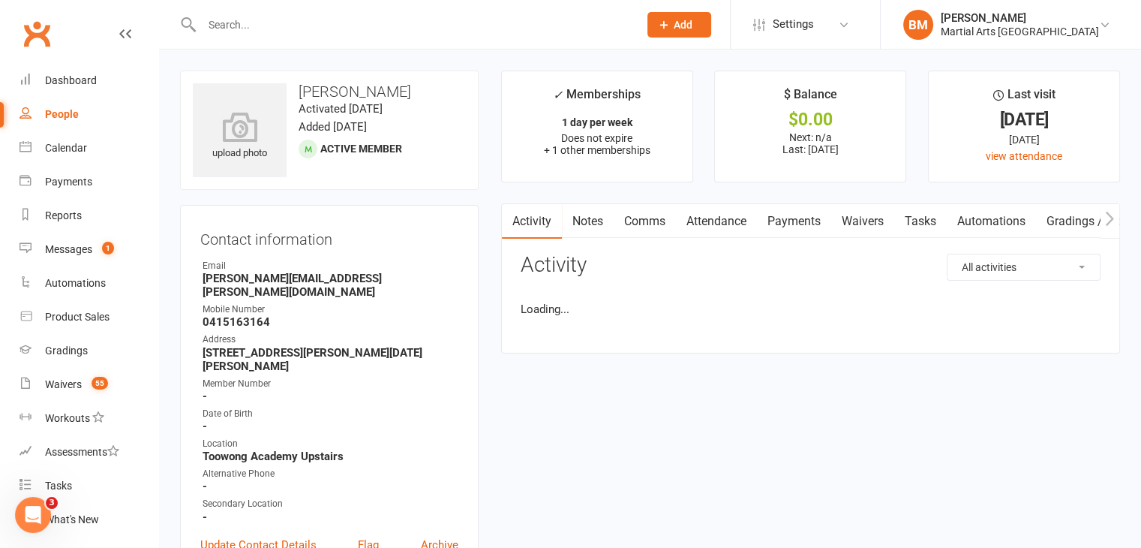
click at [722, 229] on link "Attendance" at bounding box center [716, 221] width 81 height 35
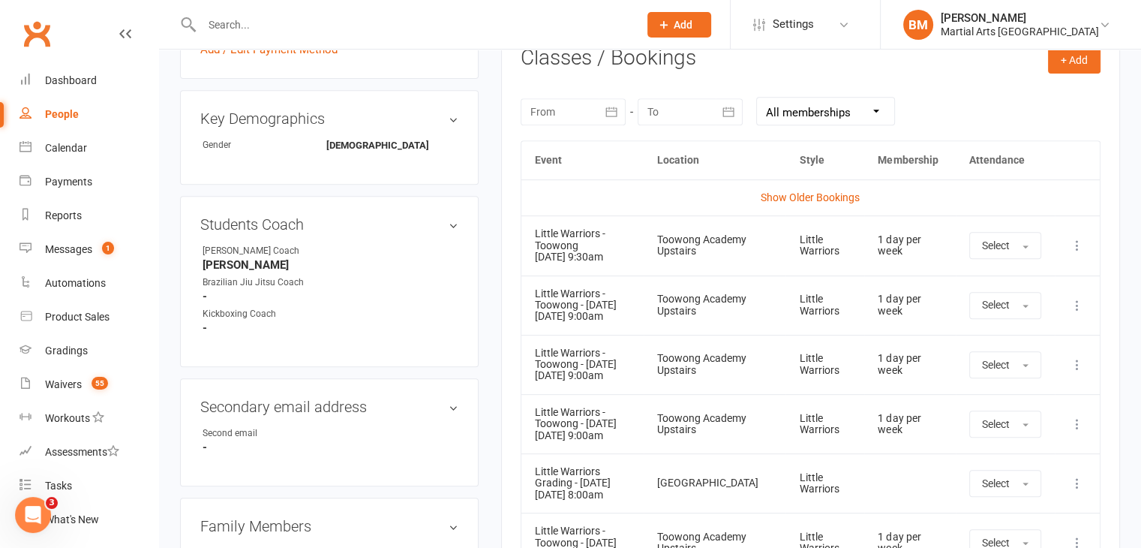
scroll to position [648, 0]
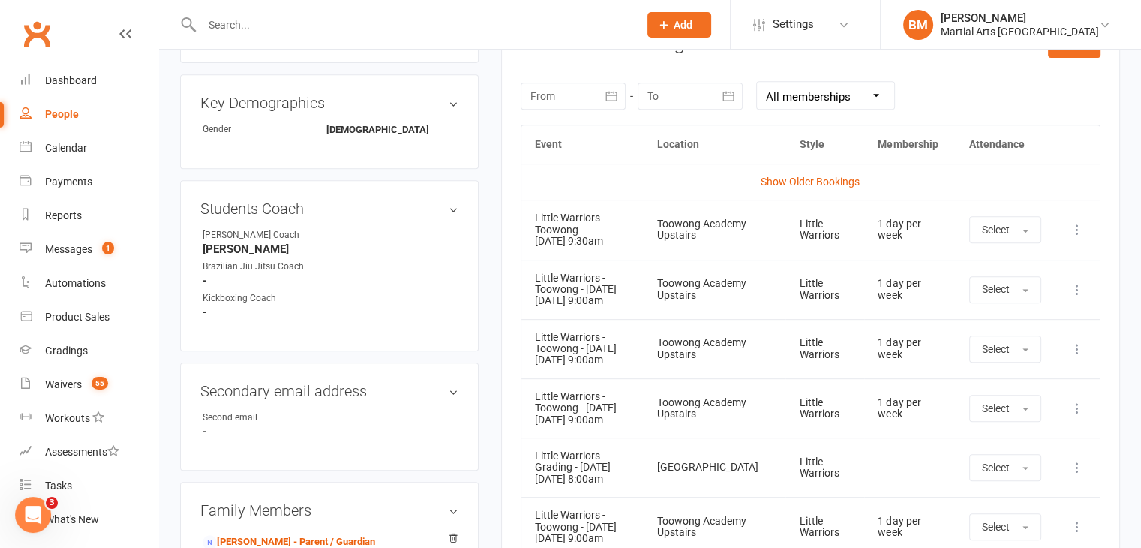
click at [1071, 282] on icon at bounding box center [1077, 289] width 15 height 15
click at [996, 364] on link "Remove booking" at bounding box center [1011, 379] width 149 height 30
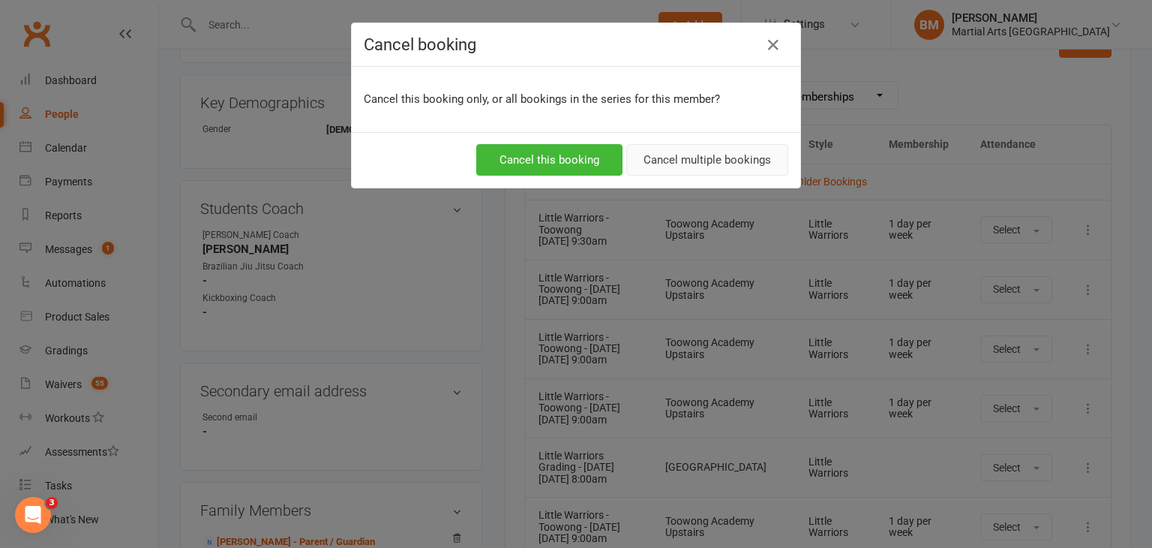
click at [726, 163] on button "Cancel multiple bookings" at bounding box center [707, 160] width 162 height 32
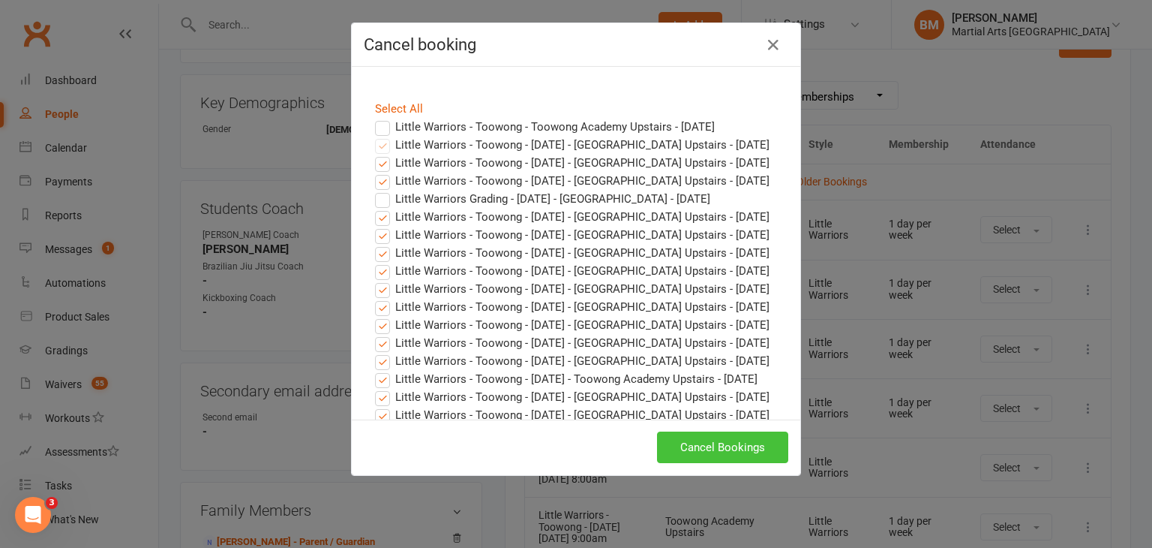
click at [704, 443] on button "Cancel Bookings" at bounding box center [722, 447] width 131 height 32
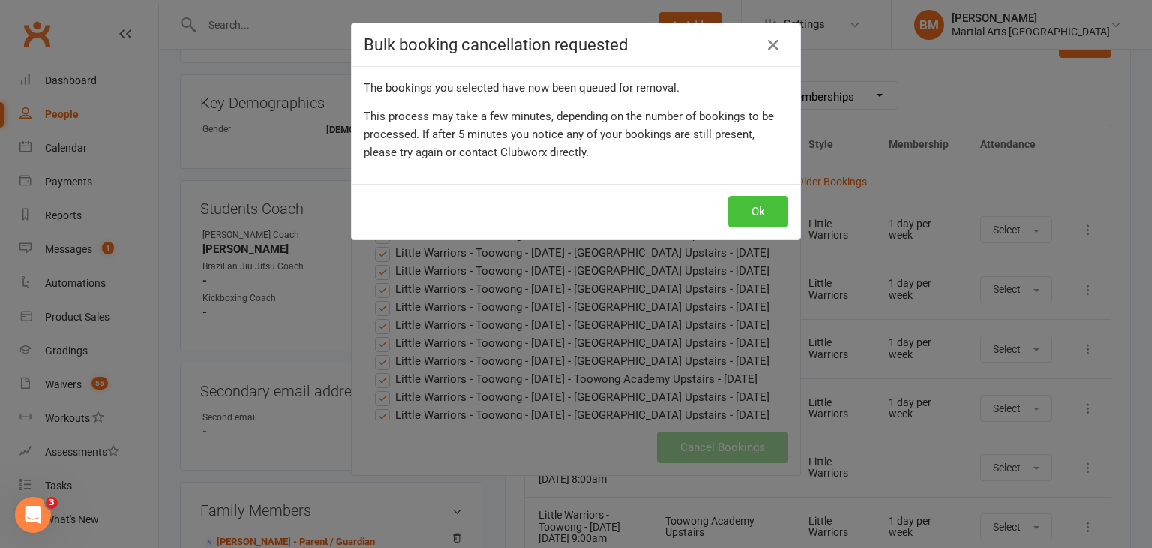
click at [768, 203] on button "Ok" at bounding box center [758, 212] width 60 height 32
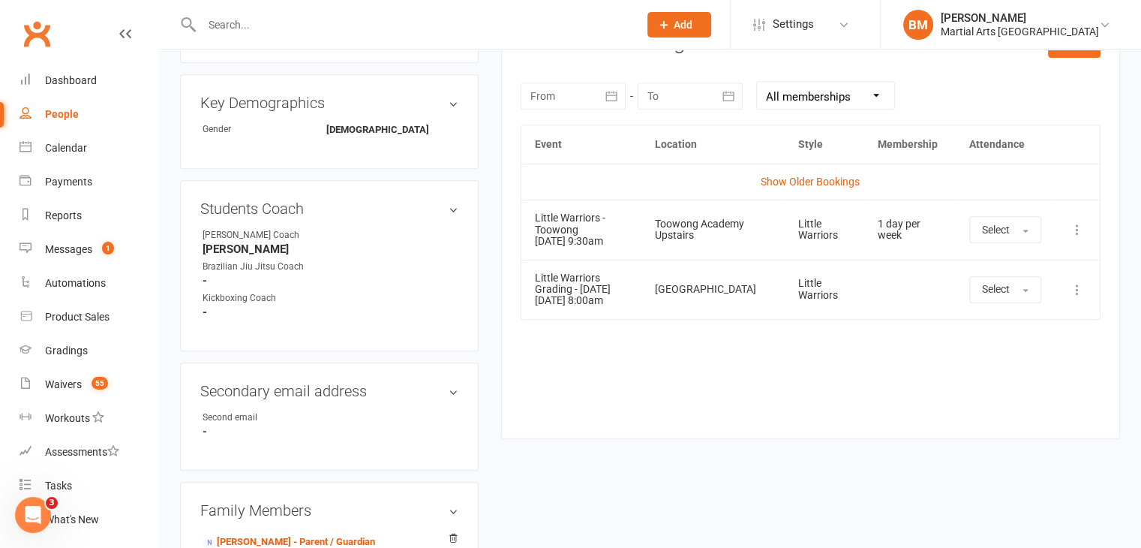
click at [1077, 229] on icon at bounding box center [1077, 229] width 15 height 15
click at [1002, 289] on link "View event" at bounding box center [1011, 289] width 149 height 30
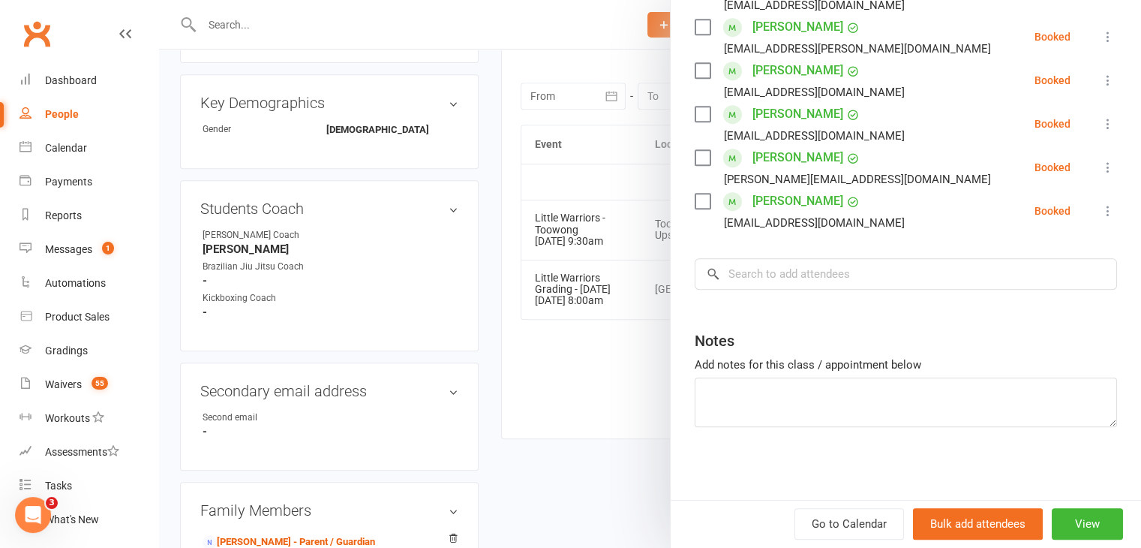
scroll to position [693, 0]
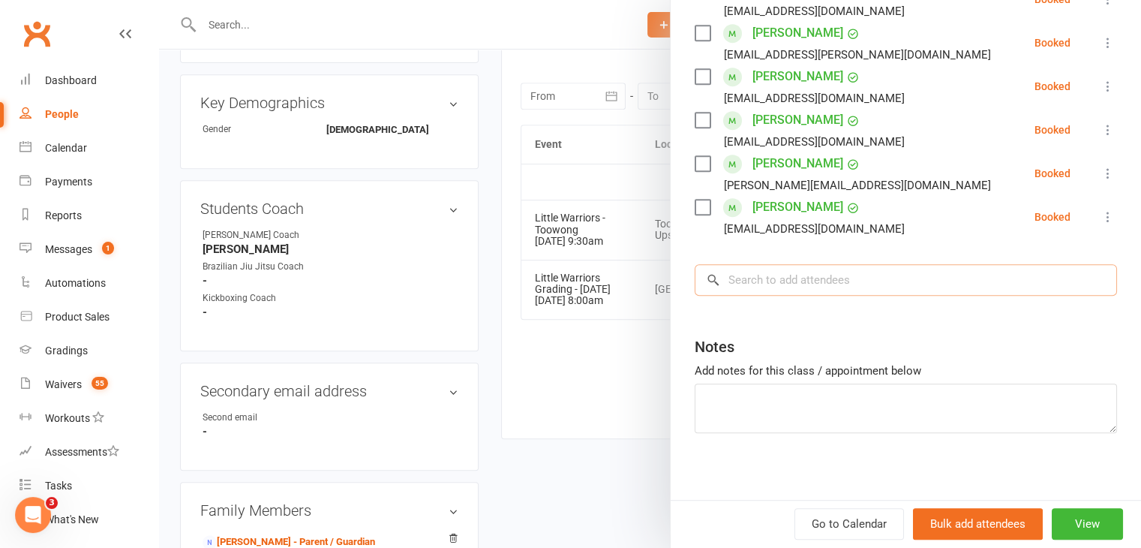
click at [780, 277] on input "search" at bounding box center [906, 280] width 422 height 32
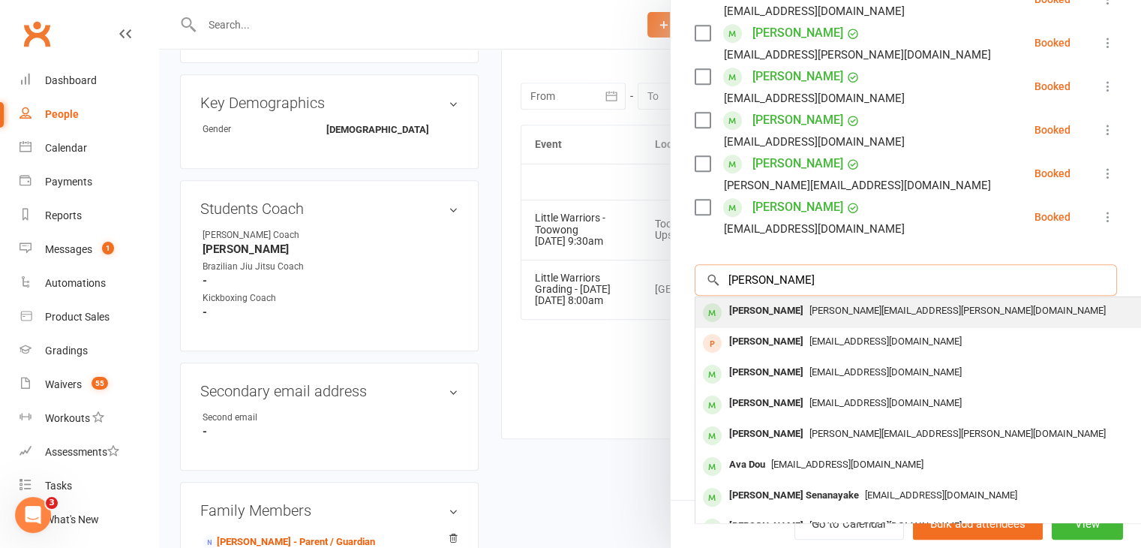
type input "savannah doecke"
click at [771, 305] on div "Savannah Doecke" at bounding box center [766, 311] width 86 height 22
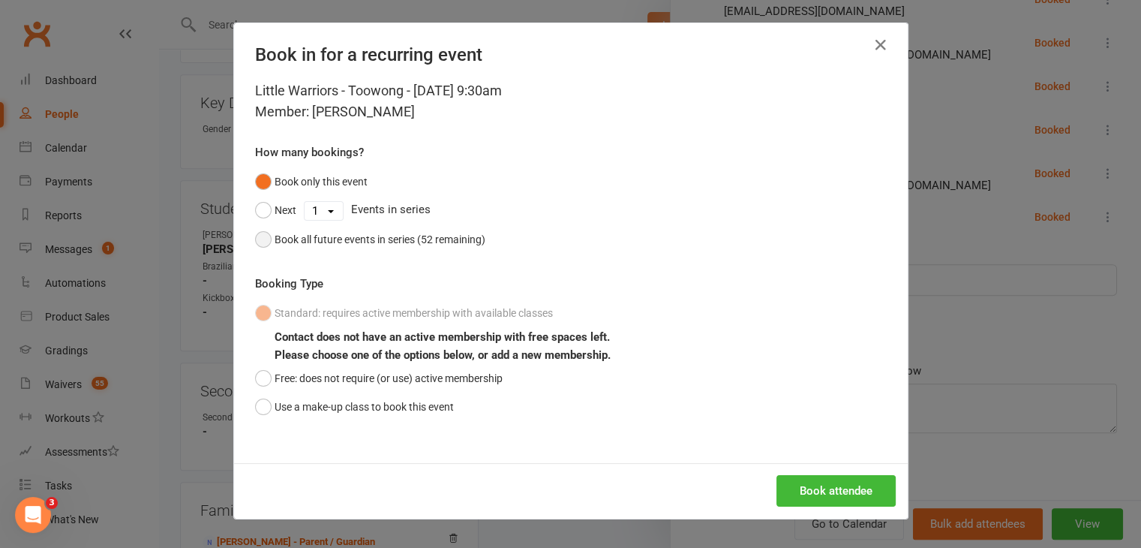
click at [334, 243] on div "Book all future events in series (52 remaining)" at bounding box center [380, 239] width 211 height 17
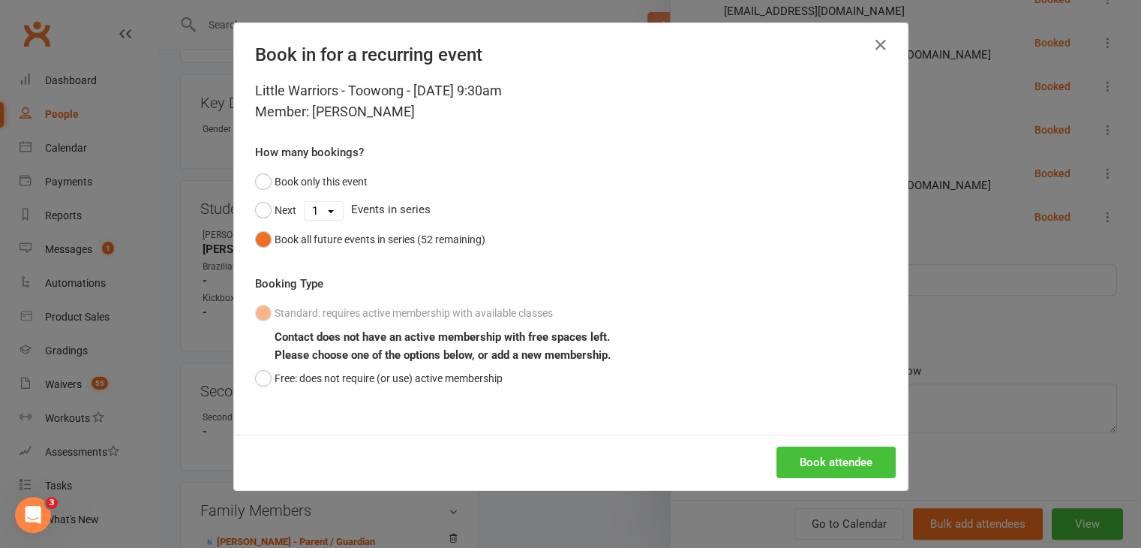
click at [821, 463] on button "Book attendee" at bounding box center [835, 462] width 119 height 32
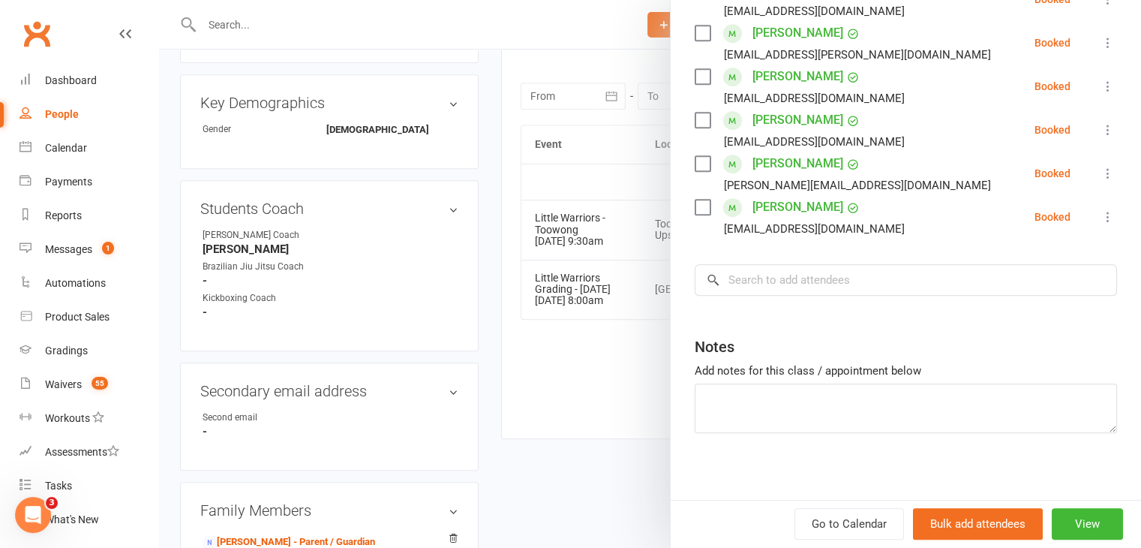
drag, startPoint x: 569, startPoint y: 323, endPoint x: 297, endPoint y: 242, distance: 283.2
click at [569, 322] on div at bounding box center [650, 274] width 982 height 548
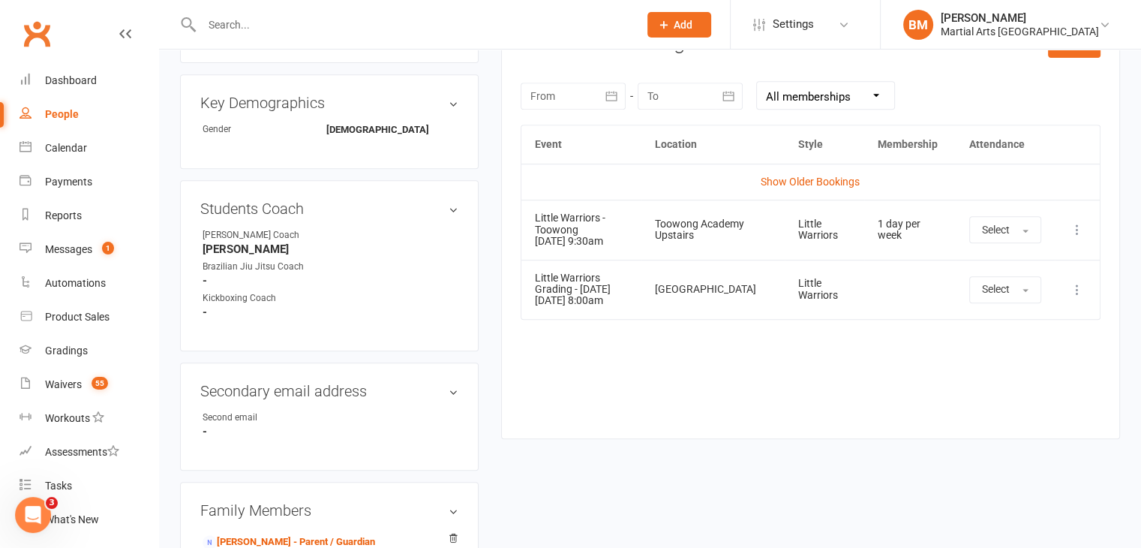
click at [27, 23] on link "Clubworx" at bounding box center [37, 34] width 38 height 38
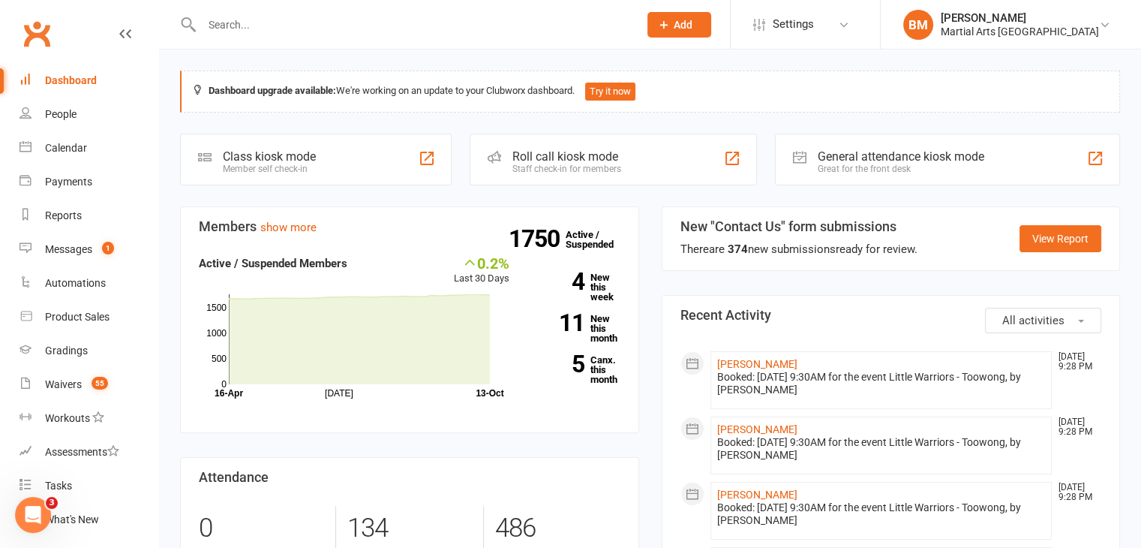
click at [273, 16] on input "text" at bounding box center [412, 24] width 431 height 21
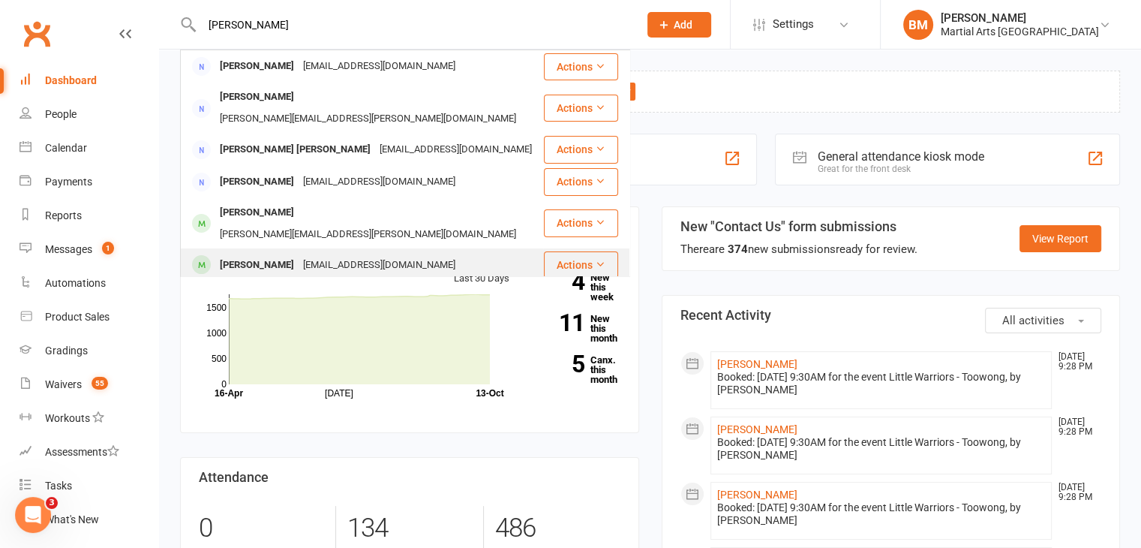
type input "[PERSON_NAME]"
click at [304, 254] on div "[EMAIL_ADDRESS][DOMAIN_NAME]" at bounding box center [379, 265] width 161 height 22
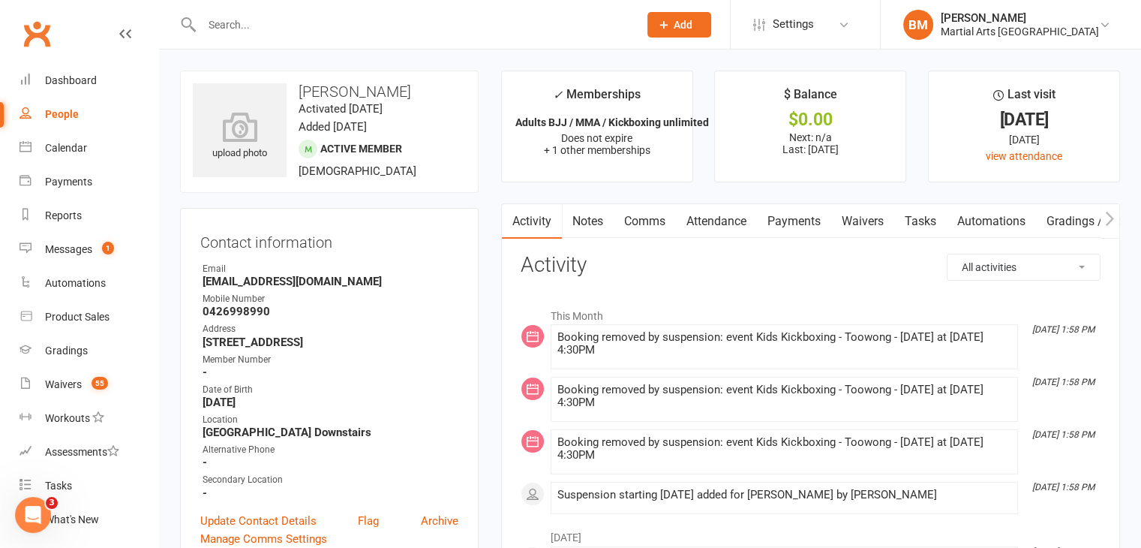
click at [263, 24] on input "text" at bounding box center [412, 24] width 431 height 21
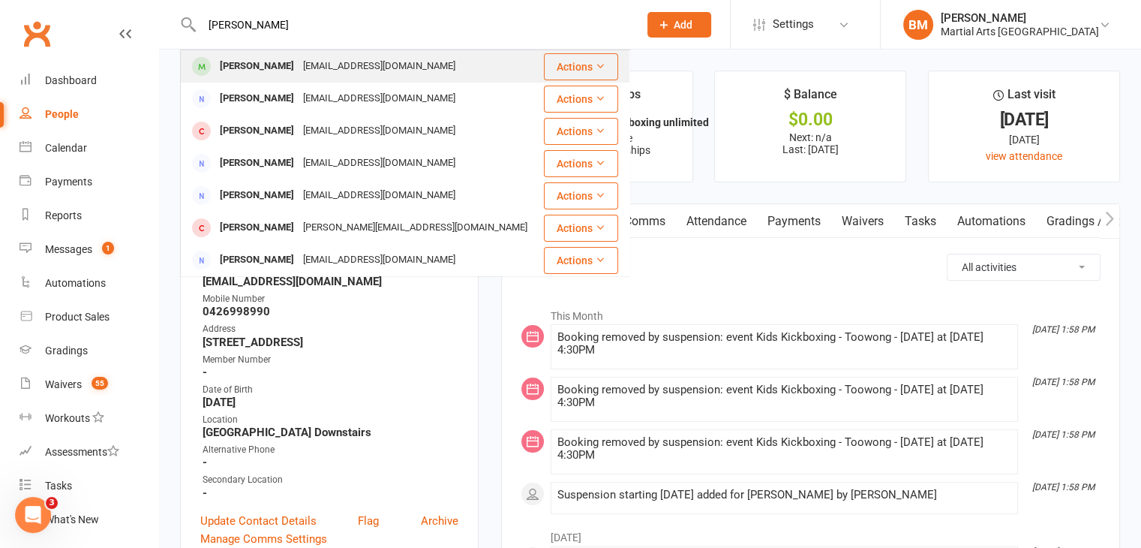
type input "[PERSON_NAME]"
click at [252, 71] on div "[PERSON_NAME]" at bounding box center [256, 67] width 83 height 22
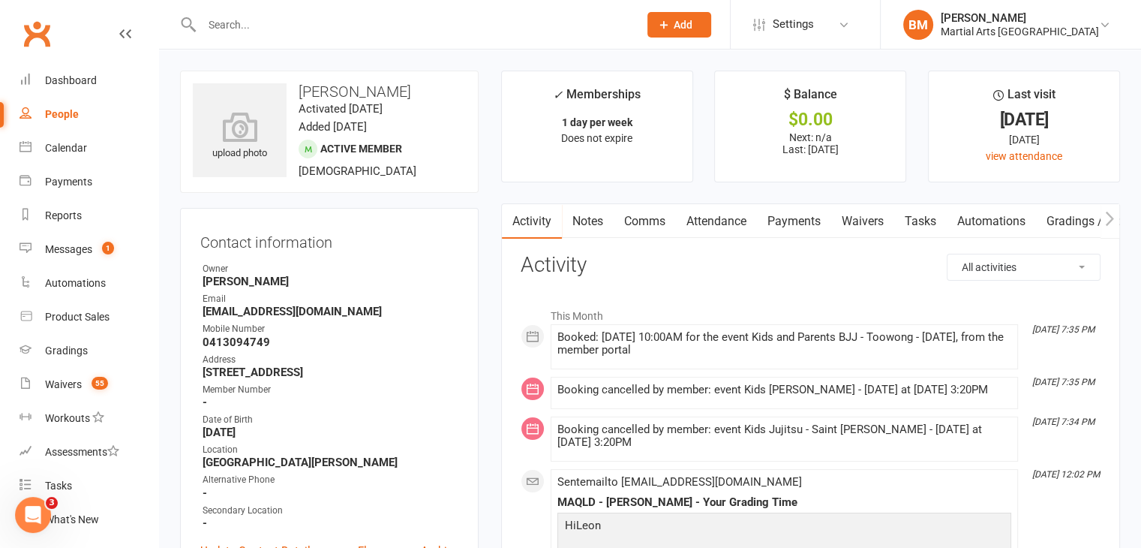
click at [684, 217] on link "Attendance" at bounding box center [716, 221] width 81 height 35
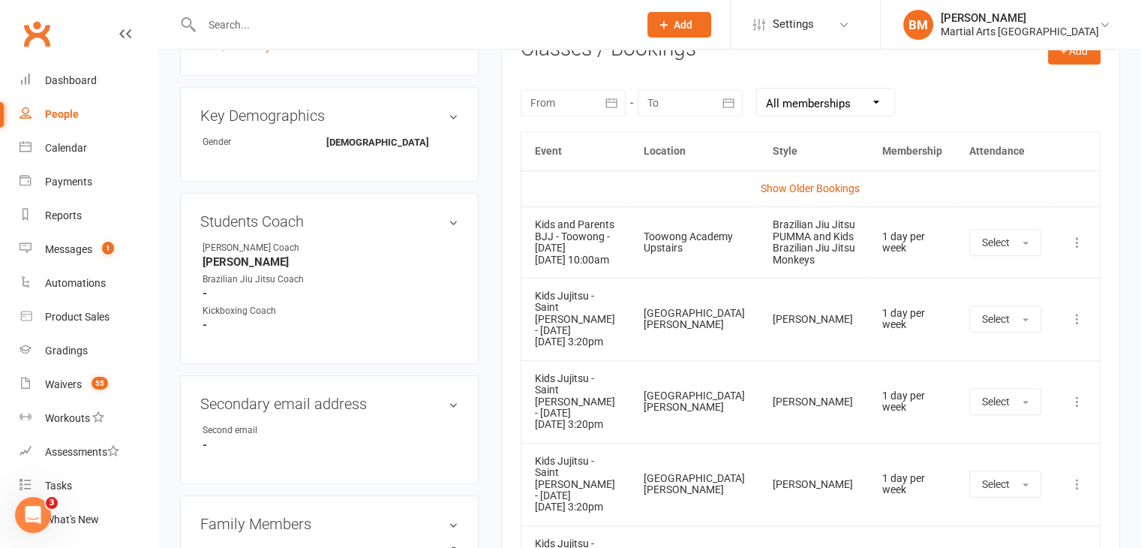
scroll to position [614, 0]
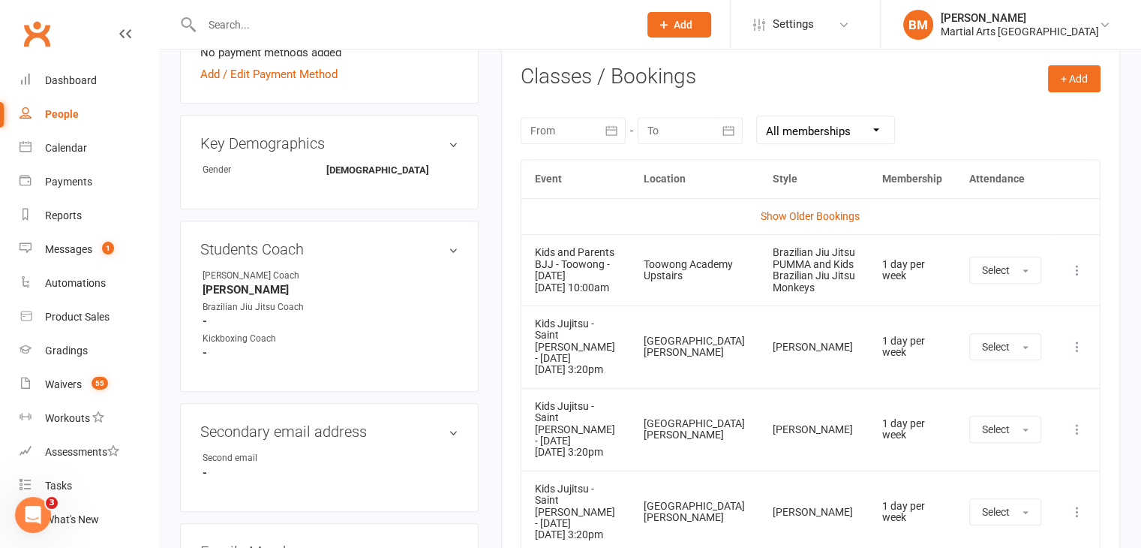
click at [1083, 277] on icon at bounding box center [1077, 270] width 15 height 15
click at [1001, 361] on link "Remove booking" at bounding box center [1011, 359] width 149 height 30
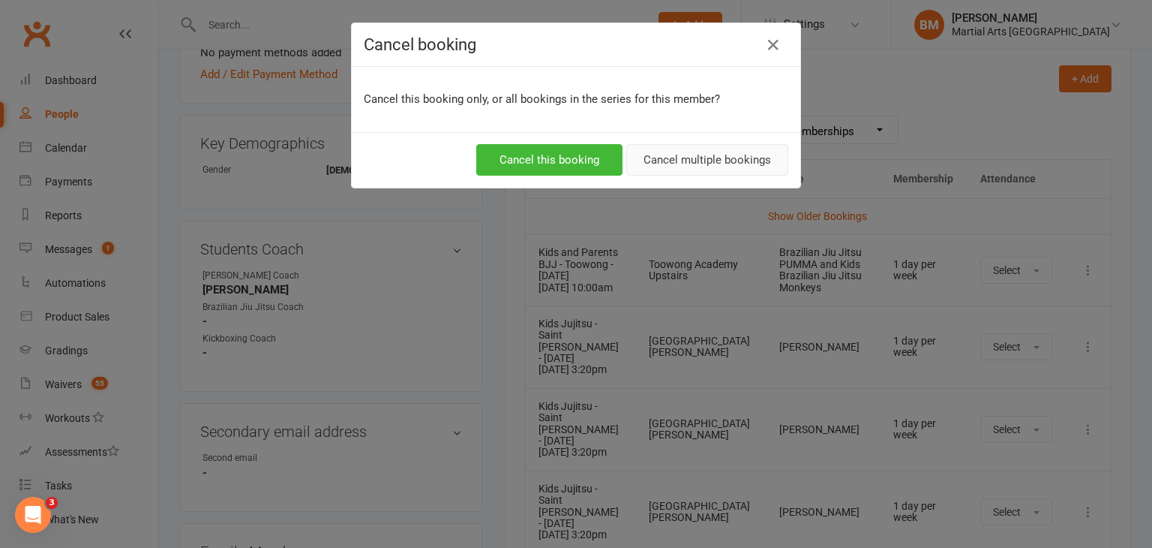
click at [692, 163] on button "Cancel multiple bookings" at bounding box center [707, 160] width 162 height 32
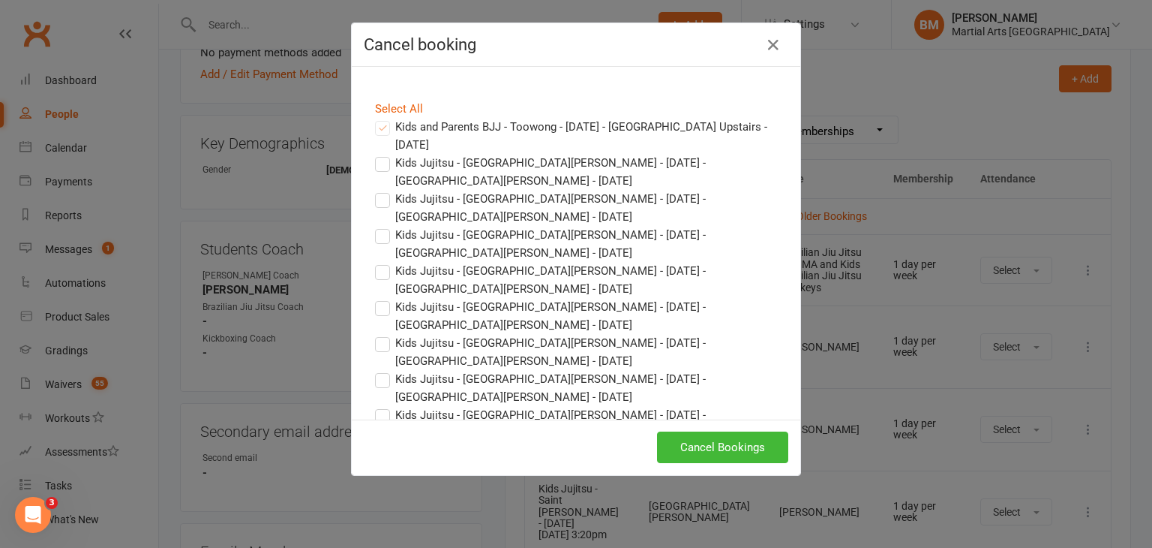
click at [386, 100] on div "Select All" at bounding box center [576, 109] width 425 height 18
click at [385, 110] on link "Select All" at bounding box center [399, 109] width 48 height 14
click at [733, 445] on button "Cancel Bookings" at bounding box center [722, 447] width 131 height 32
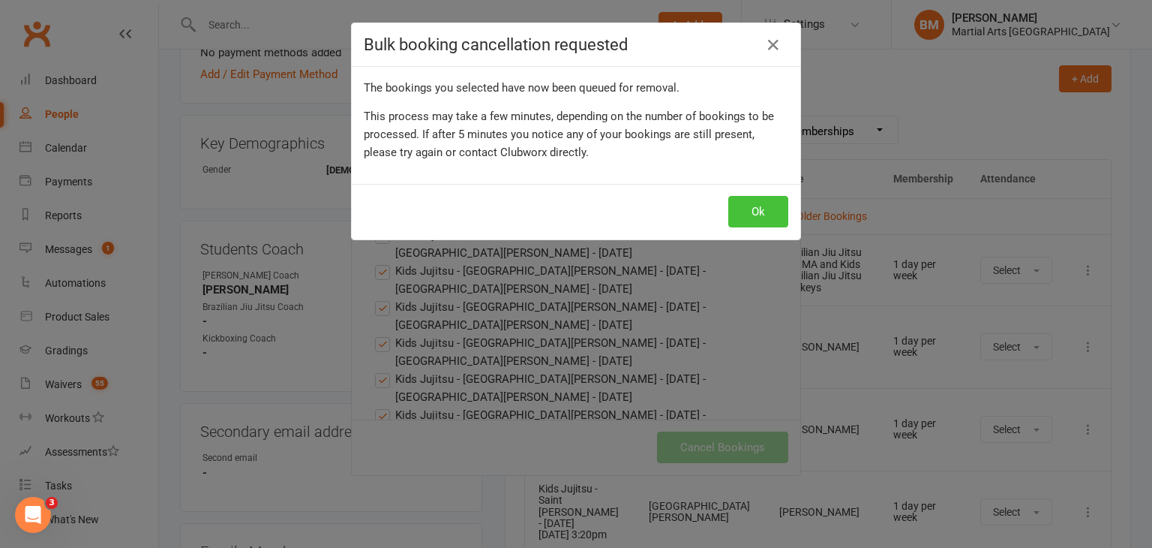
drag, startPoint x: 762, startPoint y: 205, endPoint x: 790, endPoint y: 2, distance: 204.5
click at [763, 203] on button "Ok" at bounding box center [758, 212] width 60 height 32
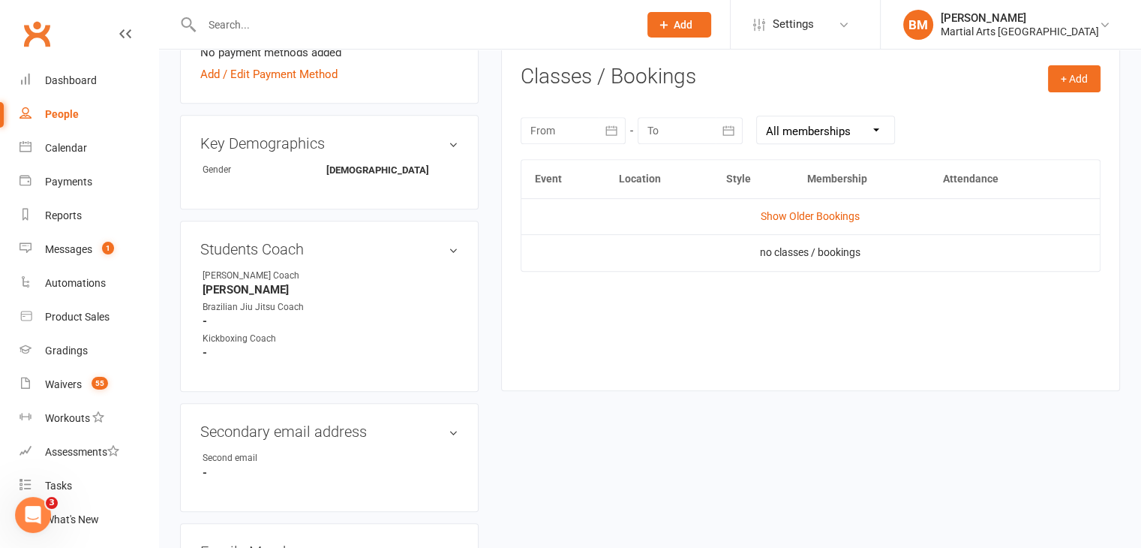
click at [233, 10] on div at bounding box center [404, 24] width 448 height 49
click at [258, 14] on input "text" at bounding box center [412, 24] width 431 height 21
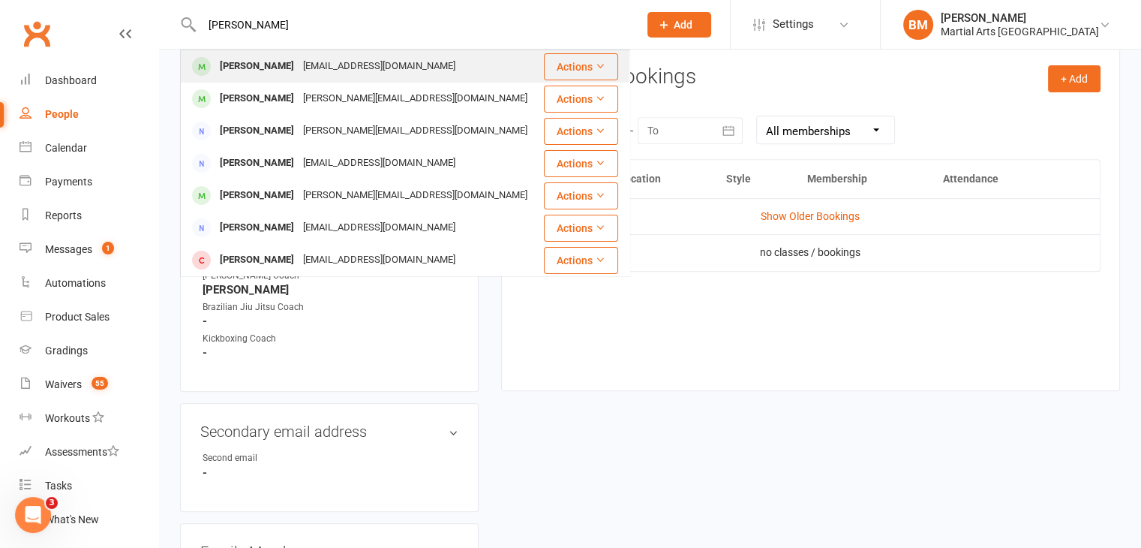
type input "[PERSON_NAME]"
click at [255, 69] on div "[PERSON_NAME]" at bounding box center [256, 67] width 83 height 22
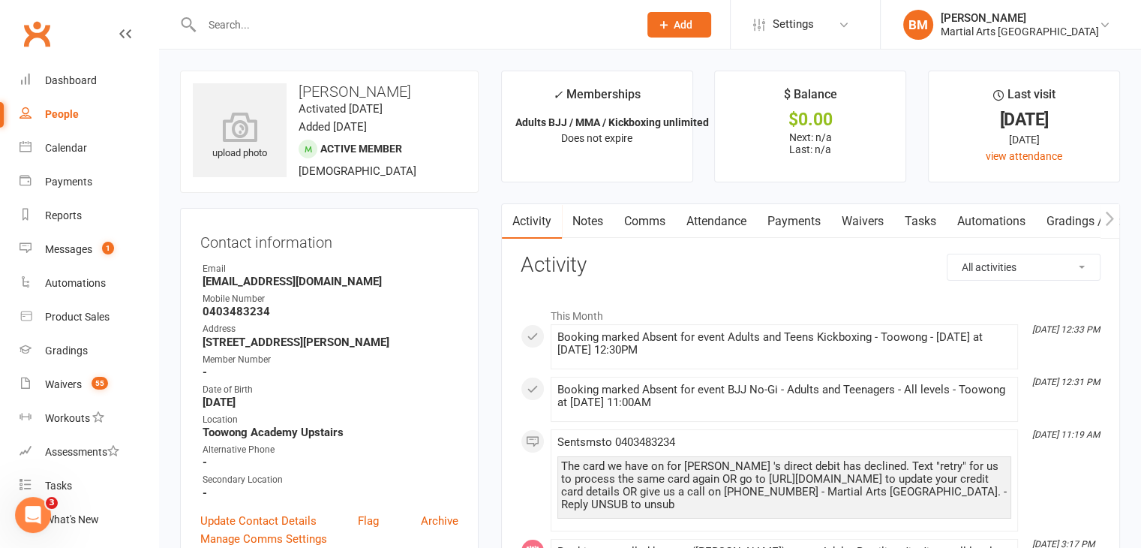
click at [701, 218] on link "Attendance" at bounding box center [716, 221] width 81 height 35
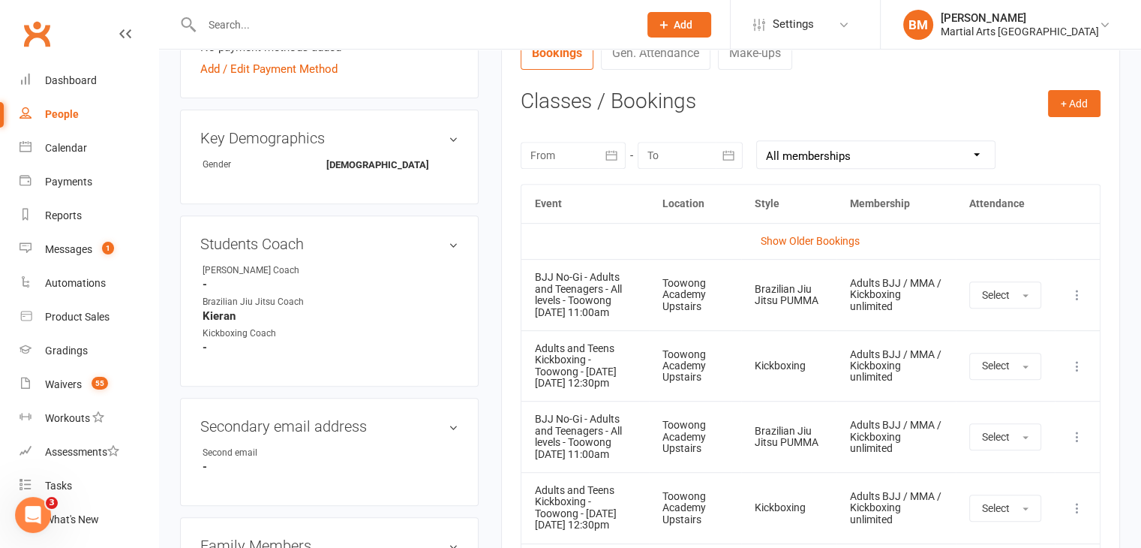
scroll to position [591, 0]
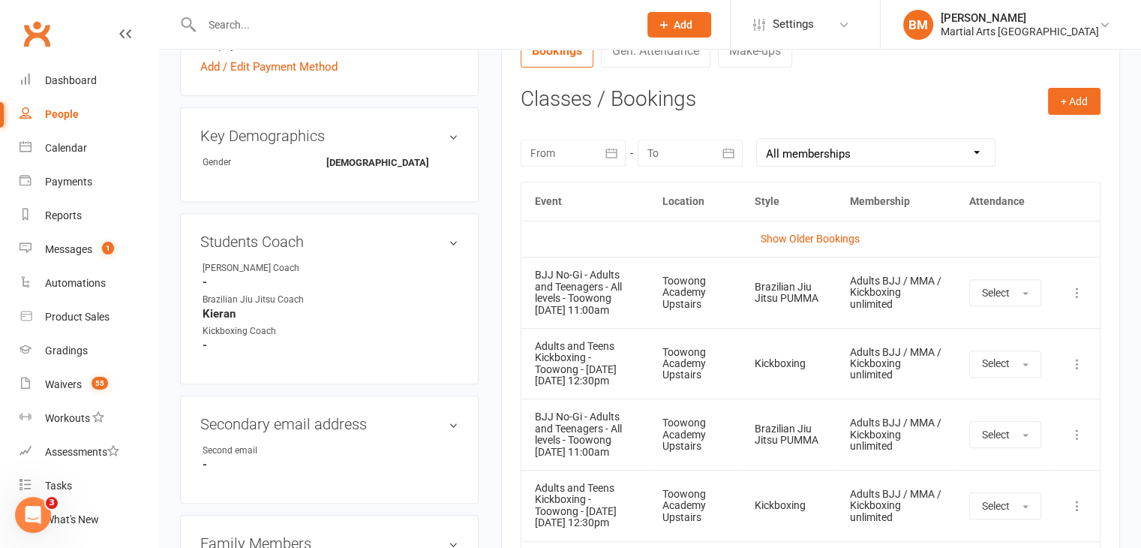
click at [1082, 290] on icon at bounding box center [1077, 292] width 15 height 15
click at [990, 379] on link "Remove booking" at bounding box center [1011, 382] width 149 height 30
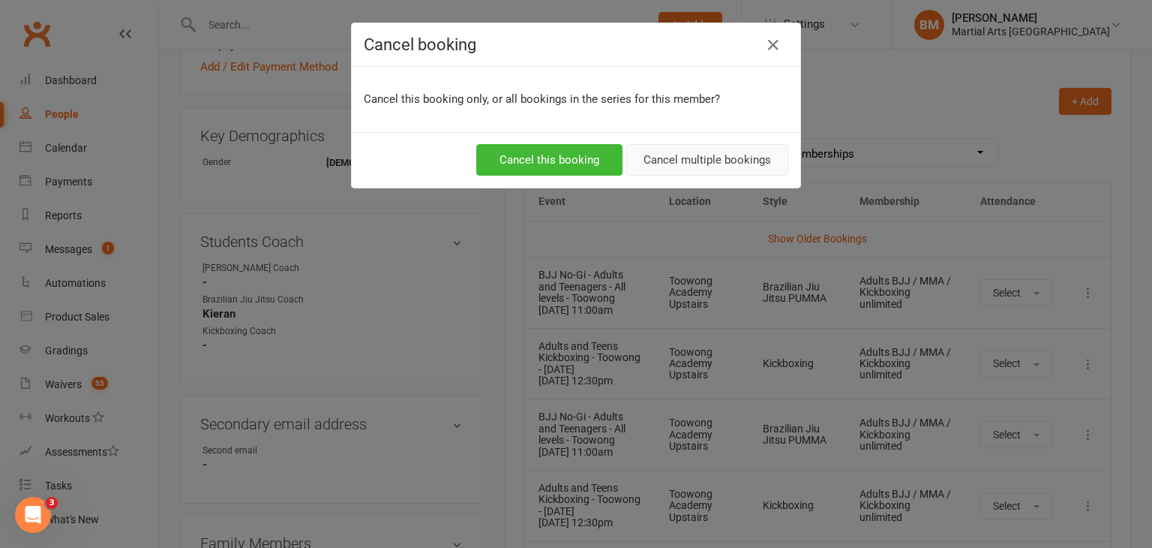
click at [694, 151] on button "Cancel multiple bookings" at bounding box center [707, 160] width 162 height 32
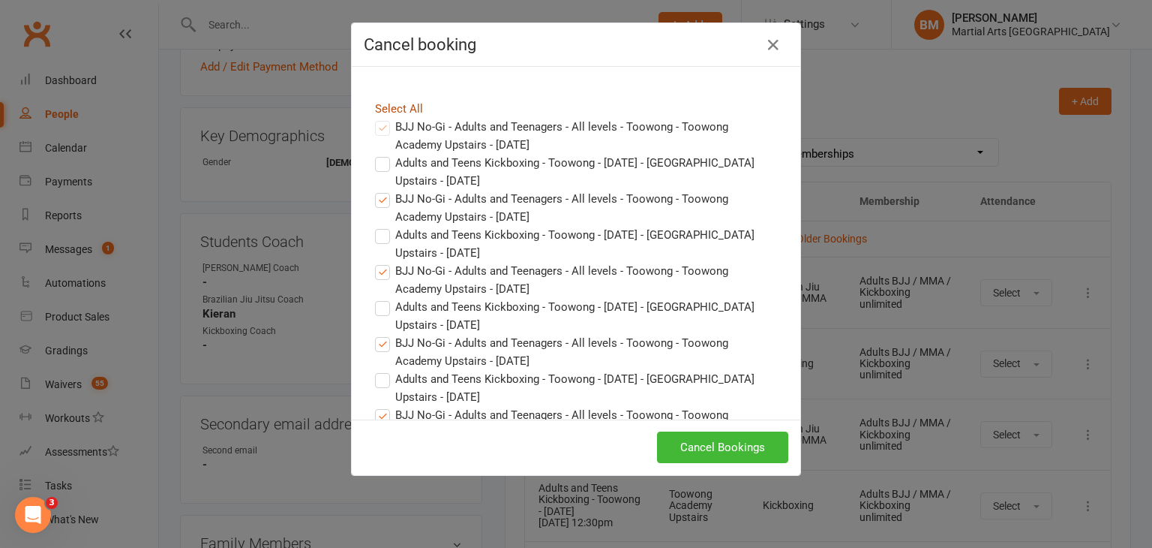
drag, startPoint x: 408, startPoint y: 110, endPoint x: 426, endPoint y: 128, distance: 25.5
click at [408, 110] on link "Select All" at bounding box center [399, 109] width 48 height 14
click at [722, 455] on button "Cancel Bookings" at bounding box center [722, 447] width 131 height 32
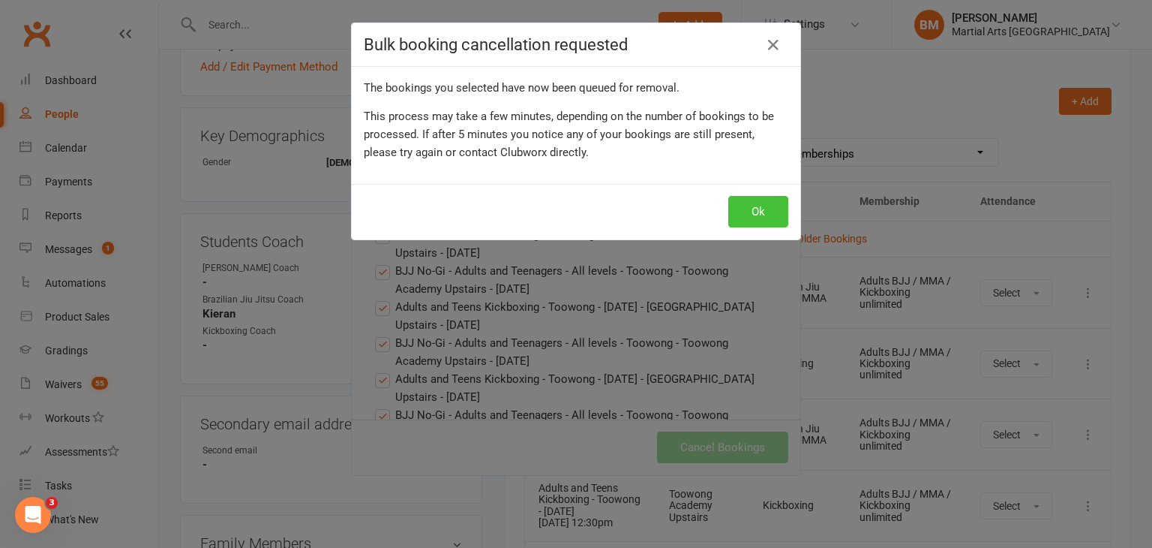
click at [747, 209] on button "Ok" at bounding box center [758, 212] width 60 height 32
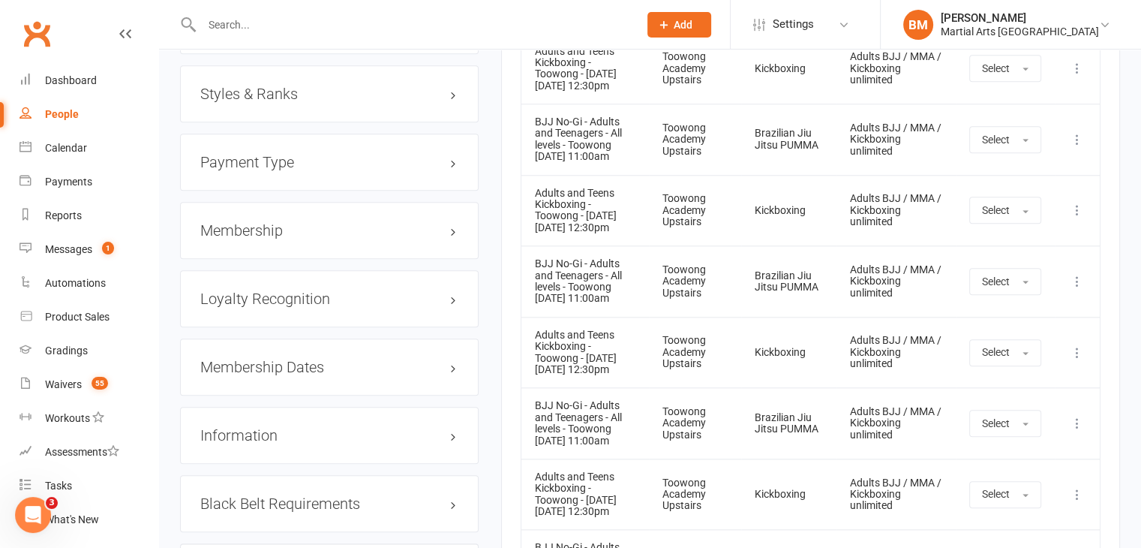
scroll to position [1580, 0]
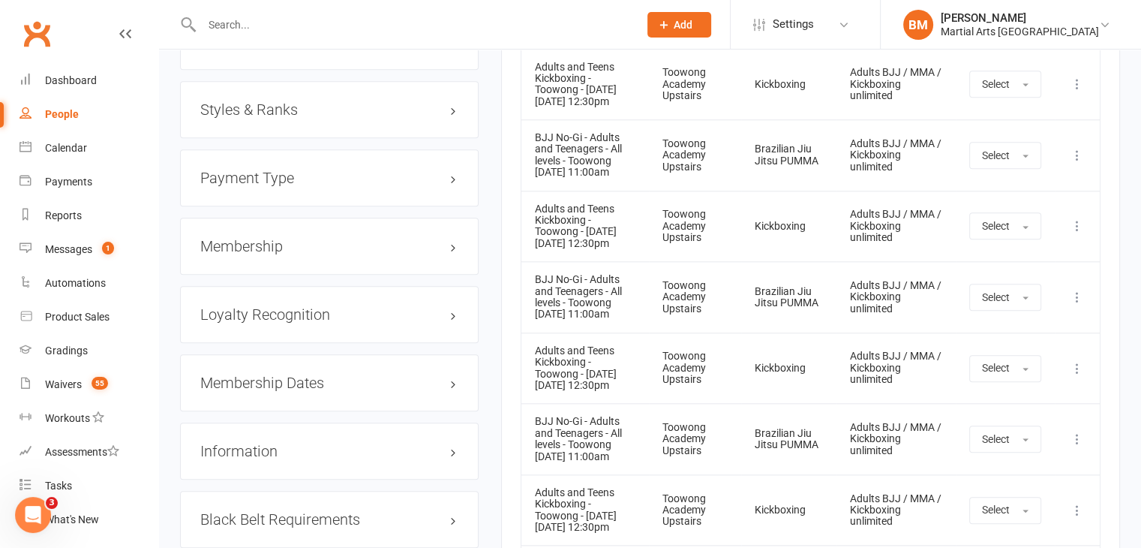
click at [225, 246] on h3 "Membership" at bounding box center [329, 246] width 258 height 17
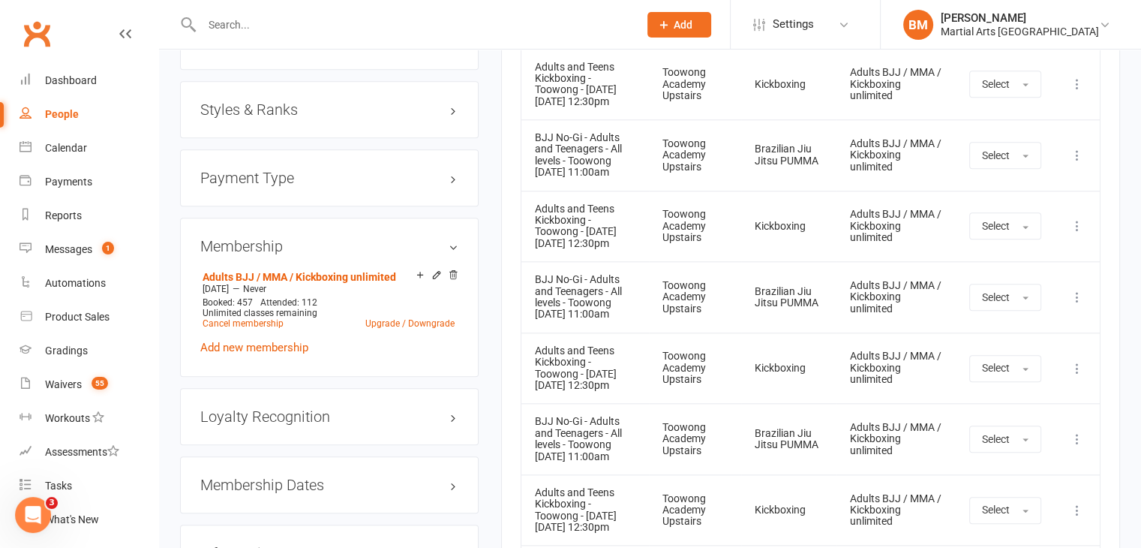
drag, startPoint x: 456, startPoint y: 273, endPoint x: 642, endPoint y: 75, distance: 271.7
click at [458, 272] on icon at bounding box center [453, 274] width 11 height 11
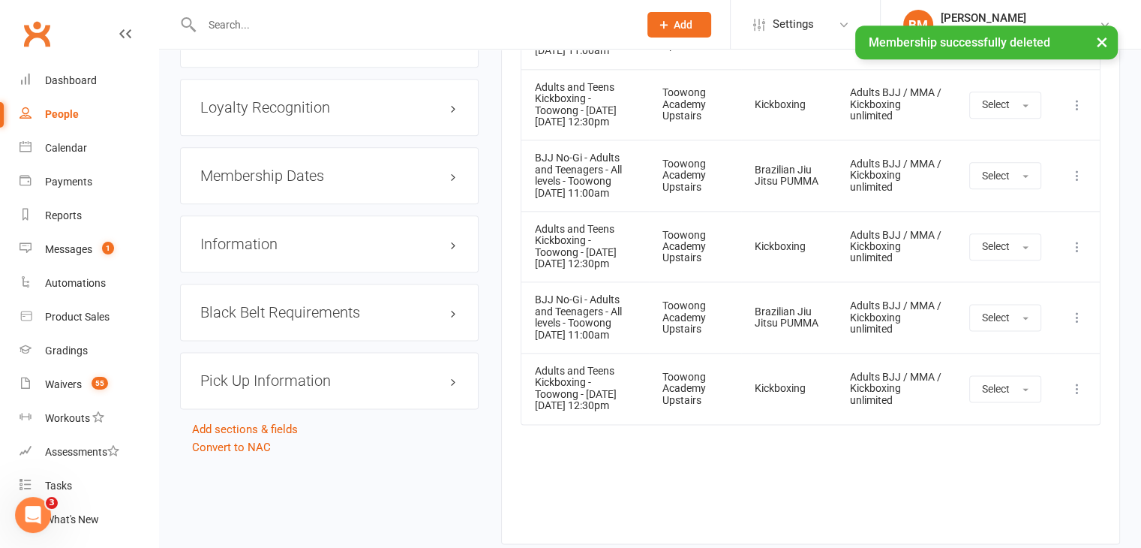
scroll to position [1834, 0]
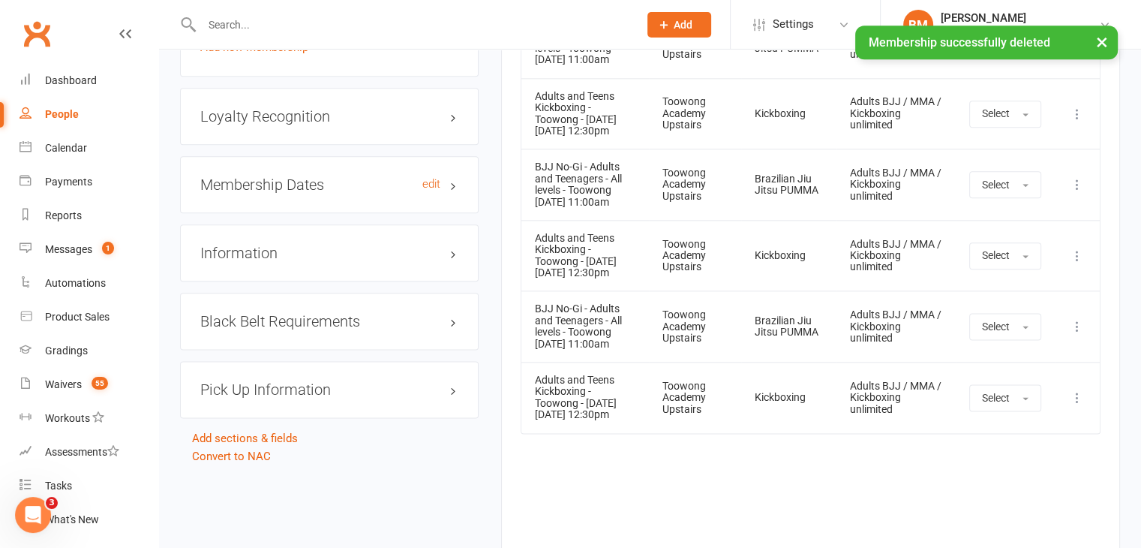
click at [290, 190] on h3 "Membership Dates edit" at bounding box center [329, 184] width 258 height 17
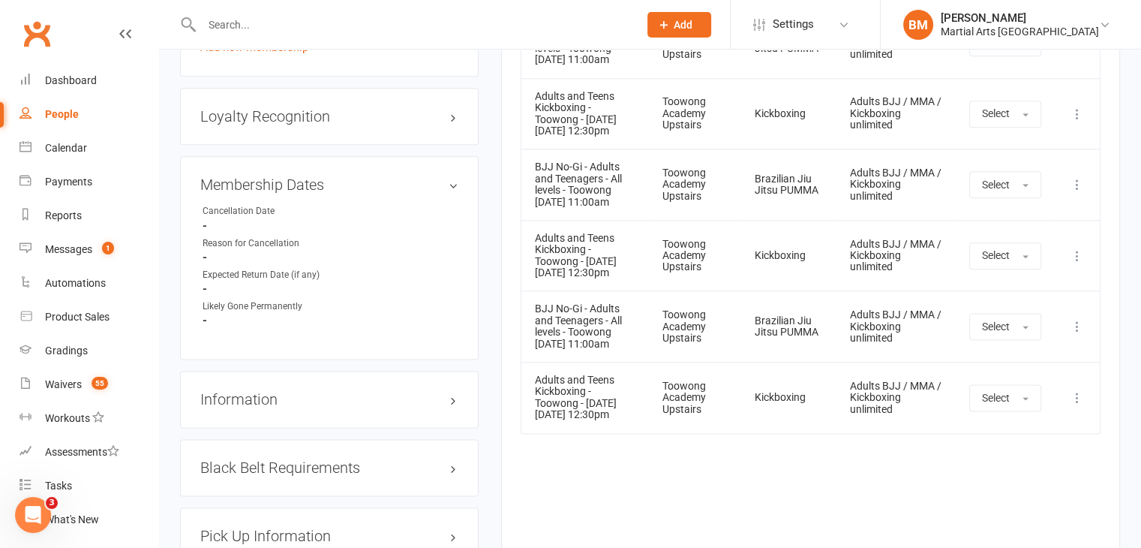
click at [0, 0] on link "edit" at bounding box center [0, 0] width 0 height 0
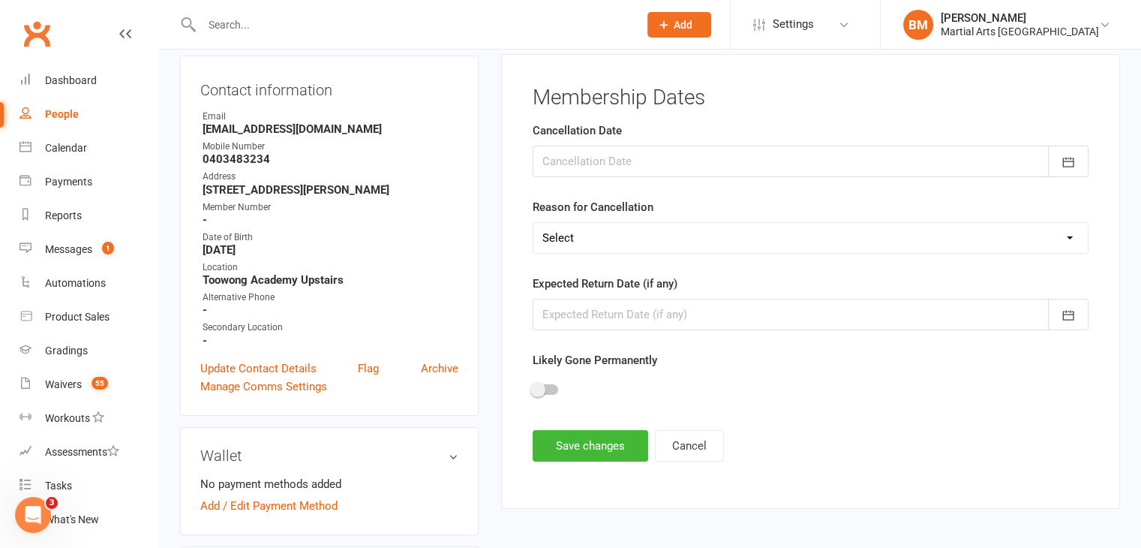
scroll to position [128, 0]
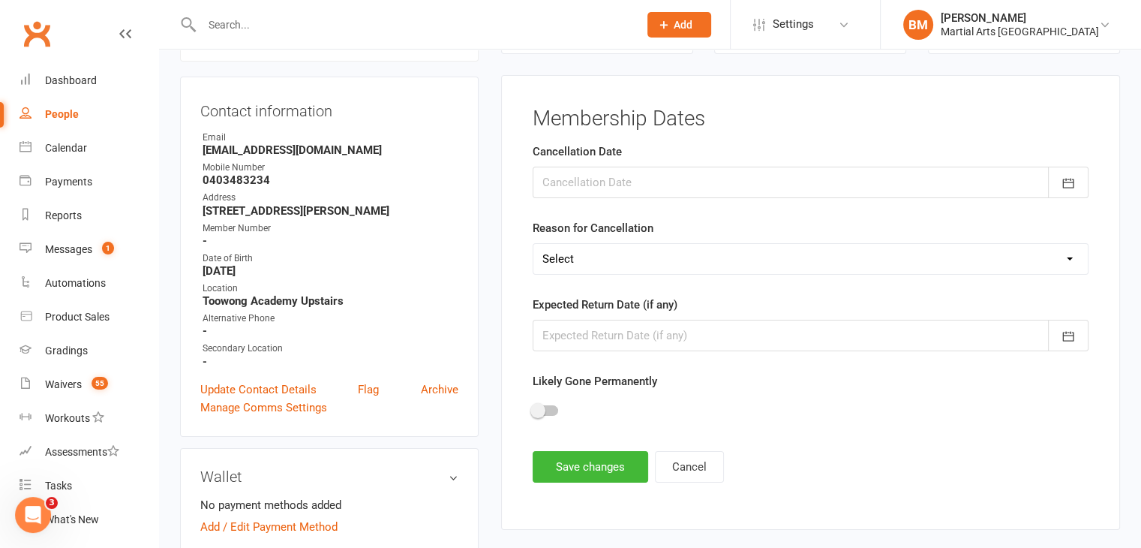
click at [570, 161] on div "Cancellation Date [DATE] Sun Mon Tue Wed Thu Fri Sat 40 28 29 30 01 02 03 04 41…" at bounding box center [811, 171] width 556 height 56
click at [571, 174] on div at bounding box center [811, 183] width 556 height 32
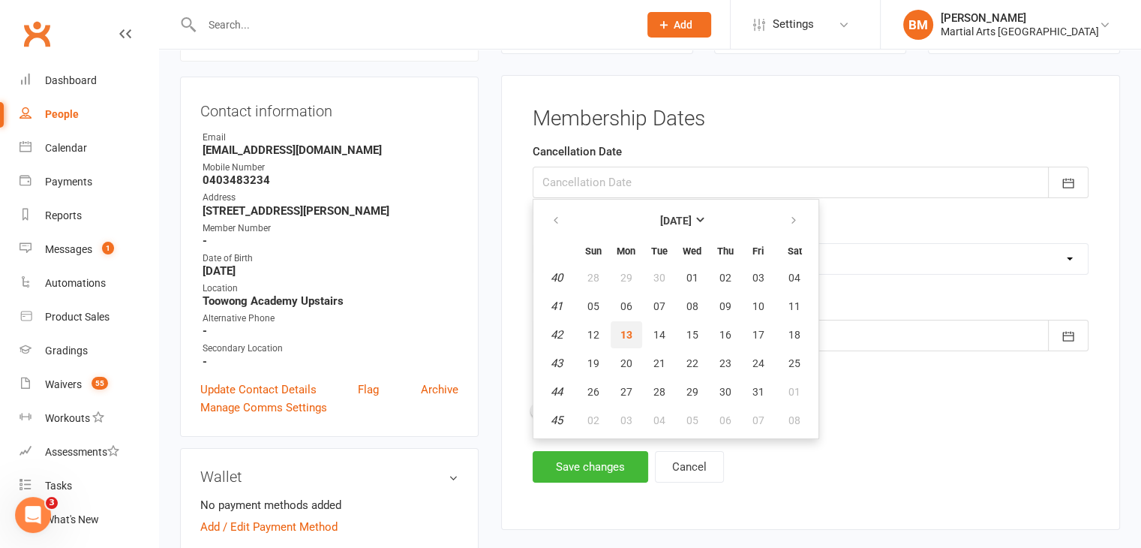
drag, startPoint x: 626, startPoint y: 340, endPoint x: 611, endPoint y: 274, distance: 67.7
click at [626, 337] on span "13" at bounding box center [626, 335] width 12 height 12
type input "[DATE]"
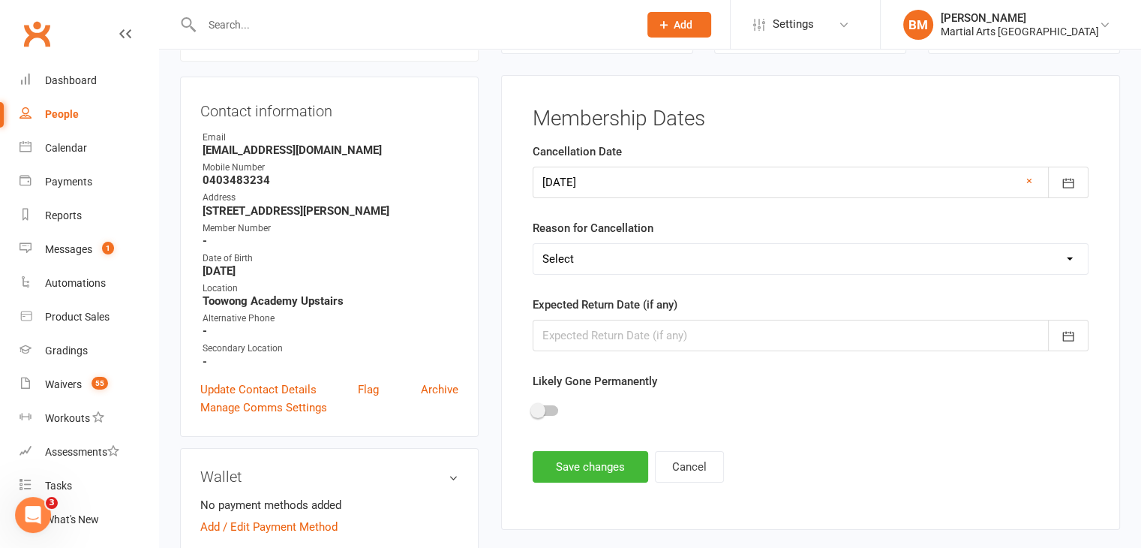
click at [591, 247] on select "Select Other Sport Too Busy/Work/School Commitments Transport/Parking Financial…" at bounding box center [810, 259] width 554 height 30
select select "Too Busy/Work/School Commitments"
click at [533, 244] on select "Select Other Sport Too Busy/Work/School Commitments Transport/Parking Financial…" at bounding box center [810, 259] width 554 height 30
drag, startPoint x: 595, startPoint y: 454, endPoint x: 720, endPoint y: 433, distance: 127.0
click at [595, 454] on button "Save changes" at bounding box center [591, 467] width 116 height 32
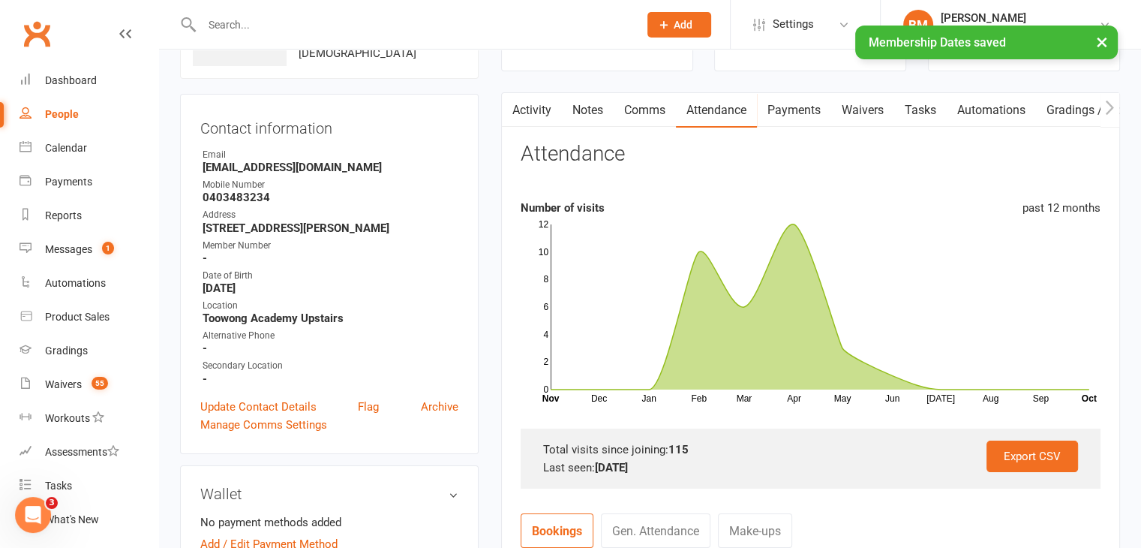
scroll to position [0, 0]
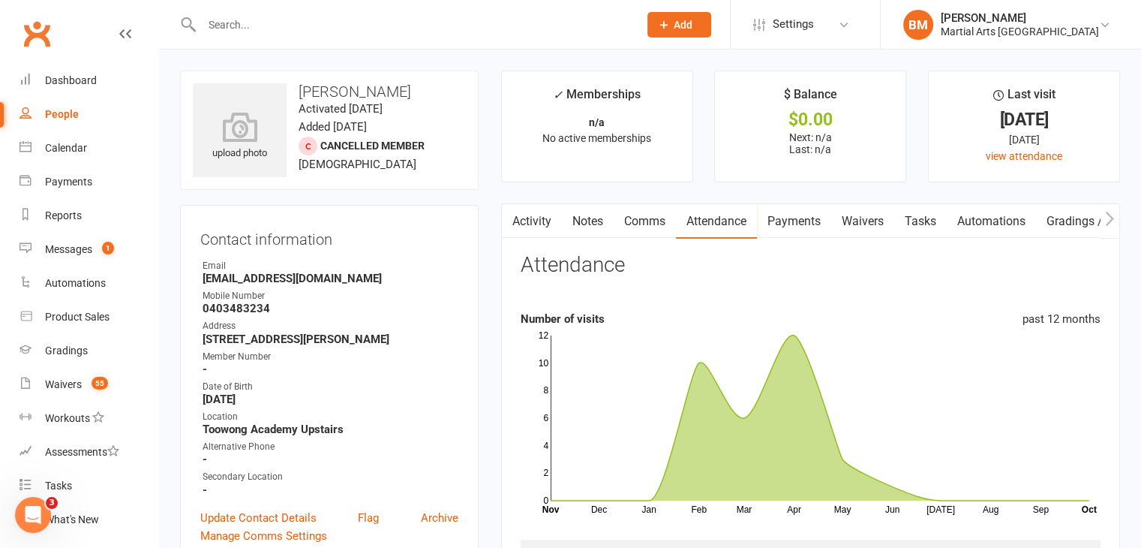
click at [281, 23] on input "text" at bounding box center [412, 24] width 431 height 21
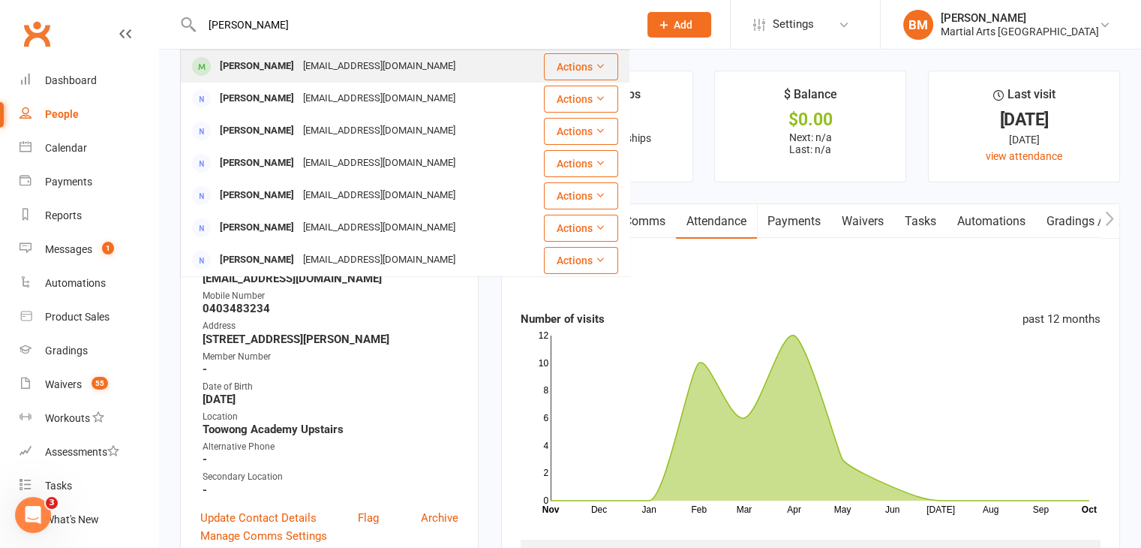
type input "[PERSON_NAME]"
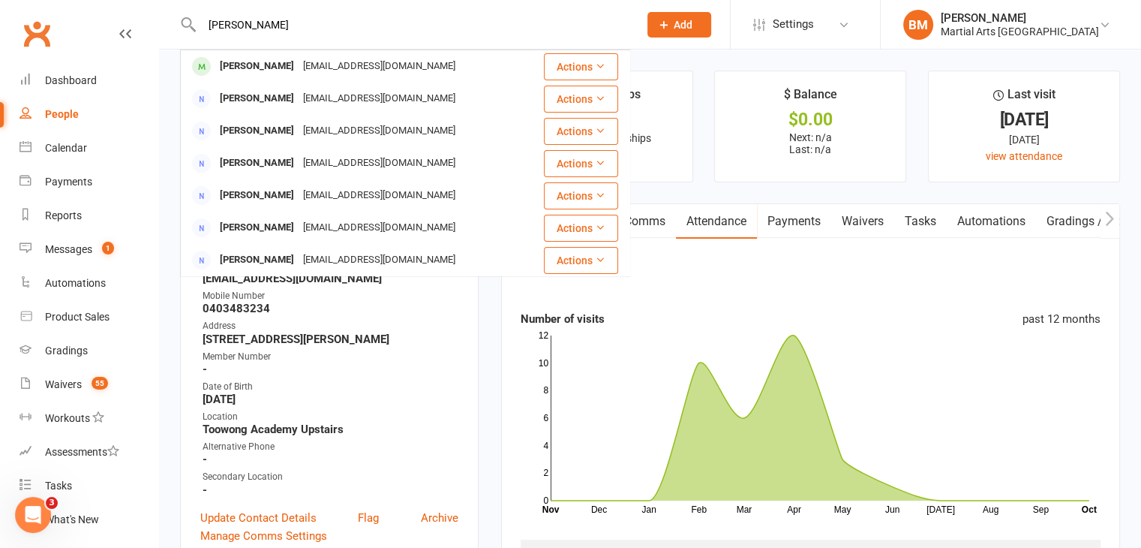
drag, startPoint x: 270, startPoint y: 64, endPoint x: 220, endPoint y: 7, distance: 76.0
click at [270, 64] on div "[PERSON_NAME]" at bounding box center [256, 67] width 83 height 22
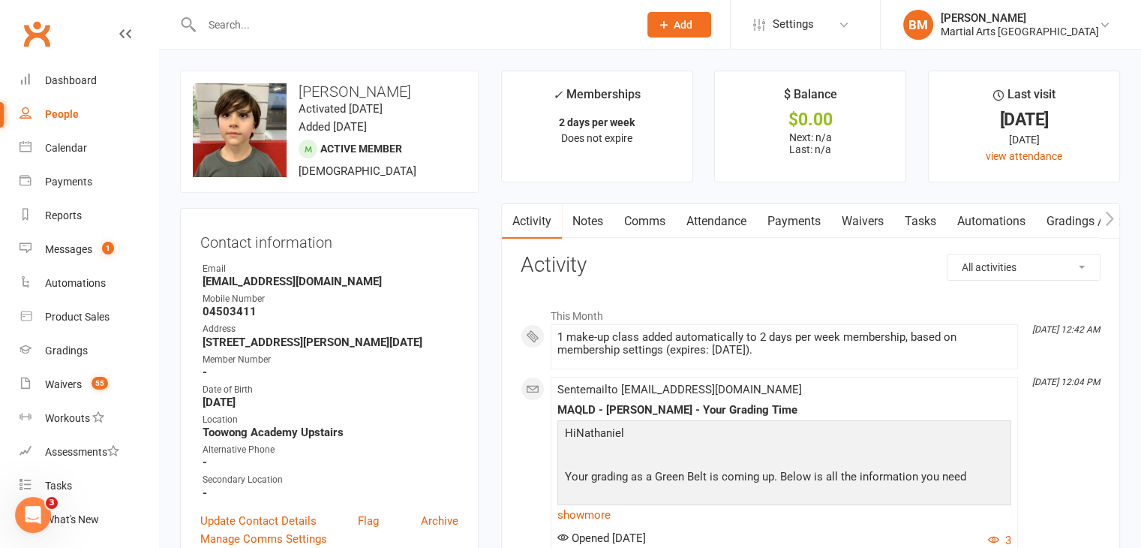
click at [700, 218] on link "Attendance" at bounding box center [716, 221] width 81 height 35
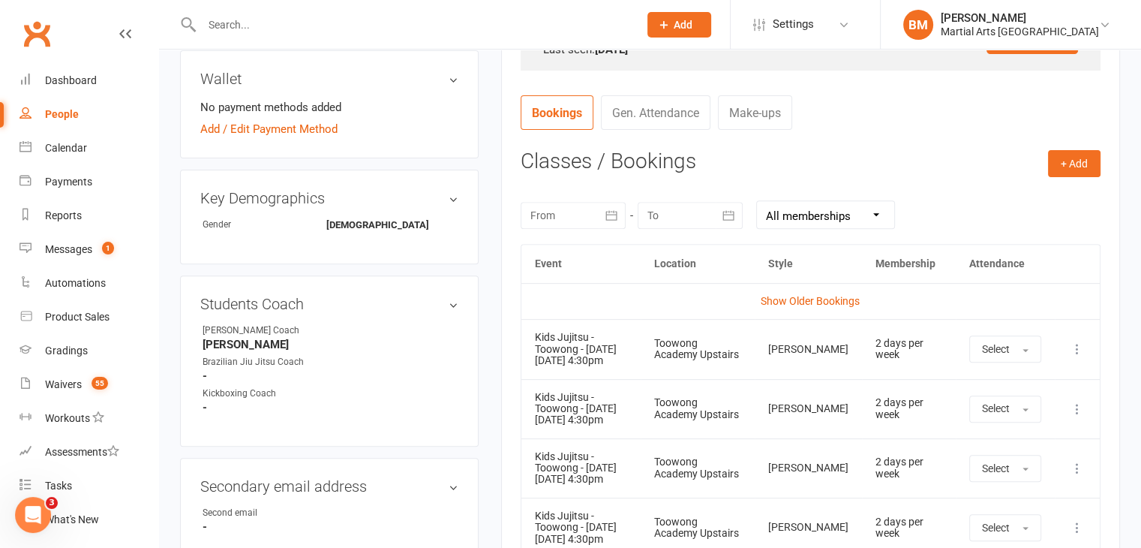
scroll to position [540, 0]
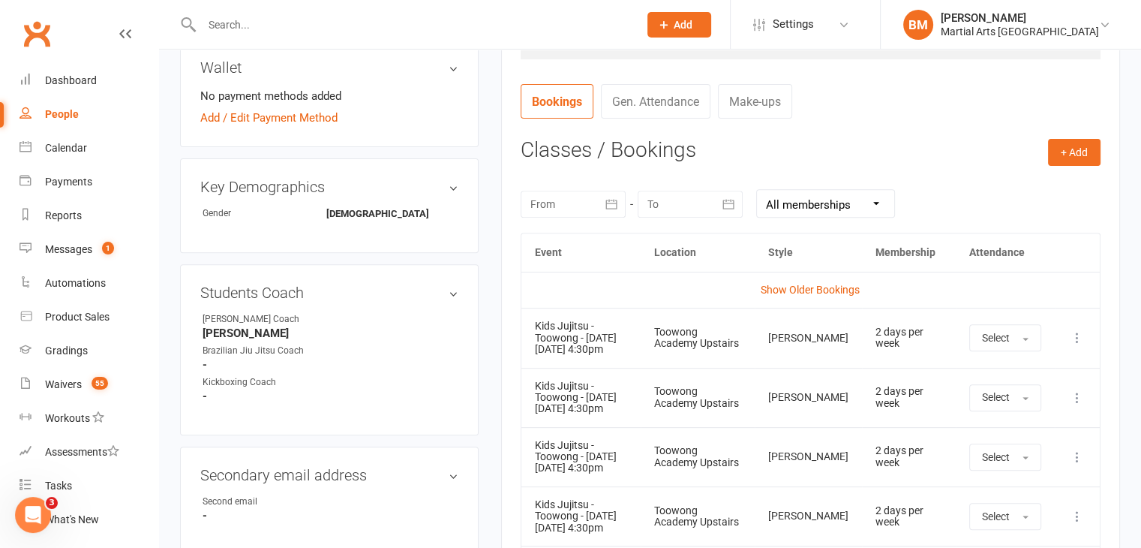
click at [1080, 337] on icon at bounding box center [1077, 337] width 15 height 15
click at [1010, 427] on link "Remove booking" at bounding box center [1011, 427] width 149 height 30
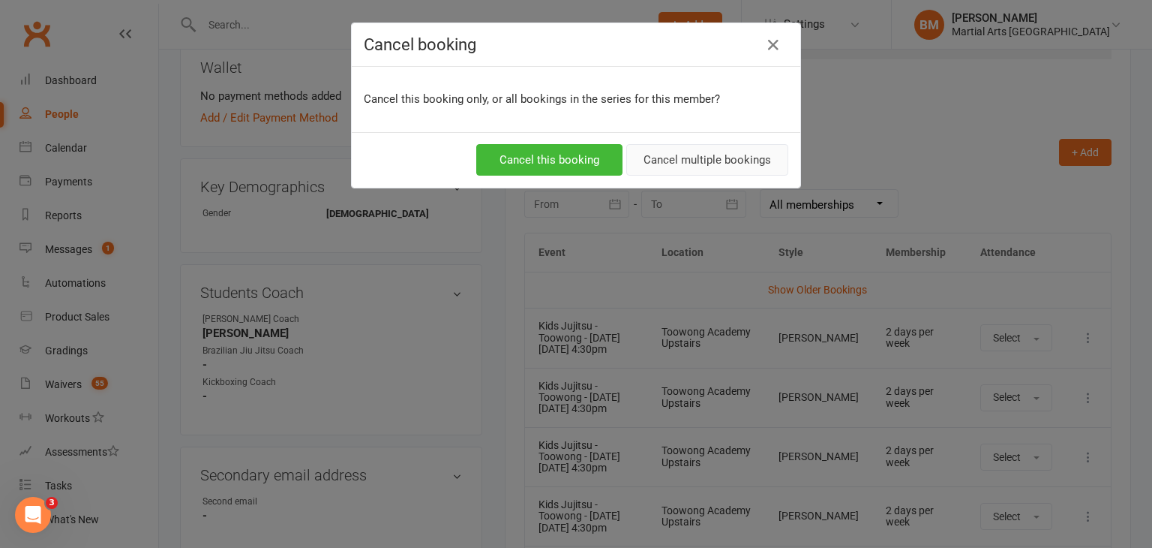
click at [722, 169] on button "Cancel multiple bookings" at bounding box center [707, 160] width 162 height 32
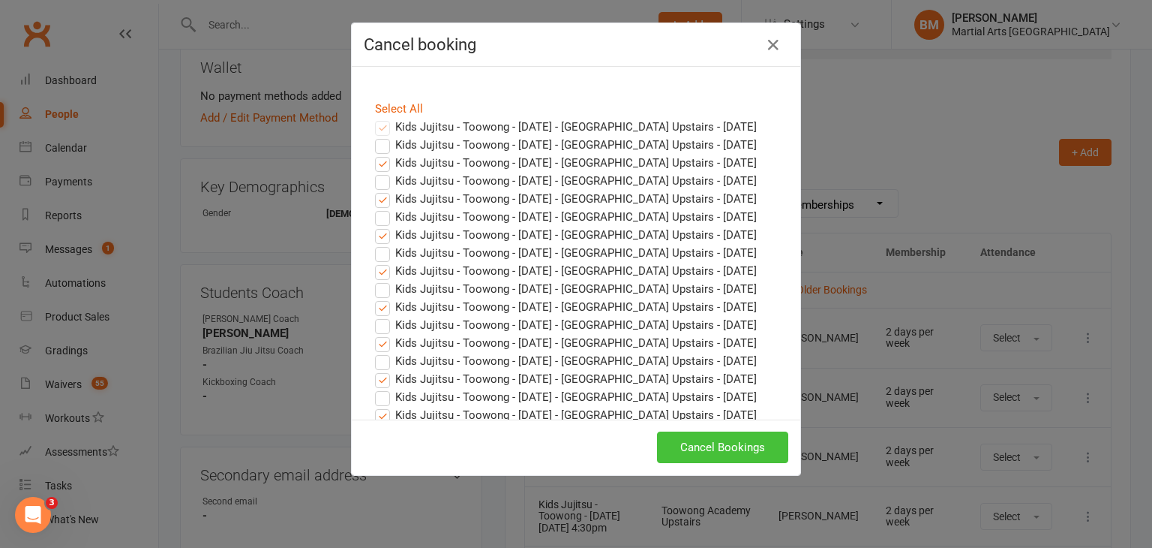
click at [709, 442] on button "Cancel Bookings" at bounding box center [722, 447] width 131 height 32
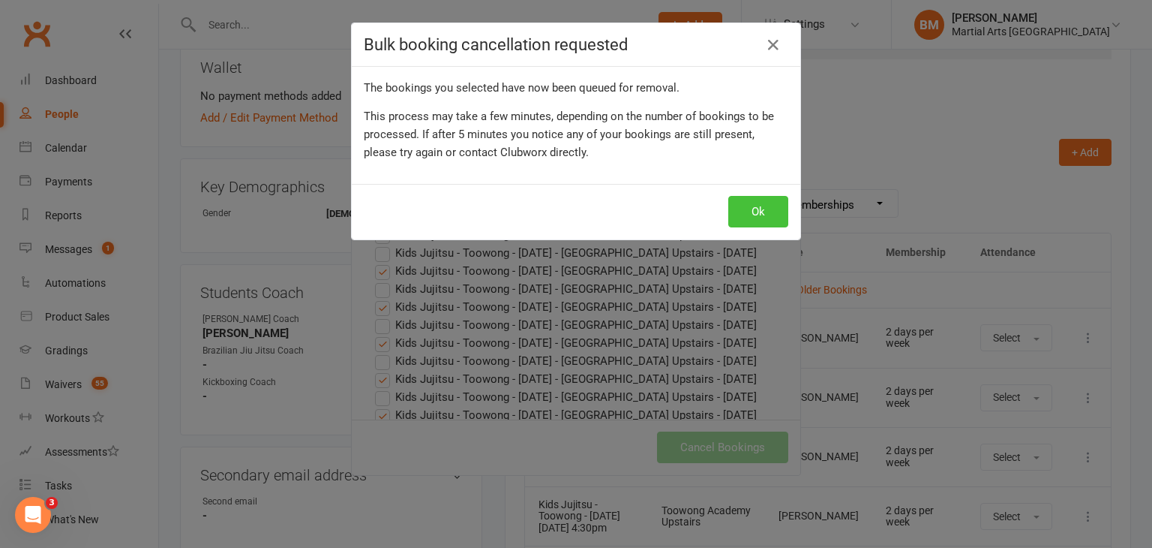
click at [756, 211] on button "Ok" at bounding box center [758, 212] width 60 height 32
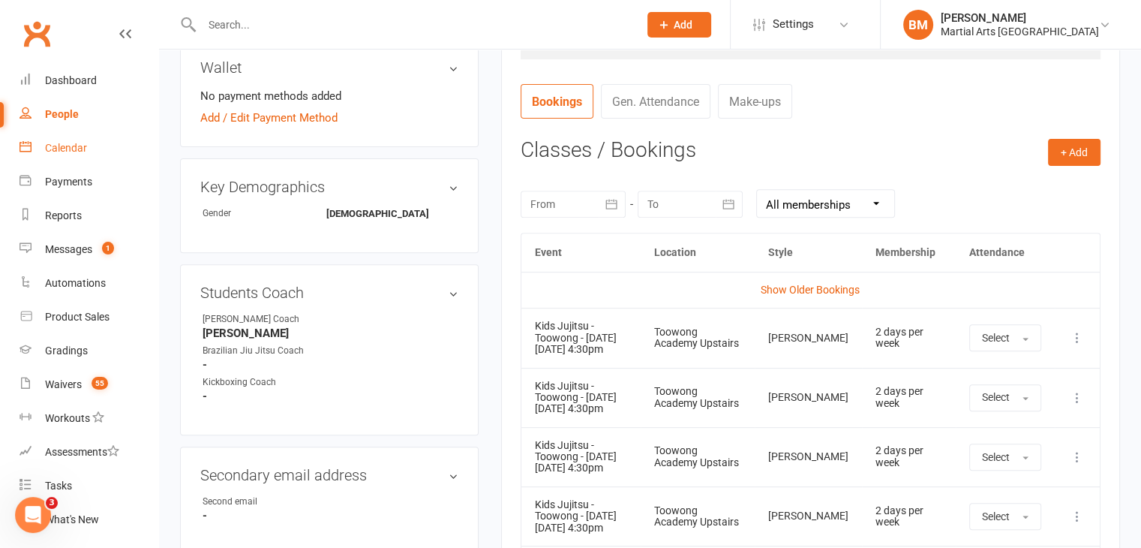
click at [55, 142] on div "Calendar" at bounding box center [66, 148] width 42 height 12
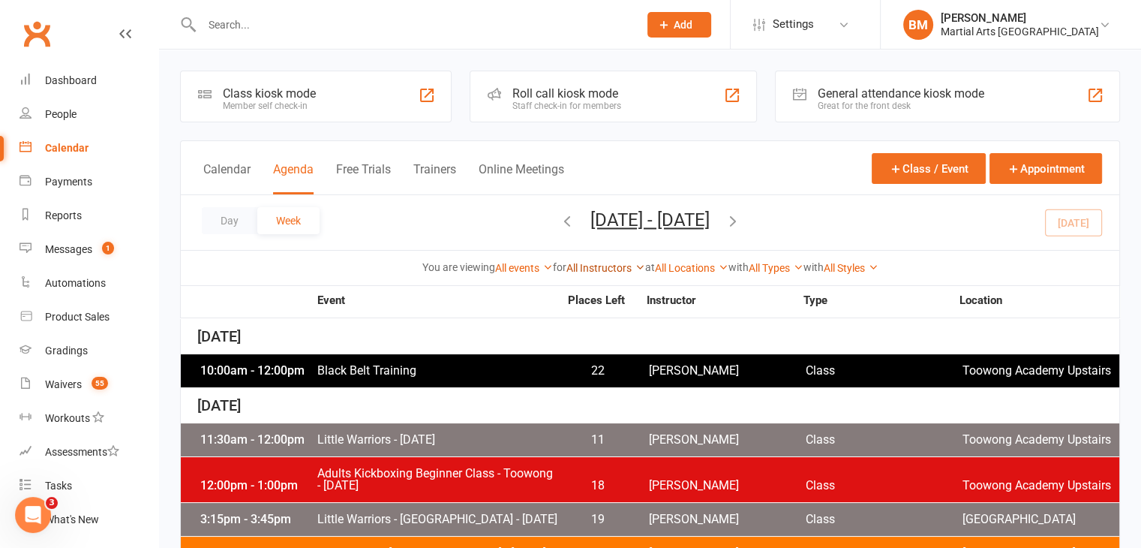
click at [597, 271] on link "All Instructors" at bounding box center [605, 268] width 79 height 12
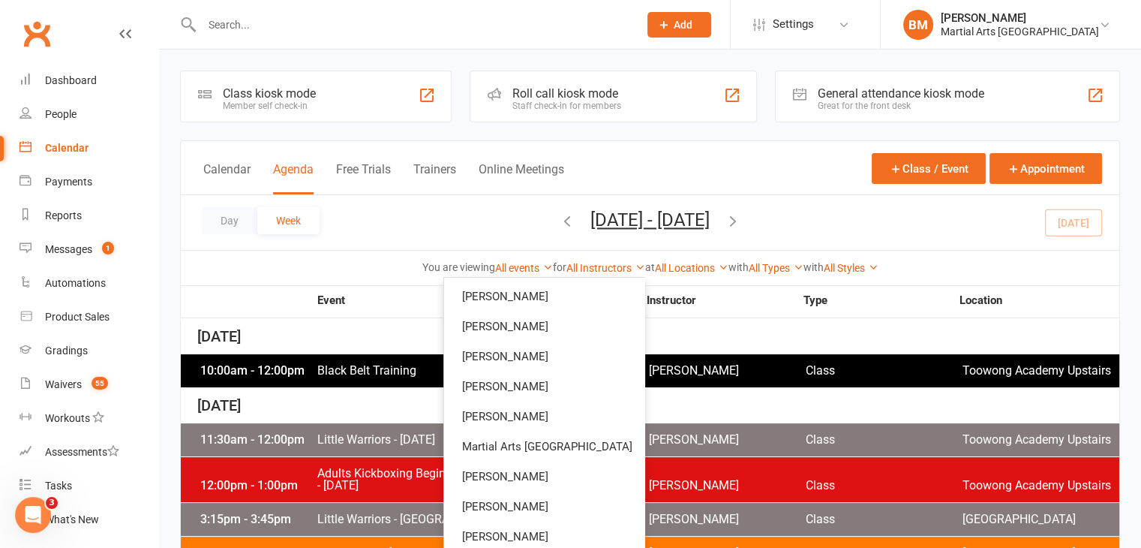
scroll to position [125, 0]
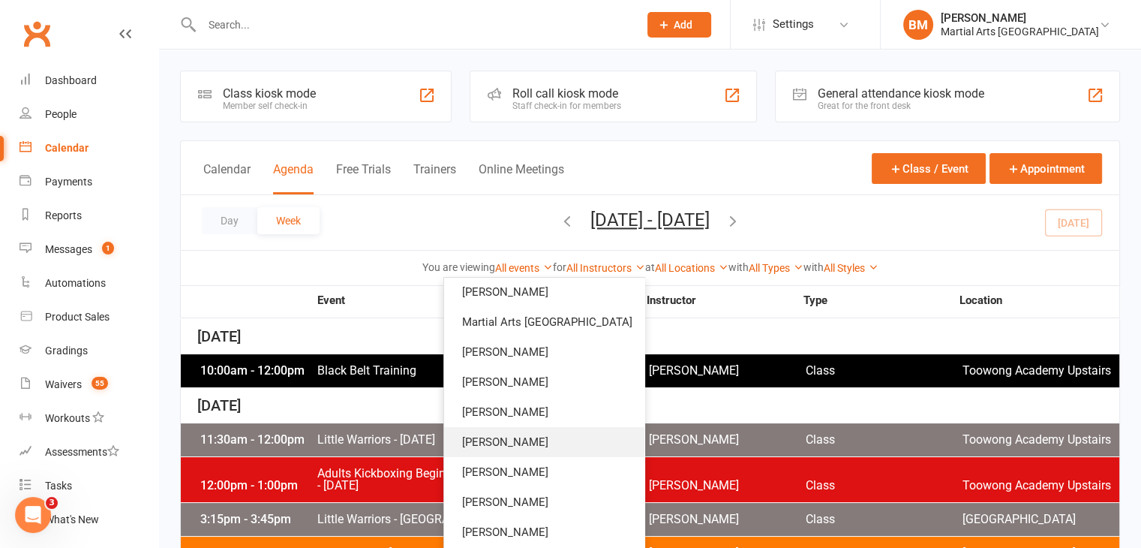
click at [554, 451] on link "[PERSON_NAME]" at bounding box center [544, 442] width 200 height 30
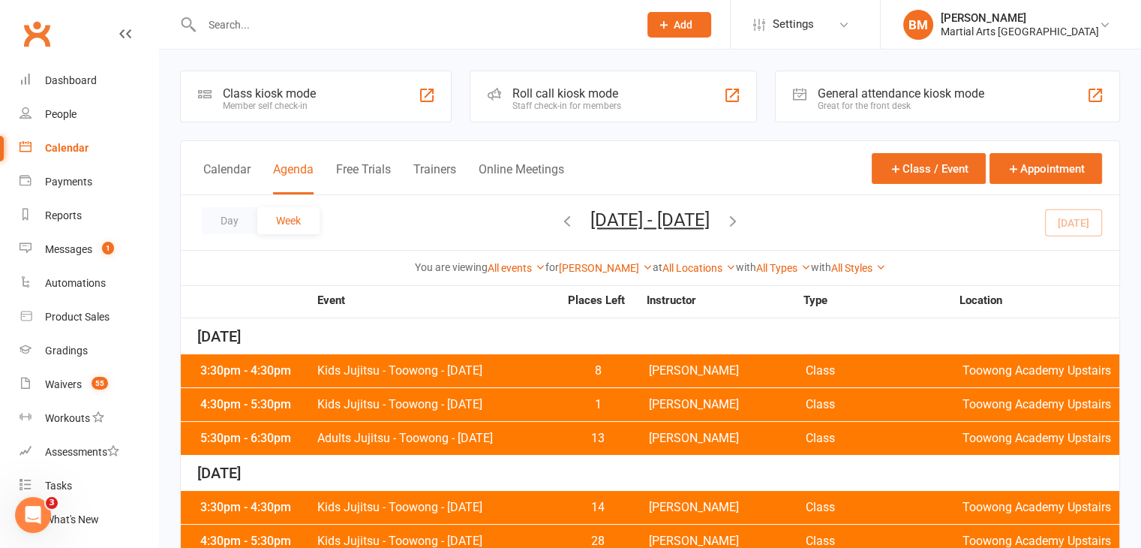
click at [425, 542] on span "Kids Jujitsu - Toowong - [DATE]" at bounding box center [438, 541] width 242 height 12
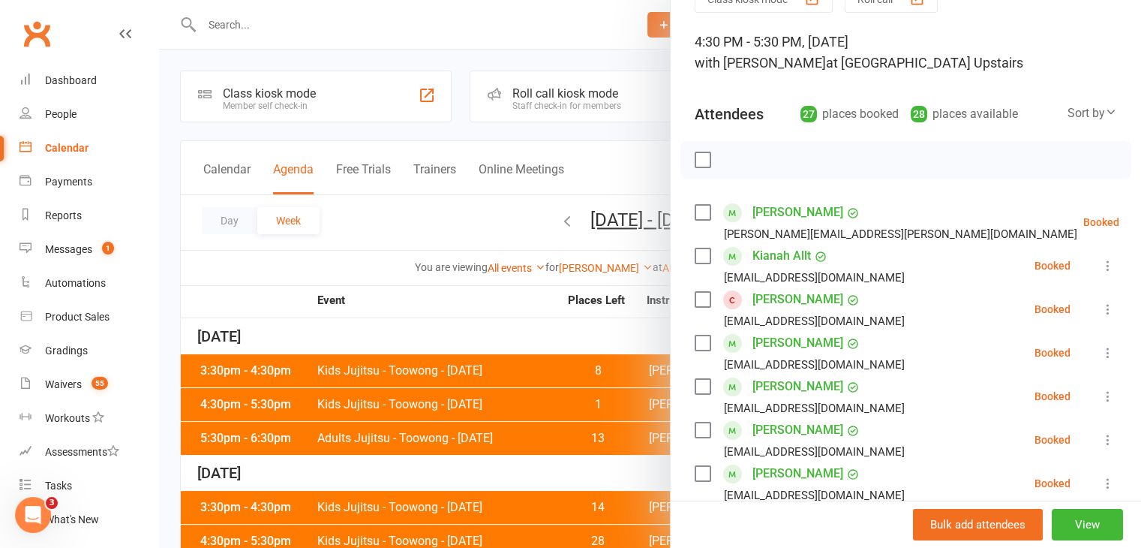
scroll to position [81, 0]
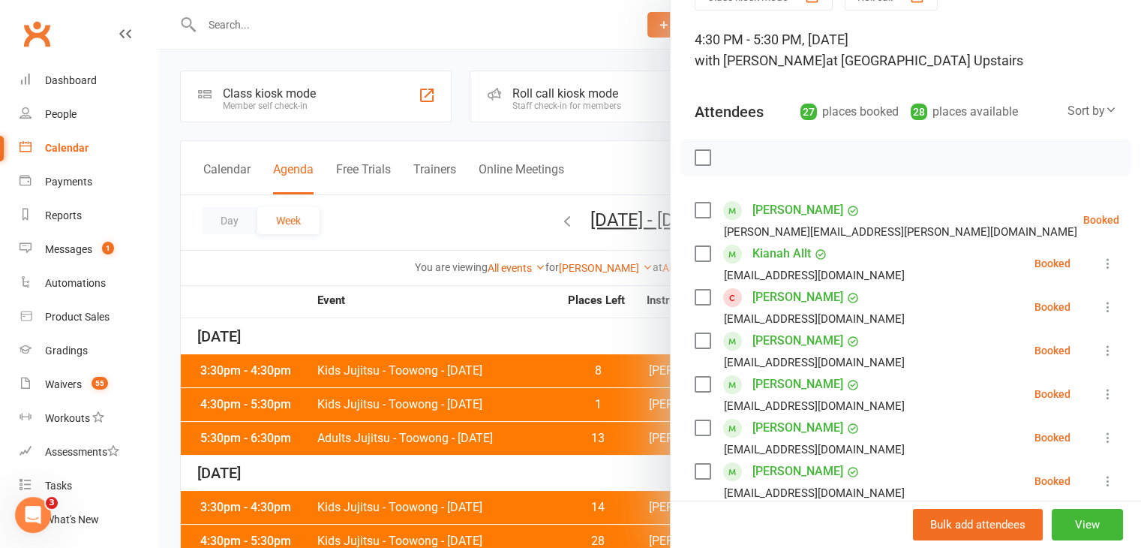
click at [1086, 319] on li "[PERSON_NAME] [EMAIL_ADDRESS][DOMAIN_NAME] Booked More info Remove Check in Mar…" at bounding box center [906, 307] width 422 height 44
click at [1101, 308] on icon at bounding box center [1108, 306] width 15 height 15
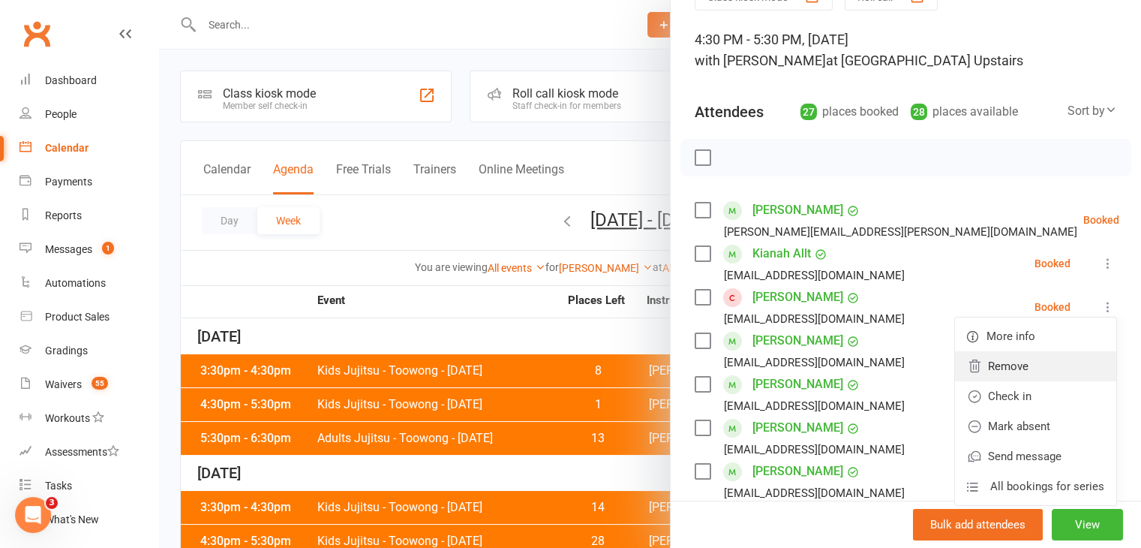
click at [993, 373] on link "Remove" at bounding box center [1035, 366] width 161 height 30
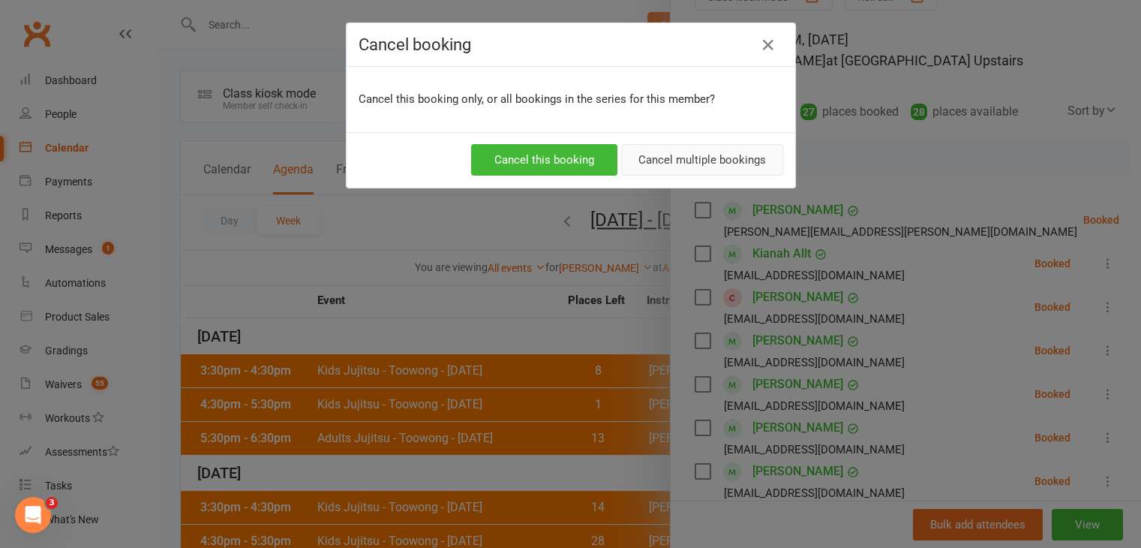
click at [692, 161] on button "Cancel multiple bookings" at bounding box center [702, 160] width 162 height 32
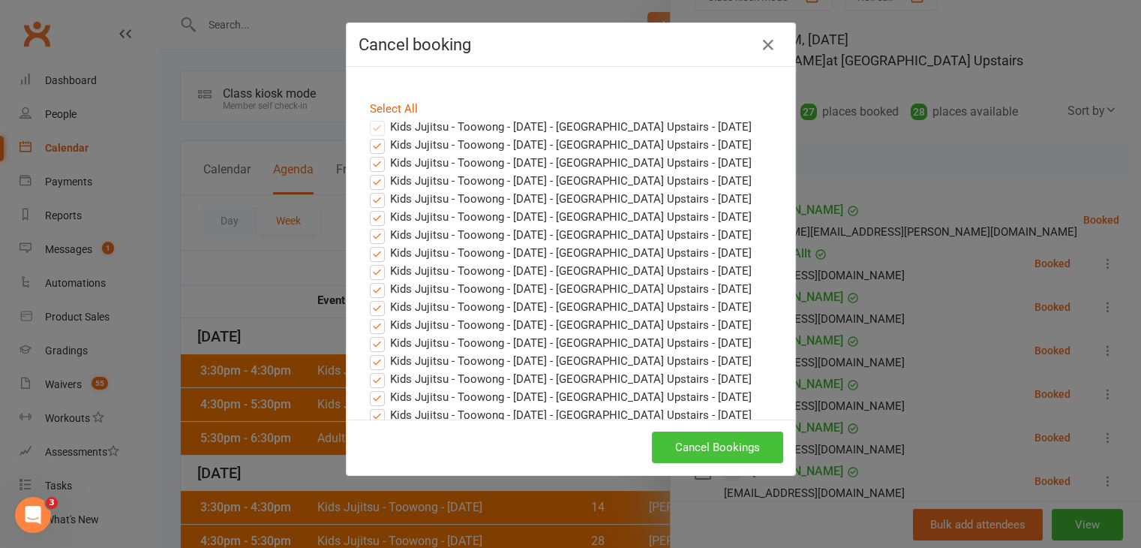
click at [685, 443] on button "Cancel Bookings" at bounding box center [717, 447] width 131 height 32
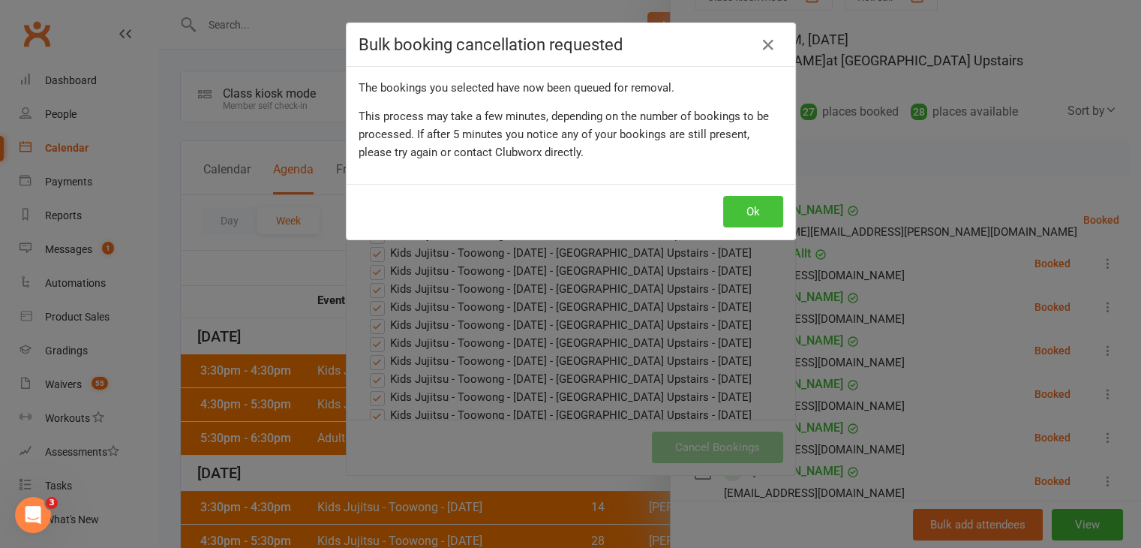
drag, startPoint x: 744, startPoint y: 217, endPoint x: 864, endPoint y: 177, distance: 126.4
click at [744, 217] on button "Ok" at bounding box center [753, 212] width 60 height 32
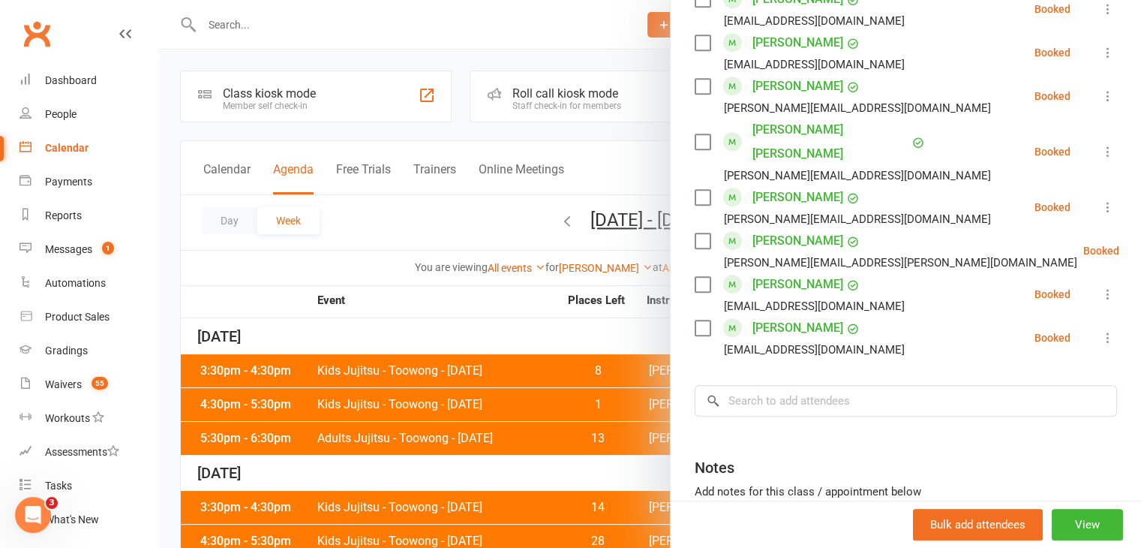
scroll to position [1092, 0]
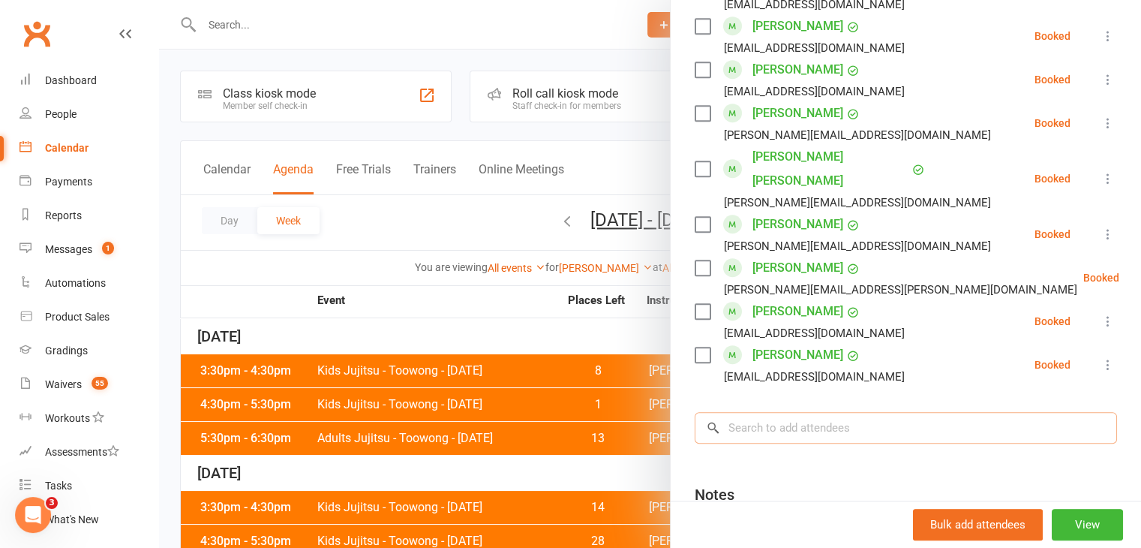
click at [799, 412] on input "search" at bounding box center [906, 428] width 422 height 32
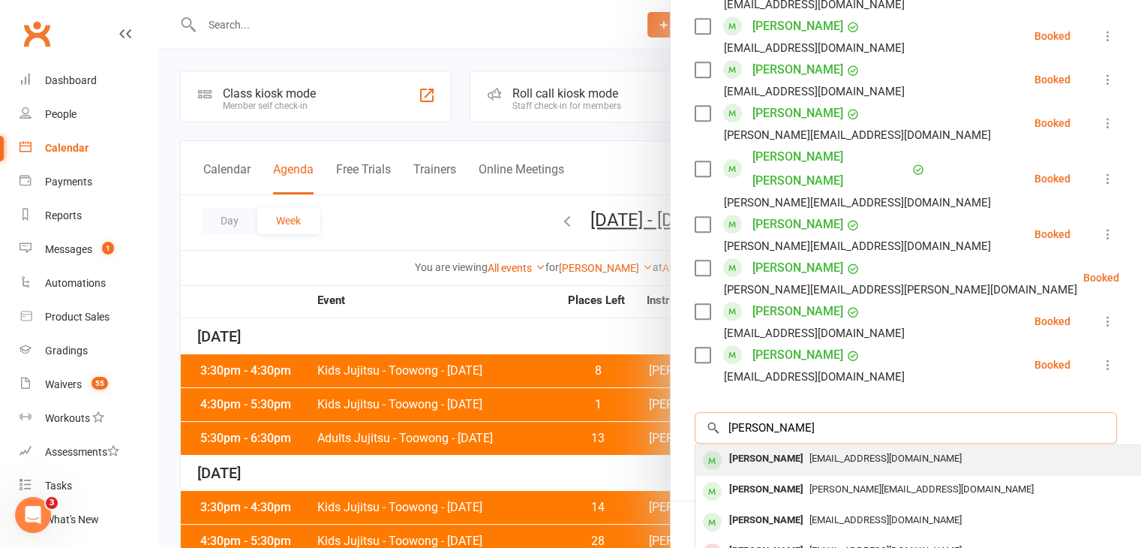
type input "[PERSON_NAME]"
click at [783, 448] on div "[PERSON_NAME]" at bounding box center [766, 459] width 86 height 22
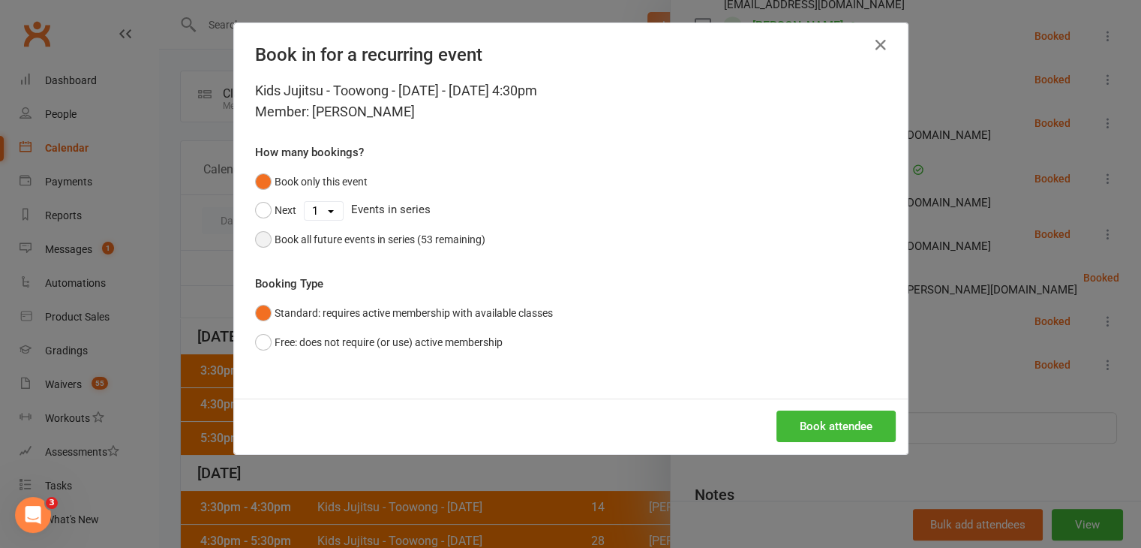
click at [313, 242] on div "Book all future events in series (53 remaining)" at bounding box center [380, 239] width 211 height 17
click at [848, 428] on button "Book attendee" at bounding box center [835, 426] width 119 height 32
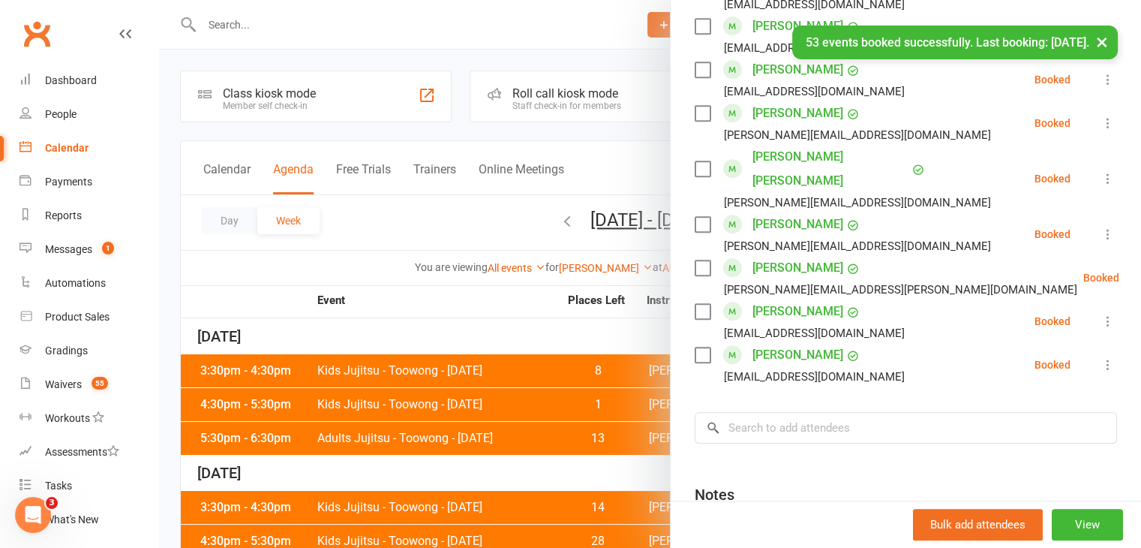
drag, startPoint x: 533, startPoint y: 473, endPoint x: 463, endPoint y: 361, distance: 132.4
click at [533, 474] on div at bounding box center [650, 274] width 982 height 548
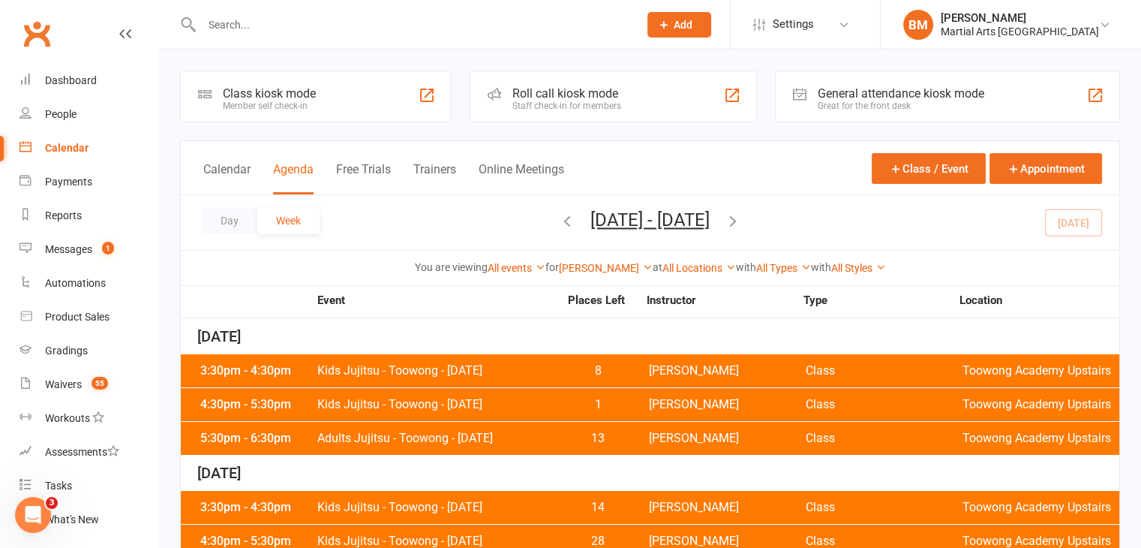
click at [273, 14] on input "text" at bounding box center [412, 24] width 431 height 21
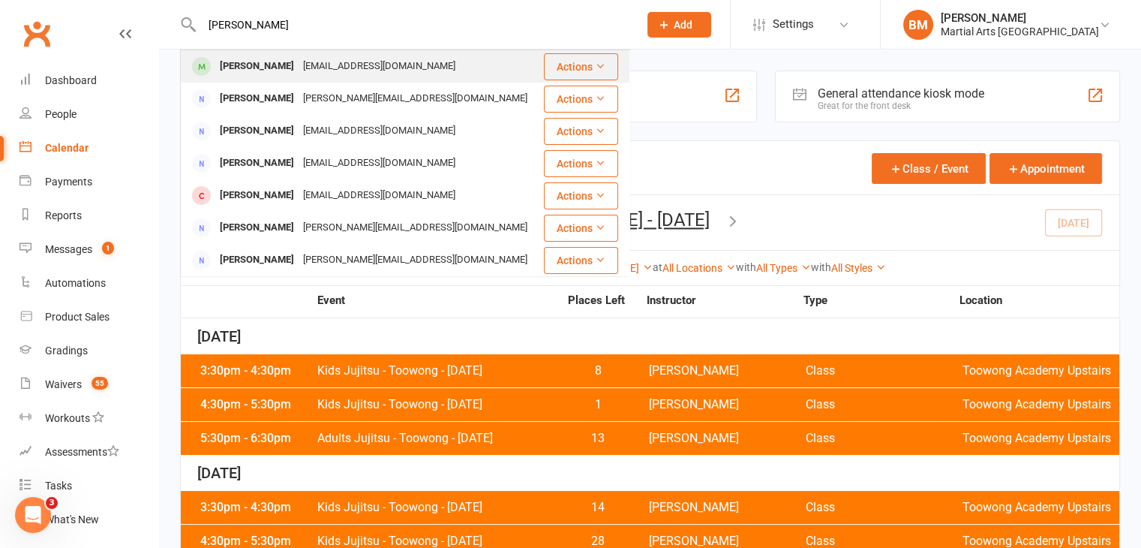
type input "[PERSON_NAME]"
click at [272, 58] on div "[PERSON_NAME]" at bounding box center [256, 67] width 83 height 22
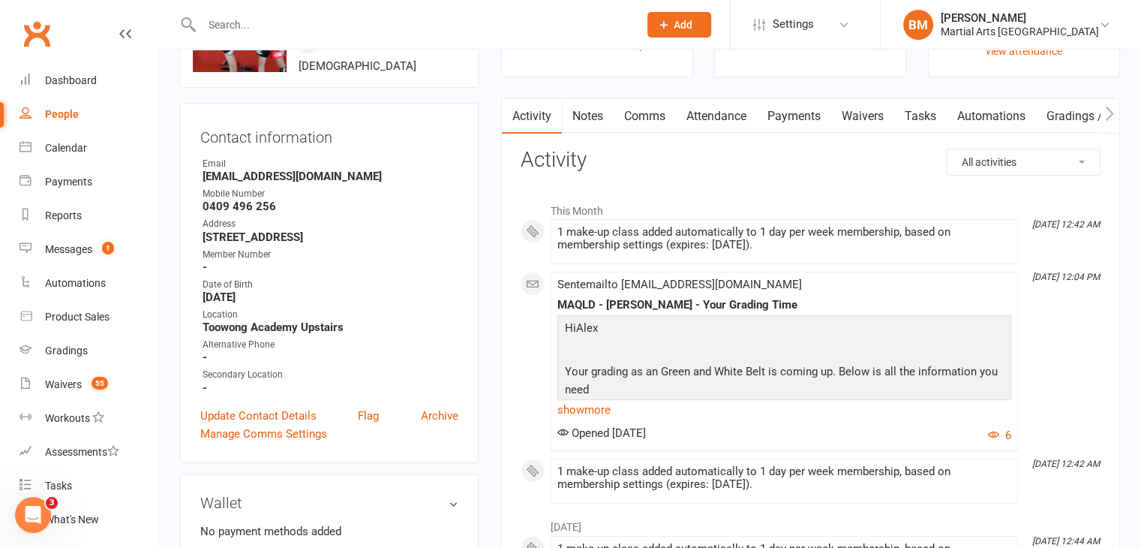
scroll to position [102, 0]
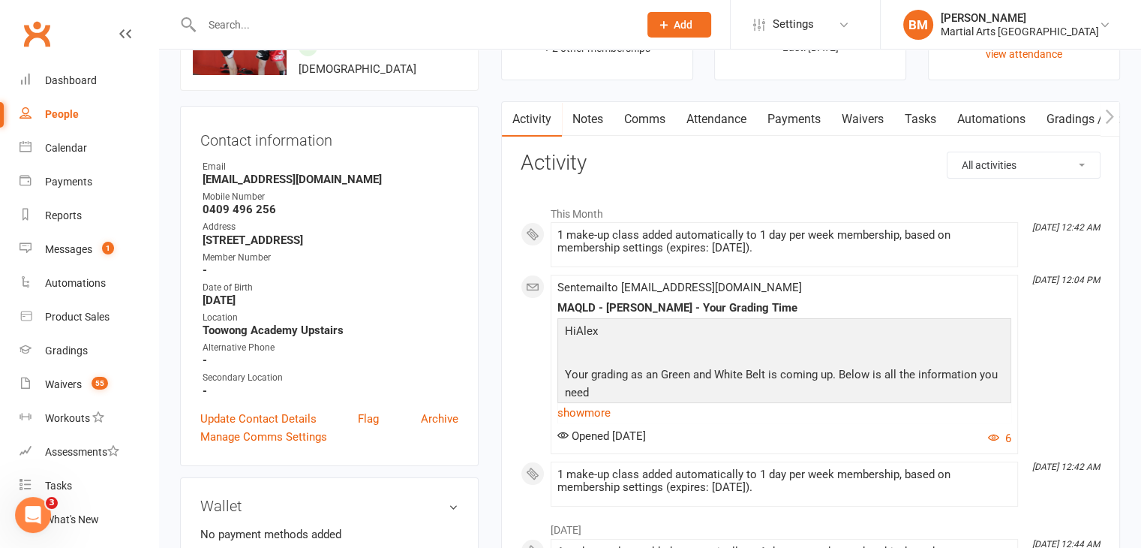
click at [678, 127] on link "Attendance" at bounding box center [716, 119] width 81 height 35
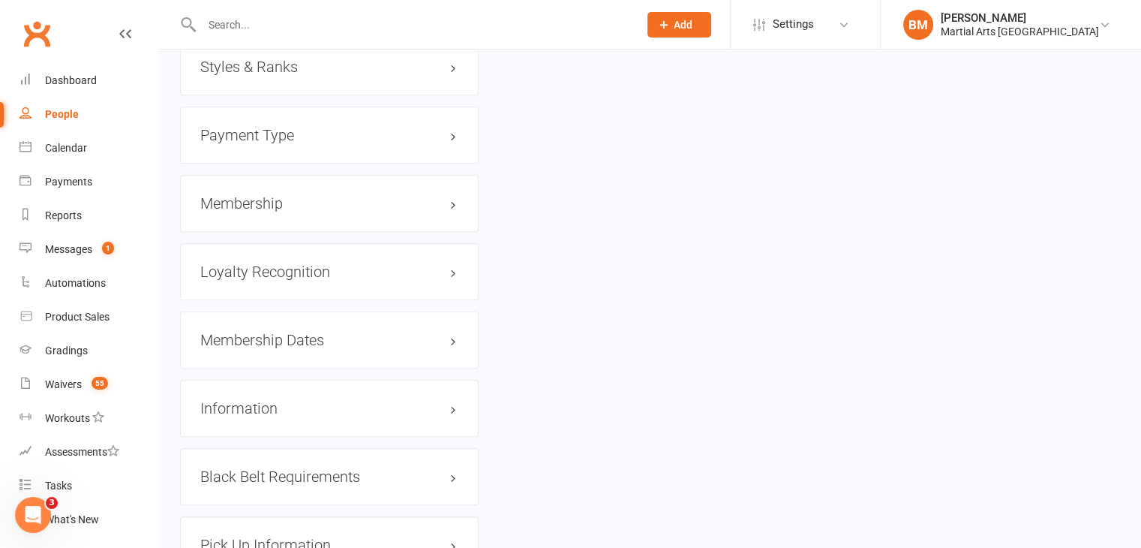
scroll to position [1572, 0]
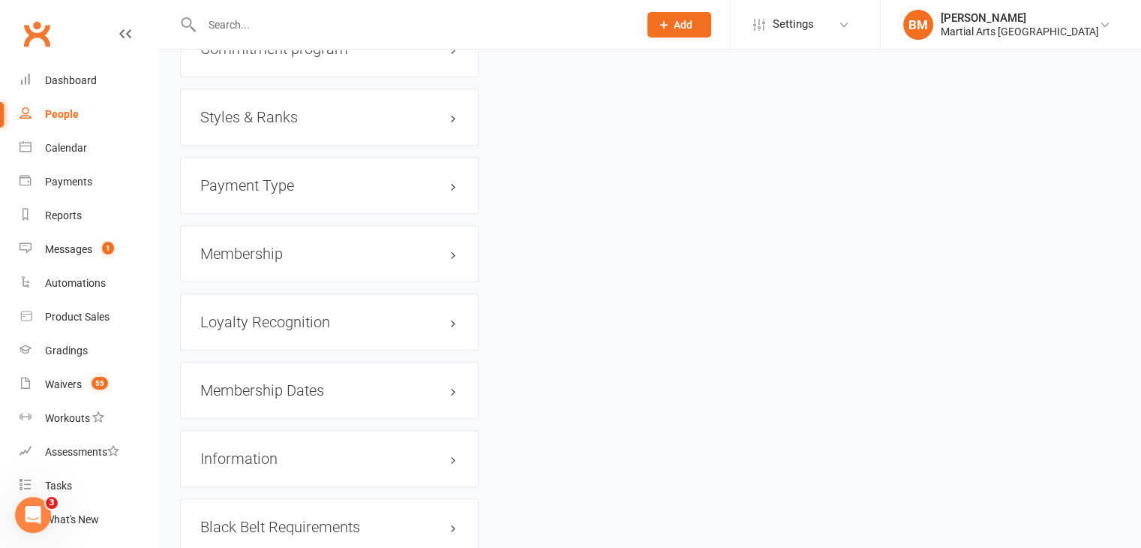
click at [258, 262] on div "Membership" at bounding box center [329, 253] width 299 height 57
click at [339, 248] on h3 "Membership" at bounding box center [329, 253] width 258 height 17
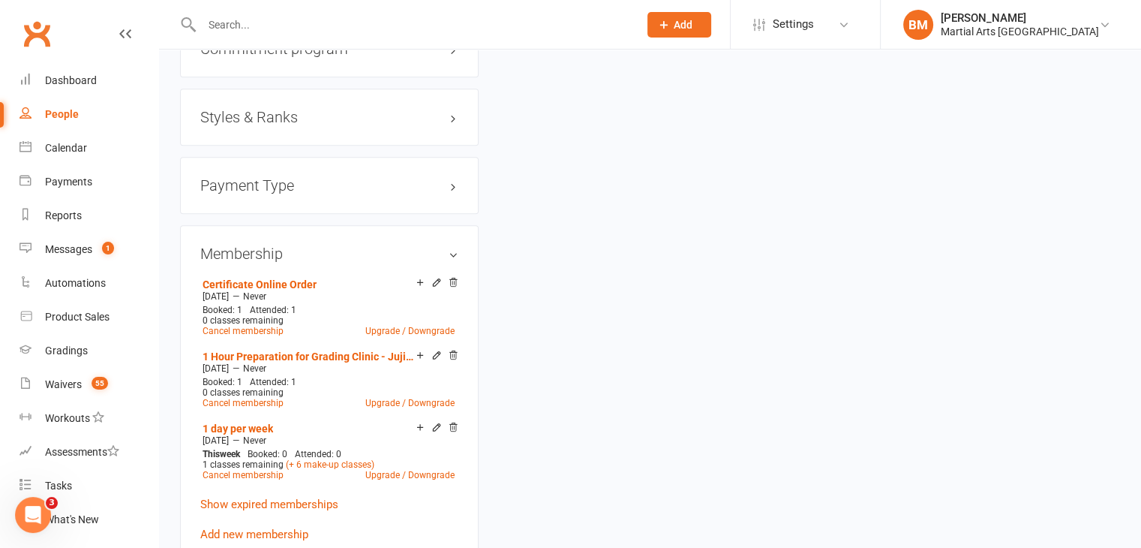
drag, startPoint x: 452, startPoint y: 281, endPoint x: 633, endPoint y: 85, distance: 266.5
click at [452, 280] on icon at bounding box center [453, 282] width 8 height 8
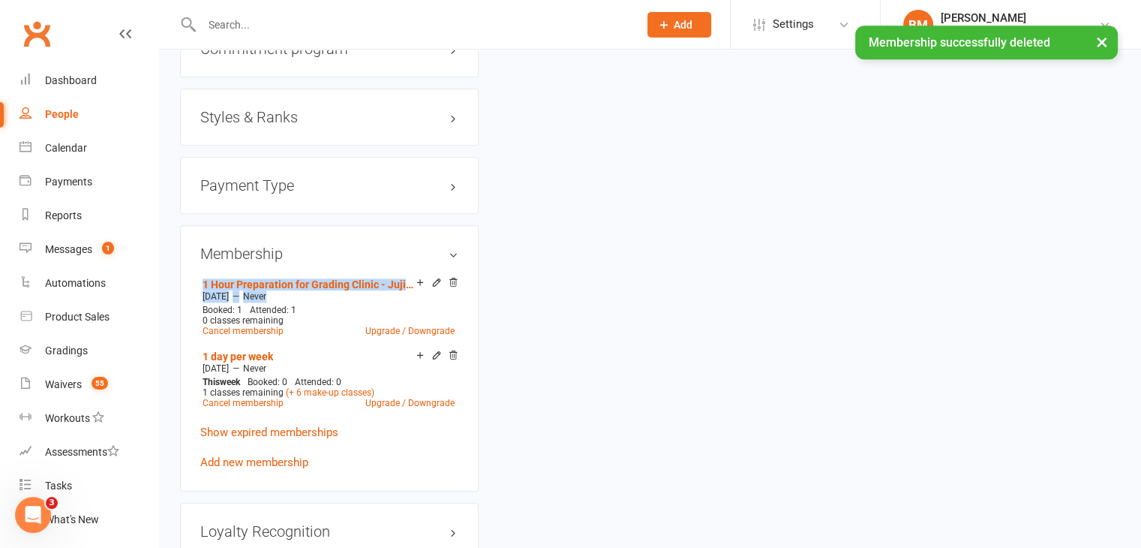
drag, startPoint x: 452, startPoint y: 290, endPoint x: 637, endPoint y: 82, distance: 278.4
click at [452, 289] on icon at bounding box center [453, 284] width 11 height 12
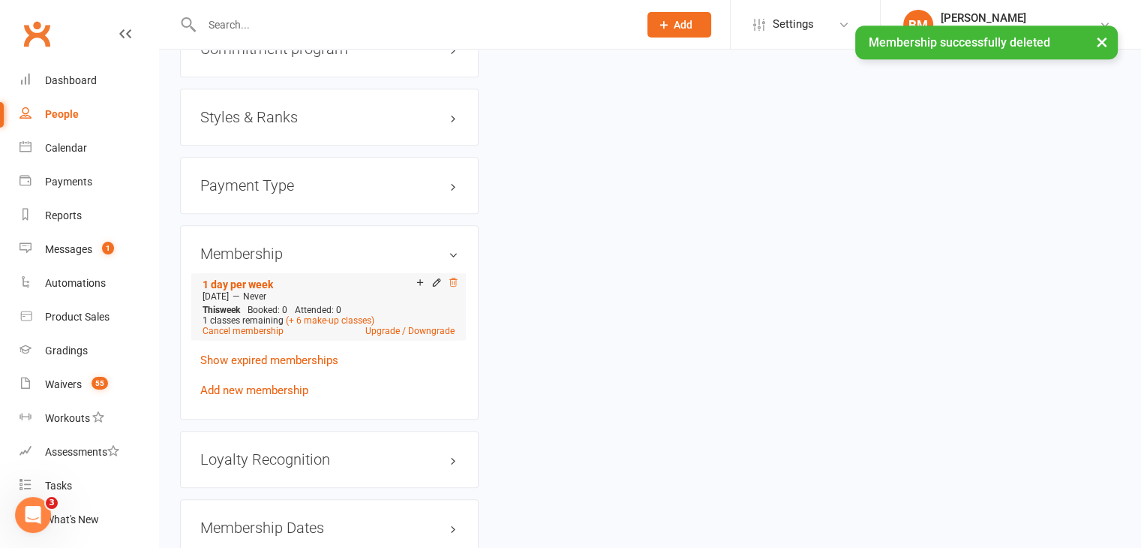
click at [455, 285] on icon at bounding box center [453, 282] width 11 height 11
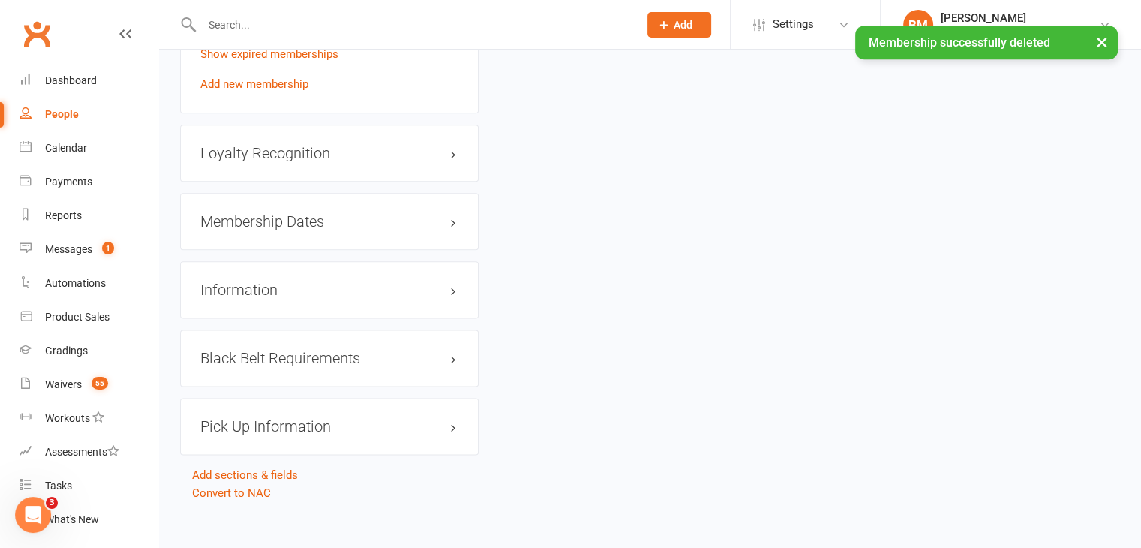
scroll to position [1819, 0]
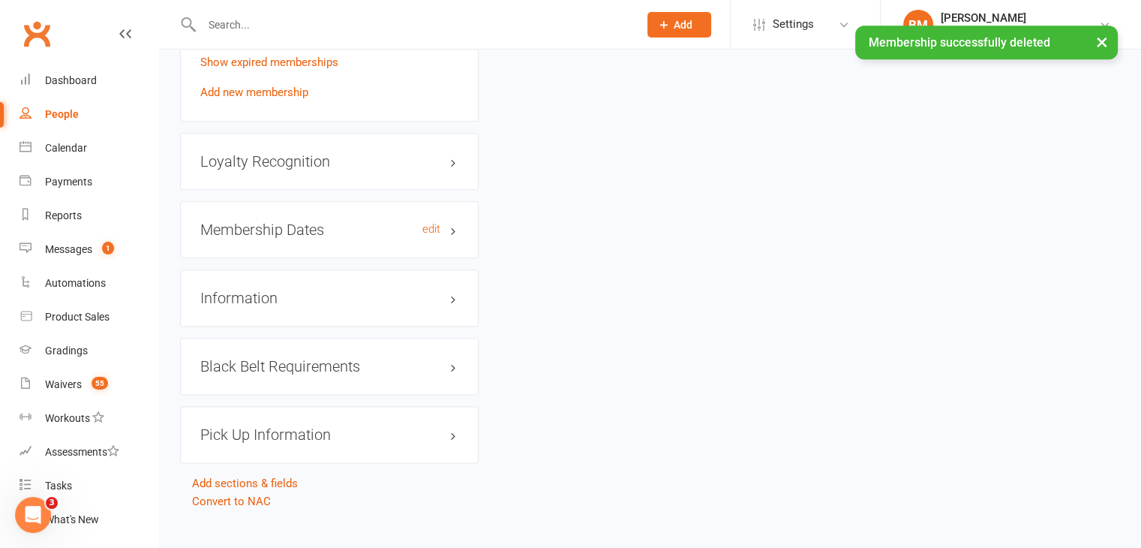
click at [247, 237] on div "Membership Dates edit" at bounding box center [329, 229] width 299 height 57
click at [249, 234] on h3 "Membership Dates edit" at bounding box center [329, 229] width 258 height 17
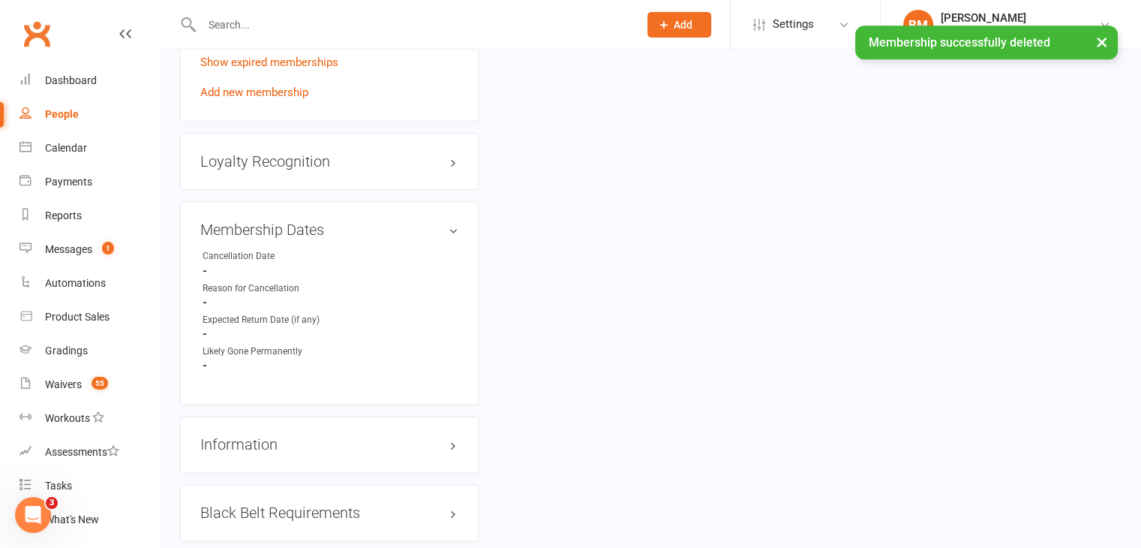
drag, startPoint x: 431, startPoint y: 228, endPoint x: 421, endPoint y: 196, distance: 33.7
click at [0, 0] on link "edit" at bounding box center [0, 0] width 0 height 0
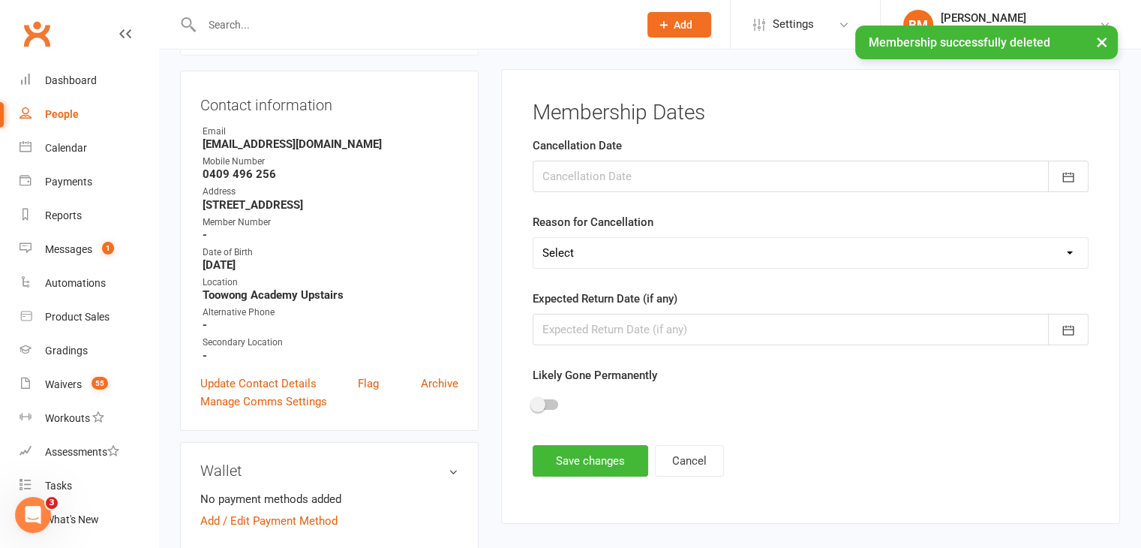
scroll to position [128, 0]
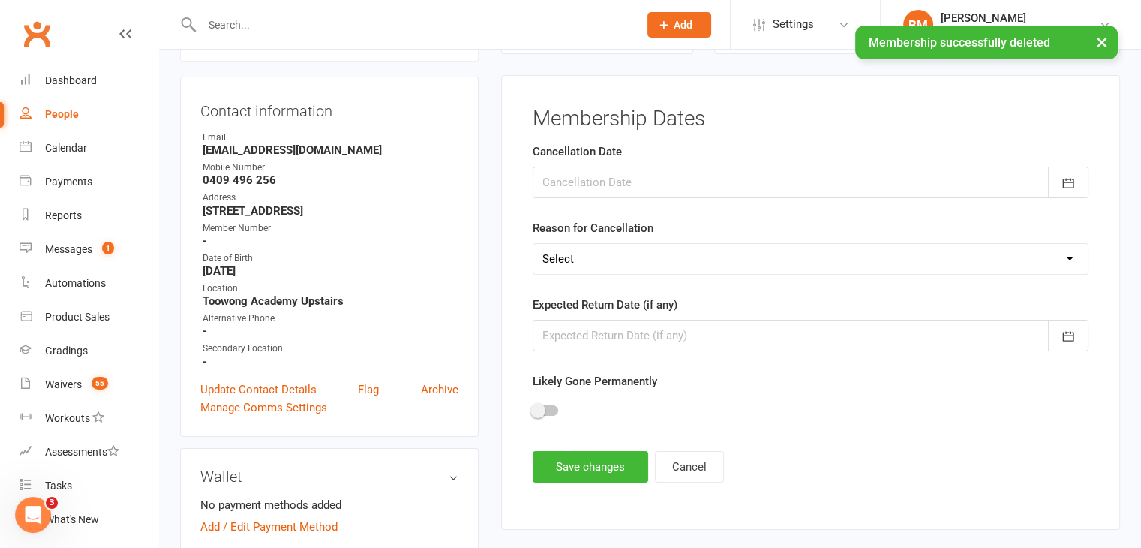
click at [600, 178] on div at bounding box center [811, 183] width 556 height 32
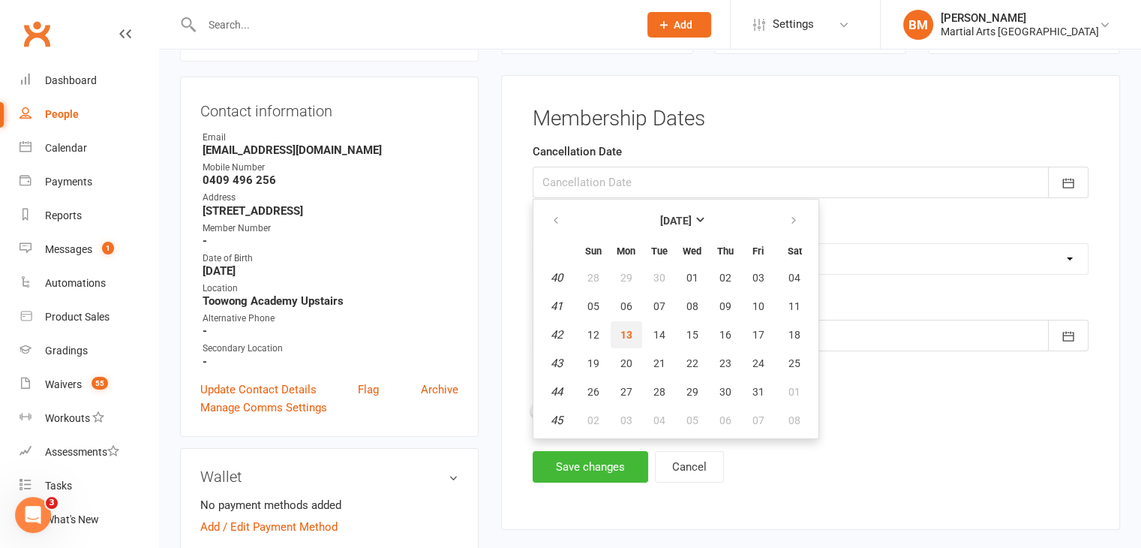
click at [623, 332] on span "13" at bounding box center [626, 335] width 12 height 12
type input "[DATE]"
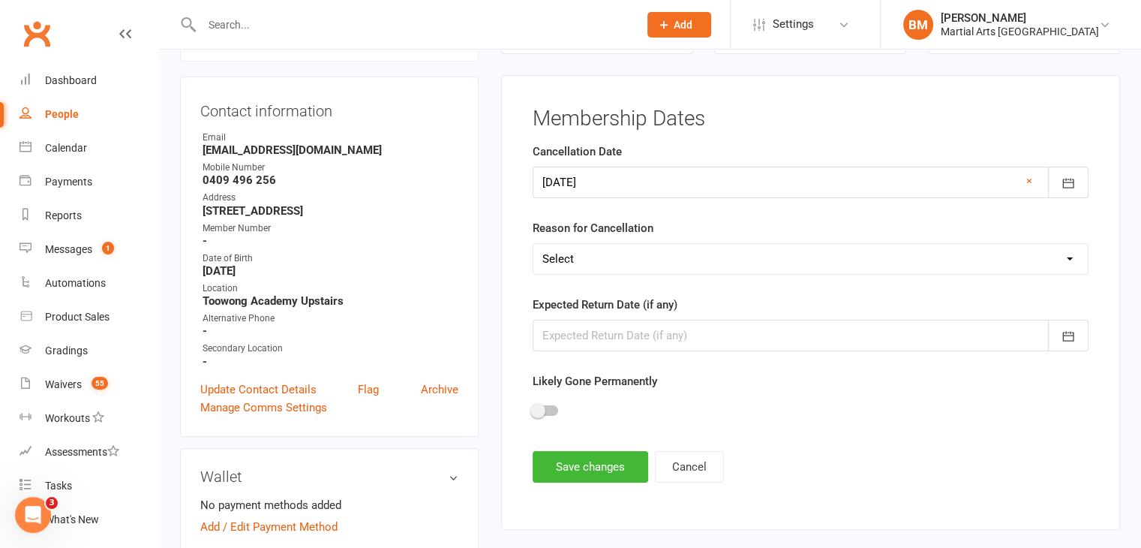
click at [593, 269] on select "Select Other Sport Too Busy/Work/School Commitments Transport/Parking Financial…" at bounding box center [810, 259] width 554 height 30
select select "Injury/Illness"
click at [533, 244] on select "Select Other Sport Too Busy/Work/School Commitments Transport/Parking Financial…" at bounding box center [810, 259] width 554 height 30
click at [635, 332] on div at bounding box center [811, 336] width 556 height 32
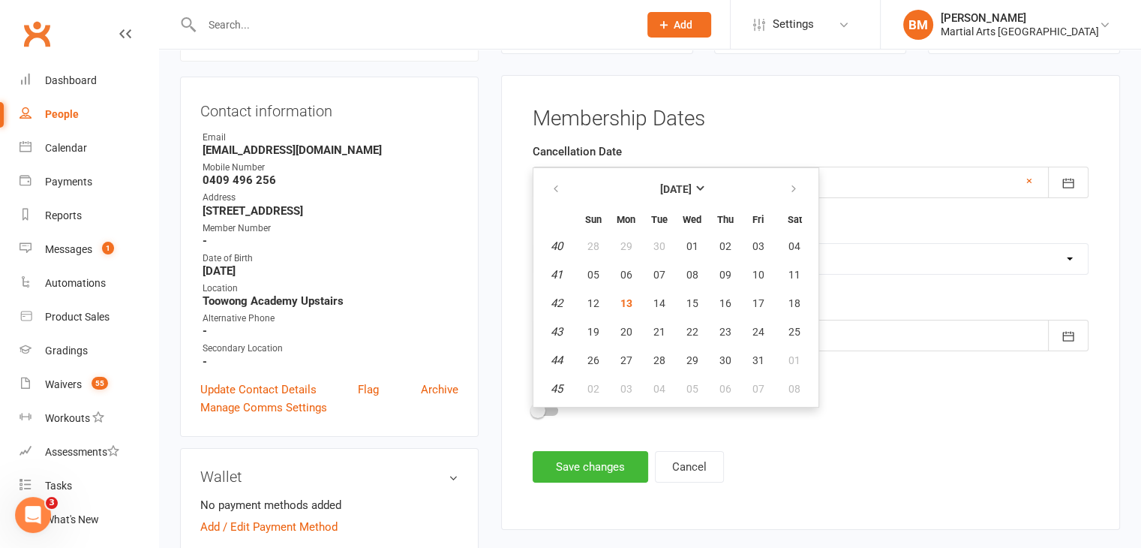
click at [393, 341] on ul "Owner Email [EMAIL_ADDRESS][DOMAIN_NAME] Mobile Number [PHONE_NUMBER] Address […" at bounding box center [329, 250] width 258 height 238
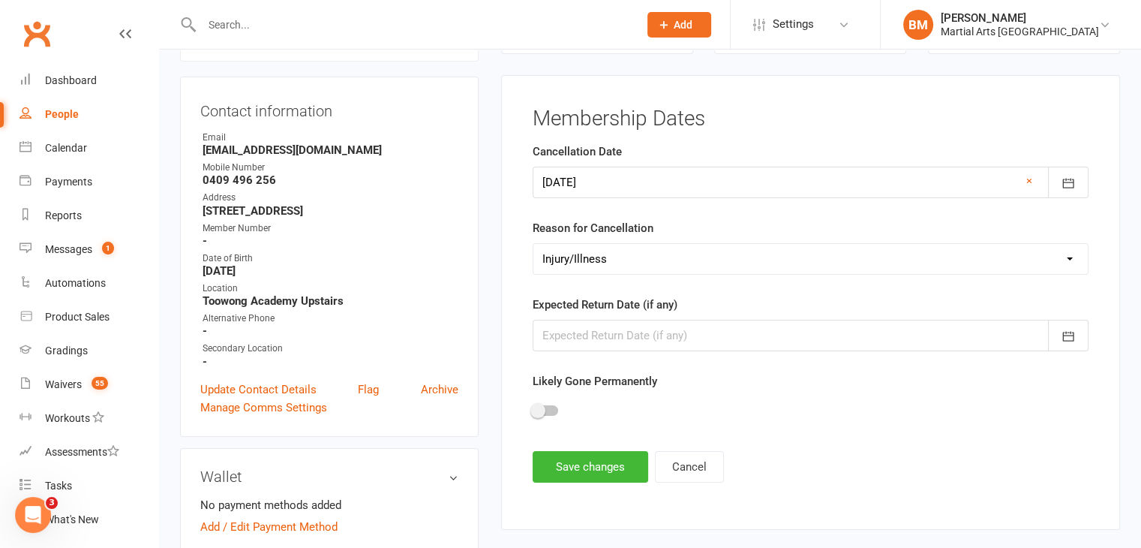
click at [676, 327] on div at bounding box center [811, 336] width 556 height 32
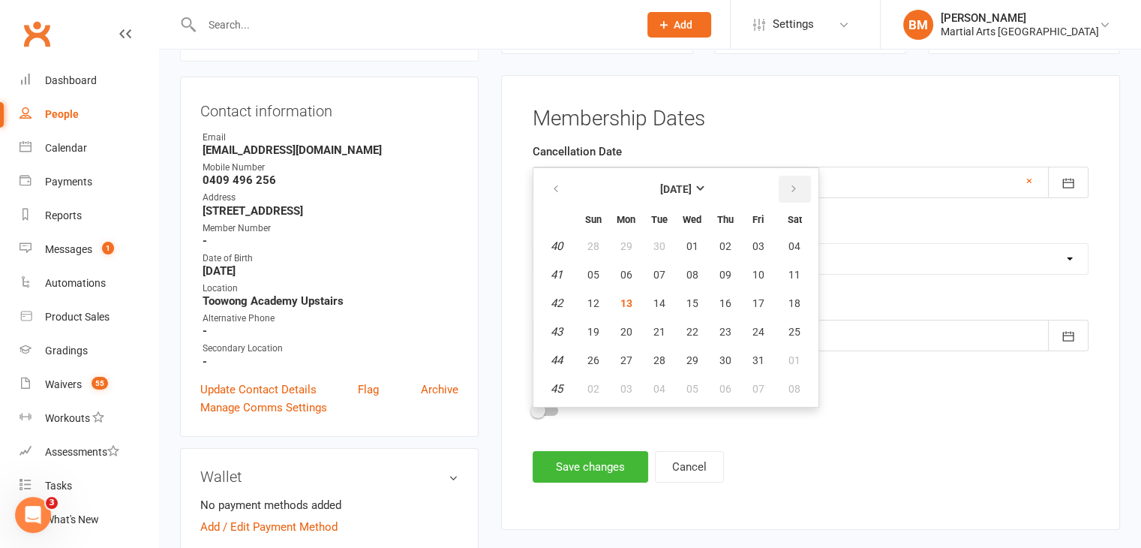
click at [799, 184] on button "button" at bounding box center [795, 189] width 32 height 27
click at [799, 185] on button "button" at bounding box center [795, 189] width 32 height 27
click at [623, 240] on span "02" at bounding box center [626, 246] width 12 height 12
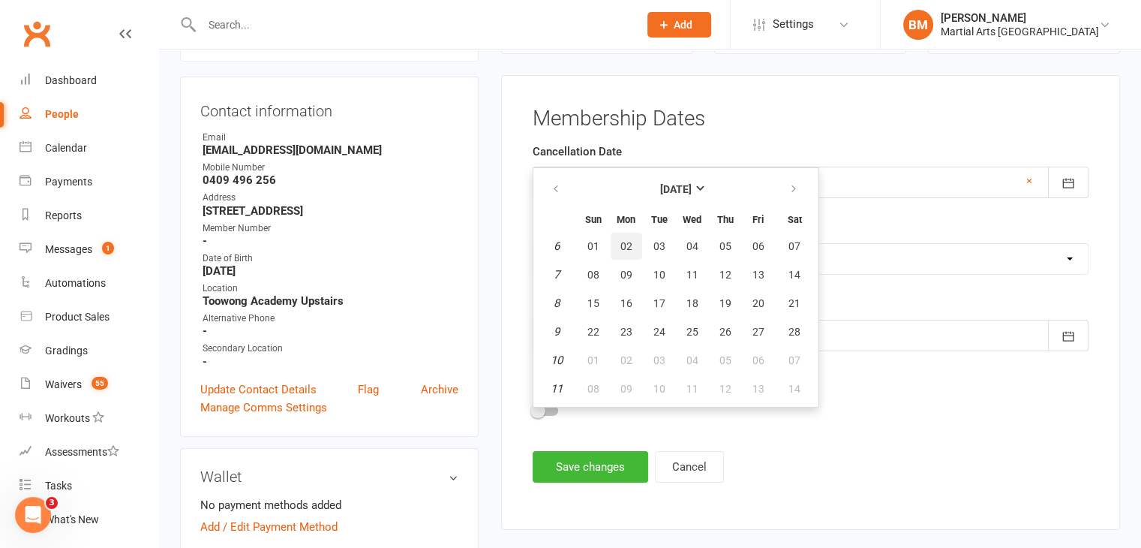
type input "[DATE]"
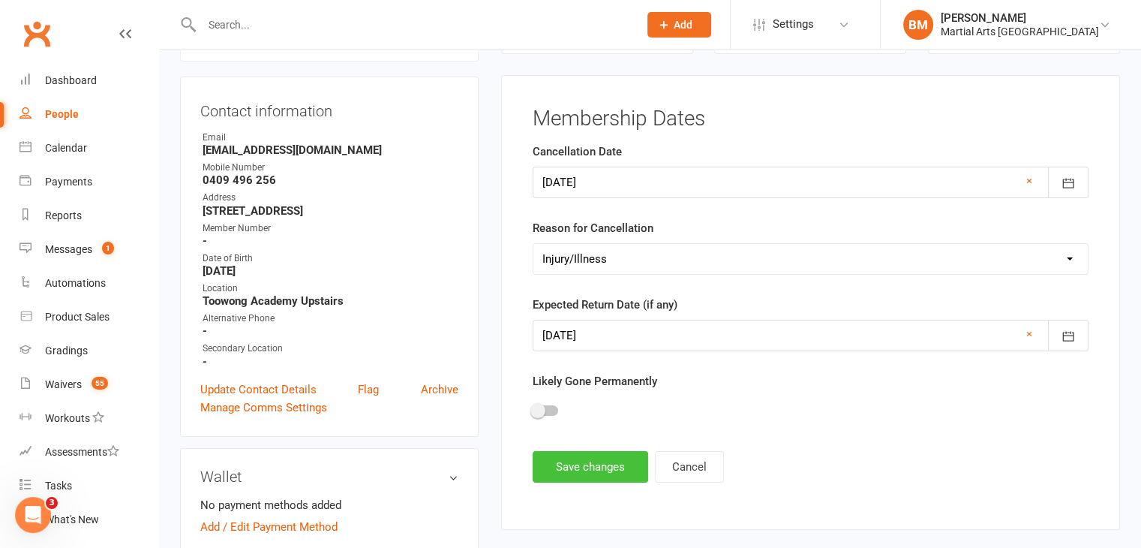
click at [576, 478] on button "Save changes" at bounding box center [591, 467] width 116 height 32
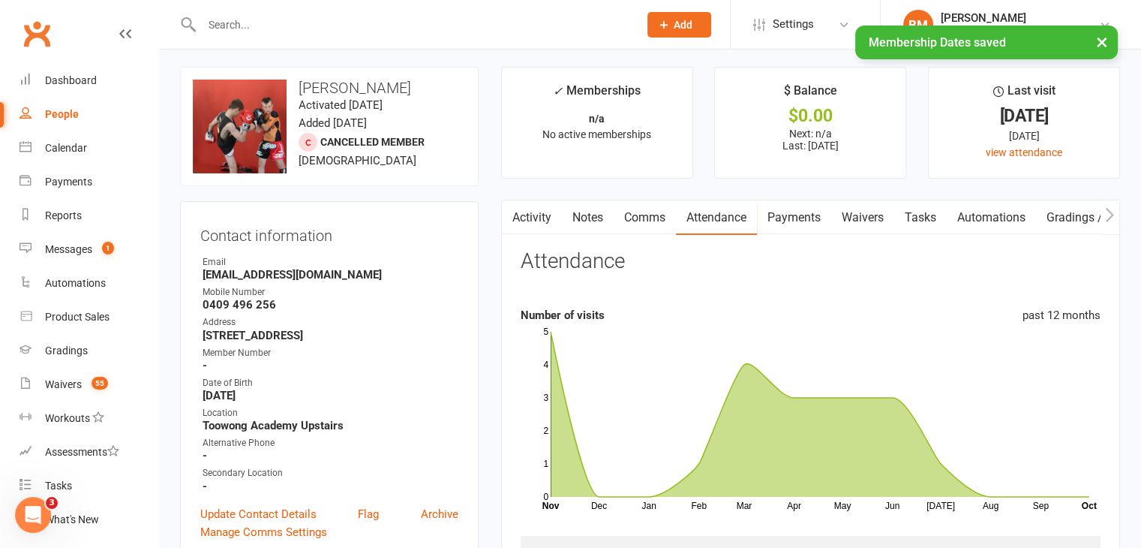
scroll to position [0, 0]
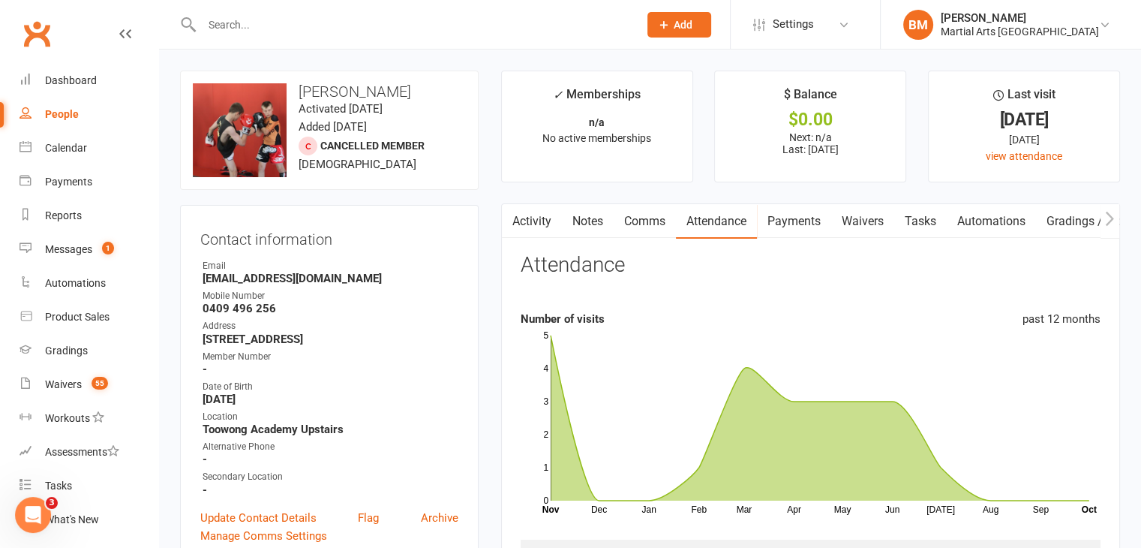
click at [276, 9] on div at bounding box center [404, 24] width 448 height 49
click at [265, 29] on input "text" at bounding box center [412, 24] width 431 height 21
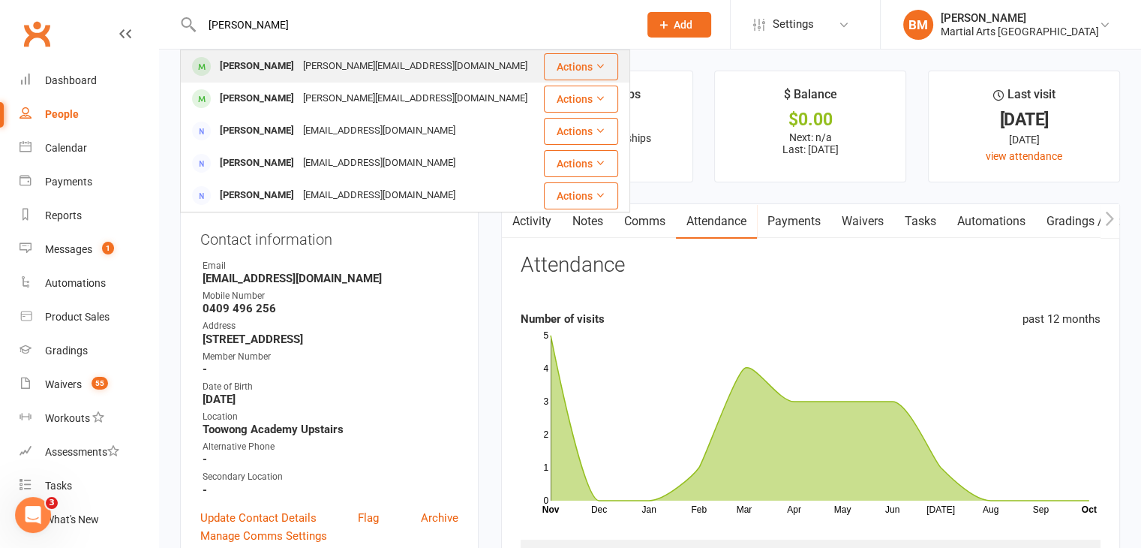
type input "[PERSON_NAME]"
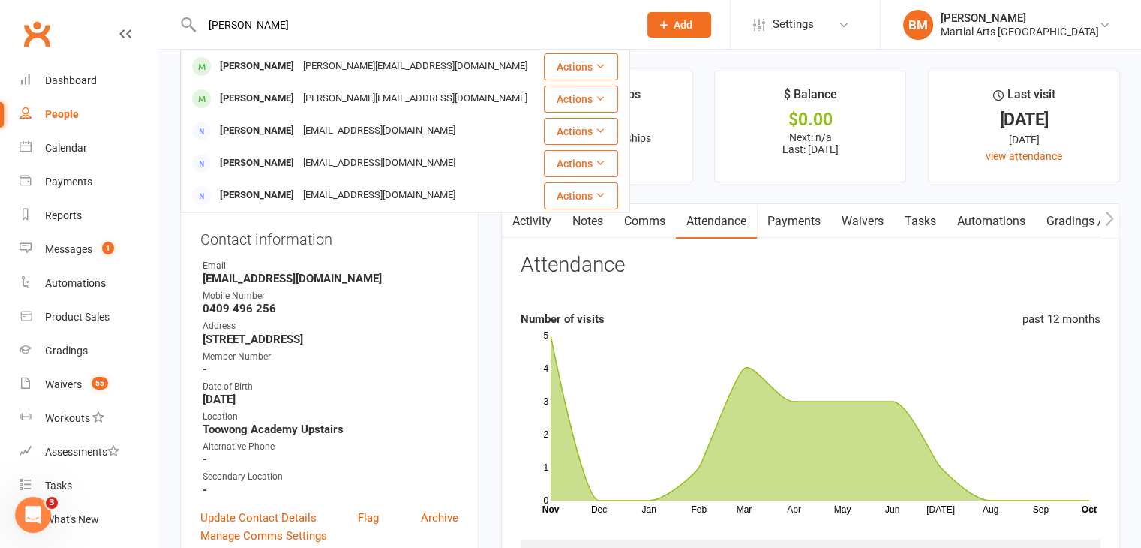
click at [254, 76] on div "[PERSON_NAME]" at bounding box center [256, 67] width 83 height 22
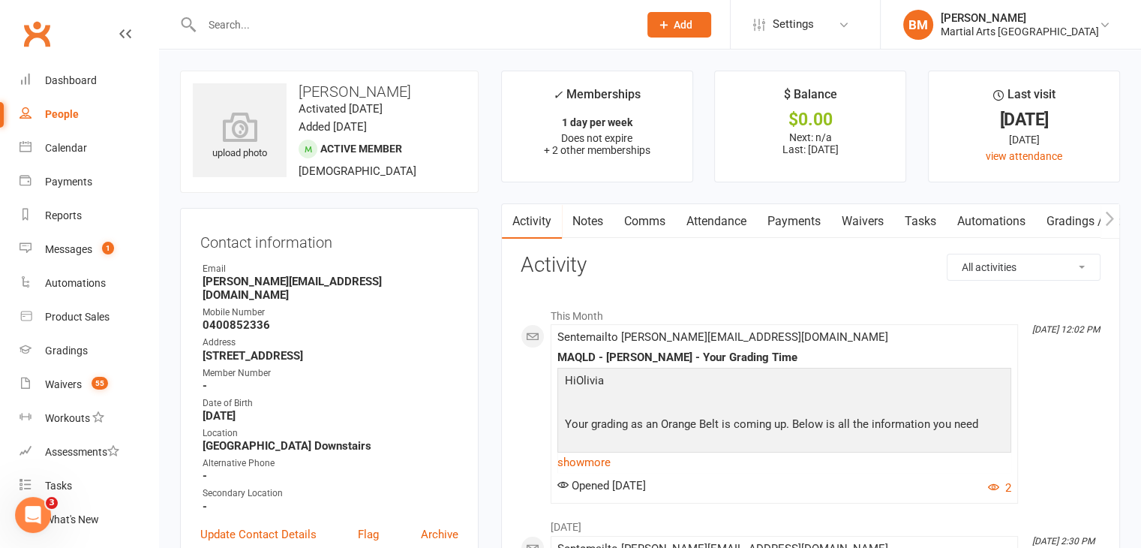
drag, startPoint x: 728, startPoint y: 223, endPoint x: 702, endPoint y: 170, distance: 59.1
click at [728, 221] on link "Attendance" at bounding box center [716, 221] width 81 height 35
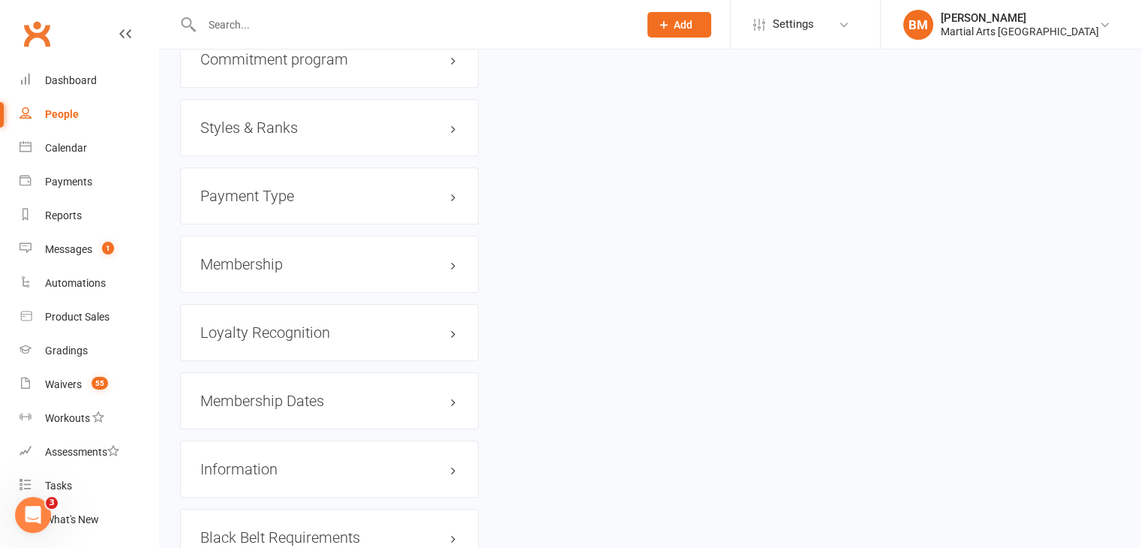
scroll to position [1555, 0]
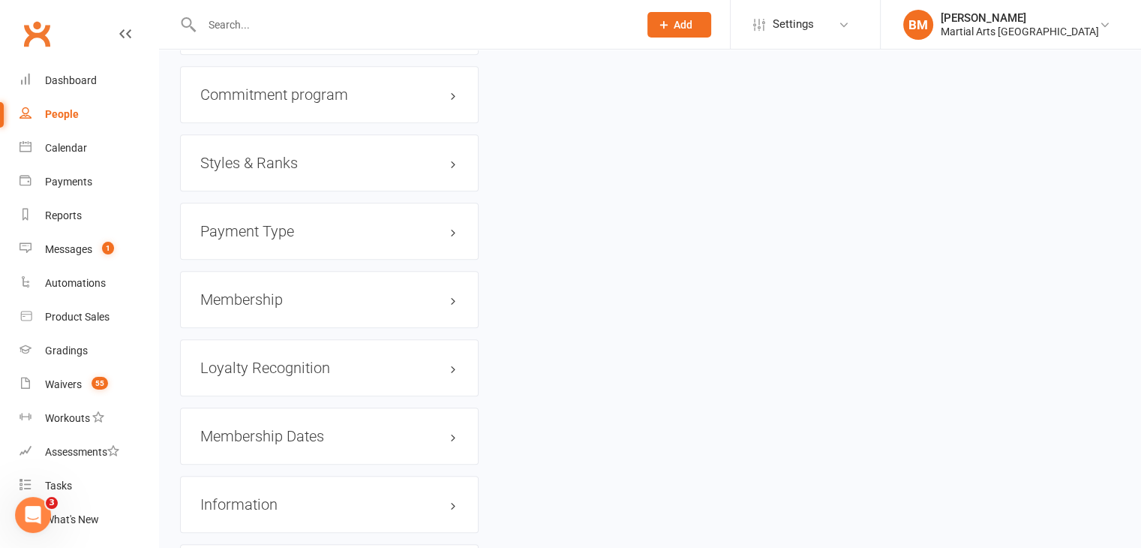
drag, startPoint x: 279, startPoint y: 293, endPoint x: 526, endPoint y: 311, distance: 247.5
click at [279, 291] on h3 "Membership" at bounding box center [329, 299] width 258 height 17
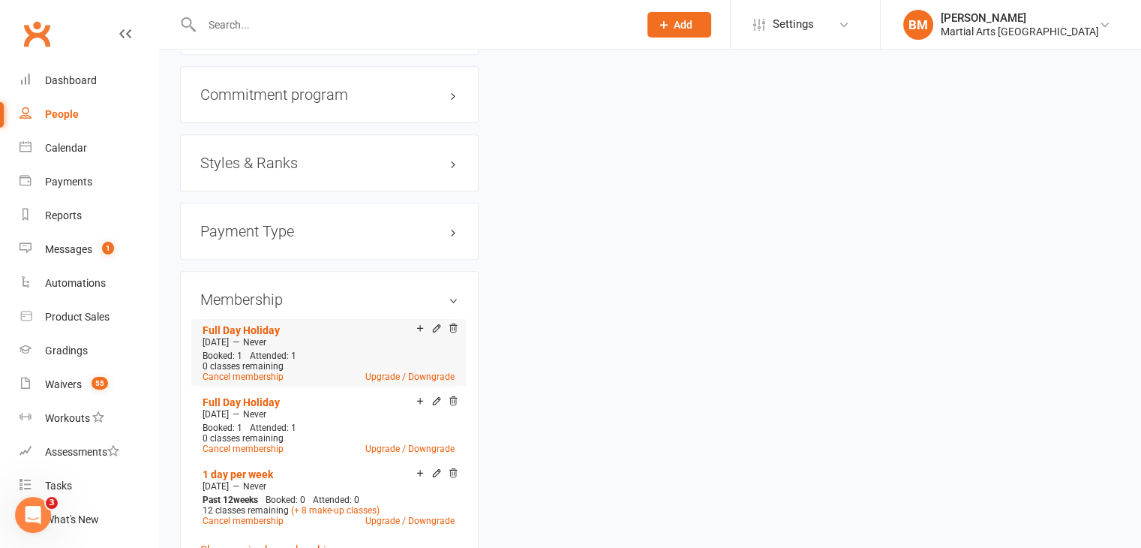
click at [449, 323] on icon at bounding box center [453, 329] width 11 height 12
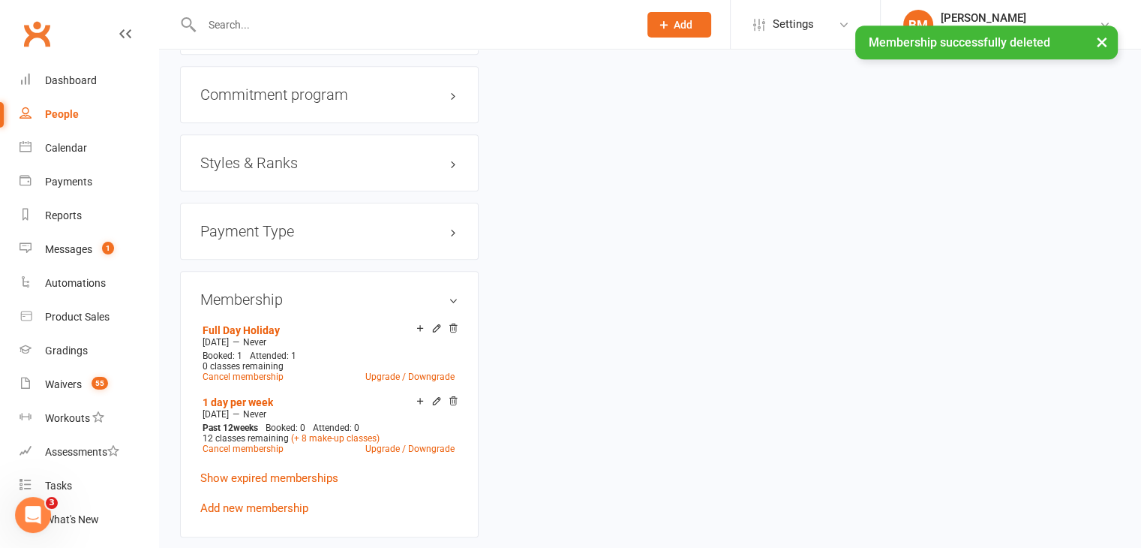
click at [450, 323] on icon at bounding box center [453, 328] width 11 height 11
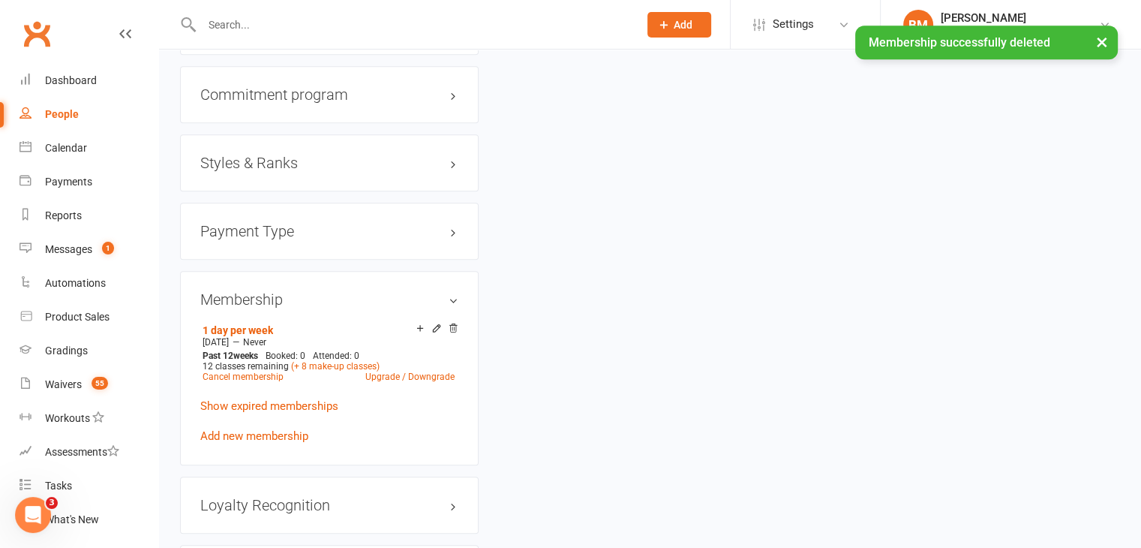
drag, startPoint x: 455, startPoint y: 315, endPoint x: 640, endPoint y: 89, distance: 292.2
click at [455, 323] on icon at bounding box center [453, 328] width 11 height 11
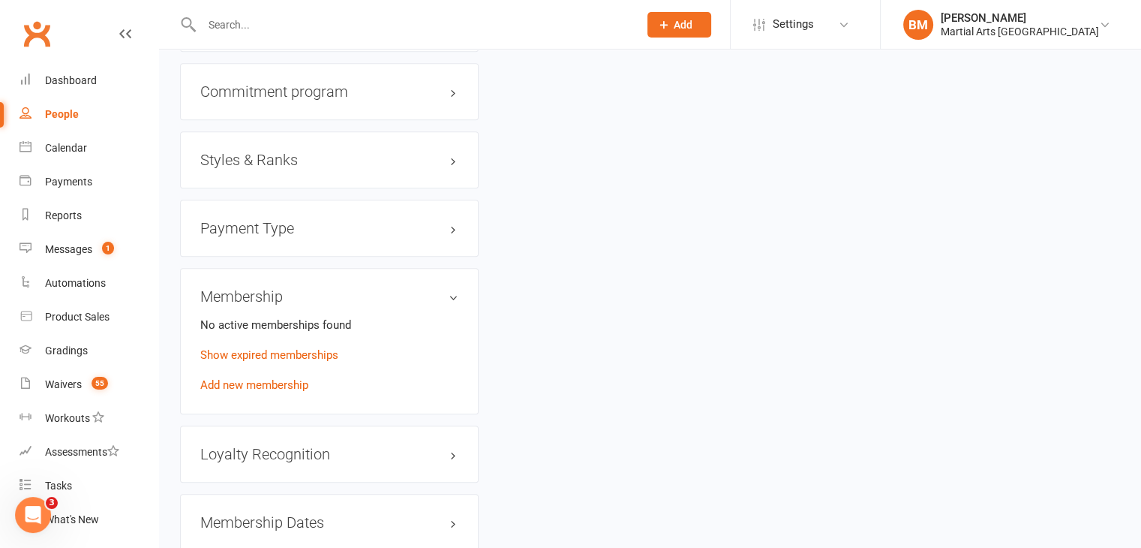
scroll to position [1552, 0]
drag, startPoint x: 1140, startPoint y: 406, endPoint x: 1149, endPoint y: 464, distance: 59.2
click at [395, 517] on h3 "Membership Dates edit" at bounding box center [329, 525] width 258 height 17
click at [422, 518] on link "edit" at bounding box center [431, 524] width 18 height 13
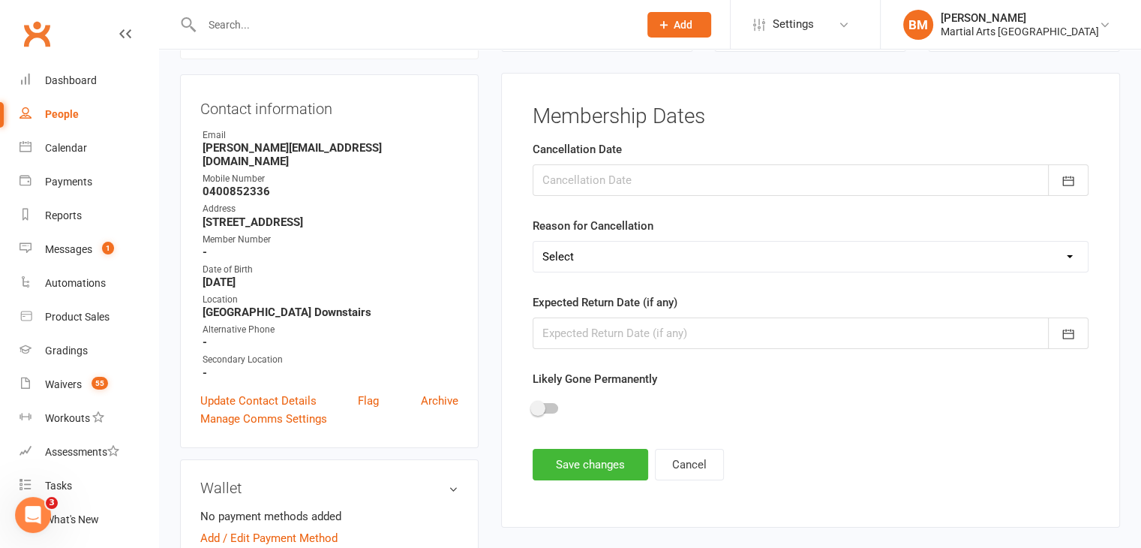
scroll to position [128, 0]
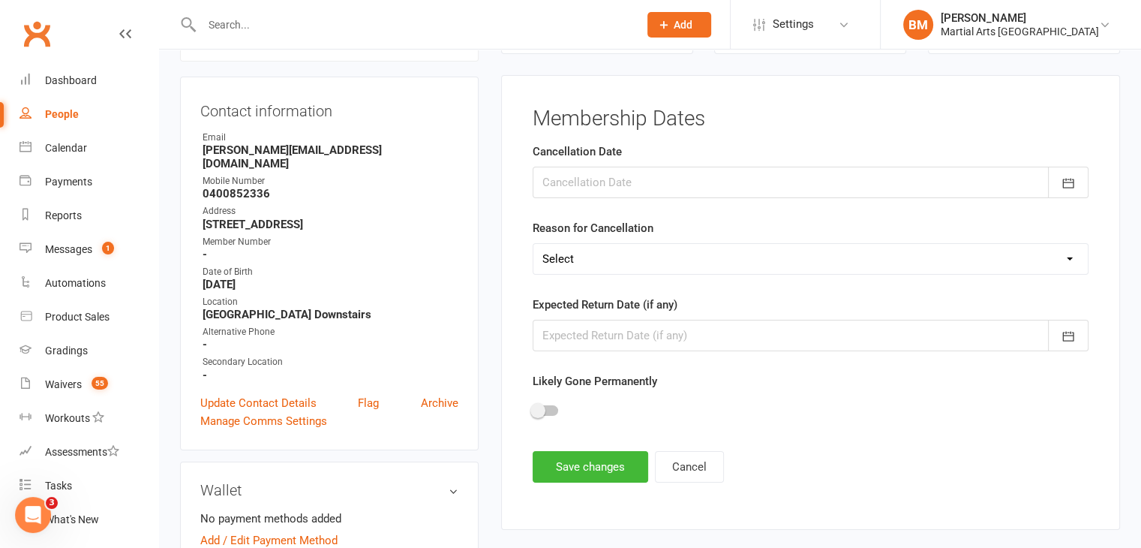
click at [588, 198] on form "Cancellation Date October 2025 Sun Mon Tue Wed Thu Fri Sat 40 28 29 30 01 02 03…" at bounding box center [811, 286] width 556 height 287
click at [586, 185] on div at bounding box center [811, 183] width 556 height 32
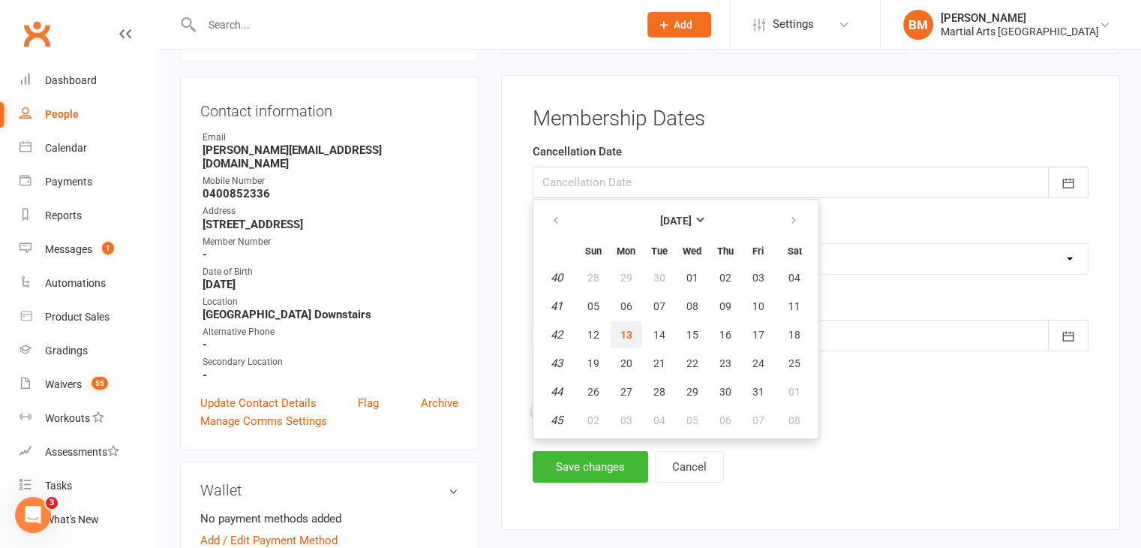
click at [621, 334] on span "13" at bounding box center [626, 335] width 12 height 12
type input "13 Oct 2025"
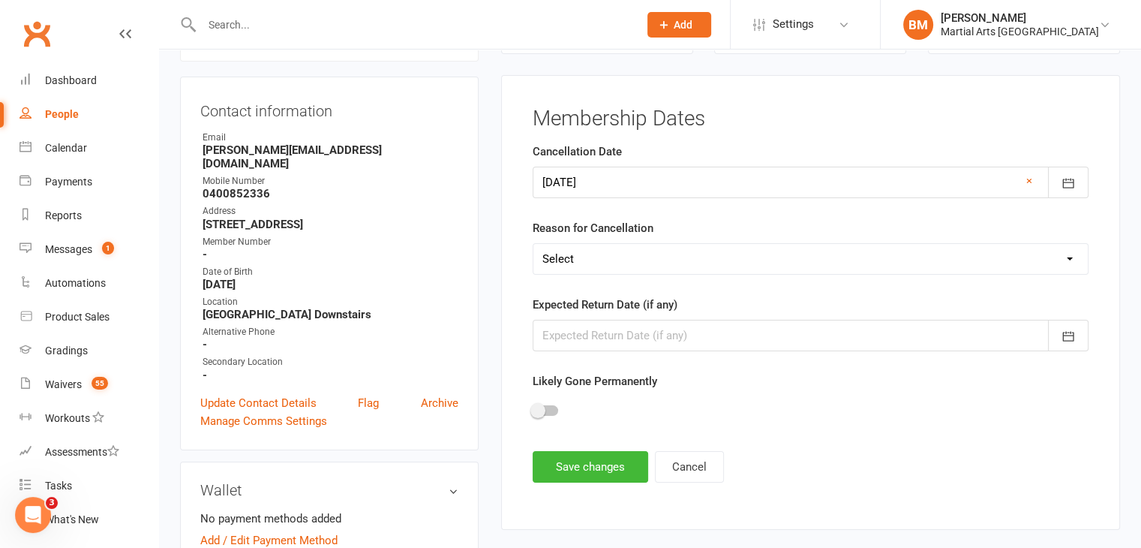
click at [605, 244] on select "Select Other Sport Too Busy/Work/School Commitments Transport/Parking Financial…" at bounding box center [810, 259] width 554 height 30
click at [533, 244] on select "Select Other Sport Too Busy/Work/School Commitments Transport/Parking Financial…" at bounding box center [810, 259] width 554 height 30
click at [609, 245] on select "Select Other Sport Too Busy/Work/School Commitments Transport/Parking Financial…" at bounding box center [810, 259] width 554 height 30
select select "Suspension - On Hold Until Further Notice"
click at [533, 244] on select "Select Other Sport Too Busy/Work/School Commitments Transport/Parking Financial…" at bounding box center [810, 259] width 554 height 30
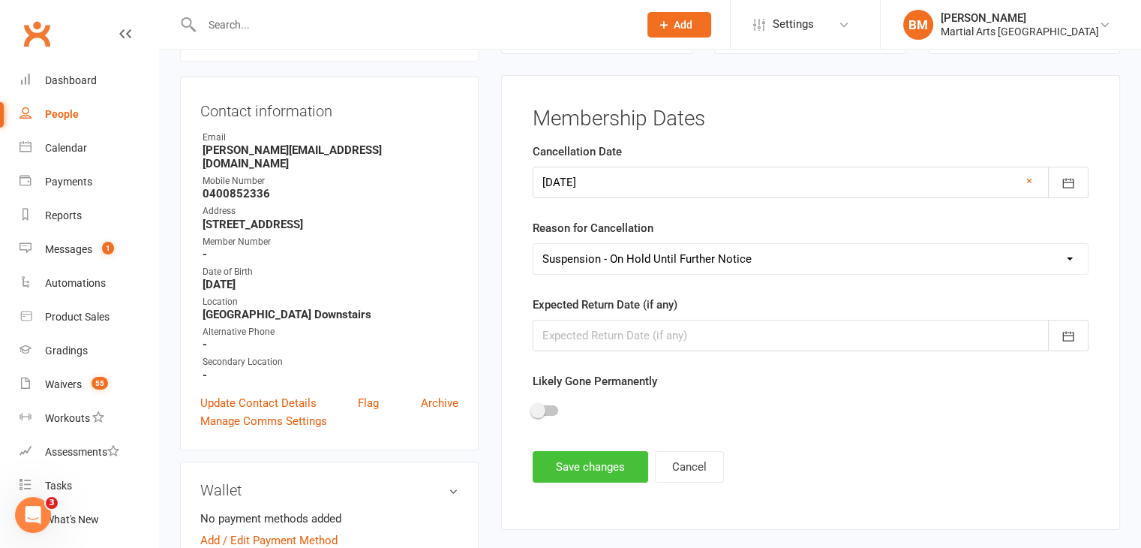
click at [577, 471] on button "Save changes" at bounding box center [591, 467] width 116 height 32
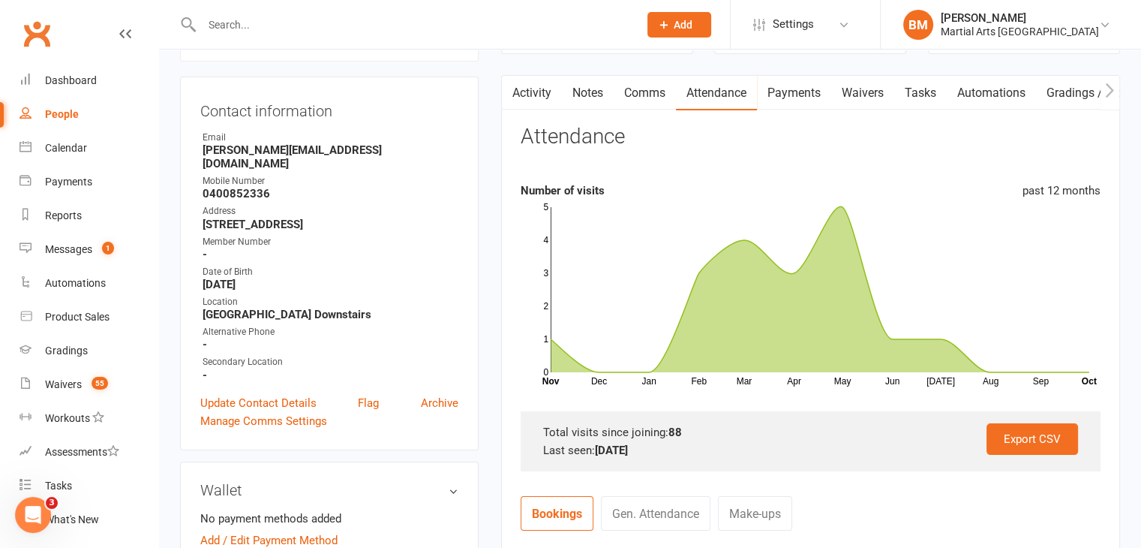
click at [575, 106] on link "Notes" at bounding box center [588, 93] width 52 height 35
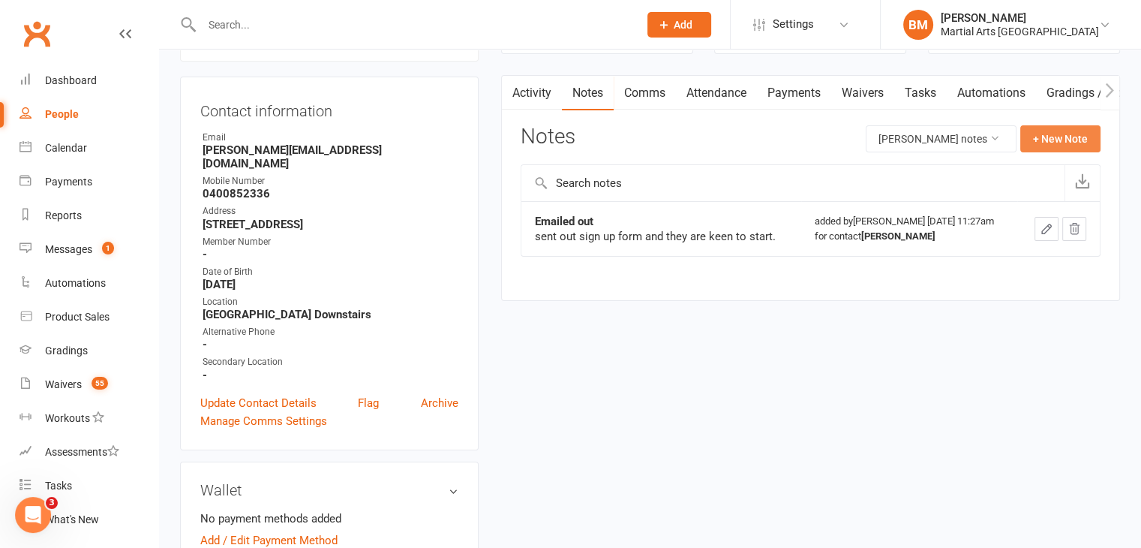
click at [1051, 146] on button "+ New Note" at bounding box center [1060, 138] width 80 height 27
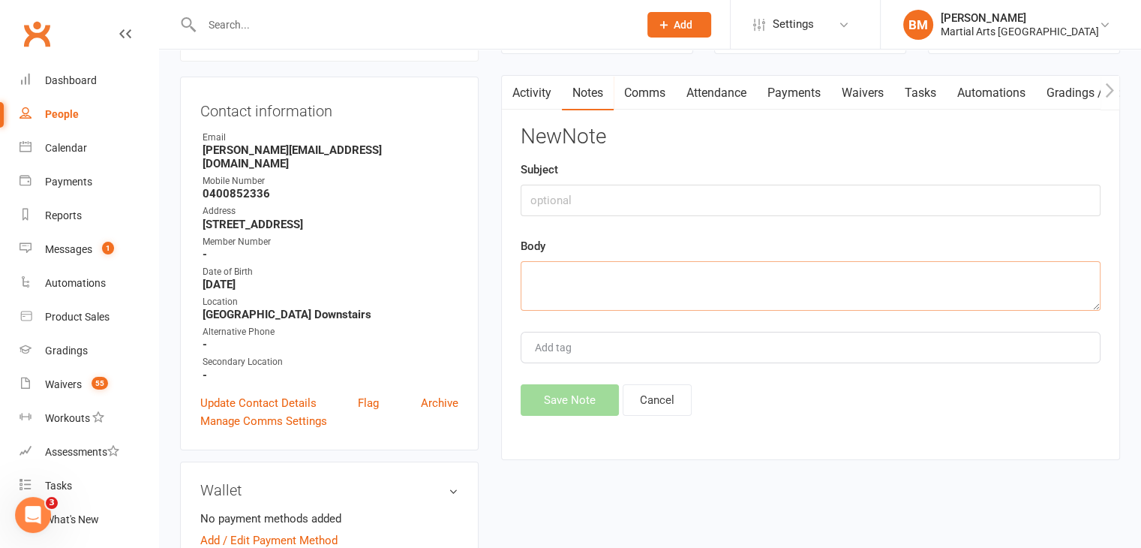
click at [620, 284] on textarea at bounding box center [811, 286] width 580 height 50
paste textarea "Rebecca Olson Fri, Oct 10, 11:34 AM (3 days ago) to me Hi Kyle, Thanks for your…"
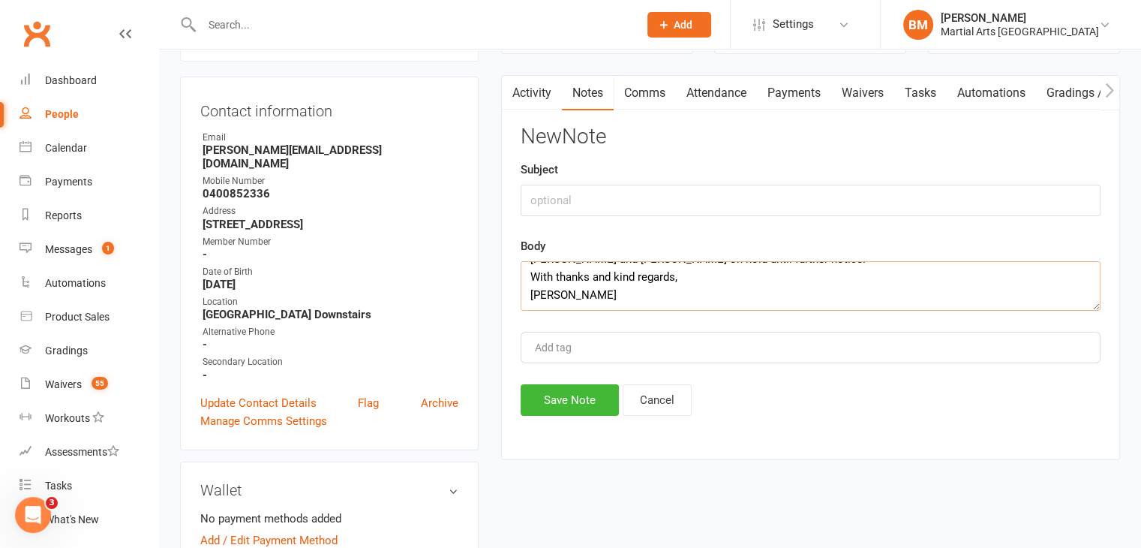
type textarea "Rebecca Olson Fri, Oct 10, 11:34 AM (3 days ago) to me Hi Kyle, Thanks for your…"
click at [593, 193] on input "text" at bounding box center [811, 201] width 580 height 32
type input "Cancellation"
click at [567, 391] on button "Save Note" at bounding box center [570, 400] width 98 height 32
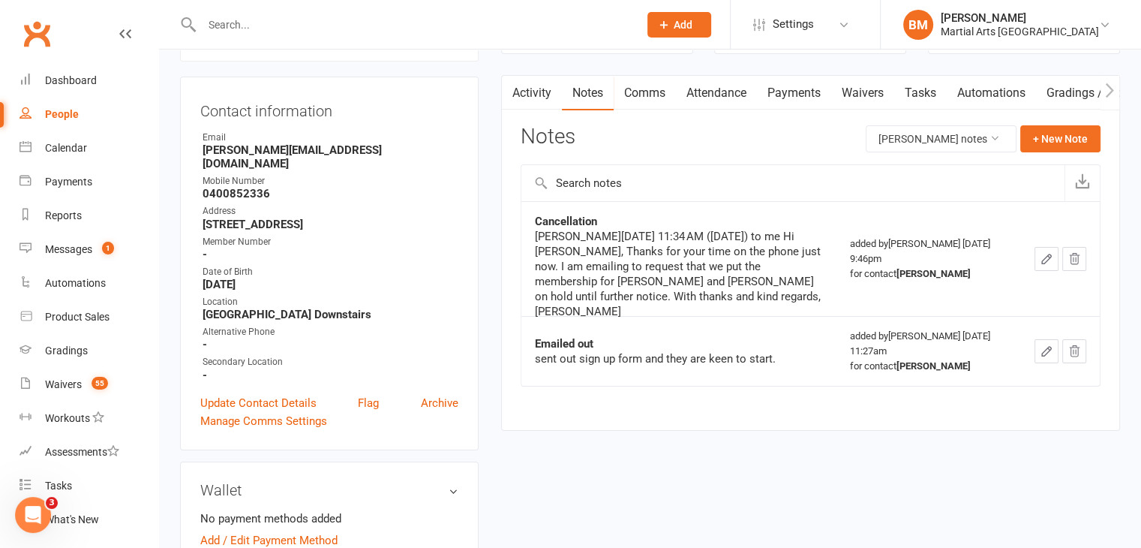
scroll to position [0, 0]
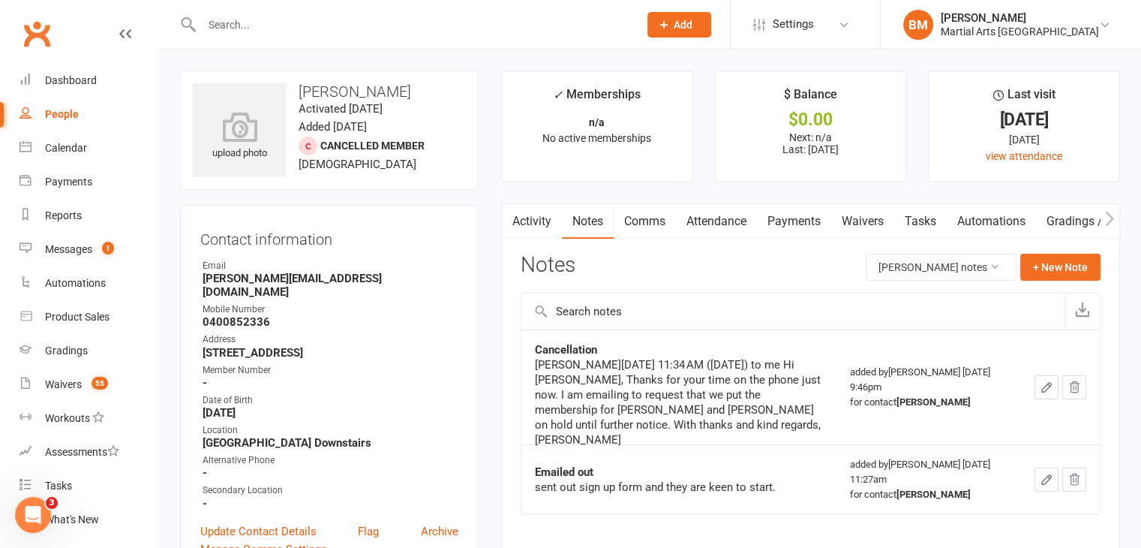
drag, startPoint x: 281, startPoint y: 9, endPoint x: 257, endPoint y: 25, distance: 29.3
click at [279, 10] on div at bounding box center [404, 24] width 448 height 49
click at [257, 25] on input "text" at bounding box center [412, 24] width 431 height 21
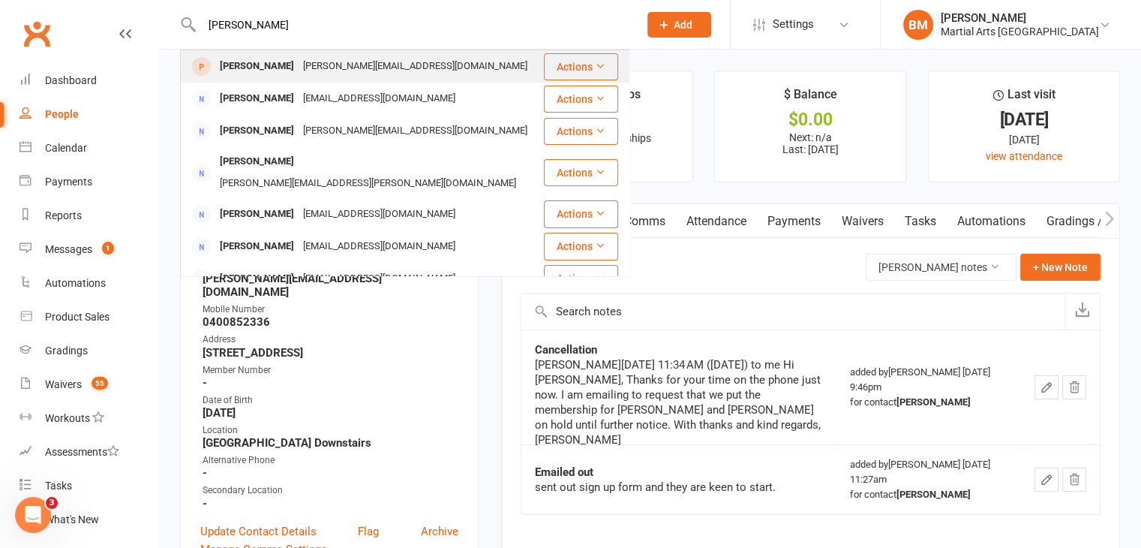
type input "beatrice donaldson"
click at [257, 79] on div "Beatrice Donaldson donaldson.ak@gmail.com" at bounding box center [362, 66] width 361 height 31
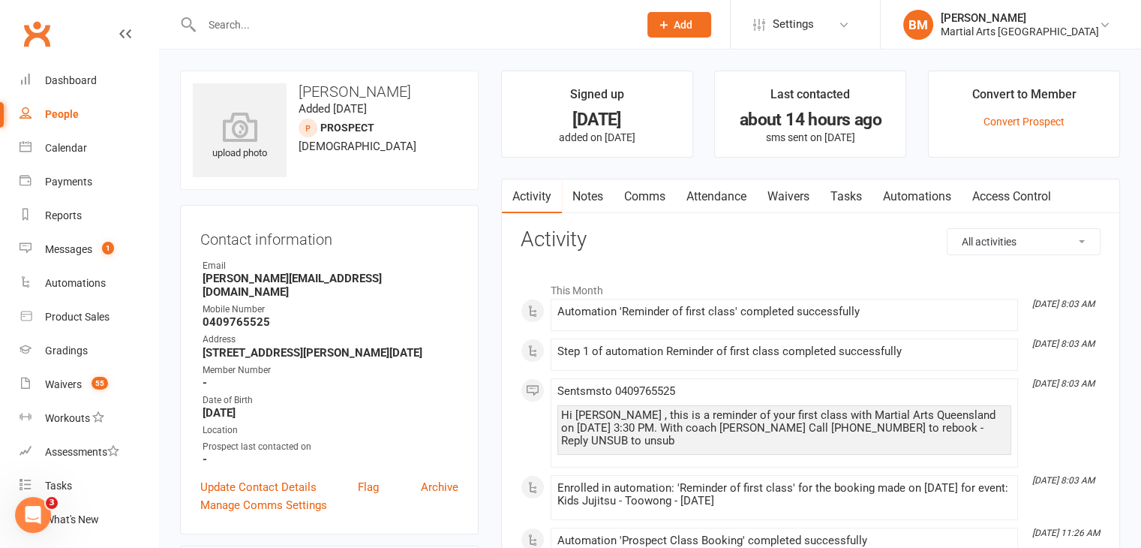
click at [711, 201] on link "Attendance" at bounding box center [716, 196] width 81 height 35
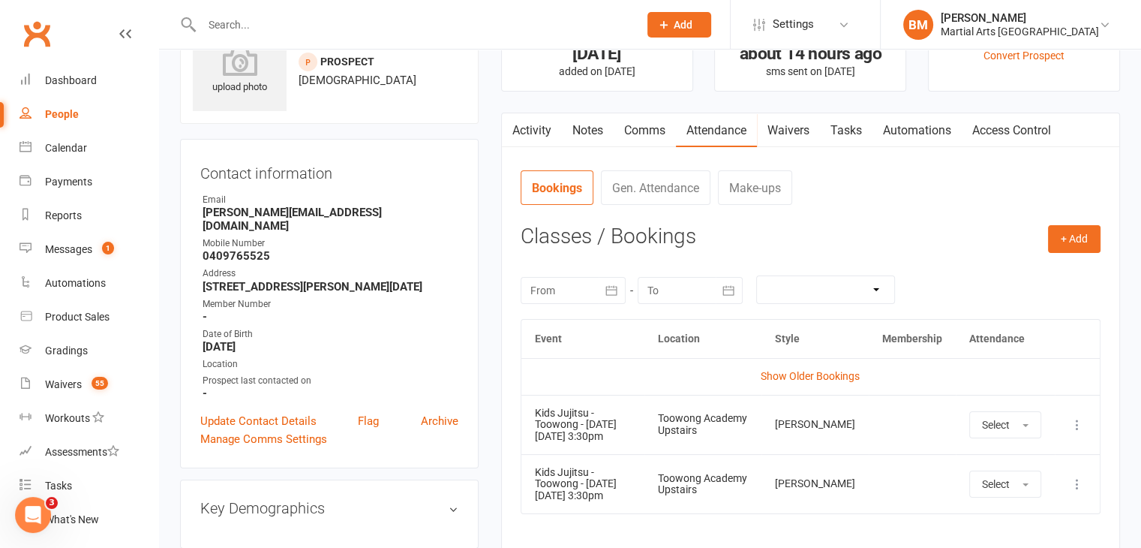
scroll to position [68, 0]
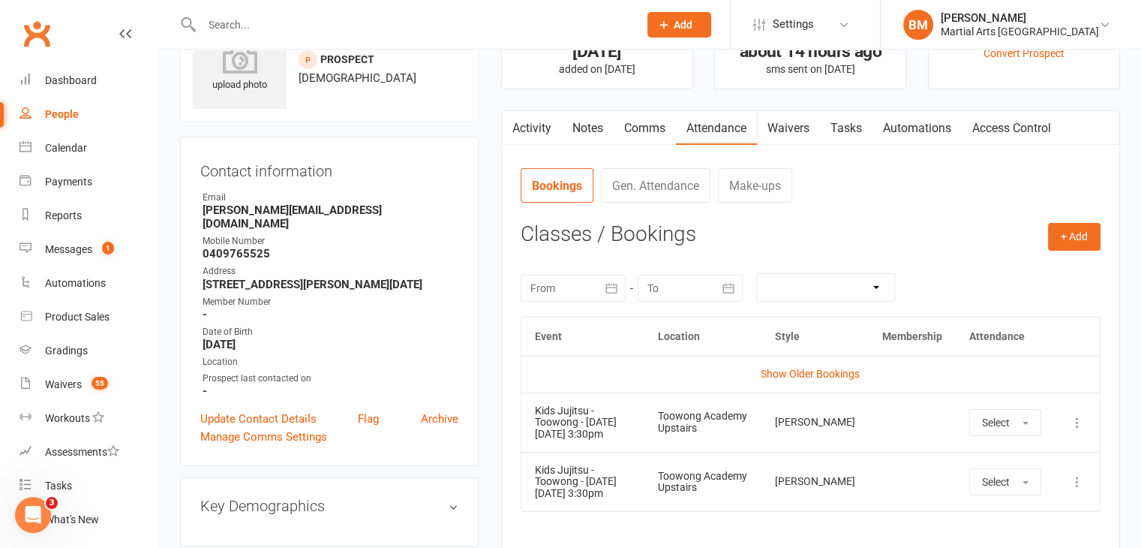
click at [1080, 478] on icon at bounding box center [1077, 481] width 15 height 15
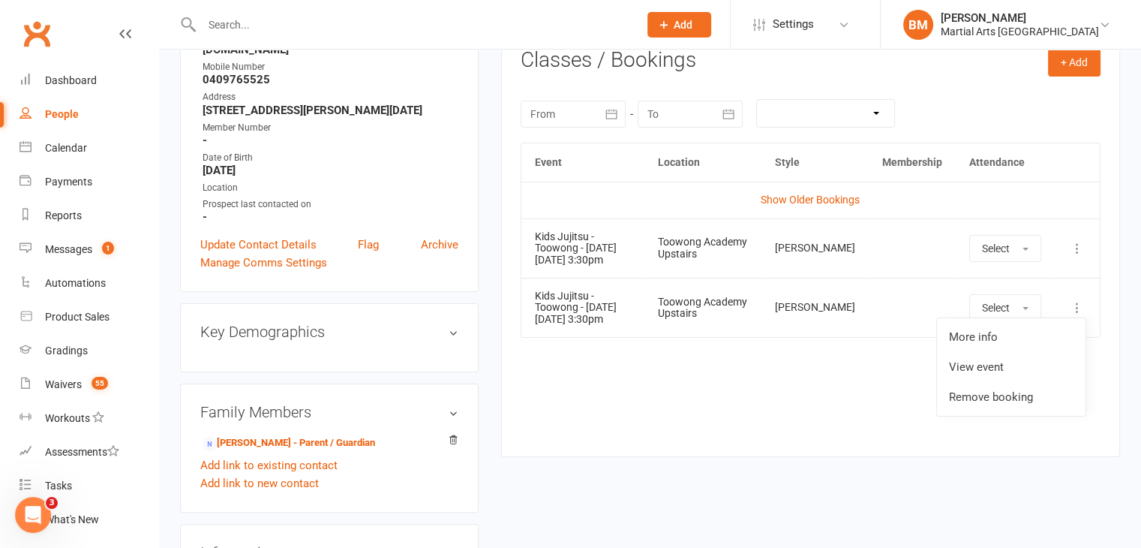
scroll to position [250, 0]
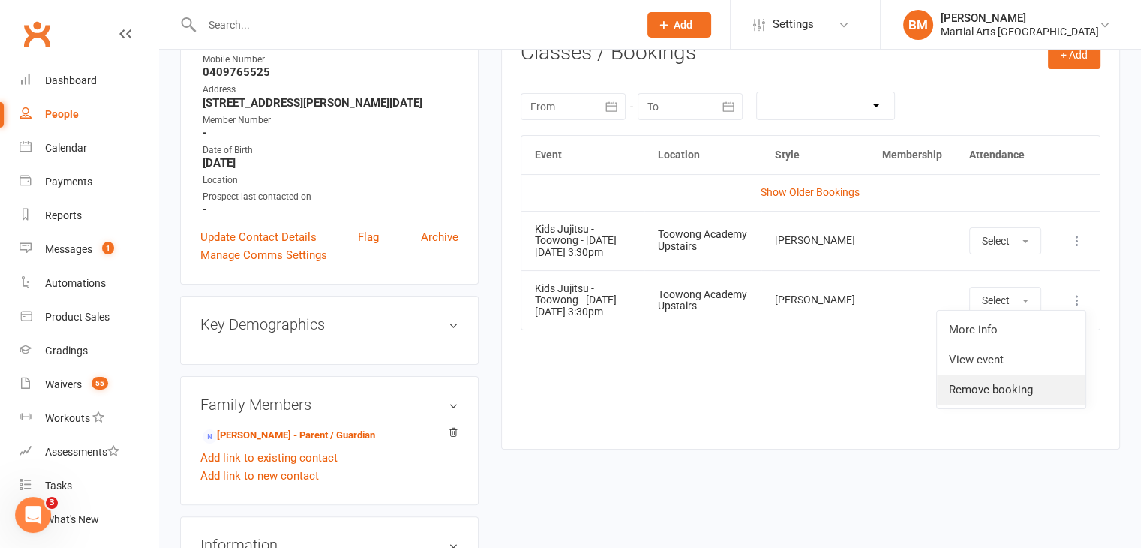
click at [984, 391] on link "Remove booking" at bounding box center [1011, 389] width 149 height 30
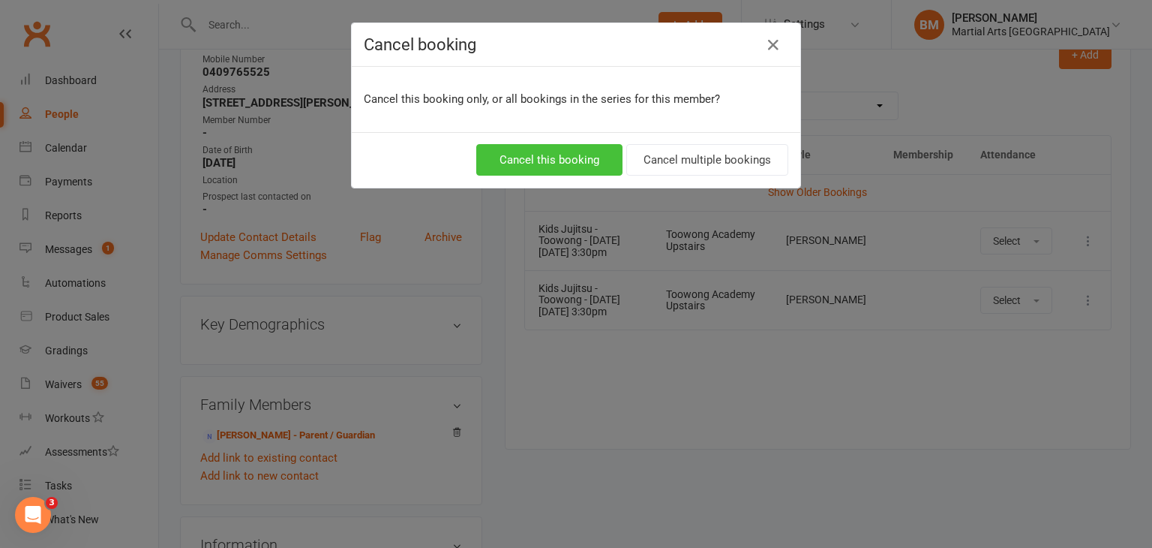
click at [554, 146] on button "Cancel this booking" at bounding box center [549, 160] width 146 height 32
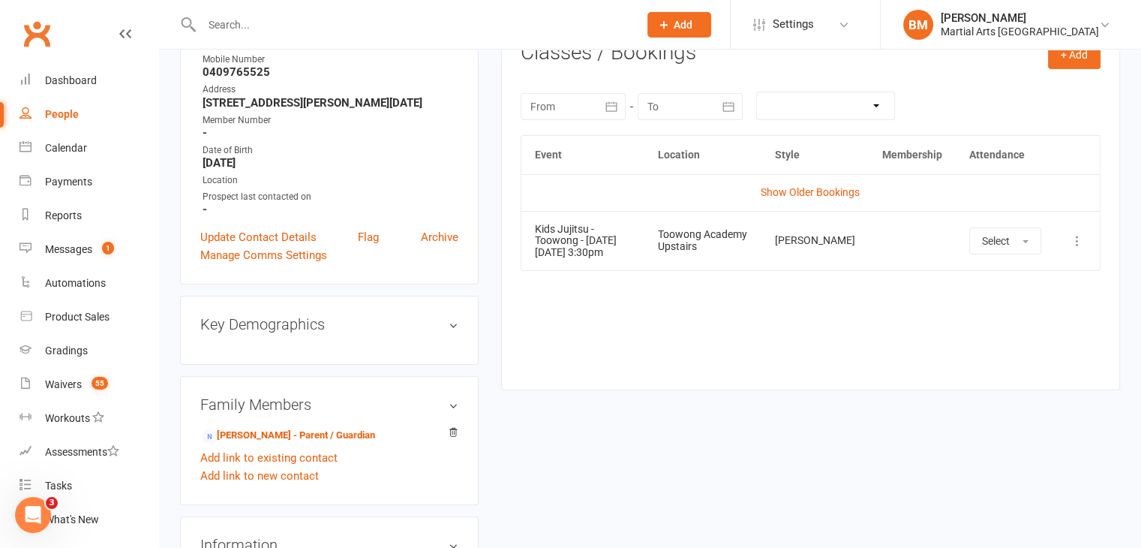
click at [278, 30] on input "text" at bounding box center [412, 24] width 431 height 21
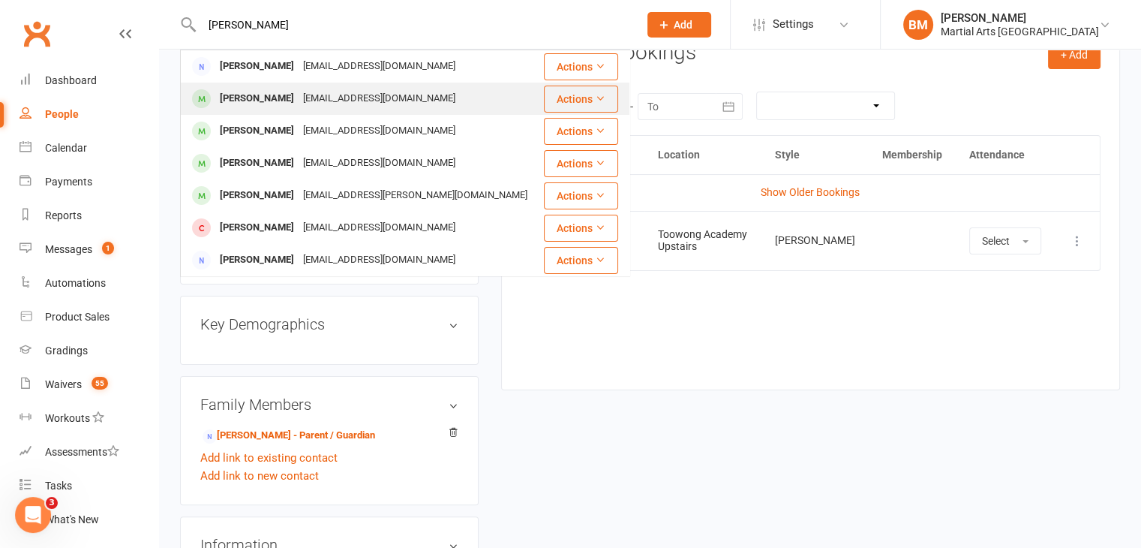
type input "seth erd"
click at [279, 95] on div "Seth Edirisinghe" at bounding box center [256, 99] width 83 height 22
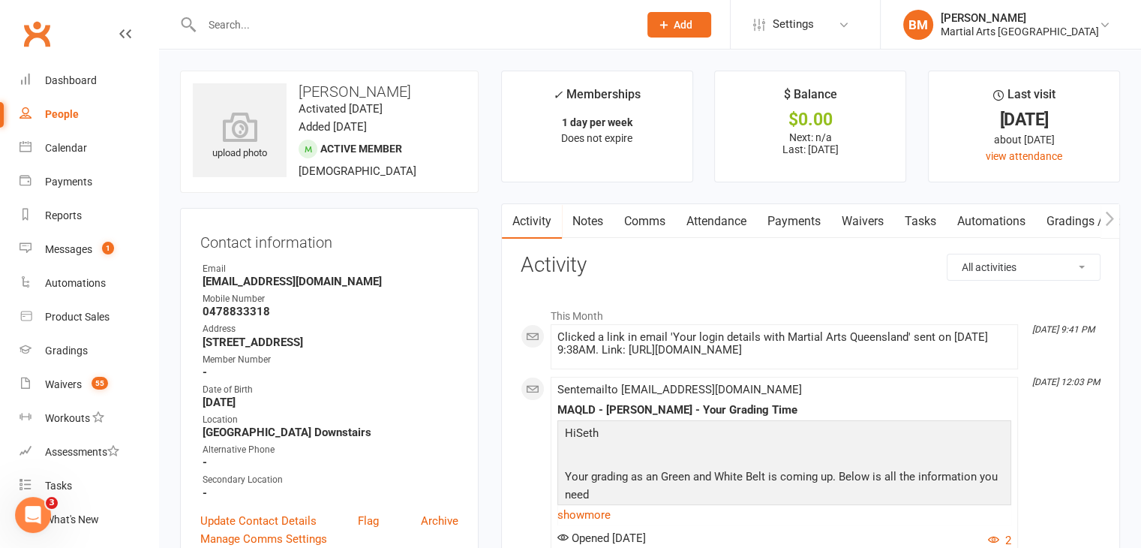
click at [747, 232] on link "Attendance" at bounding box center [716, 221] width 81 height 35
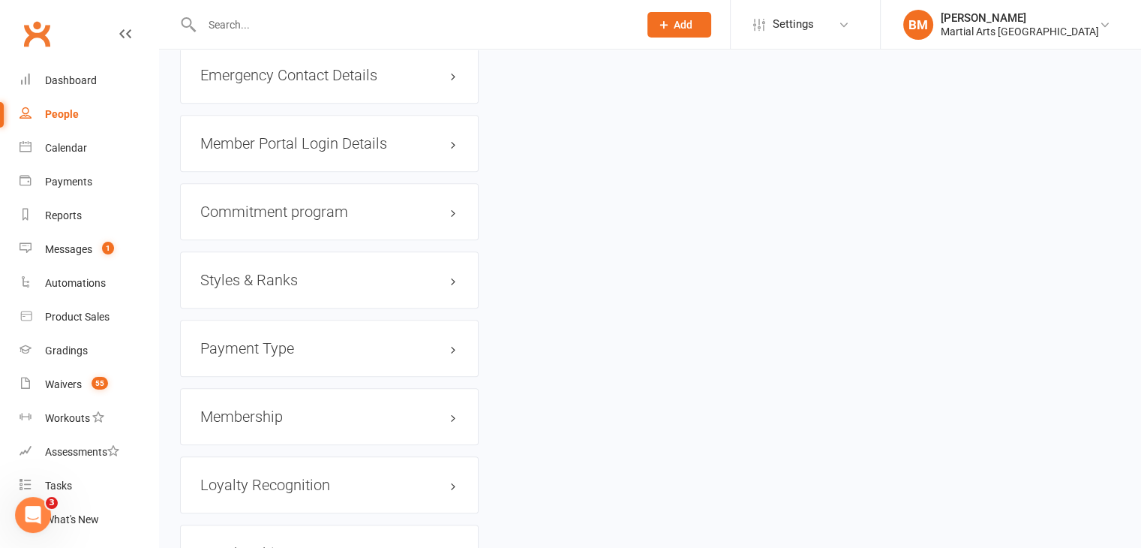
scroll to position [1396, 0]
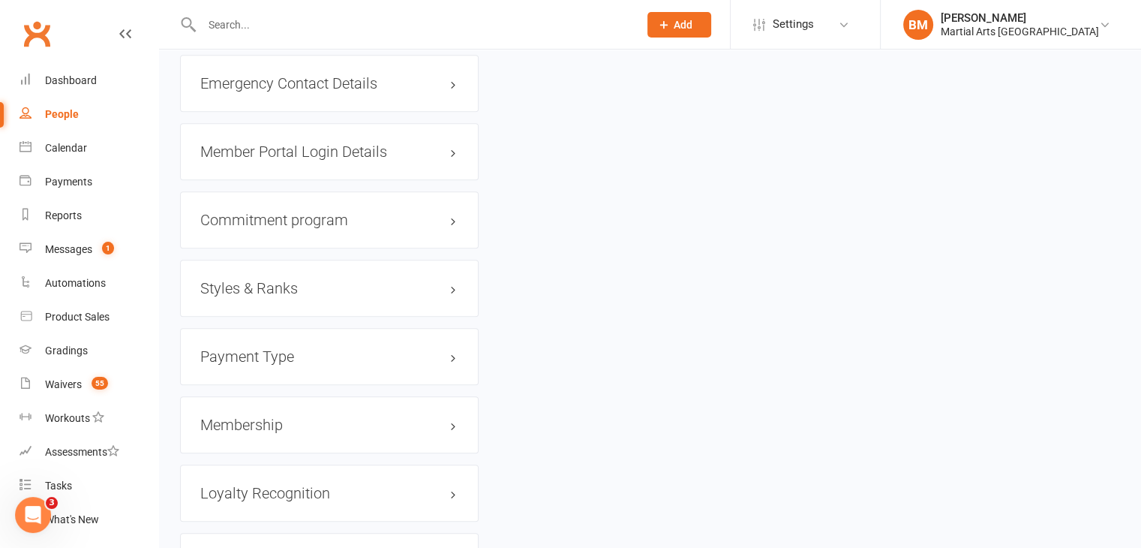
click at [237, 418] on h3 "Membership" at bounding box center [329, 424] width 258 height 17
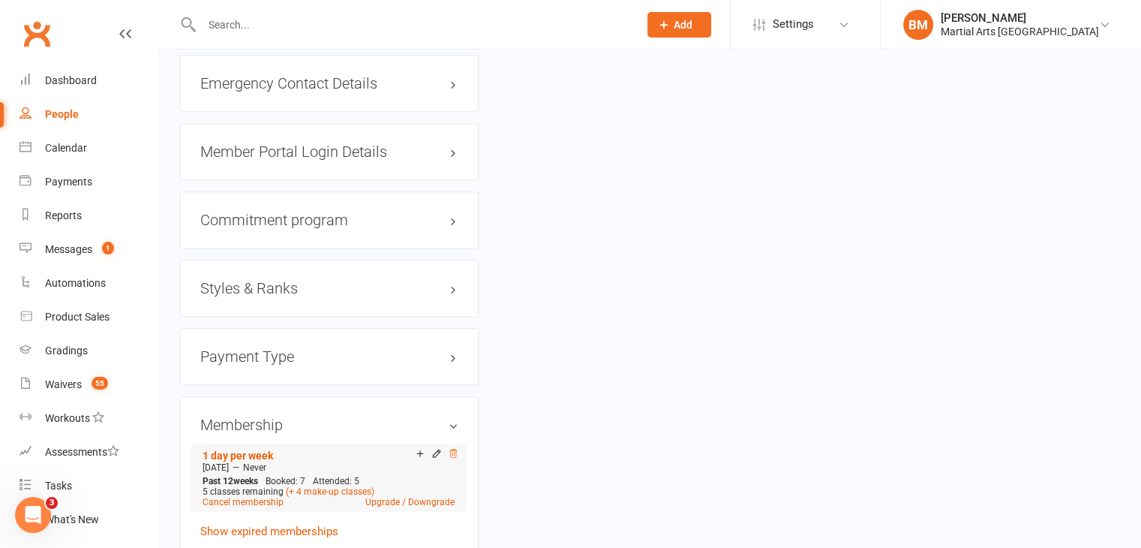
click at [453, 453] on icon at bounding box center [453, 453] width 11 height 11
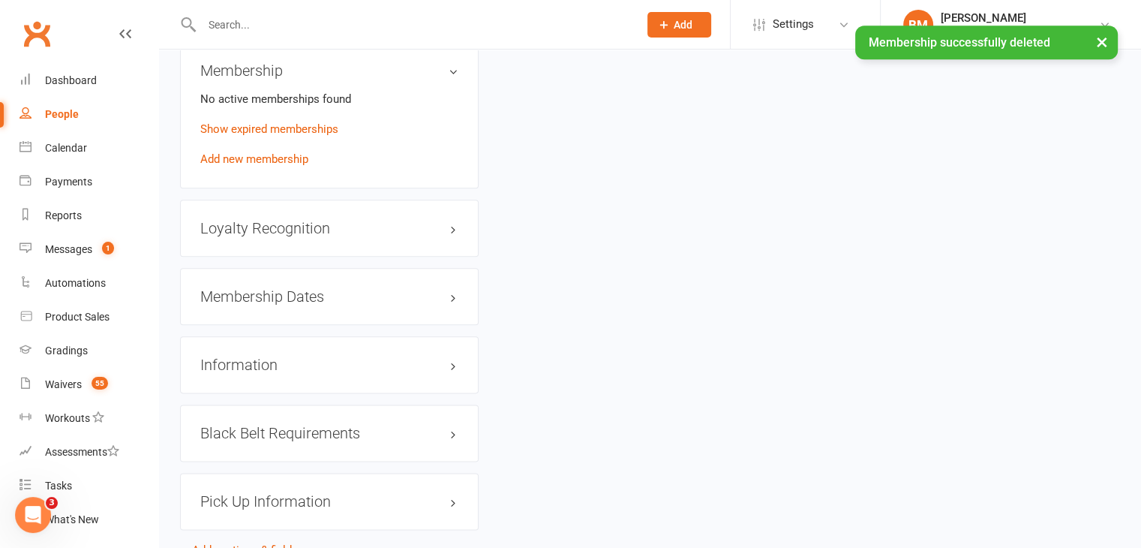
scroll to position [1744, 0]
click at [285, 298] on h3 "Membership Dates edit" at bounding box center [329, 299] width 258 height 17
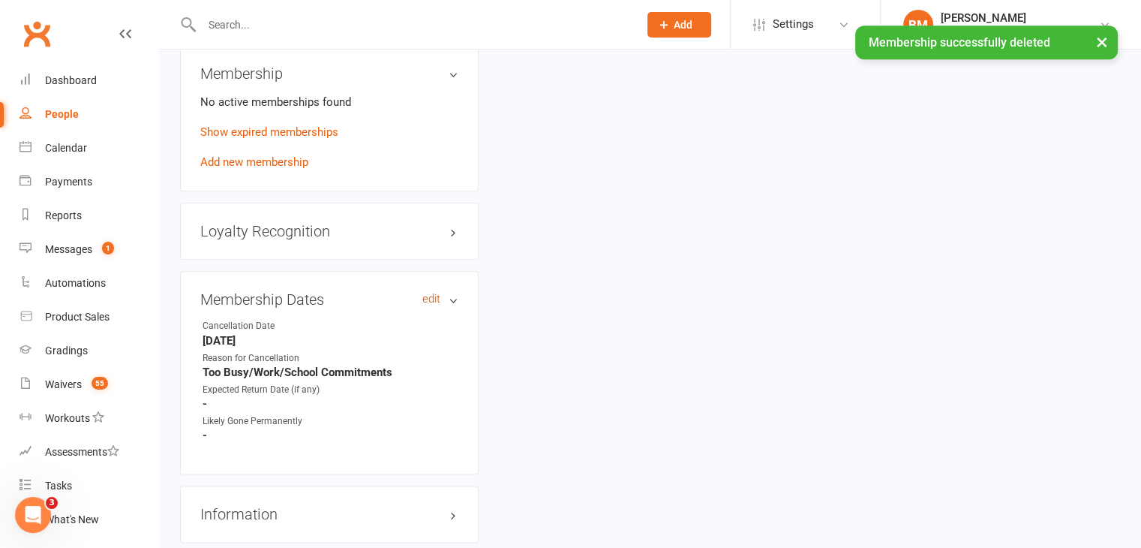
click at [429, 297] on link "edit" at bounding box center [431, 299] width 18 height 13
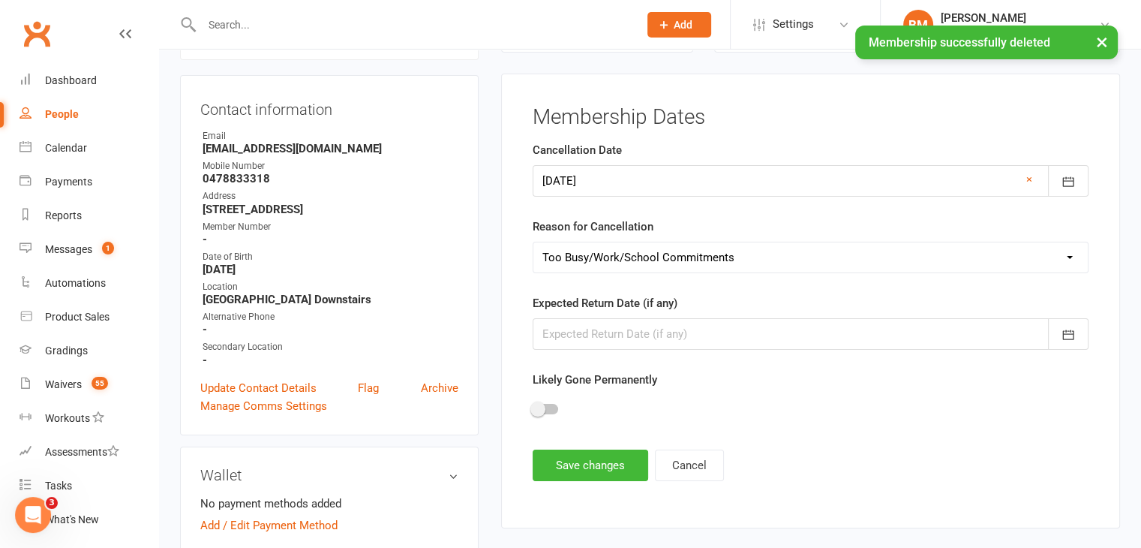
scroll to position [128, 0]
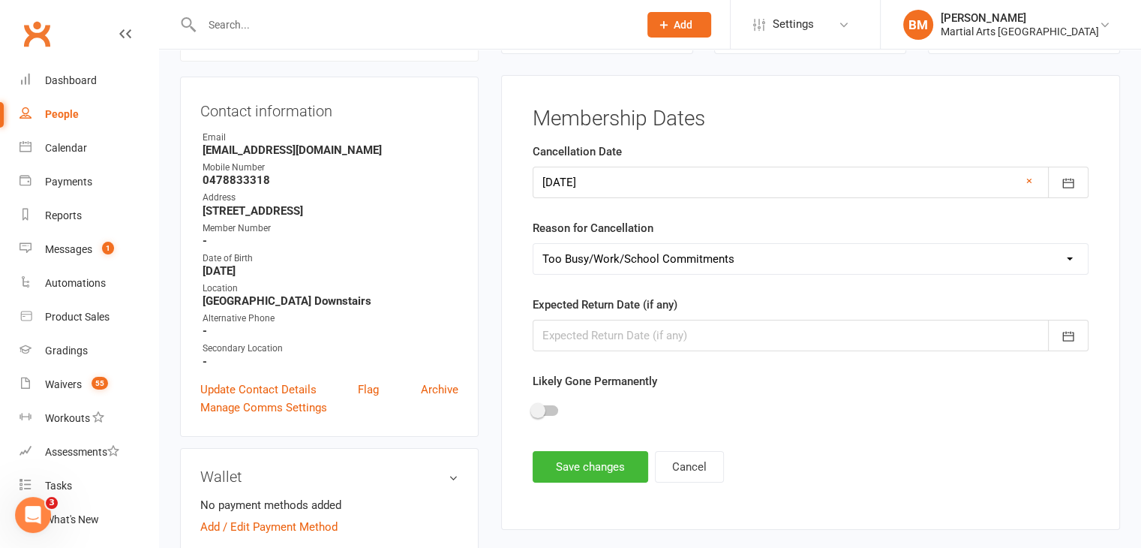
click at [566, 194] on div at bounding box center [811, 183] width 556 height 32
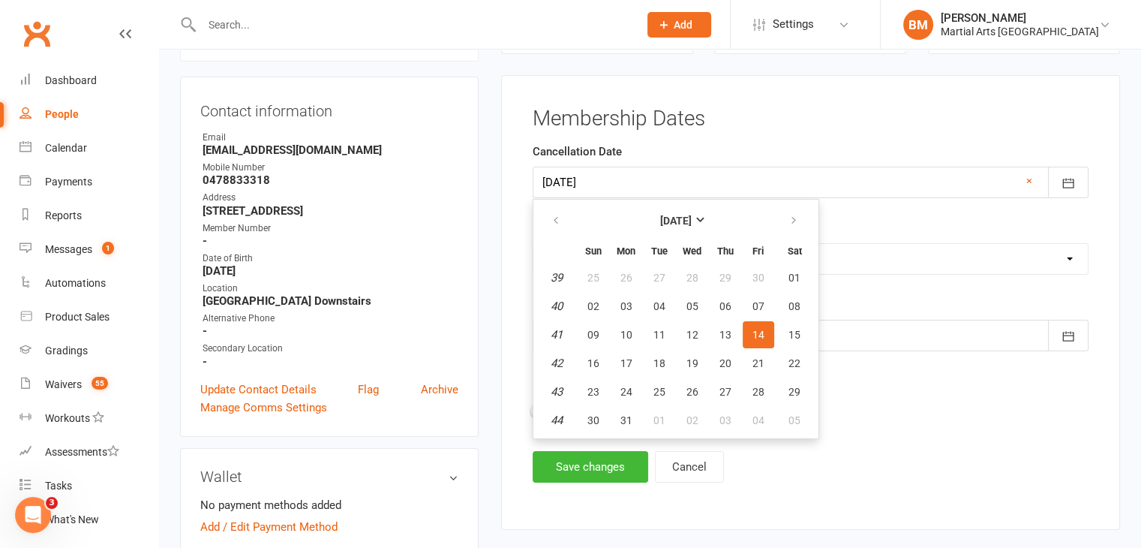
click at [653, 239] on th "Tue" at bounding box center [660, 251] width 32 height 24
click at [660, 220] on strong "October 2022" at bounding box center [676, 221] width 32 height 12
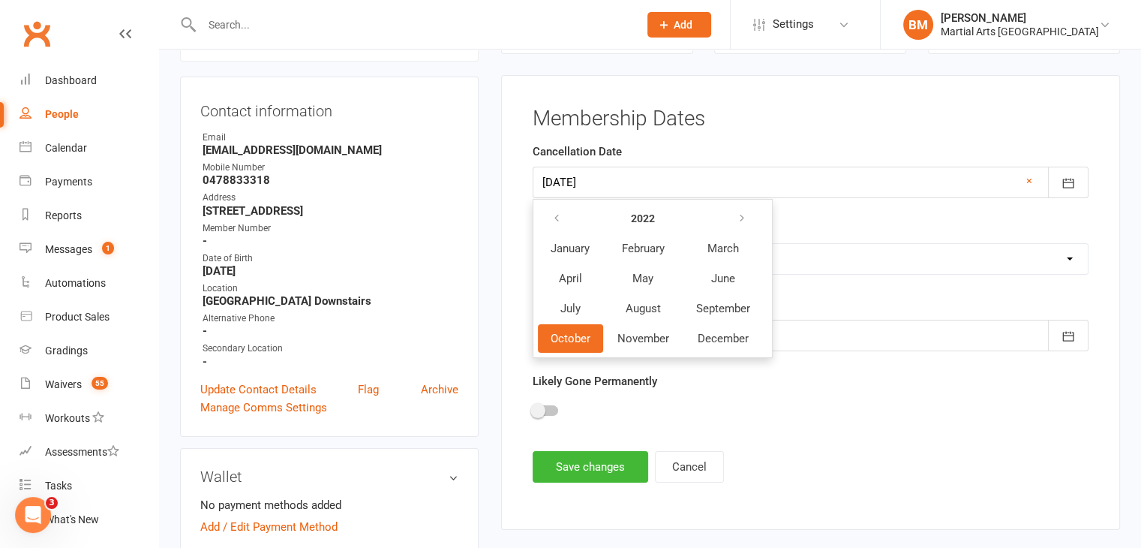
click at [650, 220] on strong "2022" at bounding box center [643, 218] width 24 height 12
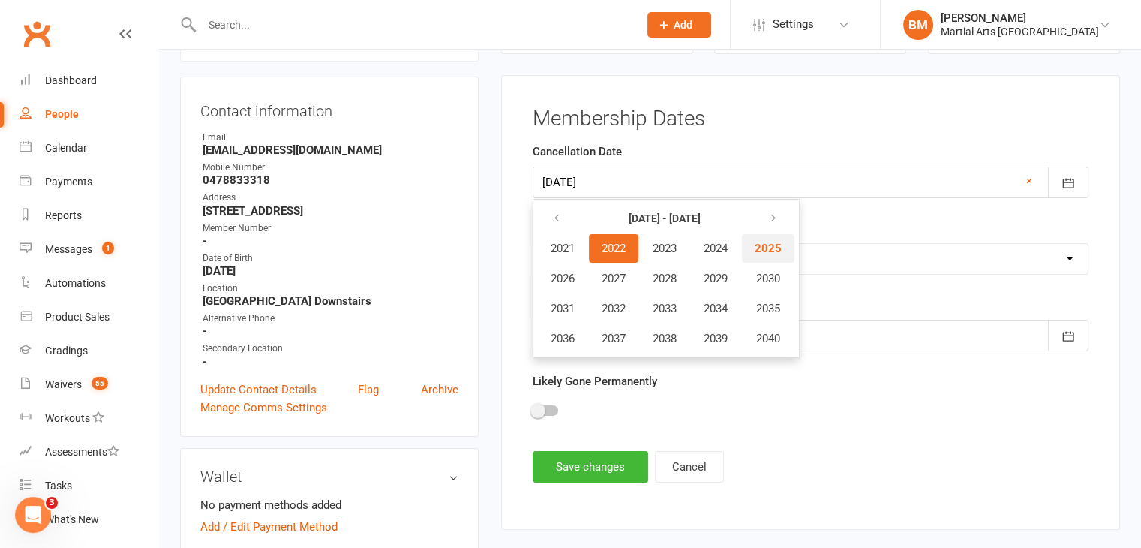
click at [775, 246] on span "2025" at bounding box center [768, 249] width 27 height 14
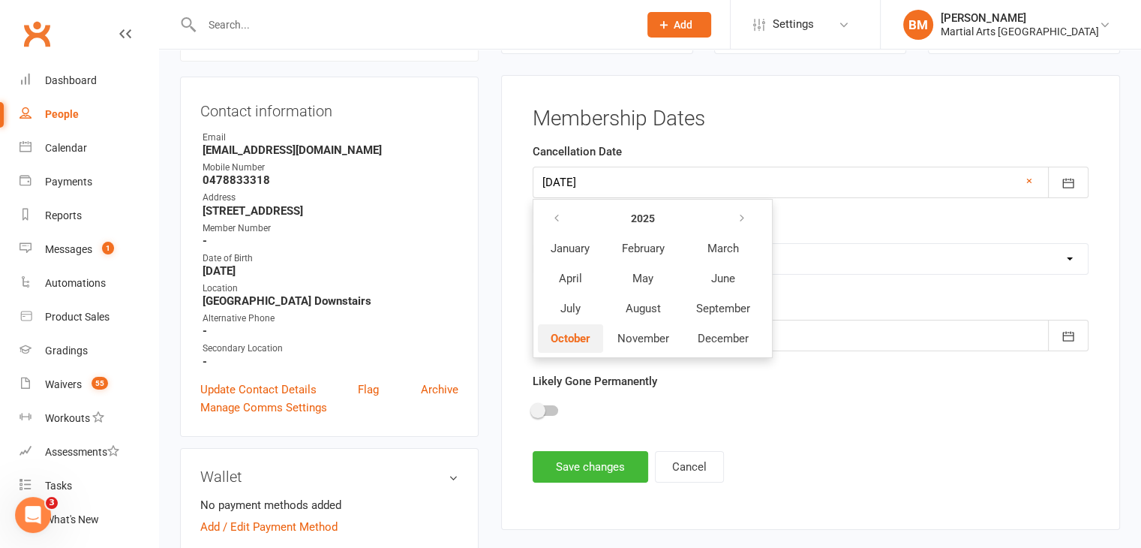
click at [578, 343] on button "October" at bounding box center [570, 338] width 65 height 29
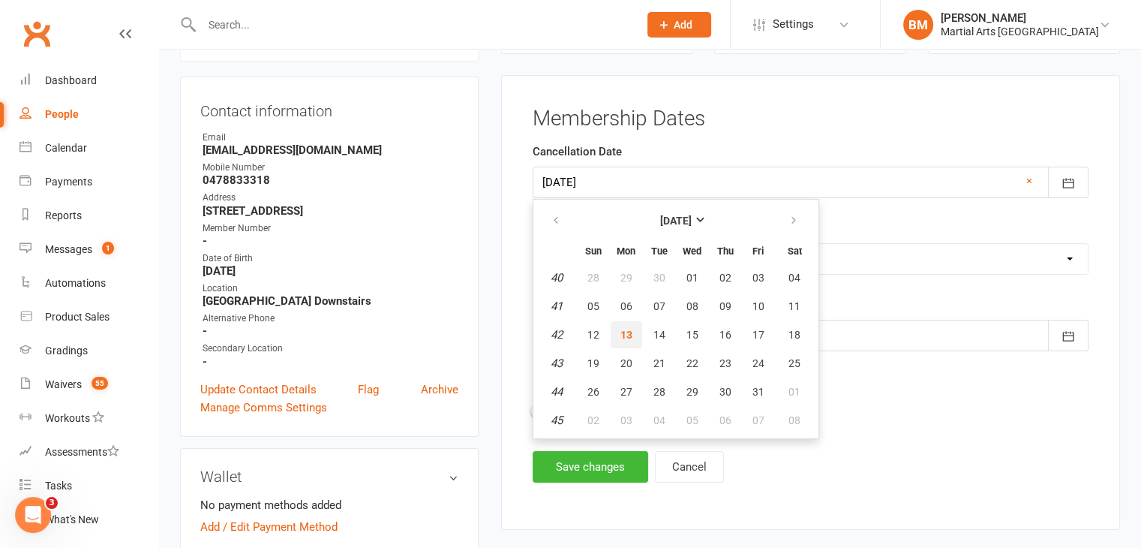
click at [626, 324] on button "13" at bounding box center [627, 334] width 32 height 27
type input "[DATE]"
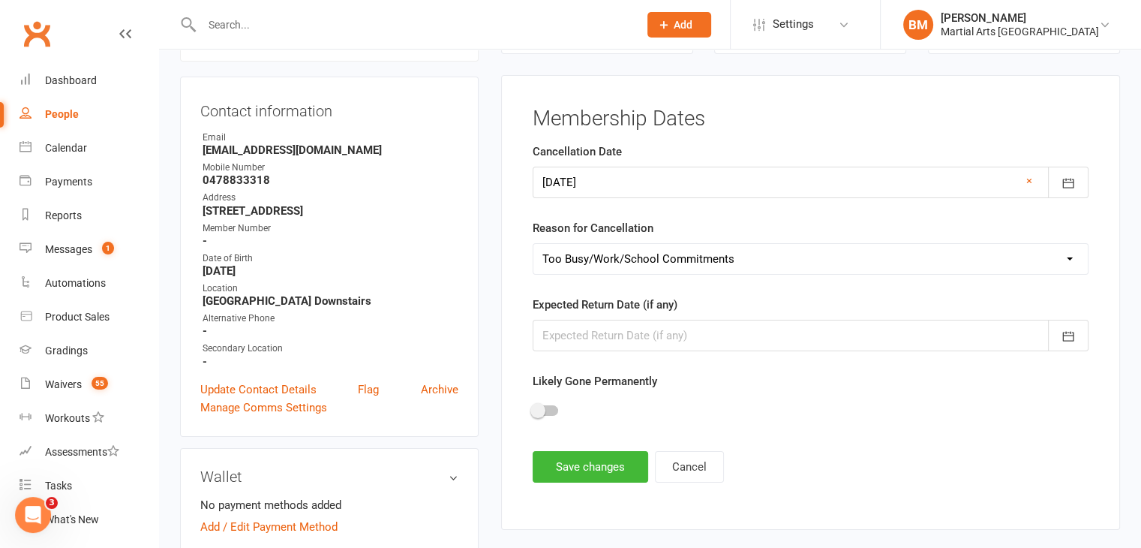
click at [592, 264] on select "Select Other Sport Too Busy/Work/School Commitments Transport/Parking Financial…" at bounding box center [810, 259] width 554 height 30
select select "Other Sport"
click at [533, 244] on select "Select Other Sport Too Busy/Work/School Commitments Transport/Parking Financial…" at bounding box center [810, 259] width 554 height 30
click at [596, 479] on button "Save changes" at bounding box center [591, 467] width 116 height 32
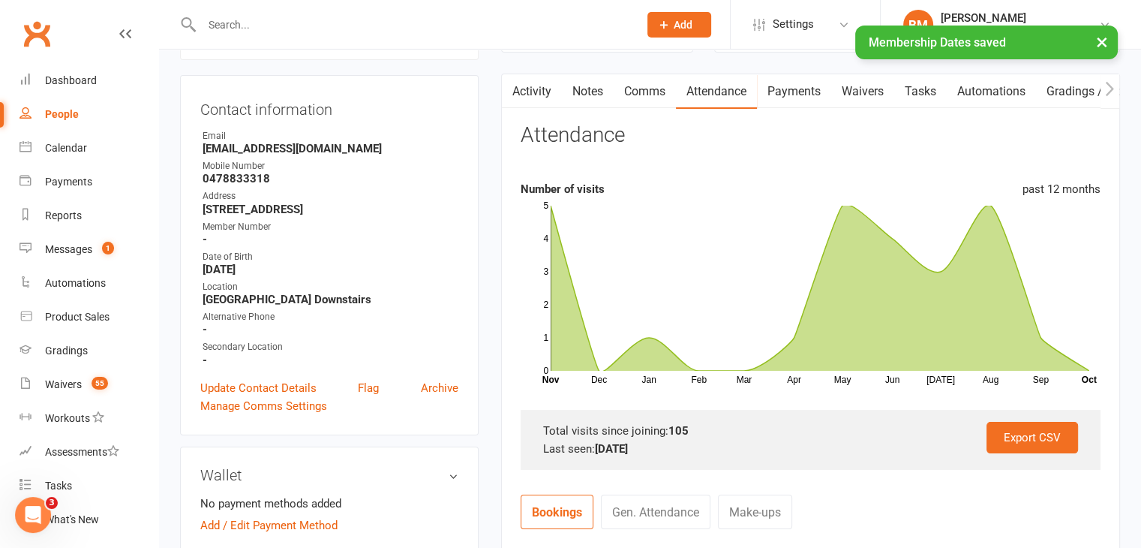
scroll to position [0, 0]
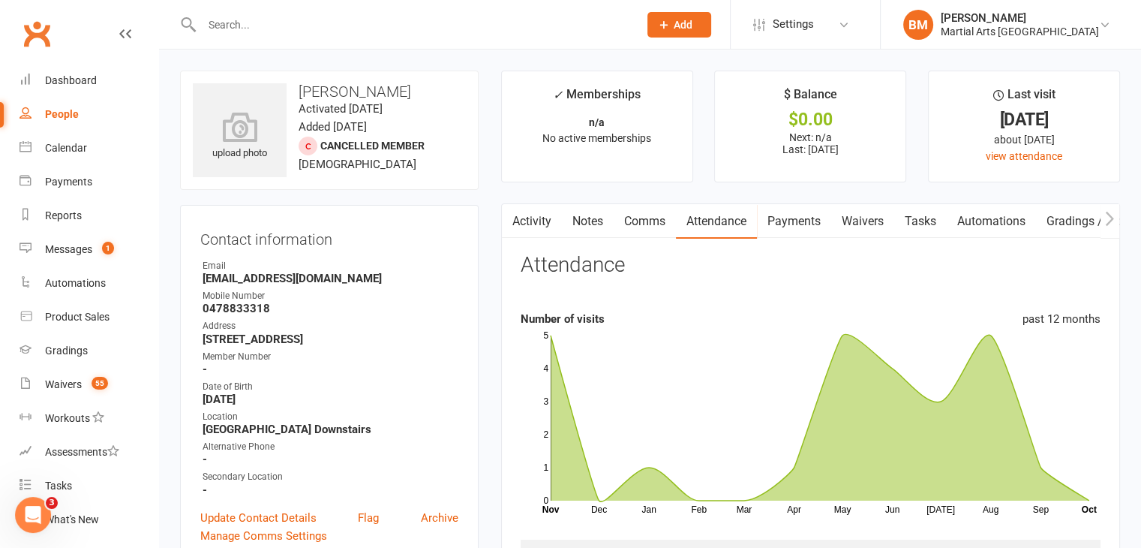
drag, startPoint x: 419, startPoint y: 92, endPoint x: 333, endPoint y: 92, distance: 85.5
click at [333, 92] on h3 "Seth Edirisinghe" at bounding box center [329, 91] width 273 height 17
copy h3 "Edirisinghe"
click at [814, 19] on span "Settings" at bounding box center [793, 25] width 41 height 34
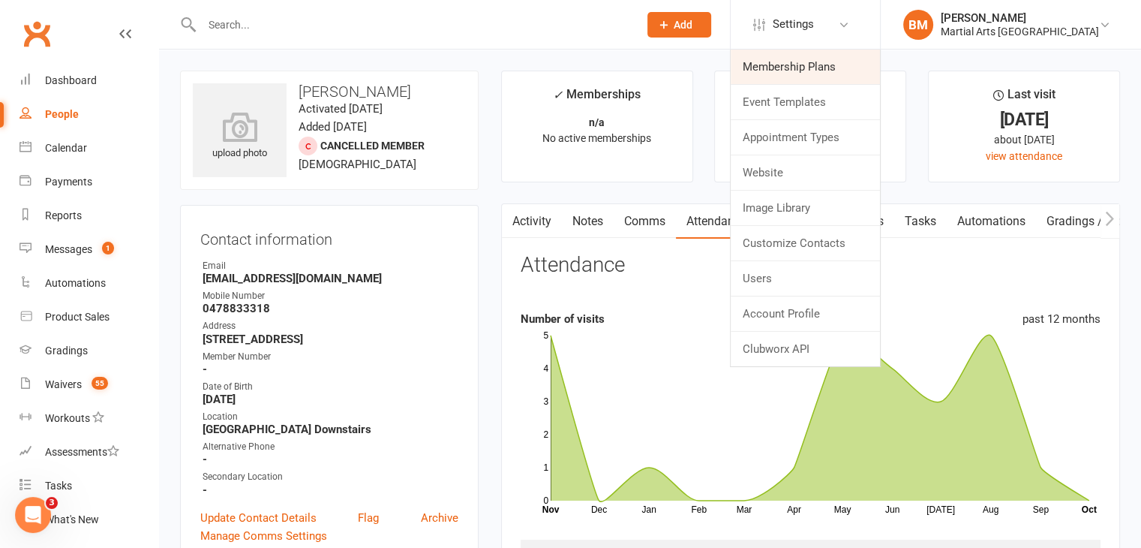
click at [825, 64] on link "Membership Plans" at bounding box center [805, 67] width 149 height 35
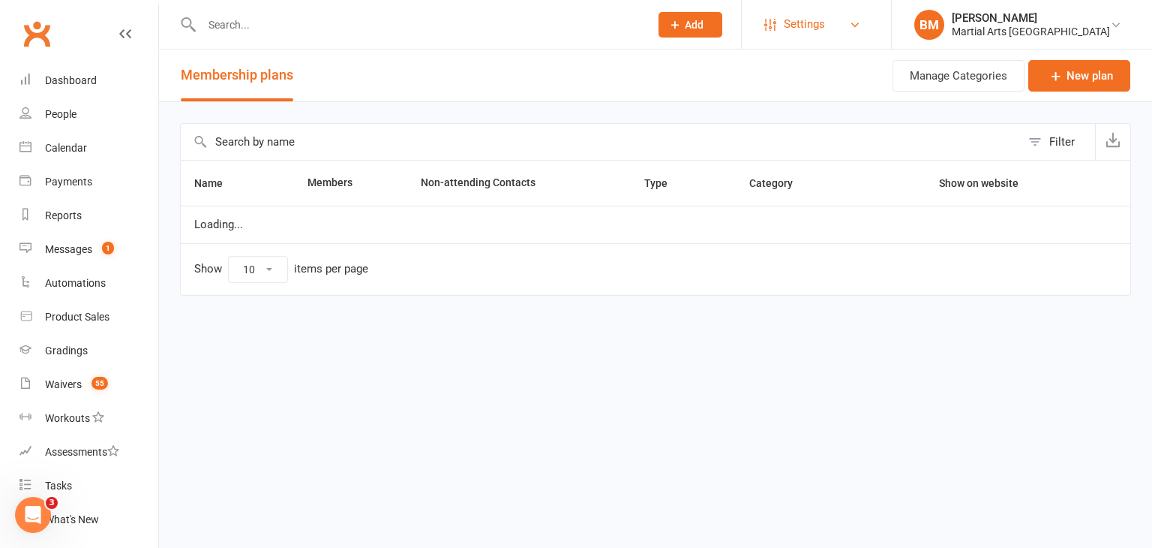
select select "100"
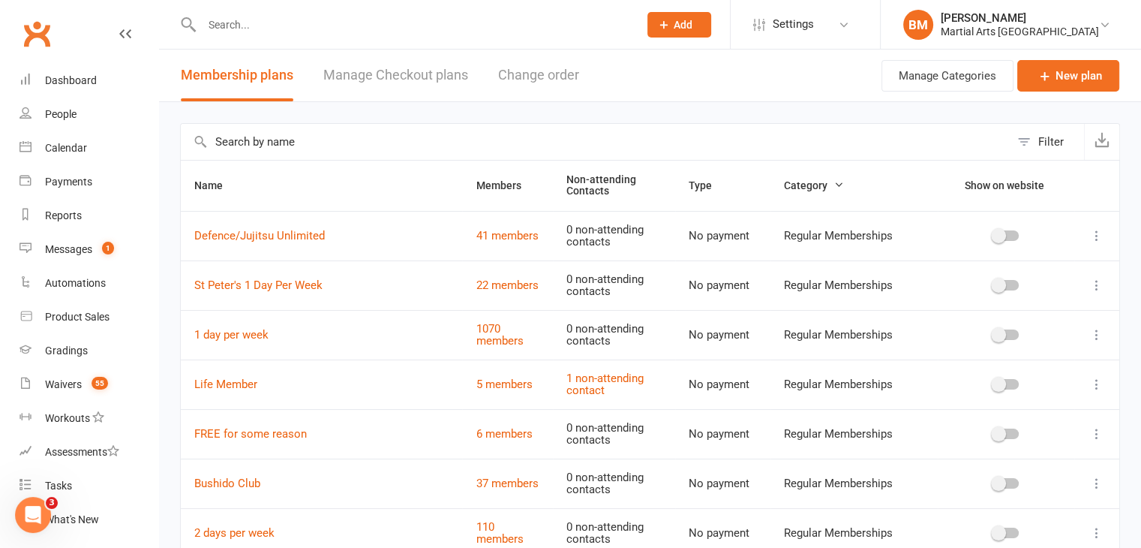
click at [306, 36] on div at bounding box center [404, 24] width 448 height 49
click at [305, 30] on input "text" at bounding box center [412, 24] width 431 height 21
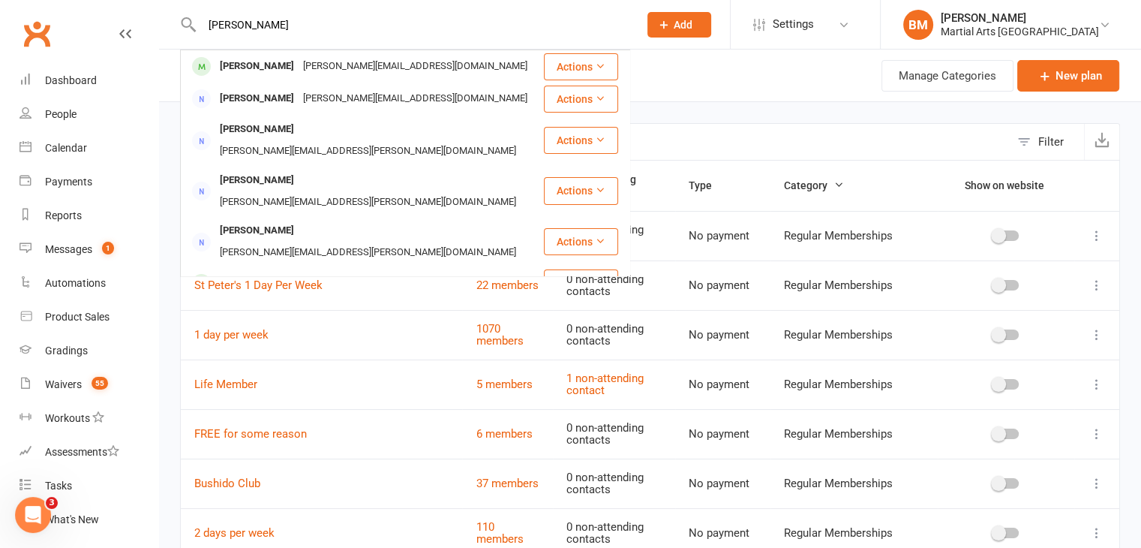
type input "jack brear"
click at [299, 58] on div "katrina.brearley2@gmail.com" at bounding box center [415, 67] width 233 height 22
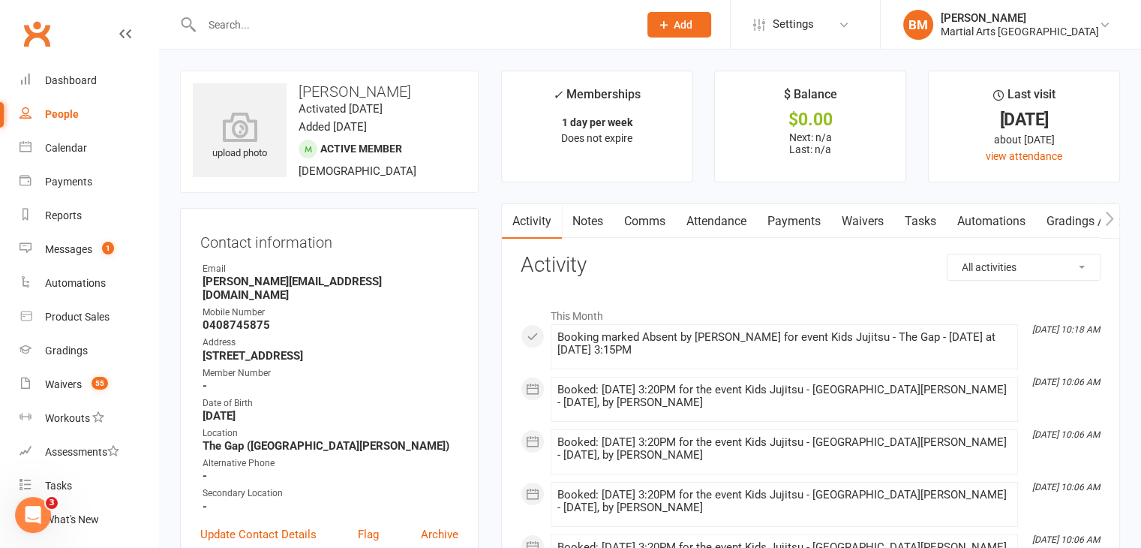
drag, startPoint x: 717, startPoint y: 220, endPoint x: 1152, endPoint y: 159, distance: 438.6
click at [717, 218] on link "Attendance" at bounding box center [716, 221] width 81 height 35
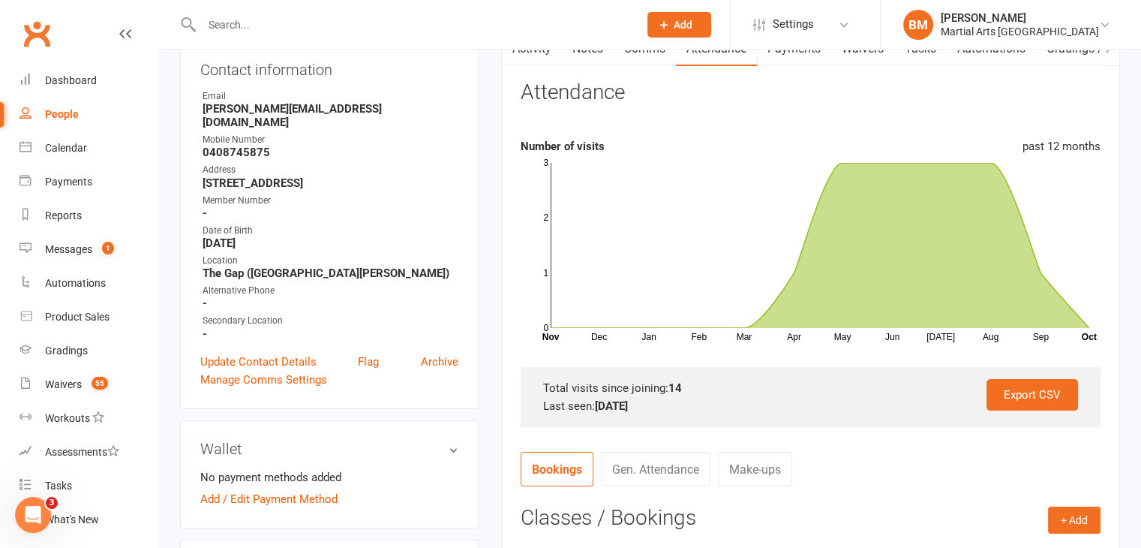
scroll to position [42, 0]
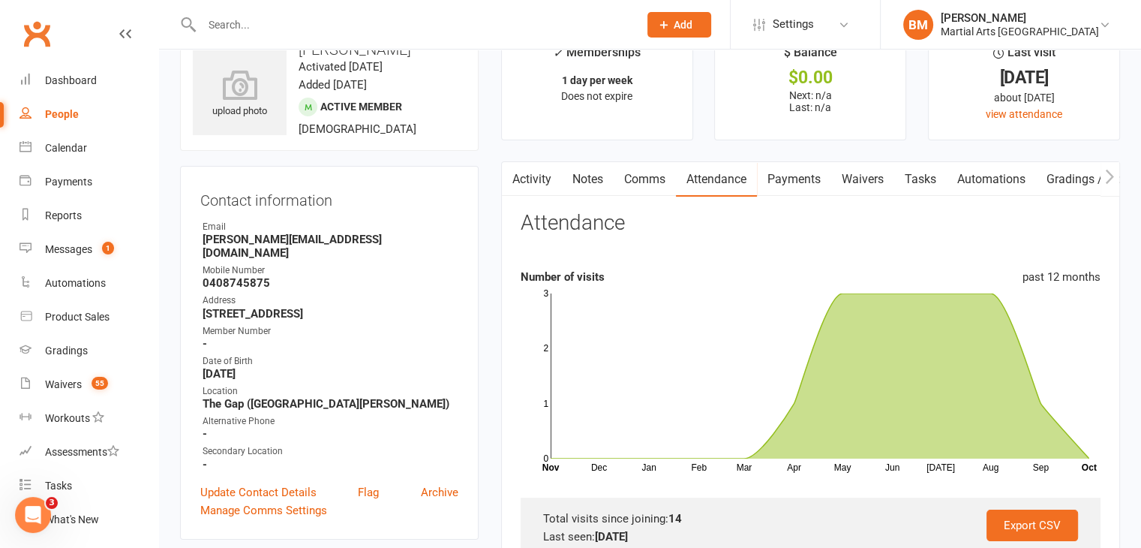
click at [537, 189] on link "Activity" at bounding box center [532, 179] width 60 height 35
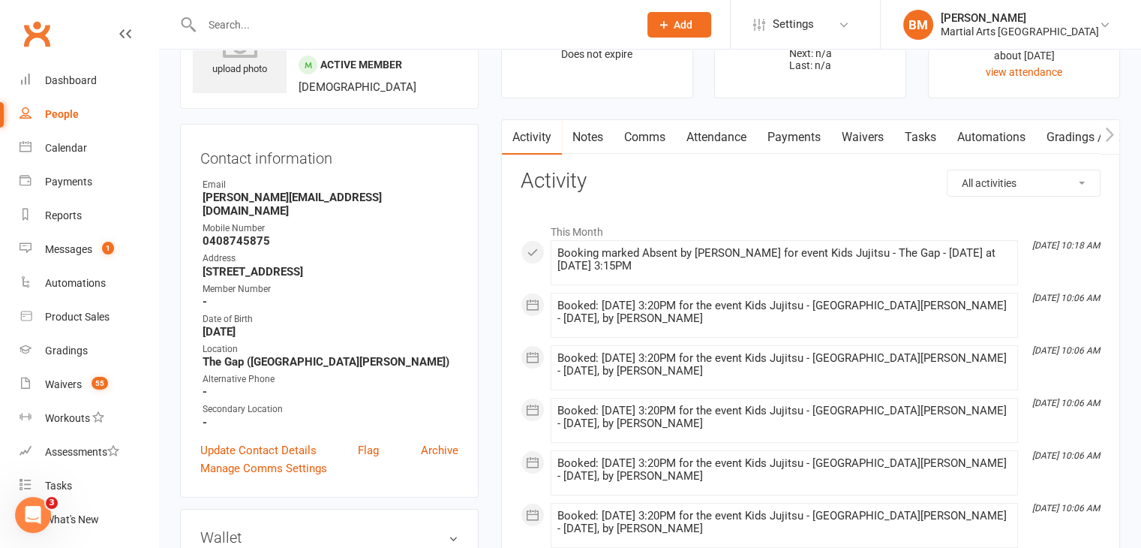
scroll to position [81, 0]
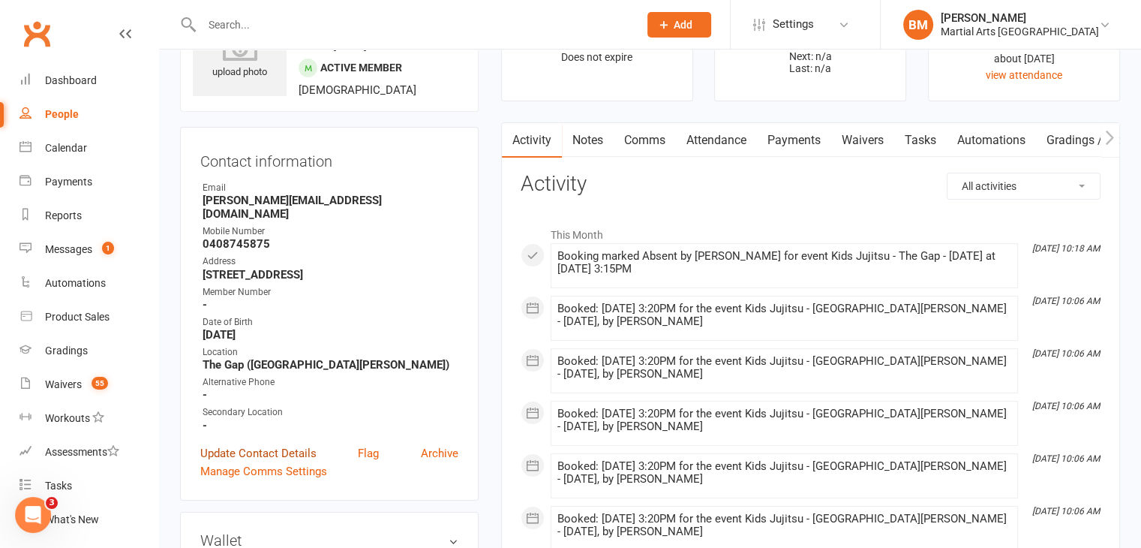
click at [277, 444] on link "Update Contact Details" at bounding box center [258, 453] width 116 height 18
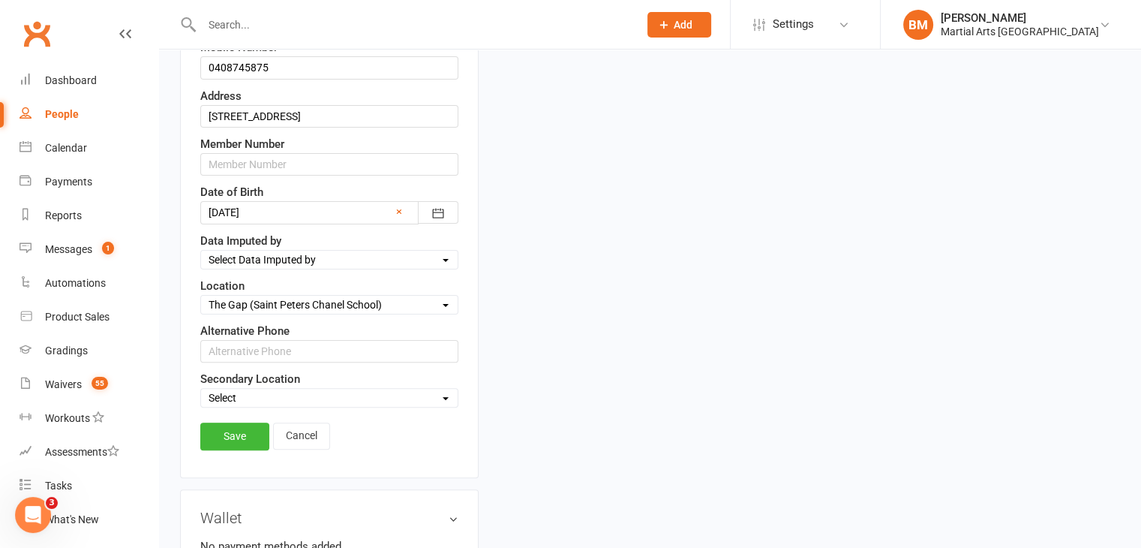
scroll to position [383, 0]
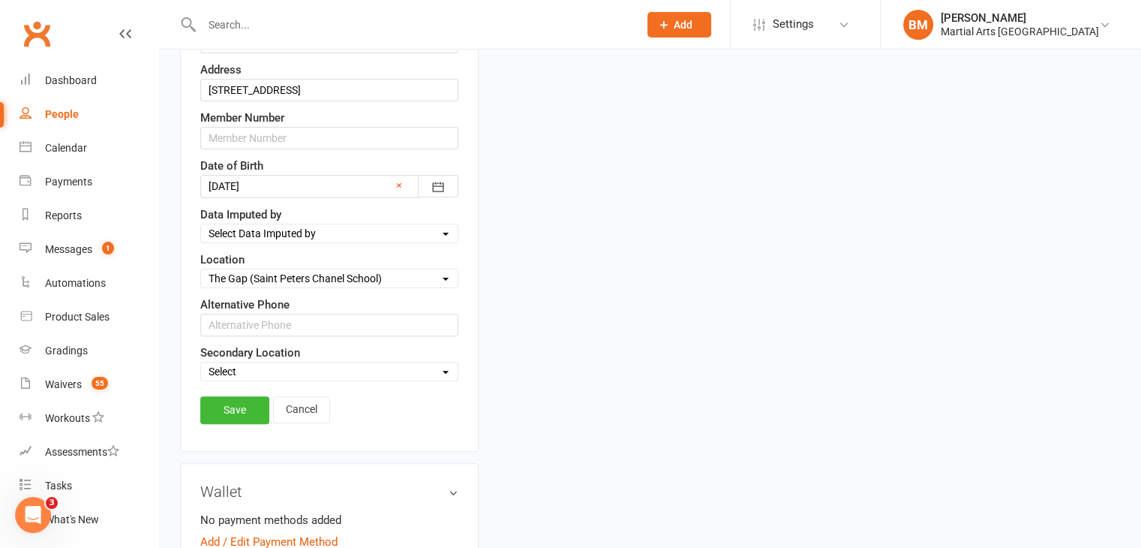
click at [277, 368] on select "Select Brookfield Keperra (St Williams) Kenmore (OLR) Wavell Heights (OLA) The …" at bounding box center [329, 371] width 257 height 17
select select "Keperra (St Williams)"
click at [201, 363] on select "Select Brookfield Keperra (St Williams) Kenmore (OLR) Wavell Heights (OLA) The …" at bounding box center [329, 371] width 257 height 17
click at [231, 415] on link "Save" at bounding box center [234, 409] width 69 height 27
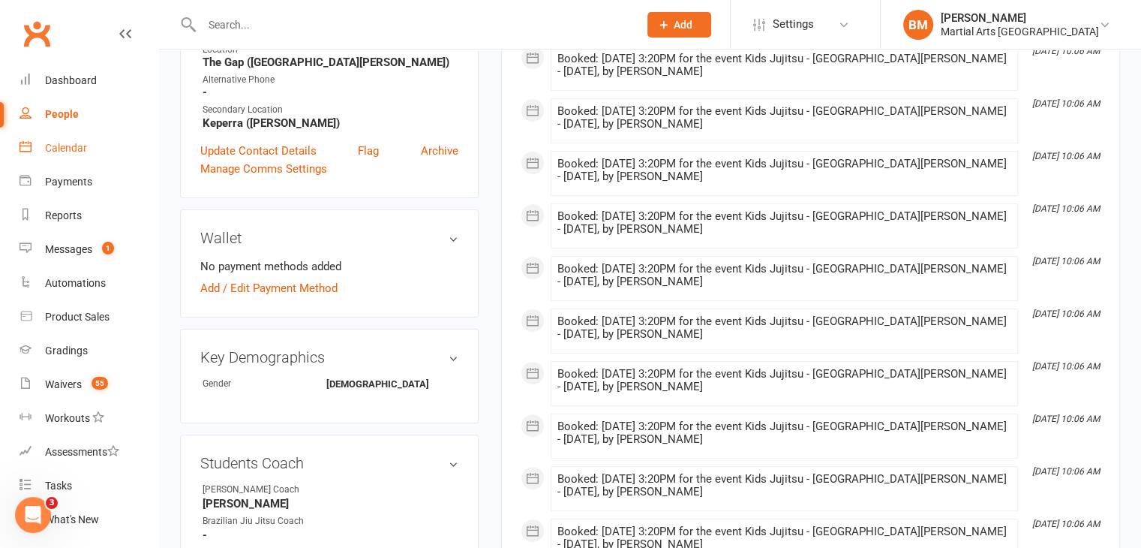
click at [56, 150] on div "Calendar" at bounding box center [66, 148] width 42 height 12
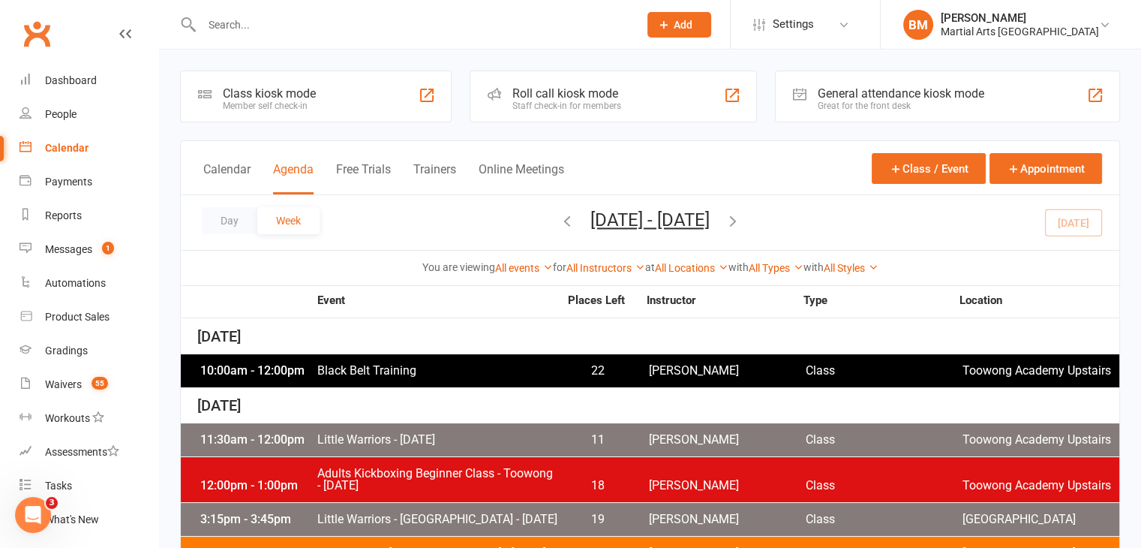
drag, startPoint x: 664, startPoint y: 222, endPoint x: 727, endPoint y: 232, distance: 63.8
click at [665, 222] on button "Oct 12, 2025 - Oct 18, 2025" at bounding box center [649, 219] width 119 height 21
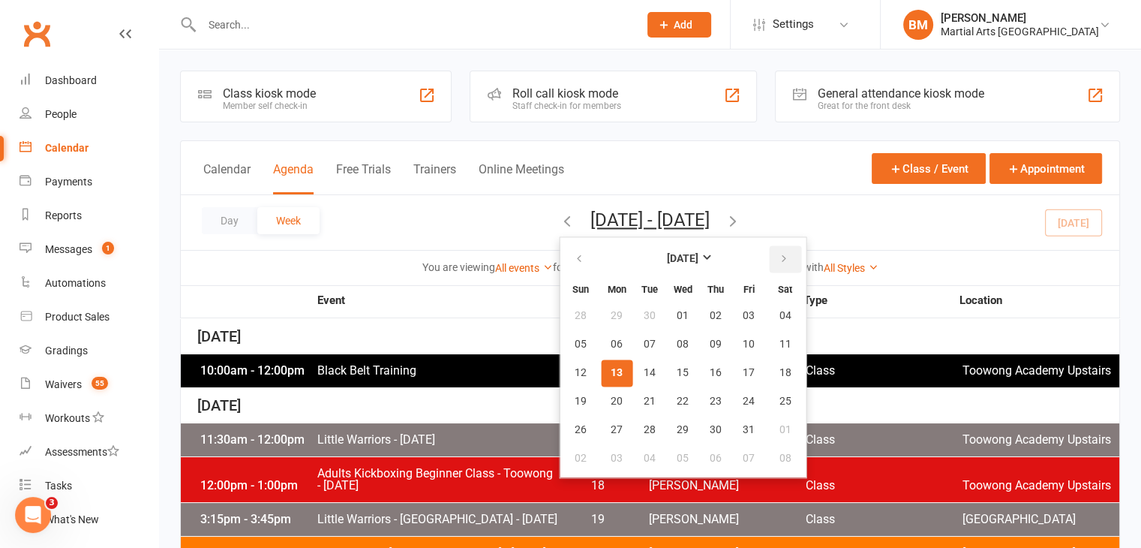
click at [779, 259] on icon "button" at bounding box center [784, 259] width 11 height 12
drag, startPoint x: 732, startPoint y: 375, endPoint x: 732, endPoint y: 362, distance: 13.5
click at [779, 367] on span "15" at bounding box center [785, 373] width 12 height 12
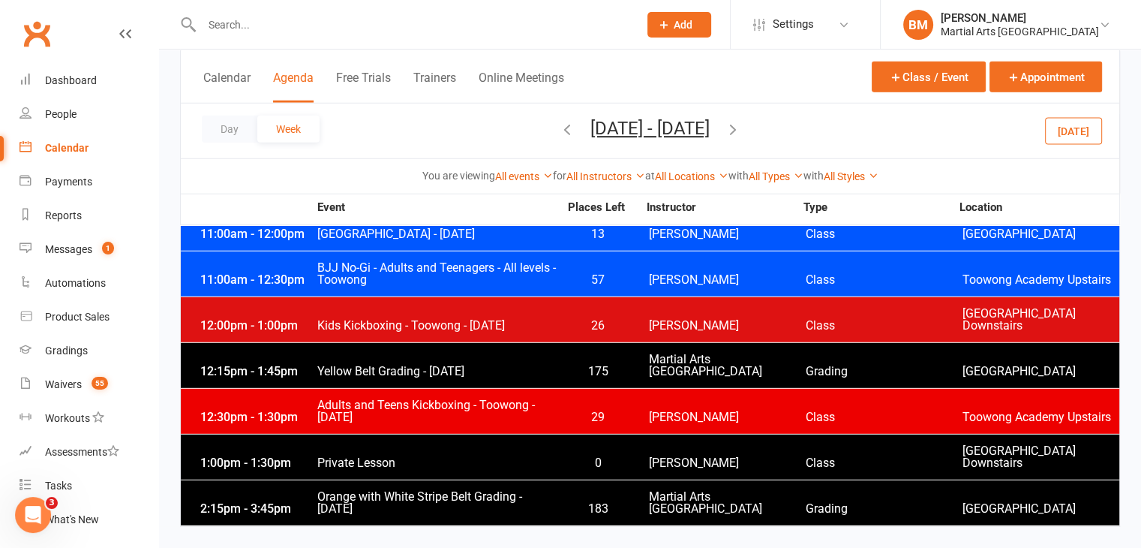
scroll to position [4108, 0]
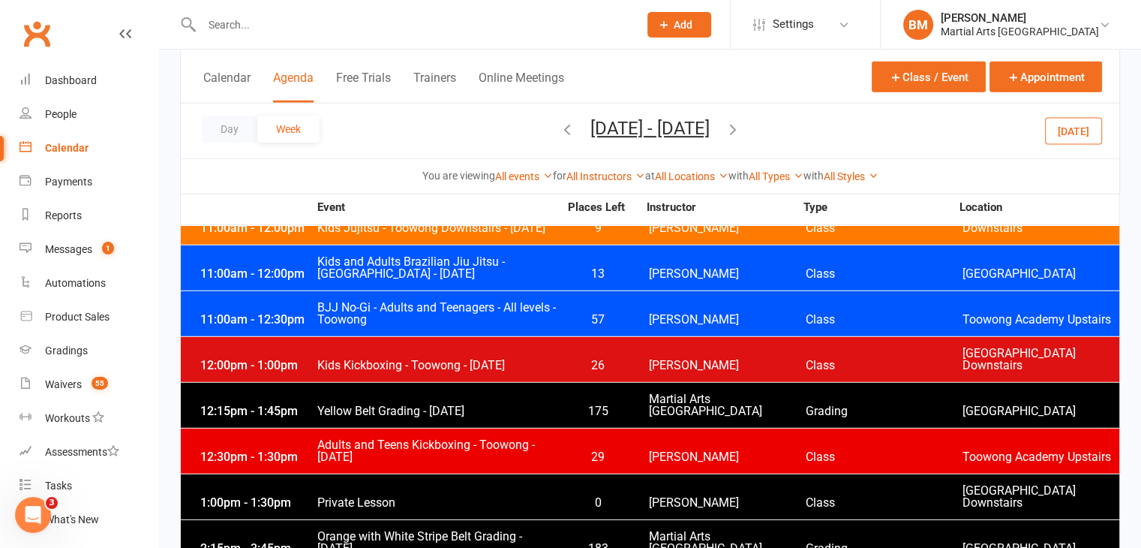
click at [413, 409] on span "Yellow Belt Grading - November 2025" at bounding box center [438, 411] width 242 height 12
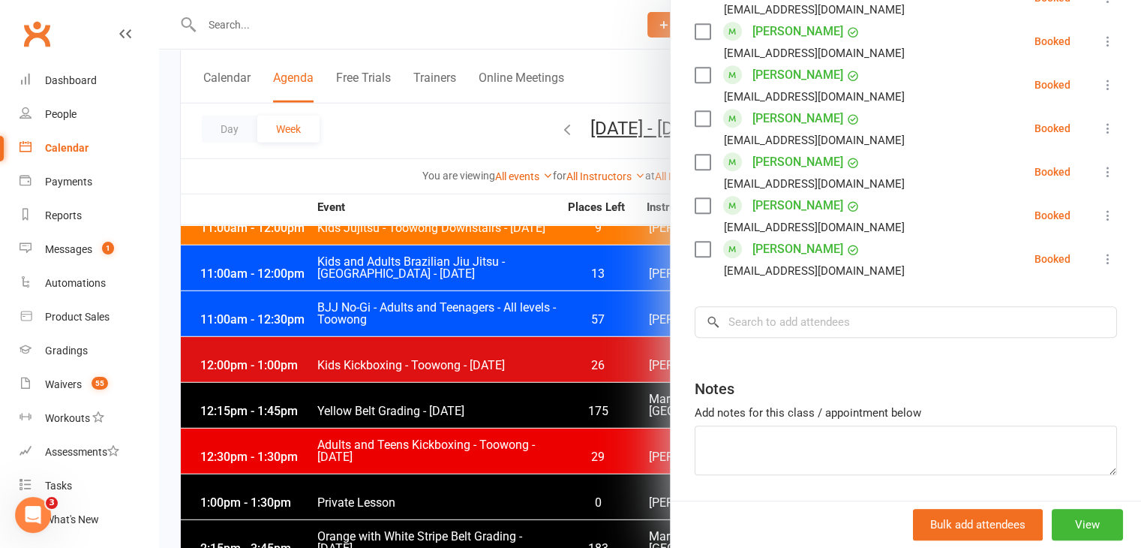
scroll to position [1068, 0]
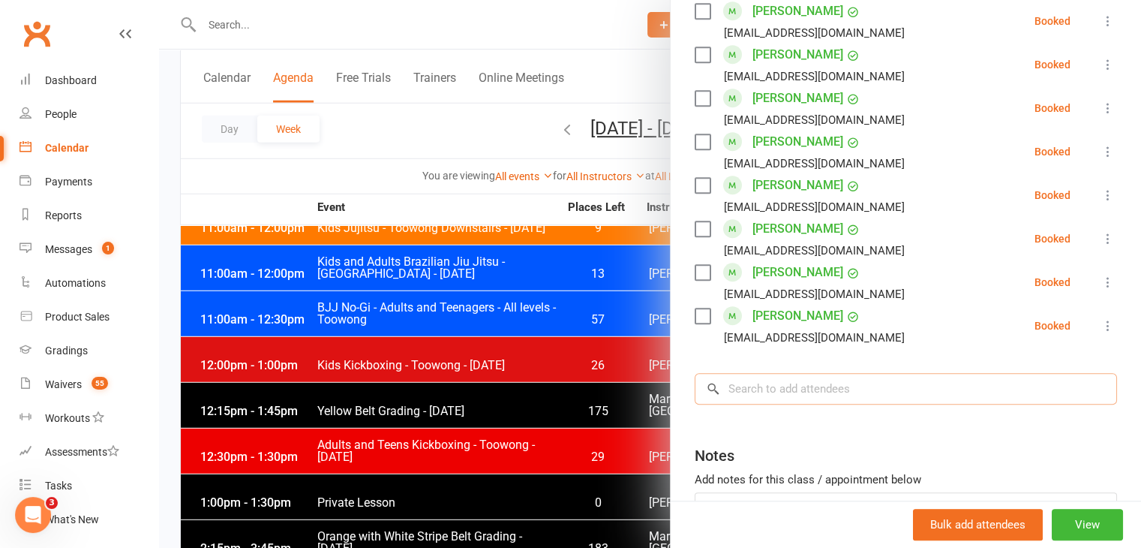
click at [761, 373] on input "search" at bounding box center [906, 389] width 422 height 32
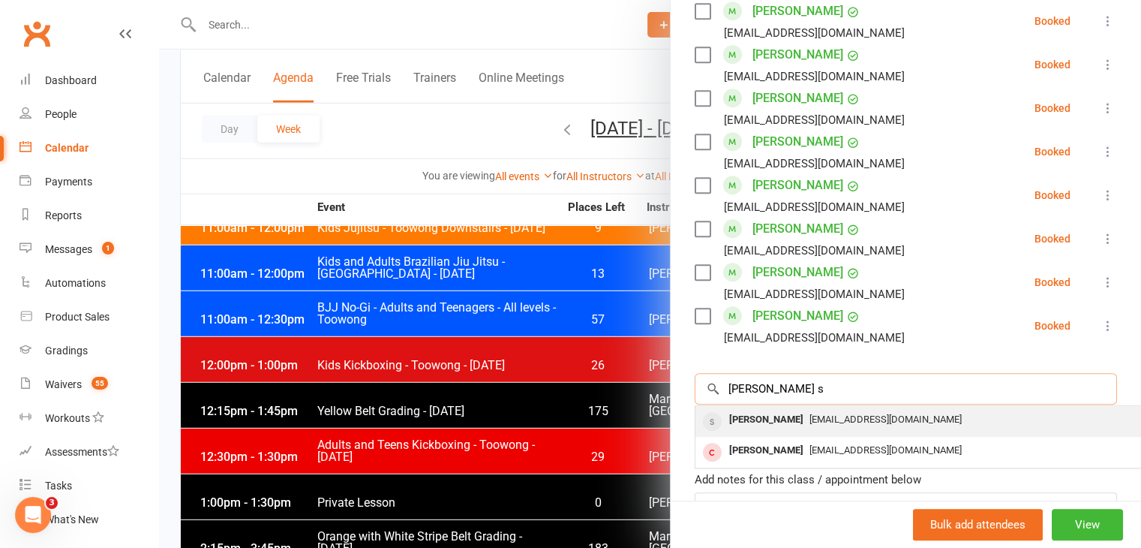
type input "Rex s"
click at [761, 409] on div "Rex Shen" at bounding box center [766, 420] width 86 height 22
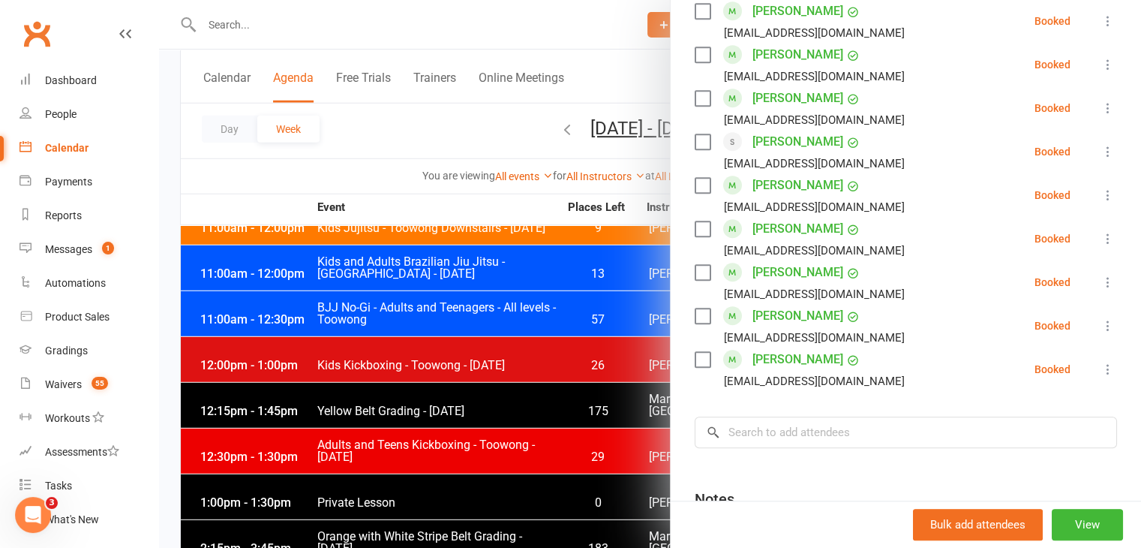
click at [245, 28] on div at bounding box center [650, 274] width 982 height 548
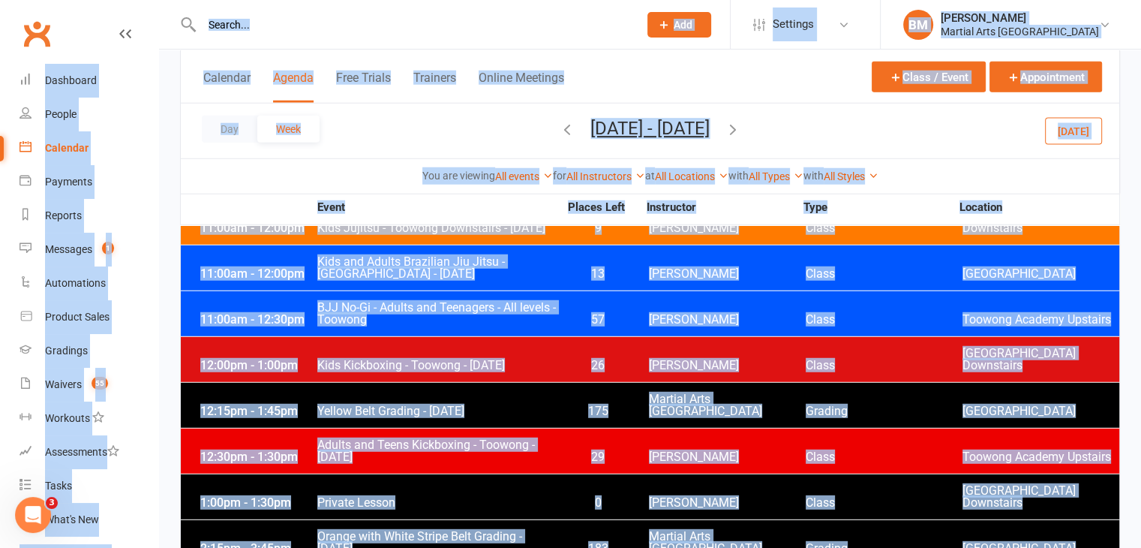
click at [226, 23] on input "text" at bounding box center [412, 24] width 431 height 21
click at [291, 23] on input "text" at bounding box center [412, 24] width 431 height 21
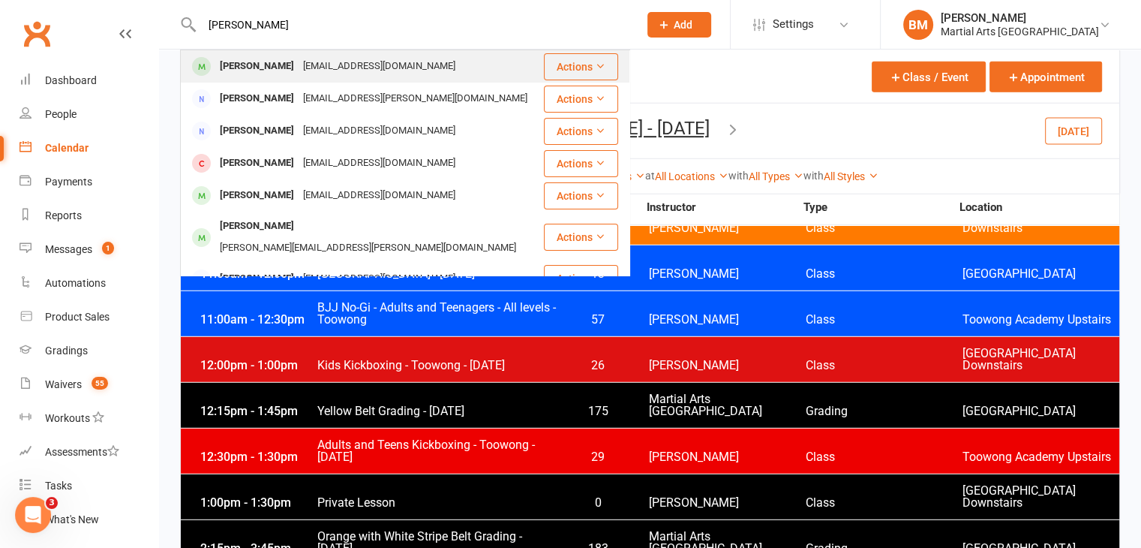
type input "ava ridgle"
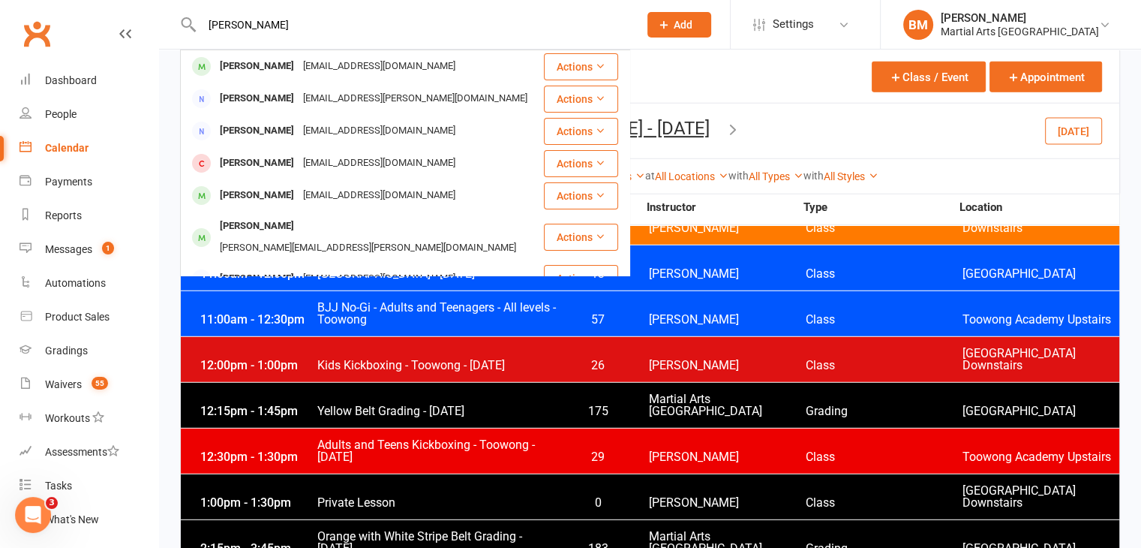
click at [299, 69] on div "kz_ridge_1010@hotmail.com" at bounding box center [379, 67] width 161 height 22
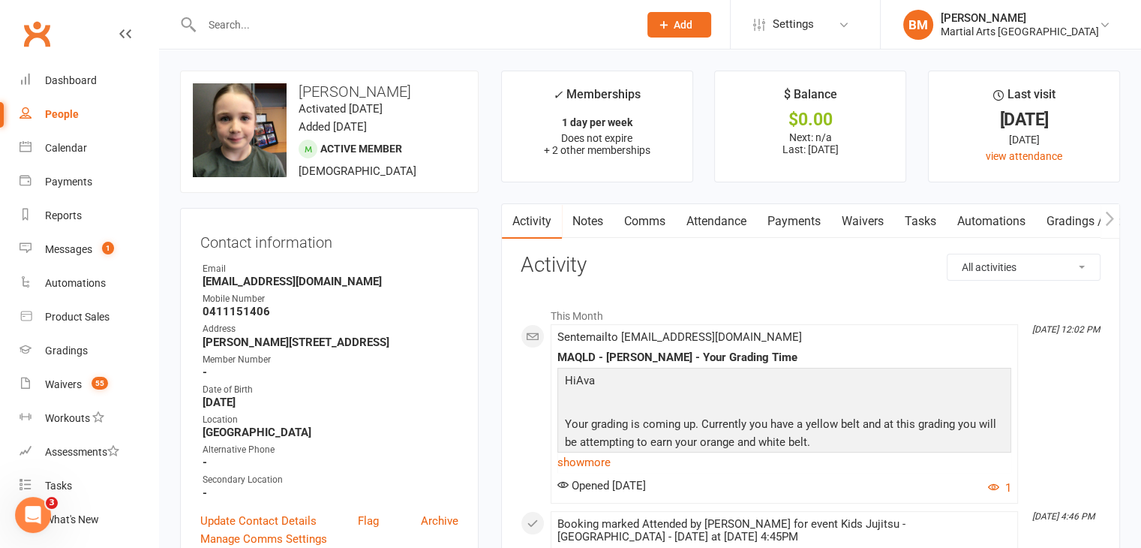
click at [732, 224] on link "Attendance" at bounding box center [716, 221] width 81 height 35
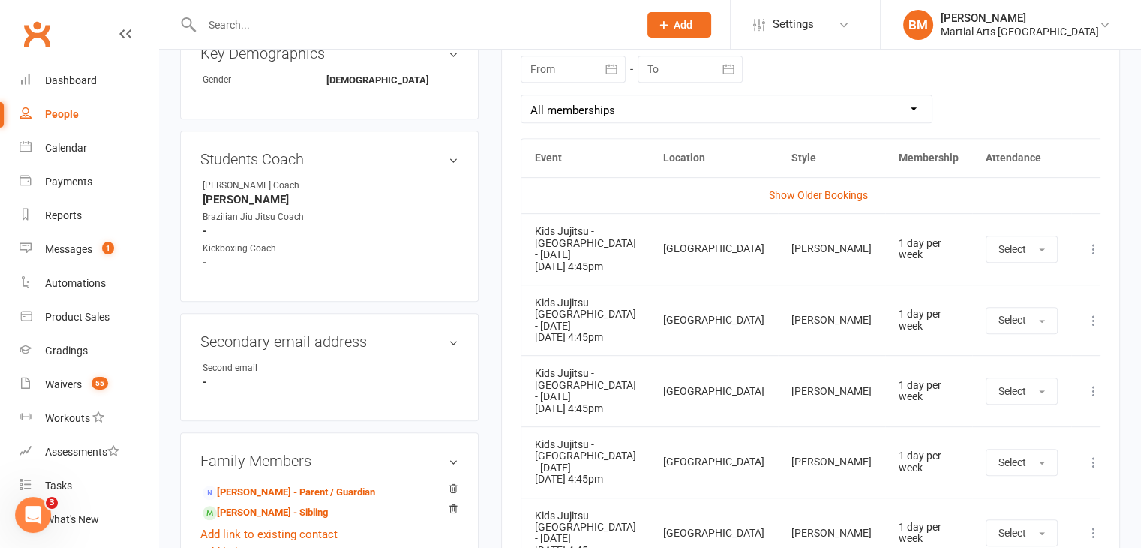
scroll to position [647, 0]
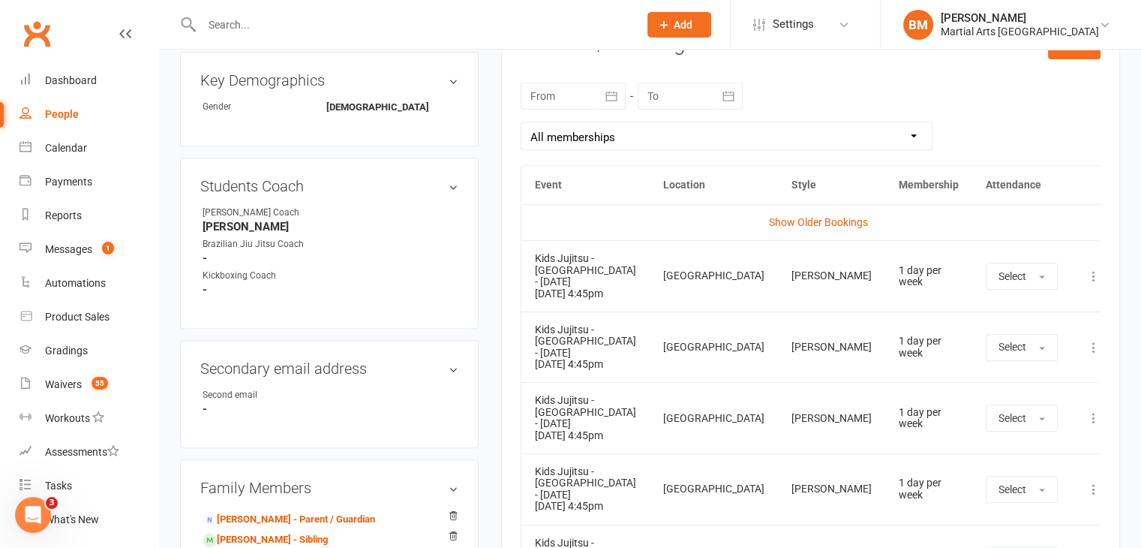
drag, startPoint x: 1089, startPoint y: 271, endPoint x: 1082, endPoint y: 257, distance: 16.1
click at [1089, 268] on td "More info View event Remove booking" at bounding box center [1093, 275] width 45 height 71
drag, startPoint x: 1080, startPoint y: 272, endPoint x: 1077, endPoint y: 254, distance: 18.3
click at [1086, 269] on icon at bounding box center [1093, 276] width 15 height 15
click at [984, 374] on ul "More info View event Remove booking" at bounding box center [1028, 335] width 150 height 99
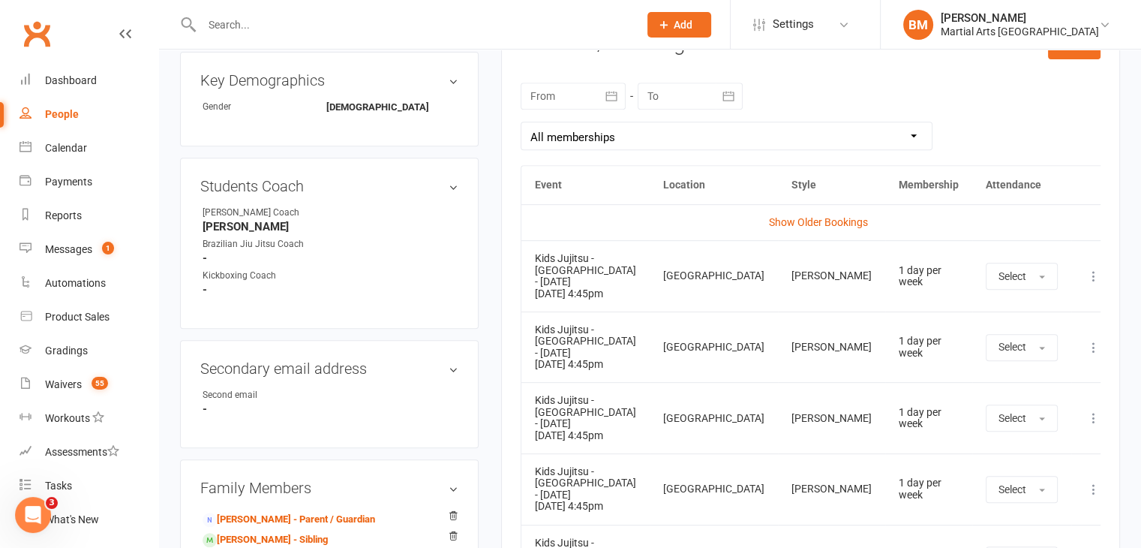
drag, startPoint x: 1073, startPoint y: 274, endPoint x: 1054, endPoint y: 296, distance: 28.7
click at [1086, 275] on icon at bounding box center [1093, 276] width 15 height 15
click at [981, 357] on link "Remove booking" at bounding box center [1028, 365] width 149 height 30
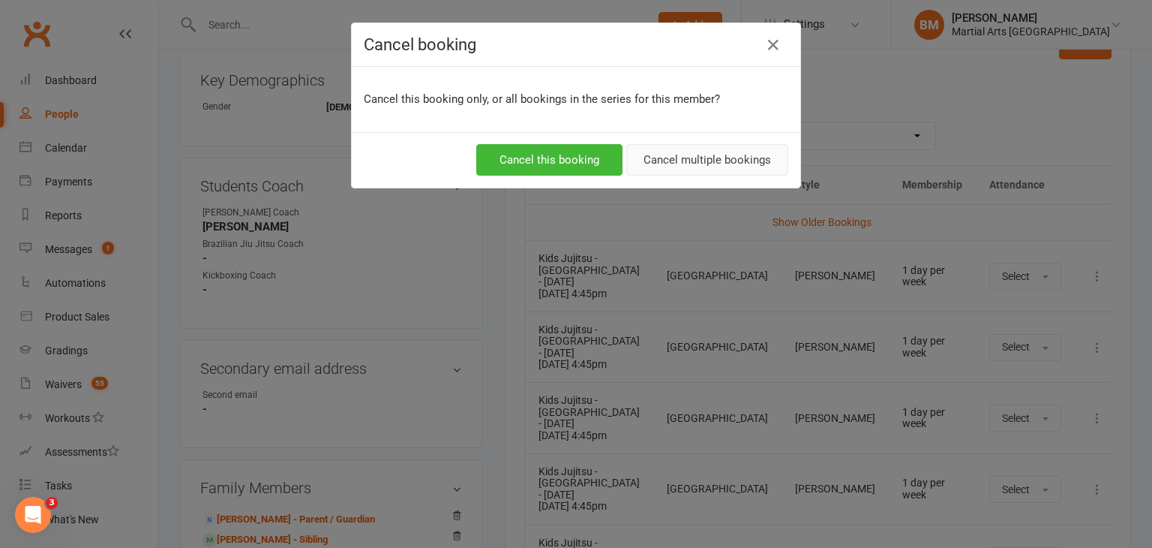
click at [671, 162] on button "Cancel multiple bookings" at bounding box center [707, 160] width 162 height 32
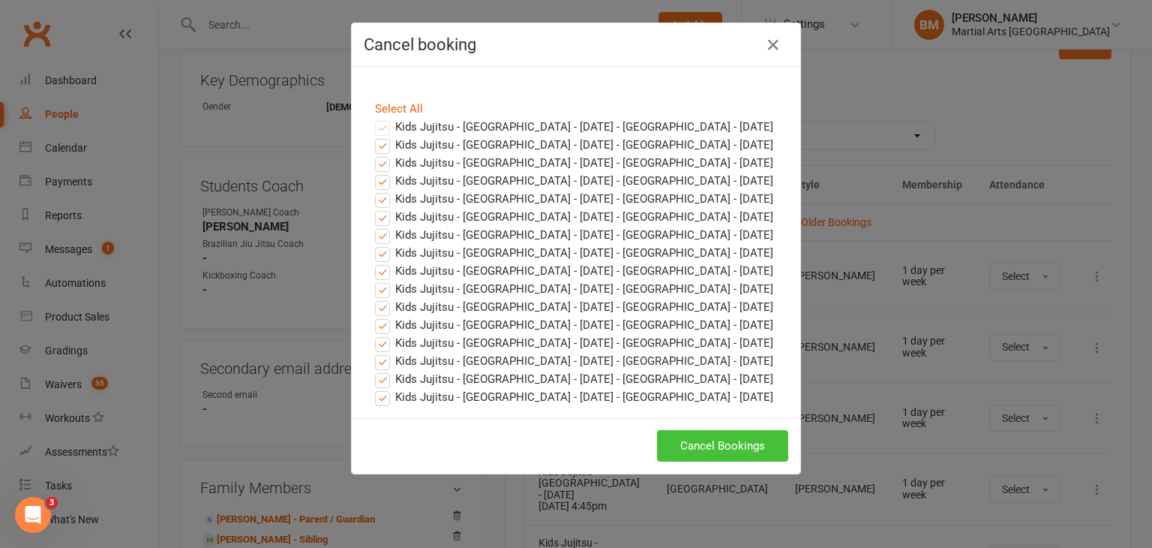
click at [711, 439] on button "Cancel Bookings" at bounding box center [722, 446] width 131 height 32
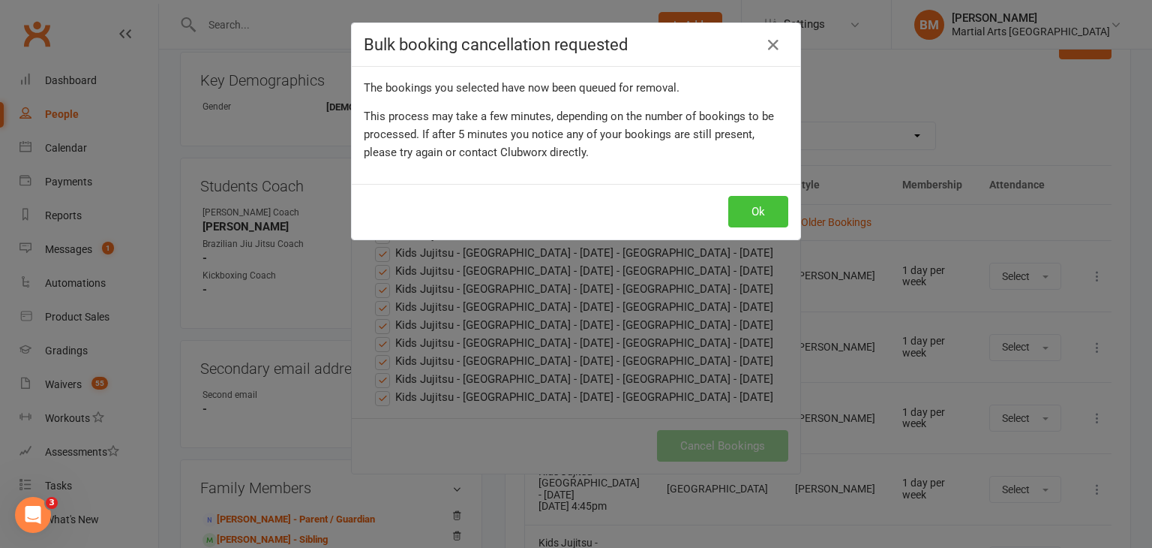
click at [756, 214] on button "Ok" at bounding box center [758, 212] width 60 height 32
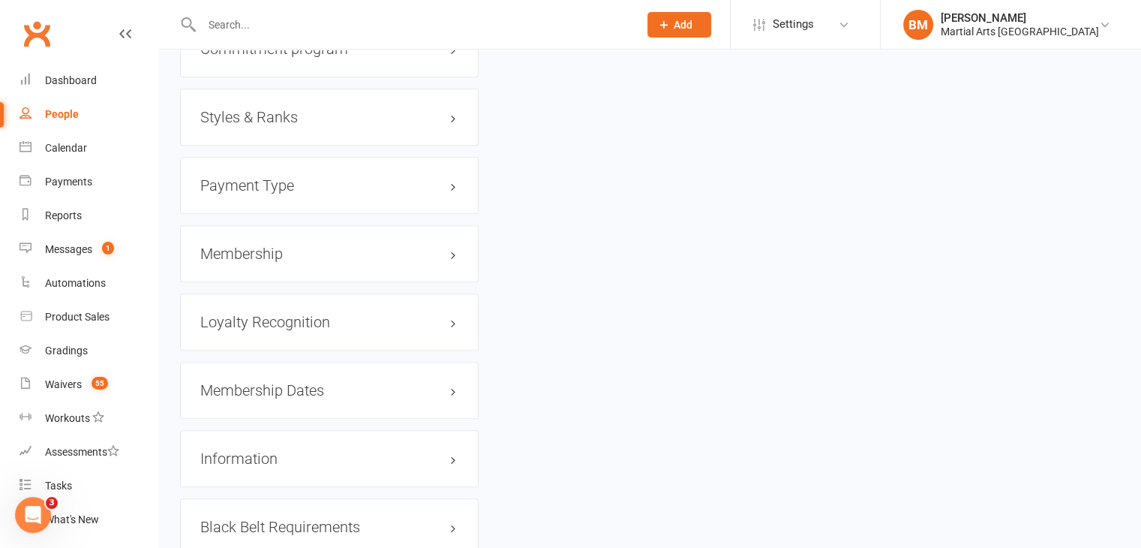
scroll to position [1587, 0]
drag, startPoint x: 237, startPoint y: 263, endPoint x: 278, endPoint y: 259, distance: 40.8
click at [237, 262] on div "Membership" at bounding box center [329, 253] width 299 height 57
click at [326, 253] on h3 "Membership" at bounding box center [329, 253] width 258 height 17
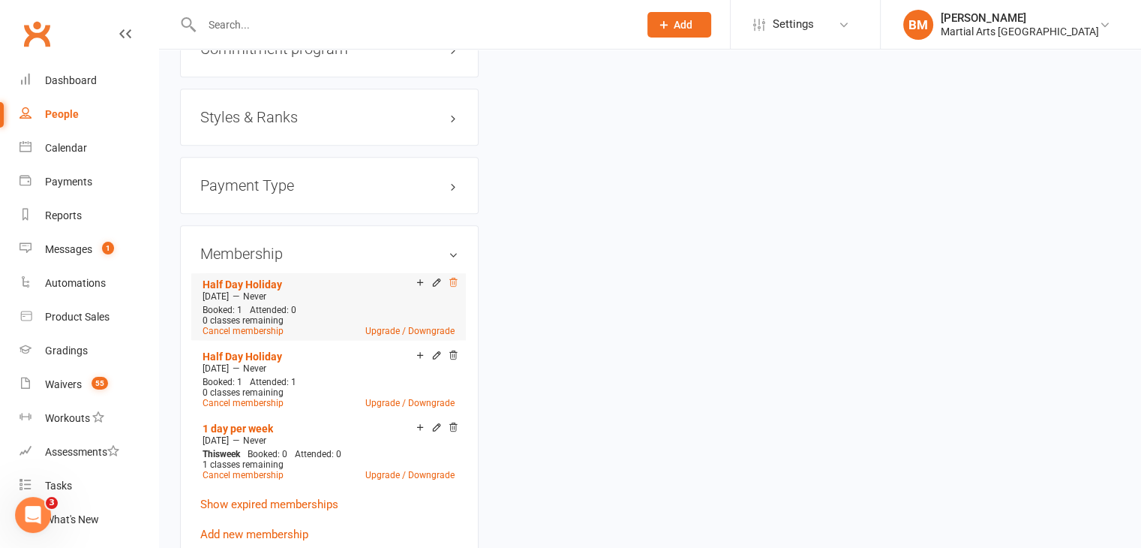
click at [456, 283] on icon at bounding box center [453, 282] width 11 height 11
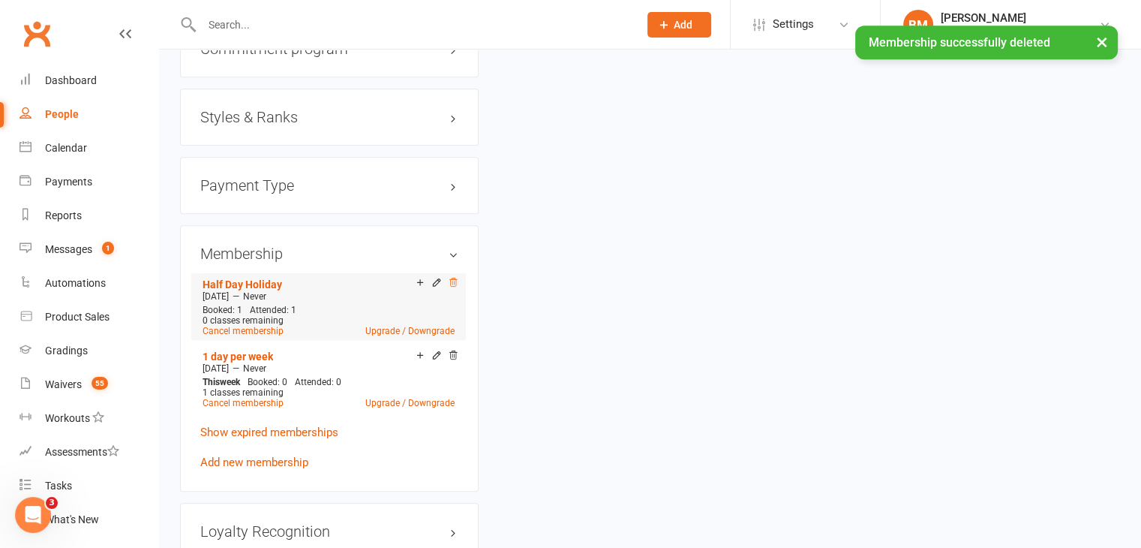
click at [453, 283] on icon at bounding box center [453, 282] width 11 height 11
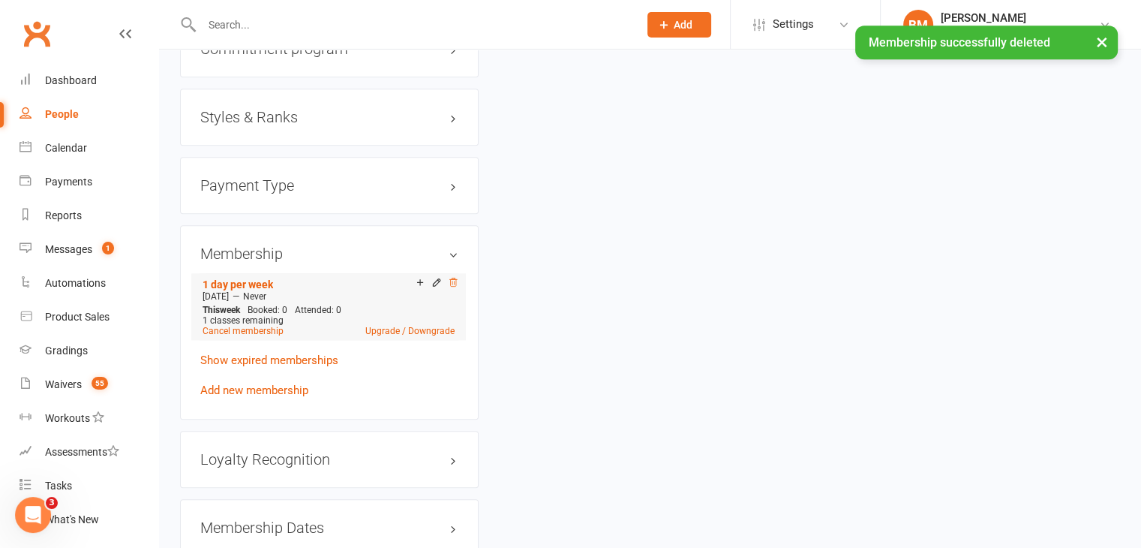
click at [456, 281] on icon at bounding box center [453, 282] width 8 height 8
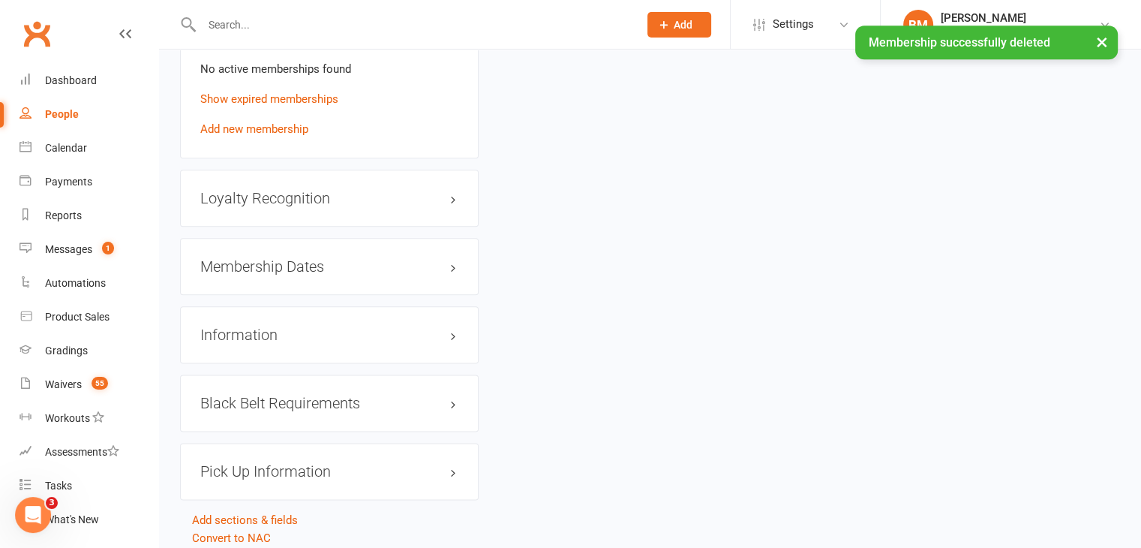
scroll to position [1855, 0]
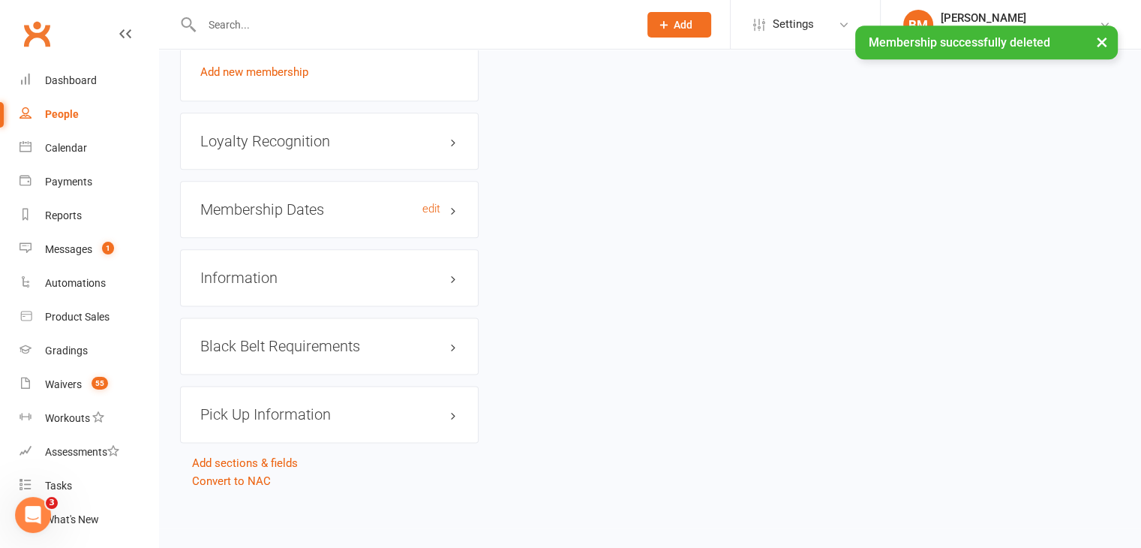
click at [293, 214] on h3 "Membership Dates edit" at bounding box center [329, 209] width 258 height 17
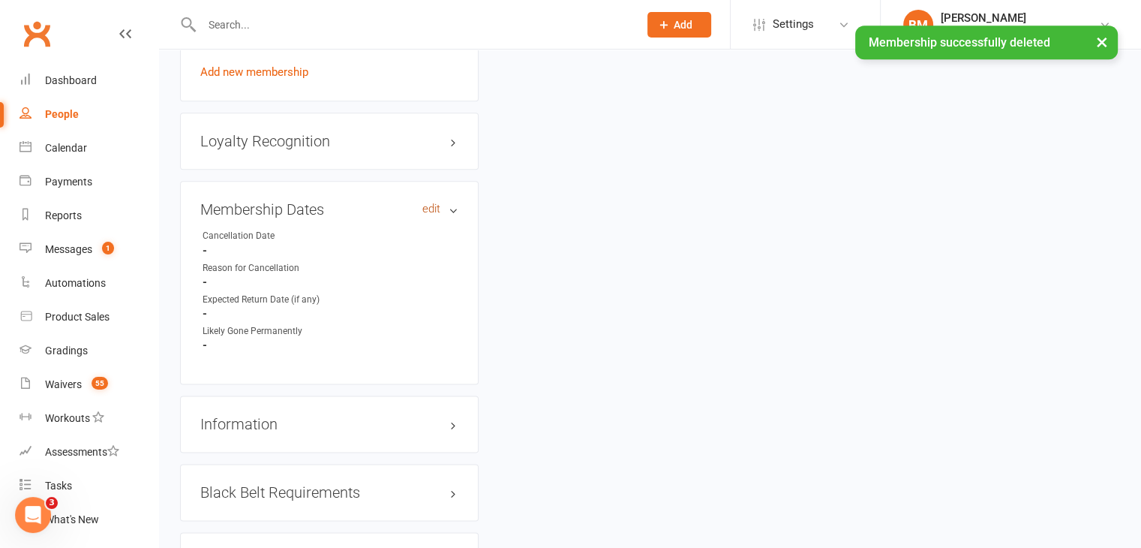
click at [434, 211] on link "edit" at bounding box center [431, 209] width 18 height 13
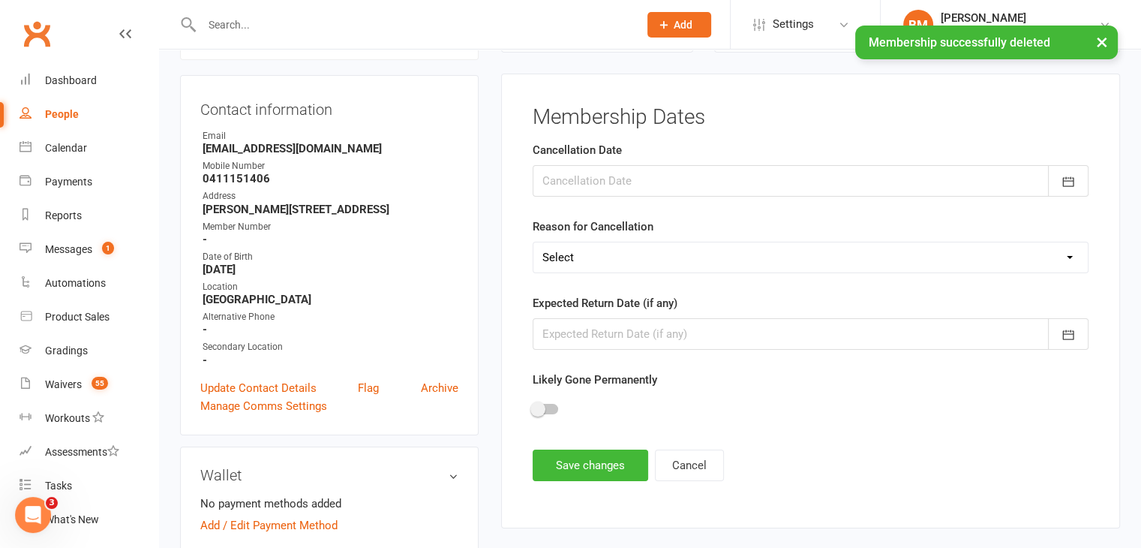
scroll to position [128, 0]
click at [601, 181] on div at bounding box center [811, 183] width 556 height 32
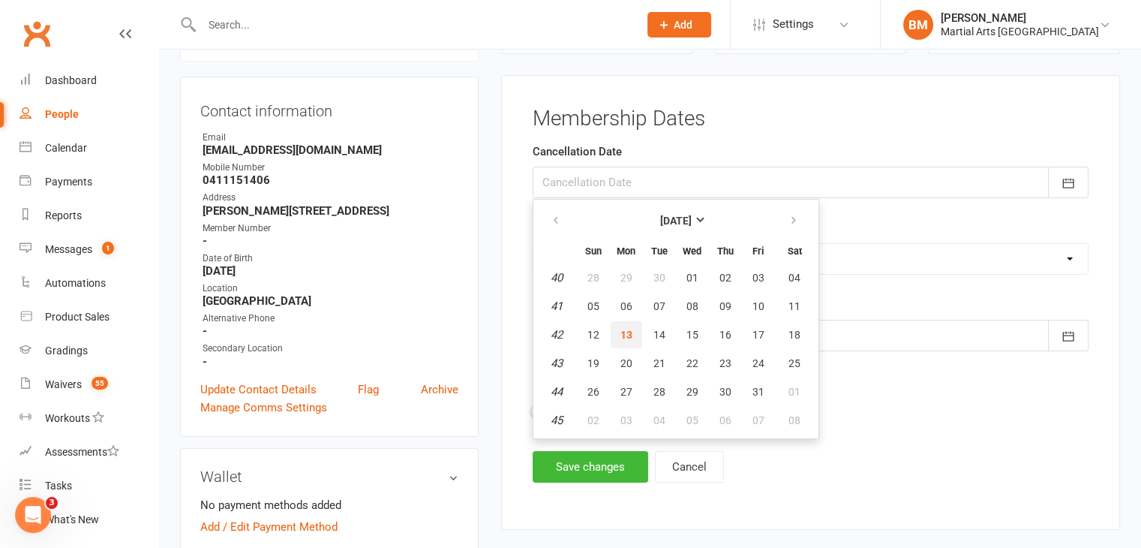
click at [629, 334] on span "13" at bounding box center [626, 335] width 12 height 12
type input "[DATE]"
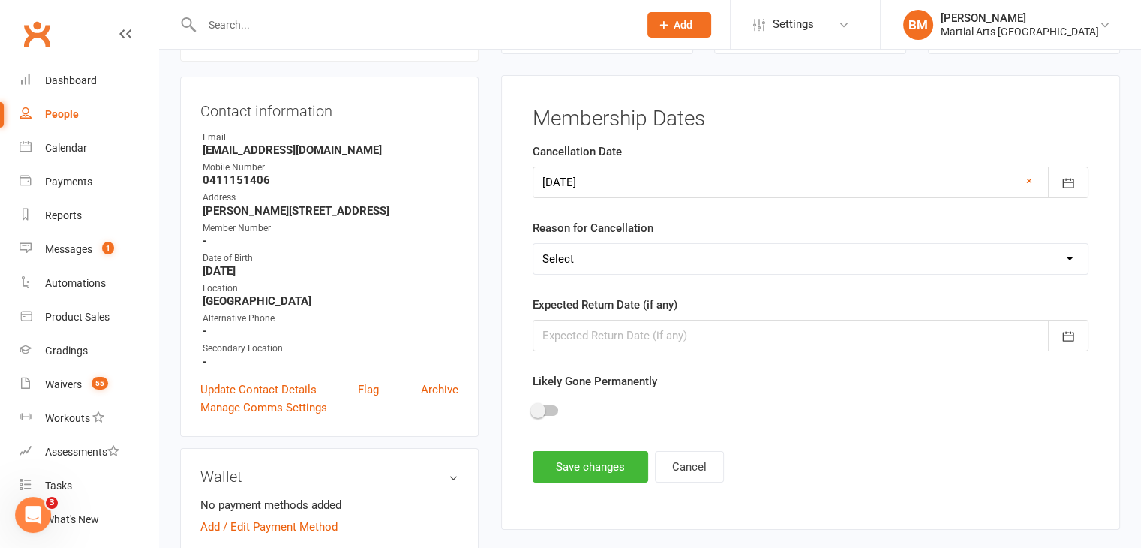
click at [632, 248] on select "Select Other Sport Too Busy/Work/School Commitments Transport/Parking Financial…" at bounding box center [810, 259] width 554 height 30
select select "Lost Interest"
click at [533, 244] on select "Select Other Sport Too Busy/Work/School Commitments Transport/Parking Financial…" at bounding box center [810, 259] width 554 height 30
click at [585, 463] on button "Save changes" at bounding box center [591, 467] width 116 height 32
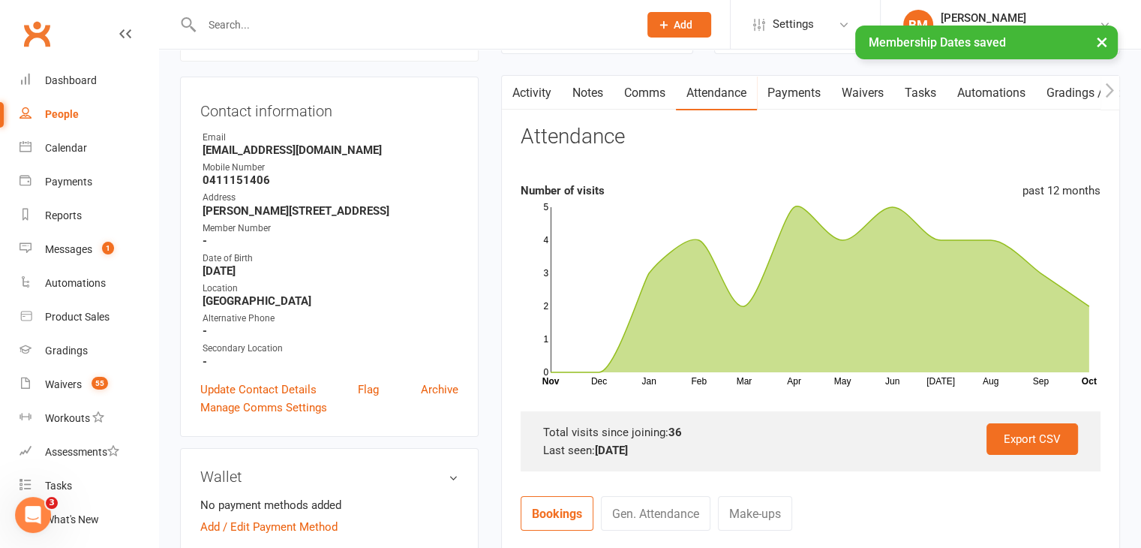
scroll to position [0, 0]
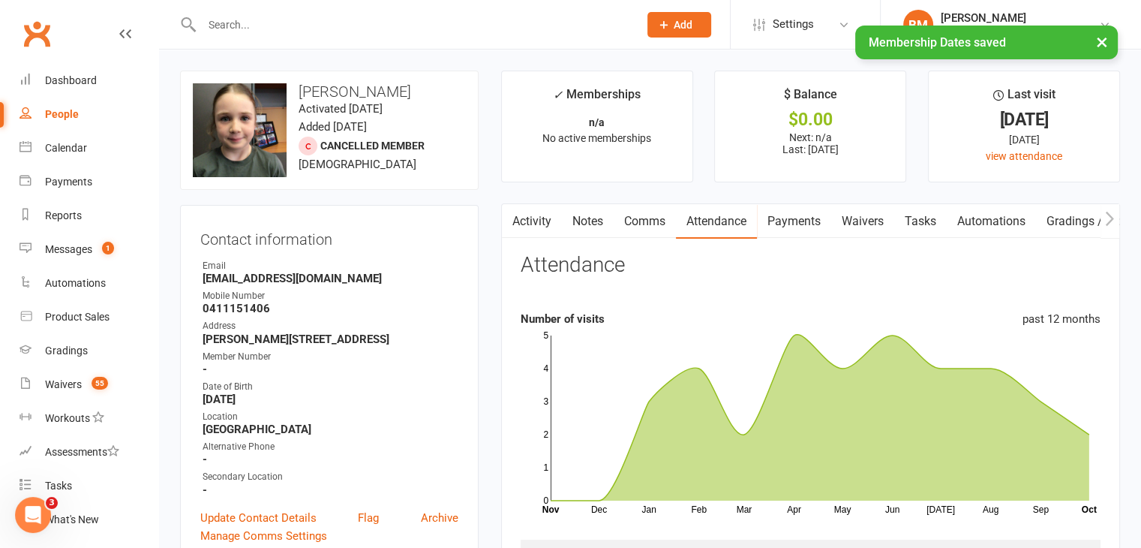
click at [593, 215] on link "Notes" at bounding box center [588, 221] width 52 height 35
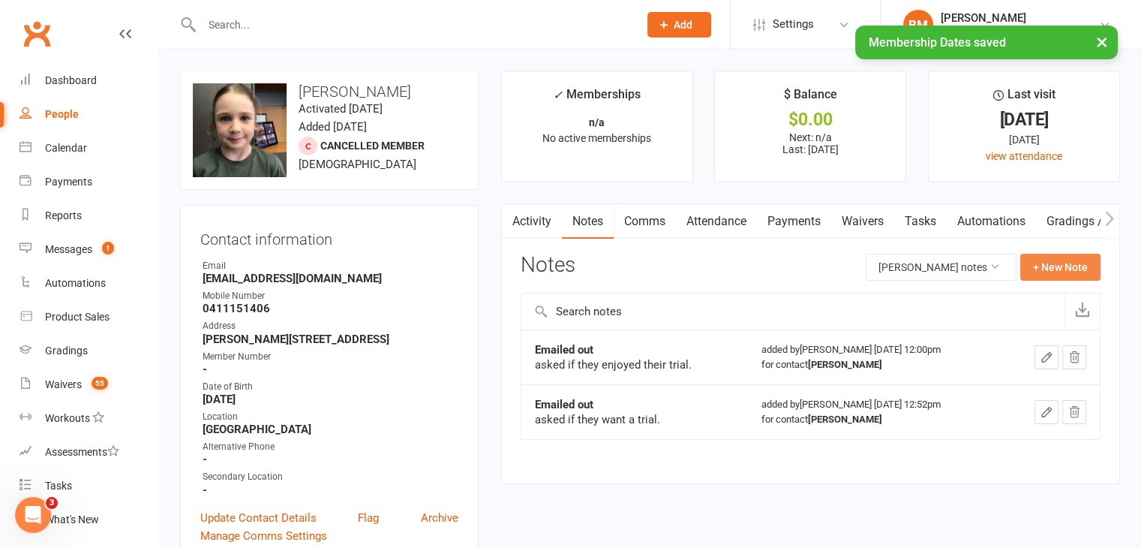
click at [1063, 268] on button "+ New Note" at bounding box center [1060, 267] width 80 height 27
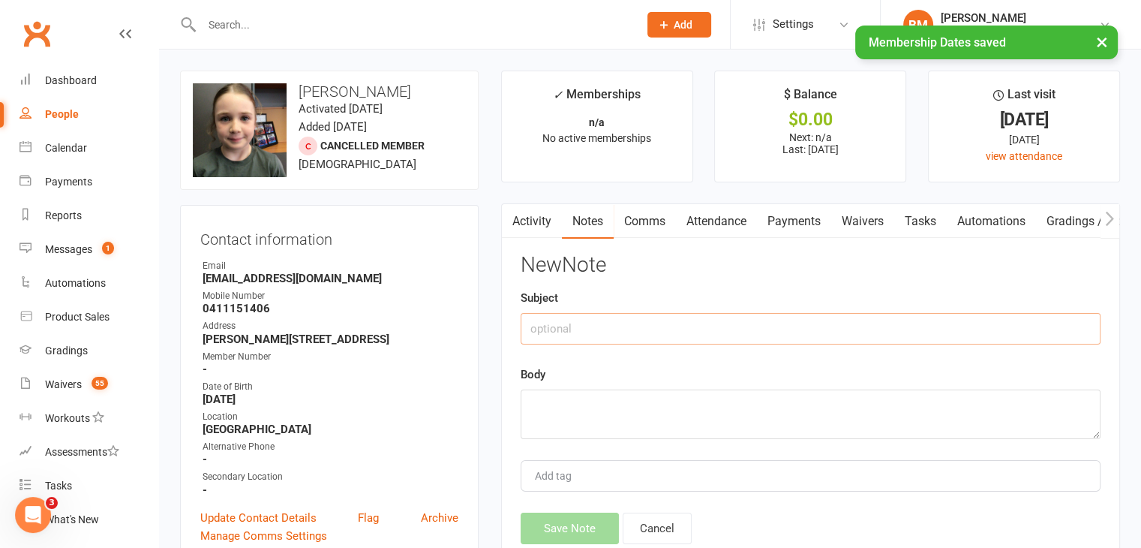
click at [574, 313] on input "text" at bounding box center [811, 329] width 580 height 32
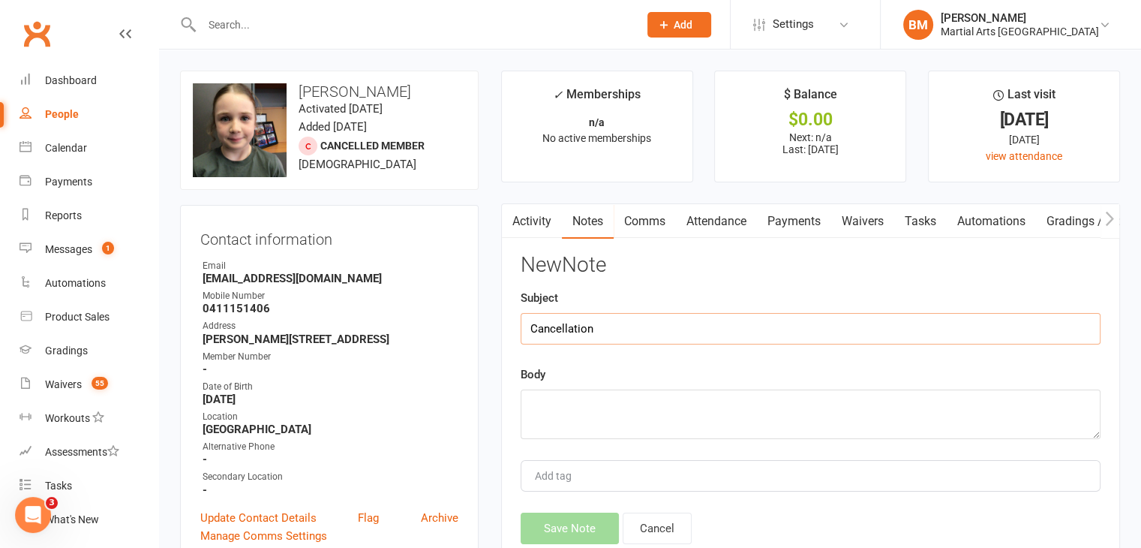
type input "Cancellation"
paste textarea "Kaz Ridgley via maqld.com Sat, Oct 11, 12:29 PM (2 days ago) to Brandon Good af…"
type textarea "Kaz Ridgley via maqld.com Sat, Oct 11, 12:29 PM (2 days ago) to Brandon Good af…"
click at [580, 517] on button "Save Note" at bounding box center [570, 528] width 98 height 32
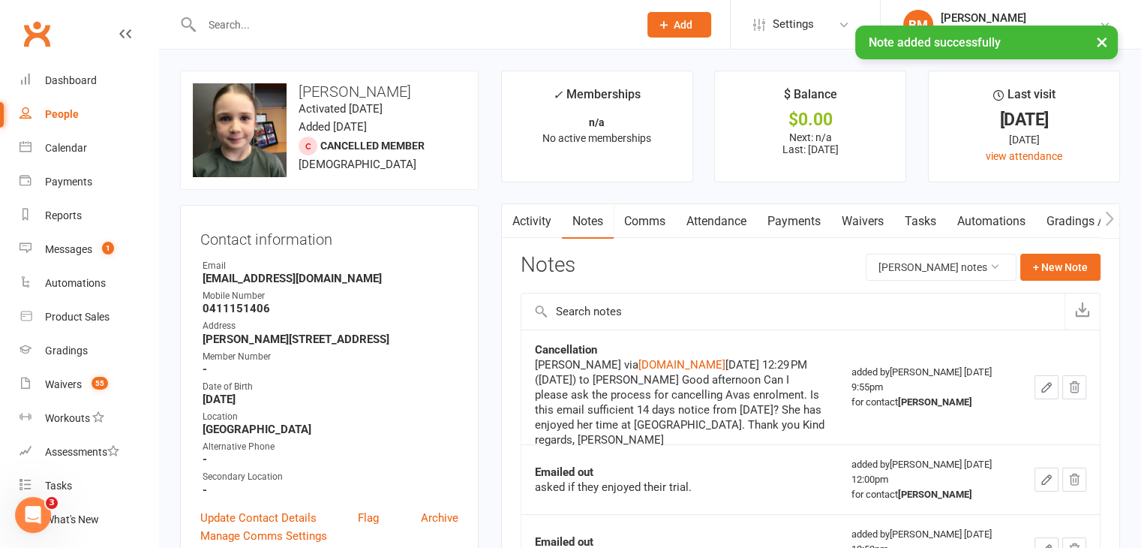
click at [708, 218] on link "Attendance" at bounding box center [716, 221] width 81 height 35
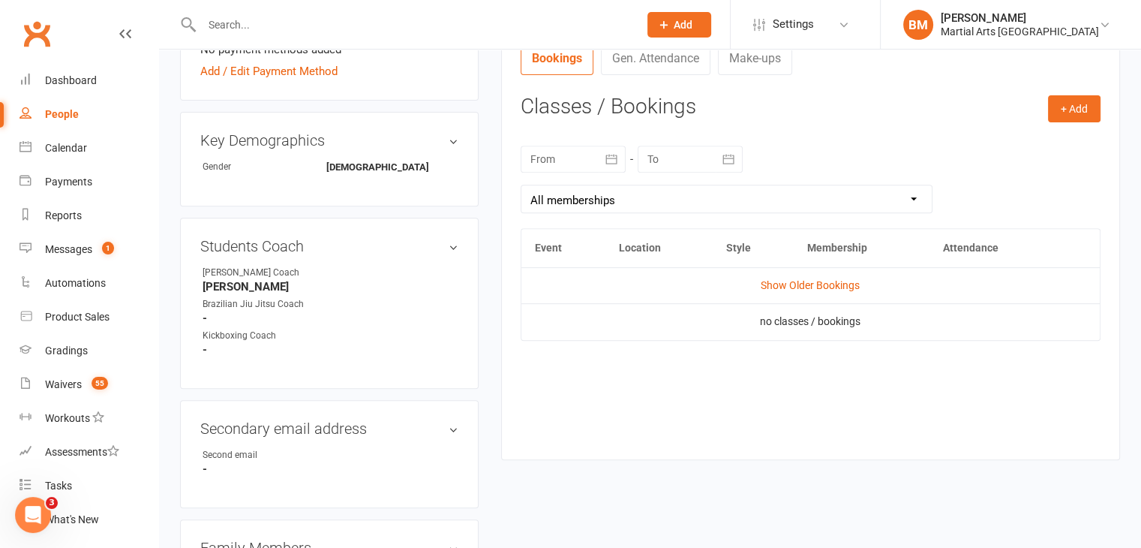
scroll to position [587, 0]
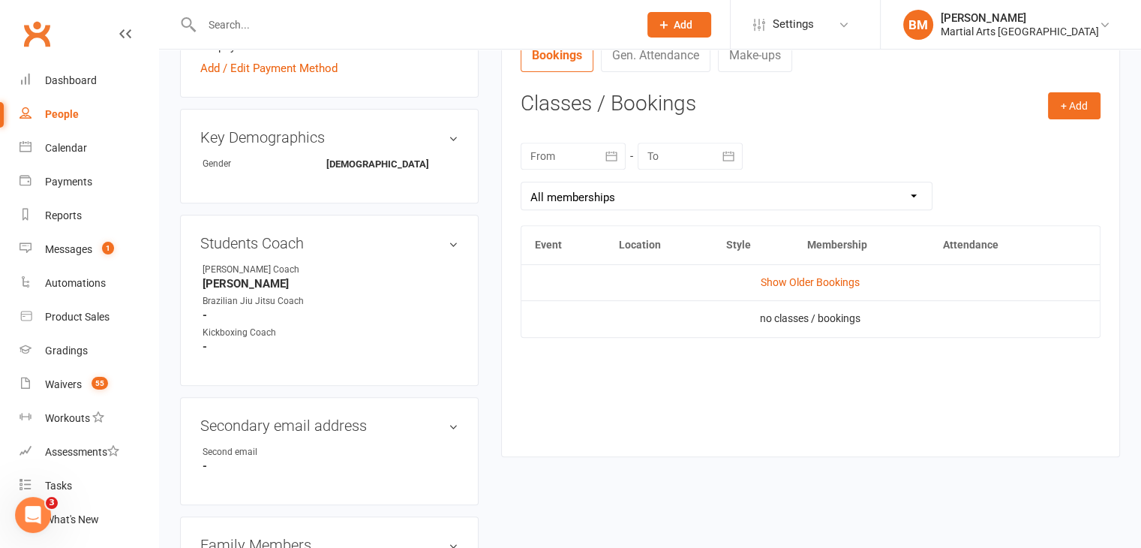
click at [555, 154] on div at bounding box center [573, 156] width 105 height 27
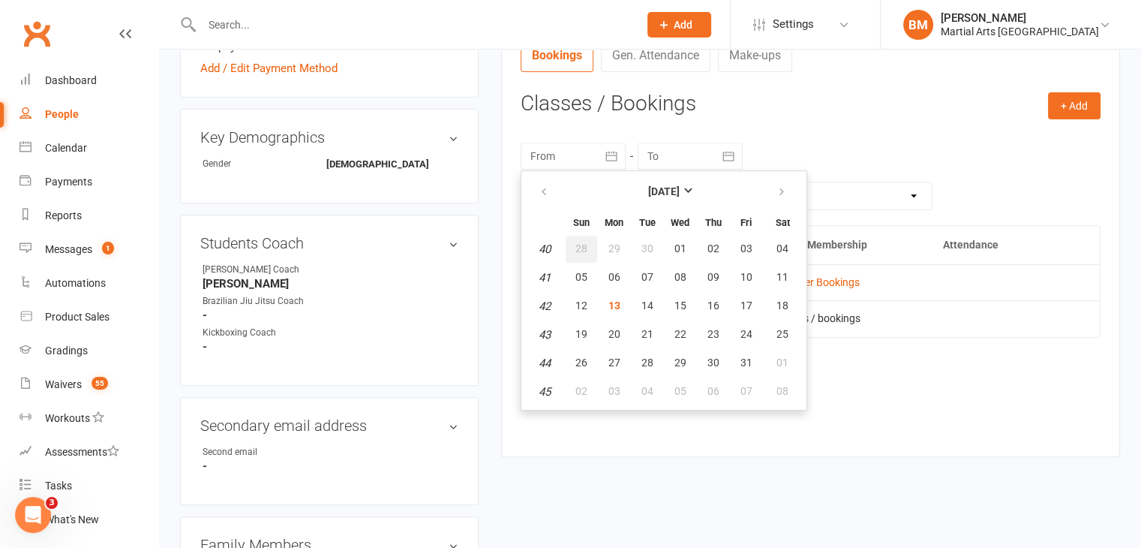
click at [578, 242] on span "28" at bounding box center [581, 248] width 12 height 12
type input "28 Sep 2025"
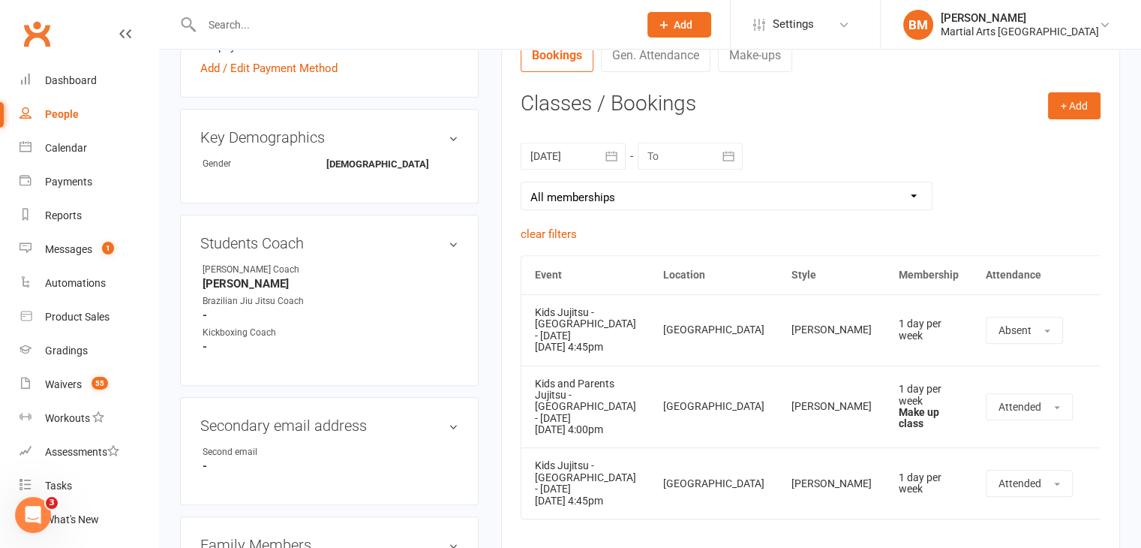
click at [288, 29] on input "text" at bounding box center [412, 24] width 431 height 21
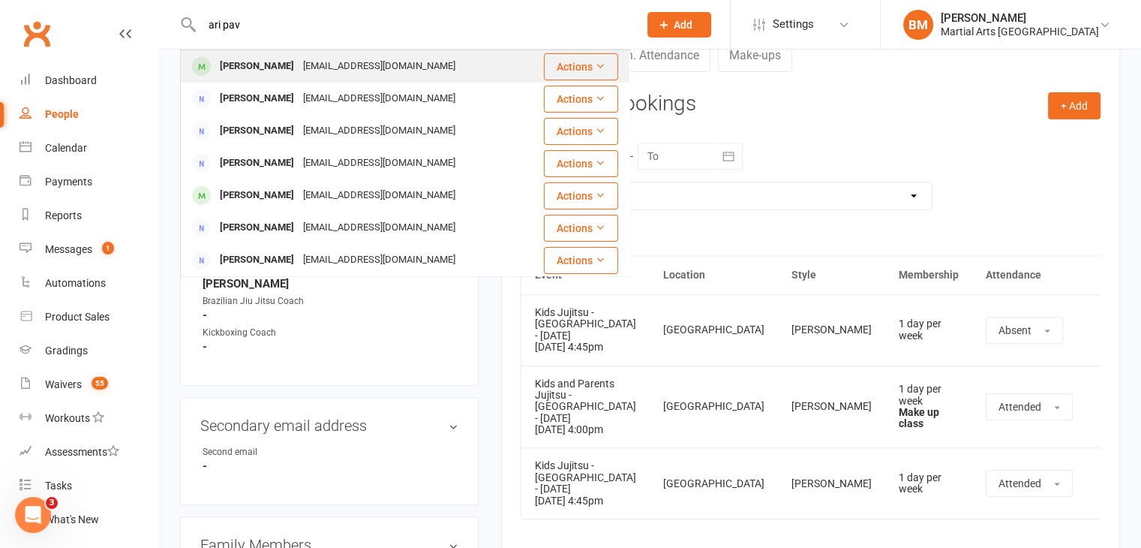
type input "ari pav"
click at [299, 70] on div "christel_pavlides@outlook.com" at bounding box center [379, 67] width 161 height 22
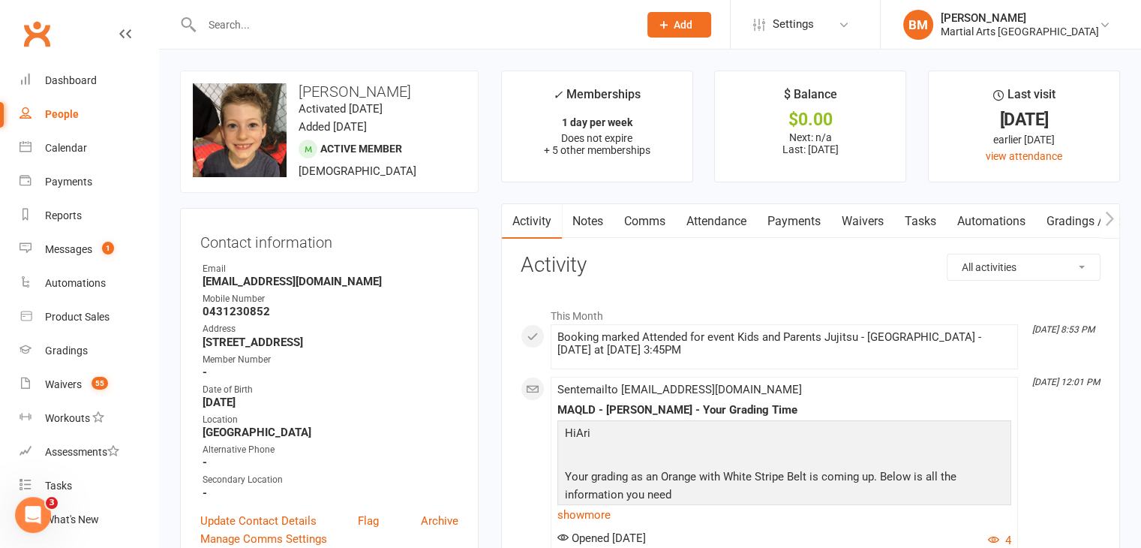
click at [701, 222] on link "Attendance" at bounding box center [716, 221] width 81 height 35
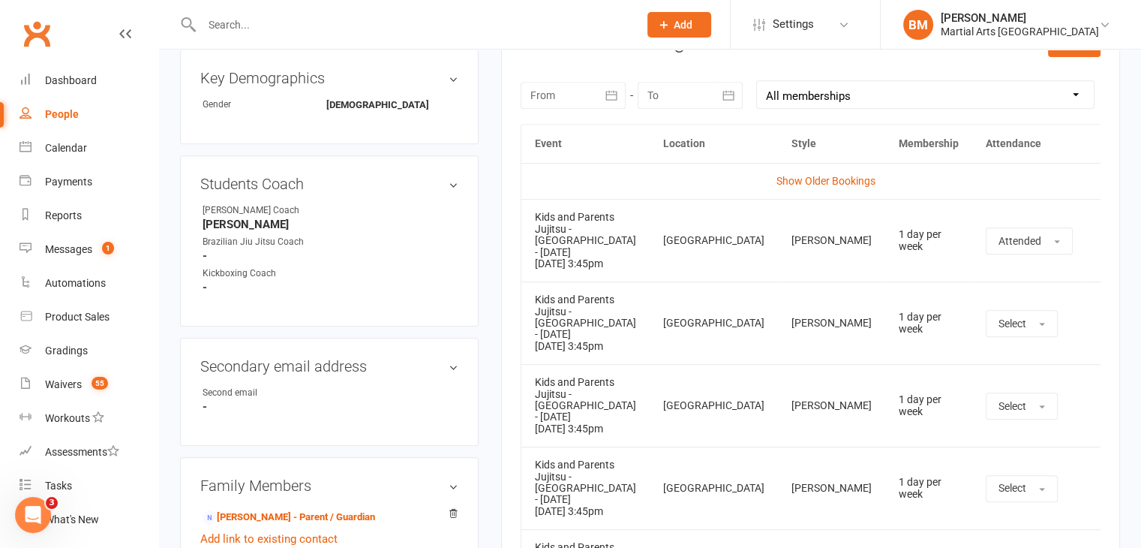
scroll to position [569, 0]
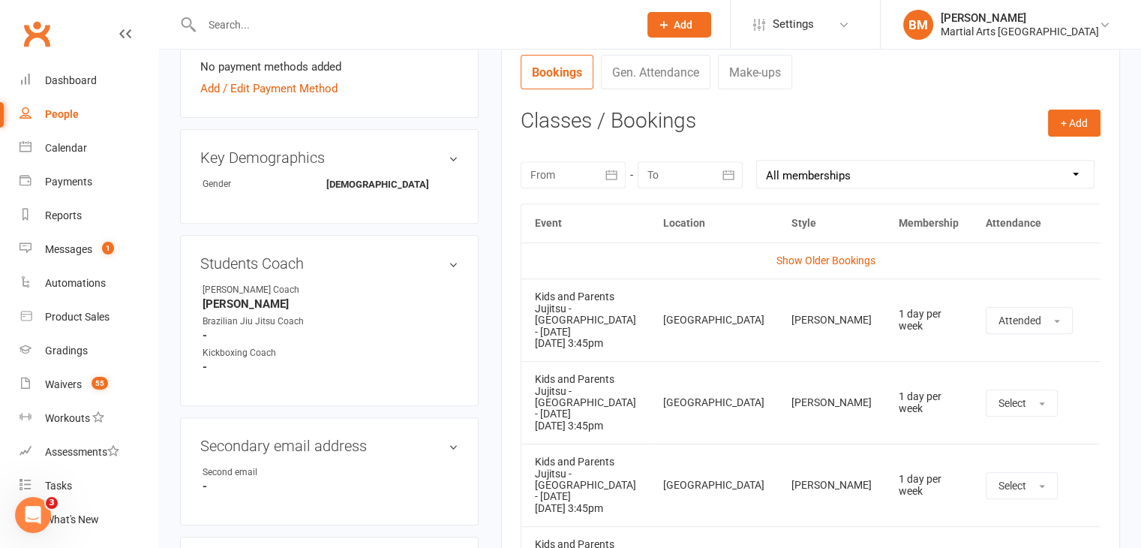
click at [1101, 315] on icon at bounding box center [1108, 320] width 15 height 15
click at [1002, 395] on link "Remove booking" at bounding box center [1043, 410] width 149 height 30
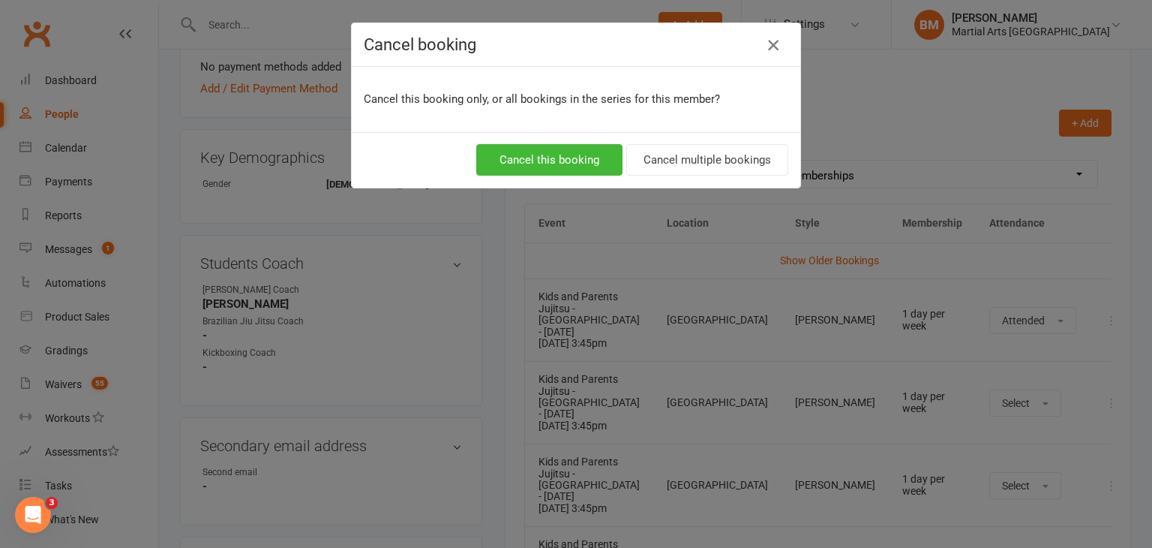
click at [770, 54] on icon "button" at bounding box center [773, 45] width 18 height 18
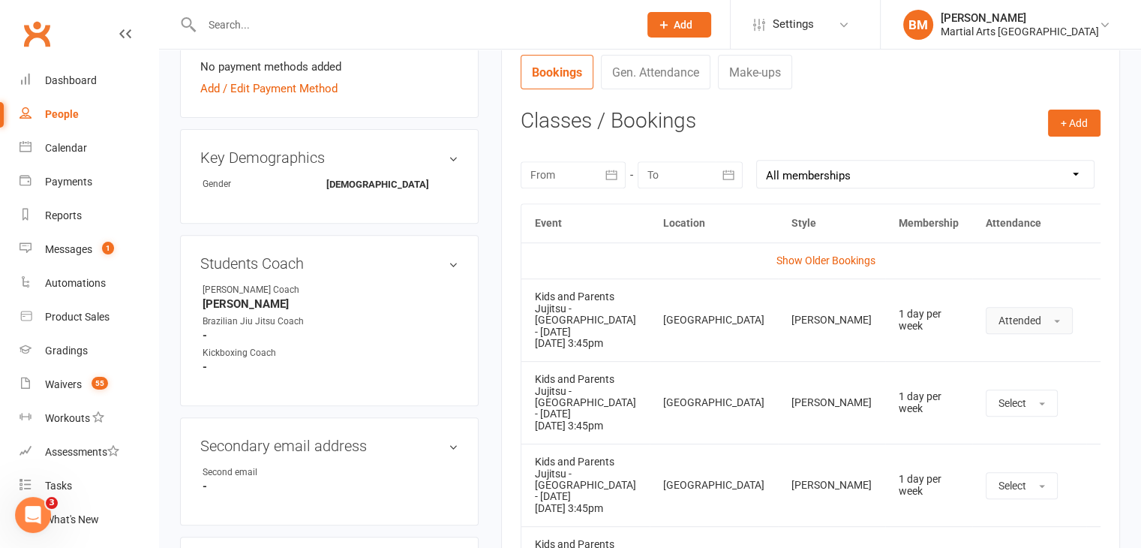
click at [1002, 307] on button "Attended" at bounding box center [1029, 320] width 87 height 27
click at [987, 383] on link "Absent" at bounding box center [1061, 384] width 149 height 30
click at [1088, 314] on td "More info View event Remove booking" at bounding box center [1099, 319] width 45 height 83
click at [1092, 313] on icon at bounding box center [1099, 320] width 15 height 15
click at [1024, 402] on link "Remove booking" at bounding box center [1033, 410] width 149 height 30
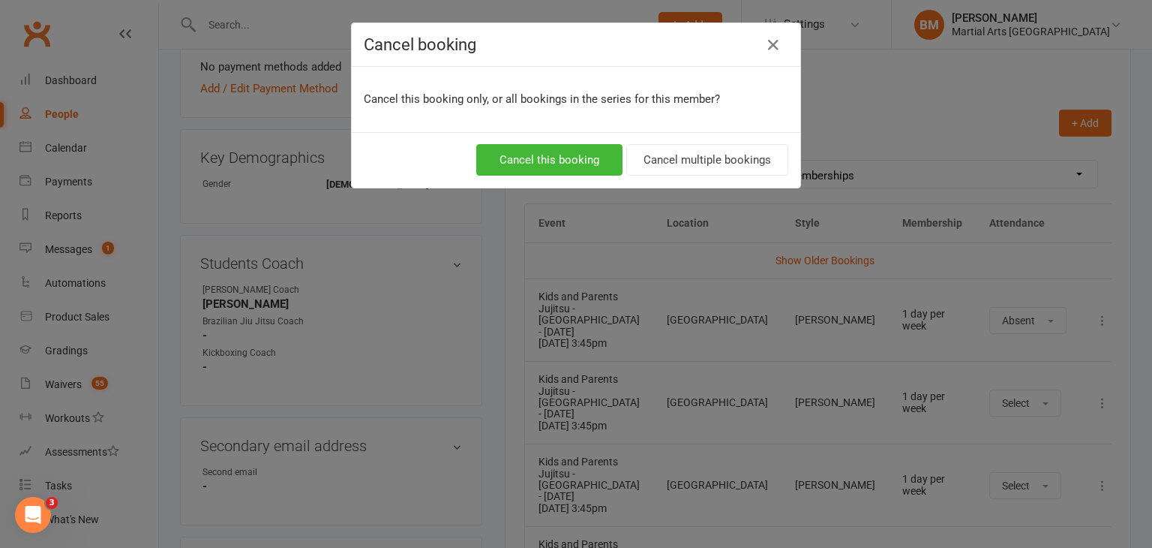
click at [696, 179] on div "Cancel this booking Cancel multiple bookings" at bounding box center [576, 160] width 449 height 56
click at [699, 170] on button "Cancel multiple bookings" at bounding box center [707, 160] width 162 height 32
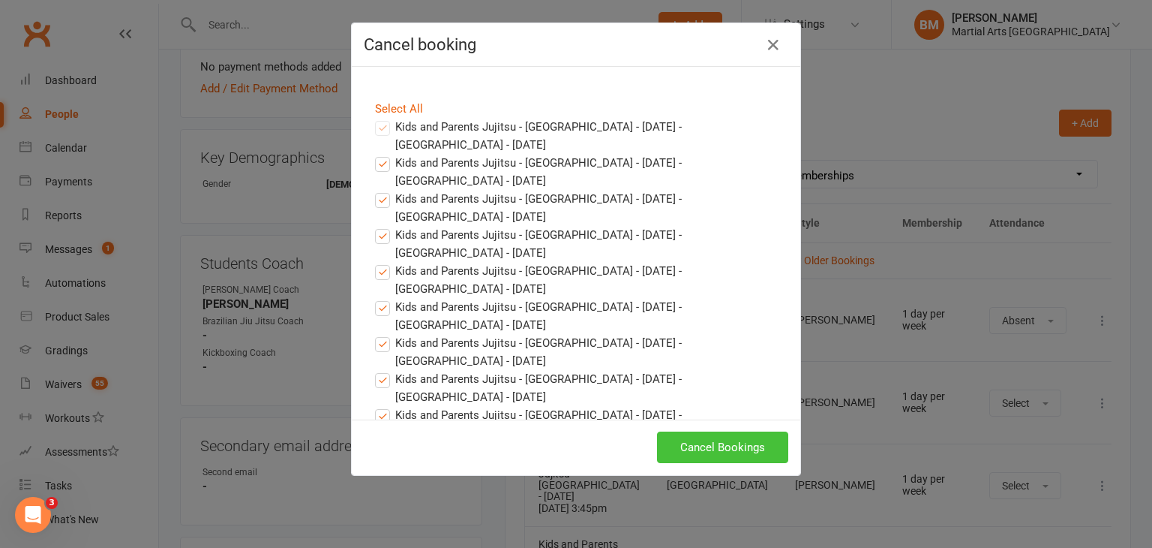
drag, startPoint x: 735, startPoint y: 457, endPoint x: 733, endPoint y: 445, distance: 12.2
click at [735, 456] on button "Cancel Bookings" at bounding box center [722, 447] width 131 height 32
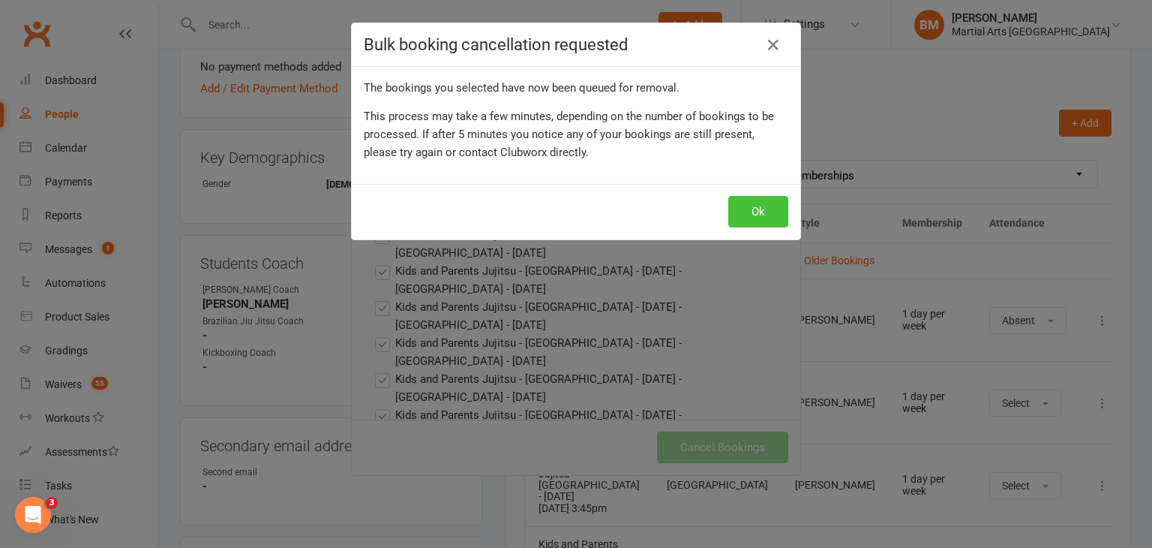
click at [745, 205] on button "Ok" at bounding box center [758, 212] width 60 height 32
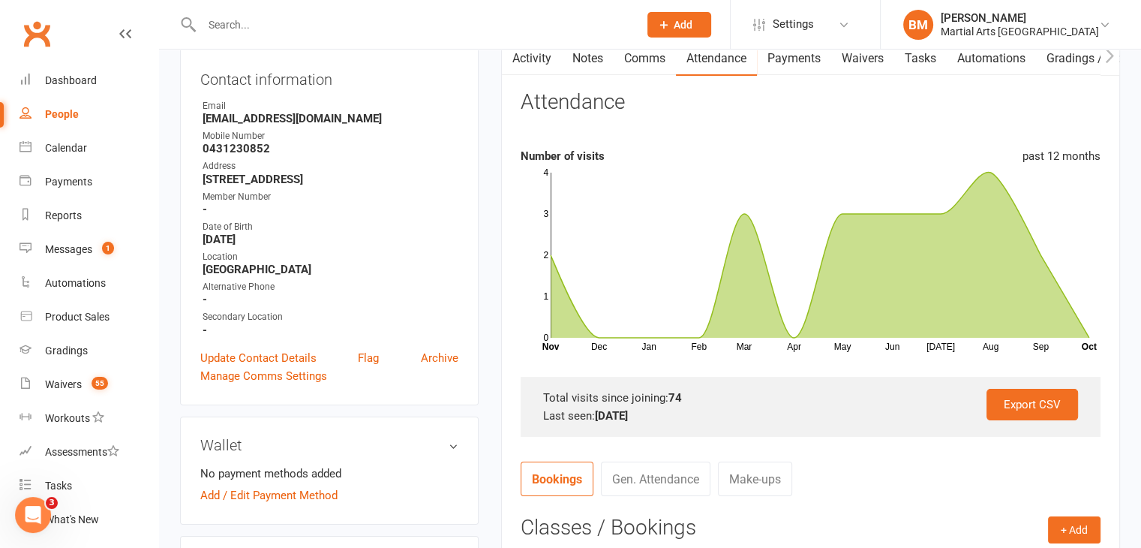
scroll to position [0, 0]
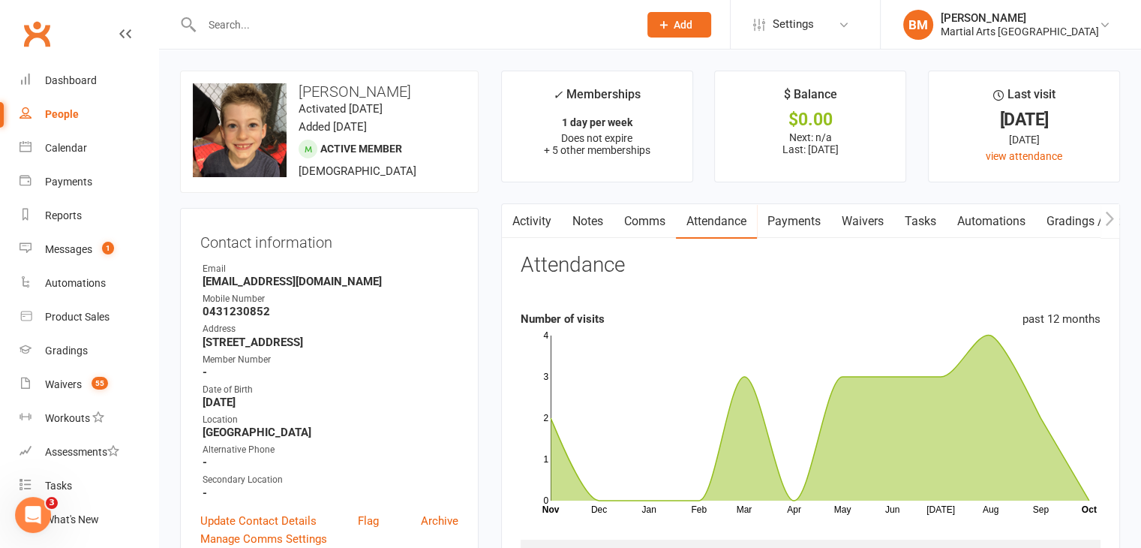
drag, startPoint x: 621, startPoint y: 208, endPoint x: 594, endPoint y: 221, distance: 29.9
click at [618, 209] on link "Comms" at bounding box center [645, 221] width 62 height 35
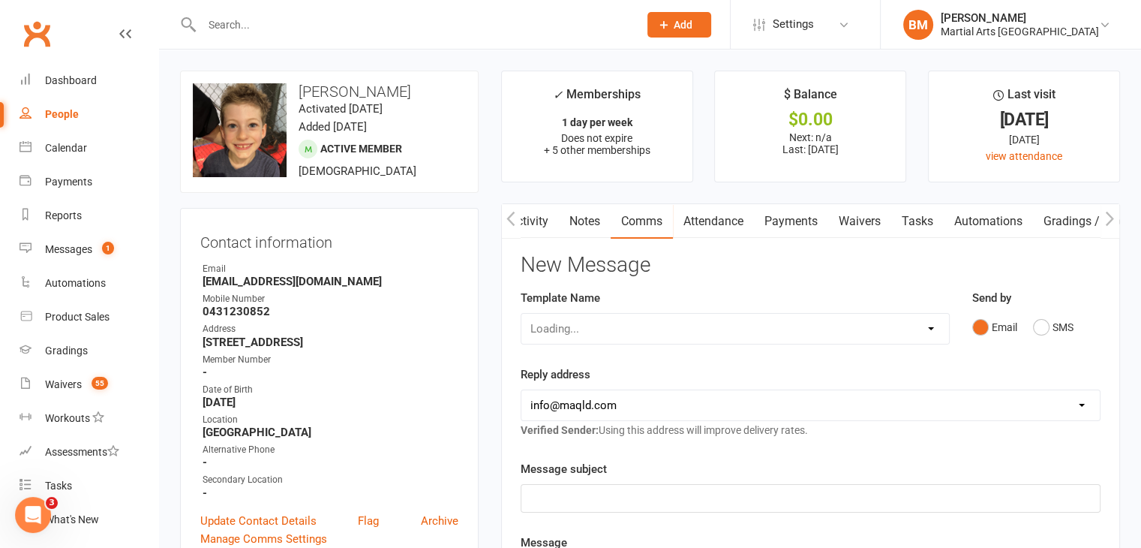
click at [593, 221] on link "Notes" at bounding box center [585, 221] width 52 height 35
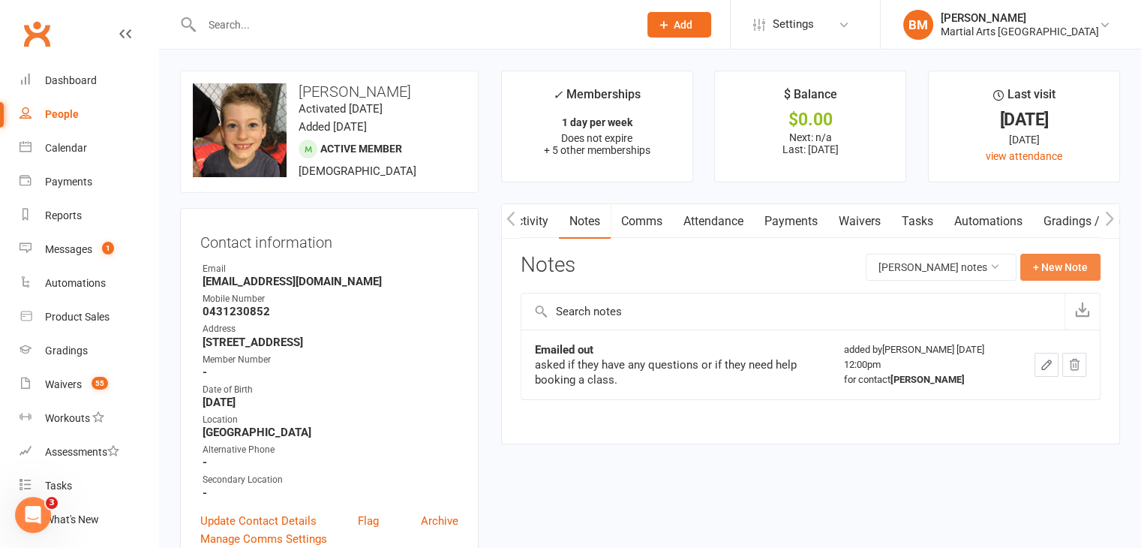
click at [1074, 265] on button "+ New Note" at bounding box center [1060, 267] width 80 height 27
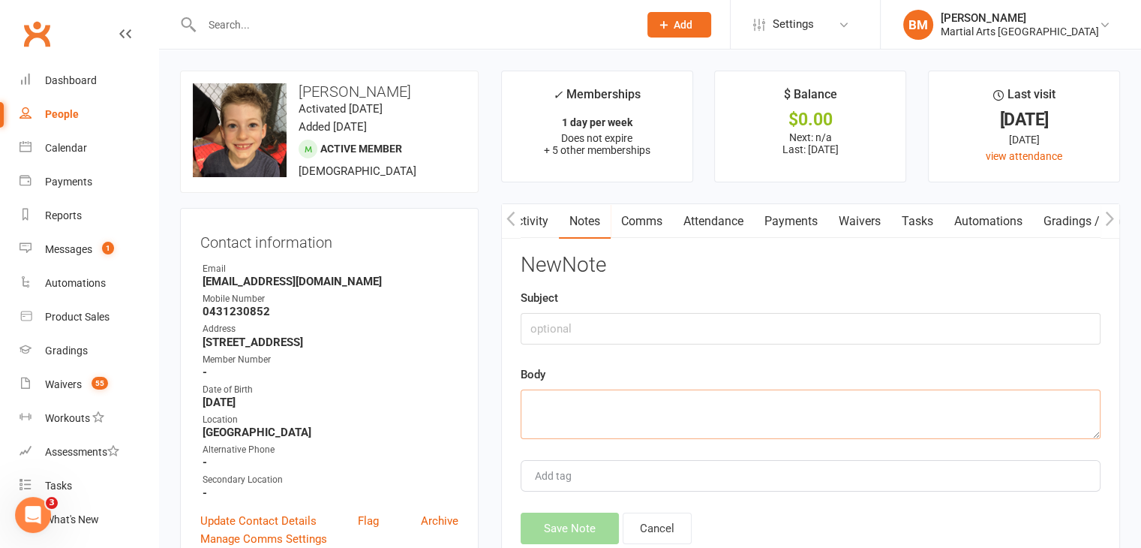
click at [588, 407] on textarea at bounding box center [811, 414] width 580 height 50
paste textarea "Christel Pavlides via maqld.com Sat, Oct 11, 12:21 PM (2 days ago) to Brandon H…"
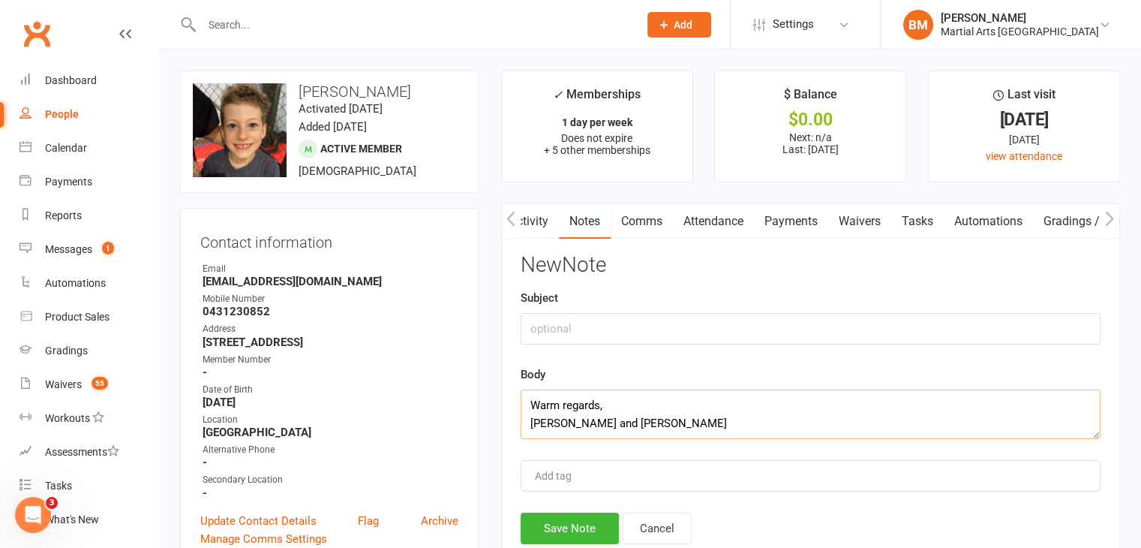
type textarea "Christel Pavlides via maqld.com Sat, Oct 11, 12:21 PM (2 days ago) to Brandon H…"
click at [579, 337] on input "text" at bounding box center [811, 329] width 580 height 32
type input "Cancellation"
click at [560, 523] on button "Save Note" at bounding box center [570, 528] width 98 height 32
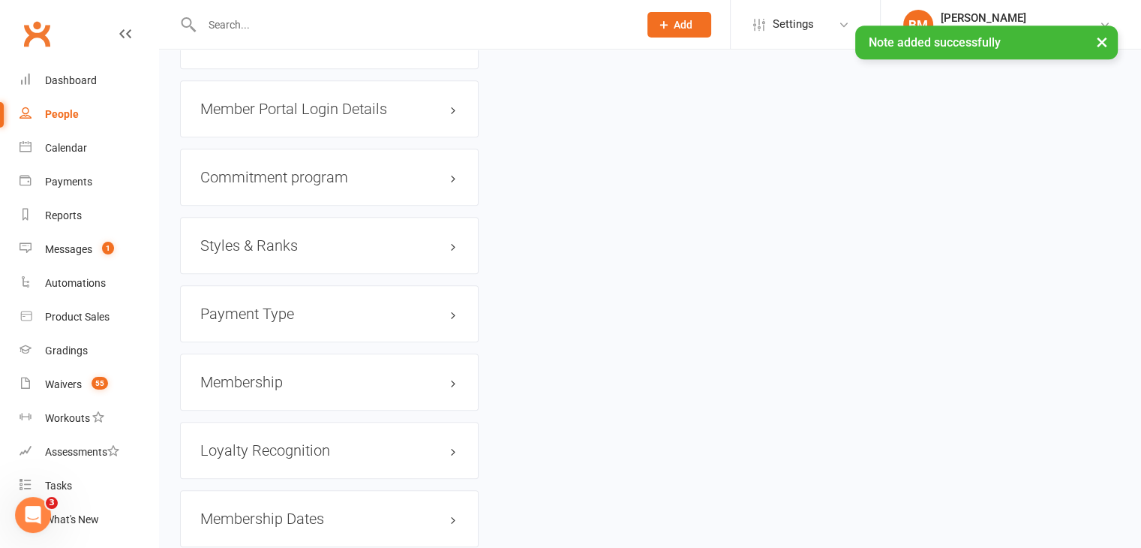
scroll to position [1380, 0]
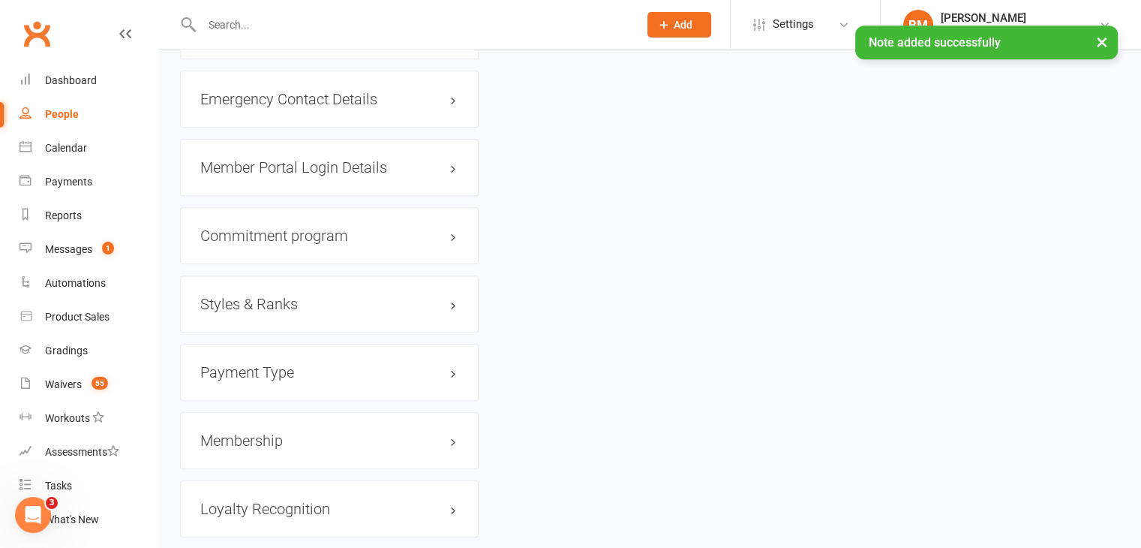
click at [282, 447] on h3 "Membership" at bounding box center [329, 440] width 258 height 17
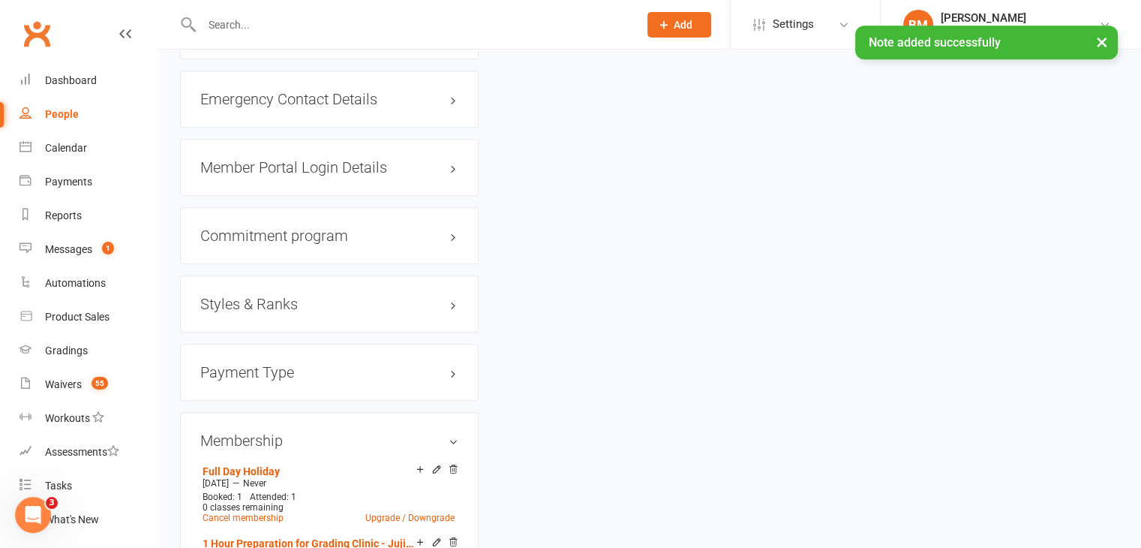
click at [452, 473] on icon at bounding box center [453, 470] width 11 height 12
click at [453, 466] on icon at bounding box center [453, 469] width 11 height 11
click at [452, 474] on icon at bounding box center [453, 470] width 11 height 12
click at [452, 470] on icon at bounding box center [453, 469] width 11 height 11
click at [452, 469] on icon at bounding box center [453, 469] width 11 height 11
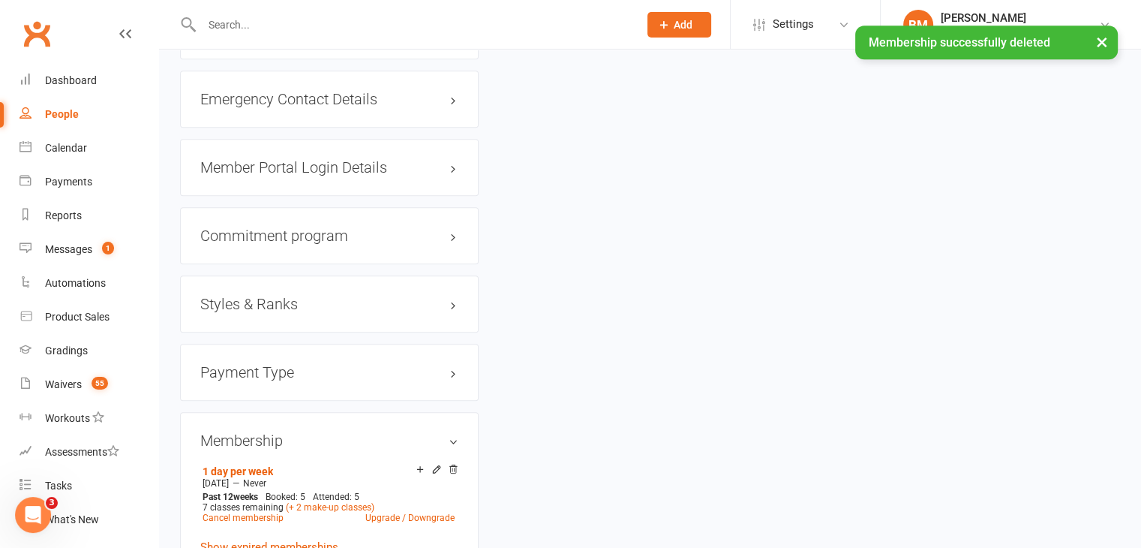
drag, startPoint x: 453, startPoint y: 471, endPoint x: 653, endPoint y: 82, distance: 437.5
click at [453, 469] on icon at bounding box center [453, 469] width 11 height 11
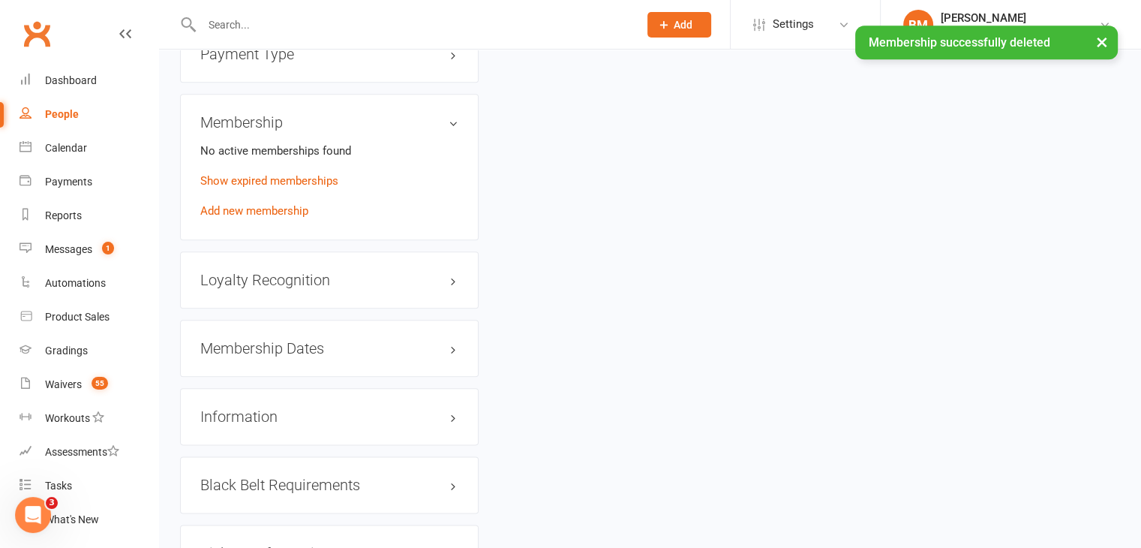
scroll to position [1834, 0]
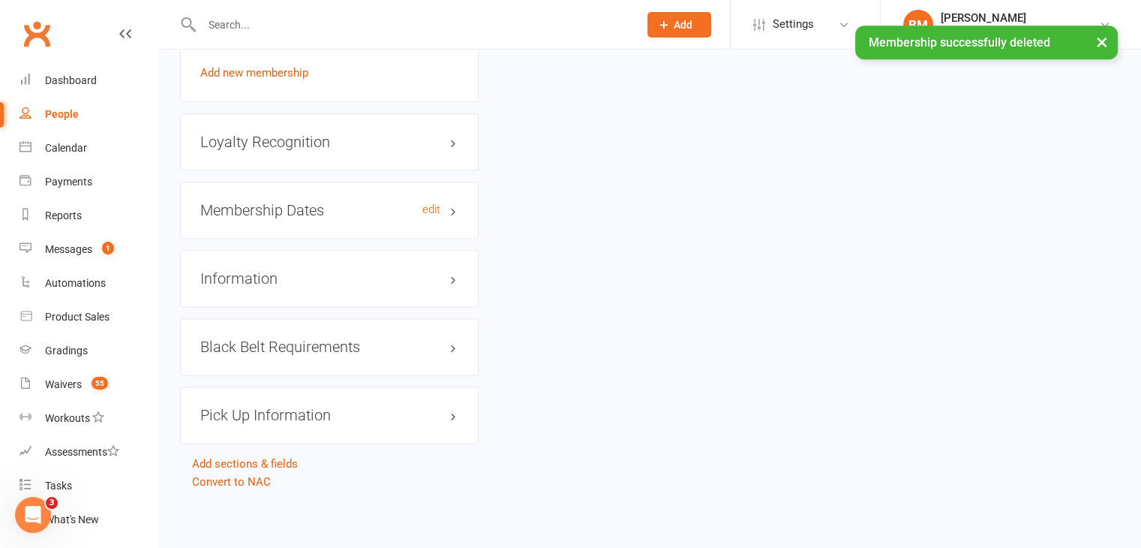
click at [267, 211] on h3 "Membership Dates edit" at bounding box center [329, 210] width 258 height 17
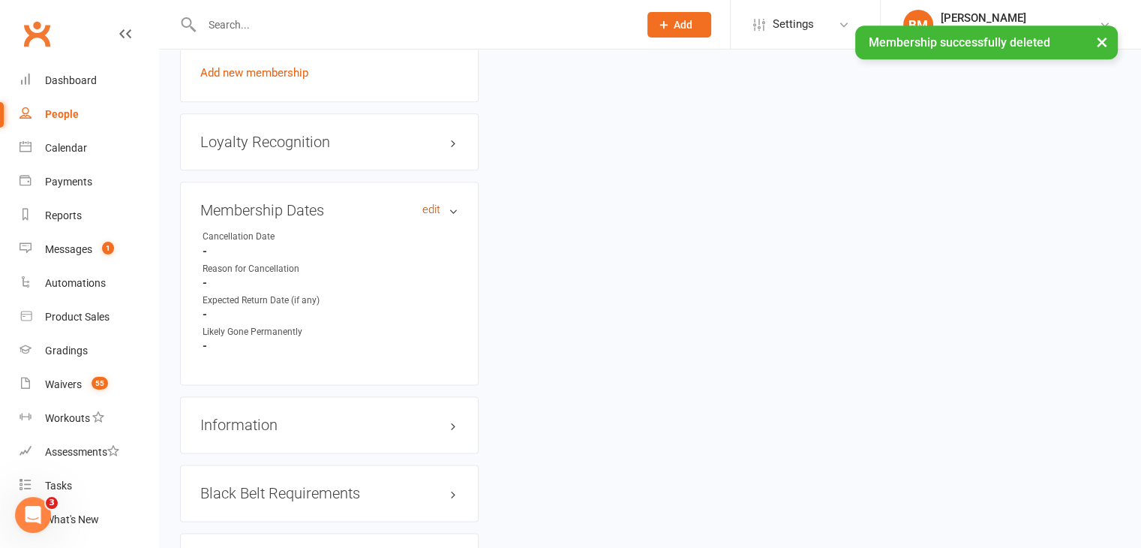
click at [429, 209] on link "edit" at bounding box center [431, 209] width 18 height 13
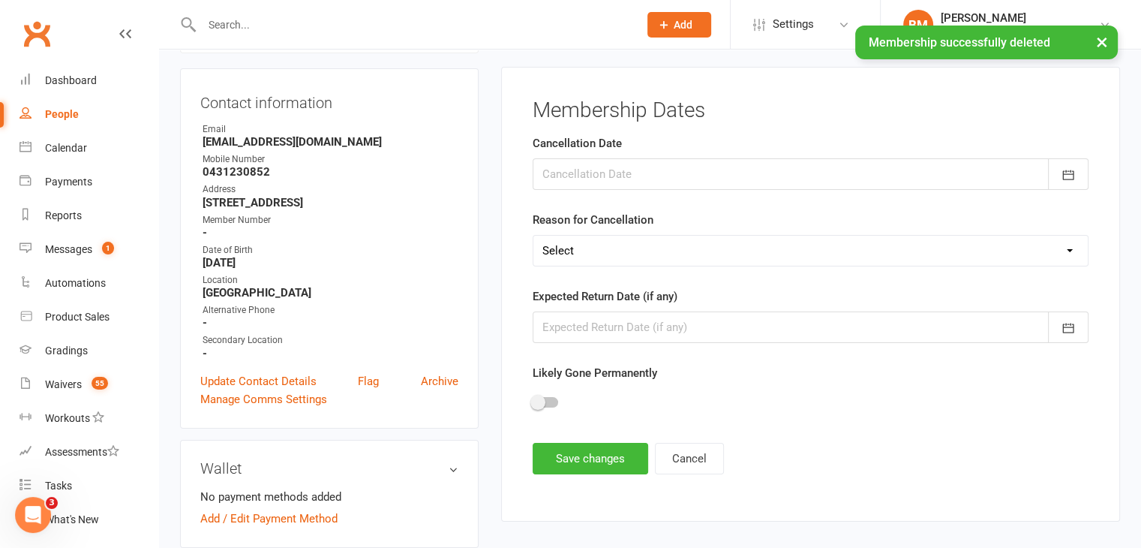
scroll to position [128, 0]
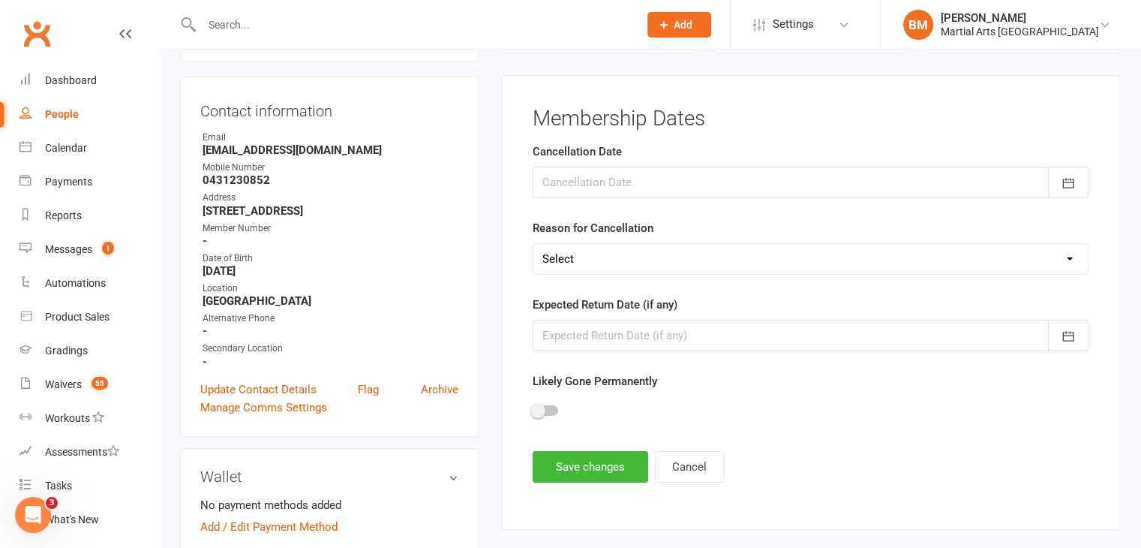
click at [584, 182] on div at bounding box center [811, 183] width 556 height 32
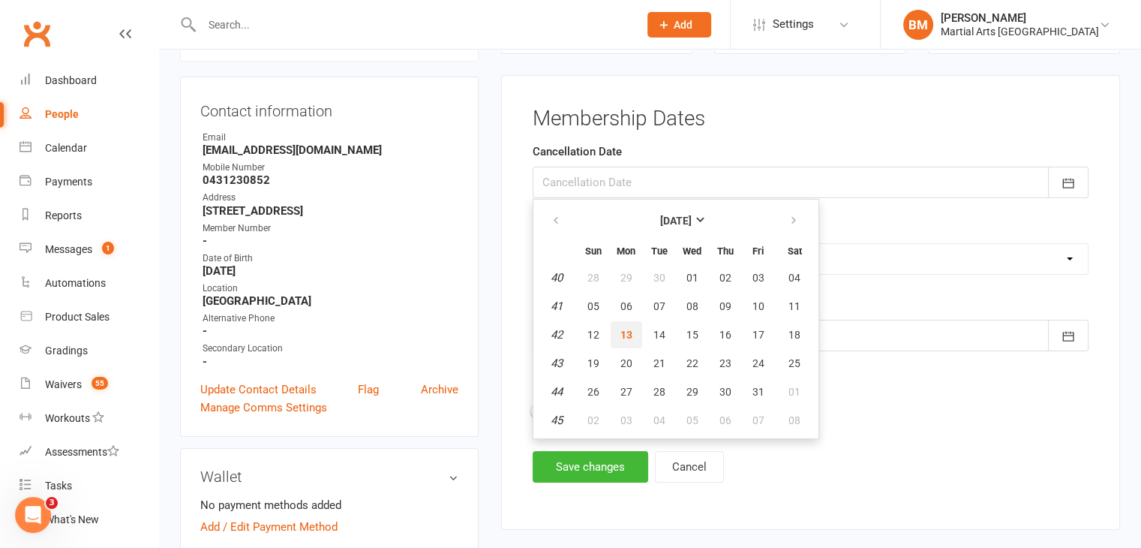
click at [622, 338] on span "13" at bounding box center [626, 335] width 12 height 12
type input "[DATE]"
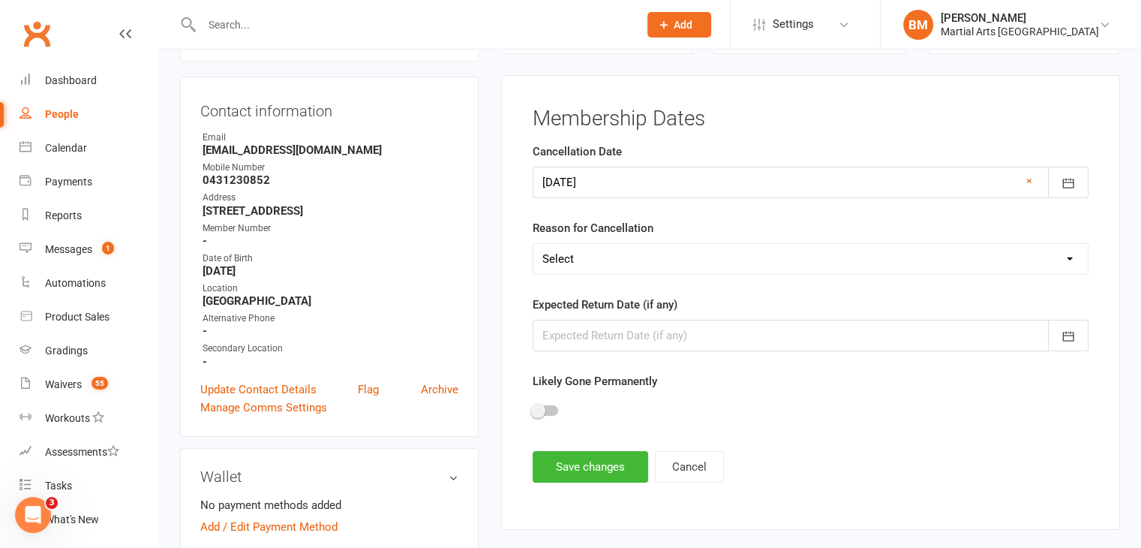
drag, startPoint x: 566, startPoint y: 232, endPoint x: 555, endPoint y: 250, distance: 20.8
click at [565, 235] on label "Reason for Cancellation" at bounding box center [593, 228] width 121 height 18
click at [554, 255] on select "Select Other Sport Too Busy/Work/School Commitments Transport/Parking Financial…" at bounding box center [810, 259] width 554 height 30
select select "Lost Interest"
click at [533, 244] on select "Select Other Sport Too Busy/Work/School Commitments Transport/Parking Financial…" at bounding box center [810, 259] width 554 height 30
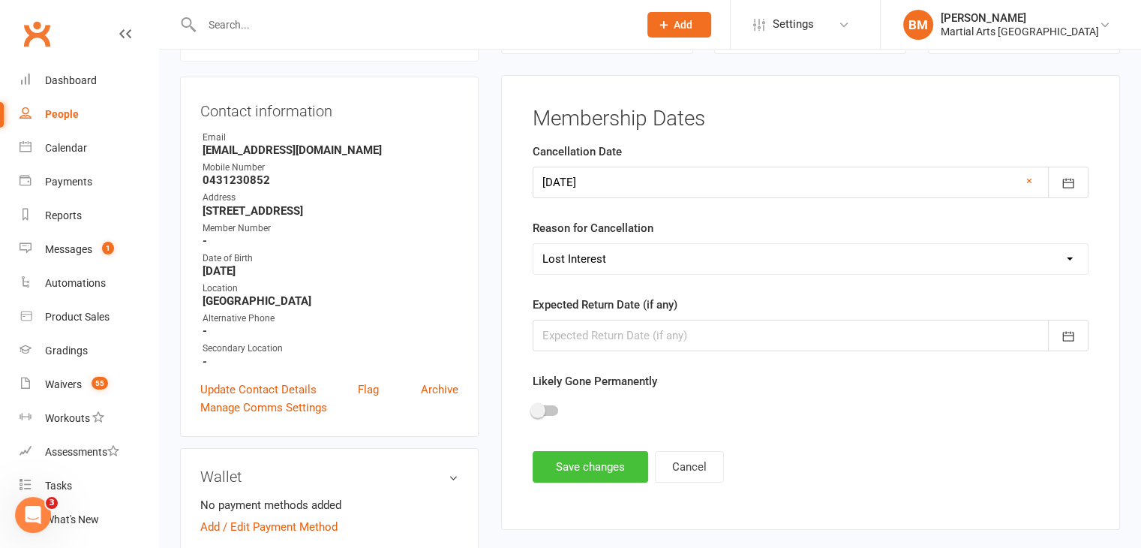
drag, startPoint x: 603, startPoint y: 464, endPoint x: 1152, endPoint y: 198, distance: 609.7
click at [604, 461] on button "Save changes" at bounding box center [591, 467] width 116 height 32
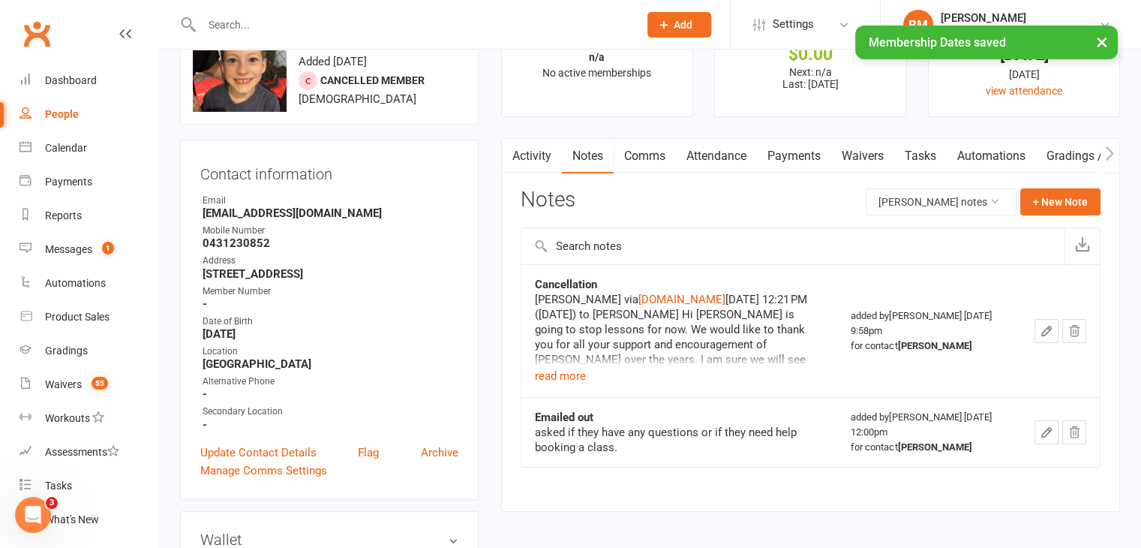
scroll to position [0, 0]
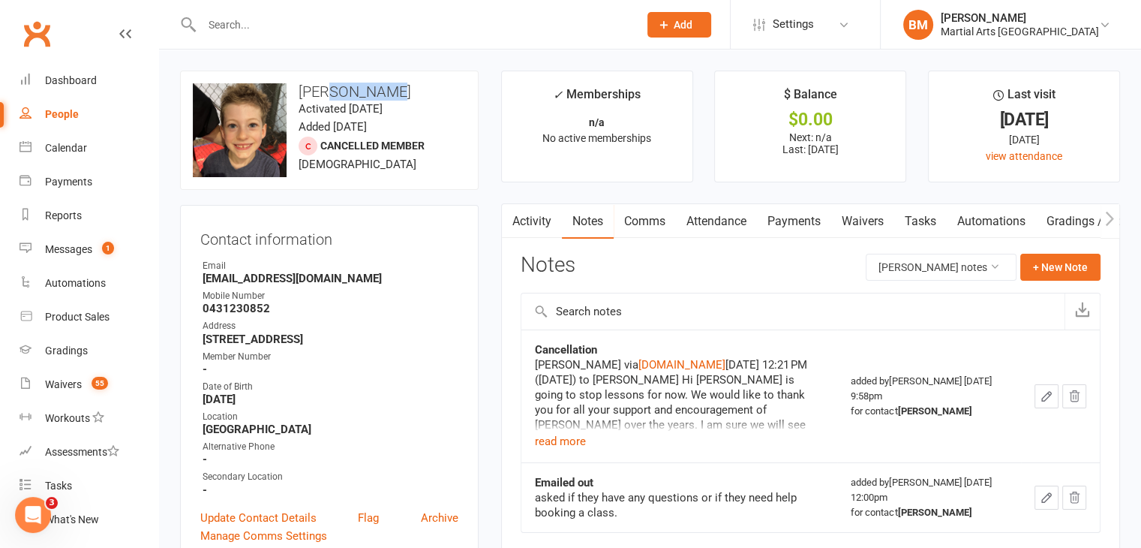
drag, startPoint x: 400, startPoint y: 85, endPoint x: 323, endPoint y: 92, distance: 76.8
click at [323, 92] on h3 "Ari Pavlides" at bounding box center [329, 91] width 273 height 17
copy h3 "Pavlides"
click at [291, 26] on input "text" at bounding box center [412, 24] width 431 height 21
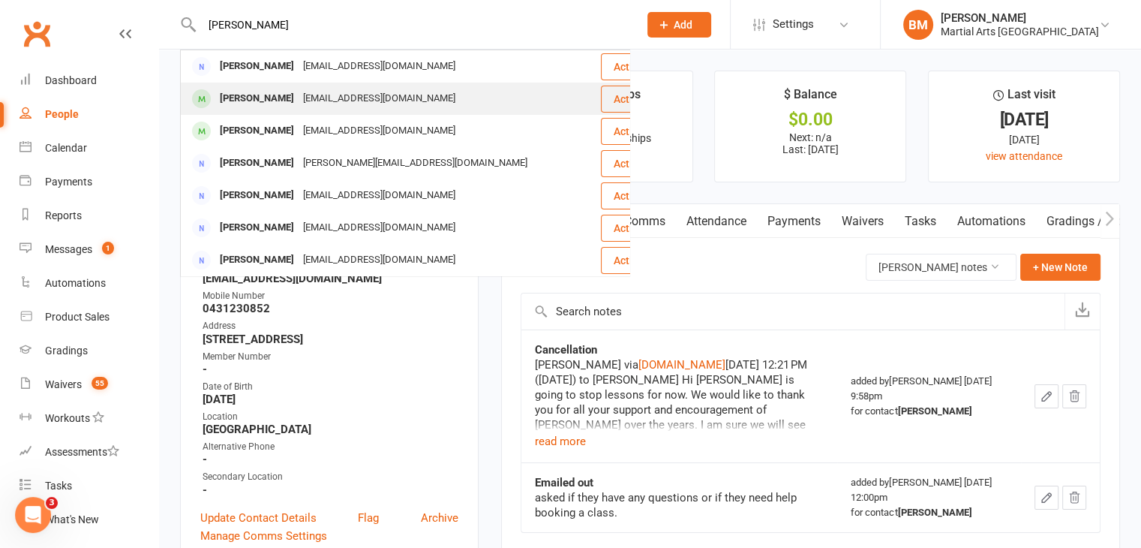
type input "vowell"
click at [277, 100] on div "Harry Vowell" at bounding box center [256, 99] width 83 height 22
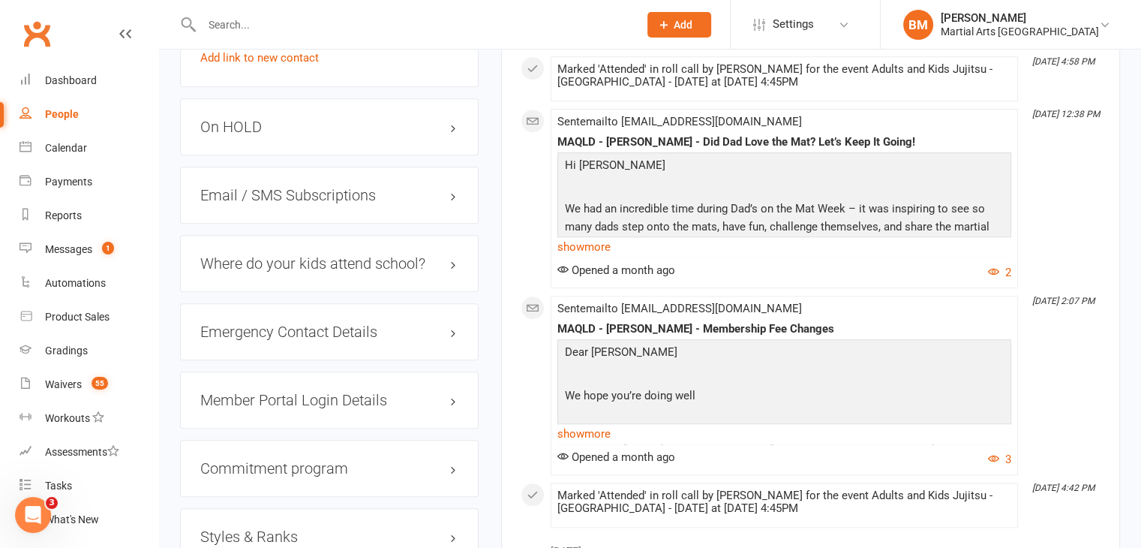
scroll to position [1130, 0]
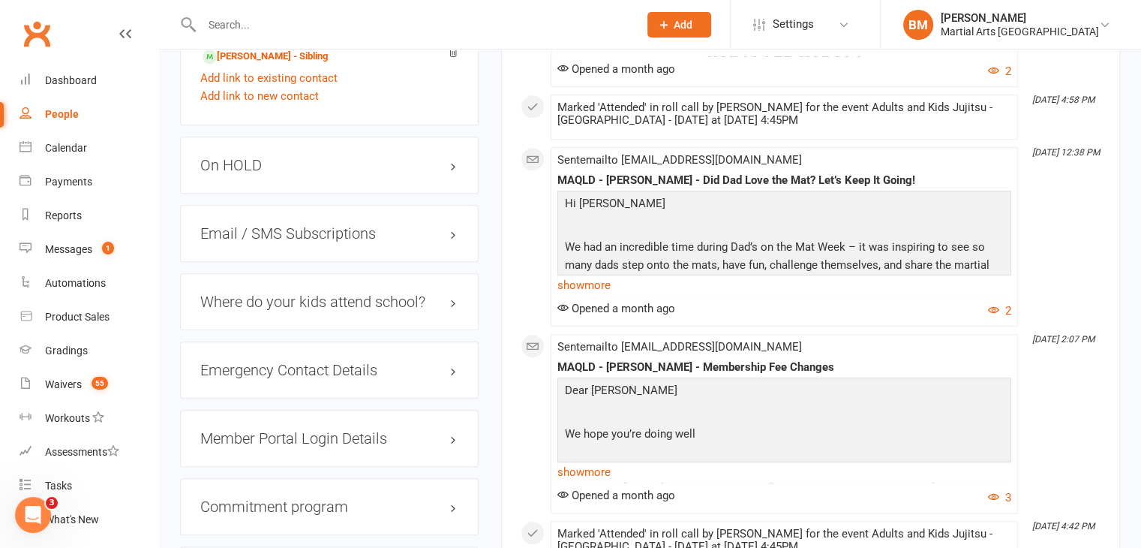
click at [239, 164] on h3 "On HOLD" at bounding box center [329, 165] width 258 height 17
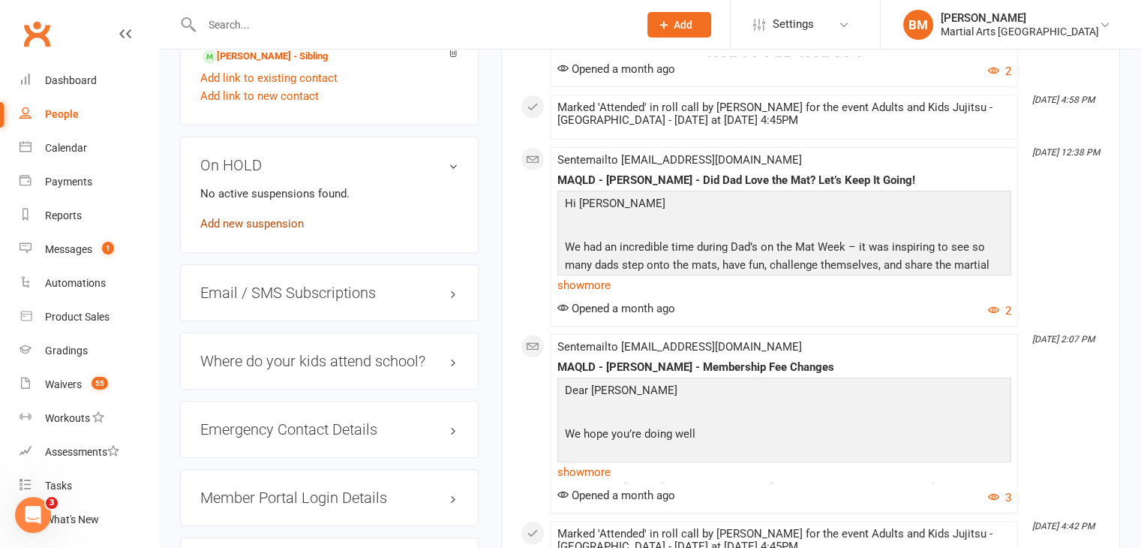
click at [269, 219] on link "Add new suspension" at bounding box center [252, 224] width 104 height 14
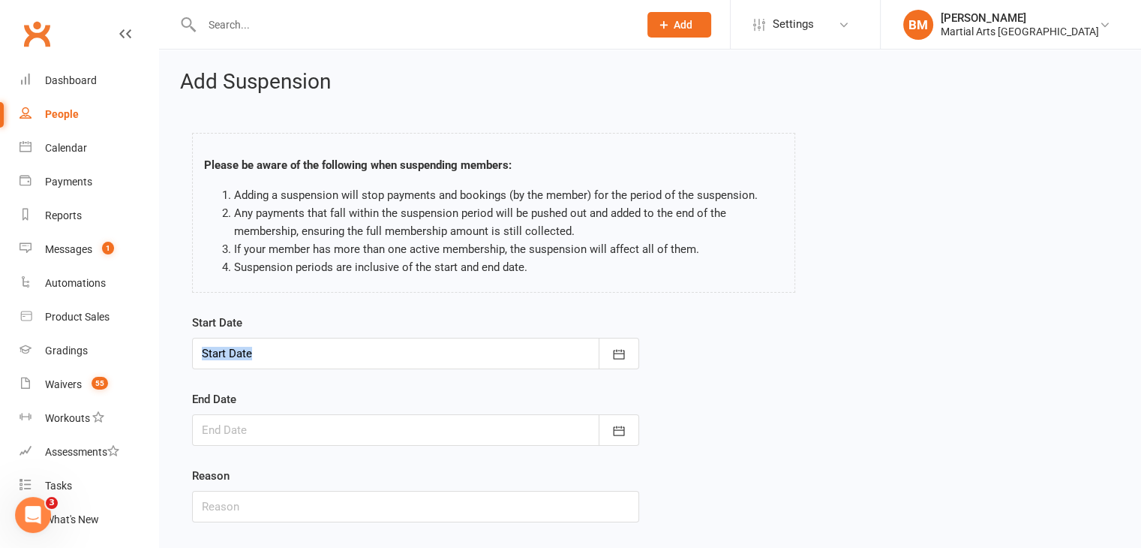
click at [308, 338] on div "Start Date October 2025 Sun Mon Tue Wed Thu Fri Sat 40 28 29 30 01 02 03 04 41 …" at bounding box center [415, 342] width 447 height 56
click at [309, 350] on div at bounding box center [415, 354] width 447 height 32
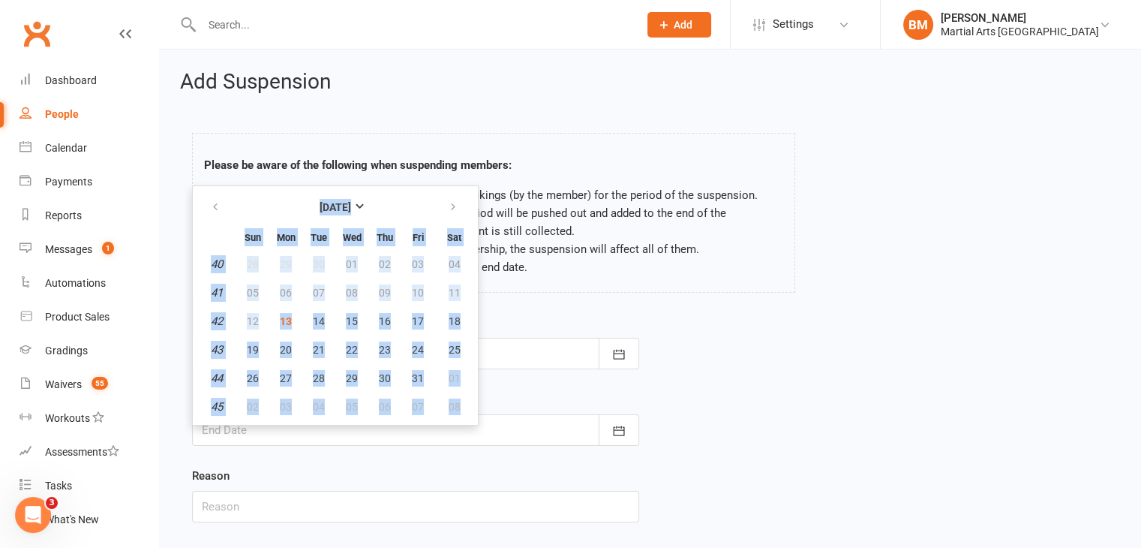
drag, startPoint x: 652, startPoint y: 316, endPoint x: 588, endPoint y: 317, distance: 63.8
click at [652, 315] on div "Start Date October 2025 Sun Mon Tue Wed Thu Fri Sat 40 28 29 30 01 02 03 04 41 …" at bounding box center [650, 429] width 939 height 230
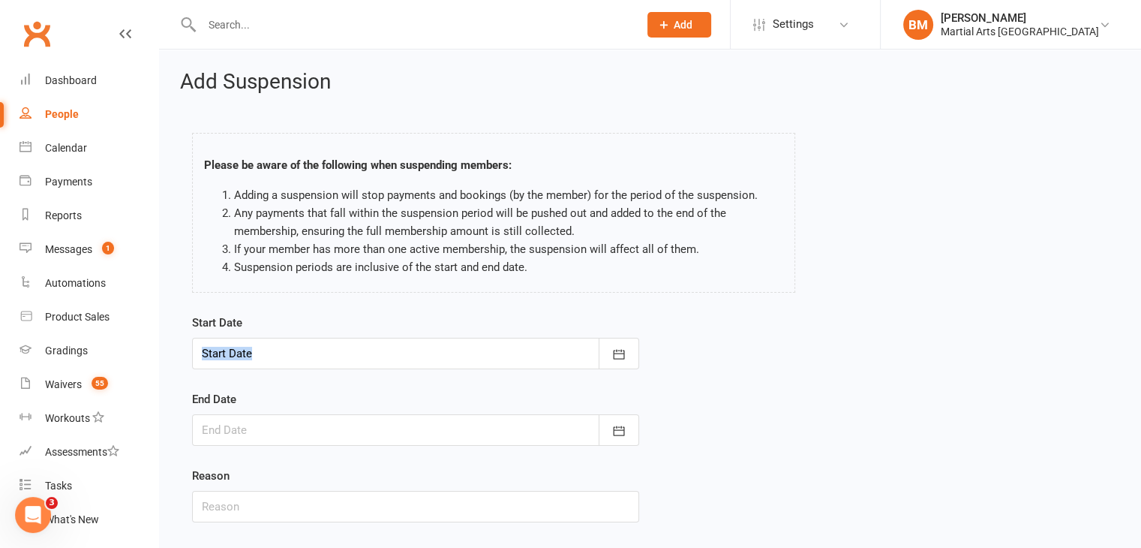
click at [416, 357] on div at bounding box center [415, 354] width 447 height 32
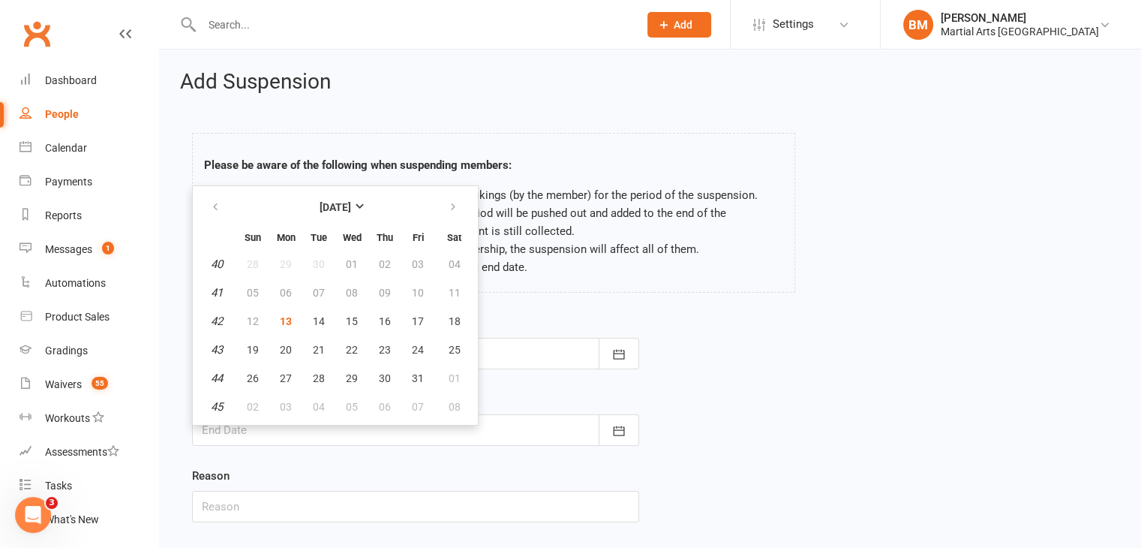
click at [842, 247] on div "Please be aware of the following when suspending members: Adding a suspension w…" at bounding box center [650, 216] width 939 height 196
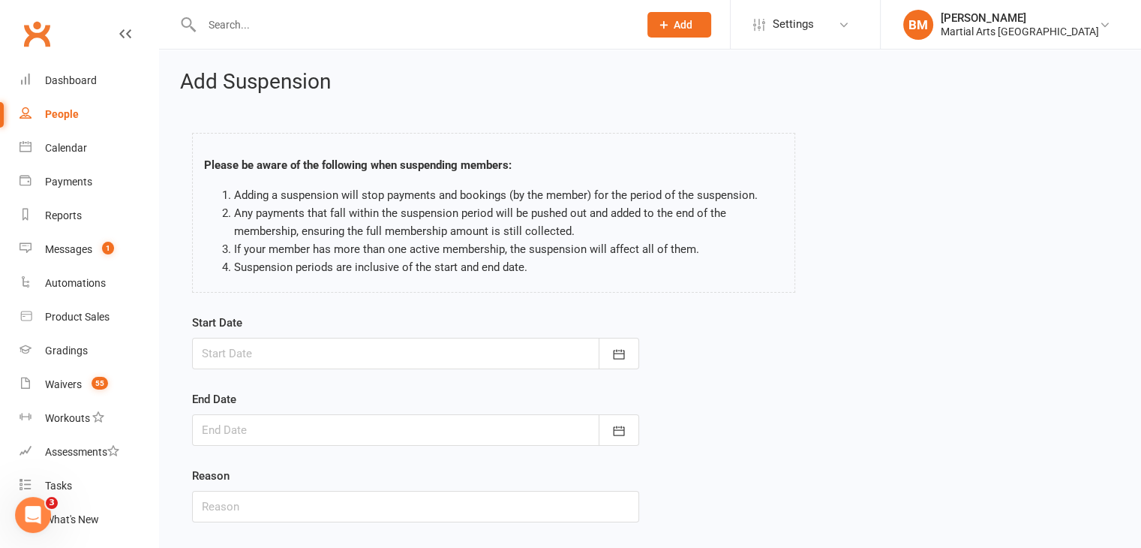
drag, startPoint x: 439, startPoint y: 355, endPoint x: 434, endPoint y: 340, distance: 15.7
click at [439, 355] on div at bounding box center [415, 354] width 447 height 32
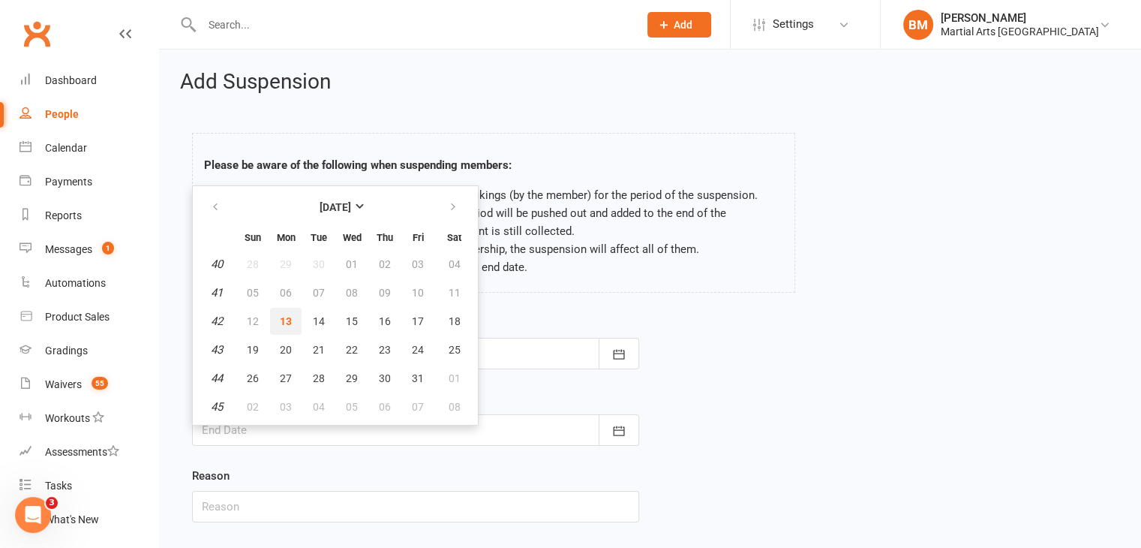
click at [284, 320] on span "13" at bounding box center [286, 321] width 12 height 12
type input "[DATE]"
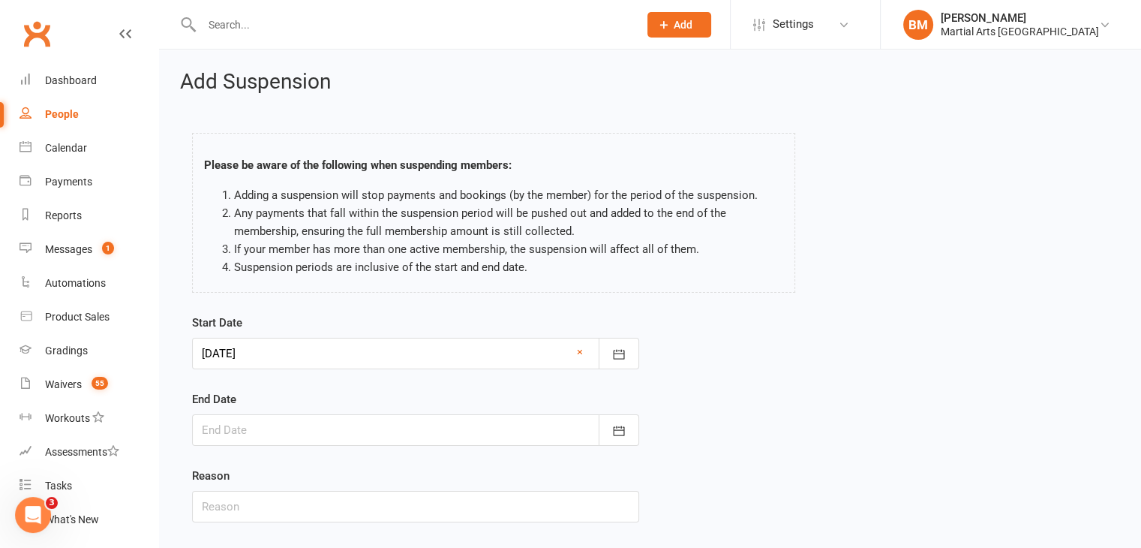
click at [305, 425] on div at bounding box center [415, 430] width 447 height 32
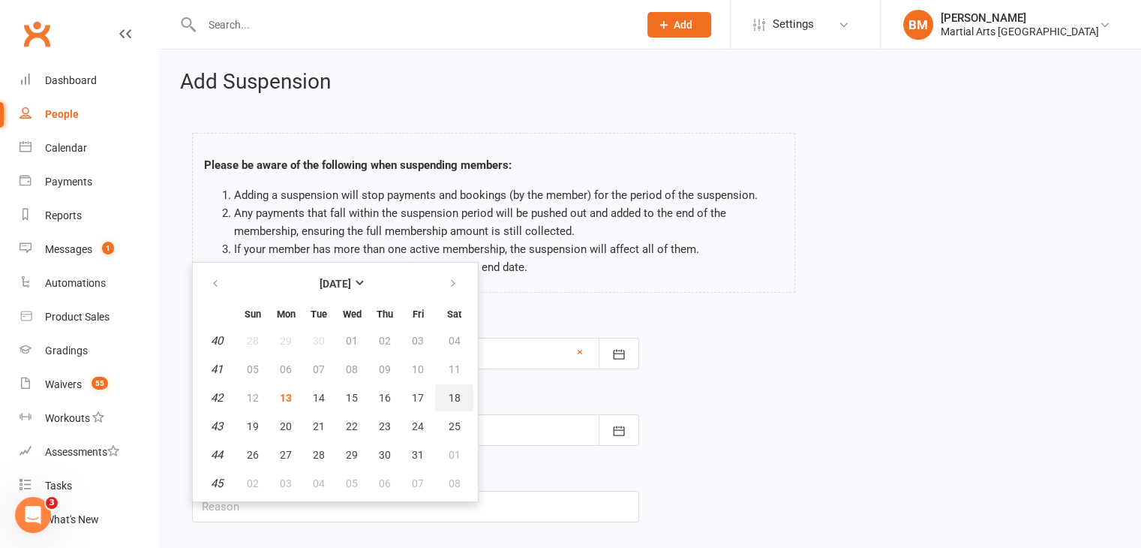
drag, startPoint x: 453, startPoint y: 394, endPoint x: 449, endPoint y: 380, distance: 14.0
click at [453, 393] on span "18" at bounding box center [455, 398] width 12 height 12
type input "18 Oct 2025"
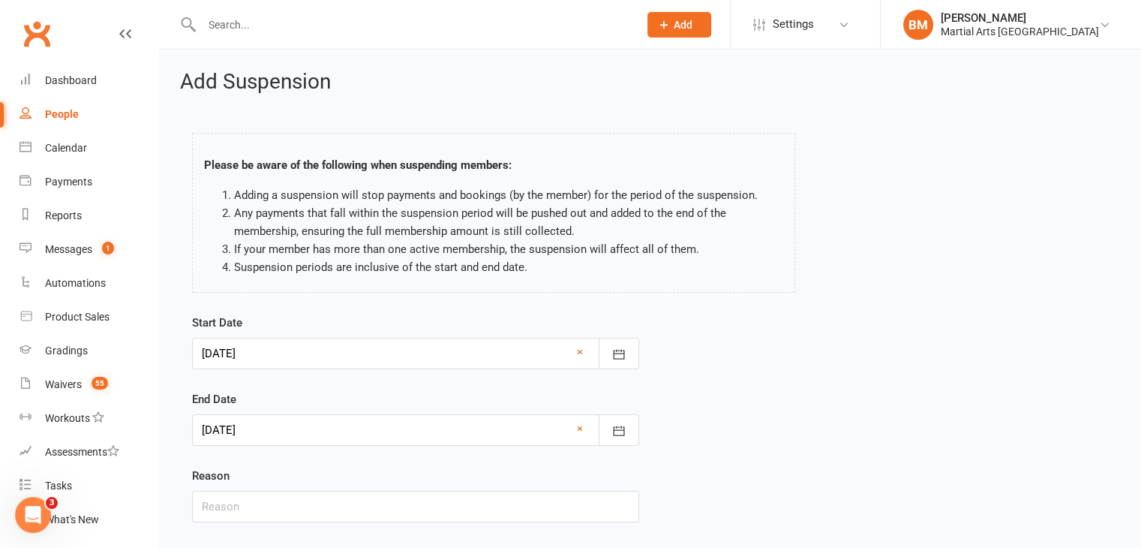
drag, startPoint x: 311, startPoint y: 532, endPoint x: 307, endPoint y: 518, distance: 14.7
click at [311, 528] on div "Start Date 13 Oct 2025 October 2025 Sun Mon Tue Wed Thu Fri Sat 40 28 29 30 01 …" at bounding box center [416, 429] width 470 height 230
click at [303, 513] on input "text" at bounding box center [415, 507] width 447 height 32
type input "On Hold 2 Weeks via Email"
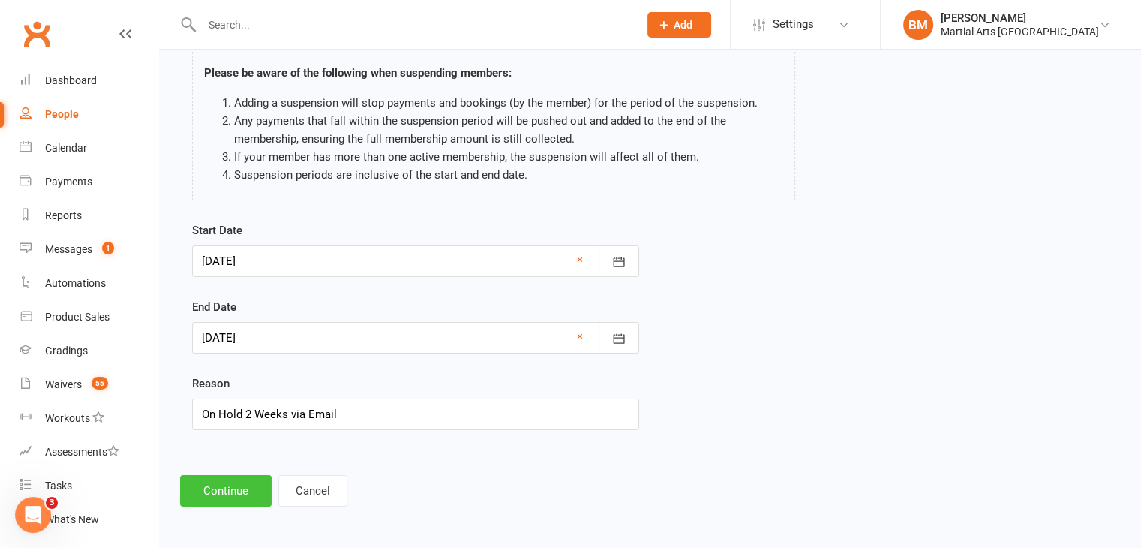
click at [241, 490] on button "Continue" at bounding box center [226, 491] width 92 height 32
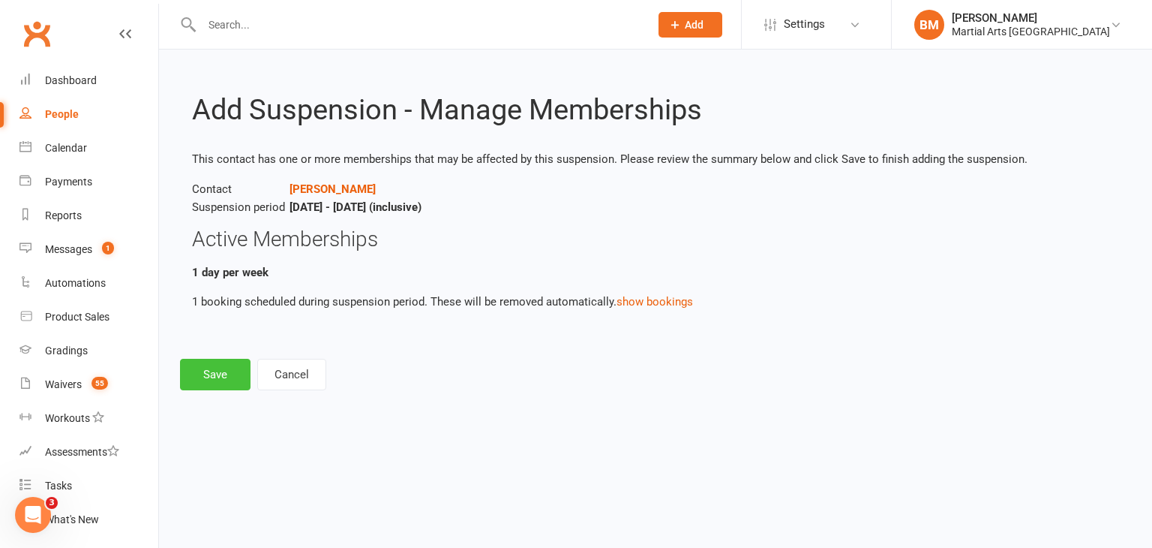
click at [232, 365] on button "Save" at bounding box center [215, 375] width 71 height 32
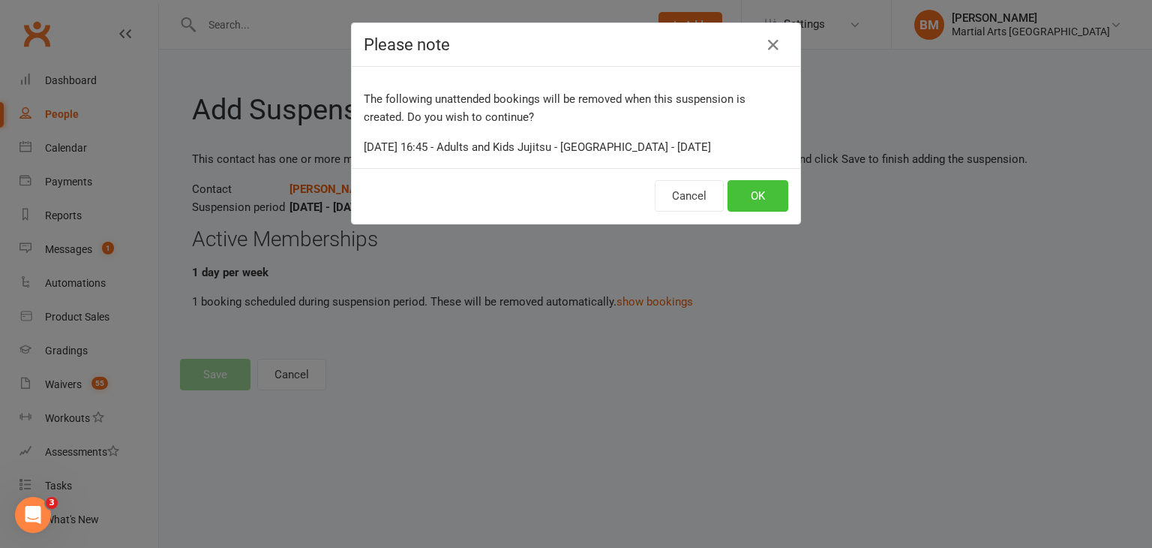
click at [753, 196] on button "OK" at bounding box center [758, 196] width 61 height 32
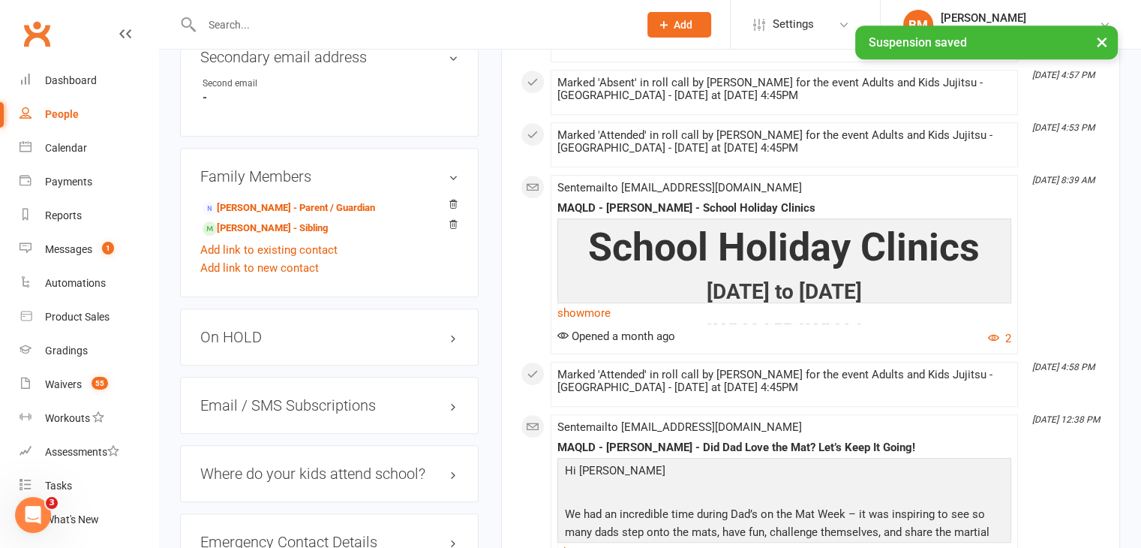
scroll to position [952, 0]
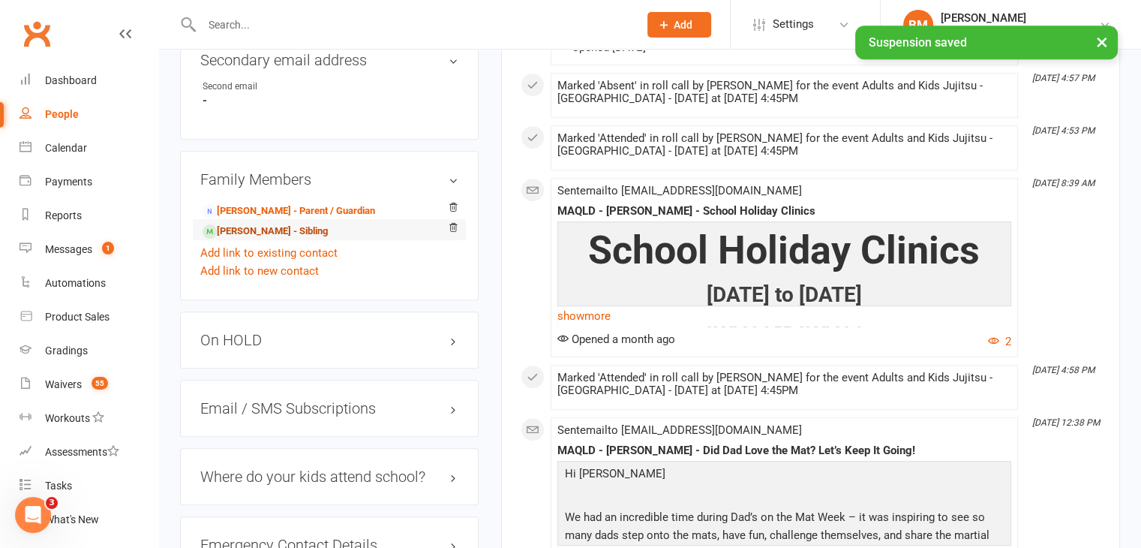
click at [274, 237] on link "Annie Vowell - Sibling" at bounding box center [265, 232] width 125 height 16
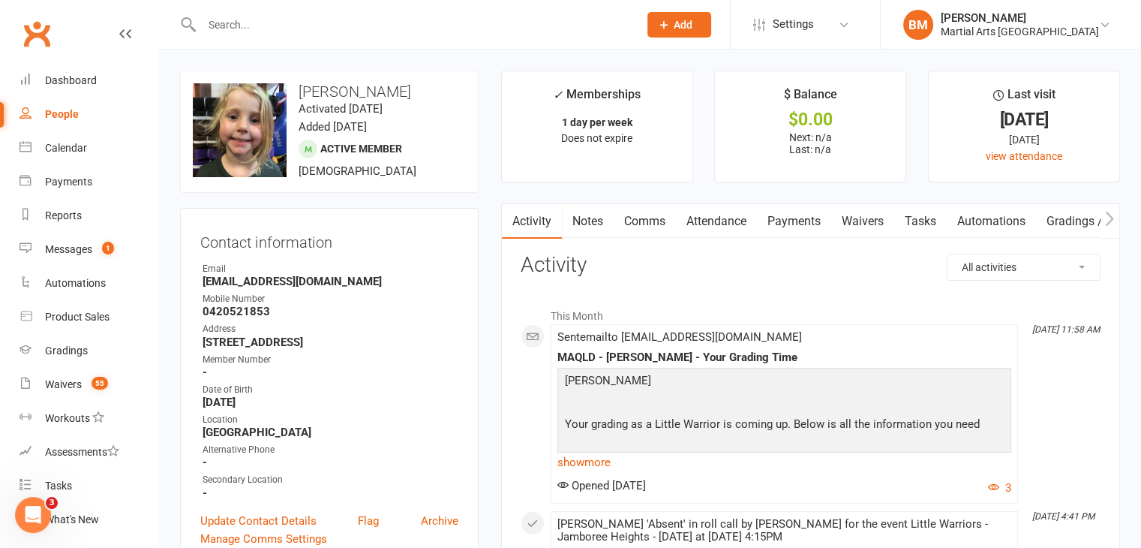
drag, startPoint x: 1139, startPoint y: 60, endPoint x: 1152, endPoint y: 112, distance: 53.3
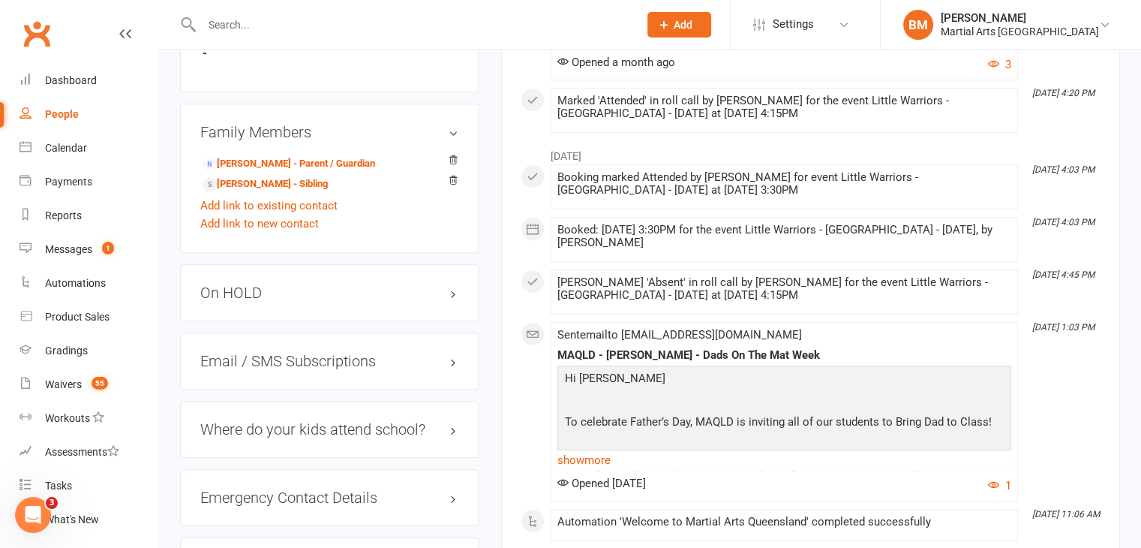
scroll to position [975, 0]
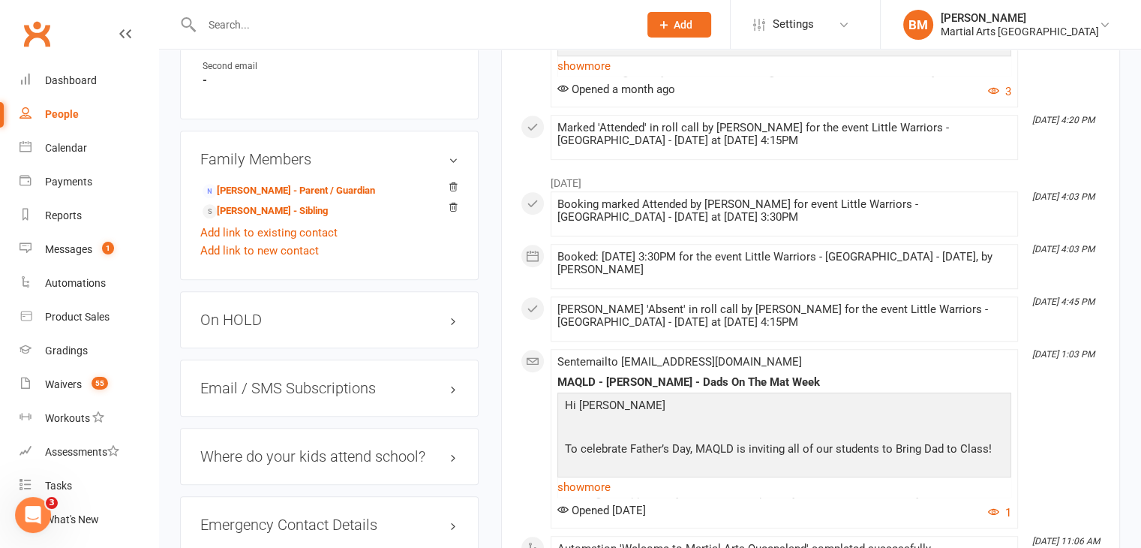
click at [273, 320] on h3 "On HOLD" at bounding box center [329, 319] width 258 height 17
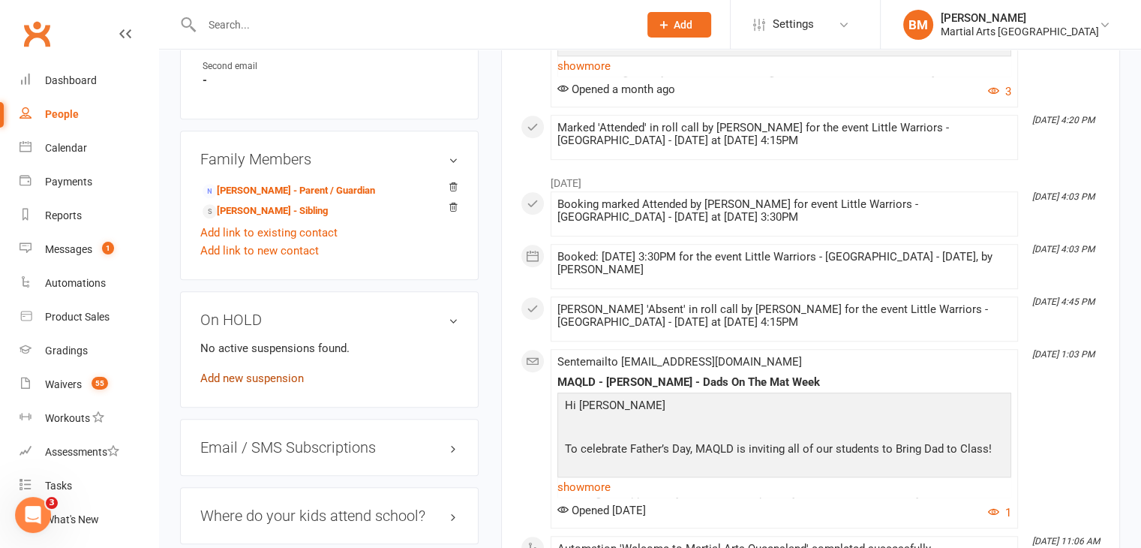
click at [251, 375] on link "Add new suspension" at bounding box center [252, 378] width 104 height 14
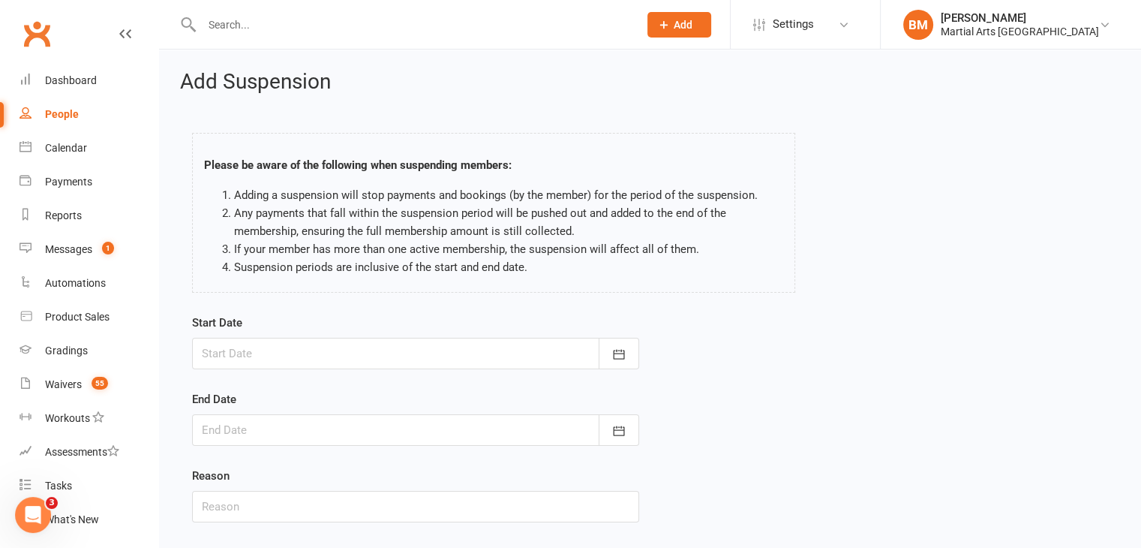
click at [291, 353] on div at bounding box center [415, 354] width 447 height 32
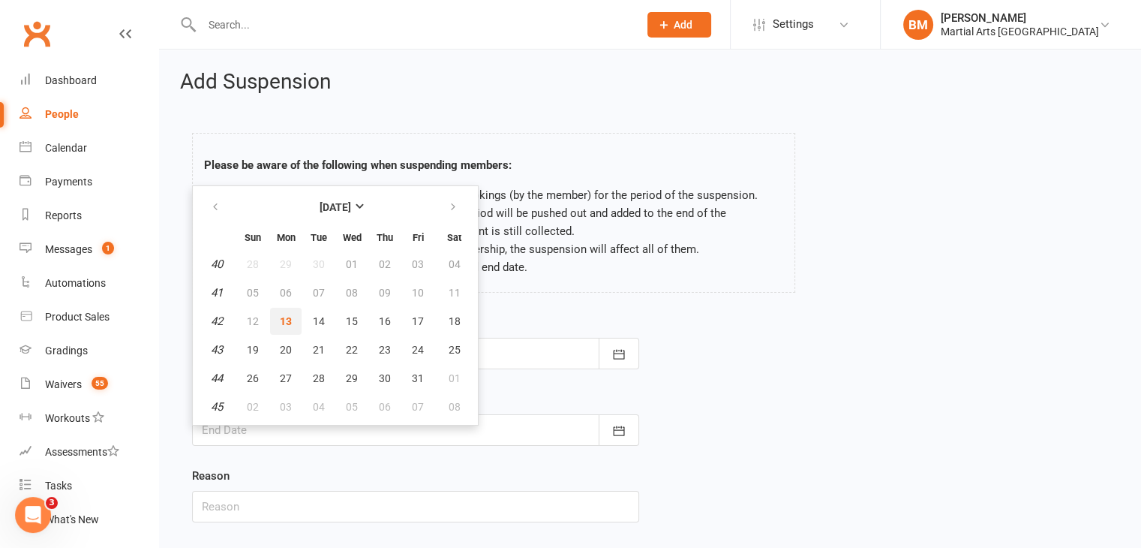
click at [283, 324] on span "13" at bounding box center [286, 321] width 12 height 12
type input "[DATE]"
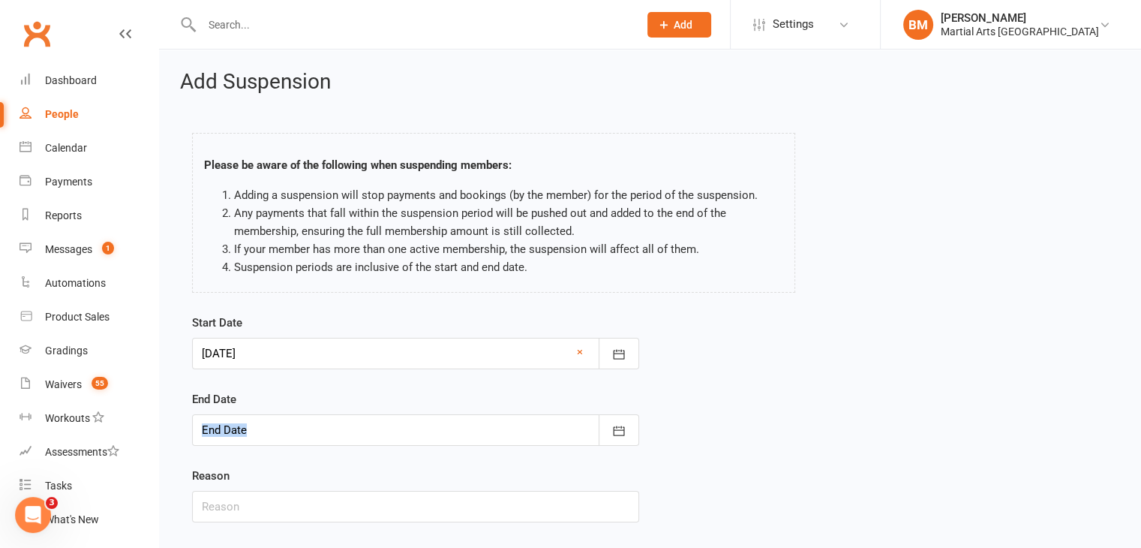
click at [267, 413] on div "End Date October 2025 Sun Mon Tue Wed Thu Fri Sat 40 28 29 30 01 02 03 04 41 05…" at bounding box center [415, 418] width 447 height 56
click at [287, 428] on div at bounding box center [415, 430] width 447 height 32
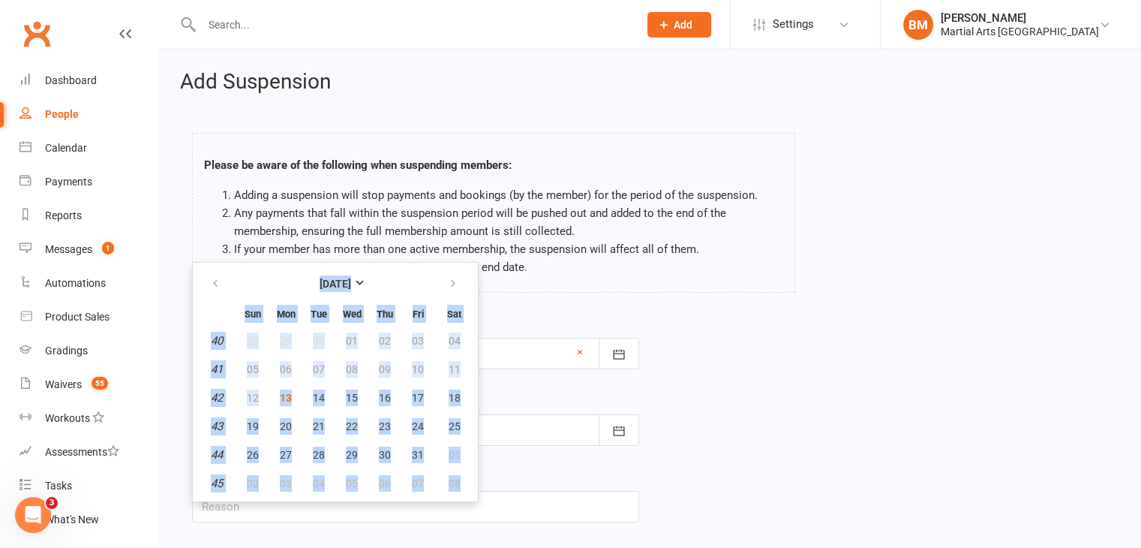
click at [734, 409] on div "Start Date 13 Oct 2025 October 2025 Sun Mon Tue Wed Thu Fri Sat 40 28 29 30 01 …" at bounding box center [650, 429] width 939 height 230
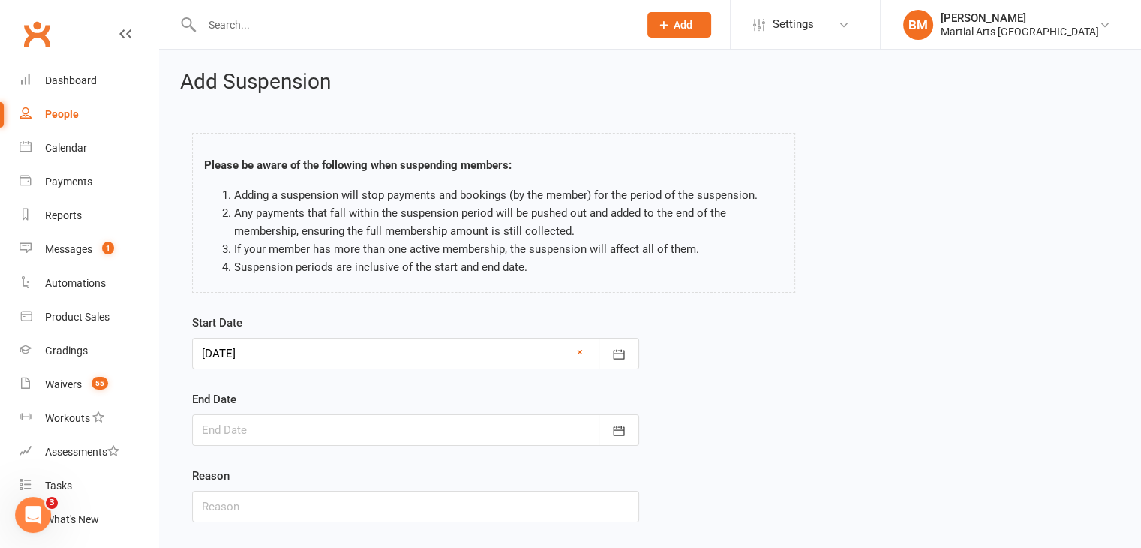
click at [491, 422] on div at bounding box center [415, 430] width 447 height 32
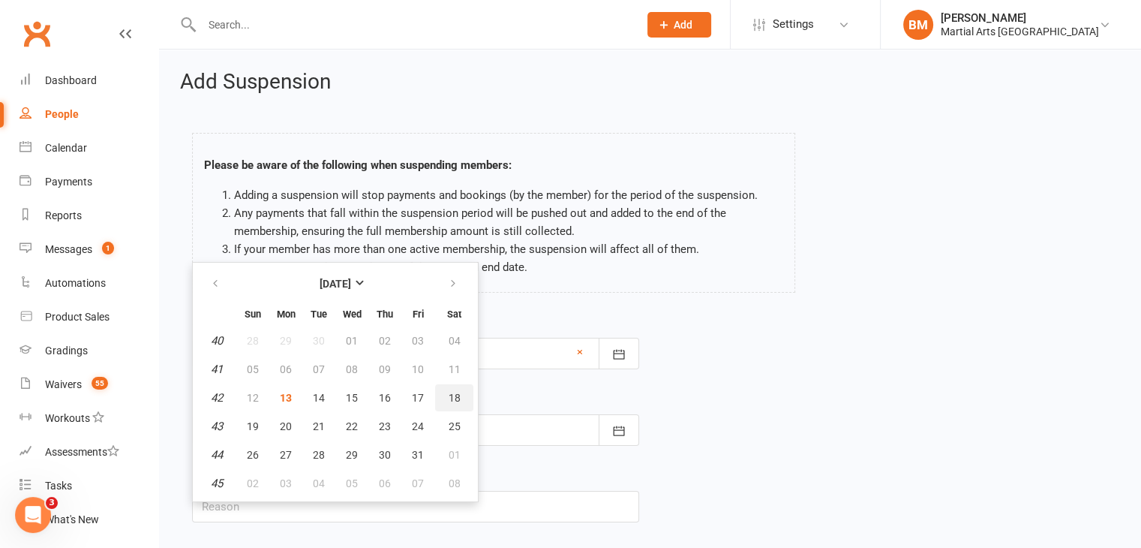
click at [459, 392] on button "18" at bounding box center [454, 397] width 38 height 27
type input "18 Oct 2025"
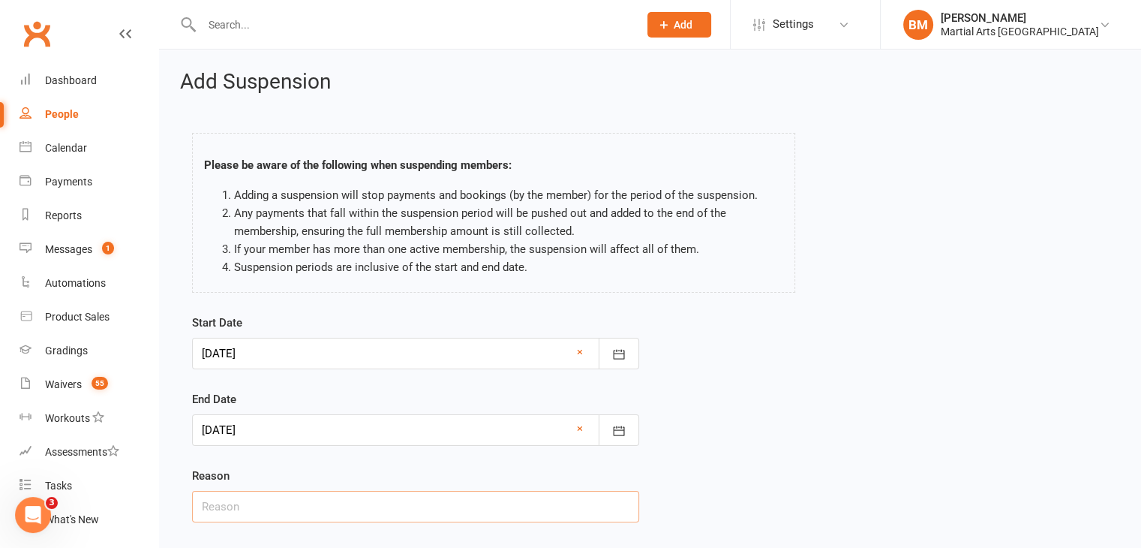
click at [338, 494] on input "text" at bounding box center [415, 507] width 447 height 32
type input "On Hold 2 Weeks via Email"
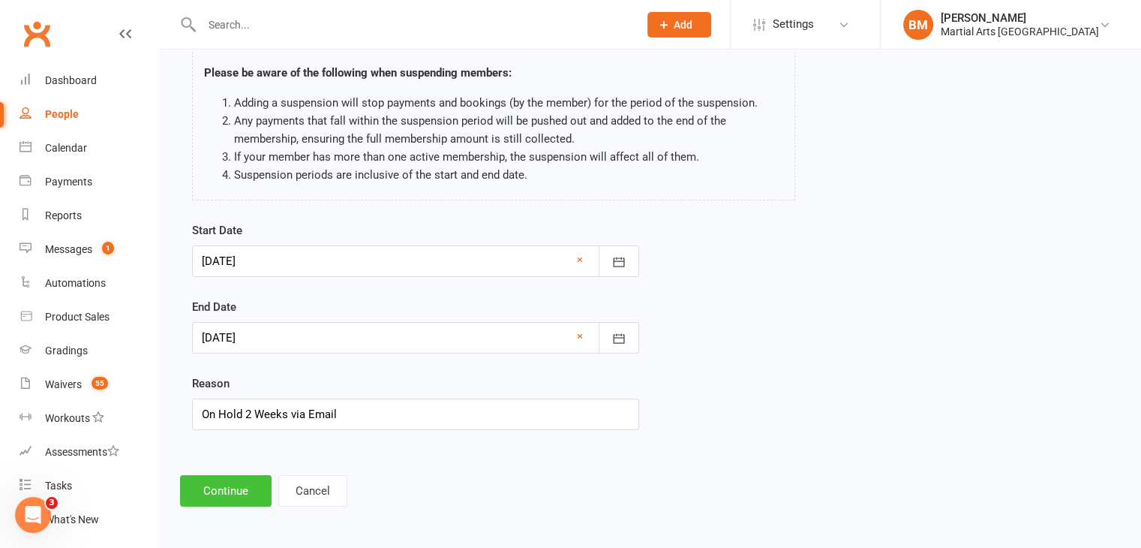
click at [209, 482] on button "Continue" at bounding box center [226, 491] width 92 height 32
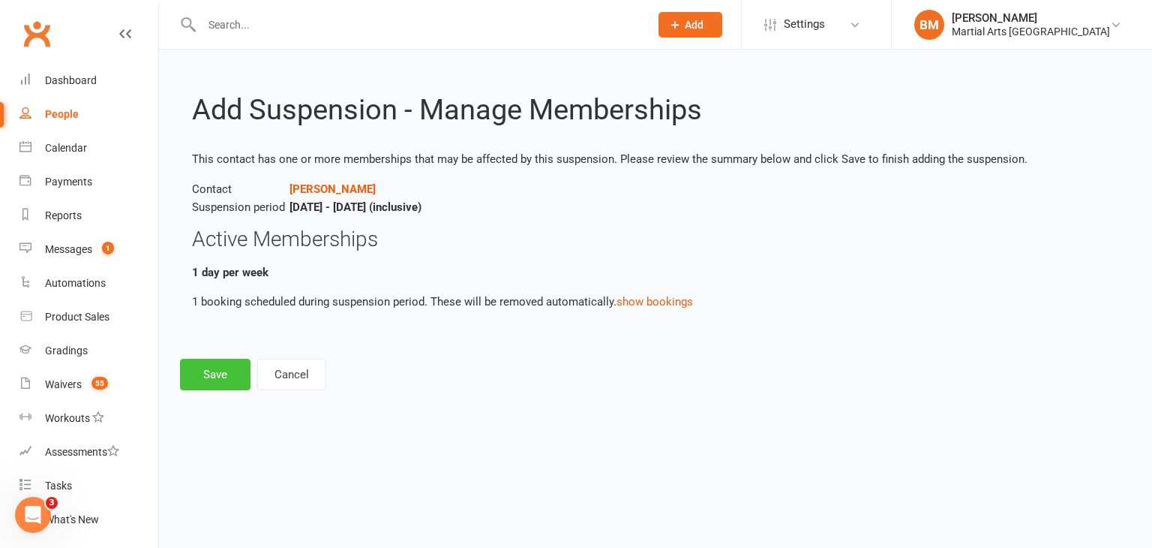
drag, startPoint x: 210, startPoint y: 369, endPoint x: 209, endPoint y: 362, distance: 7.5
click at [209, 367] on button "Save" at bounding box center [215, 375] width 71 height 32
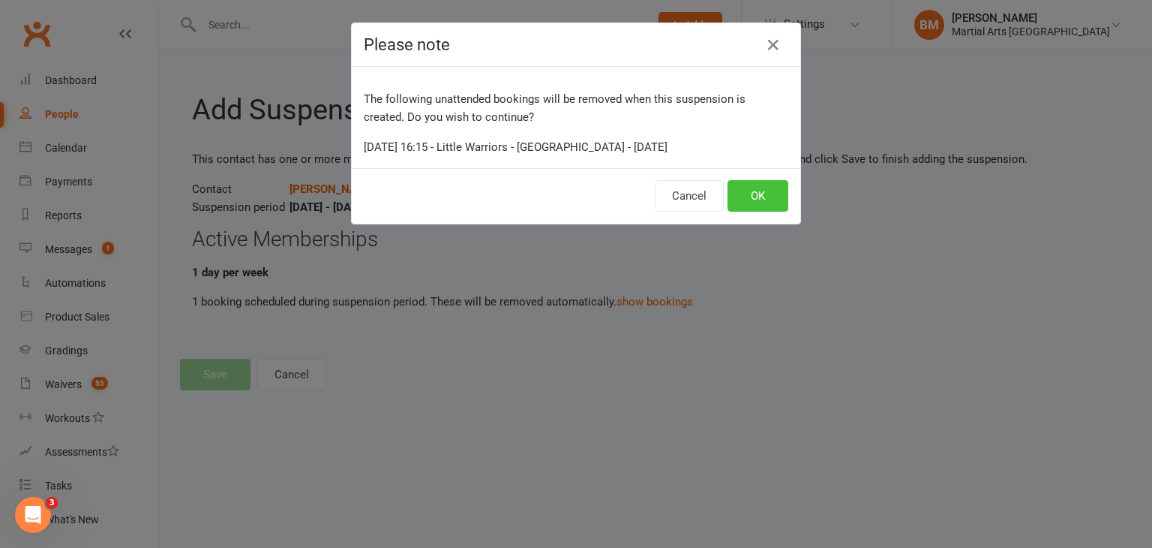
click at [755, 188] on button "OK" at bounding box center [758, 196] width 61 height 32
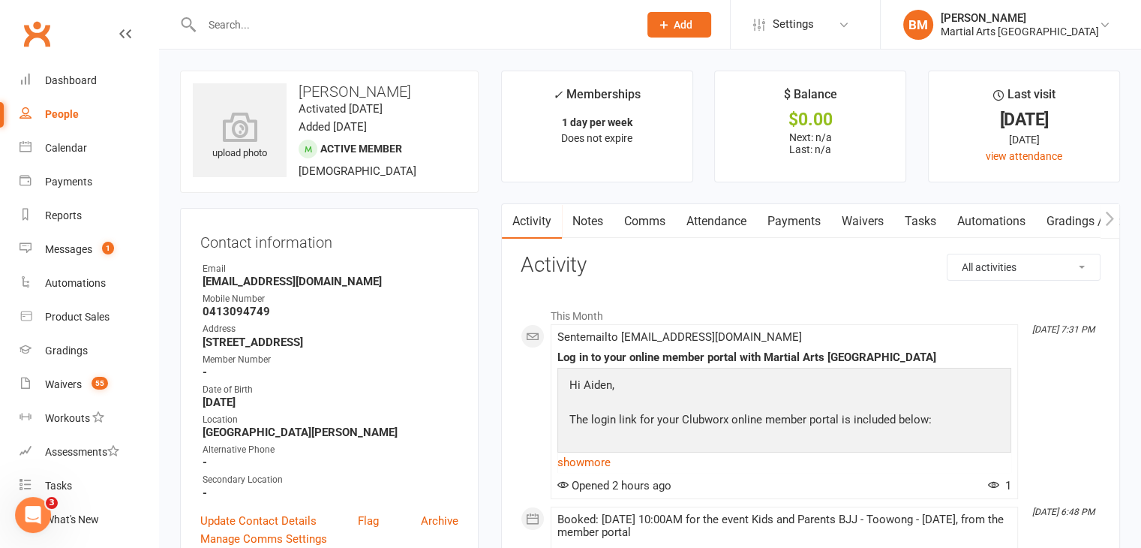
drag, startPoint x: 711, startPoint y: 216, endPoint x: 699, endPoint y: 15, distance: 201.4
click at [711, 215] on link "Attendance" at bounding box center [716, 221] width 81 height 35
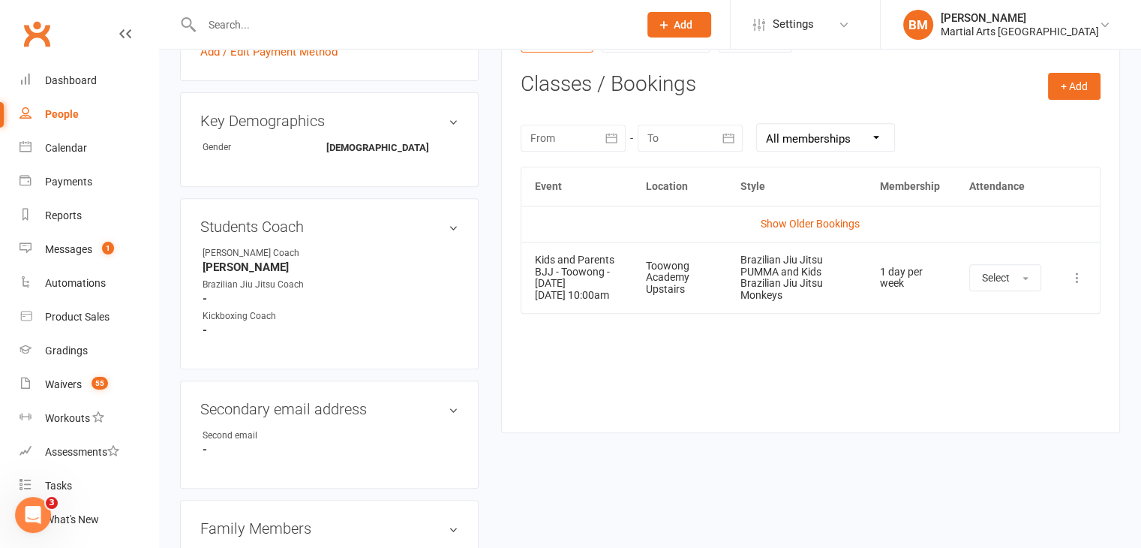
scroll to position [539, 0]
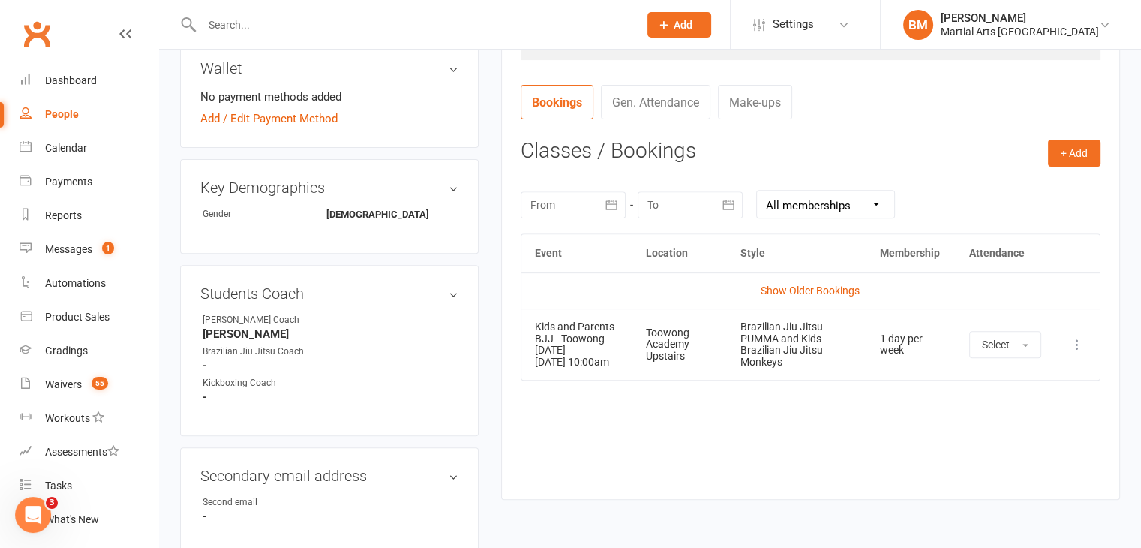
drag, startPoint x: 1072, startPoint y: 352, endPoint x: 1067, endPoint y: 328, distance: 24.6
click at [1073, 351] on icon at bounding box center [1077, 344] width 15 height 15
click at [1002, 448] on link "Remove booking" at bounding box center [1011, 434] width 149 height 30
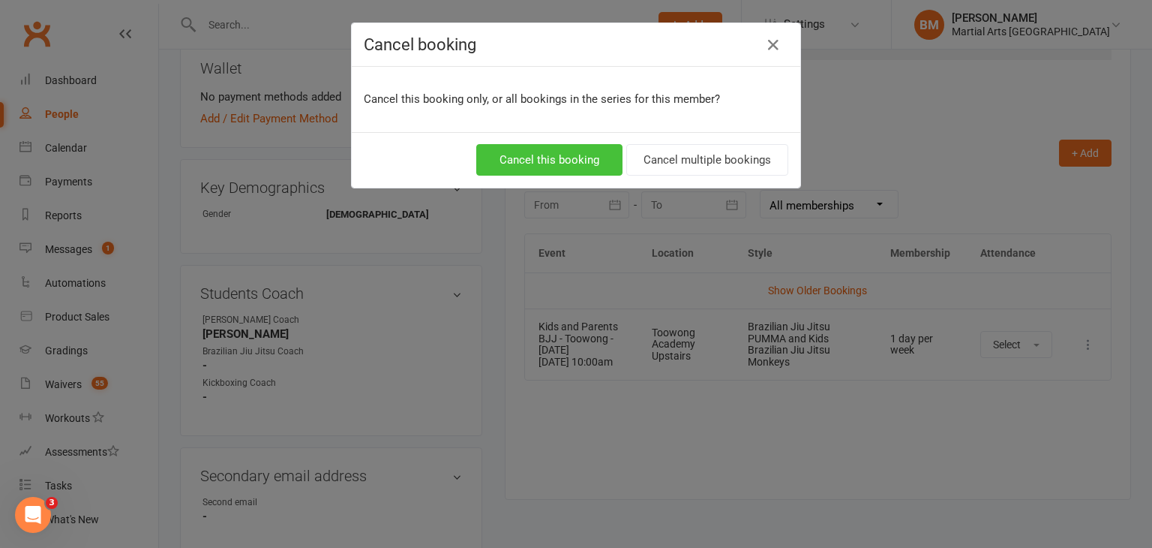
click at [563, 168] on button "Cancel this booking" at bounding box center [549, 160] width 146 height 32
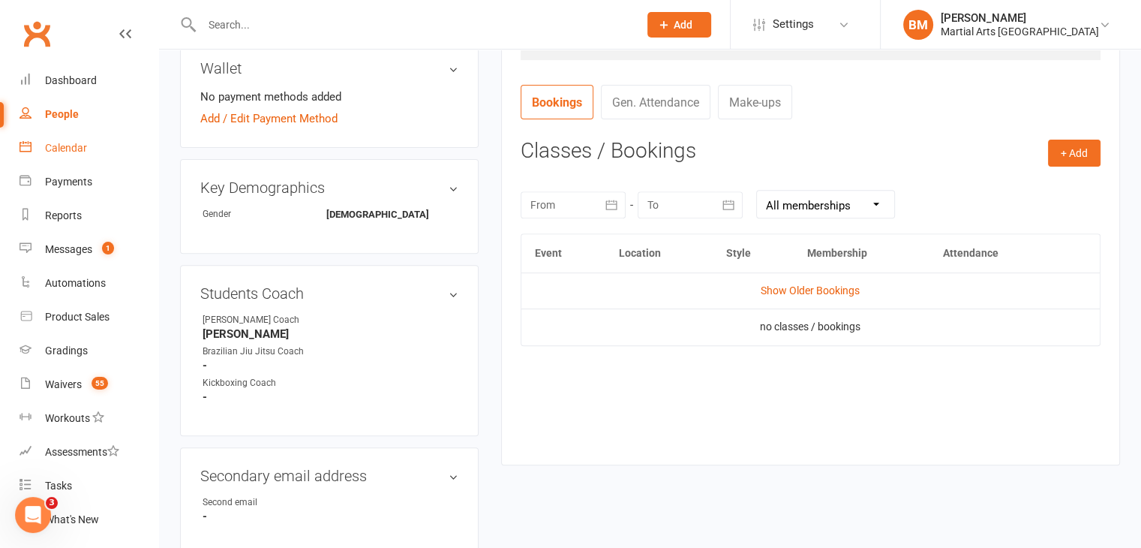
click at [69, 146] on div "Calendar" at bounding box center [66, 148] width 42 height 12
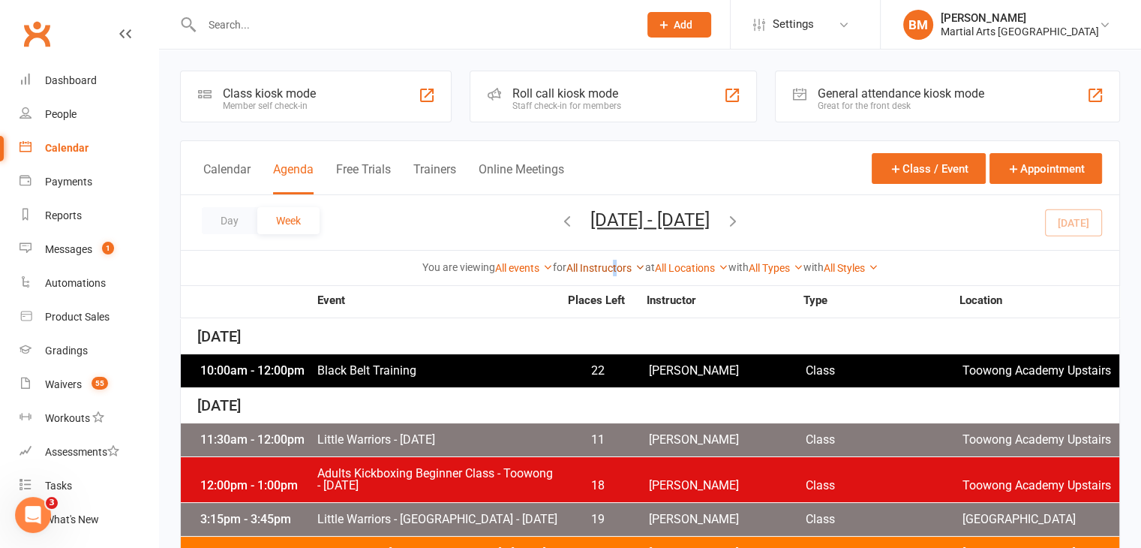
click at [611, 268] on link "All Instructors" at bounding box center [605, 268] width 79 height 12
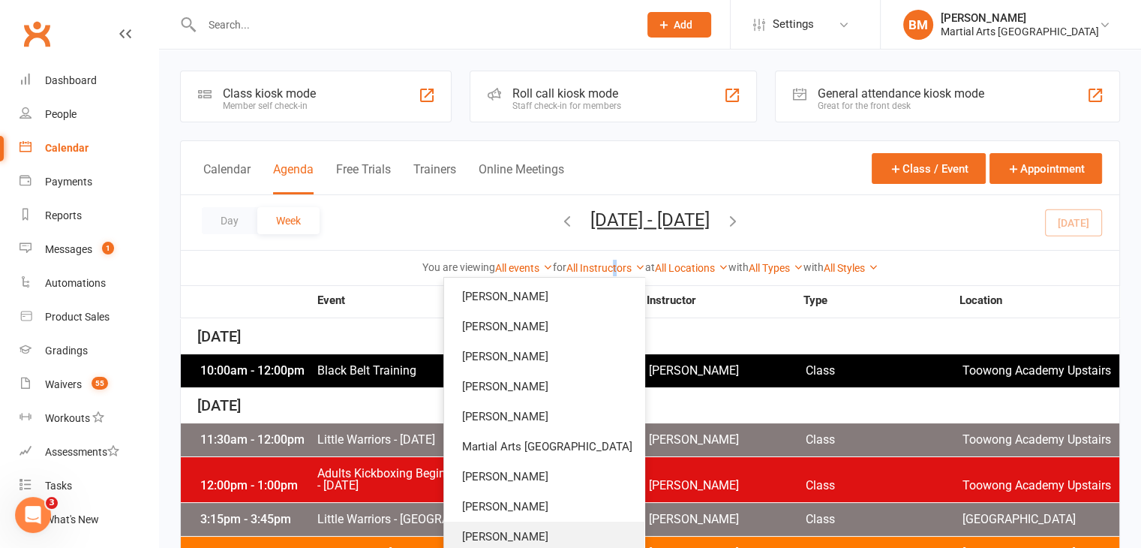
click at [546, 536] on link "[PERSON_NAME]" at bounding box center [544, 536] width 200 height 30
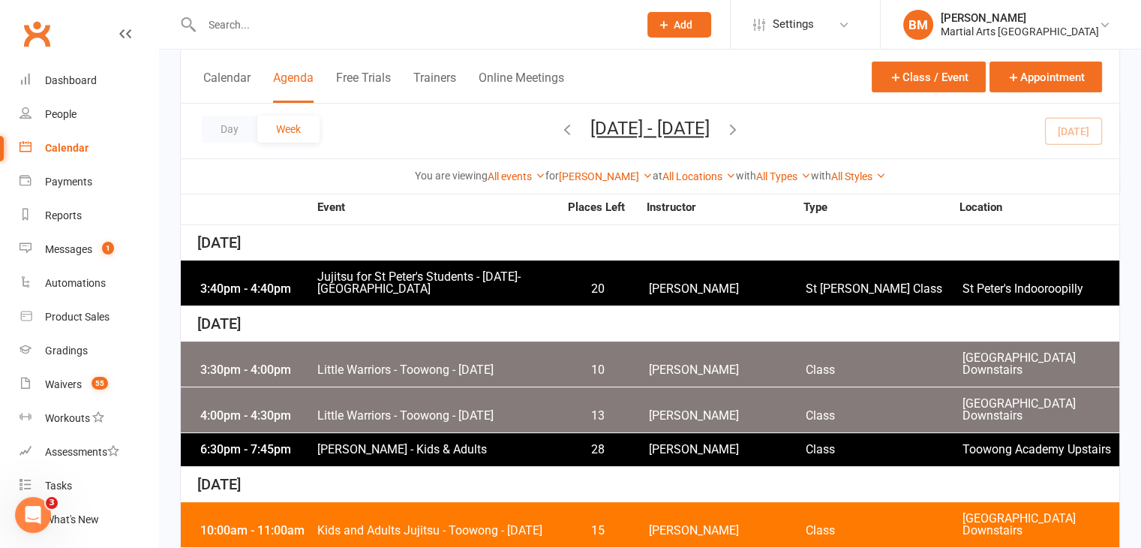
scroll to position [266, 0]
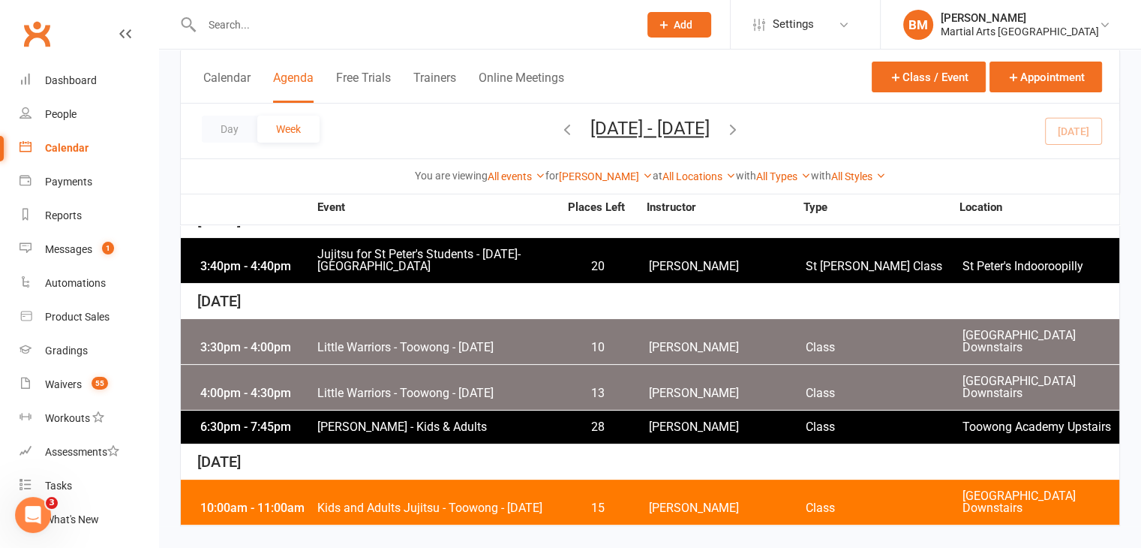
click at [526, 515] on div "10:00am - 11:00am Kids and Adults Jujitsu - Toowong - [DATE] 15 [PERSON_NAME] C…" at bounding box center [650, 501] width 939 height 45
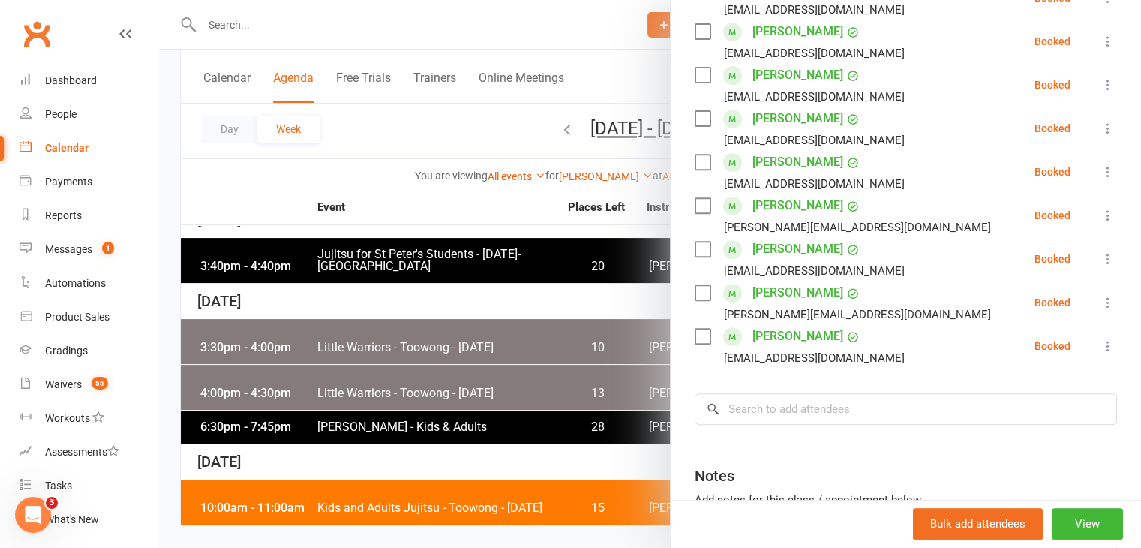
scroll to position [597, 0]
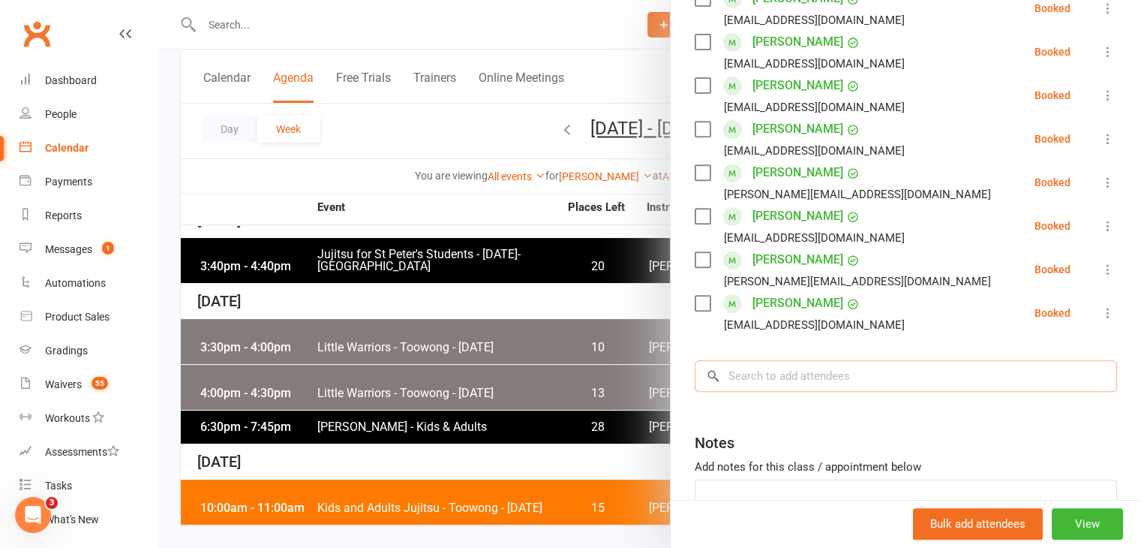
click at [763, 392] on input "search" at bounding box center [906, 376] width 422 height 32
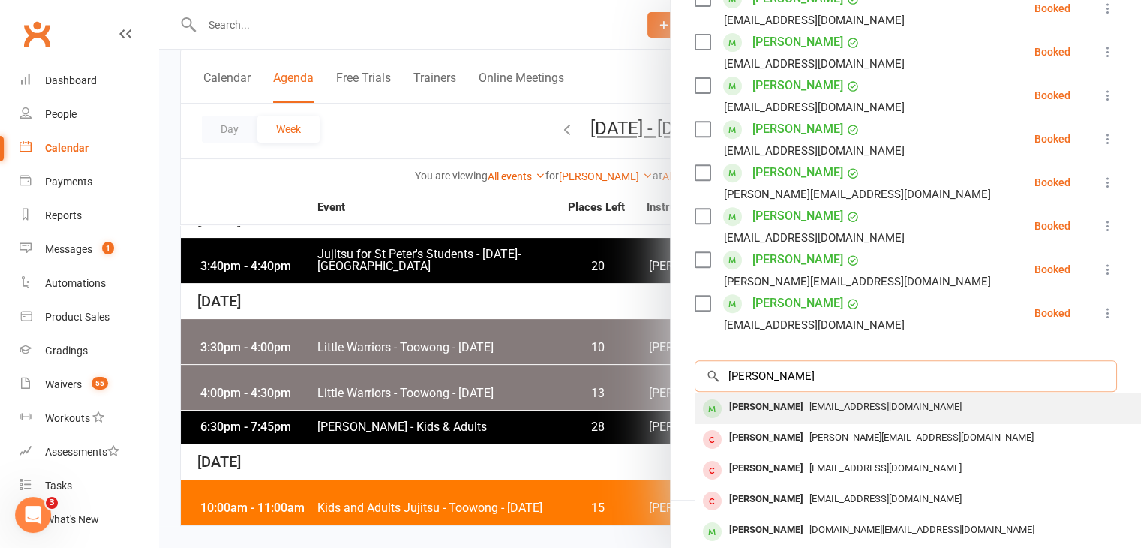
type input "[PERSON_NAME]"
click at [768, 418] on div "[PERSON_NAME]" at bounding box center [766, 407] width 86 height 22
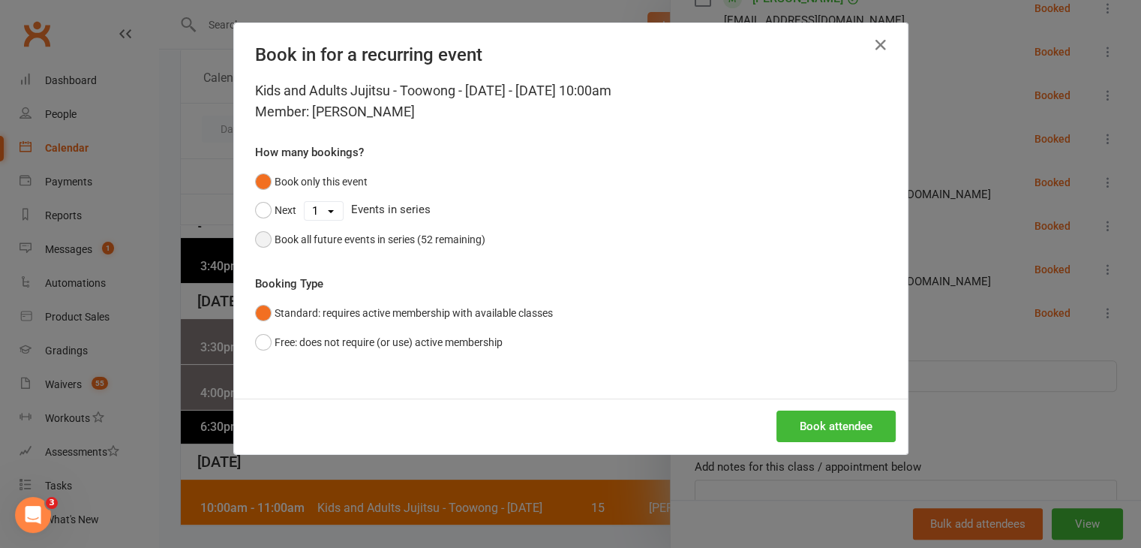
click at [402, 242] on div "Book all future events in series (52 remaining)" at bounding box center [380, 239] width 211 height 17
click at [877, 428] on button "Book attendee" at bounding box center [835, 426] width 119 height 32
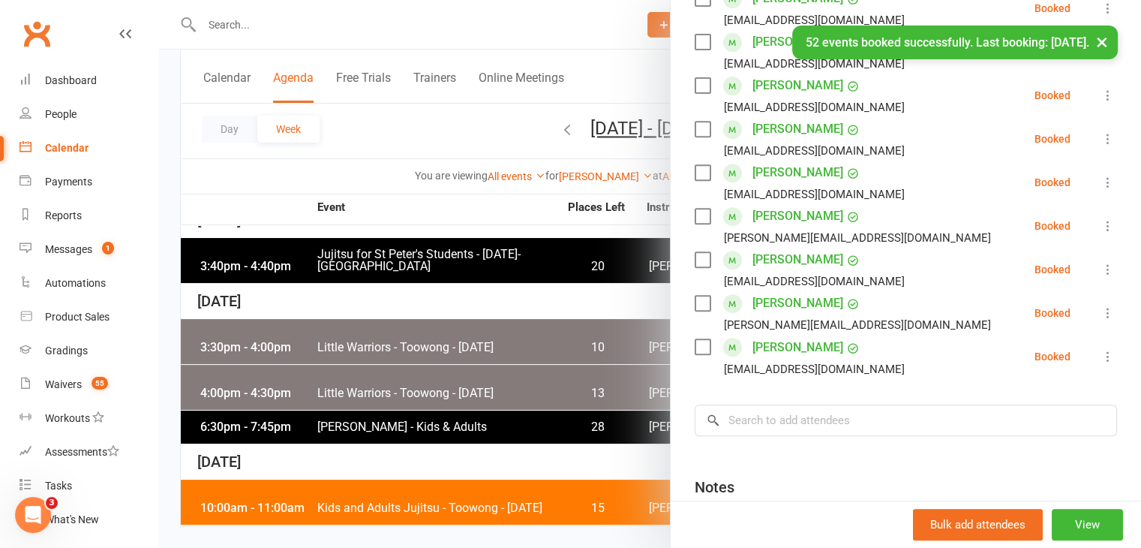
scroll to position [640, 0]
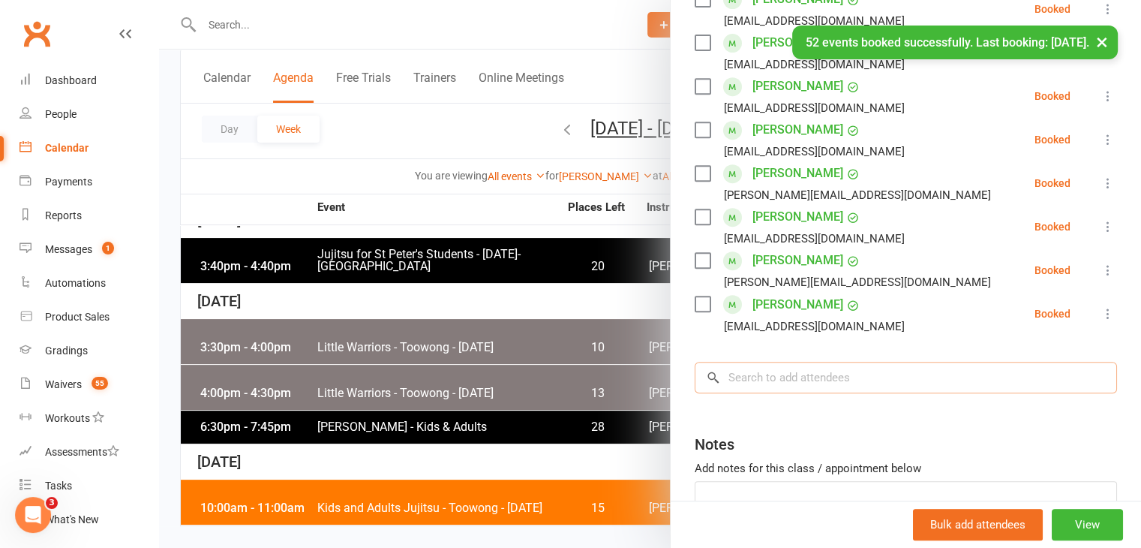
click at [858, 393] on input "search" at bounding box center [906, 378] width 422 height 32
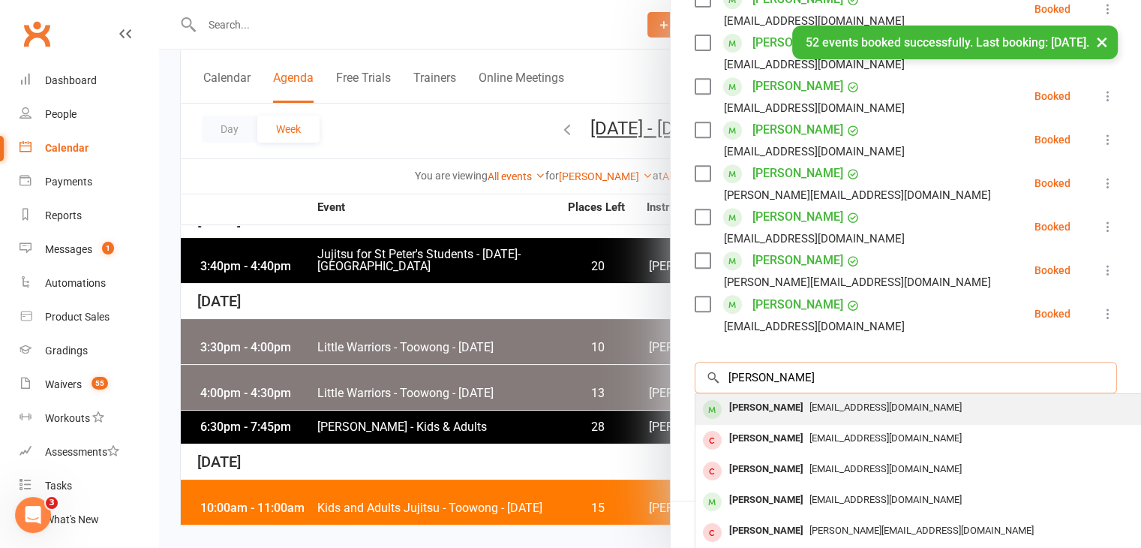
type input "[PERSON_NAME]"
click at [806, 425] on div "[PERSON_NAME] [EMAIL_ADDRESS][DOMAIN_NAME]" at bounding box center [919, 409] width 449 height 31
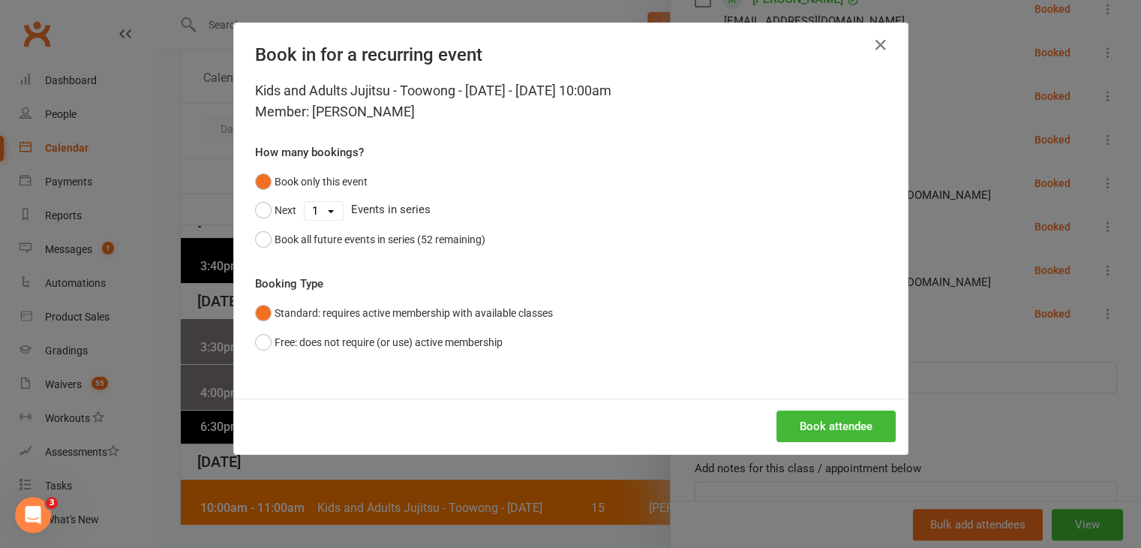
click at [391, 257] on div "Kids and Adults Jujitsu - Toowong - [DATE] - [DATE] 10:00am Member: [PERSON_NAM…" at bounding box center [571, 239] width 674 height 318
click at [384, 249] on button "Book all future events in series (52 remaining)" at bounding box center [370, 239] width 230 height 29
click at [822, 413] on button "Book attendee" at bounding box center [835, 426] width 119 height 32
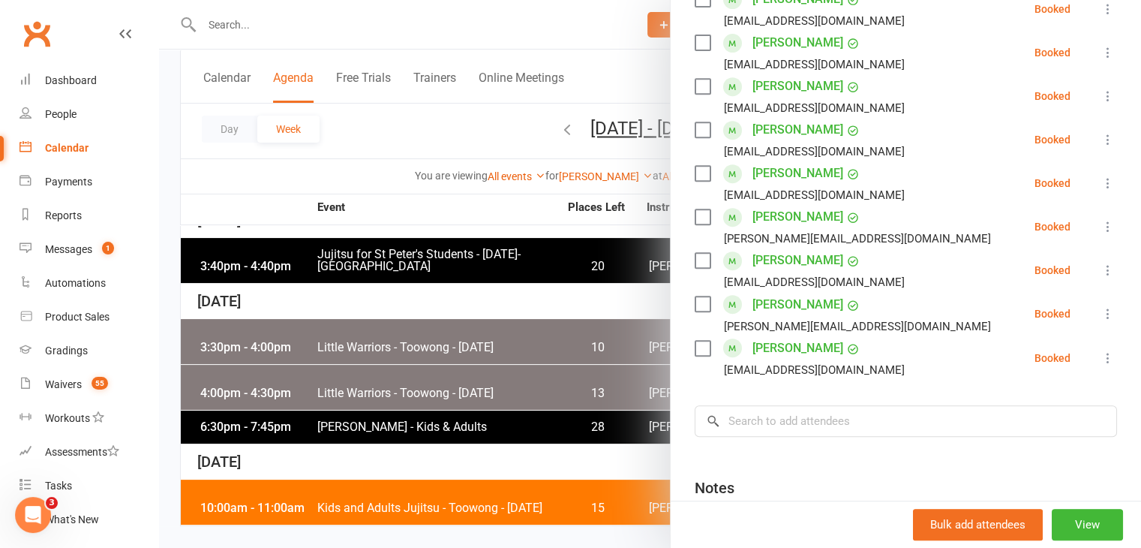
scroll to position [684, 0]
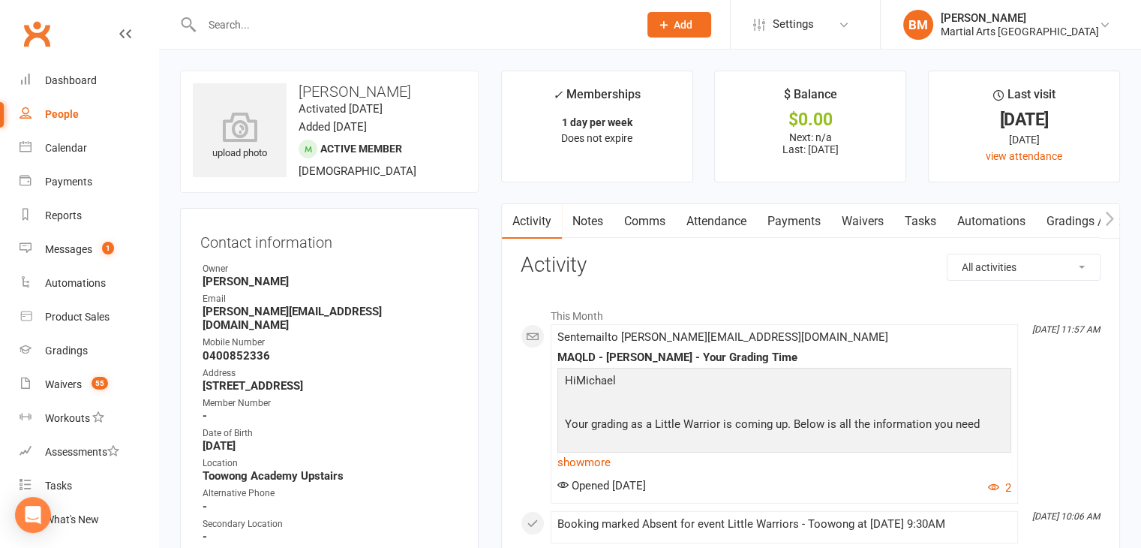
drag, startPoint x: 699, startPoint y: 217, endPoint x: 687, endPoint y: 176, distance: 43.0
click at [699, 218] on link "Attendance" at bounding box center [716, 221] width 81 height 35
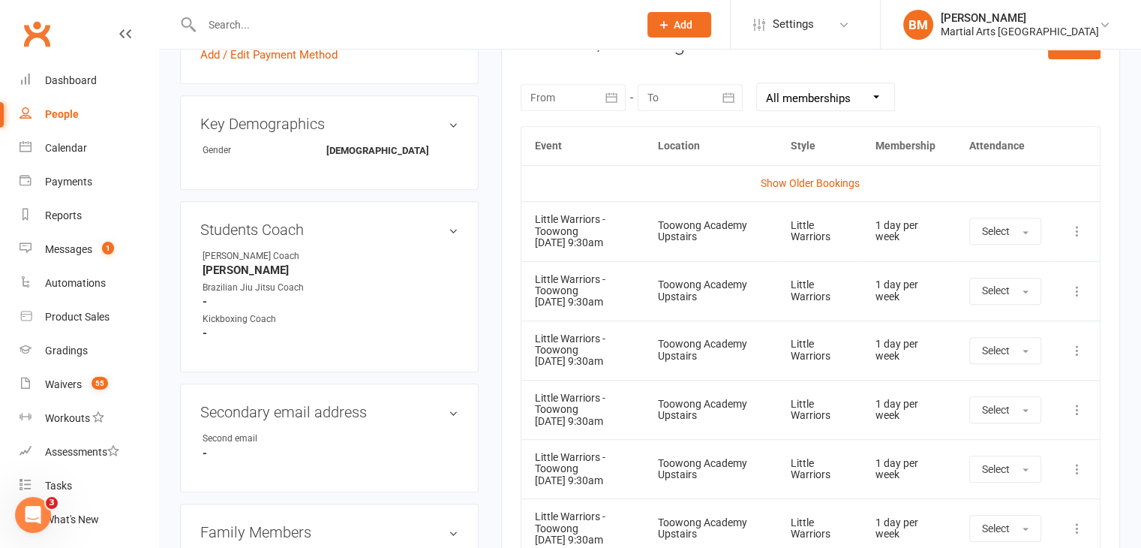
scroll to position [630, 0]
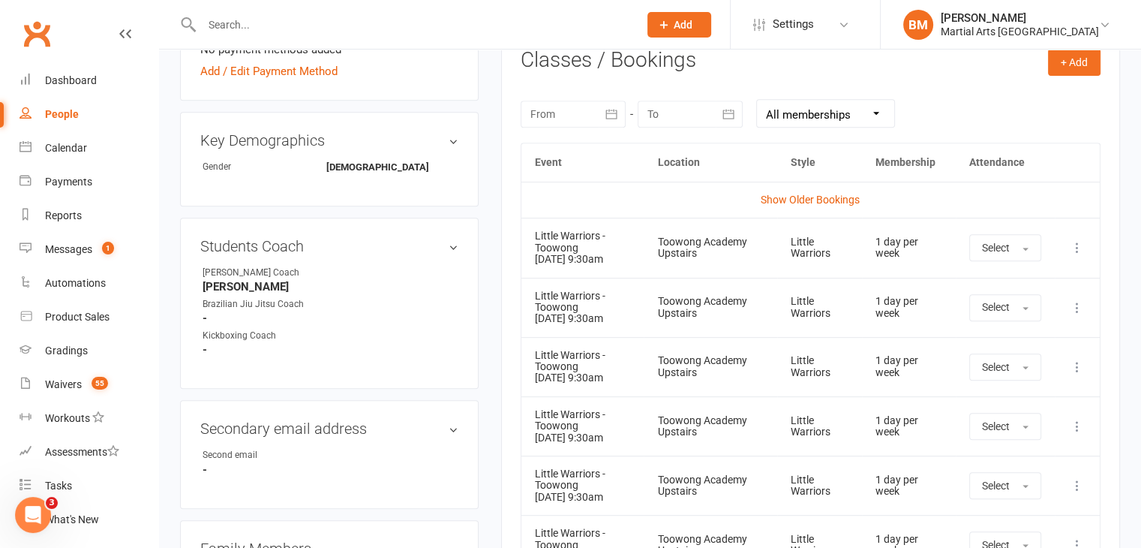
click at [1086, 254] on td "More info View event Remove booking" at bounding box center [1077, 247] width 45 height 59
drag, startPoint x: 1082, startPoint y: 252, endPoint x: 1077, endPoint y: 263, distance: 11.7
click at [1082, 253] on icon at bounding box center [1077, 247] width 15 height 15
click at [995, 345] on link "Remove booking" at bounding box center [1011, 337] width 149 height 30
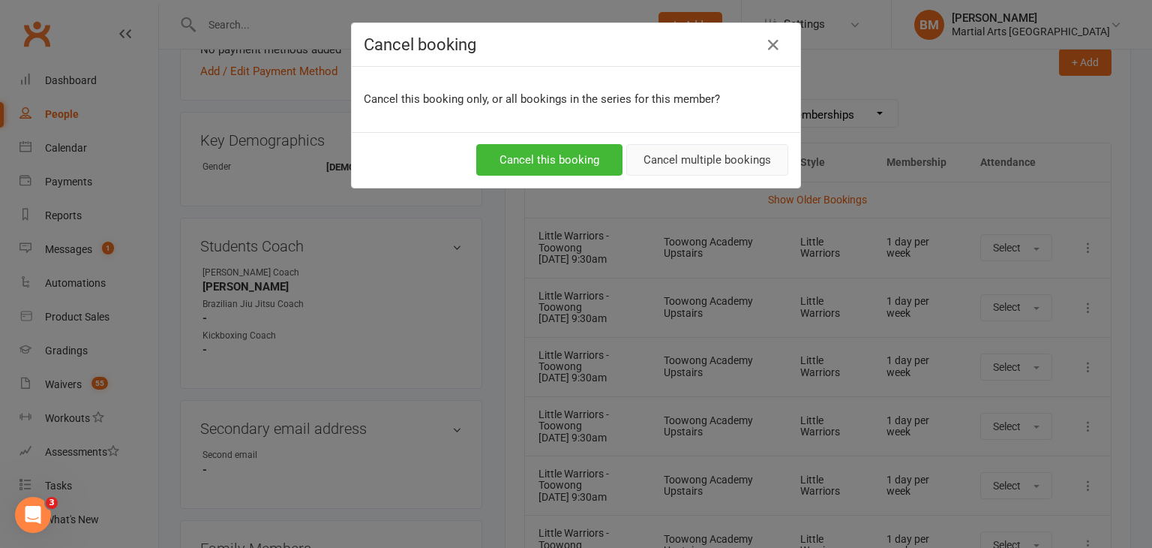
click at [669, 161] on button "Cancel multiple bookings" at bounding box center [707, 160] width 162 height 32
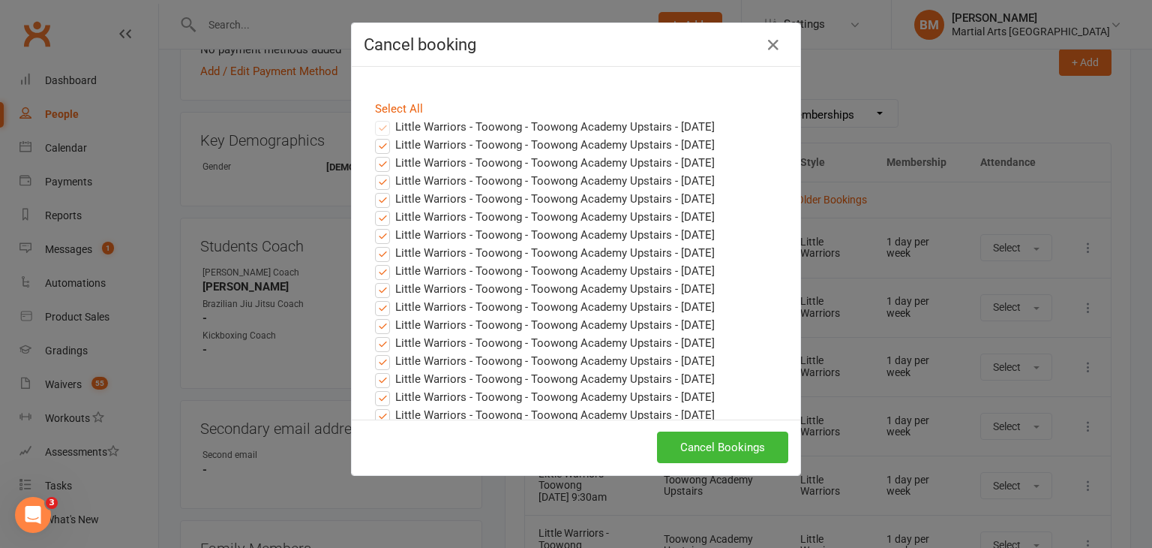
click at [718, 423] on div "Cancel Bookings" at bounding box center [576, 447] width 449 height 56
click at [718, 454] on button "Cancel Bookings" at bounding box center [722, 447] width 131 height 32
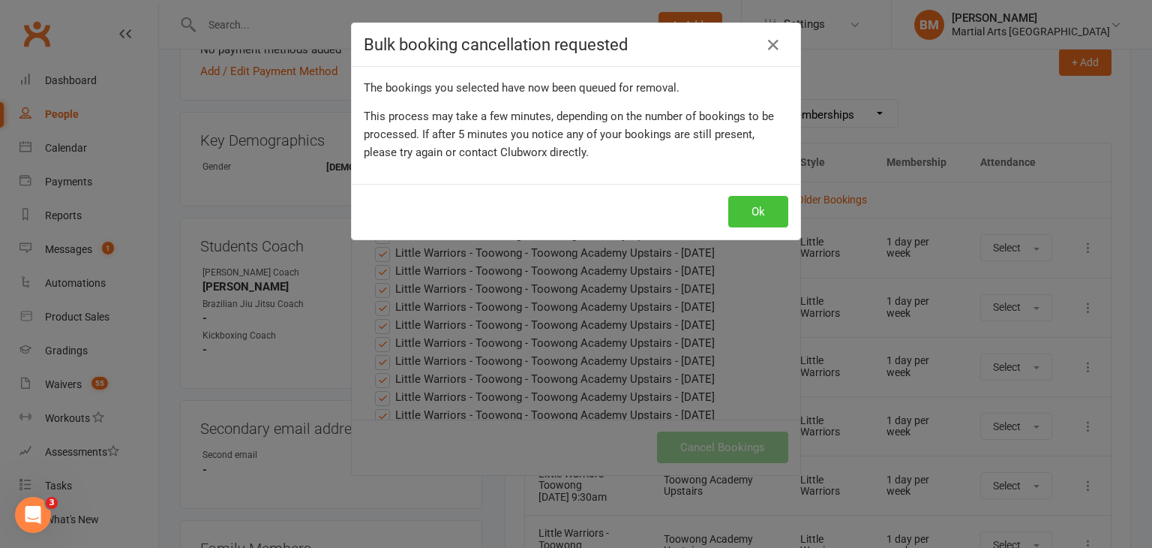
click at [768, 201] on button "Ok" at bounding box center [758, 212] width 60 height 32
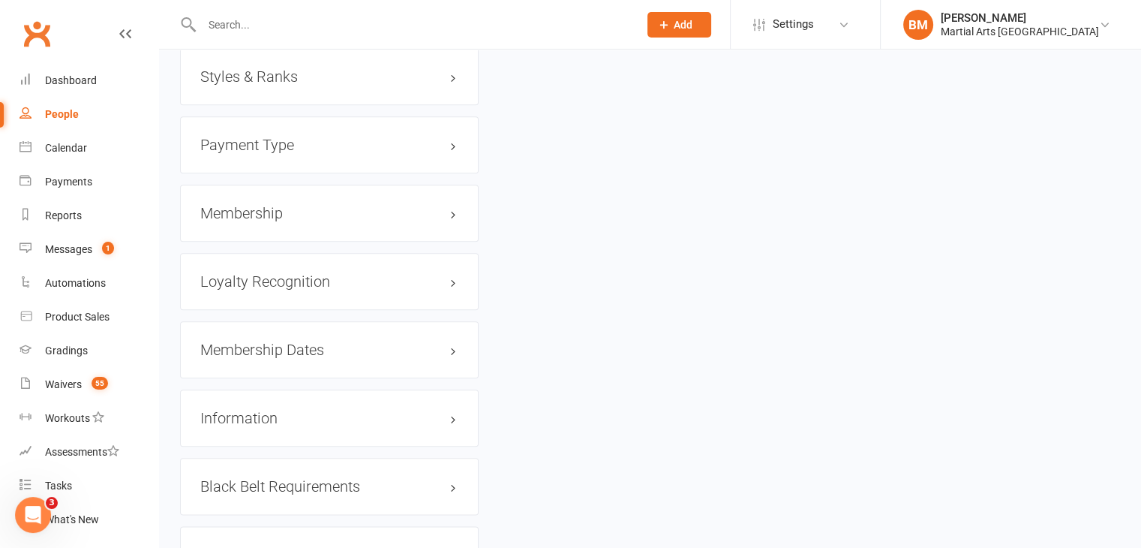
scroll to position [1653, 0]
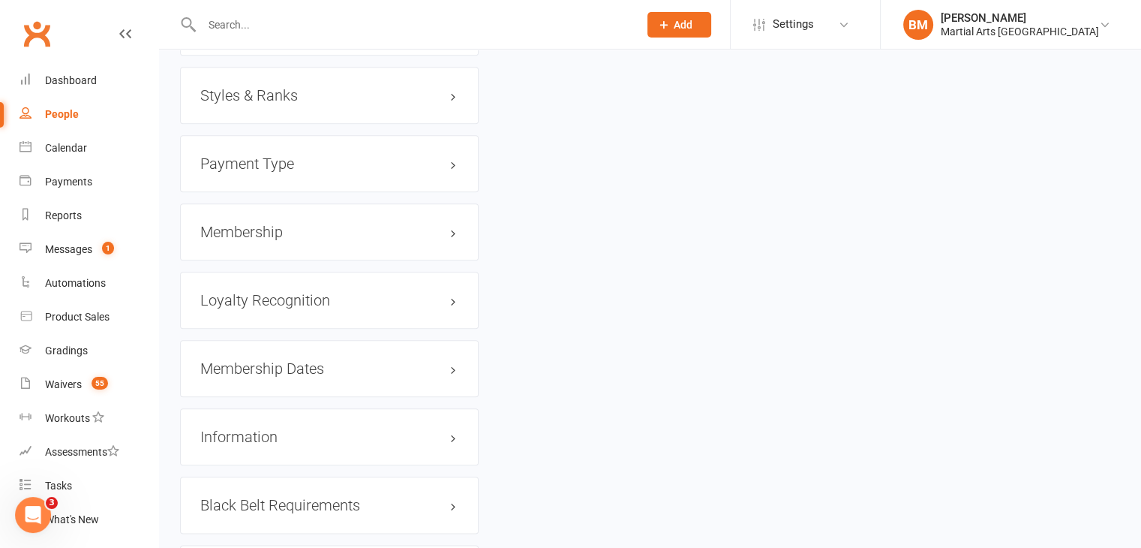
click at [294, 224] on h3 "Membership" at bounding box center [329, 232] width 258 height 17
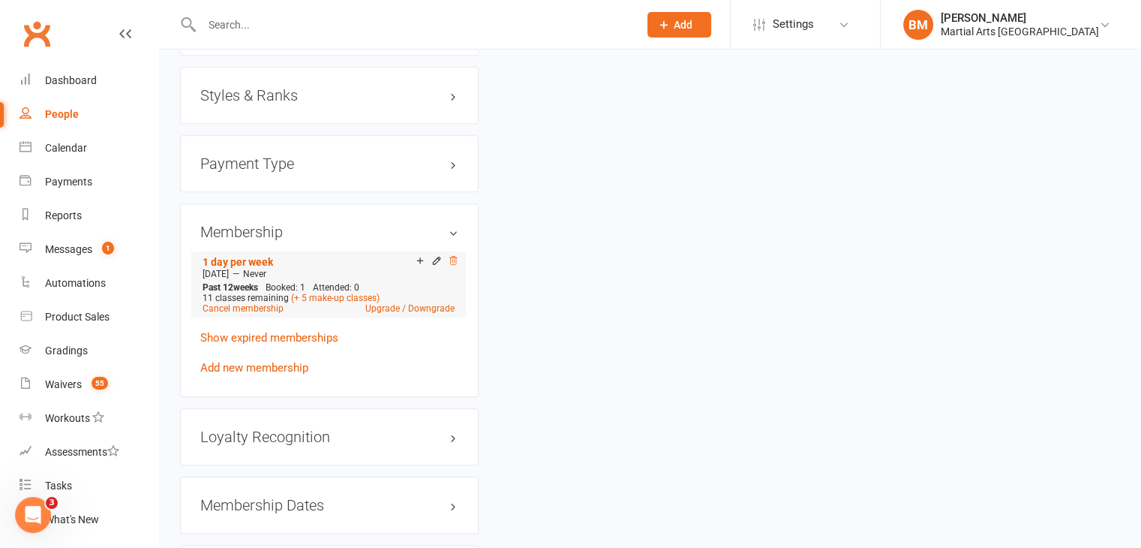
drag, startPoint x: 455, startPoint y: 247, endPoint x: 653, endPoint y: 80, distance: 258.8
click at [455, 255] on icon at bounding box center [453, 260] width 11 height 11
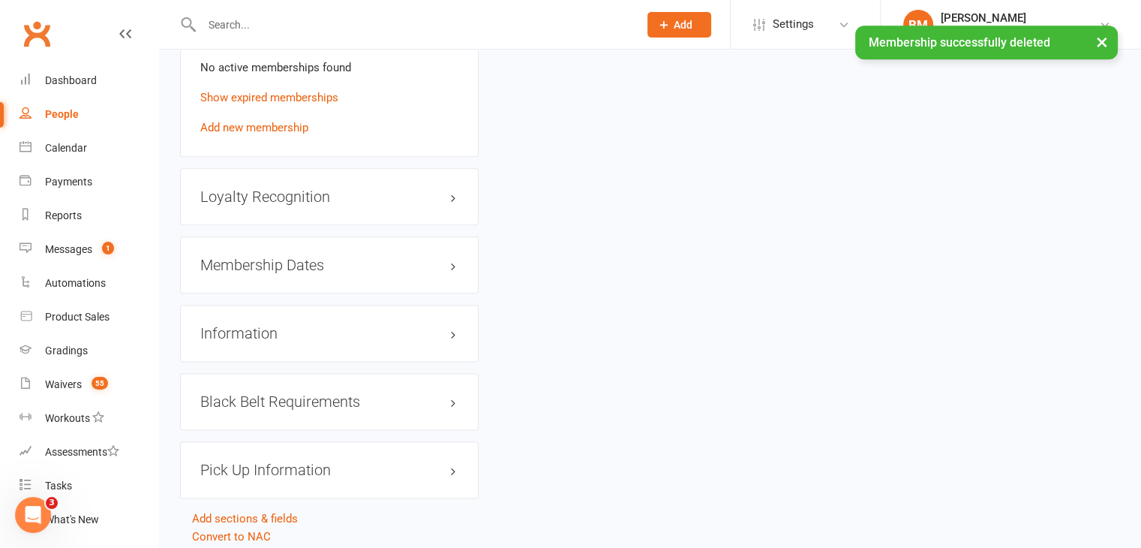
scroll to position [1885, 0]
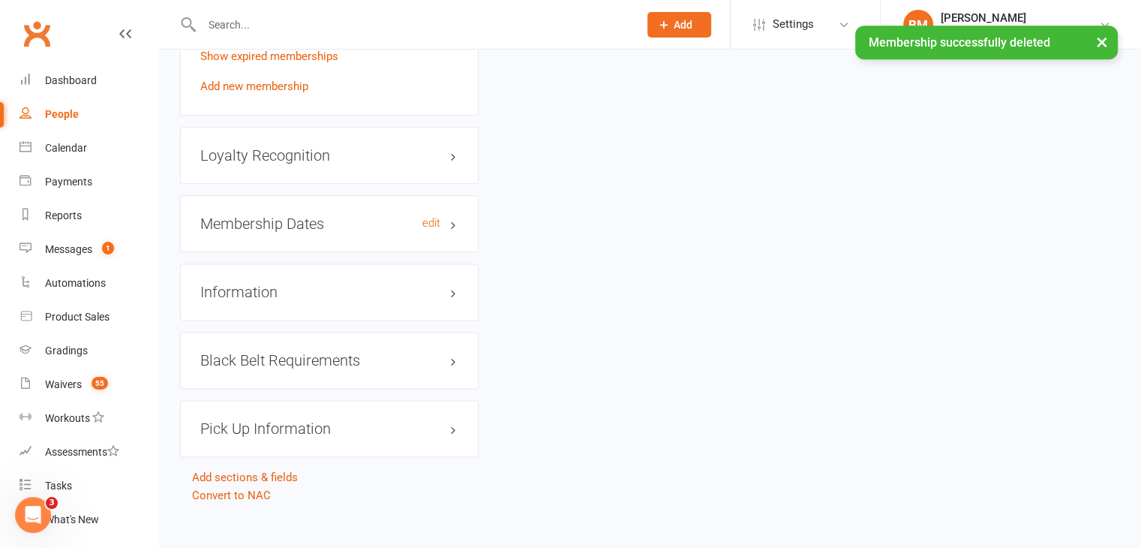
drag, startPoint x: 262, startPoint y: 214, endPoint x: 303, endPoint y: 215, distance: 41.3
click at [261, 215] on h3 "Membership Dates edit" at bounding box center [329, 223] width 258 height 17
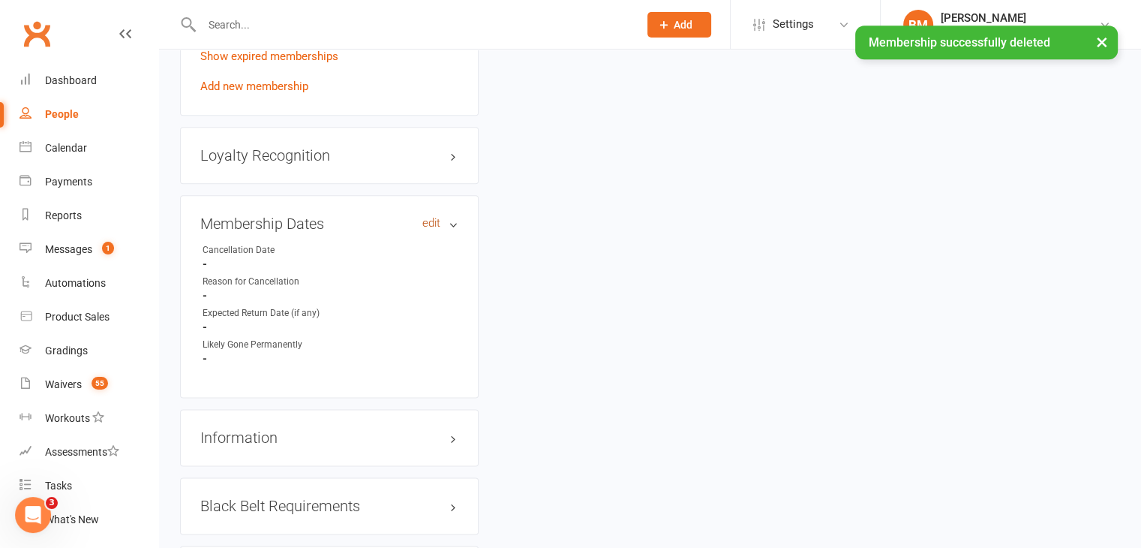
click at [429, 217] on link "edit" at bounding box center [431, 223] width 18 height 13
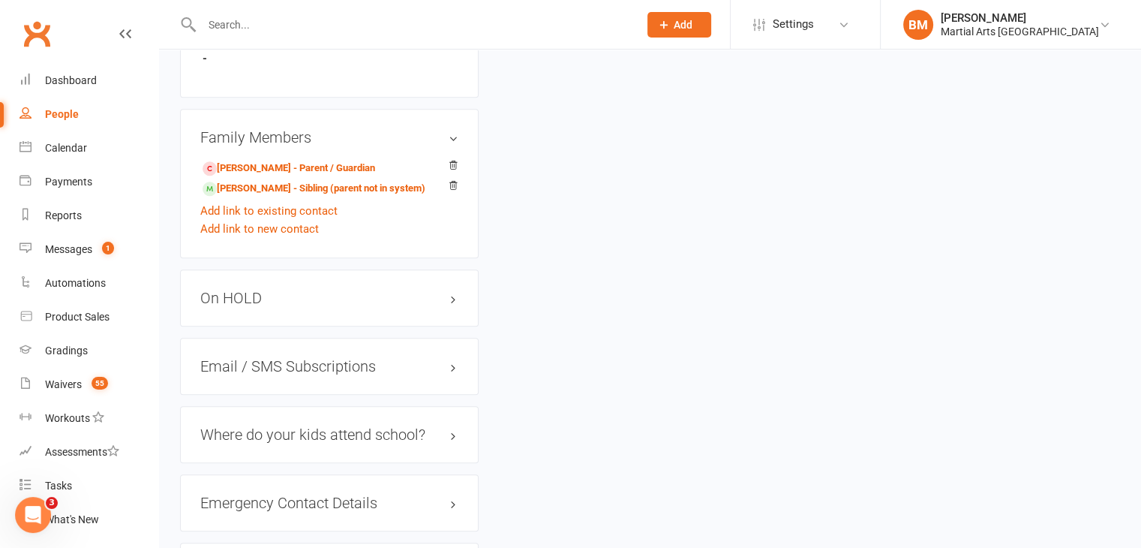
scroll to position [128, 0]
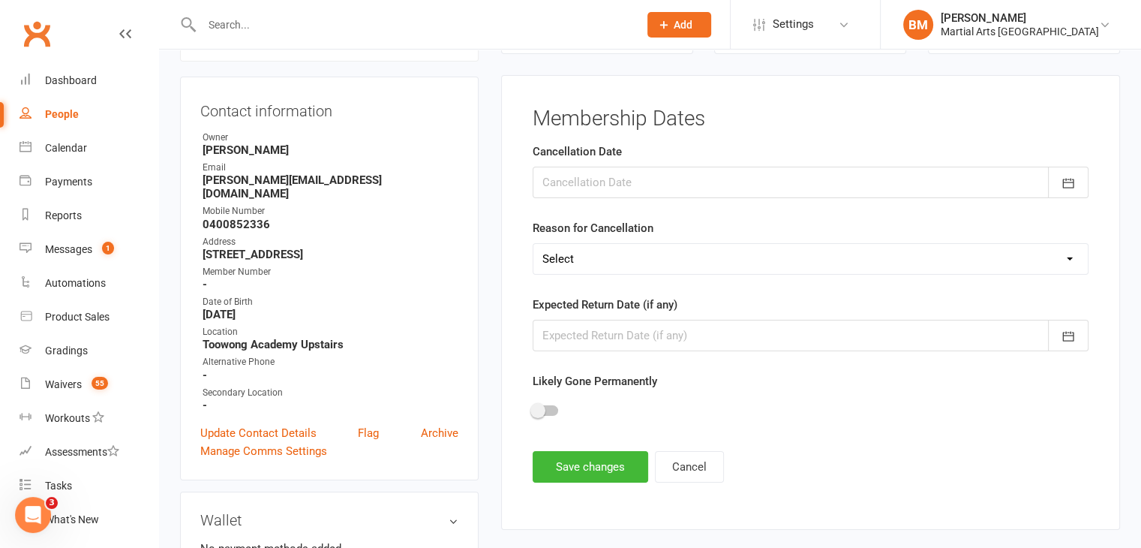
click at [610, 169] on div at bounding box center [811, 183] width 556 height 32
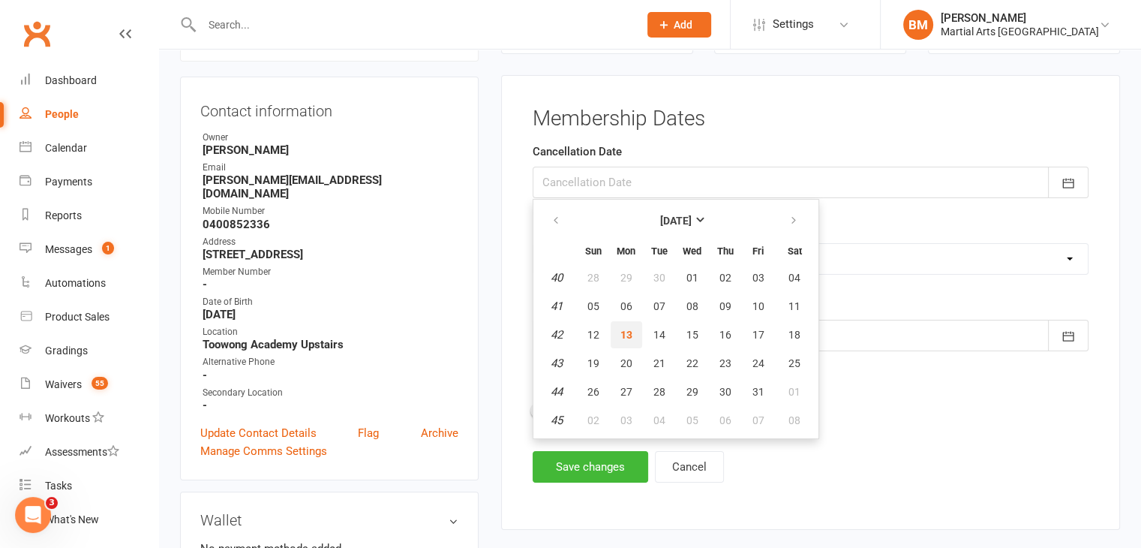
click at [612, 326] on button "13" at bounding box center [627, 334] width 32 height 27
type input "[DATE]"
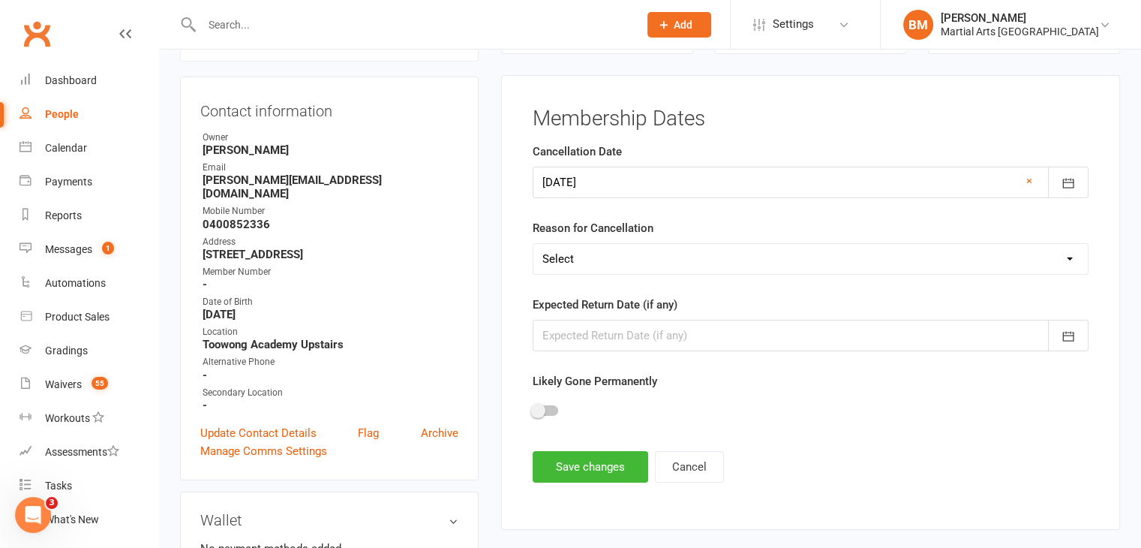
click at [609, 264] on select "Select Other Sport Too Busy/Work/School Commitments Transport/Parking Financial…" at bounding box center [810, 259] width 554 height 30
select select "Suspension - On Hold Until Further Notice"
click at [533, 244] on select "Select Other Sport Too Busy/Work/School Commitments Transport/Parking Financial…" at bounding box center [810, 259] width 554 height 30
click at [584, 466] on button "Save changes" at bounding box center [591, 467] width 116 height 32
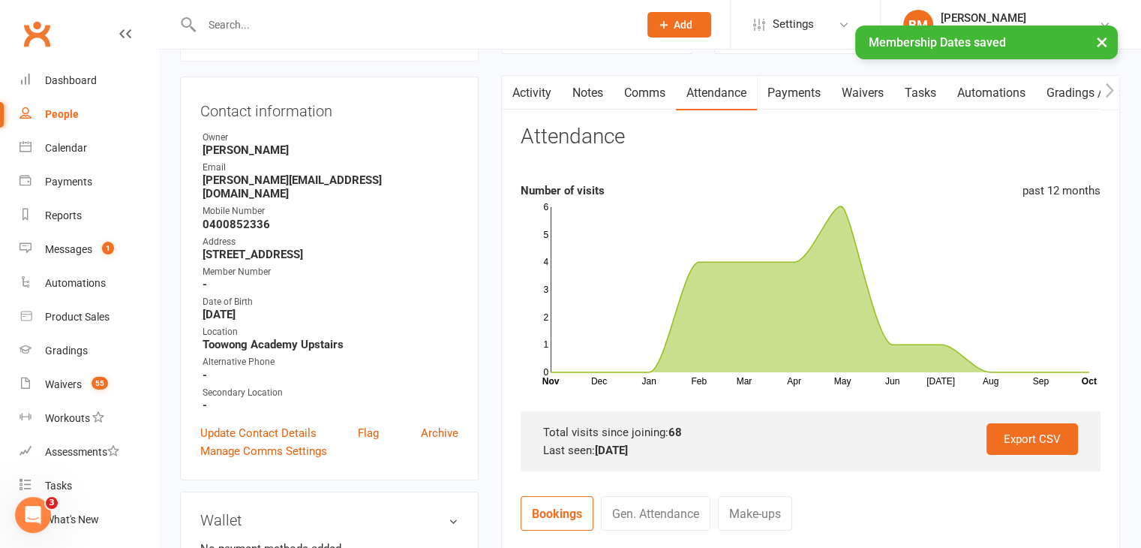
click at [593, 83] on link "Notes" at bounding box center [588, 93] width 52 height 35
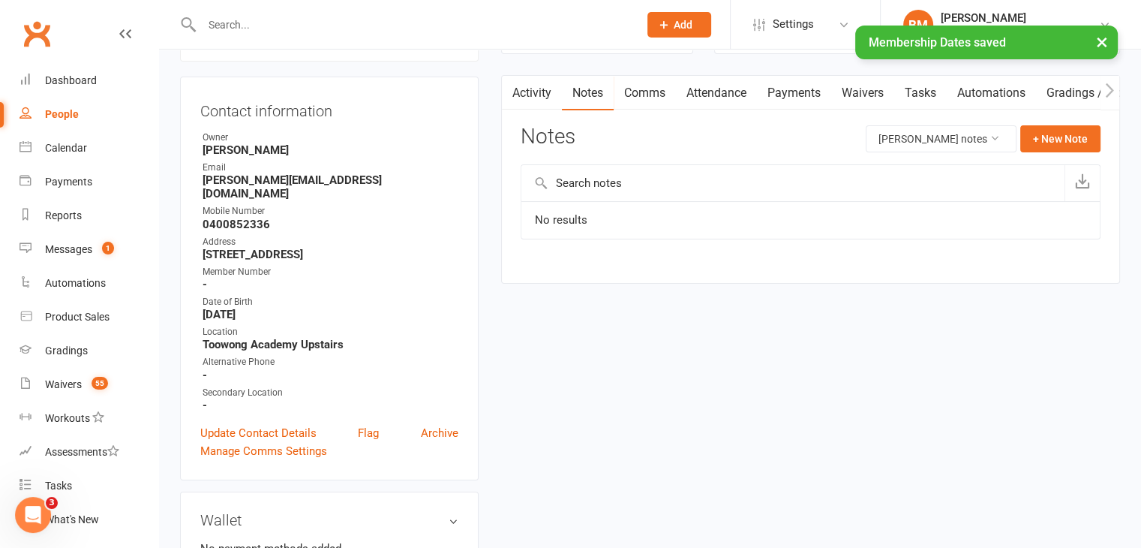
click at [1087, 119] on div "Activity Notes Comms Attendance Payments Waivers Tasks Automations Gradings / P…" at bounding box center [810, 179] width 619 height 208
click at [1068, 136] on button "+ New Note" at bounding box center [1060, 138] width 80 height 27
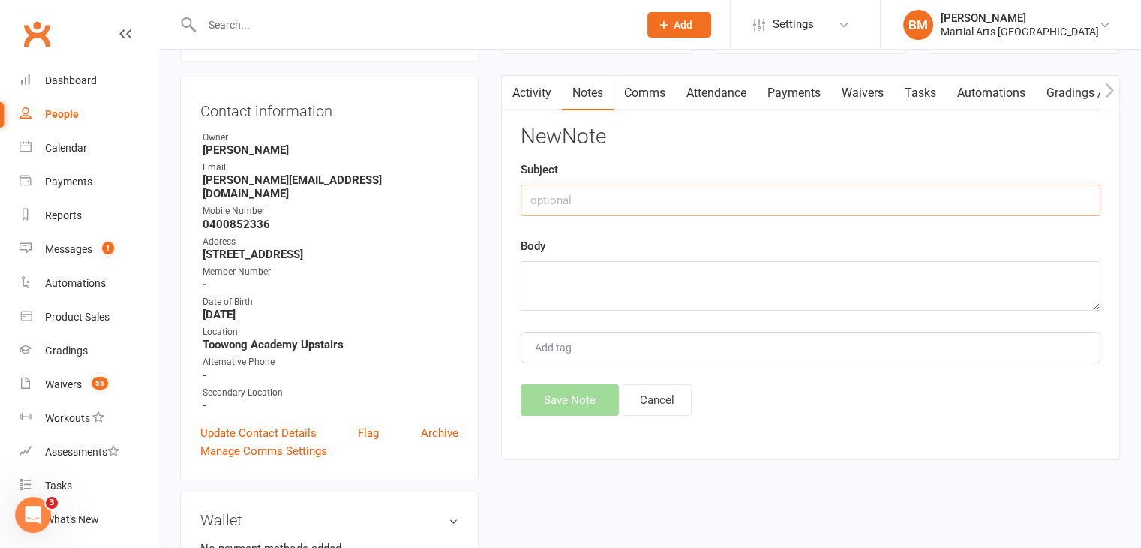
click at [621, 187] on input "text" at bounding box center [811, 201] width 580 height 32
type input "Cancellation"
paste textarea "[PERSON_NAME][DATE] 11:34 AM ([DATE]) to me Hi [PERSON_NAME], Thanks for your t…"
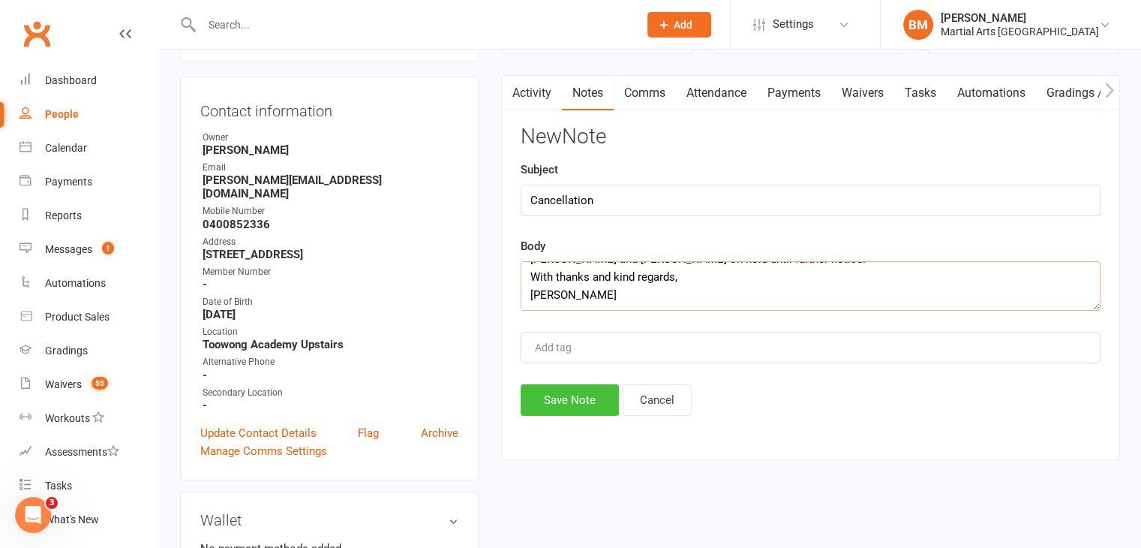
type textarea "[PERSON_NAME][DATE] 11:34 AM ([DATE]) to me Hi [PERSON_NAME], Thanks for your t…"
click at [573, 398] on button "Save Note" at bounding box center [570, 400] width 98 height 32
